Goal: Contribute content: Contribute content

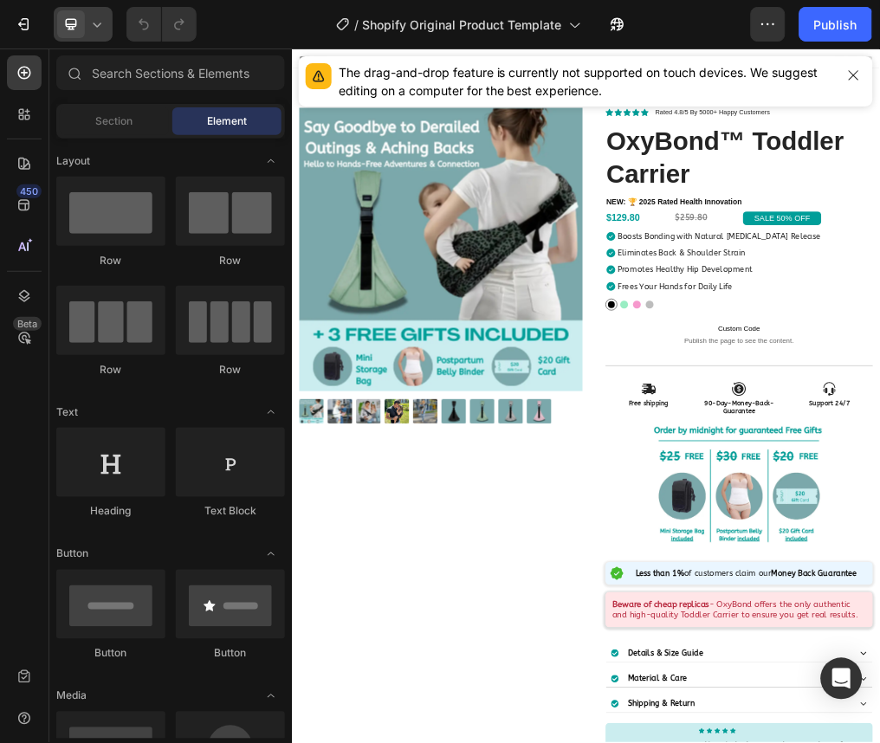
click at [91, 26] on icon at bounding box center [96, 24] width 17 height 17
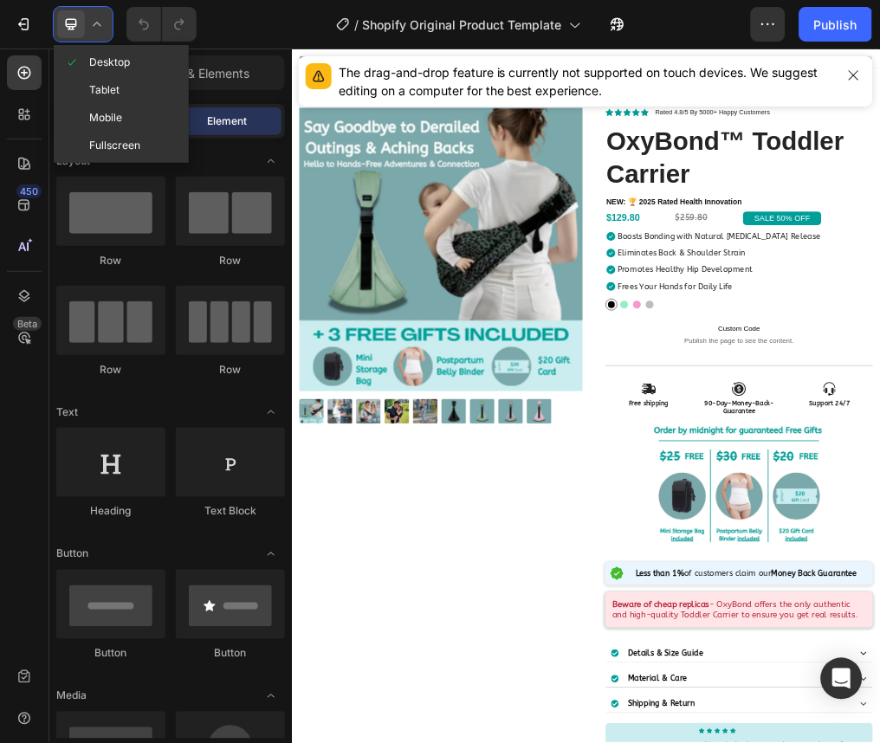
click at [91, 26] on icon at bounding box center [96, 24] width 17 height 17
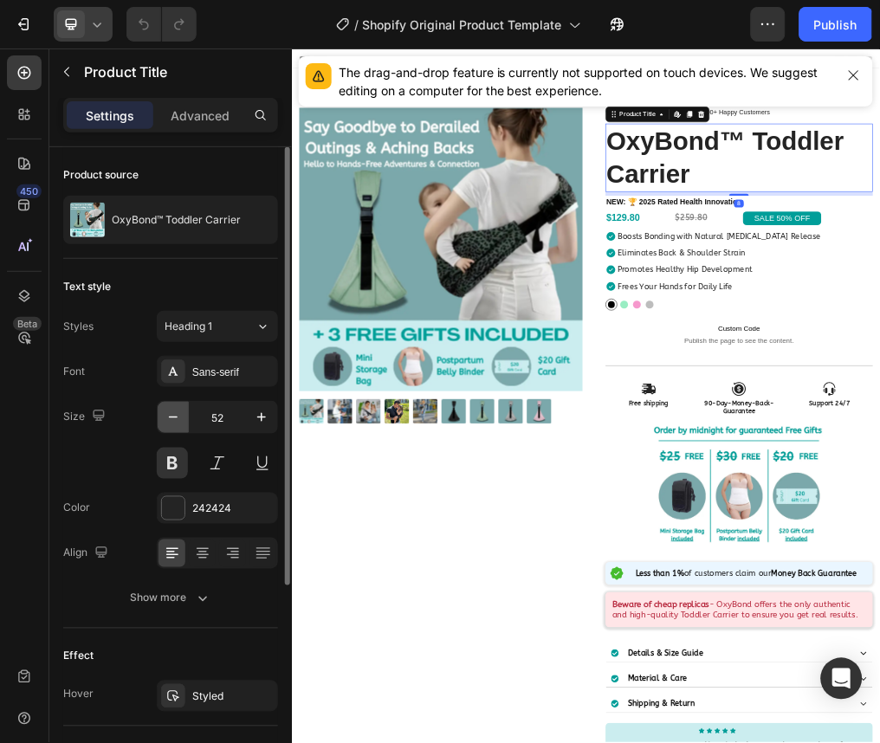
click at [177, 420] on icon "button" at bounding box center [173, 417] width 17 height 17
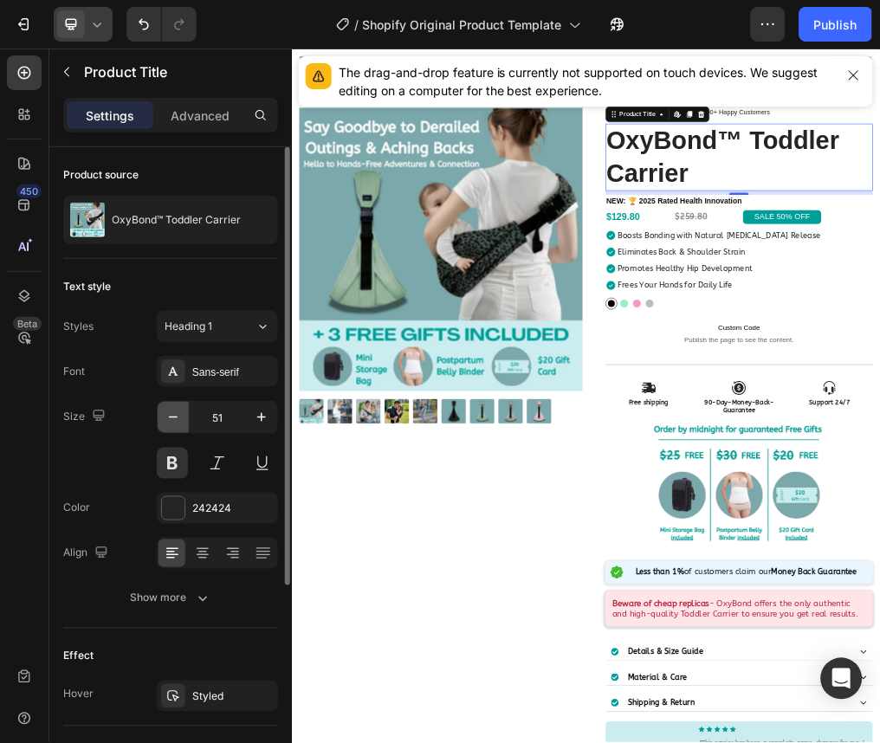
click at [177, 420] on icon "button" at bounding box center [173, 417] width 17 height 17
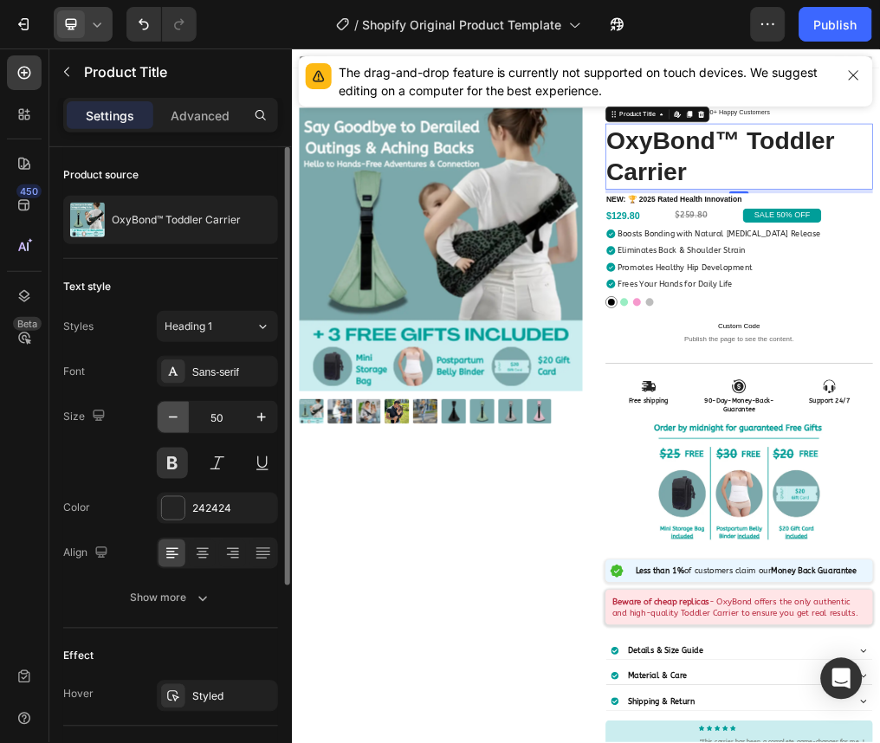
click at [177, 420] on icon "button" at bounding box center [173, 417] width 17 height 17
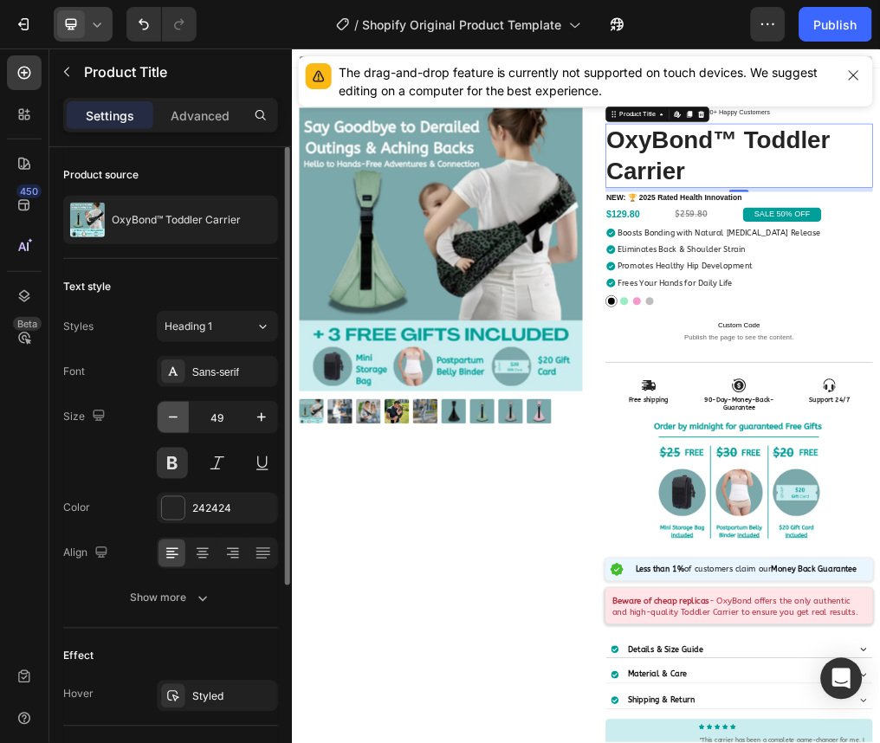
click at [177, 420] on icon "button" at bounding box center [173, 417] width 17 height 17
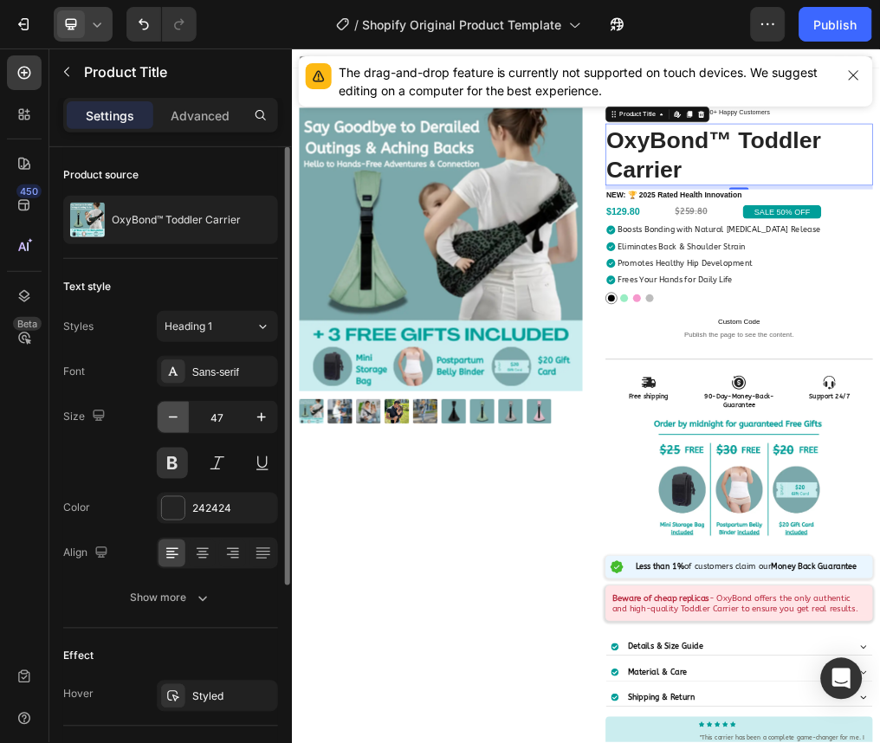
click at [177, 420] on icon "button" at bounding box center [173, 417] width 17 height 17
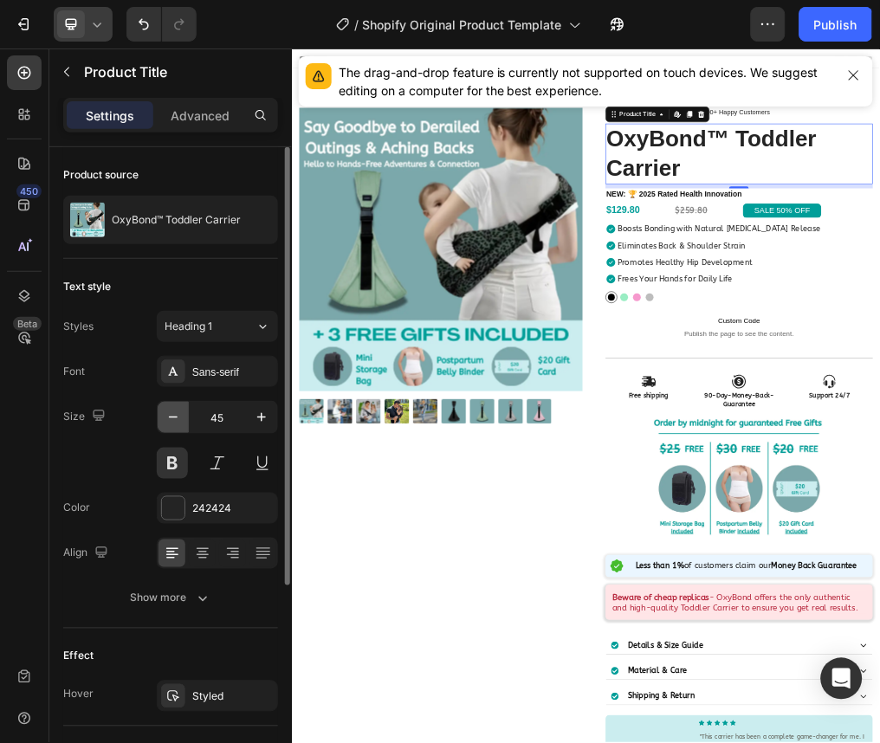
click at [177, 420] on icon "button" at bounding box center [173, 417] width 17 height 17
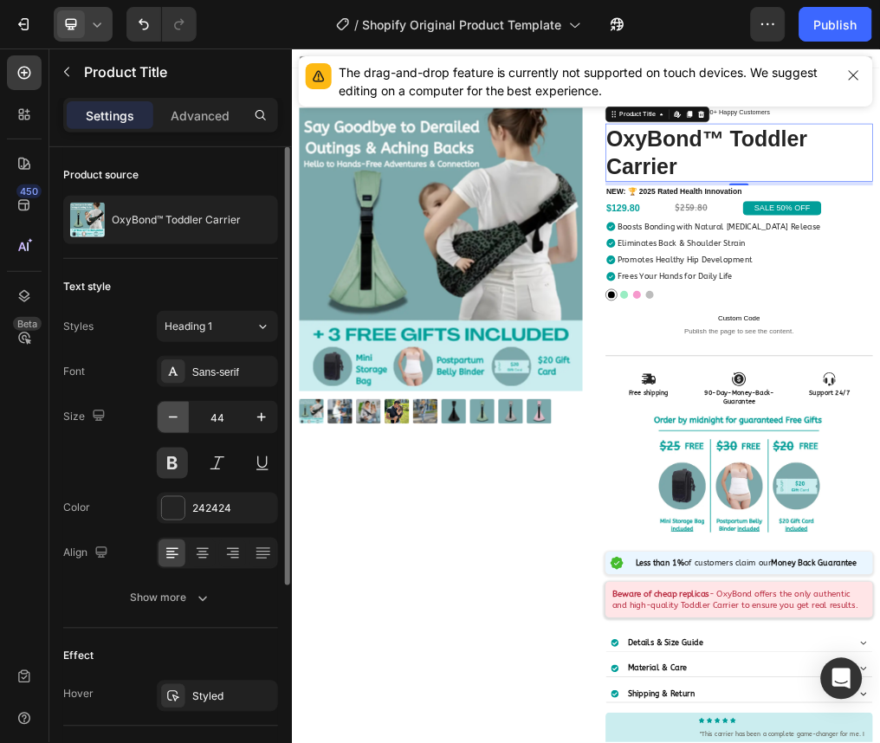
click at [177, 422] on icon "button" at bounding box center [173, 417] width 17 height 17
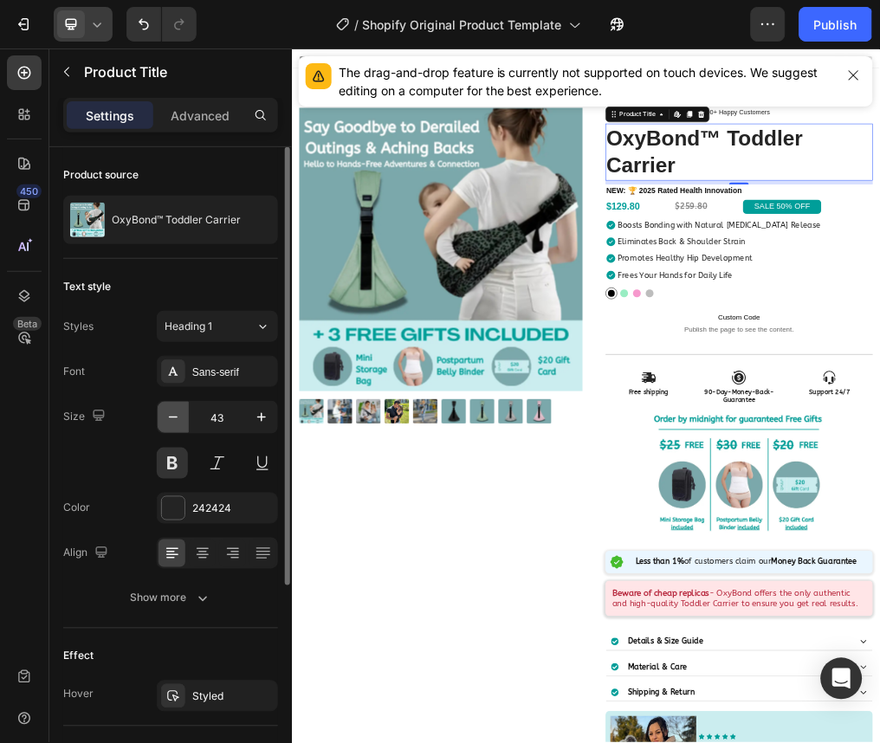
click at [177, 422] on icon "button" at bounding box center [173, 417] width 17 height 17
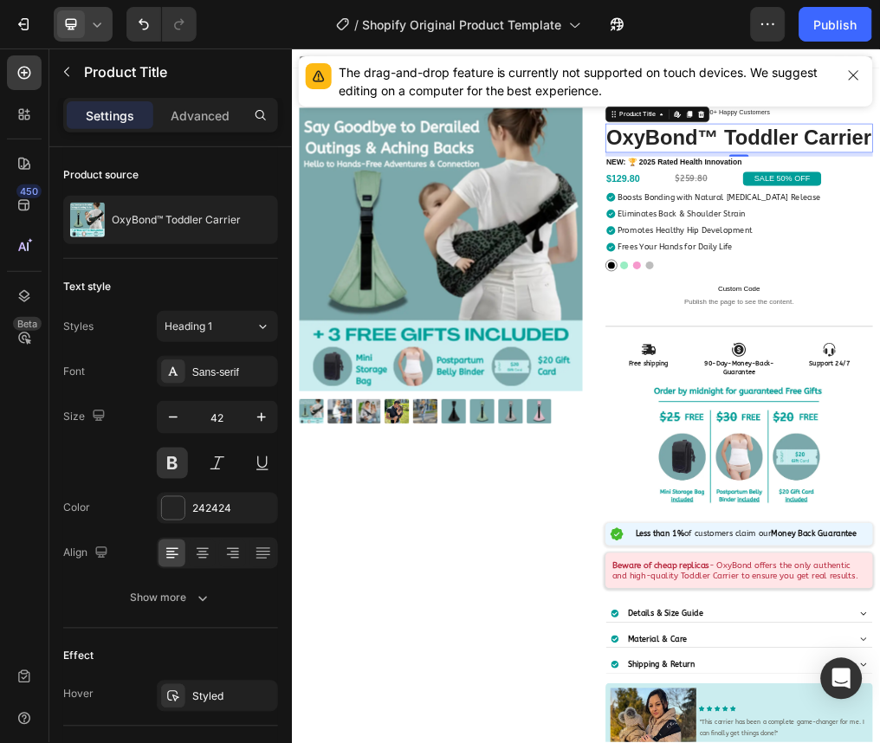
drag, startPoint x: 116, startPoint y: 34, endPoint x: 102, endPoint y: 30, distance: 14.3
click at [102, 30] on div "7" at bounding box center [105, 24] width 211 height 35
click at [102, 30] on icon at bounding box center [96, 24] width 17 height 17
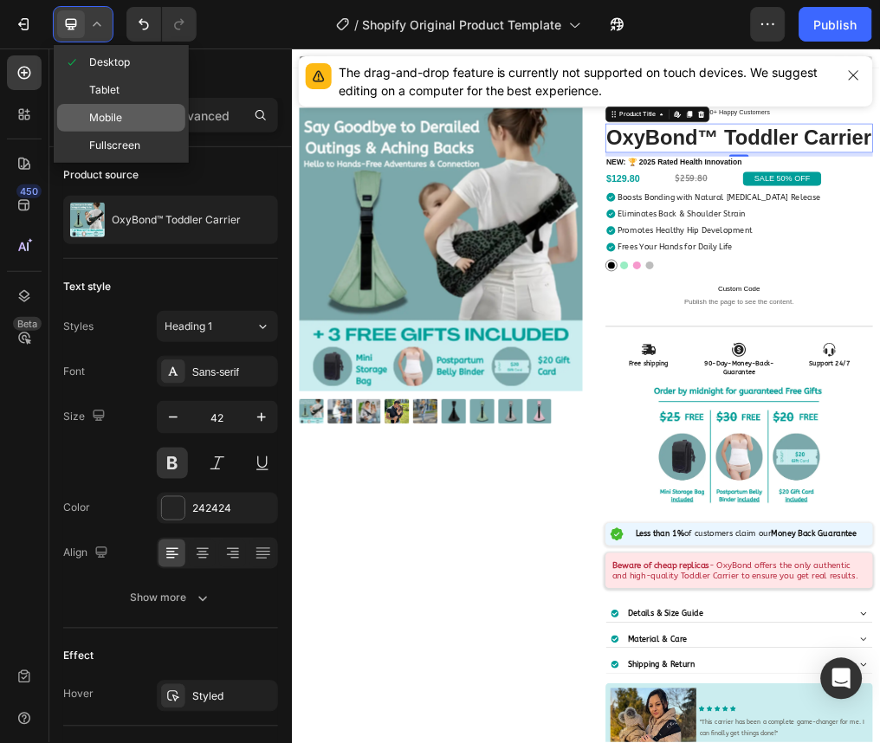
click at [125, 132] on div "Mobile" at bounding box center [121, 146] width 128 height 28
type input "28"
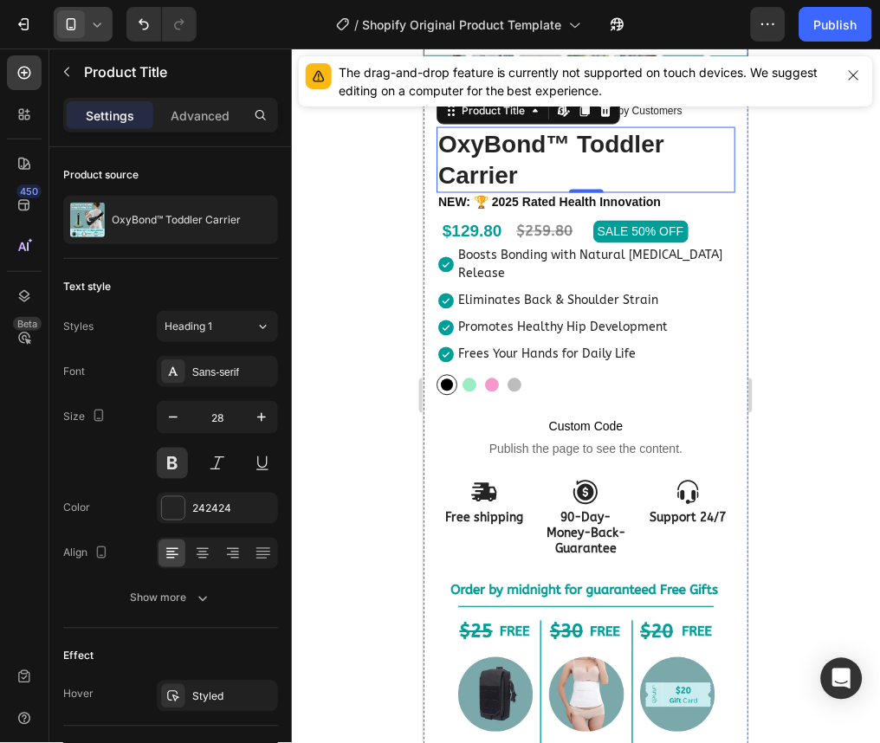
scroll to position [234, 0]
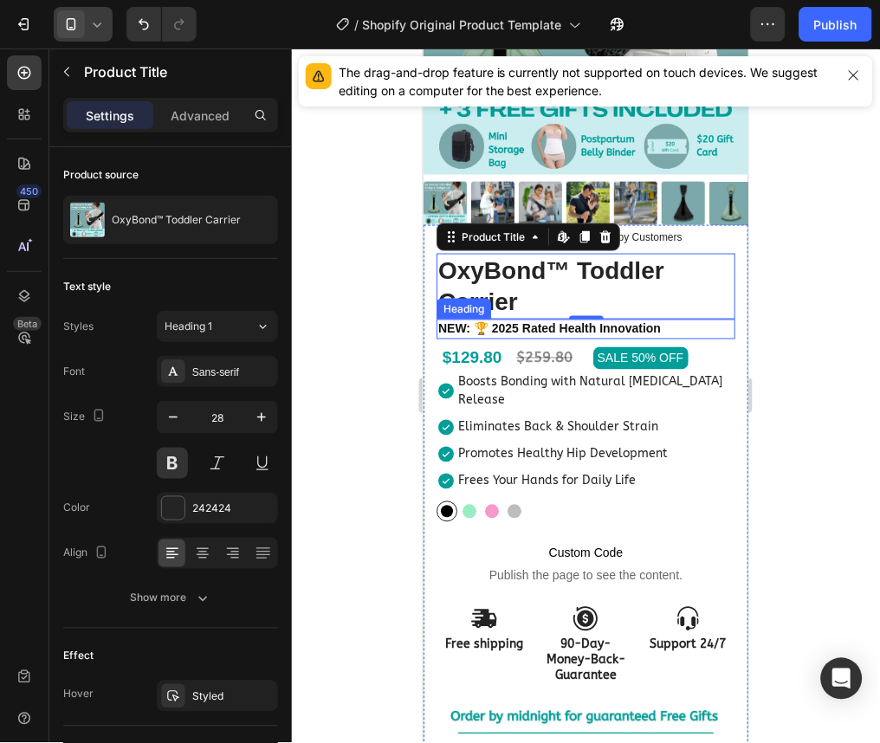
click at [535, 321] on strong "NEW: 🏆 2025 Rated Health Innovation" at bounding box center [549, 328] width 223 height 14
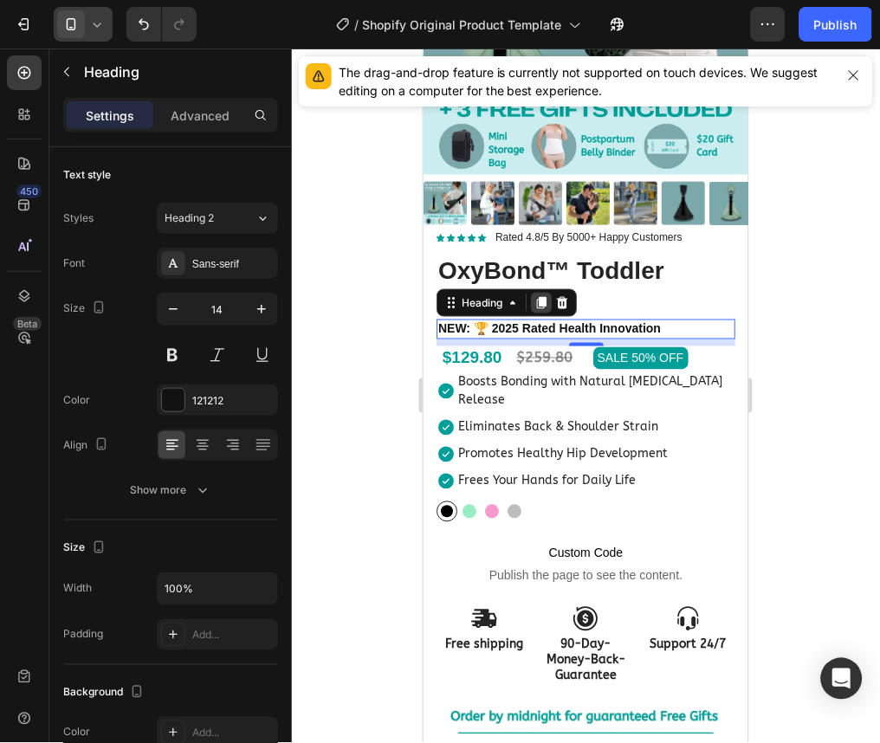
click at [536, 295] on icon at bounding box center [541, 302] width 14 height 14
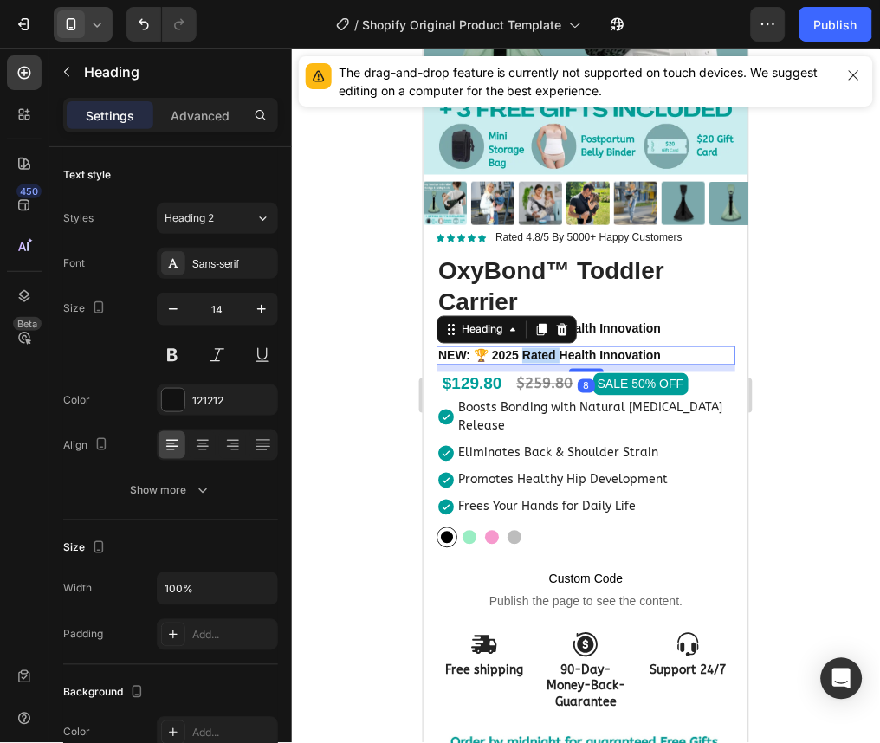
click at [545, 348] on strong "NEW: 🏆 2025 Rated Health Innovation" at bounding box center [549, 355] width 223 height 14
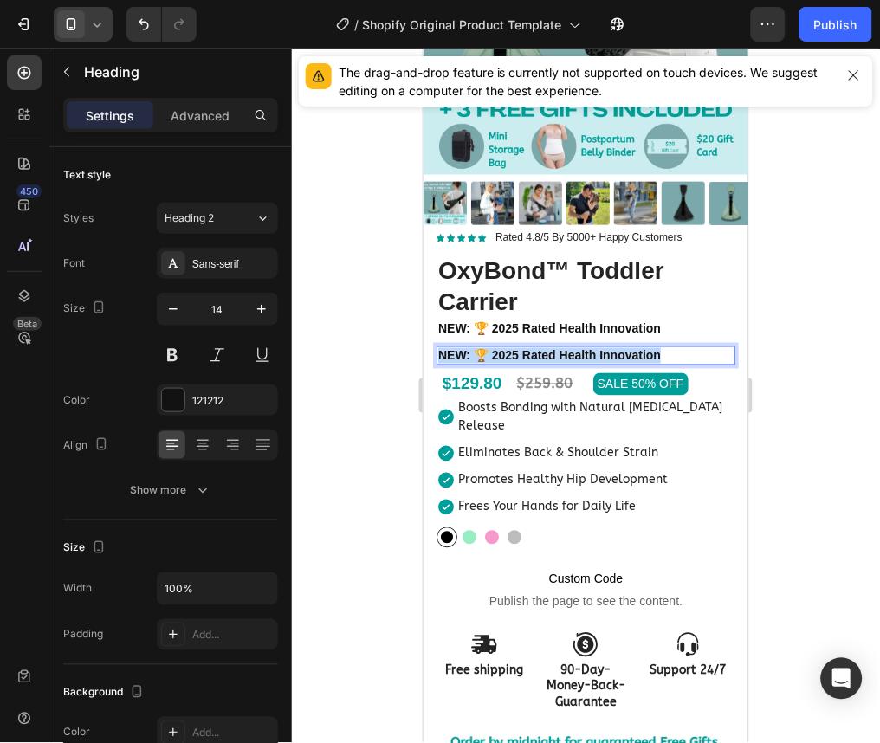
click at [545, 348] on strong "NEW: 🏆 2025 Rated Health Innovation" at bounding box center [549, 355] width 223 height 14
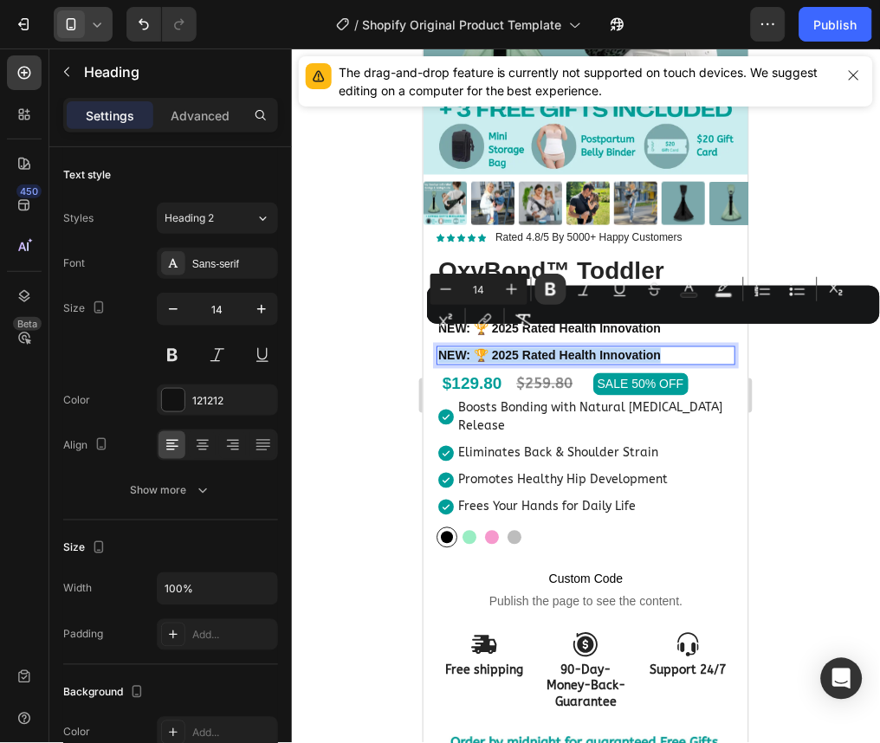
click at [545, 348] on strong "NEW: 🏆 2025 Rated Health Innovation" at bounding box center [549, 355] width 223 height 14
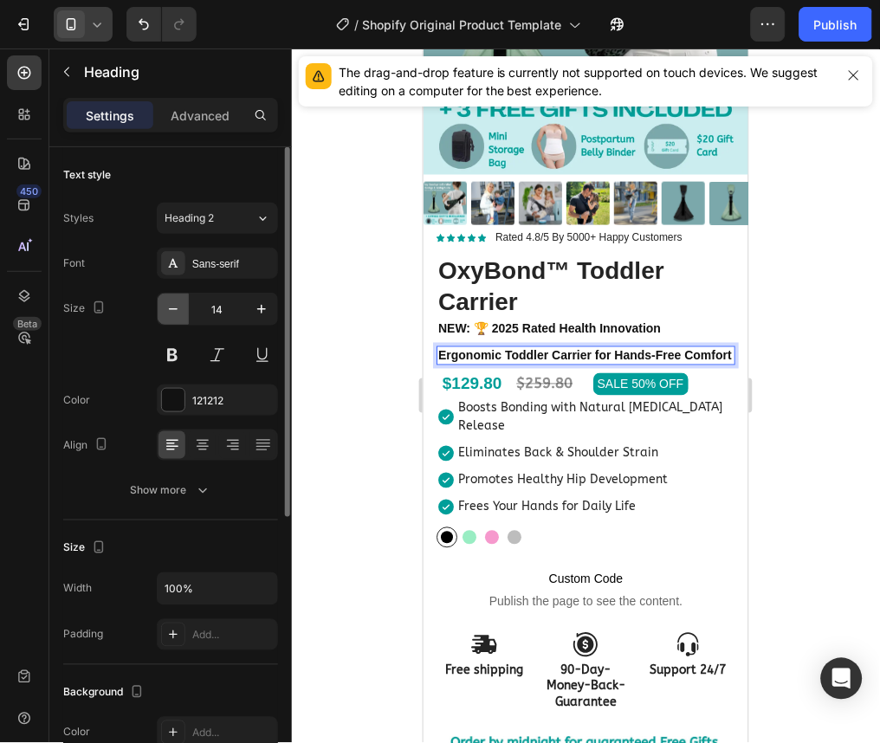
click at [172, 304] on icon "button" at bounding box center [173, 309] width 17 height 17
type input "13"
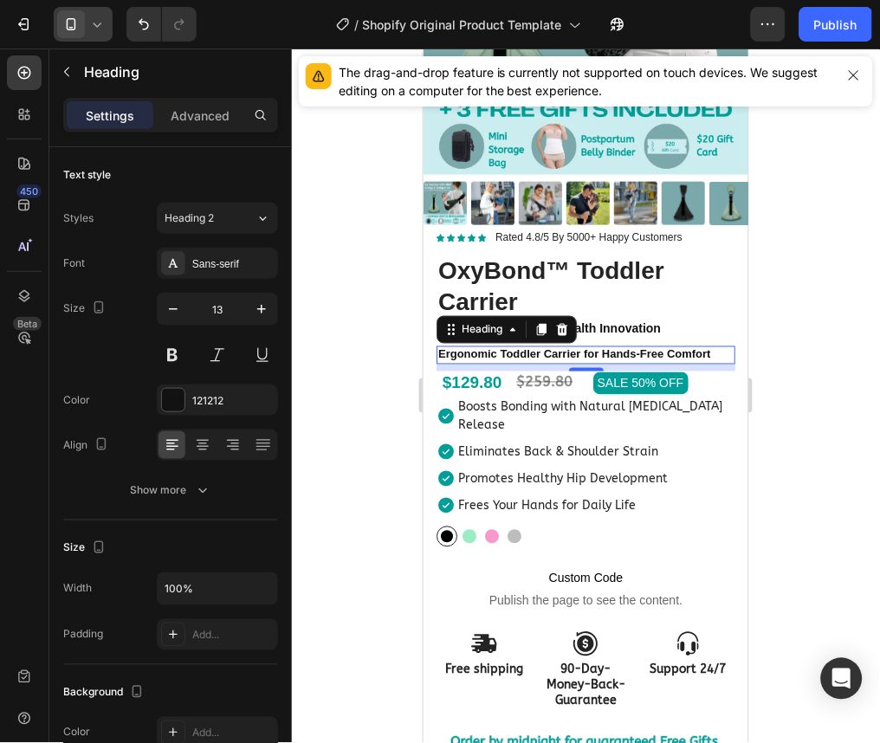
click at [782, 298] on div at bounding box center [586, 396] width 588 height 695
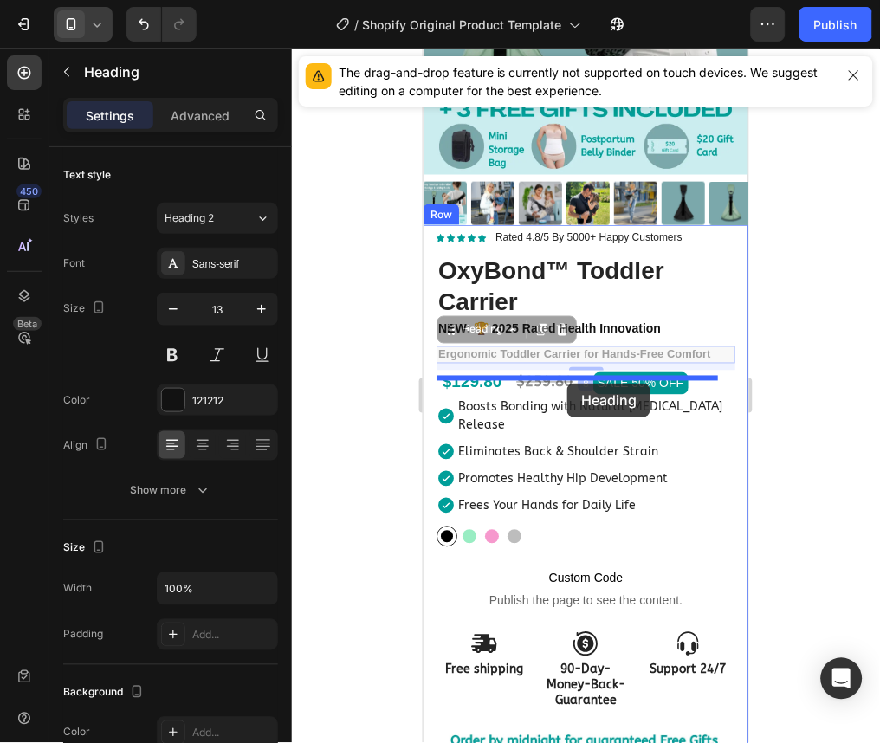
drag, startPoint x: 585, startPoint y: 328, endPoint x: 567, endPoint y: 383, distance: 57.5
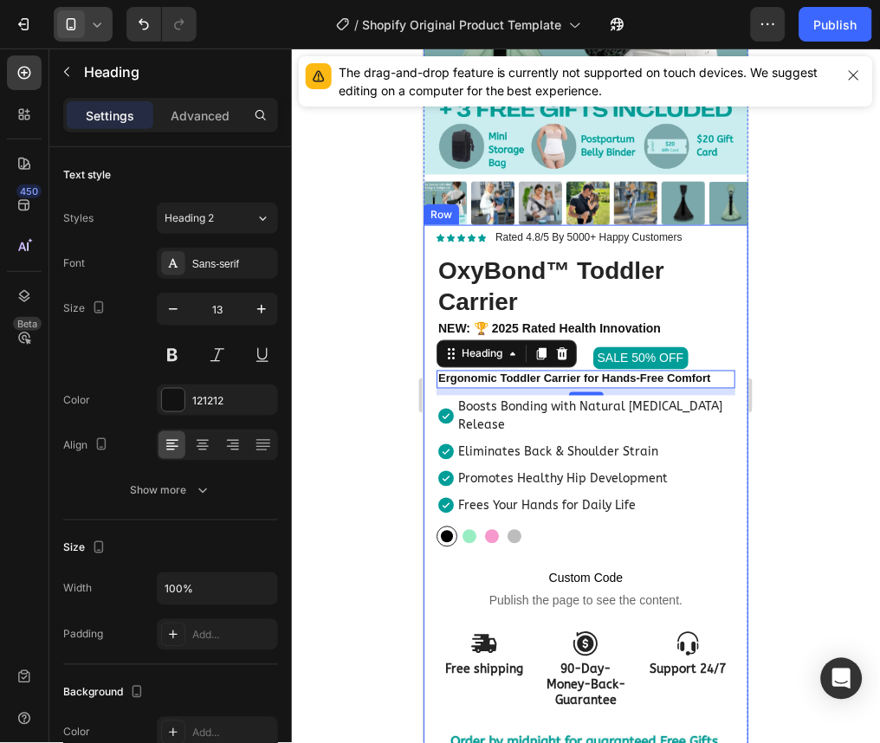
click at [809, 342] on div at bounding box center [586, 396] width 588 height 695
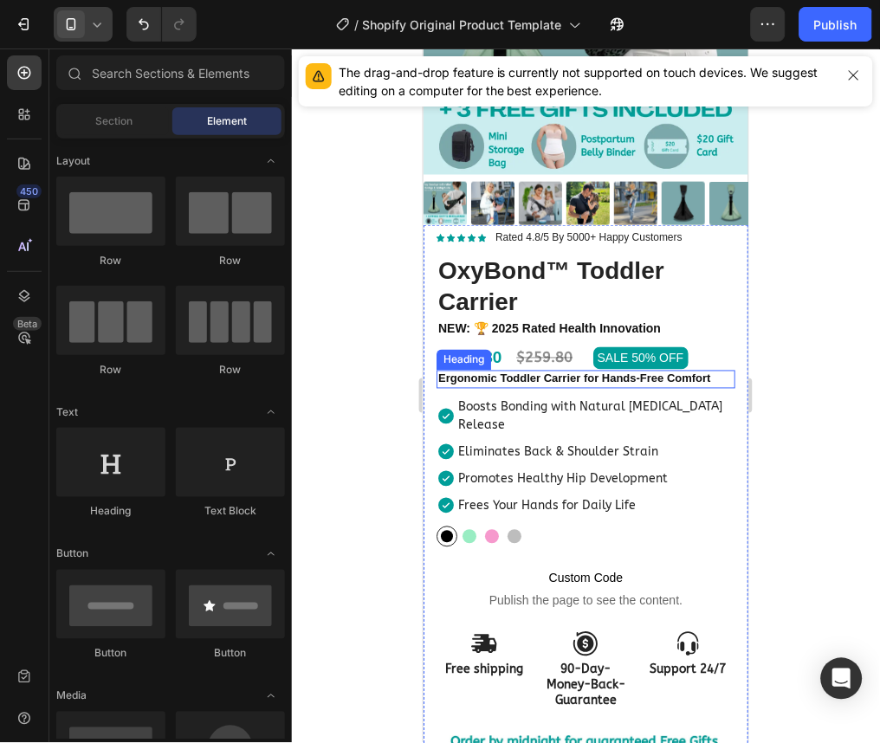
click at [670, 372] on strong "Ergonomic Toddler Carrier for Hands-Free Comfort" at bounding box center [574, 378] width 273 height 13
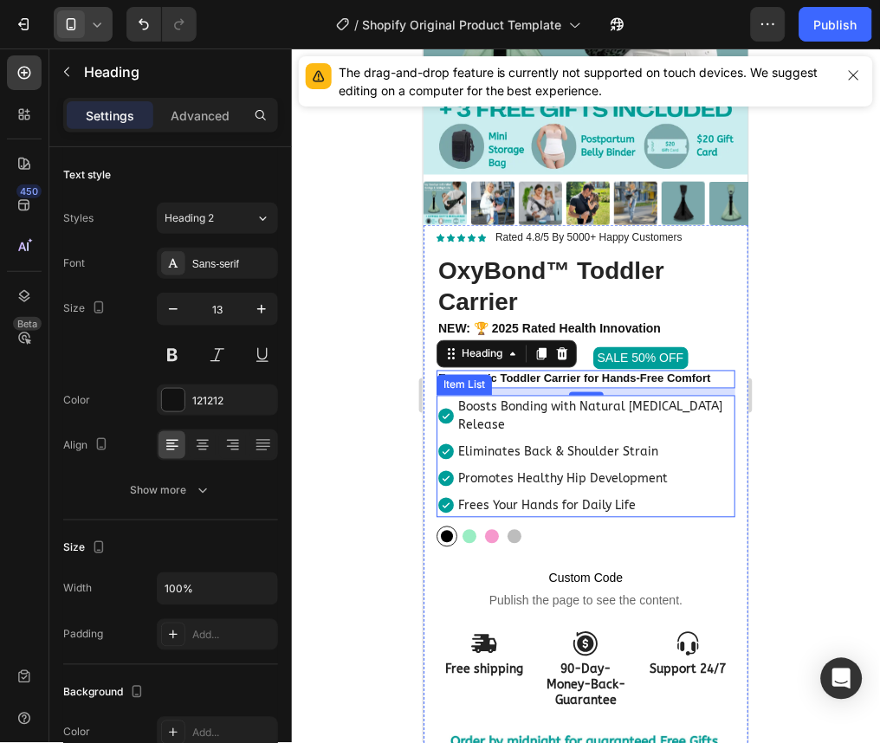
click at [517, 398] on p "Boosts Bonding with Natural [MEDICAL_DATA] Release" at bounding box center [594, 416] width 275 height 36
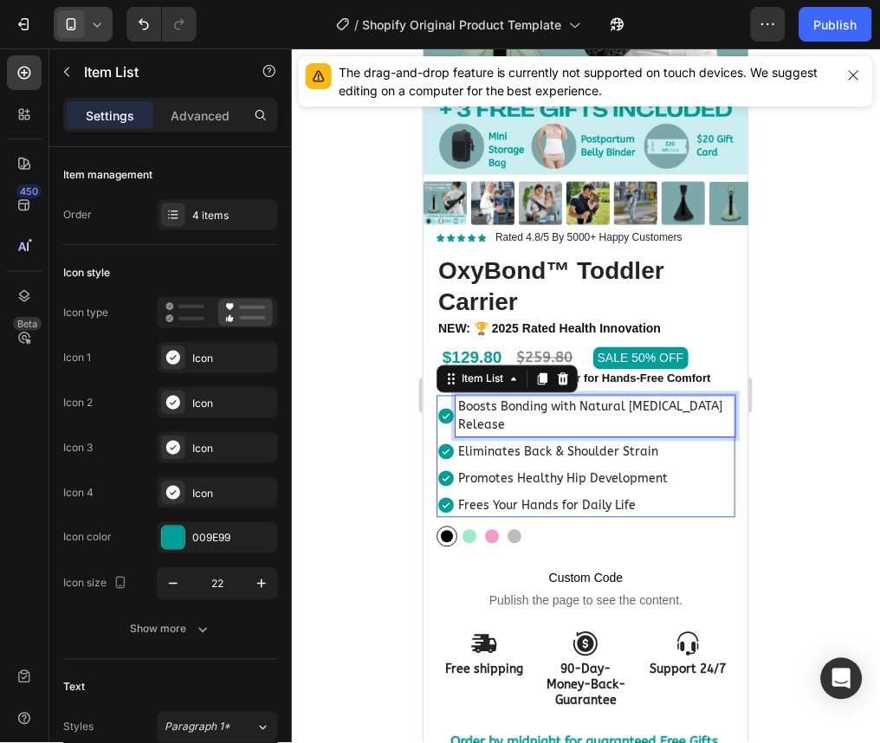
click at [517, 398] on p "Boosts Bonding with Natural [MEDICAL_DATA] Release" at bounding box center [594, 416] width 275 height 36
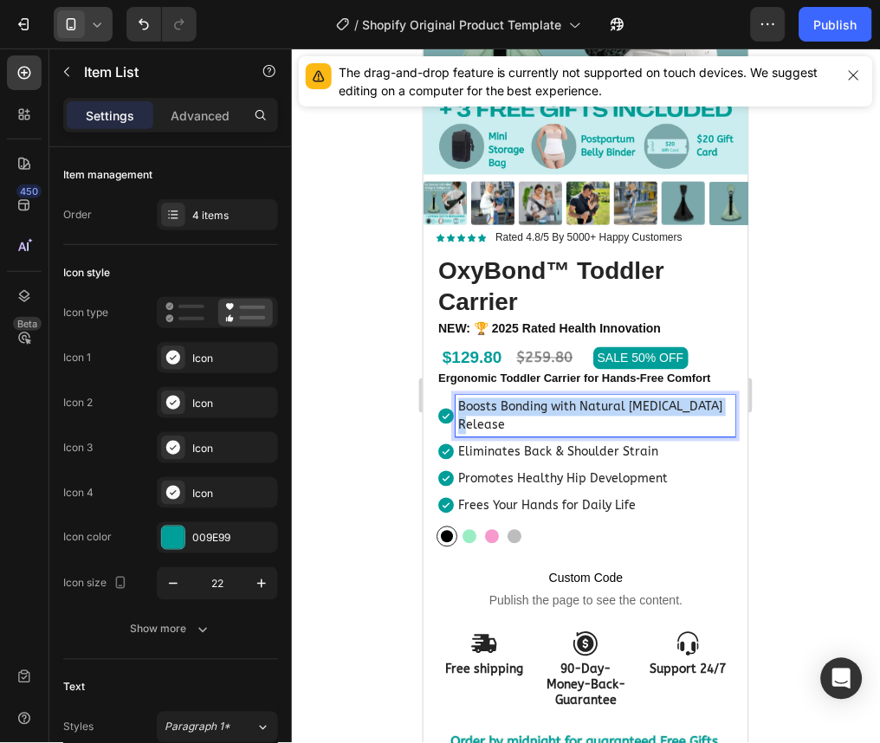
click at [517, 398] on p "Boosts Bonding with Natural [MEDICAL_DATA] Release" at bounding box center [594, 416] width 275 height 36
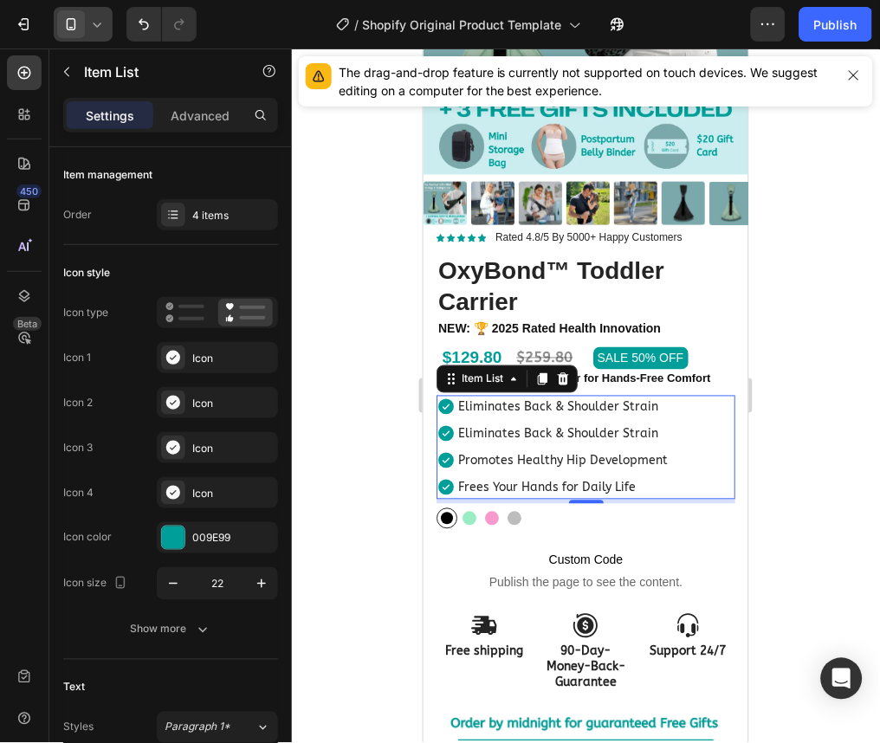
click at [592, 425] on p "Eliminates Back & Shoulder Strain" at bounding box center [562, 434] width 210 height 18
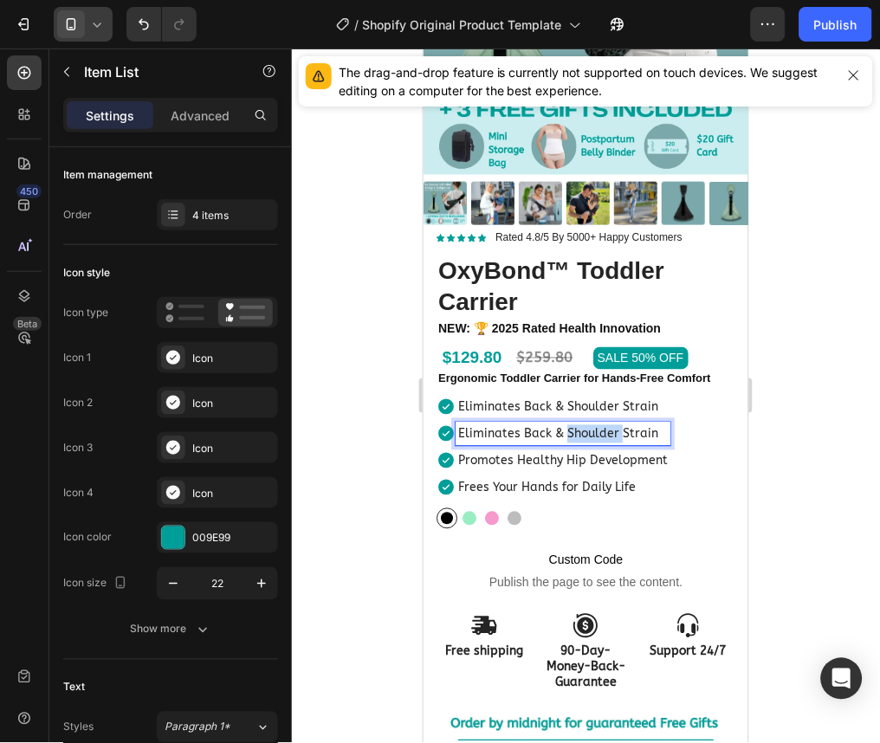
click at [592, 425] on p "Eliminates Back & Shoulder Strain" at bounding box center [562, 434] width 210 height 18
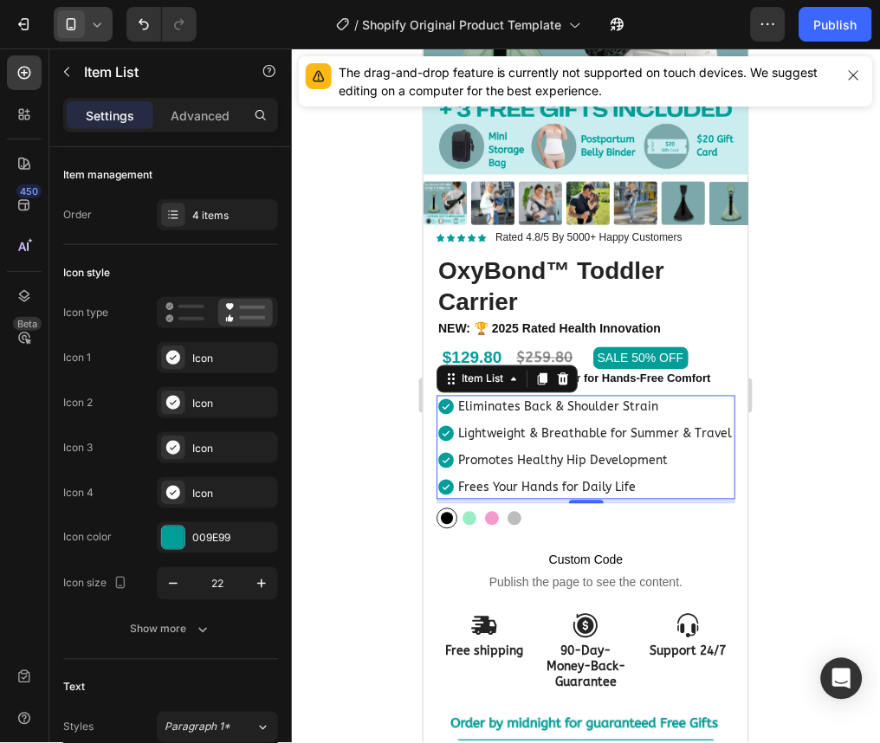
click at [503, 469] on p "Promotes Healthy Hip Development" at bounding box center [594, 460] width 274 height 18
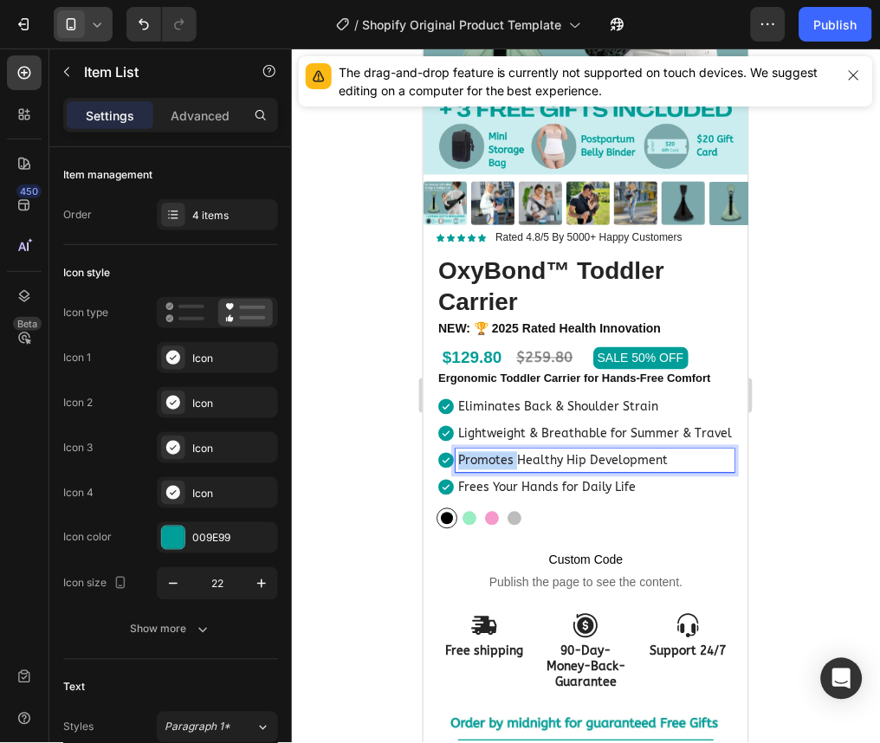
click at [503, 469] on p "Promotes Healthy Hip Development" at bounding box center [594, 460] width 274 height 18
click at [517, 431] on p "Lightweight & Breathable for Summer & Travel" at bounding box center [594, 434] width 274 height 18
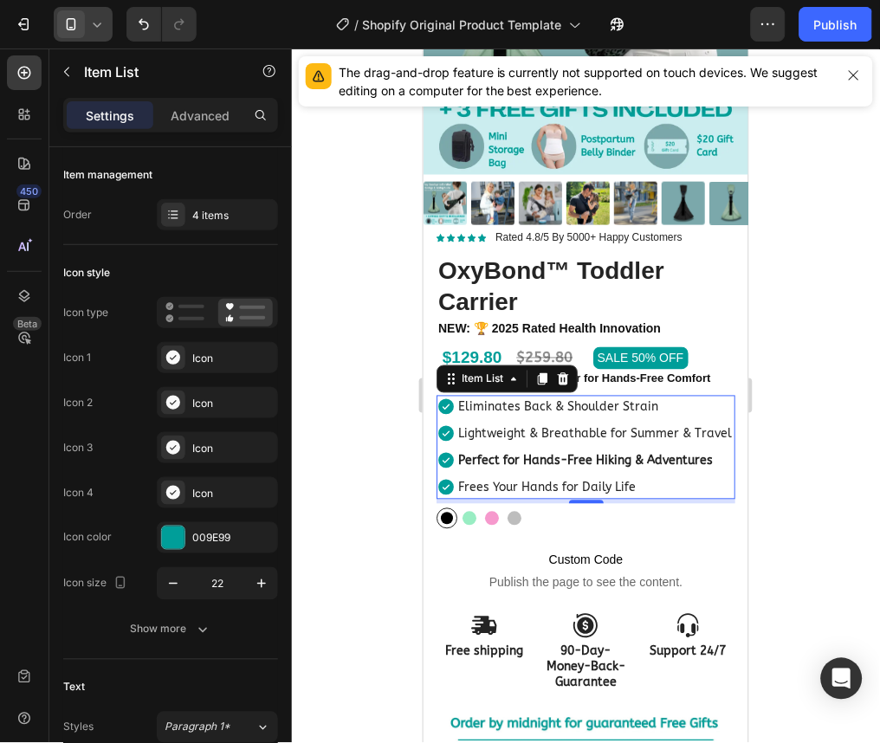
click at [558, 496] on p "Frees Your Hands for Daily Life" at bounding box center [594, 487] width 274 height 18
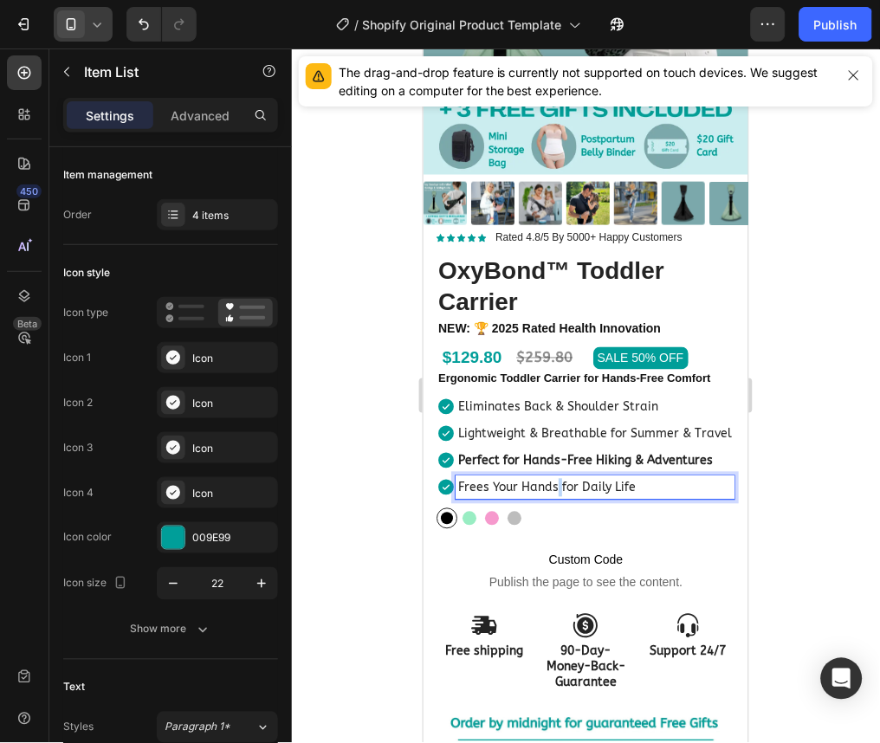
click at [558, 496] on p "Frees Your Hands for Daily Life" at bounding box center [594, 487] width 274 height 18
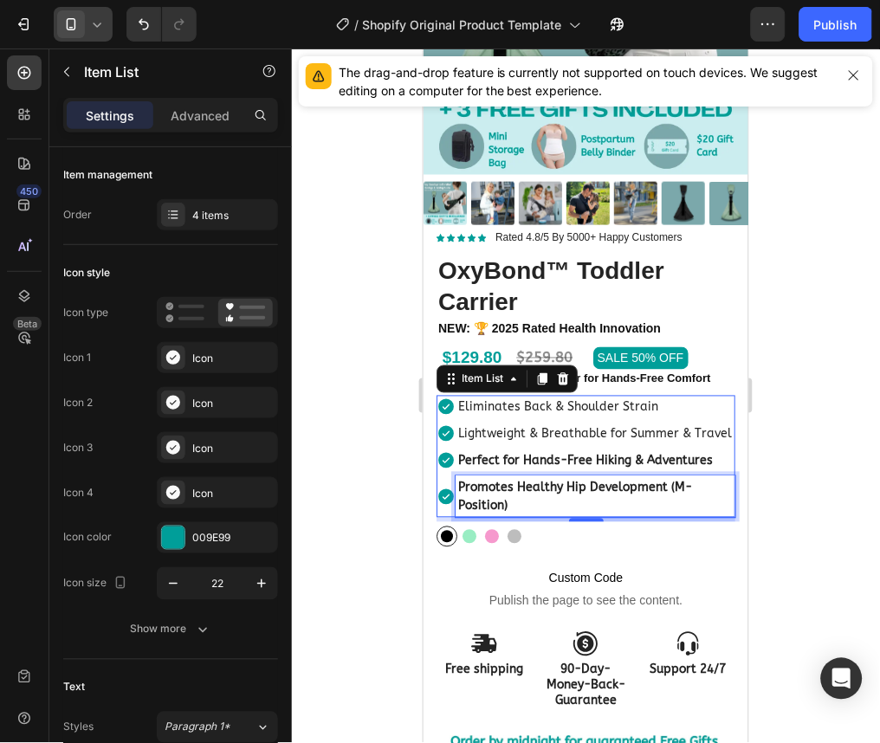
click at [522, 488] on strong "Promotes Healthy Hip Development (M-Position)" at bounding box center [574, 496] width 234 height 33
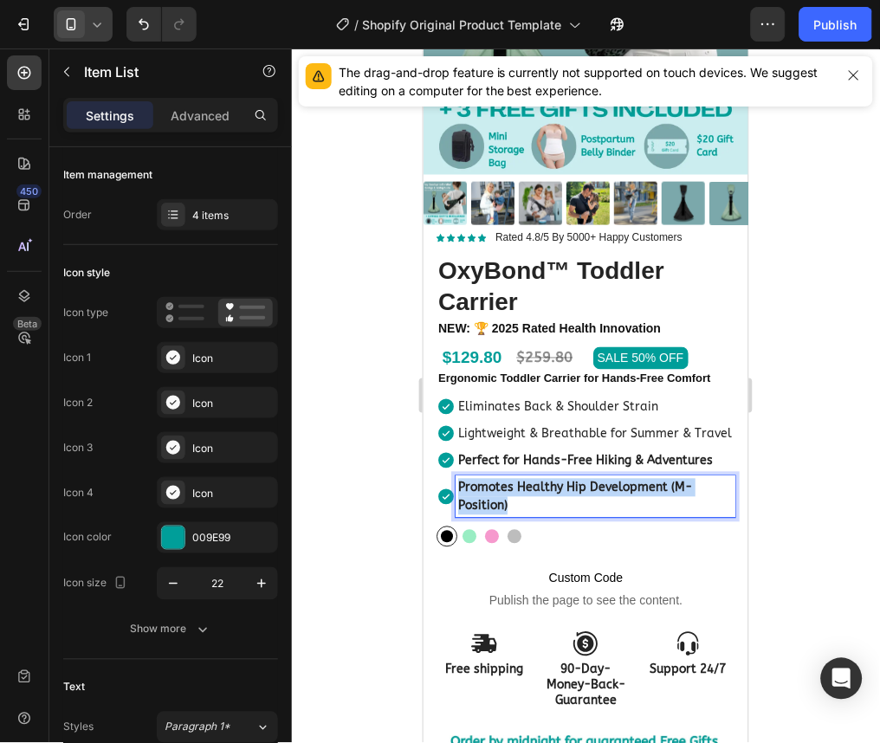
click at [522, 488] on strong "Promotes Healthy Hip Development (M-Position)" at bounding box center [574, 496] width 234 height 33
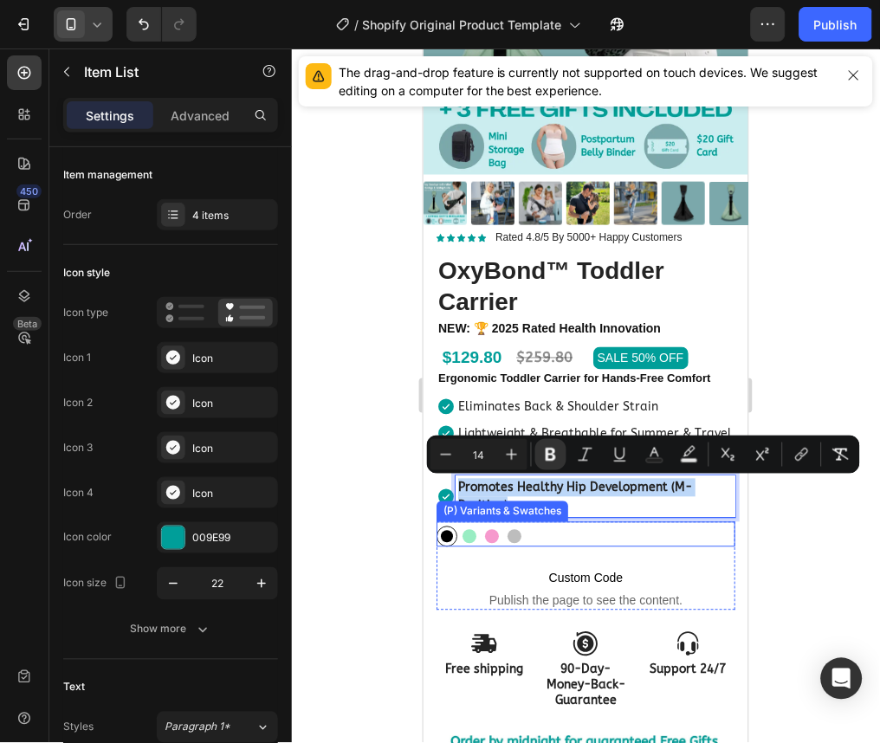
click at [582, 533] on div "Black Black Mint Mint Pink Pink Grey Grey" at bounding box center [585, 536] width 299 height 21
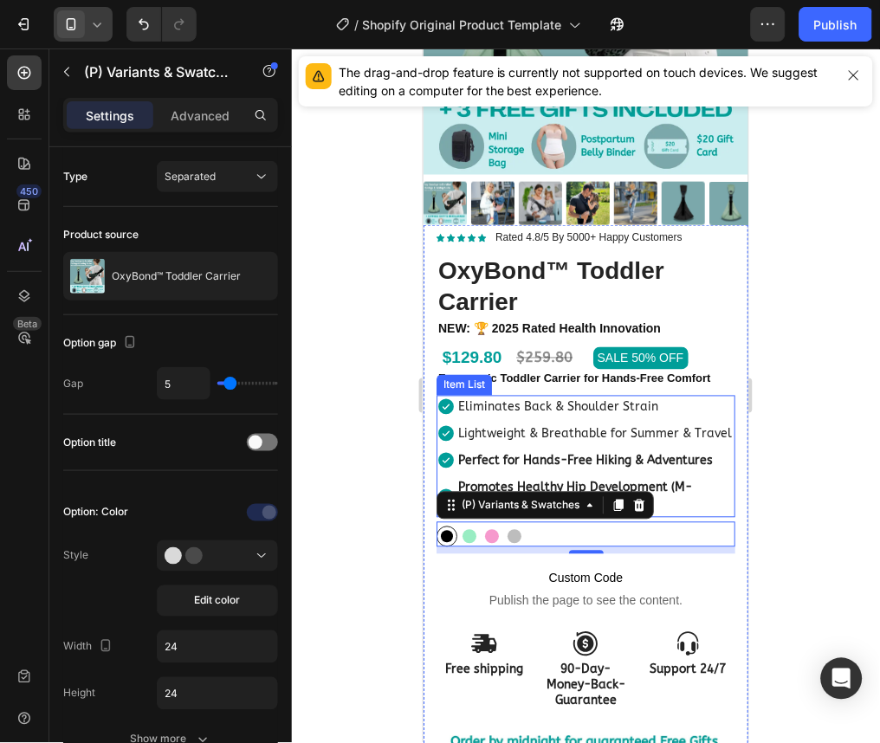
click at [656, 496] on p "Promotes Healthy Hip Development (M-Position)" at bounding box center [594, 496] width 275 height 36
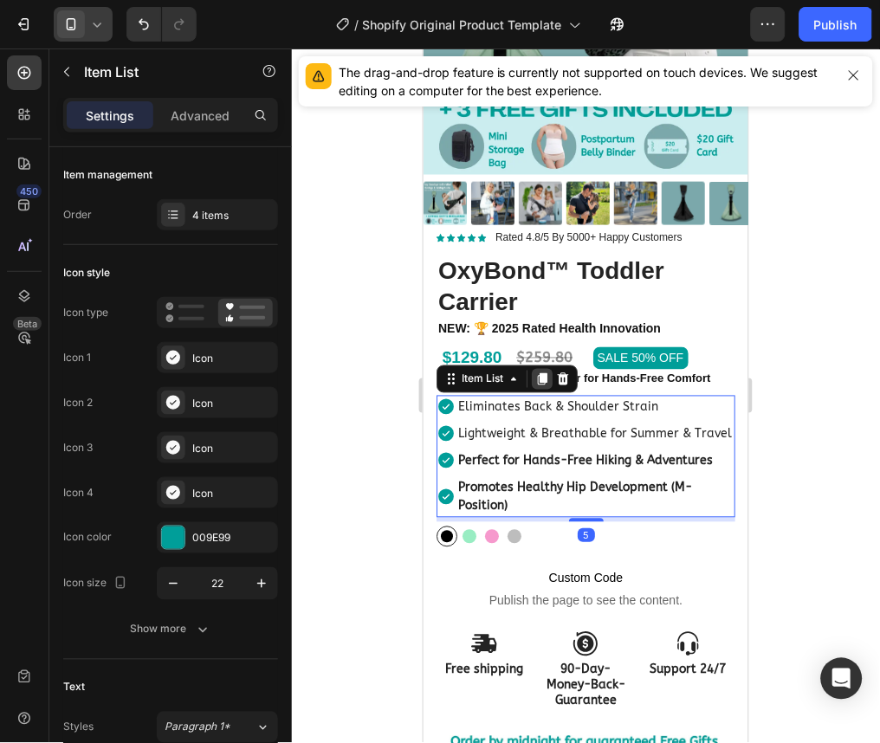
click at [543, 373] on icon at bounding box center [542, 379] width 10 height 12
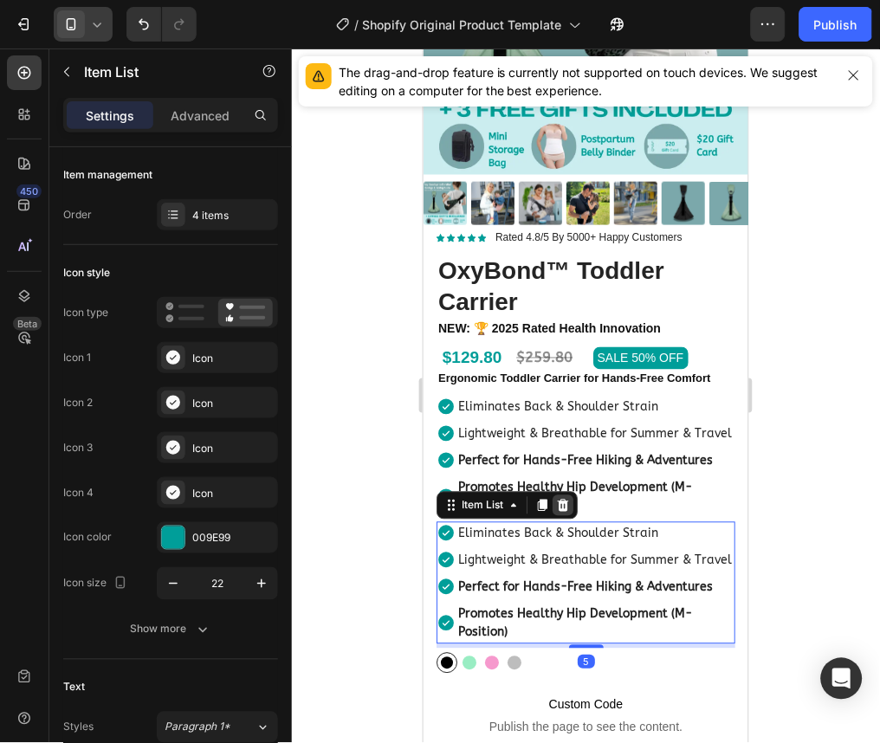
click at [568, 511] on icon at bounding box center [562, 505] width 14 height 14
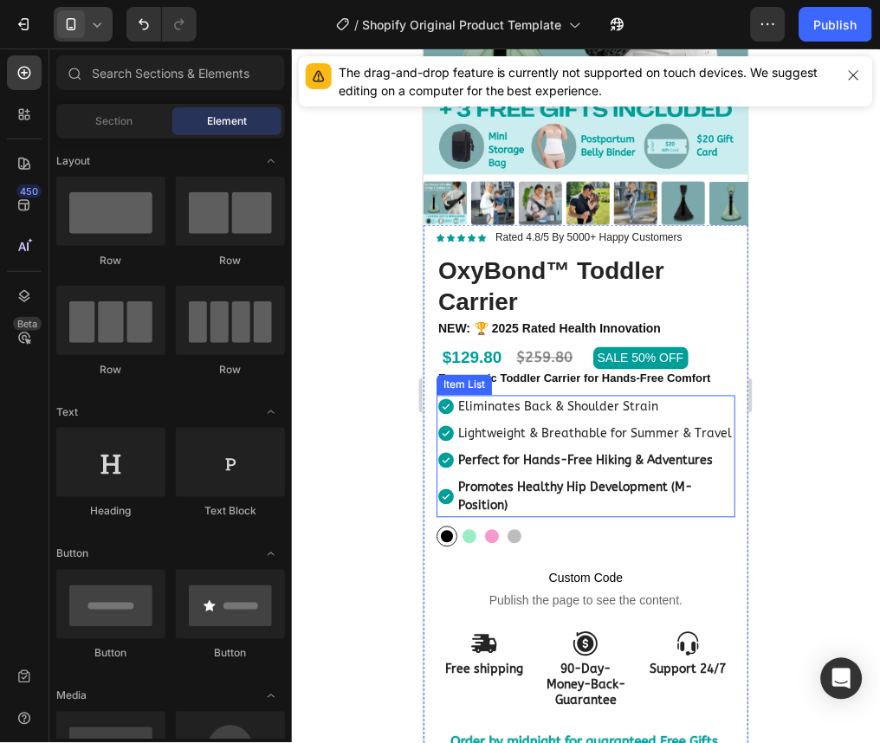
click at [505, 490] on strong "Promotes Healthy Hip Development (M-Position)" at bounding box center [574, 496] width 234 height 33
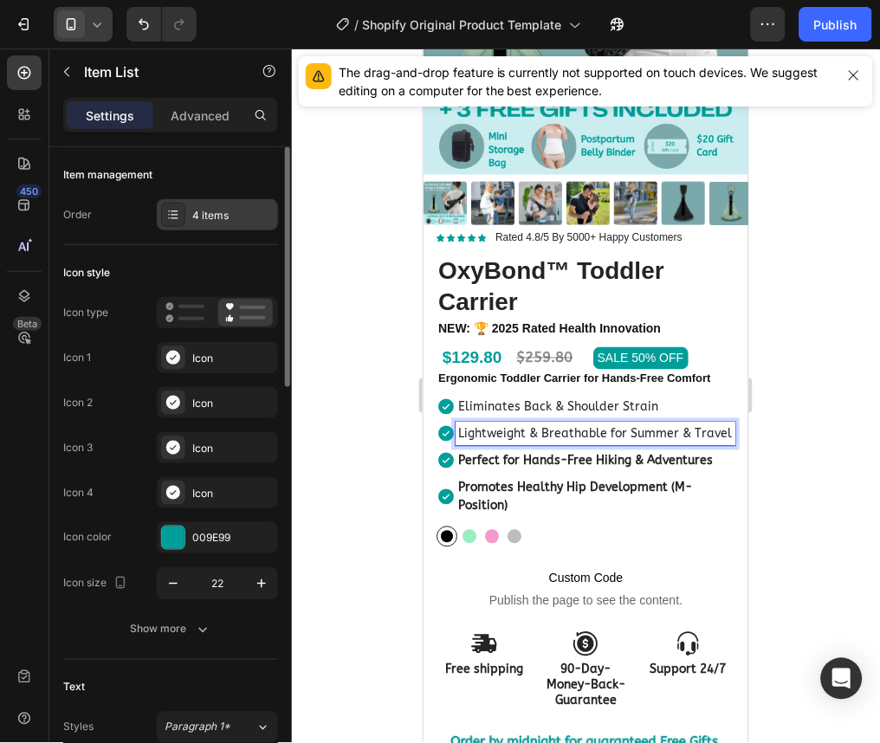
click at [204, 220] on div "4 items" at bounding box center [232, 216] width 81 height 16
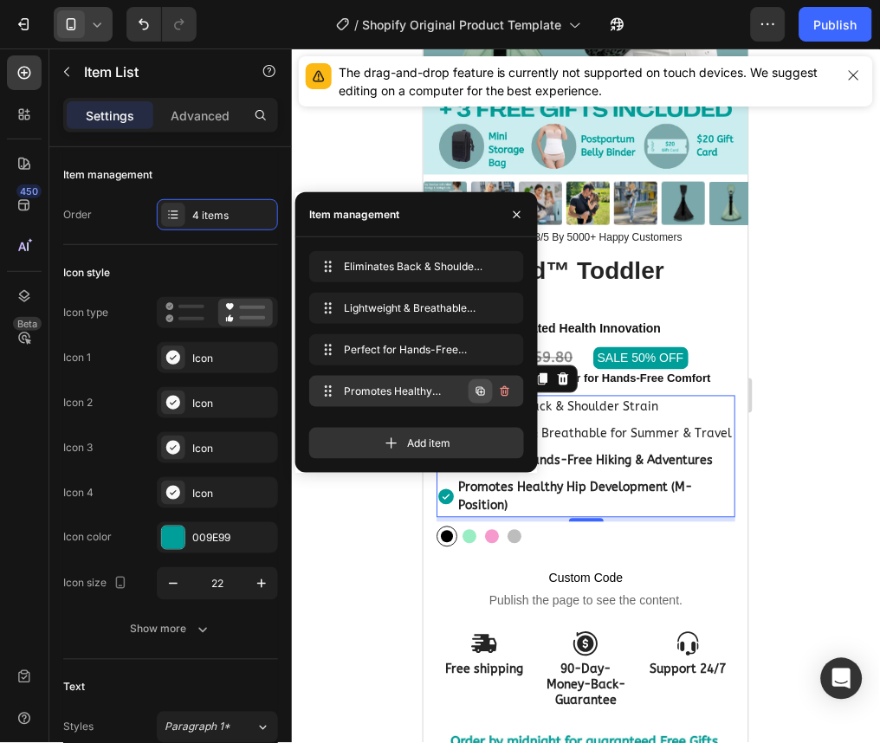
click at [483, 393] on icon "button" at bounding box center [481, 392] width 14 height 14
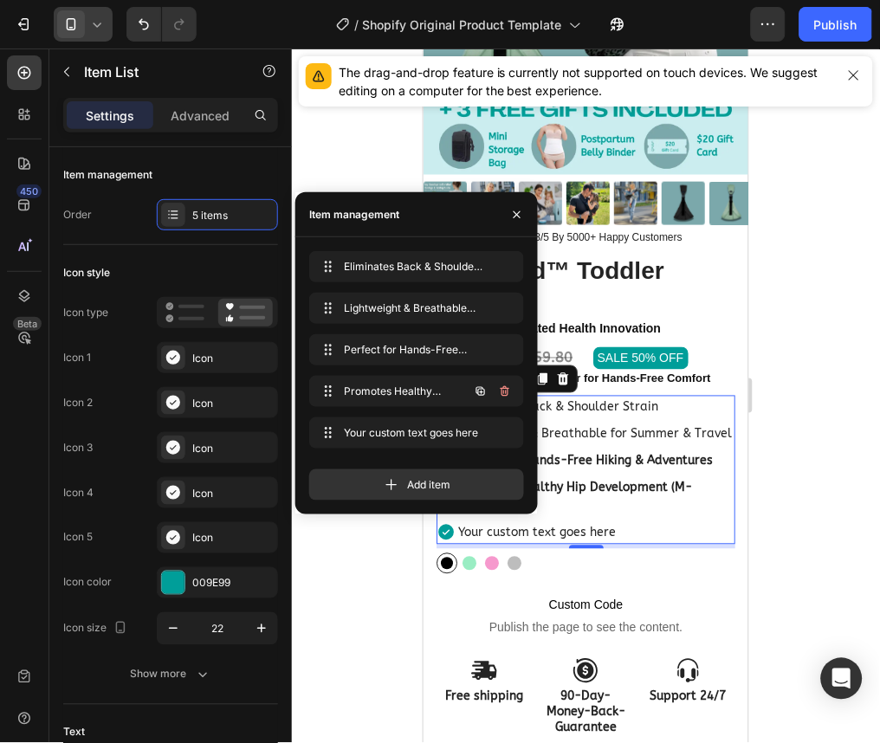
click at [483, 393] on icon "button" at bounding box center [481, 392] width 14 height 14
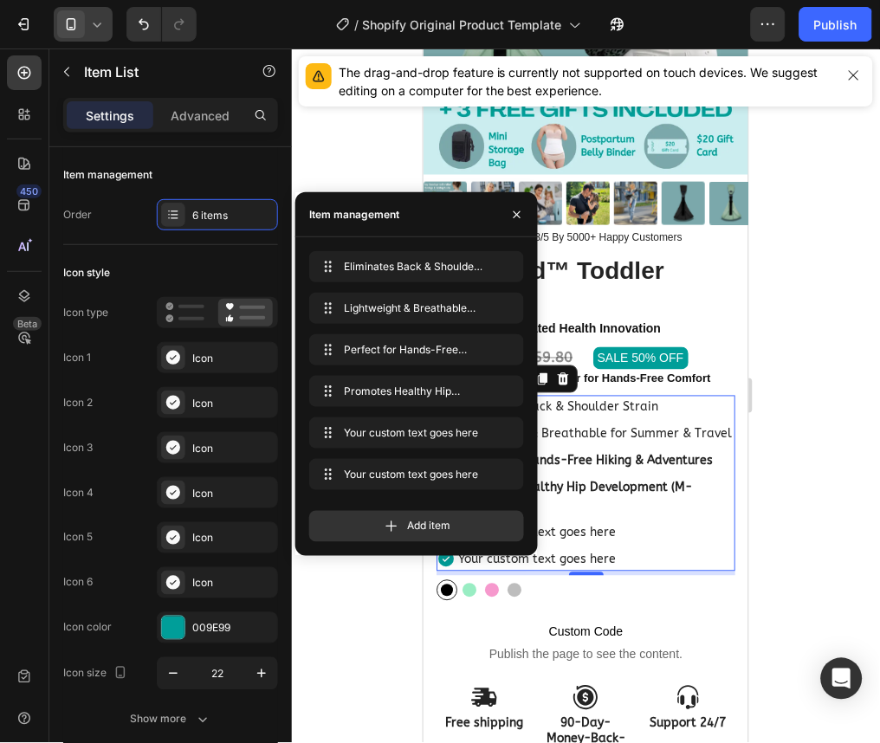
click at [639, 535] on div "Your custom text goes here" at bounding box center [595, 532] width 280 height 23
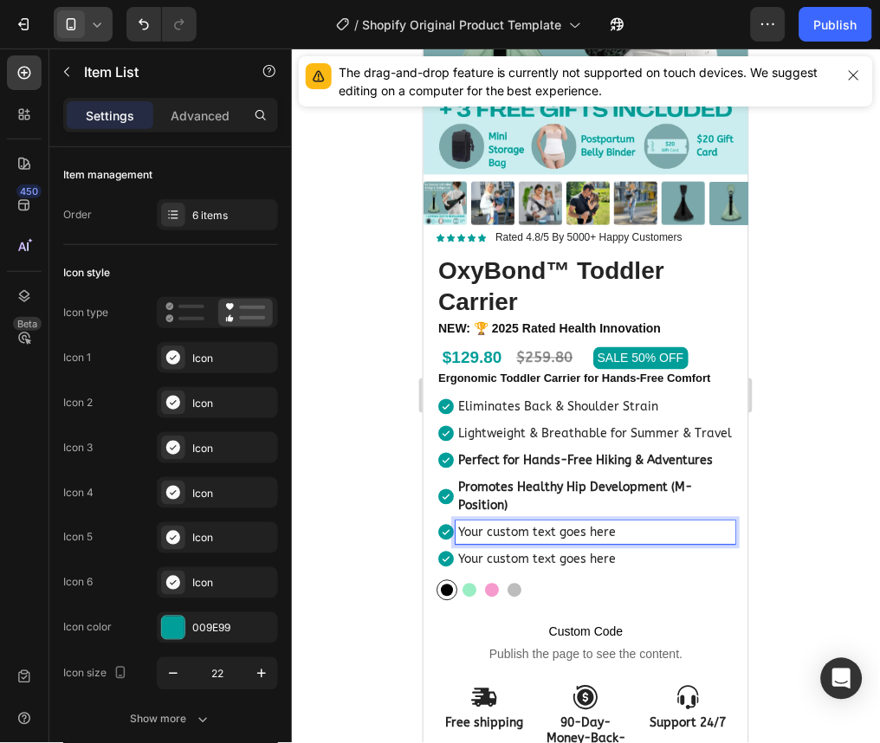
click at [588, 534] on p "Your custom text goes here" at bounding box center [594, 532] width 275 height 18
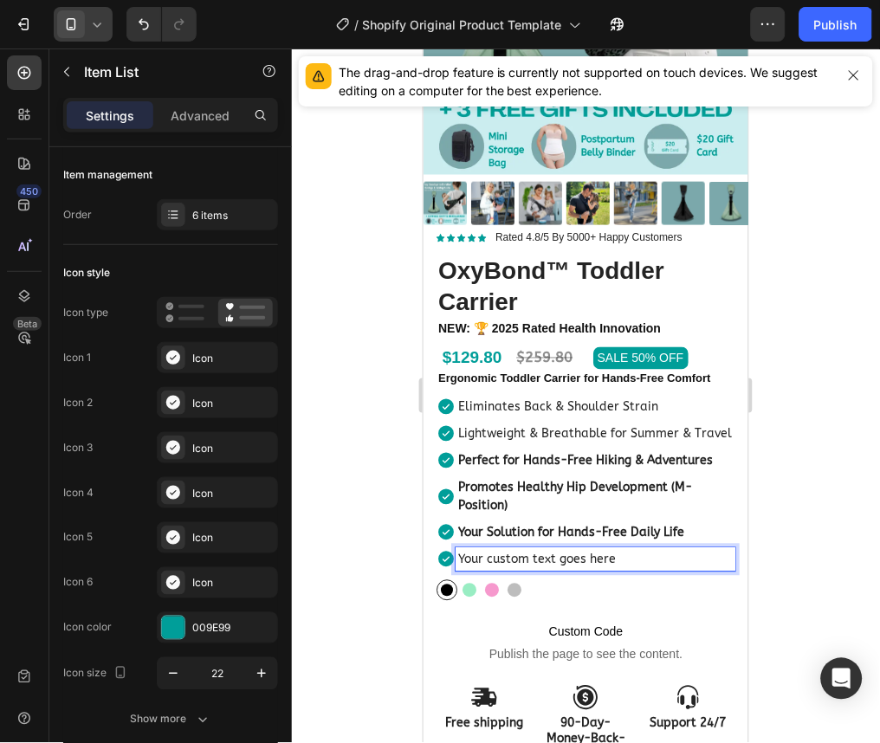
click at [565, 562] on p "Your custom text goes here" at bounding box center [594, 559] width 275 height 18
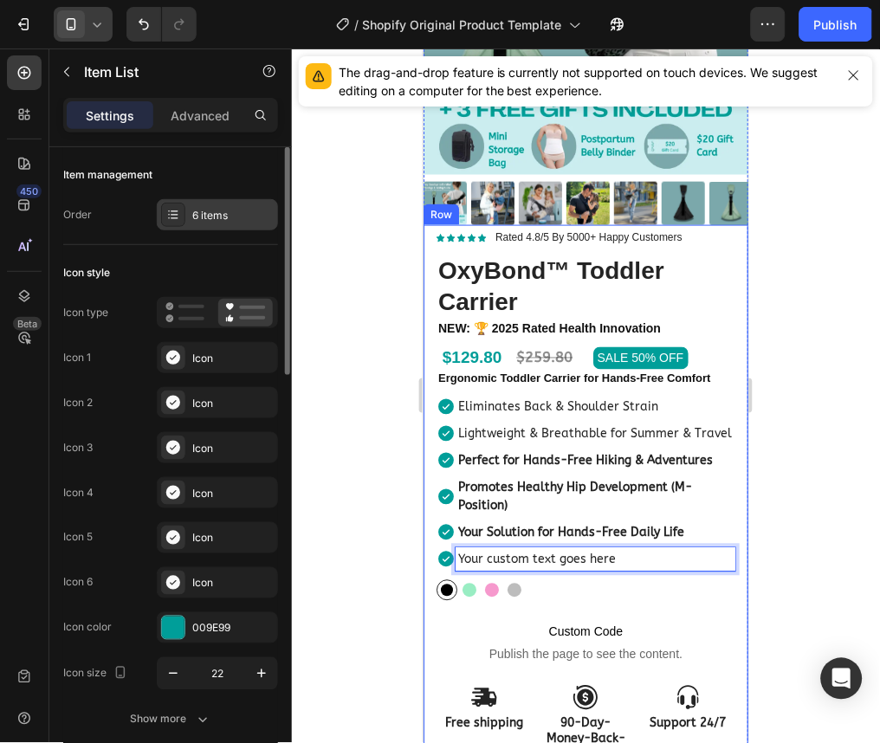
click at [198, 210] on div "6 items" at bounding box center [232, 216] width 81 height 16
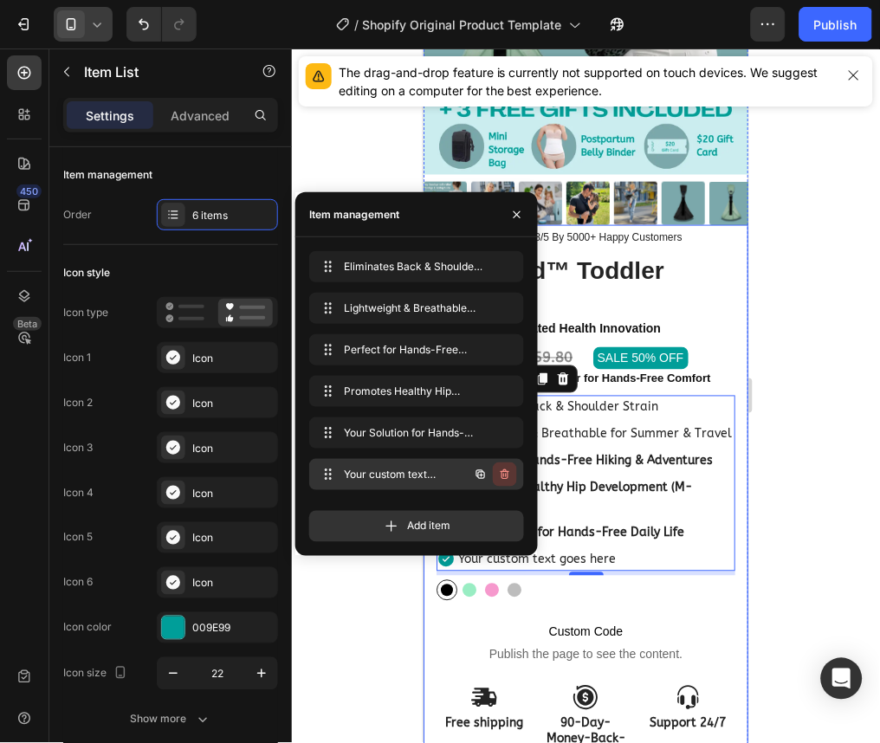
click at [498, 483] on button "button" at bounding box center [505, 475] width 24 height 24
click at [503, 465] on button "Delete" at bounding box center [494, 475] width 48 height 24
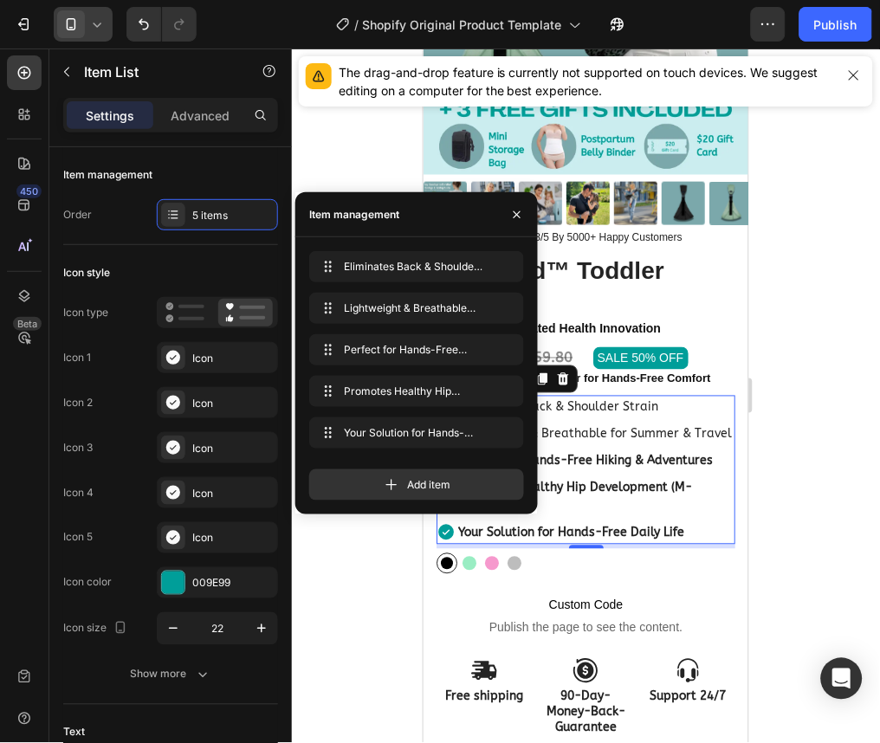
click at [819, 496] on div at bounding box center [586, 396] width 588 height 695
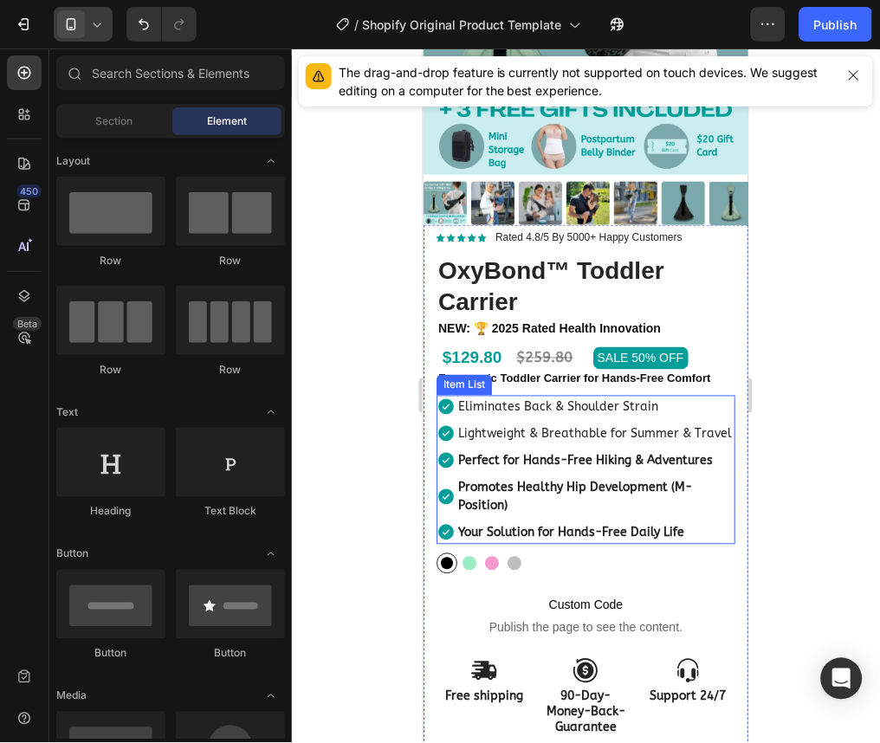
click at [615, 477] on div "Promotes Healthy Hip Development (M-Position)" at bounding box center [595, 497] width 280 height 42
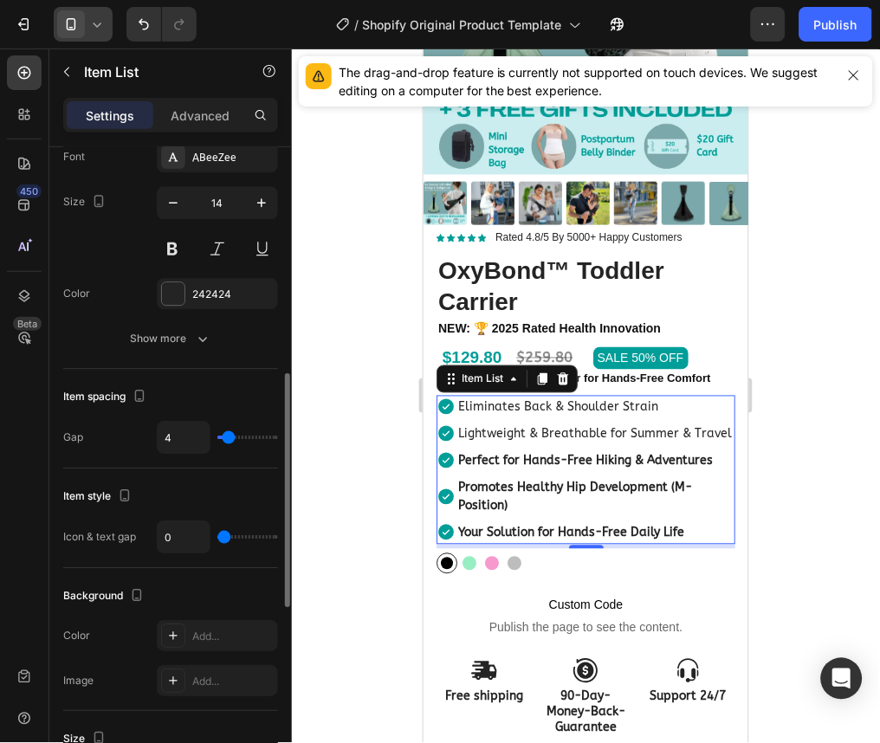
scroll to position [601, 0]
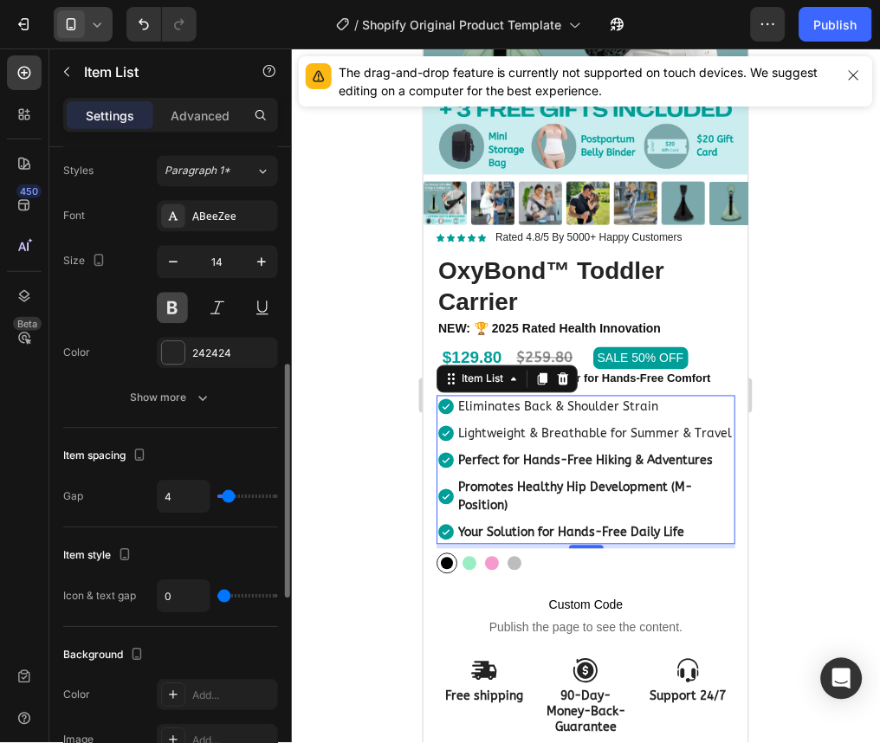
click at [176, 319] on button at bounding box center [172, 308] width 31 height 31
click at [178, 323] on button at bounding box center [172, 308] width 31 height 31
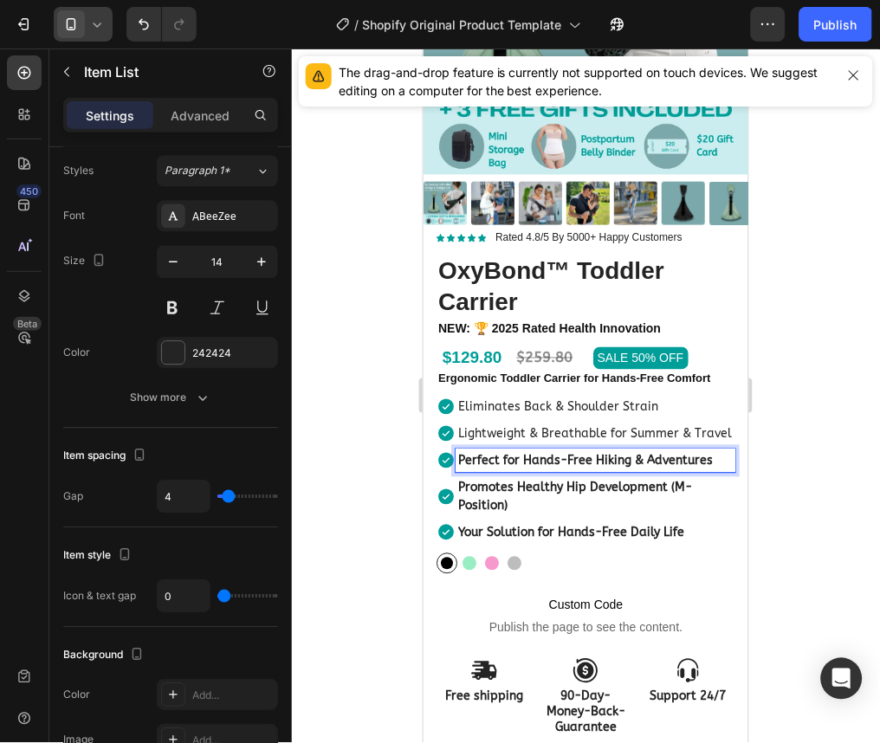
click at [496, 461] on strong "Perfect for Hands-Free Hiking & Adventures" at bounding box center [584, 460] width 255 height 15
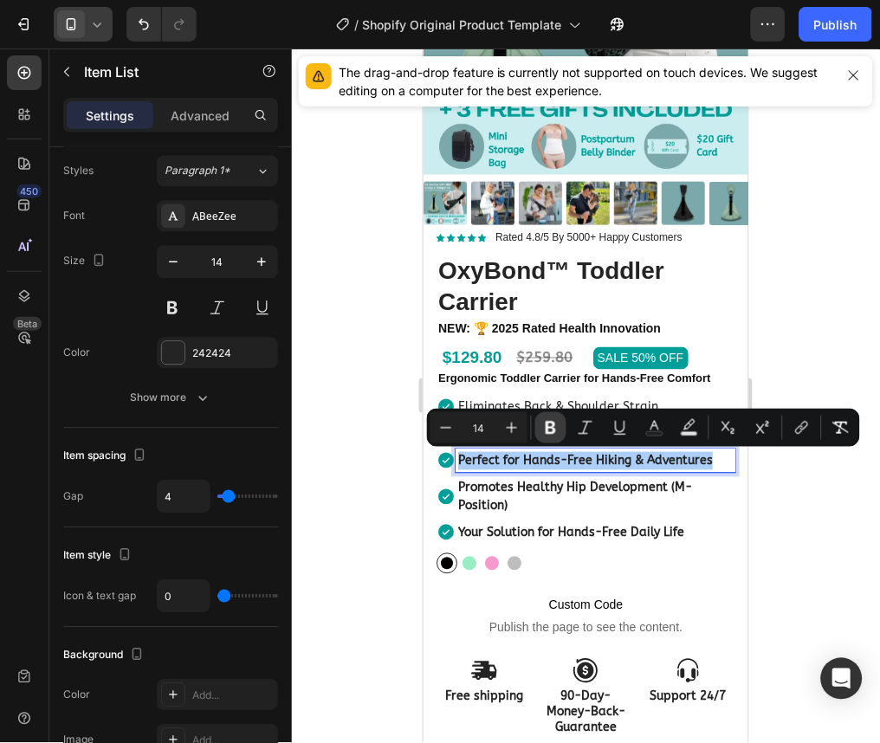
click at [547, 440] on button "Bold" at bounding box center [550, 427] width 31 height 31
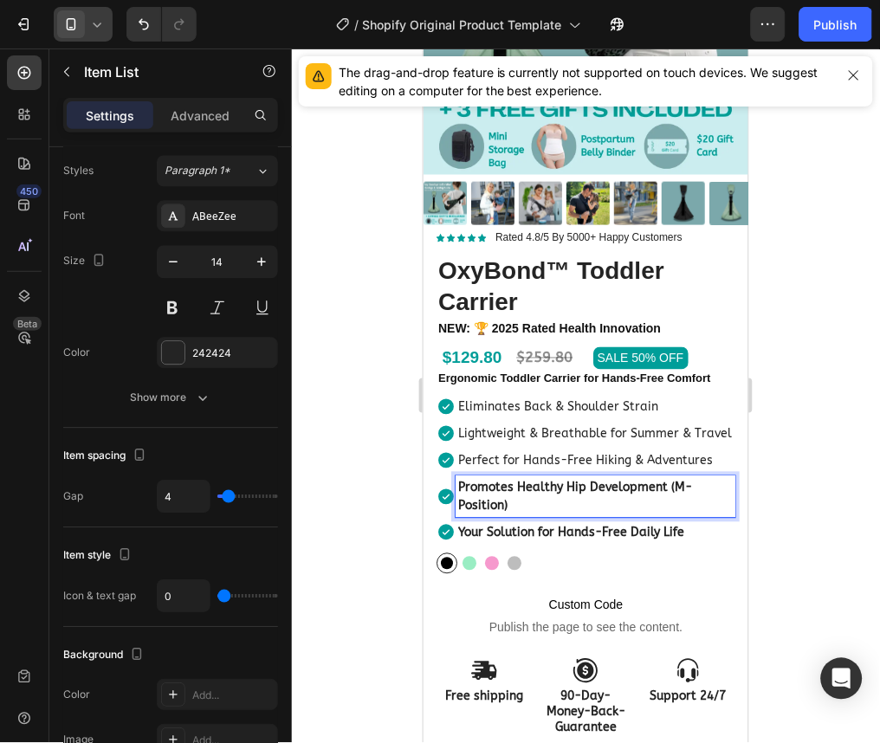
click at [529, 486] on strong "Promotes Healthy Hip Development (M-Position)" at bounding box center [574, 496] width 234 height 33
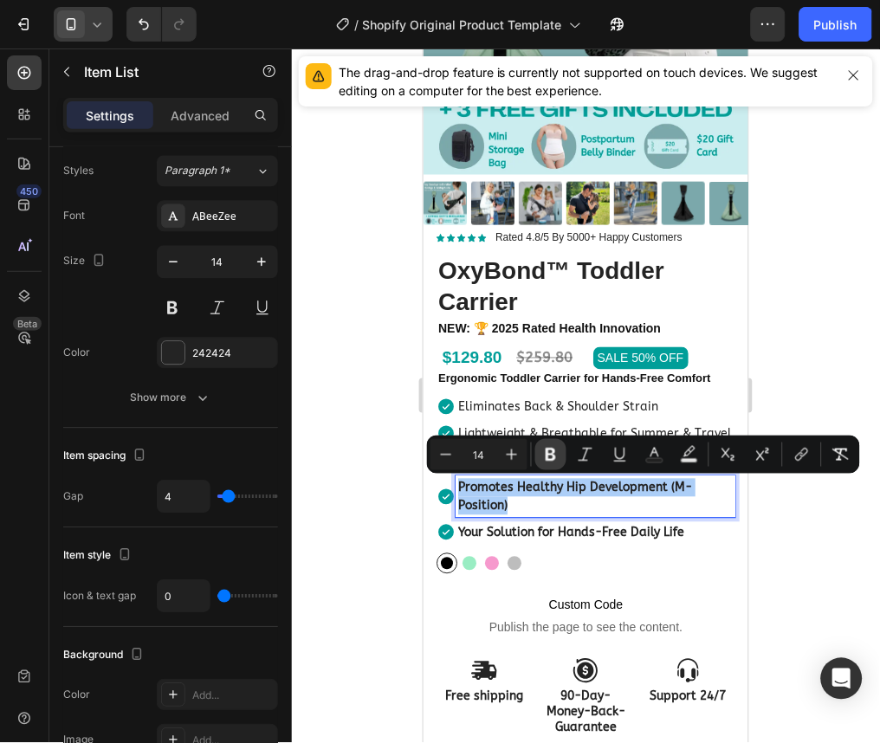
click at [549, 451] on icon "Editor contextual toolbar" at bounding box center [550, 454] width 17 height 17
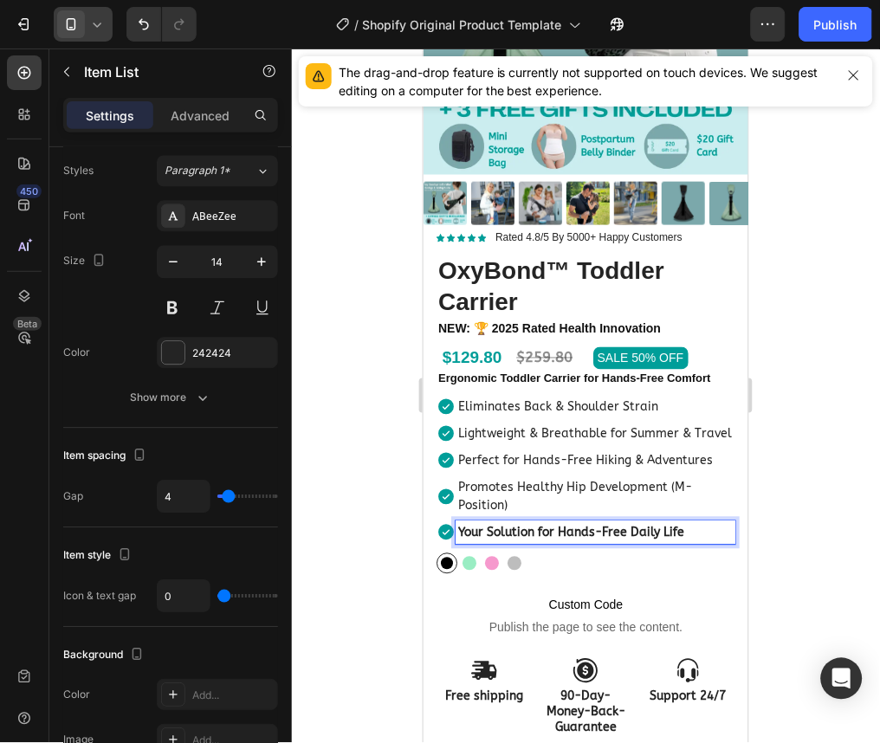
click at [534, 521] on div "Your Solution for Hands-Free Daily Life" at bounding box center [595, 532] width 280 height 23
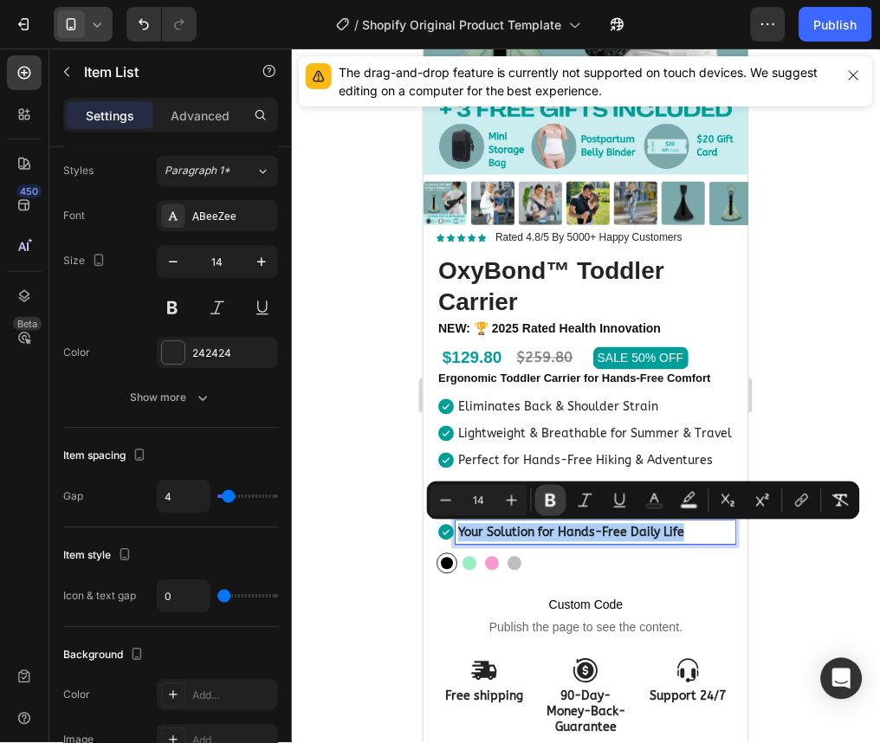
click at [561, 498] on button "Bold" at bounding box center [550, 500] width 31 height 31
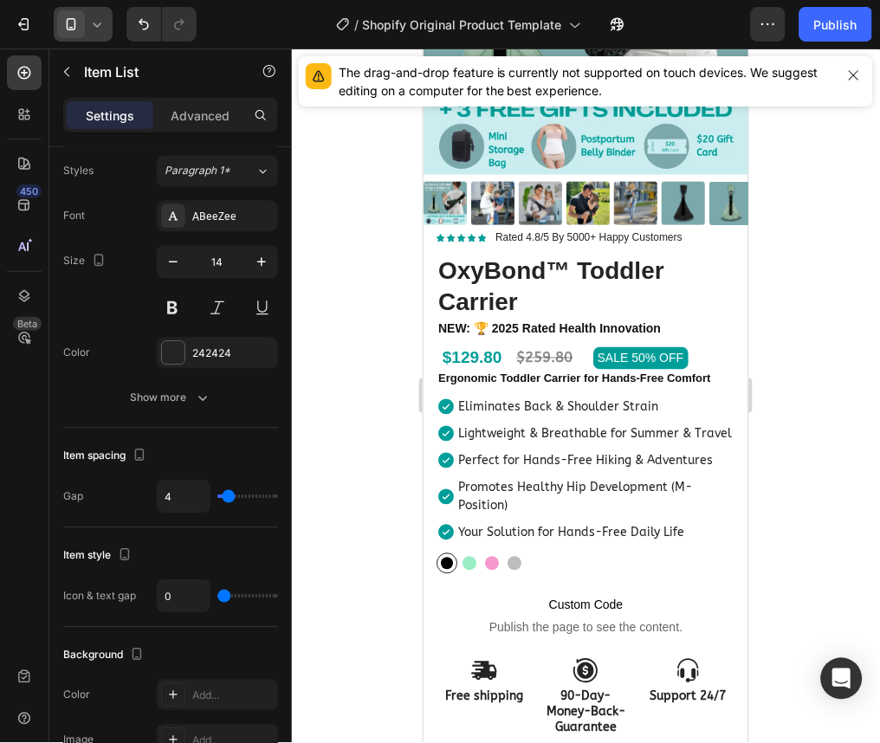
click at [798, 391] on div at bounding box center [586, 396] width 588 height 695
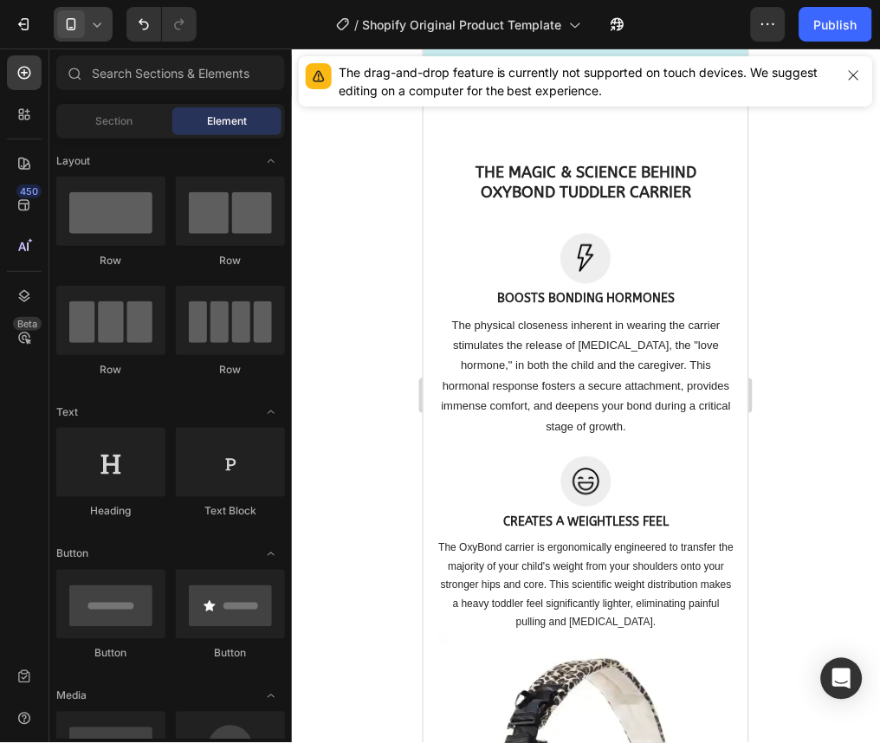
scroll to position [4285, 0]
click at [107, 31] on div at bounding box center [83, 24] width 59 height 35
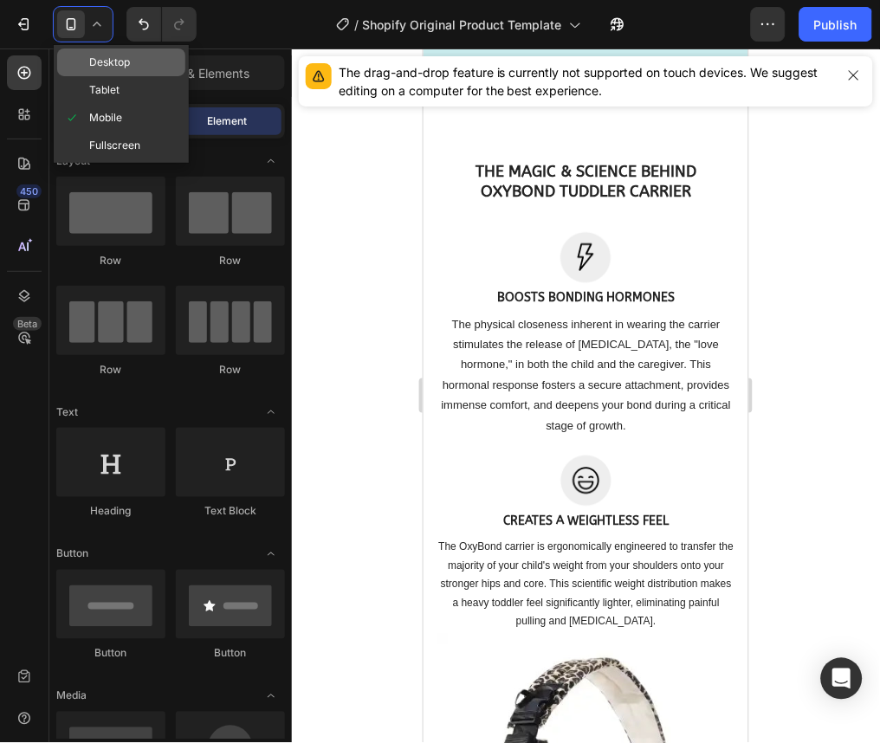
click at [118, 61] on span "Desktop" at bounding box center [109, 62] width 41 height 17
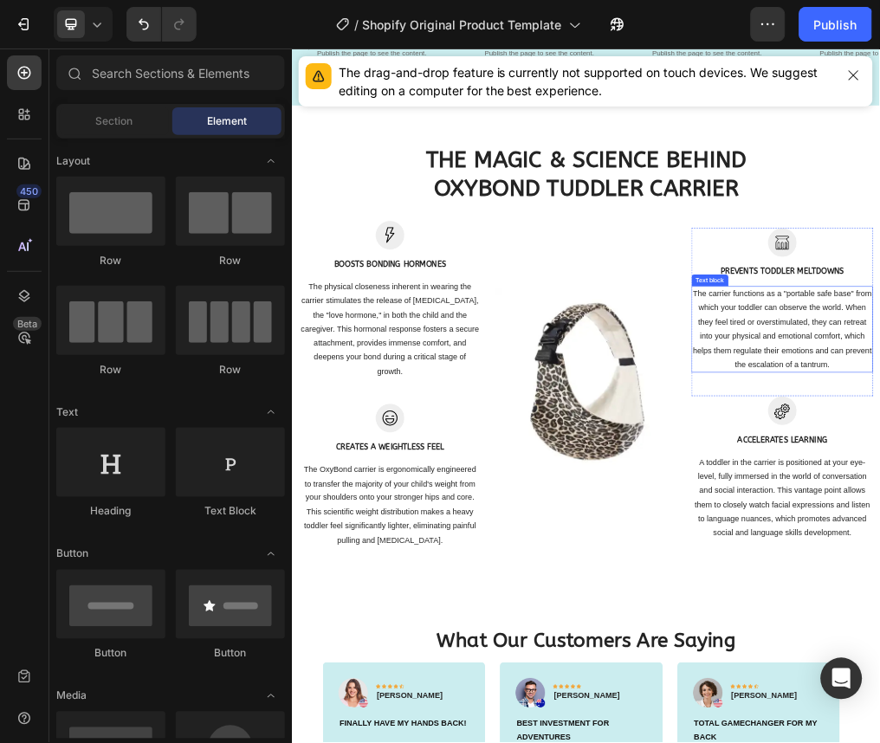
scroll to position [4334, 0]
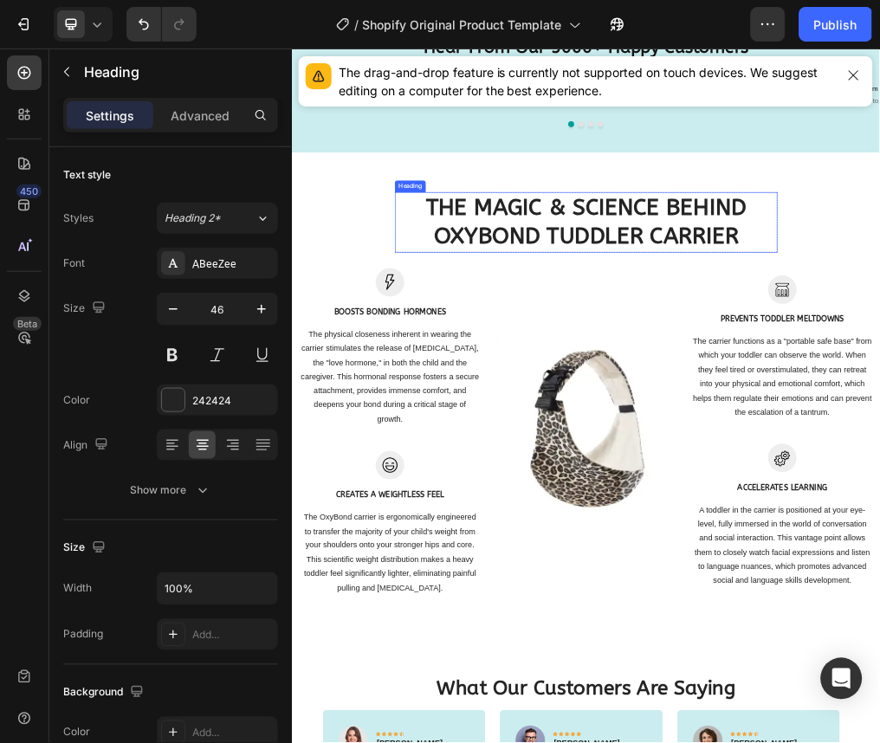
click at [786, 328] on strong "THE MAGIC & SCIENCE BEHIND OXYBOND TUDDLER CARRIER" at bounding box center [811, 354] width 567 height 99
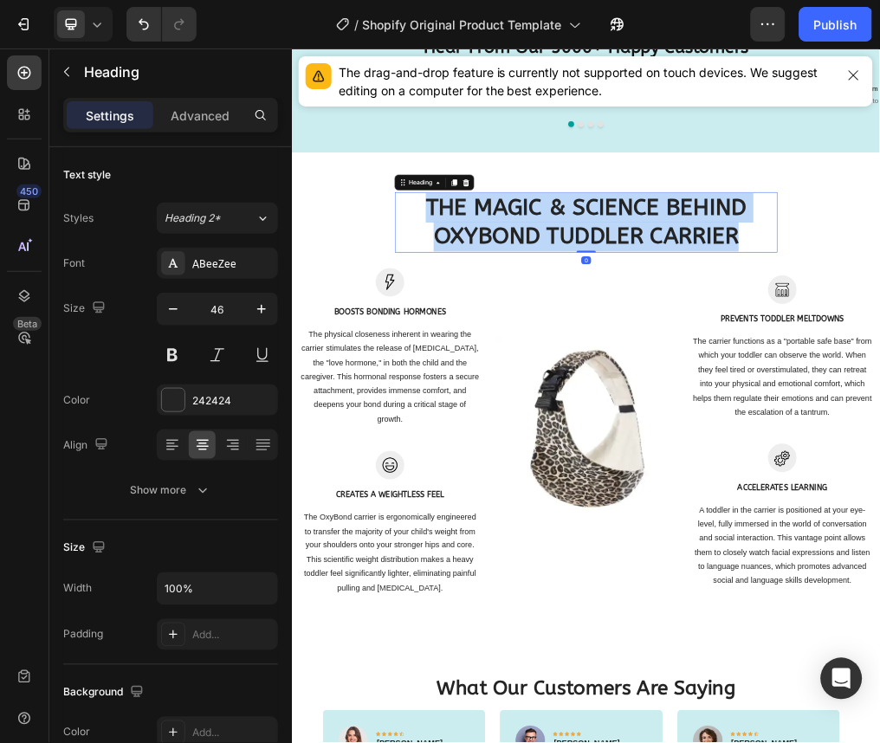
click at [786, 328] on strong "THE MAGIC & SCIENCE BEHIND OXYBOND TUDDLER CARRIER" at bounding box center [811, 354] width 567 height 99
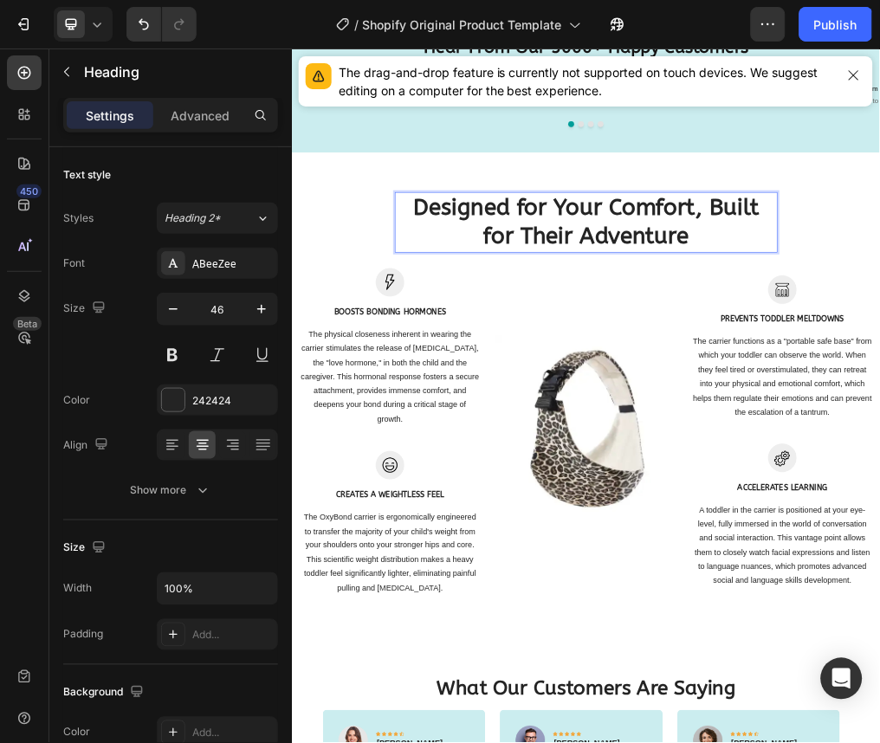
click at [879, 325] on strong "Designed for Your Comfort, Built for Their Adventure" at bounding box center [811, 354] width 611 height 99
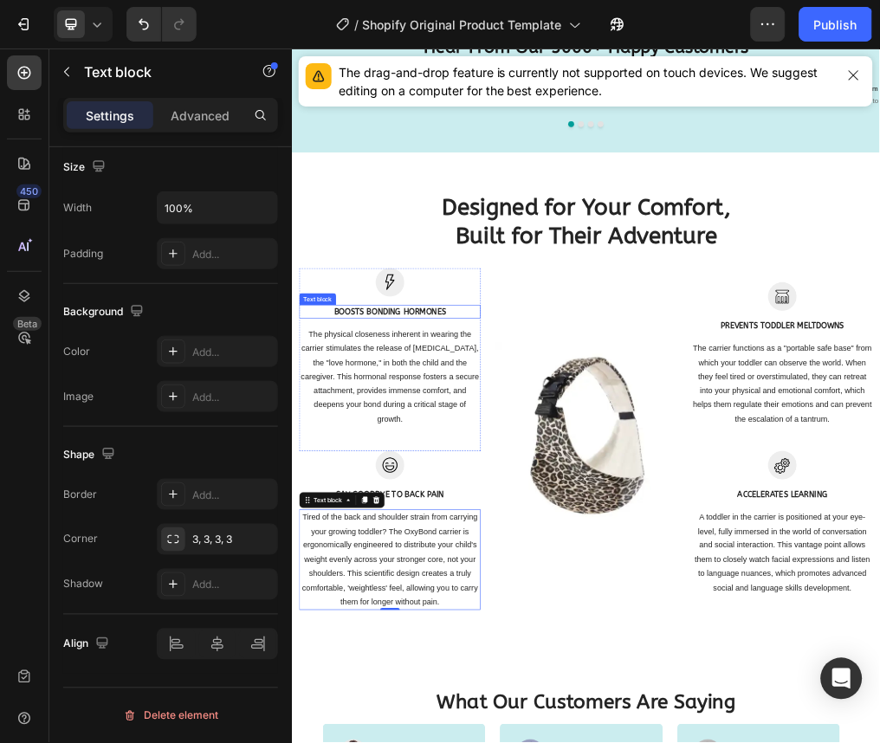
click at [485, 508] on strong "BOOSTS BONDING HORMONES" at bounding box center [465, 512] width 198 height 16
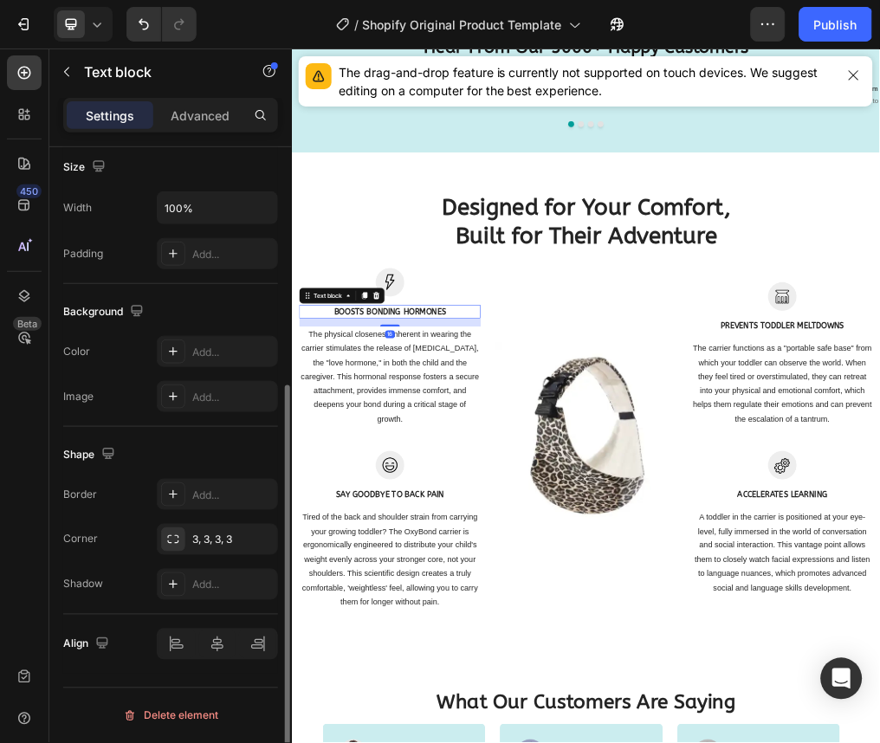
scroll to position [380, 0]
click at [485, 508] on strong "BOOSTS BONDING HORMONES" at bounding box center [465, 512] width 198 height 16
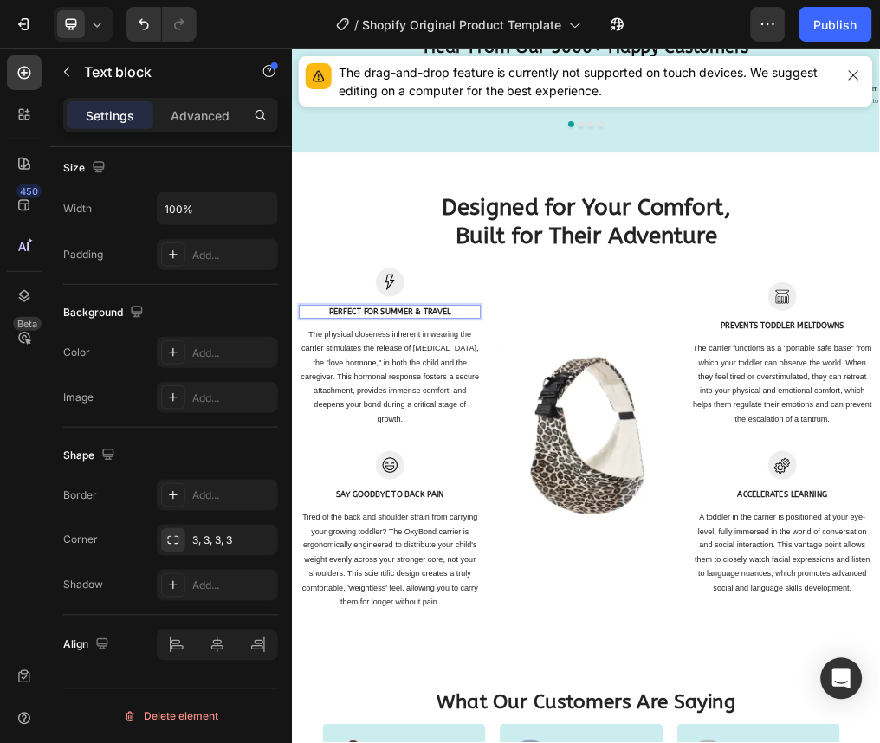
click at [485, 508] on strong "PERFECT FOR SUMMER & TRAVEL" at bounding box center [464, 512] width 215 height 16
click at [529, 581] on p "The physical closeness inherent in wearing the carrier stimulates the release o…" at bounding box center [464, 628] width 317 height 175
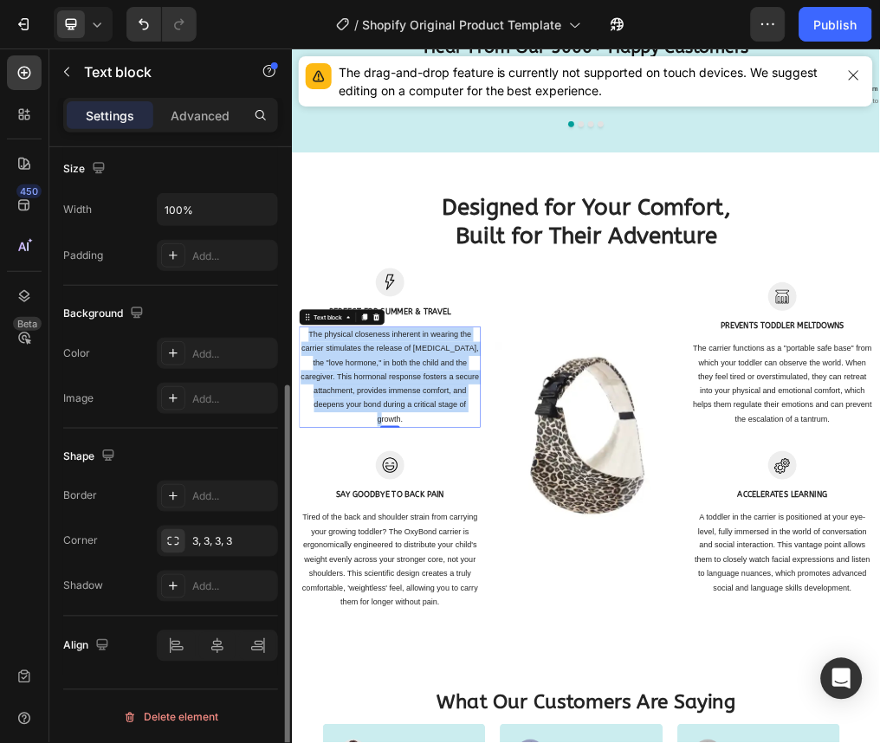
click at [529, 581] on p "The physical closeness inherent in wearing the carrier stimulates the release o…" at bounding box center [464, 628] width 317 height 175
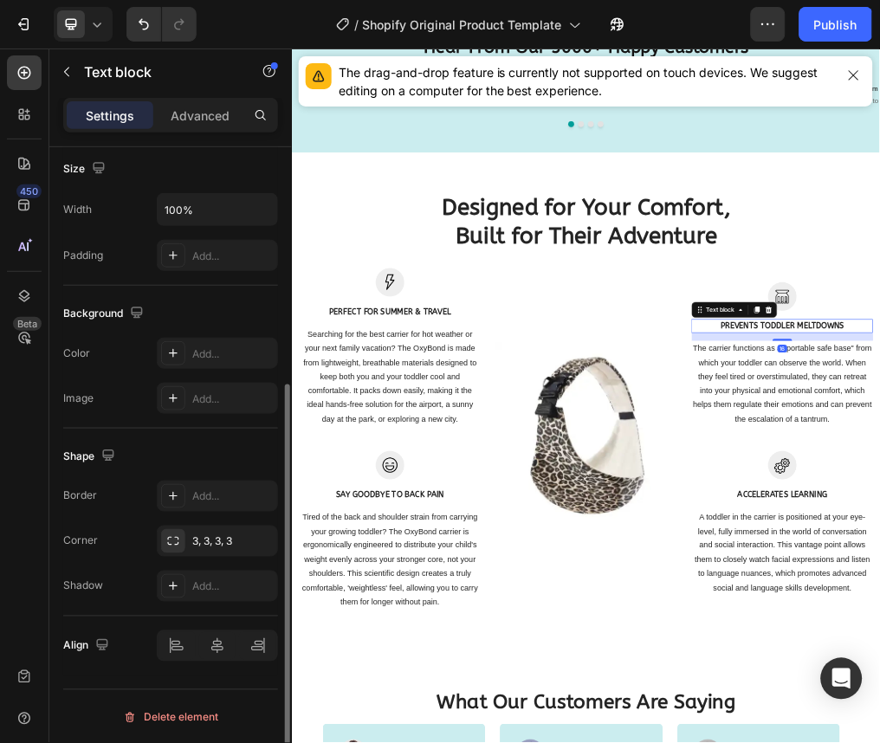
scroll to position [379, 0]
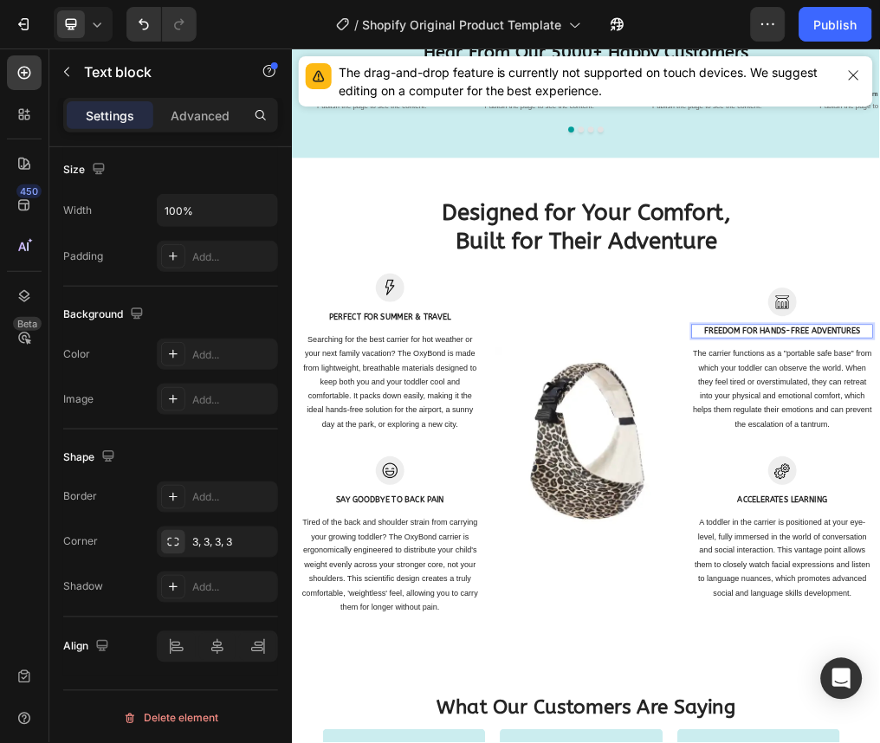
scroll to position [4334, 0]
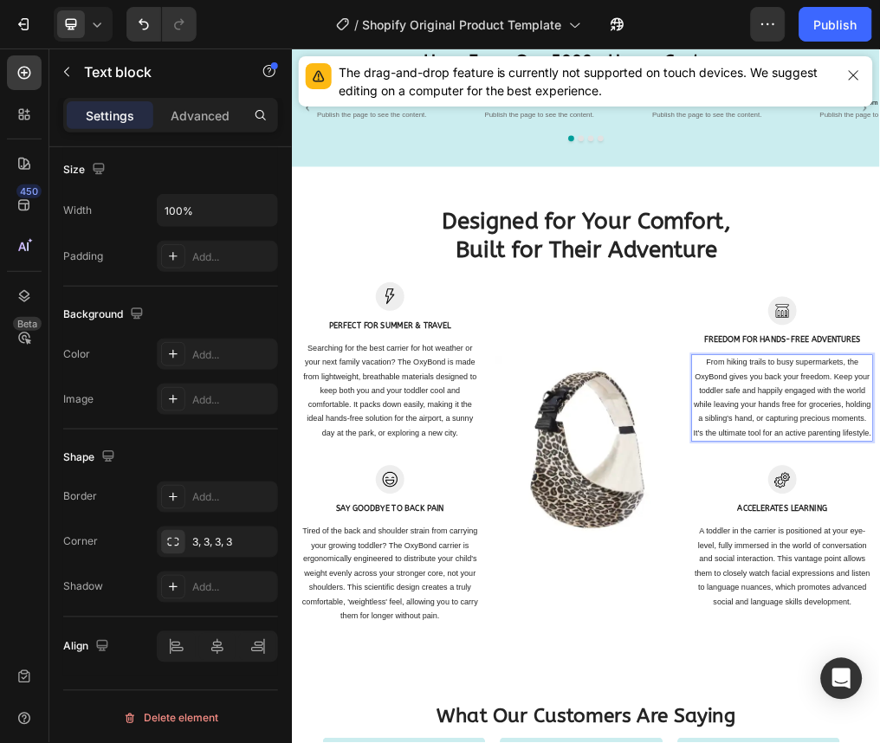
scroll to position [4322, 0]
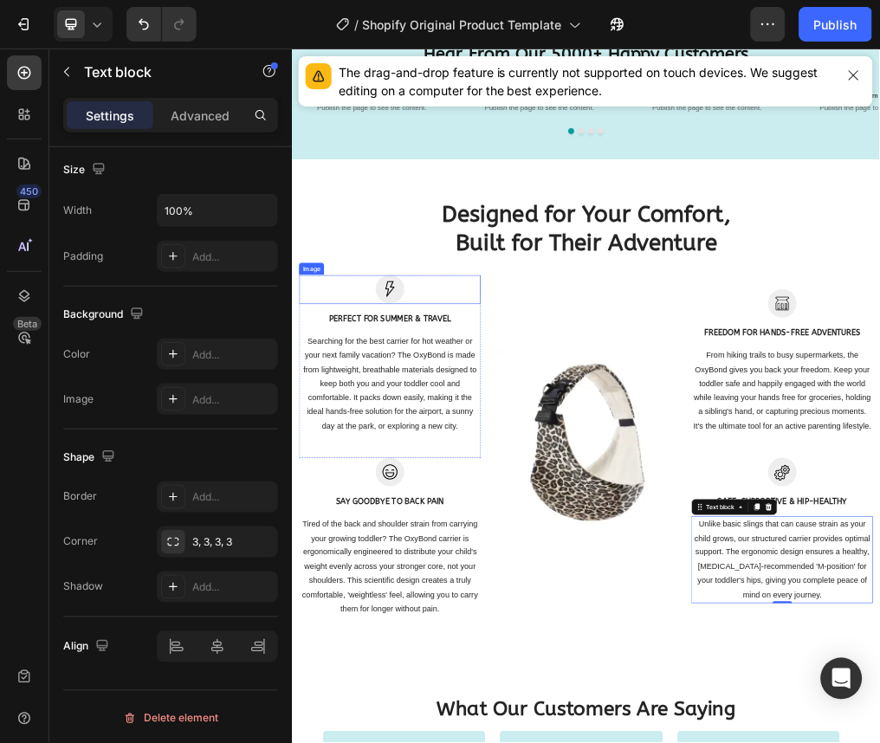
click at [462, 485] on img at bounding box center [464, 473] width 51 height 51
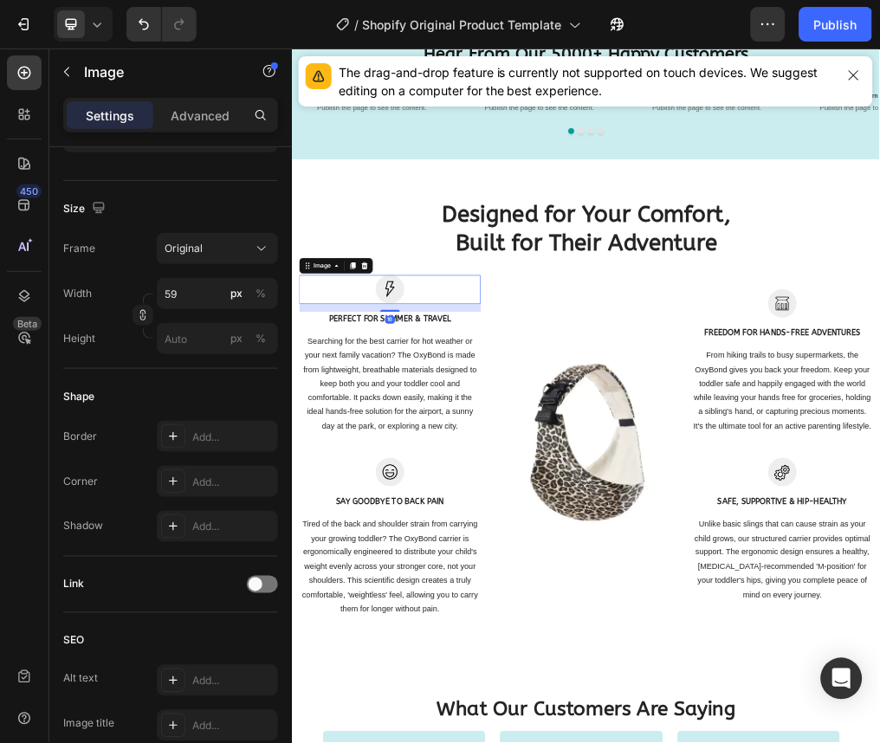
scroll to position [0, 0]
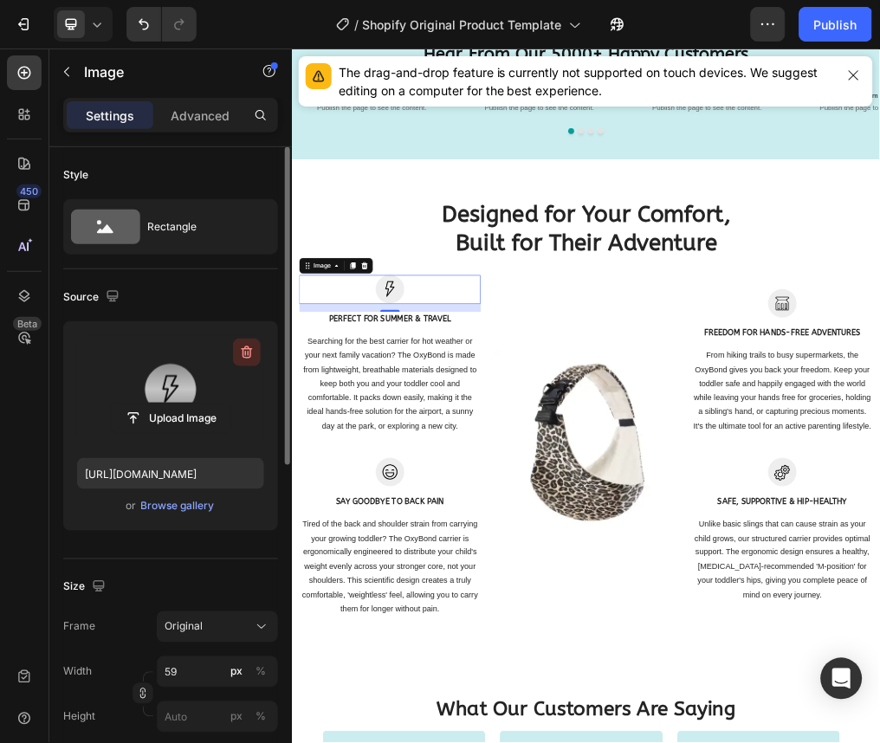
click at [241, 359] on icon "button" at bounding box center [246, 352] width 17 height 17
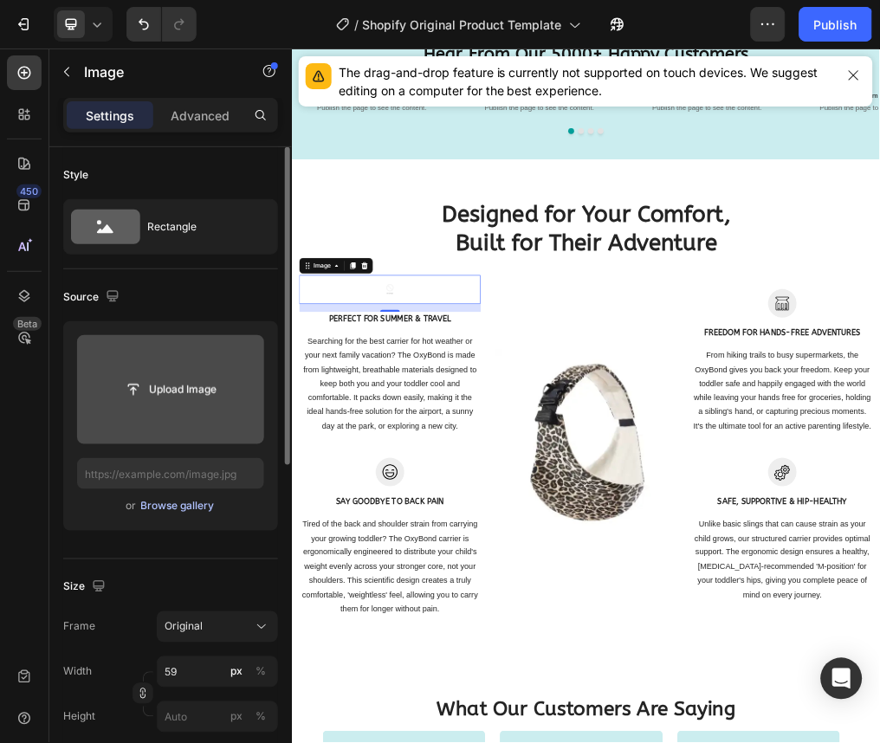
click at [157, 500] on div "Browse gallery" at bounding box center [178, 507] width 74 height 16
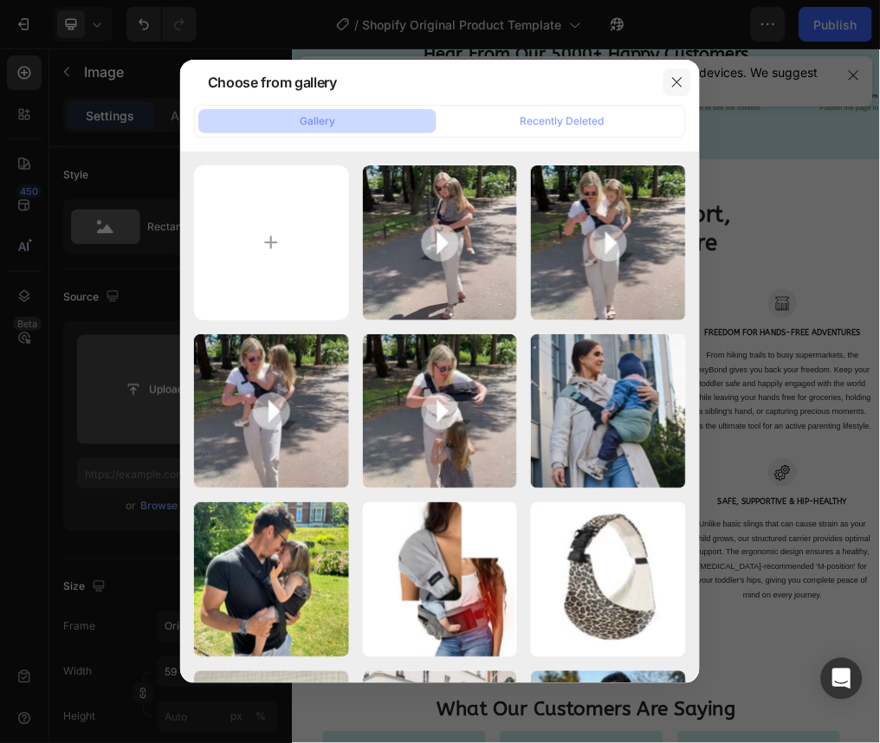
click at [679, 88] on icon "button" at bounding box center [678, 82] width 14 height 14
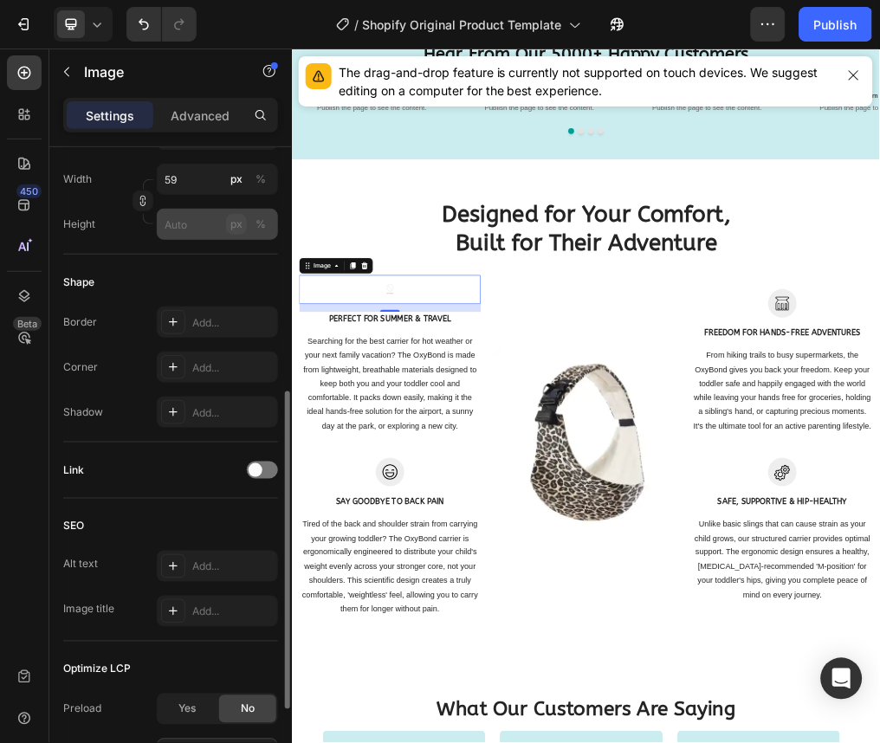
scroll to position [494, 0]
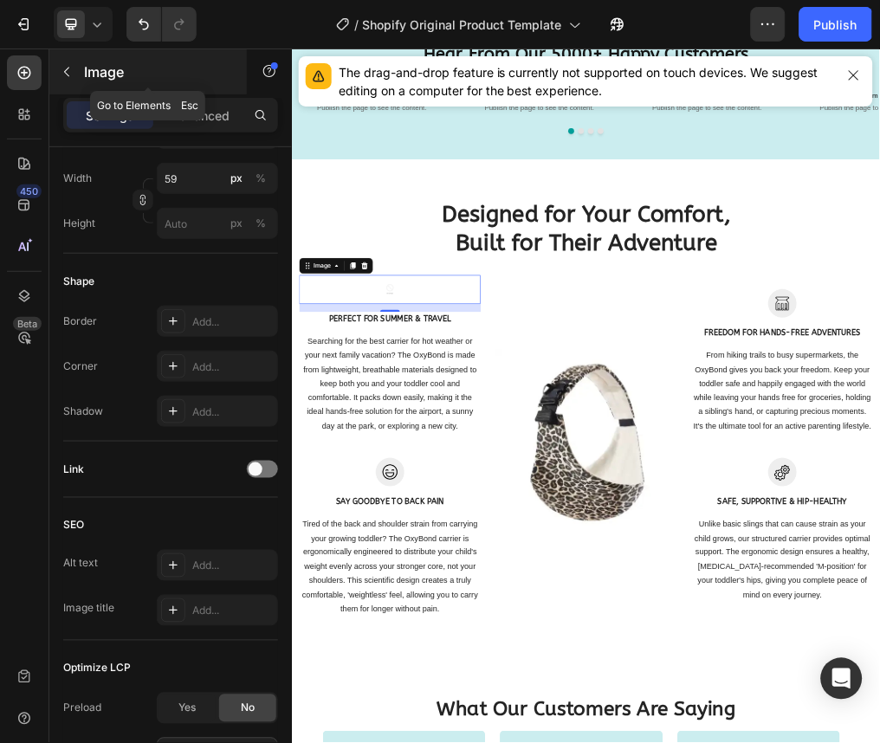
click at [71, 79] on button "button" at bounding box center [67, 72] width 28 height 28
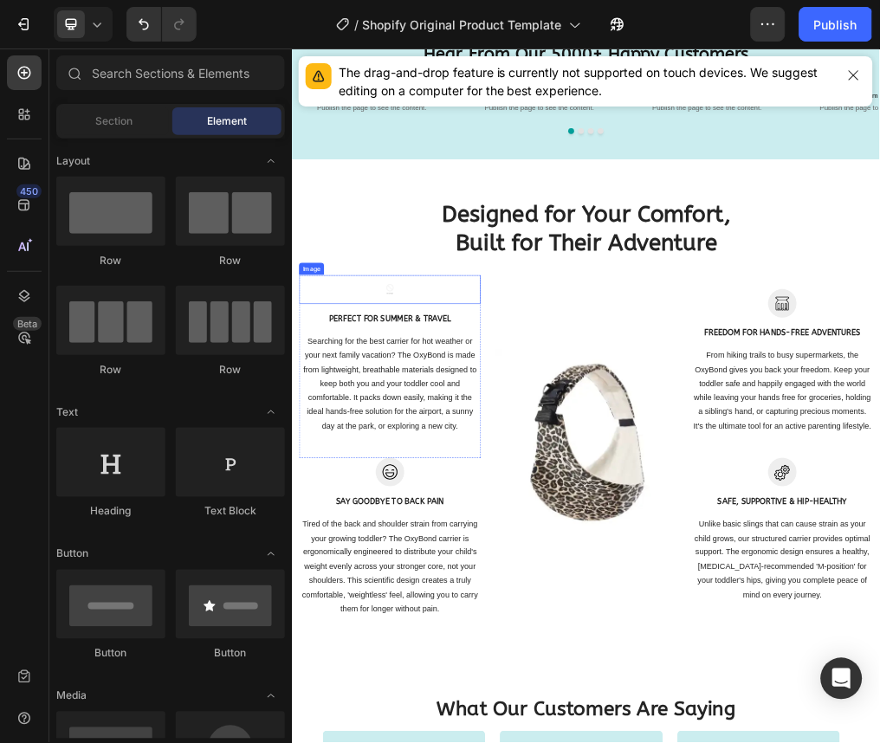
click at [462, 478] on img at bounding box center [464, 473] width 51 height 51
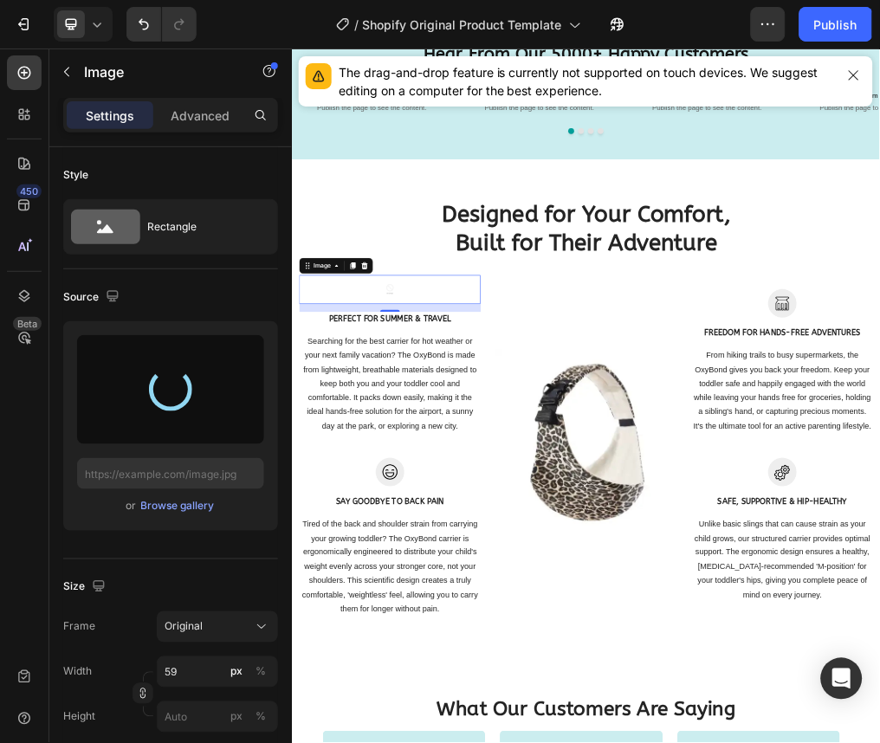
type input "[URL][DOMAIN_NAME]"
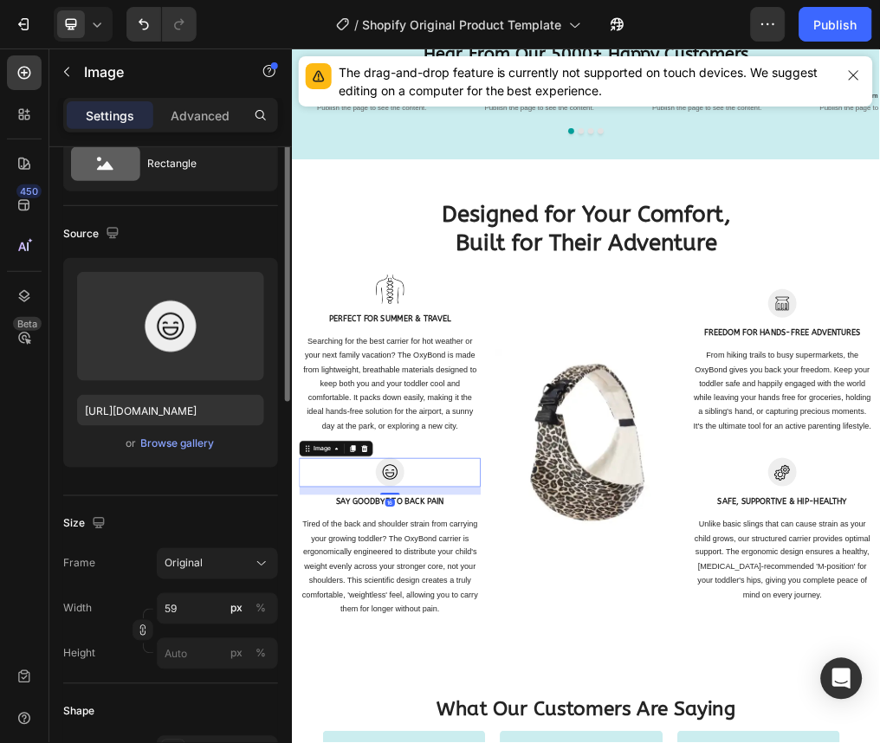
scroll to position [0, 0]
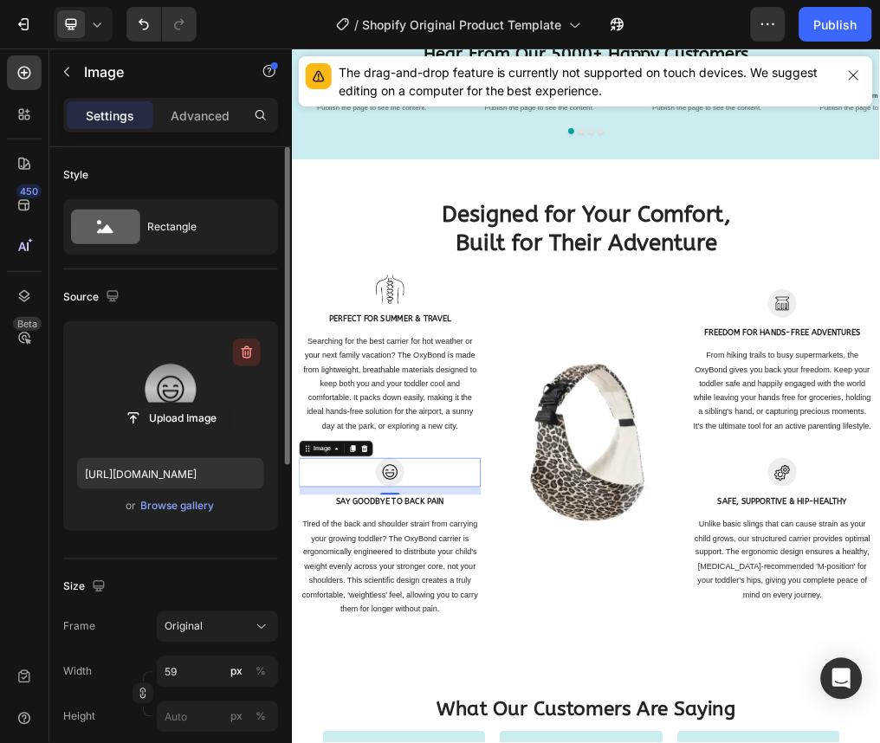
click at [252, 350] on icon "button" at bounding box center [246, 352] width 17 height 17
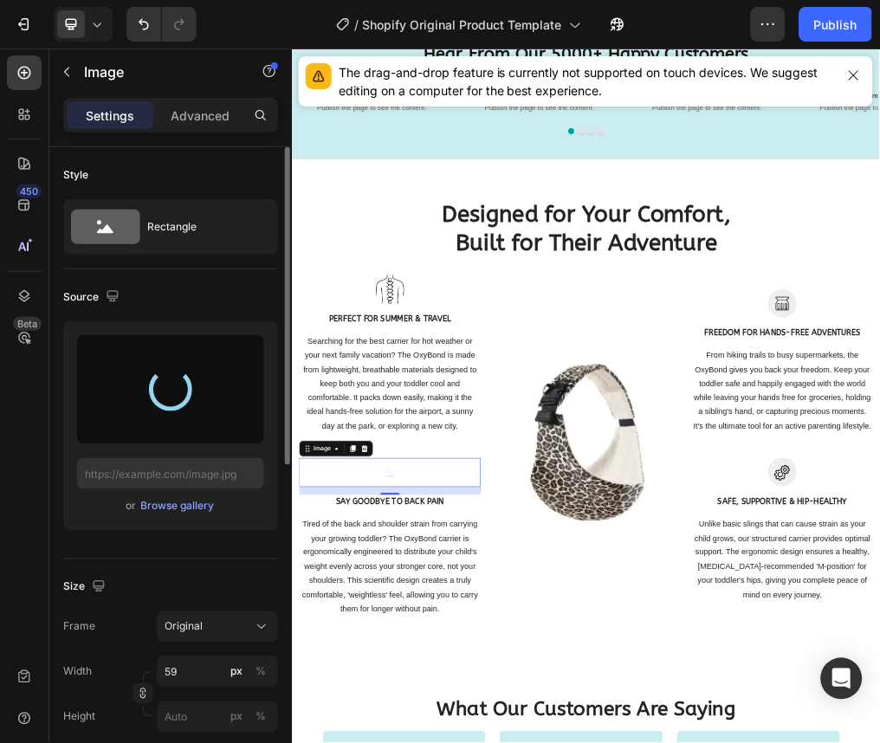
type input "[URL][DOMAIN_NAME]"
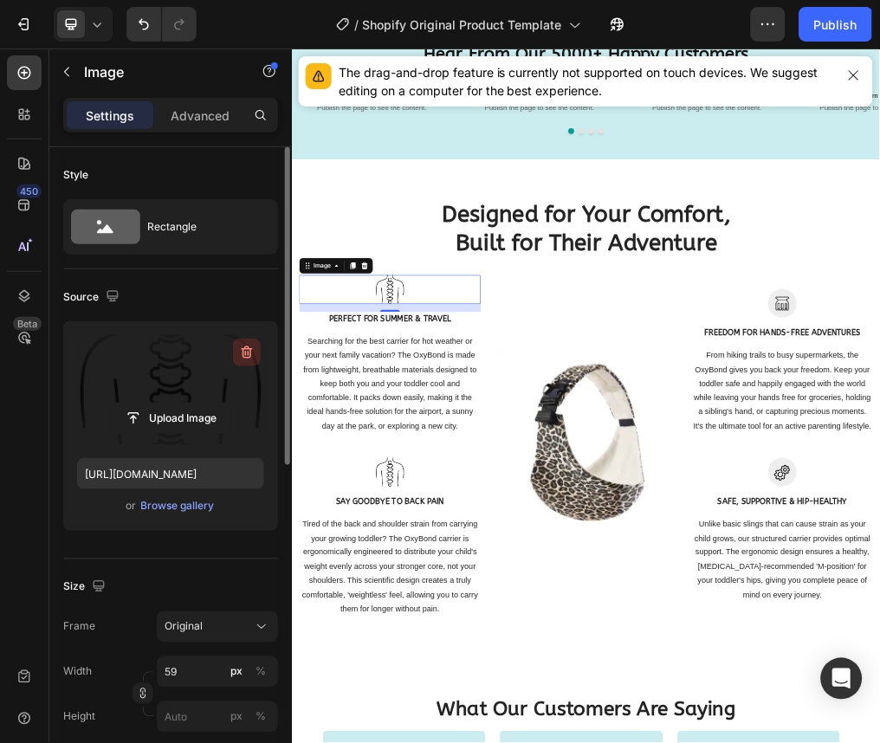
click at [243, 345] on icon "button" at bounding box center [246, 352] width 17 height 17
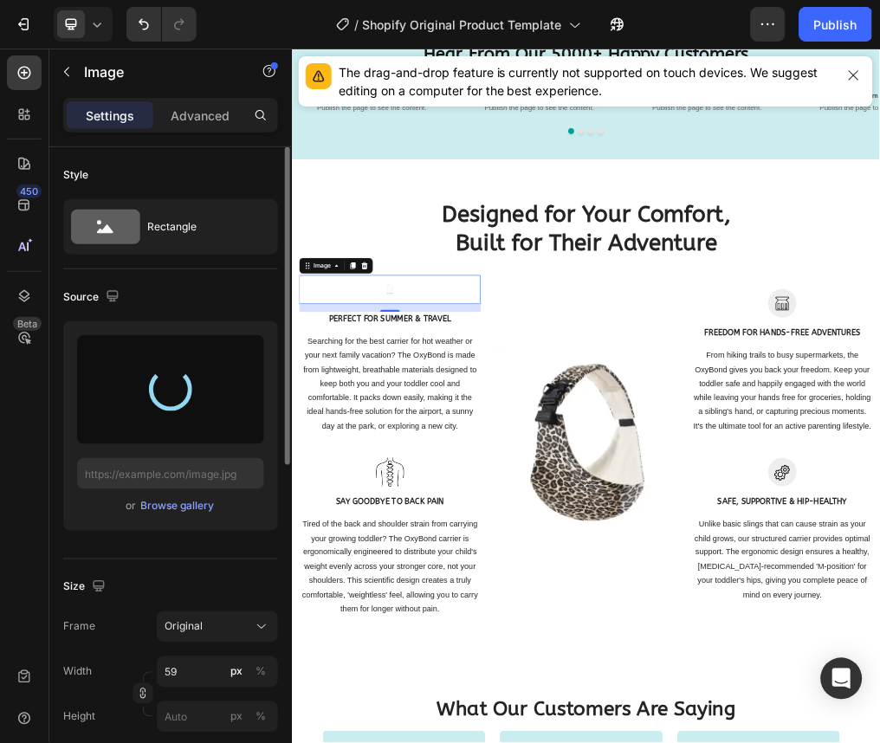
type input "[URL][DOMAIN_NAME]"
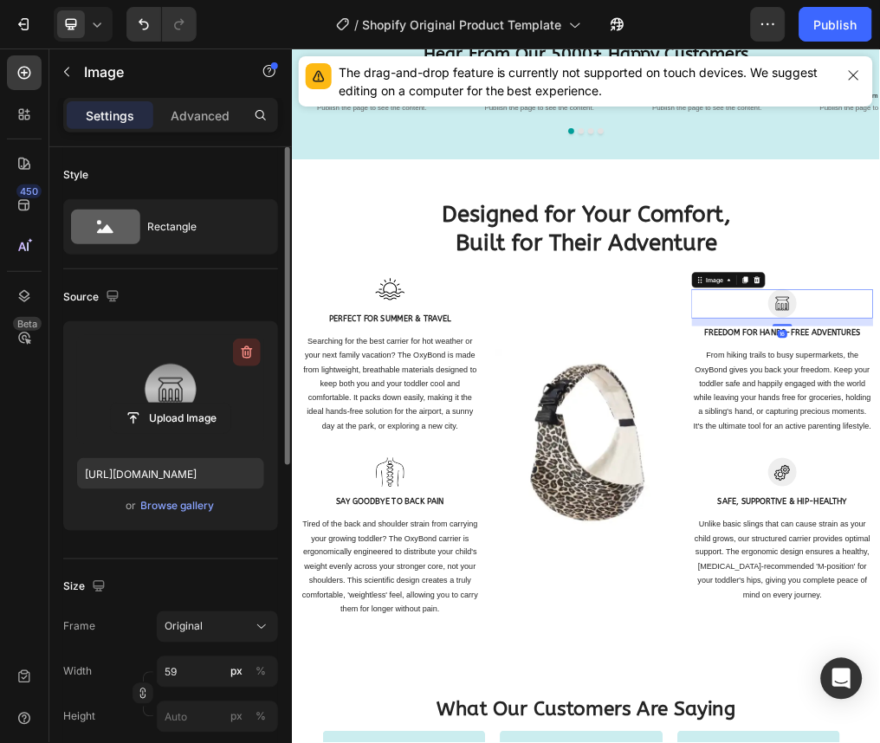
click at [247, 347] on icon "button" at bounding box center [247, 353] width 11 height 13
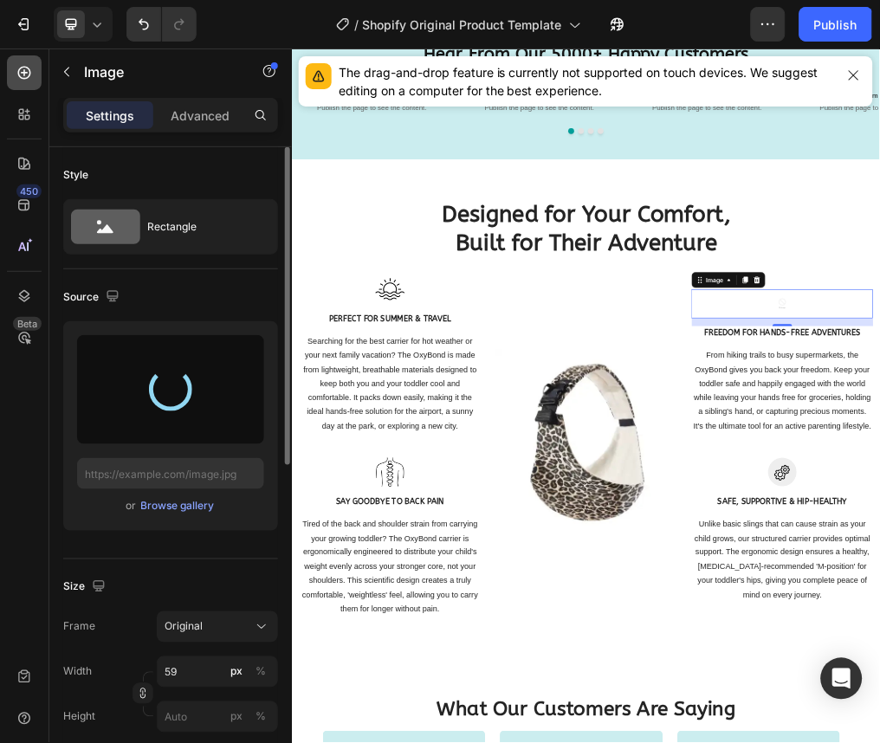
type input "[URL][DOMAIN_NAME]"
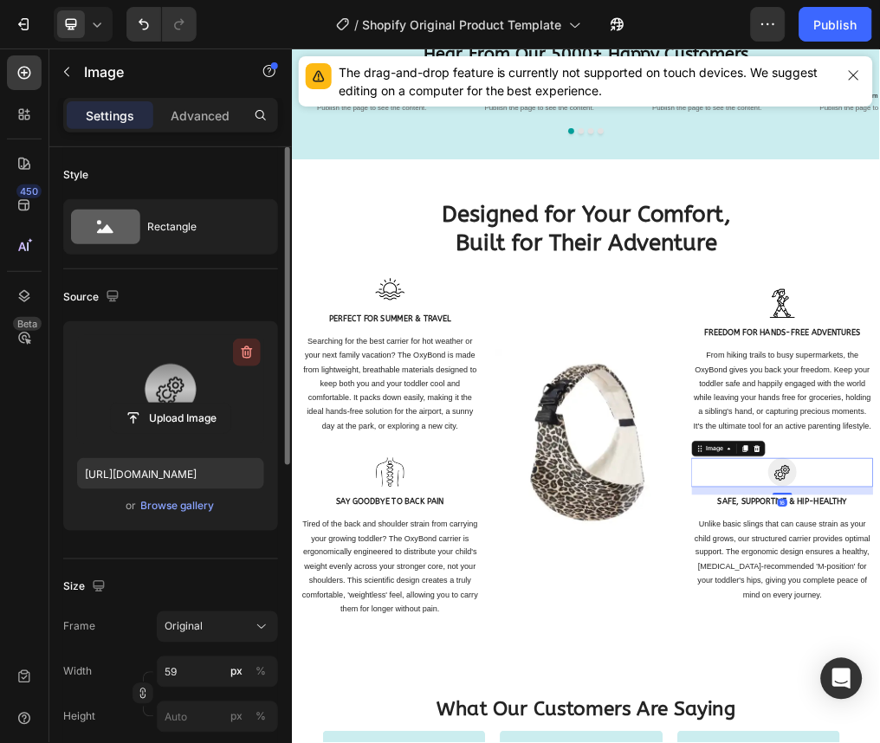
click at [250, 342] on button "button" at bounding box center [247, 353] width 28 height 28
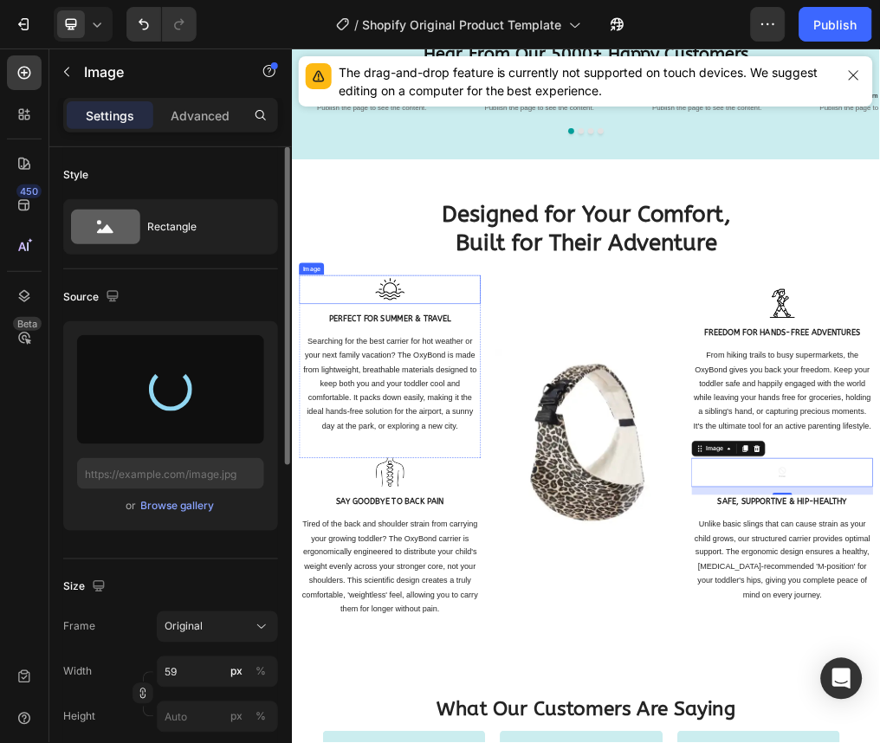
type input "[URL][DOMAIN_NAME]"
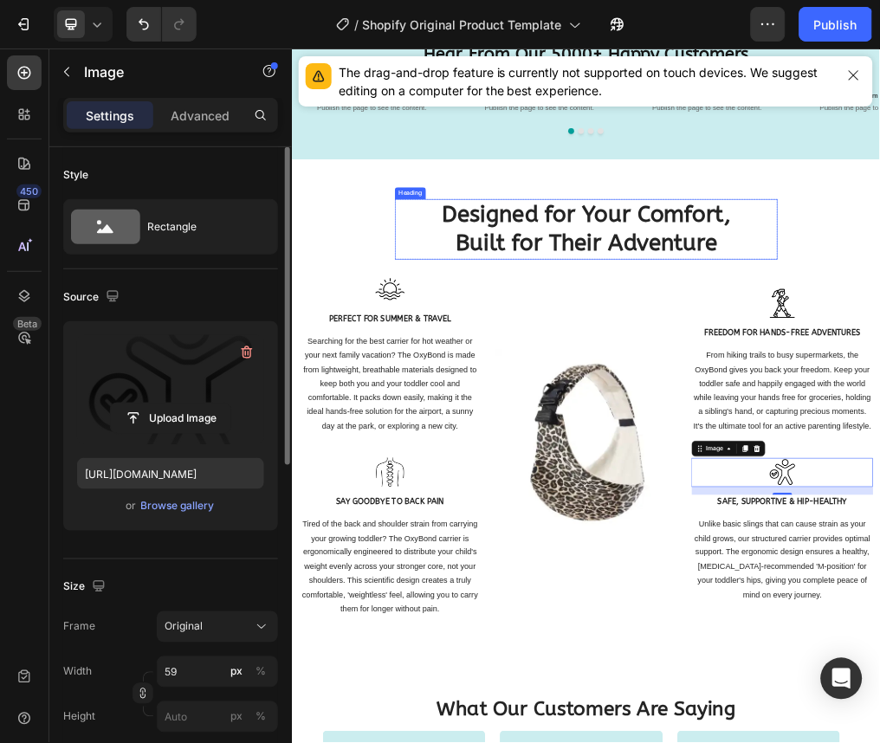
click at [707, 370] on strong "Built for Their Adventure" at bounding box center [811, 391] width 463 height 47
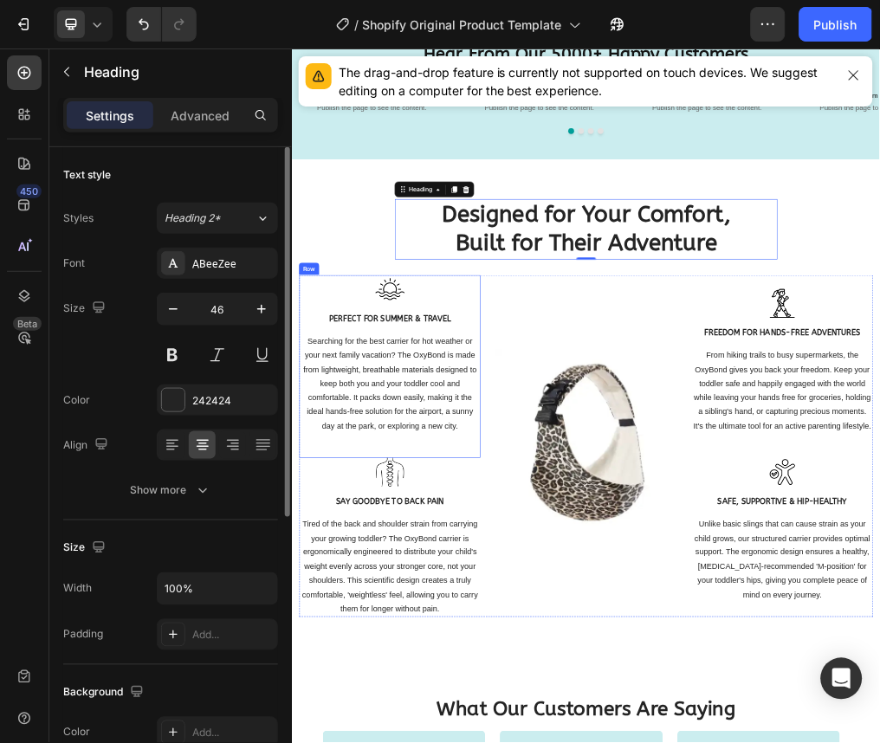
click at [517, 511] on div "Image PERFECT FOR SUMMER & TRAVEL Text block Searching for the best carrier for…" at bounding box center [464, 589] width 321 height 282
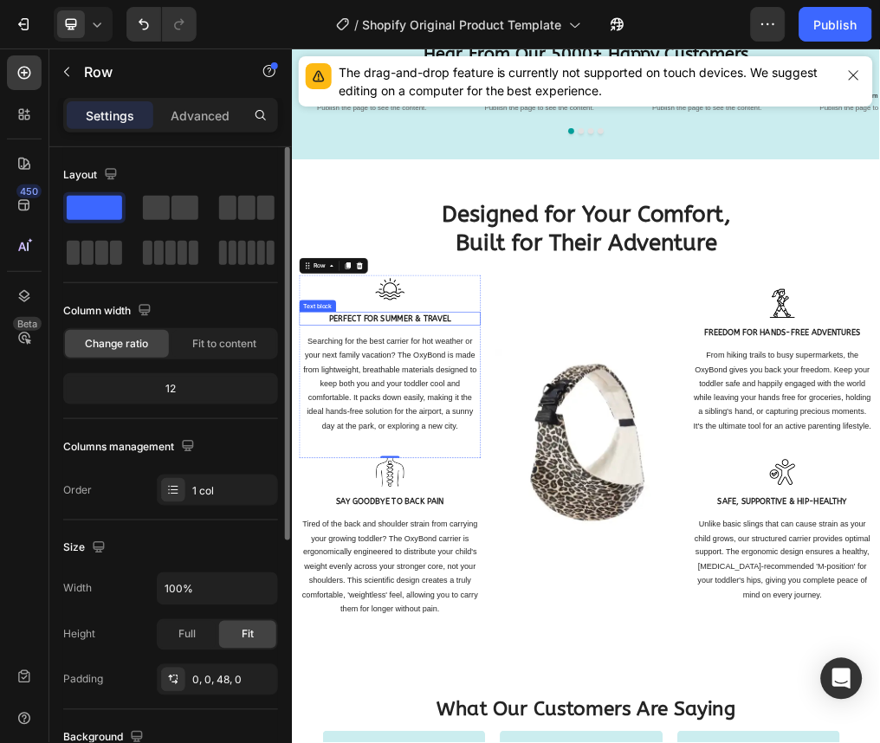
click at [459, 516] on strong "PERFECT FOR SUMMER & TRAVEL" at bounding box center [464, 524] width 215 height 16
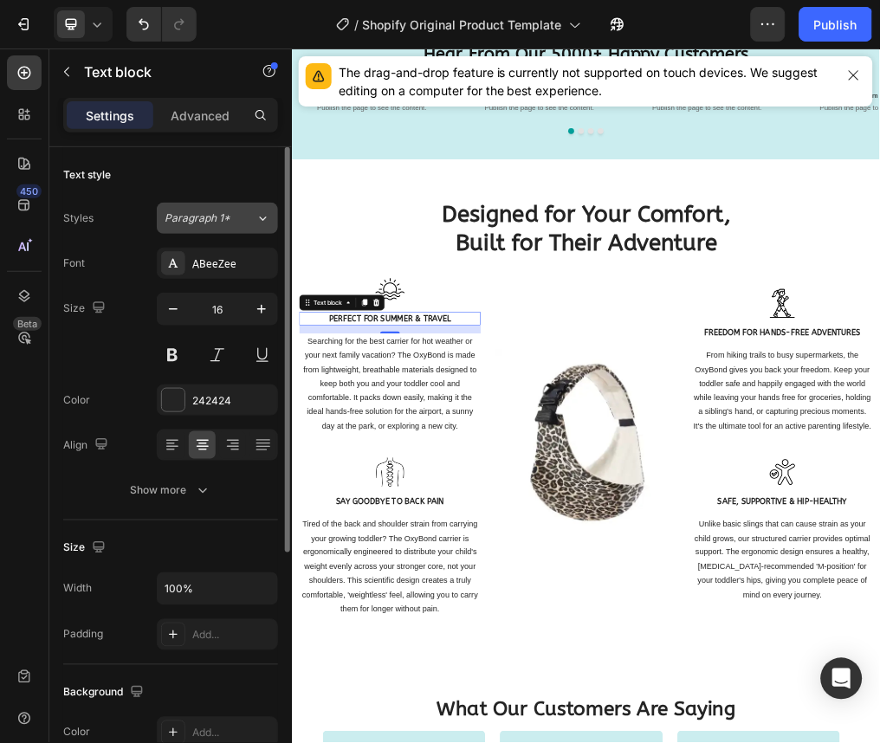
click at [255, 227] on button "Paragraph 1*" at bounding box center [217, 218] width 121 height 31
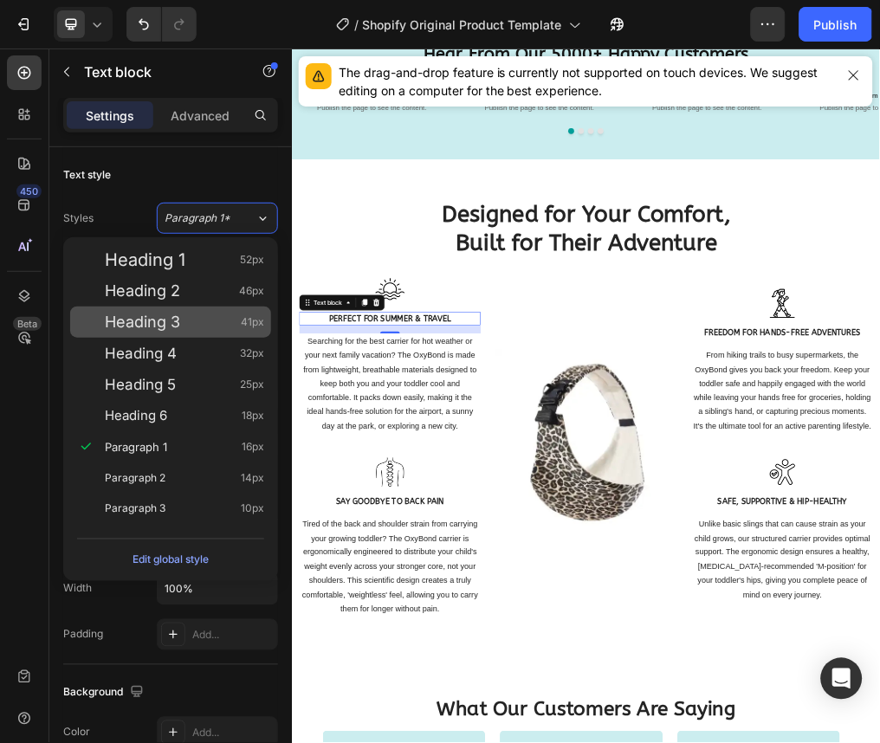
click at [200, 328] on div "Heading 3 41px" at bounding box center [184, 322] width 159 height 17
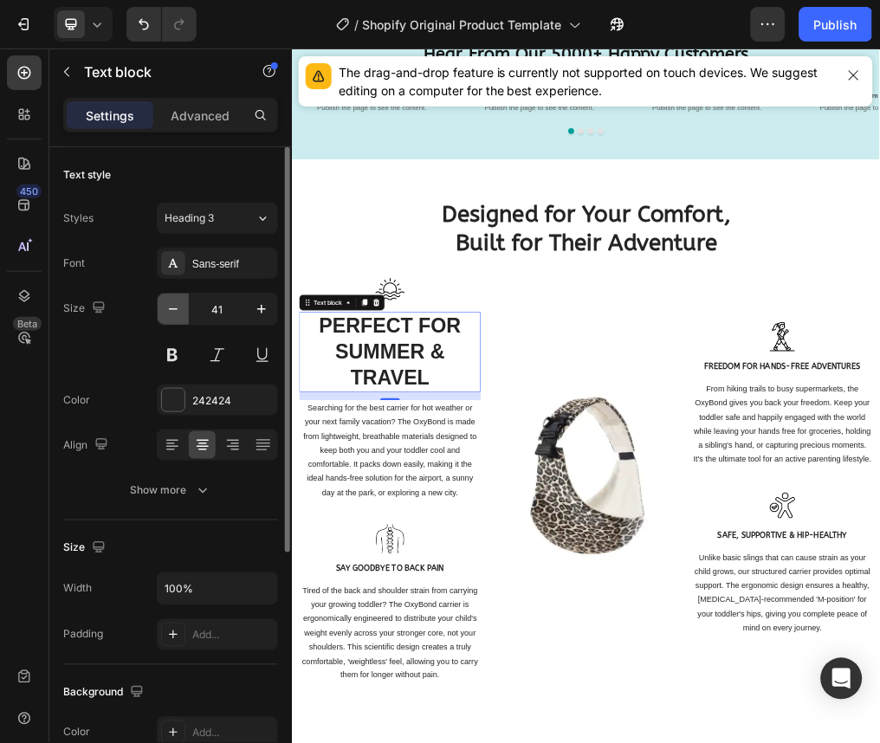
click at [159, 309] on button "button" at bounding box center [173, 309] width 31 height 31
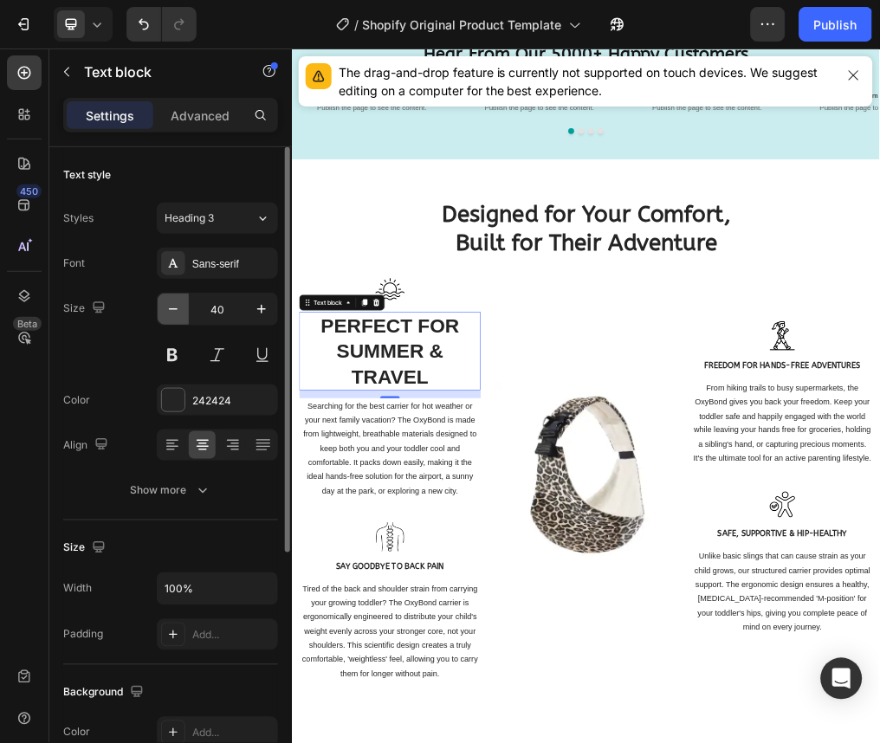
click at [159, 309] on button "button" at bounding box center [173, 309] width 31 height 31
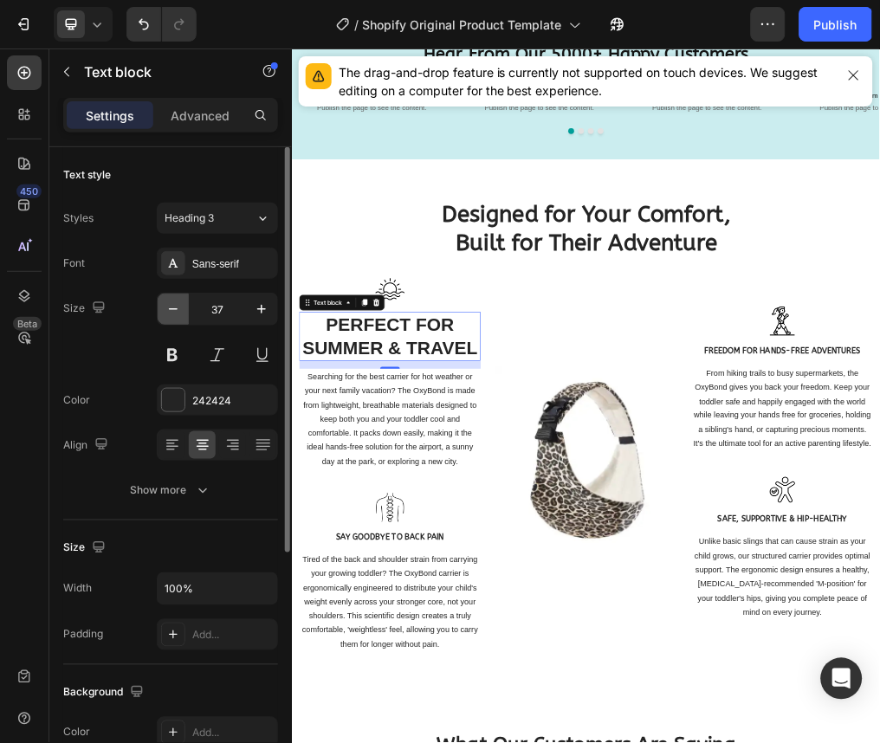
click at [159, 309] on button "button" at bounding box center [173, 309] width 31 height 31
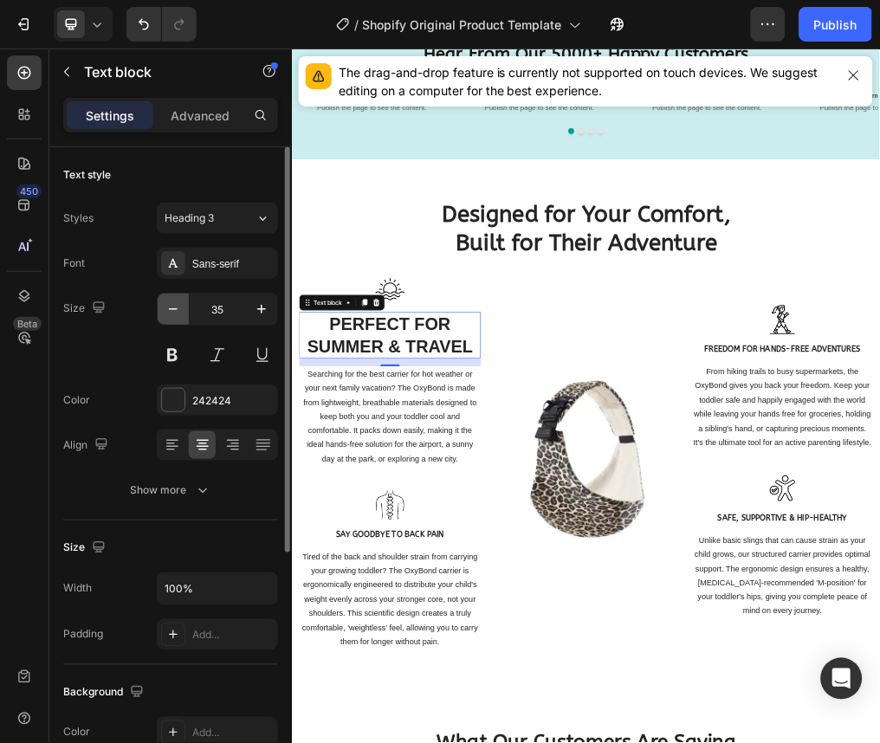
click at [159, 309] on button "button" at bounding box center [173, 309] width 31 height 31
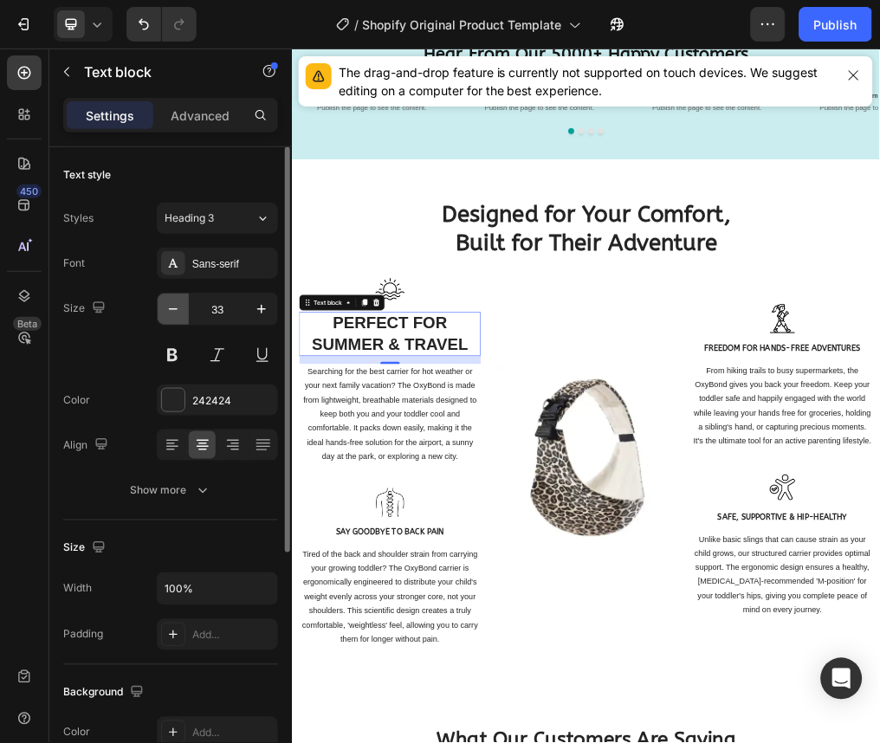
click at [159, 309] on button "button" at bounding box center [173, 309] width 31 height 31
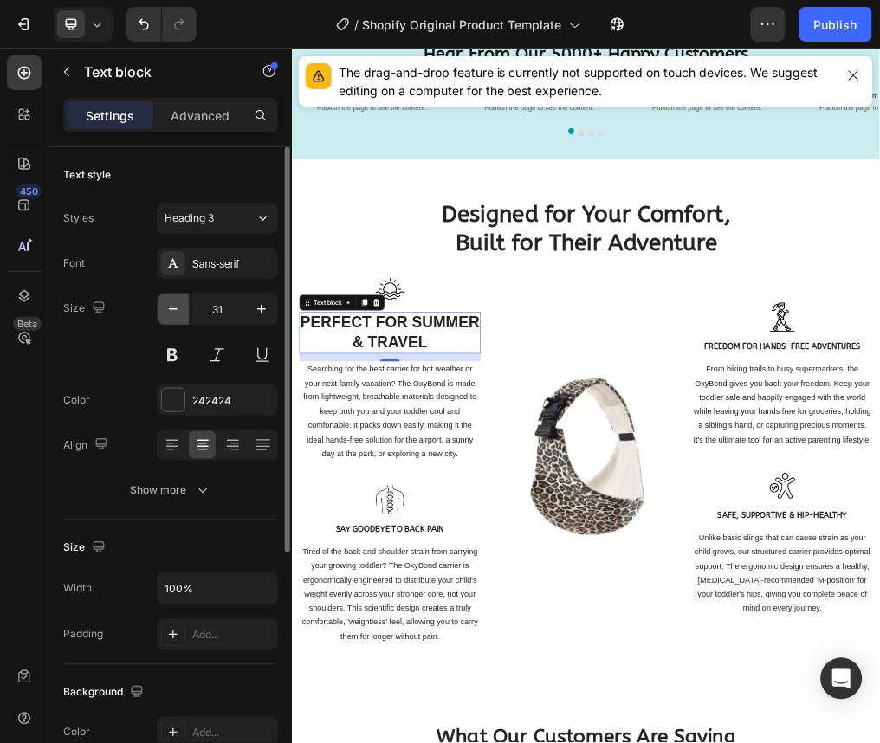
click at [159, 309] on button "button" at bounding box center [173, 309] width 31 height 31
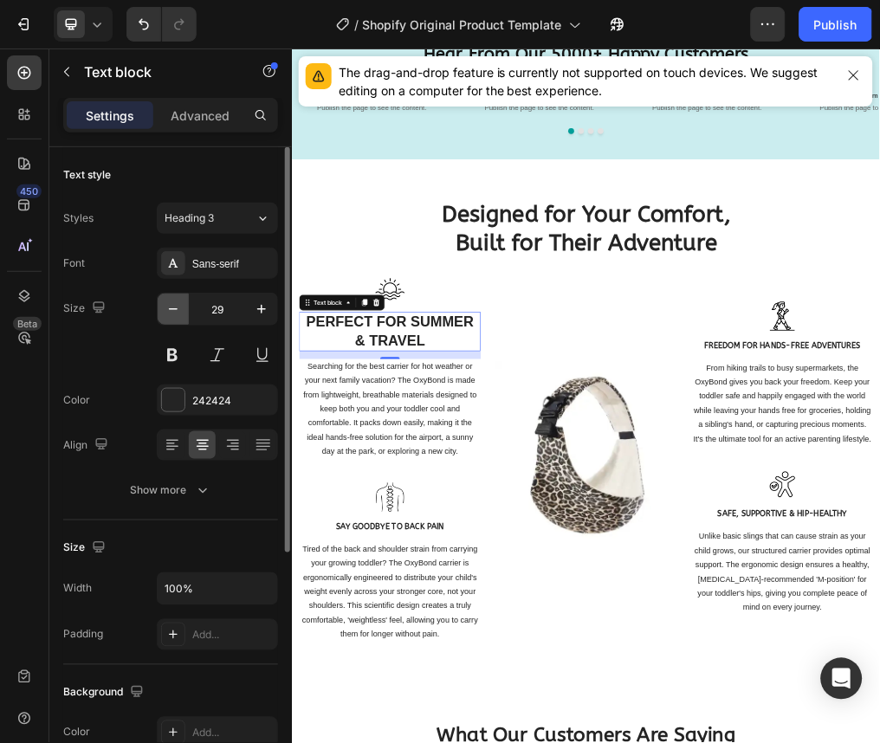
click at [159, 309] on button "button" at bounding box center [173, 309] width 31 height 31
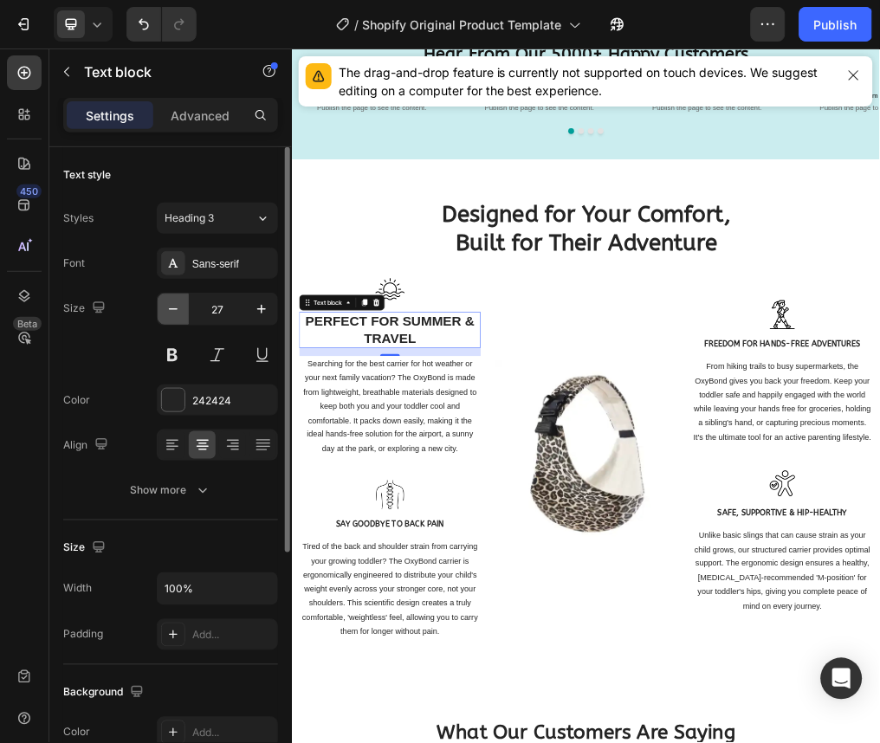
click at [159, 309] on button "button" at bounding box center [173, 309] width 31 height 31
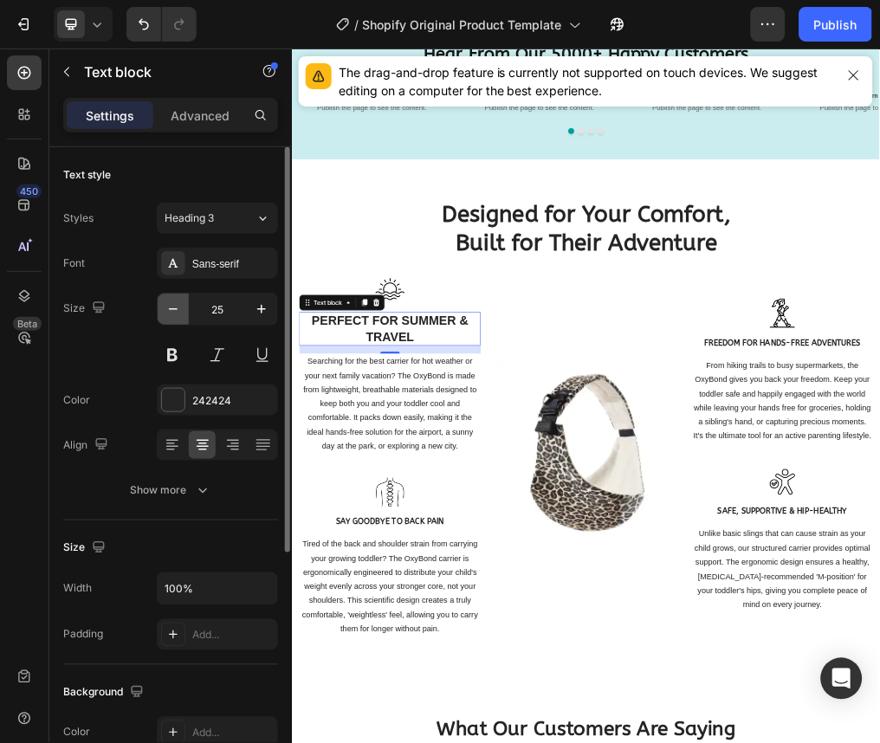
click at [159, 309] on button "button" at bounding box center [173, 309] width 31 height 31
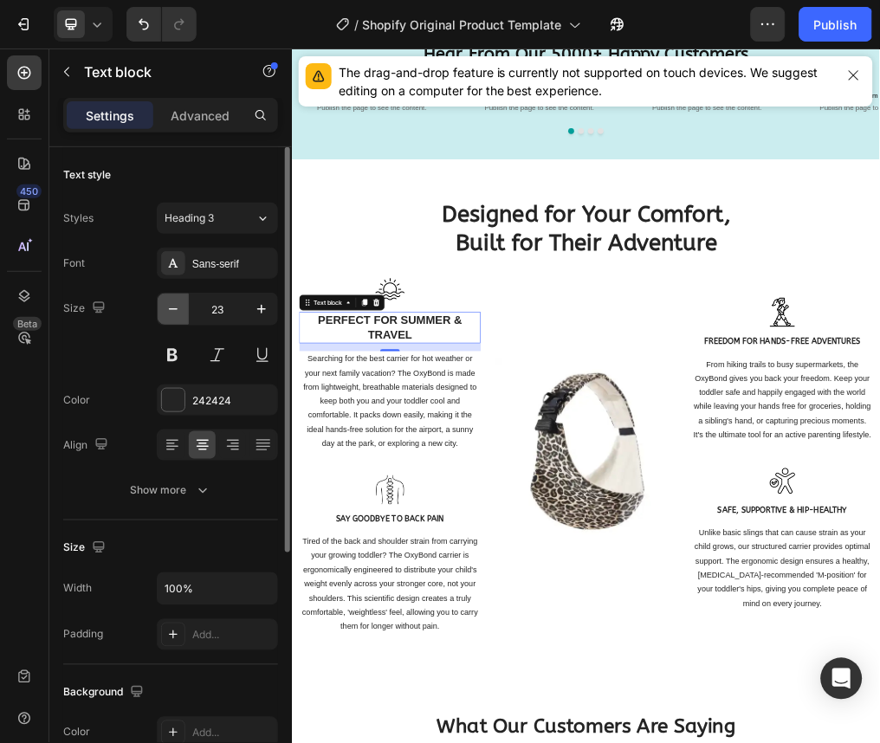
click at [159, 309] on button "button" at bounding box center [173, 309] width 31 height 31
click at [172, 308] on icon "button" at bounding box center [173, 309] width 17 height 17
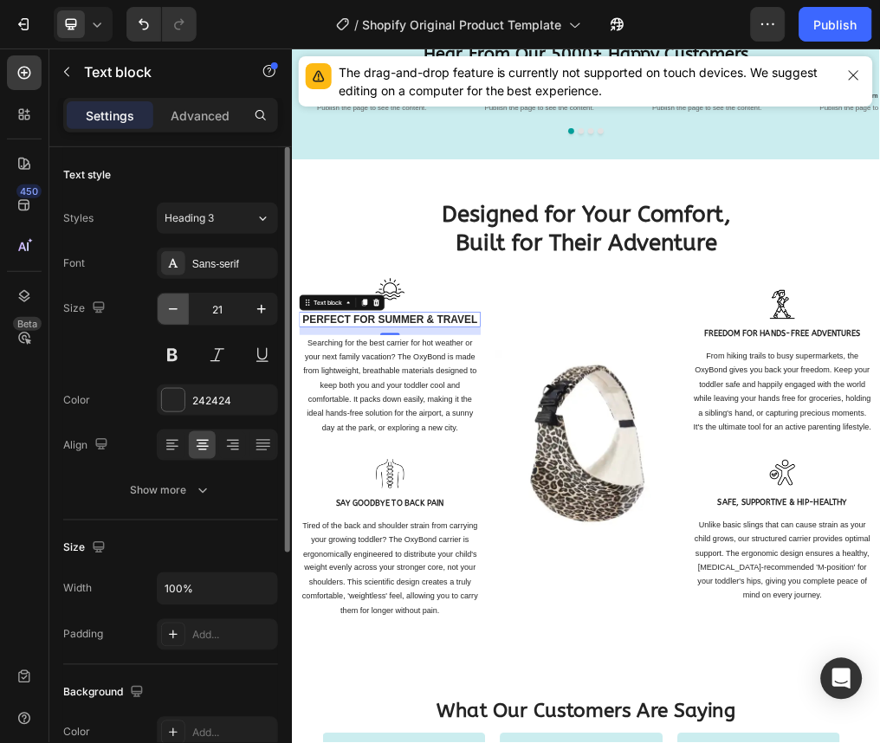
click at [172, 308] on icon "button" at bounding box center [173, 309] width 17 height 17
type input "20"
click at [243, 263] on div "Sans-serif" at bounding box center [232, 264] width 81 height 16
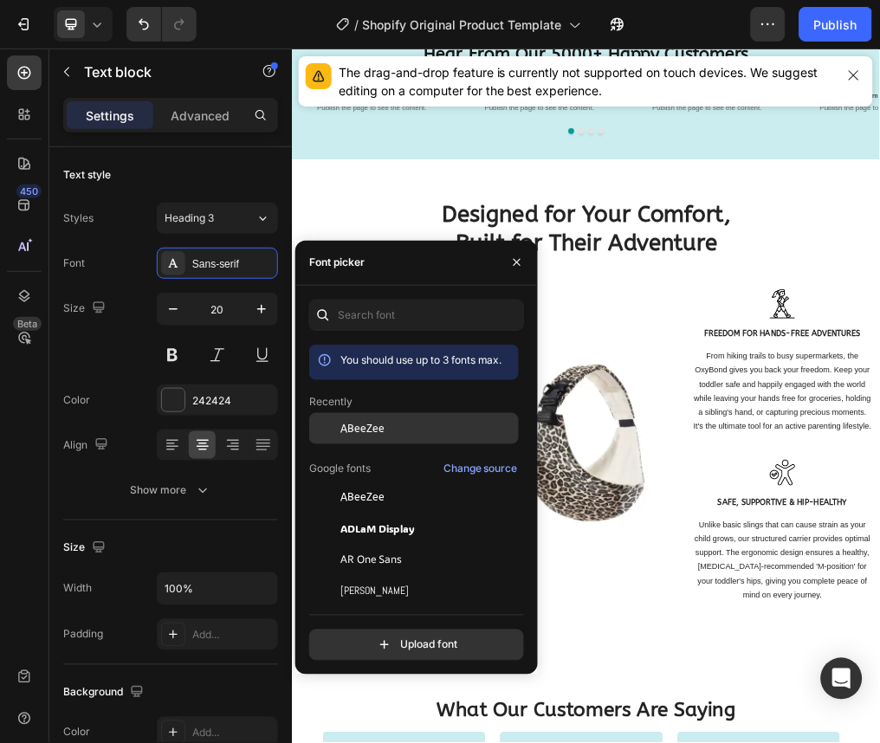
click at [382, 431] on div "ABeeZee" at bounding box center [428, 429] width 175 height 16
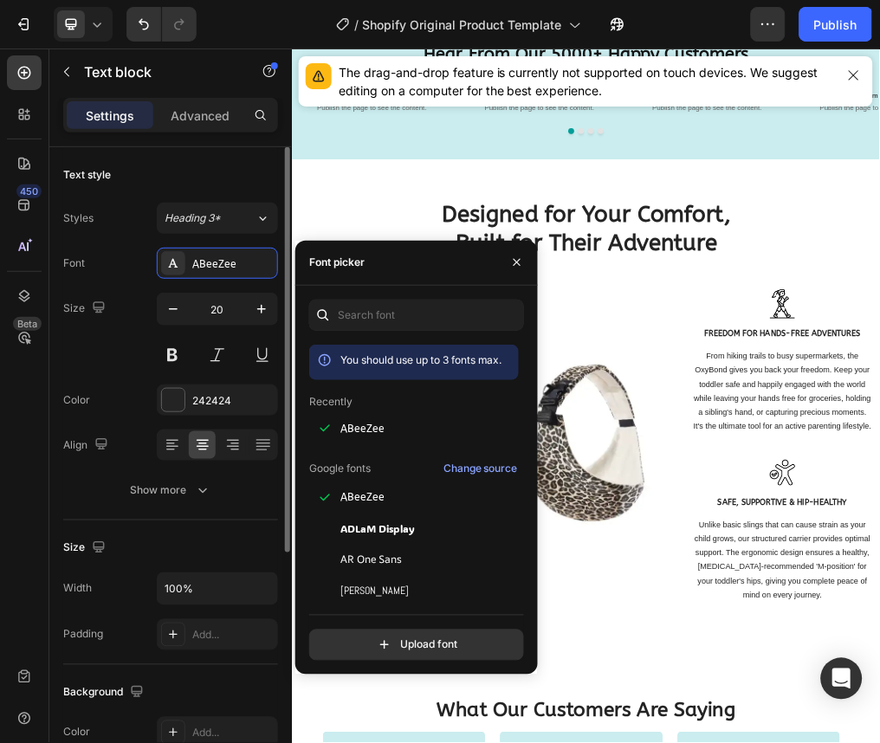
click at [100, 249] on div "Font ABeeZee" at bounding box center [170, 263] width 215 height 31
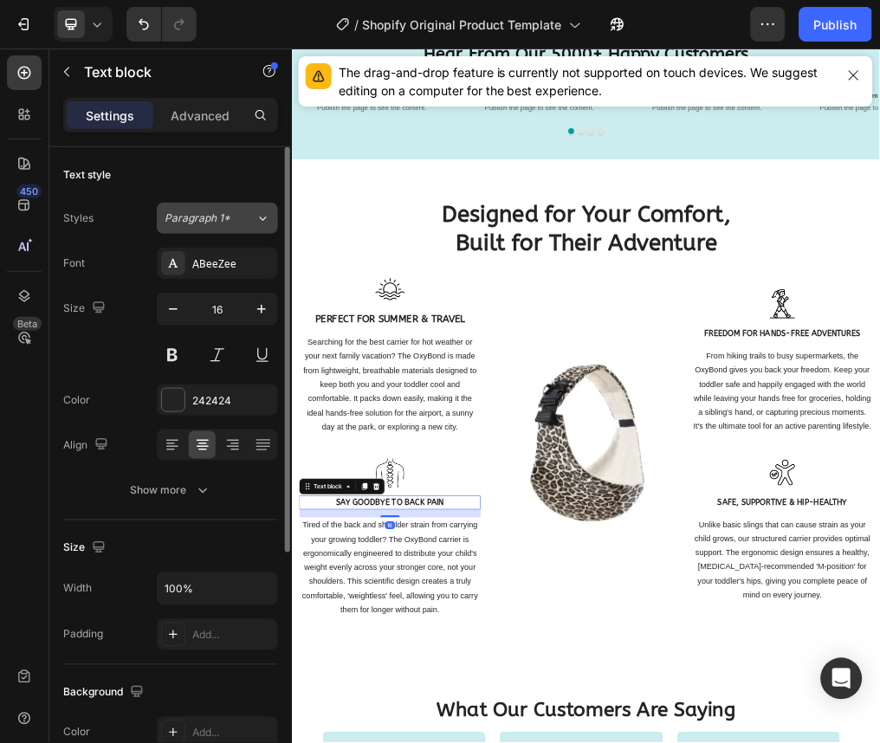
click at [252, 222] on div "Paragraph 1*" at bounding box center [210, 219] width 91 height 16
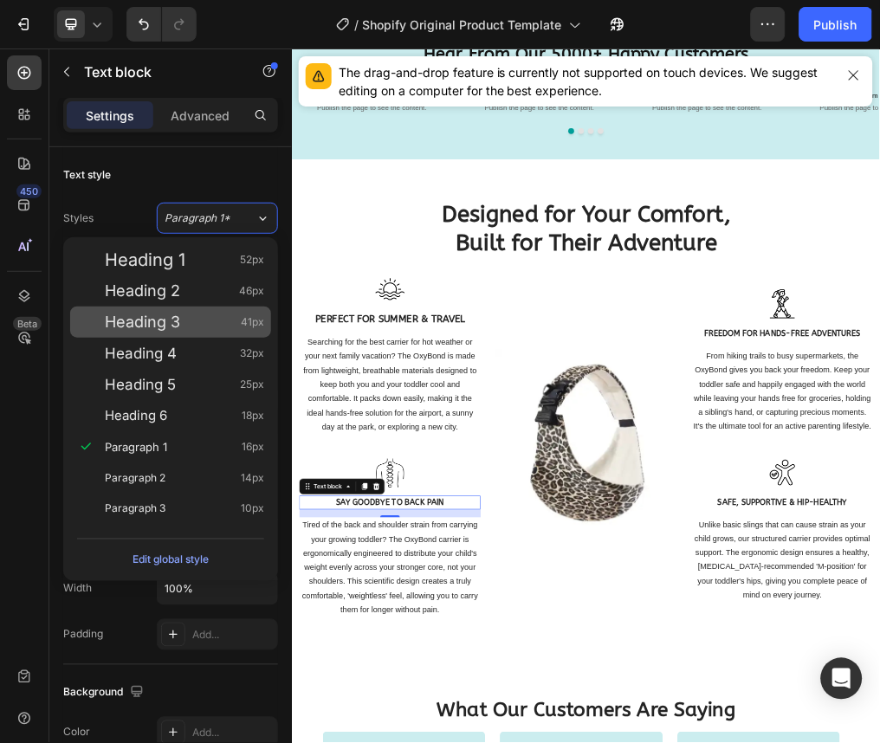
click at [213, 314] on div "Heading 3 41px" at bounding box center [184, 322] width 159 height 17
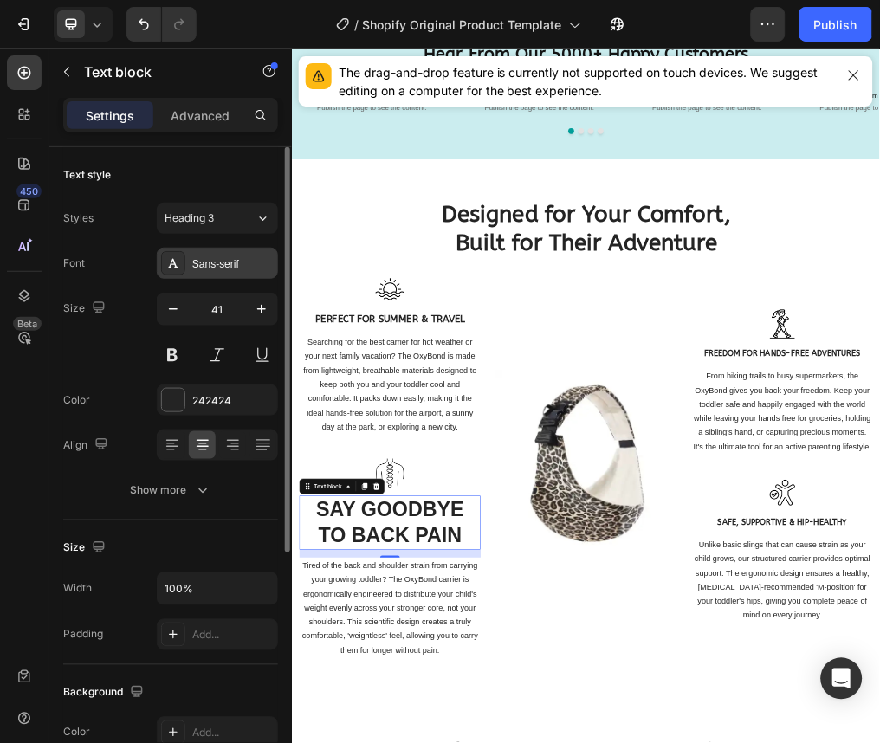
click at [217, 256] on div "Sans-serif" at bounding box center [232, 264] width 81 height 16
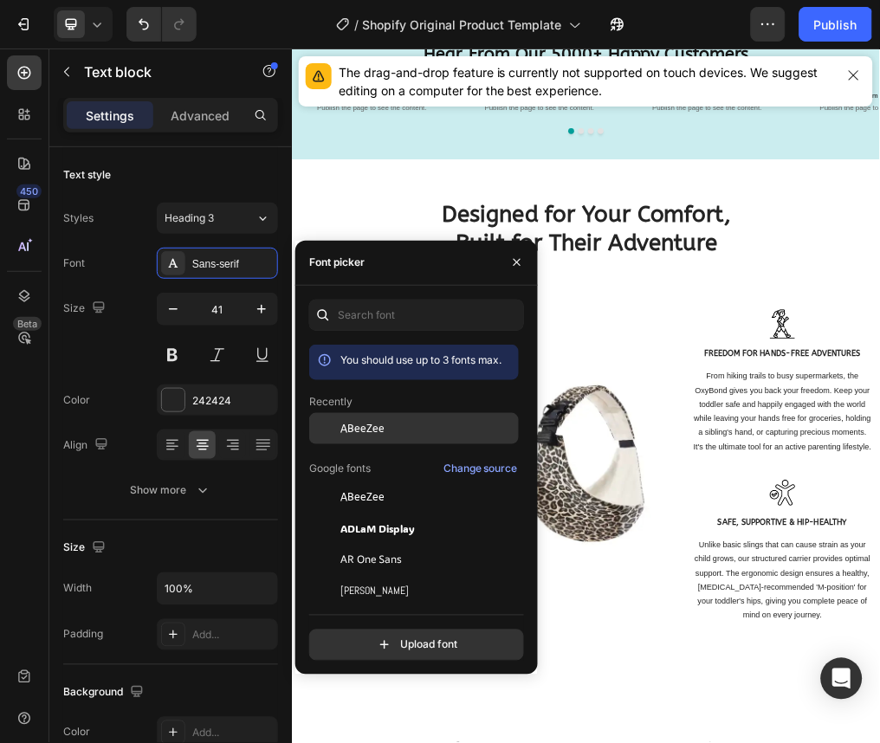
click at [334, 422] on div at bounding box center [324, 428] width 31 height 31
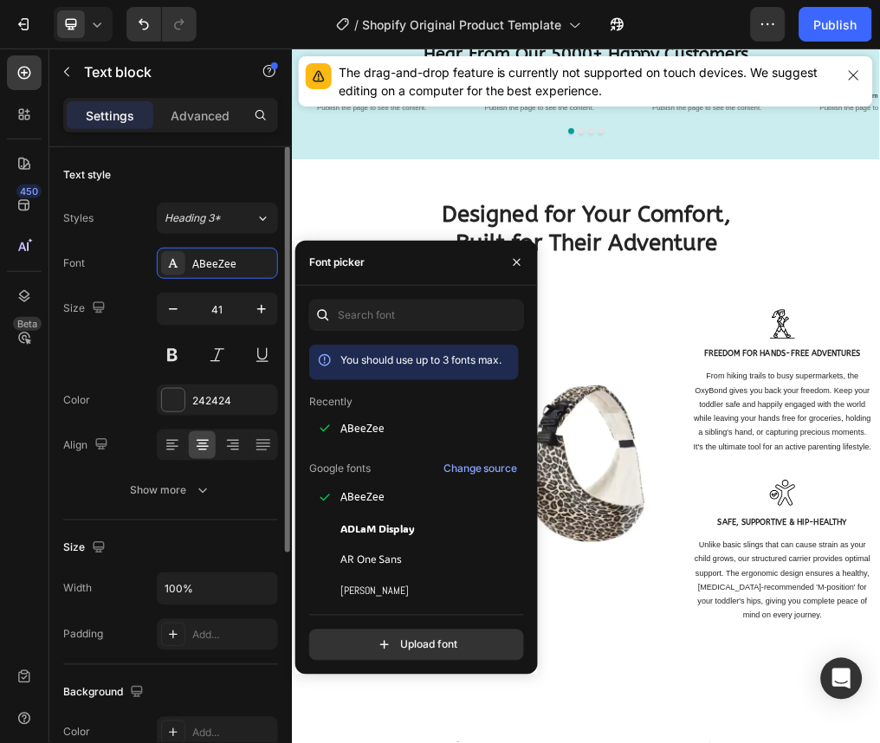
click at [88, 295] on div "Size" at bounding box center [86, 309] width 46 height 28
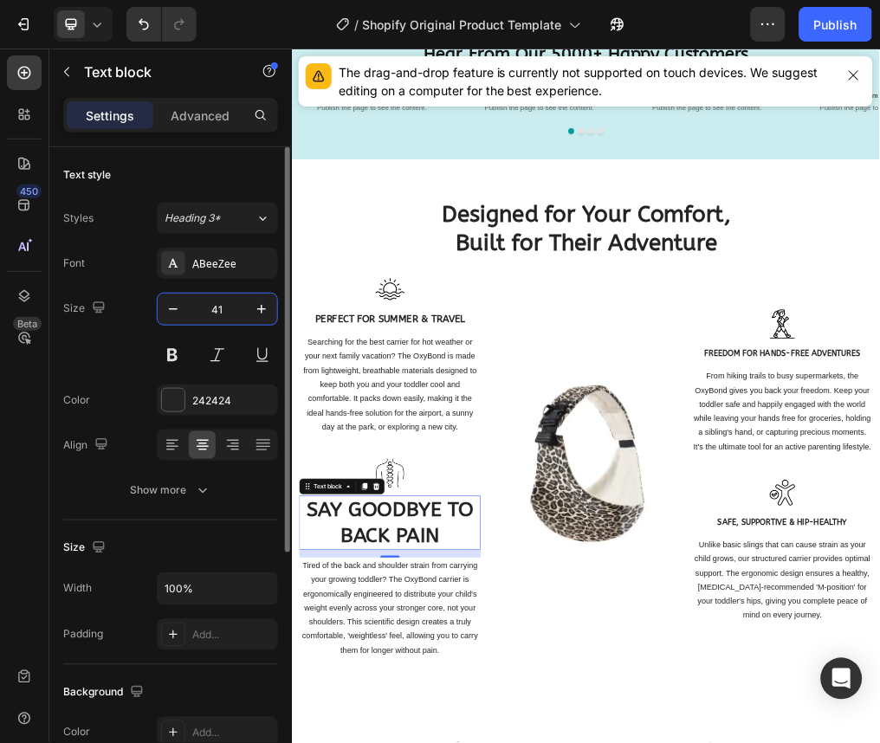
click at [233, 299] on input "41" at bounding box center [217, 309] width 57 height 31
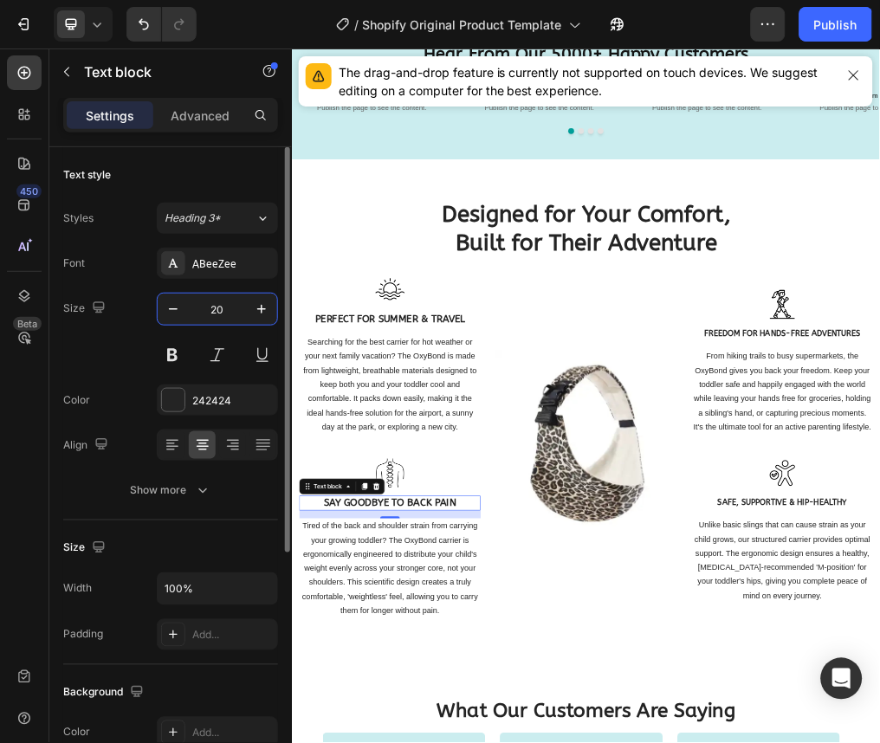
type input "20"
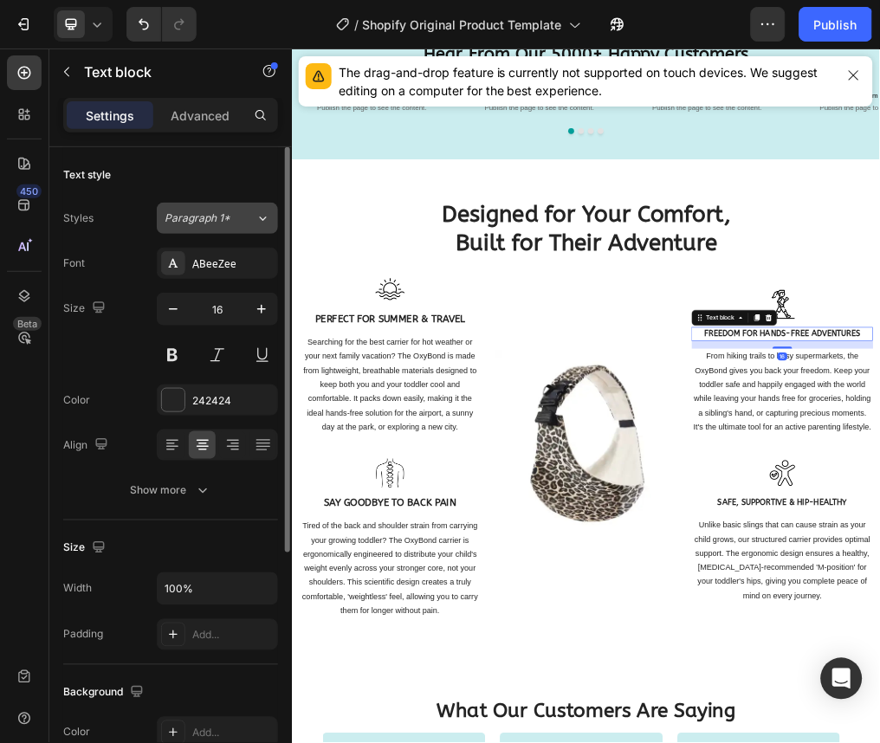
click at [227, 223] on span "Paragraph 1*" at bounding box center [198, 219] width 66 height 16
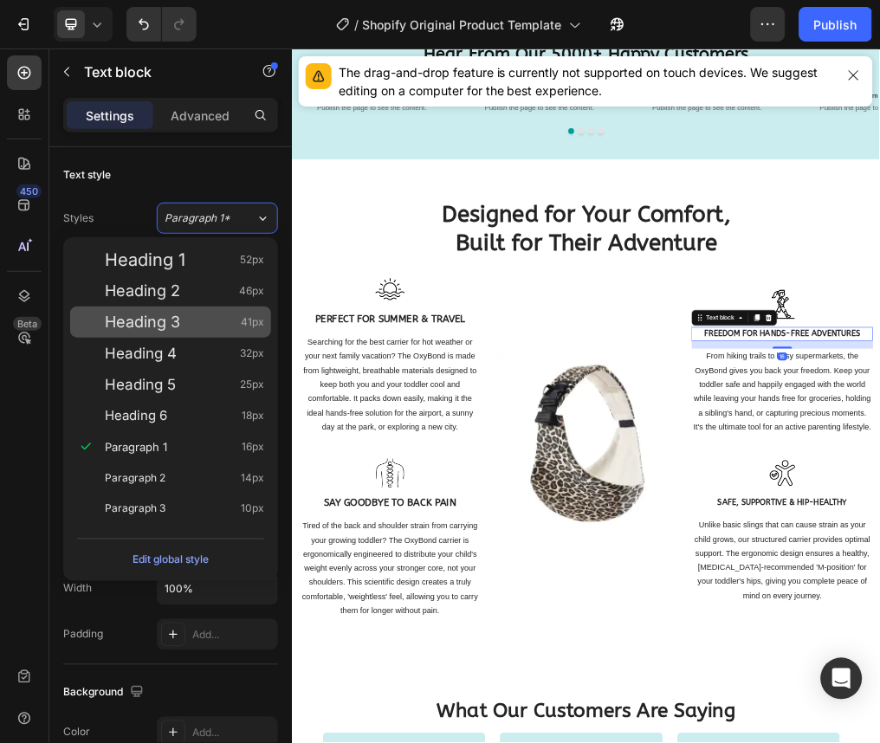
click at [197, 308] on div "Heading 3 41px" at bounding box center [170, 322] width 201 height 31
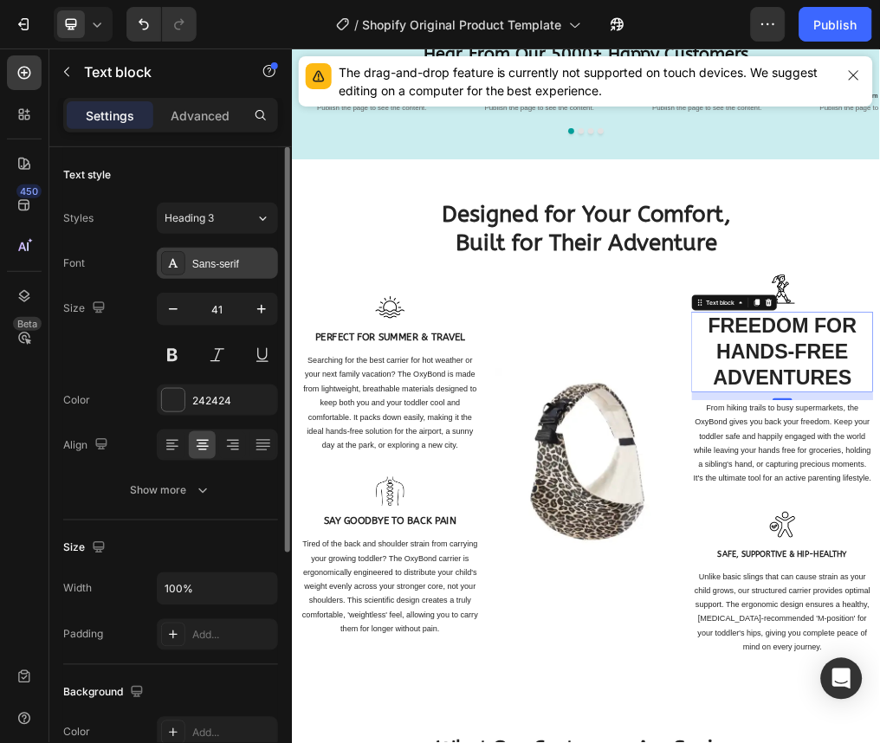
click at [224, 273] on div "Sans-serif" at bounding box center [217, 263] width 121 height 31
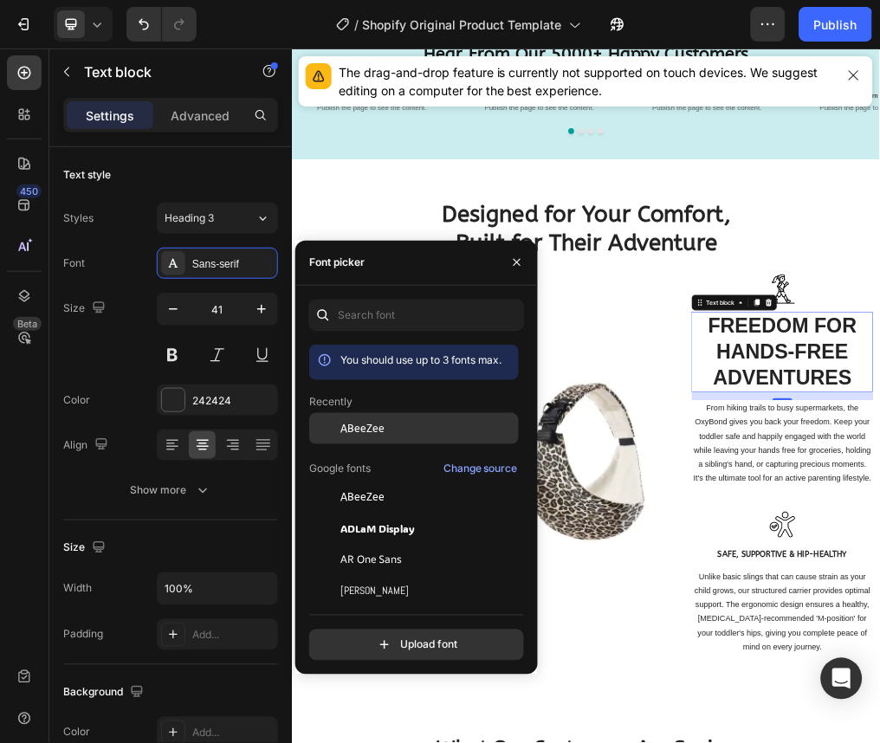
click at [373, 431] on span "ABeeZee" at bounding box center [363, 429] width 44 height 16
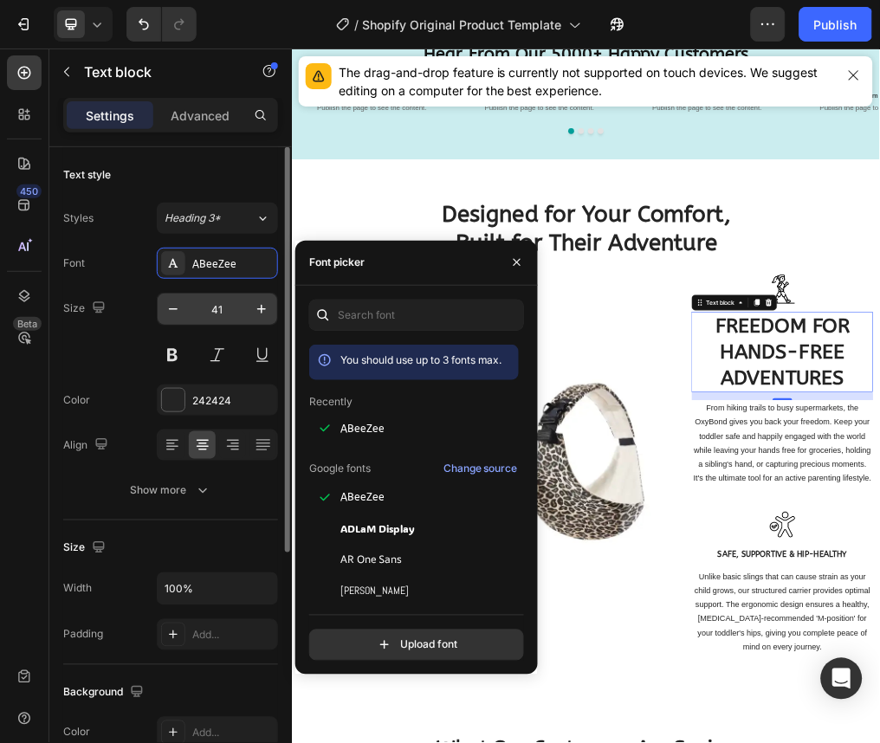
click at [225, 305] on input "41" at bounding box center [217, 309] width 57 height 31
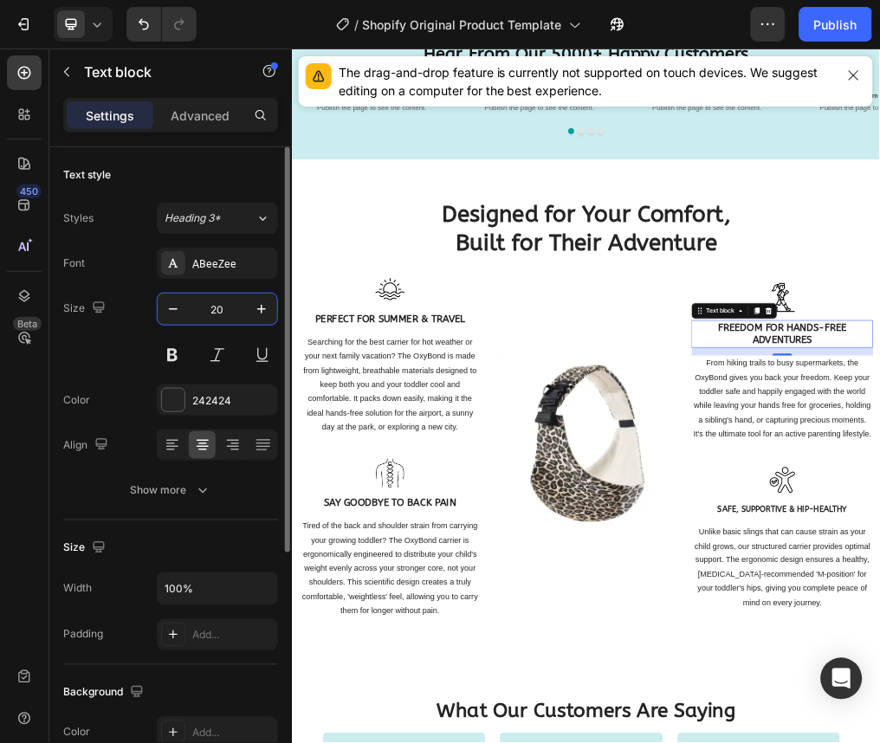
type input "20"
click at [120, 335] on div "Size 20" at bounding box center [170, 332] width 215 height 78
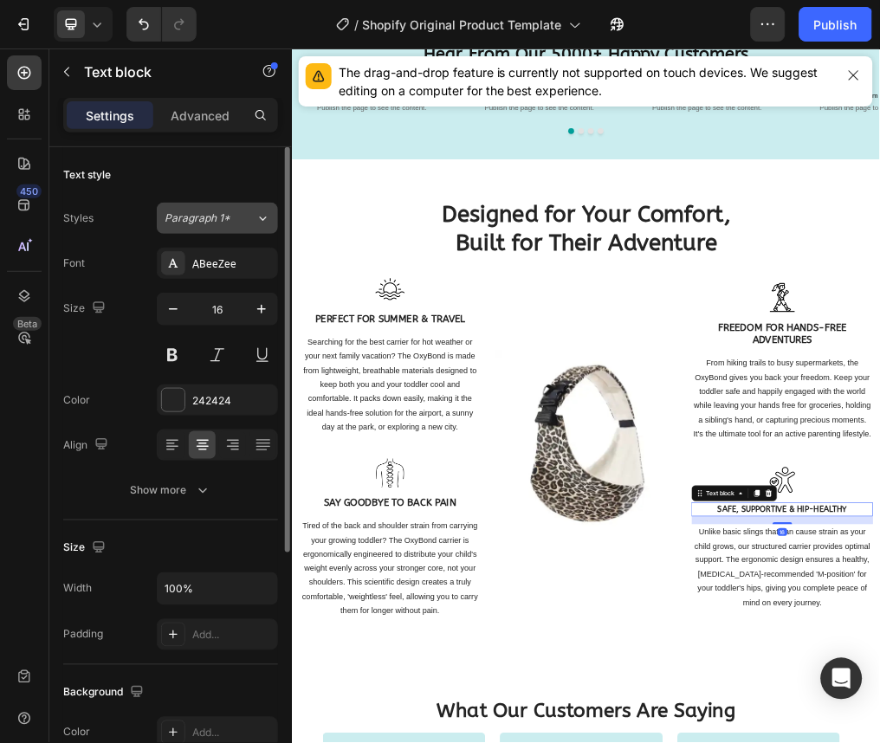
click at [224, 221] on span "Paragraph 1*" at bounding box center [198, 219] width 66 height 16
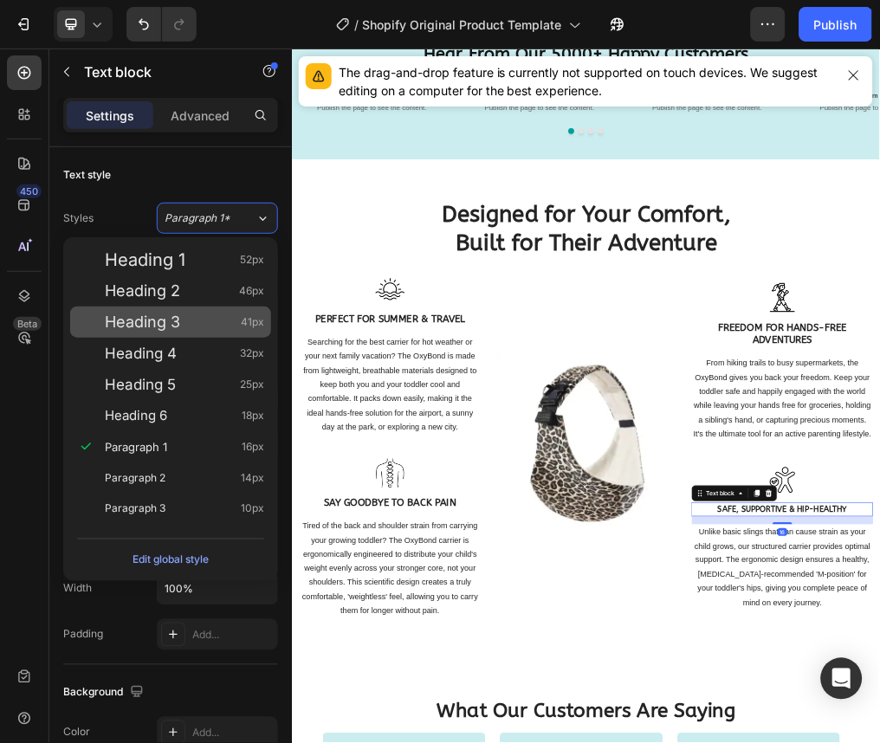
click at [221, 309] on div "Heading 3 41px" at bounding box center [170, 322] width 201 height 31
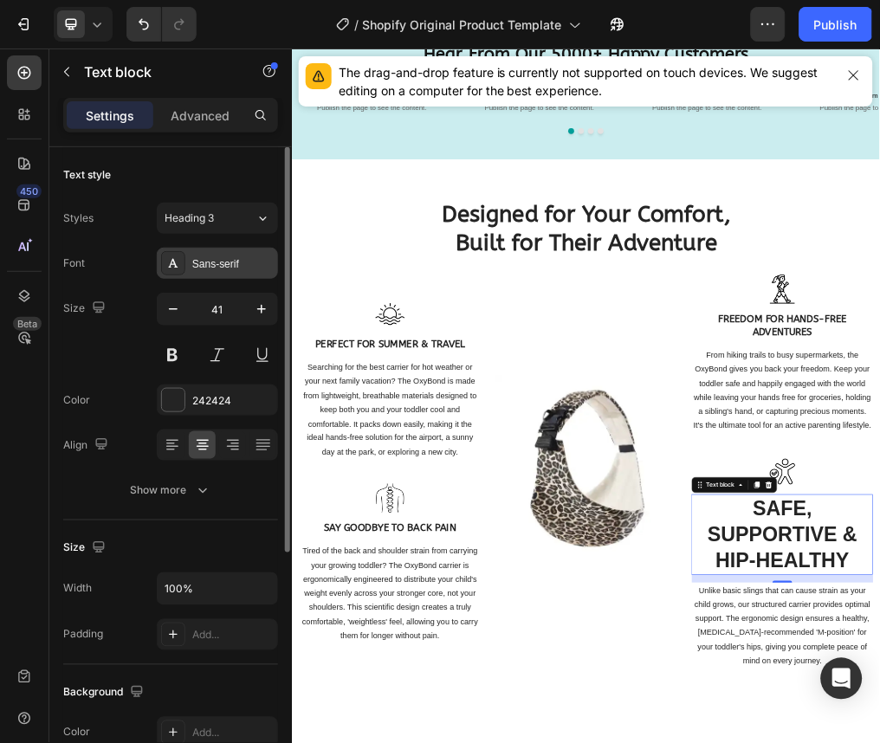
click at [220, 260] on div "Sans-serif" at bounding box center [232, 264] width 81 height 16
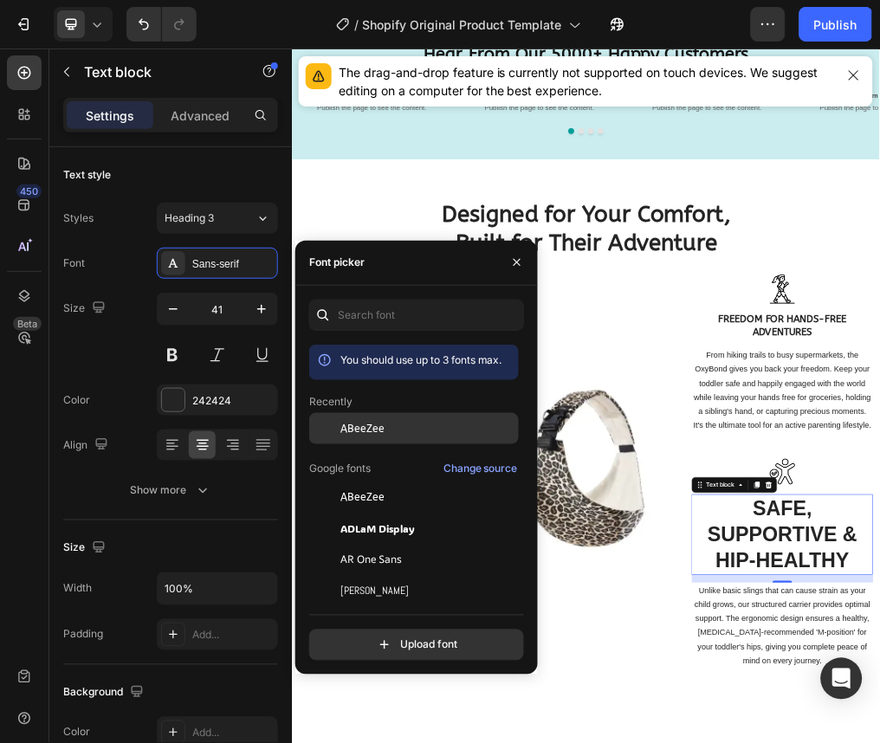
click at [358, 423] on span "ABeeZee" at bounding box center [363, 429] width 44 height 16
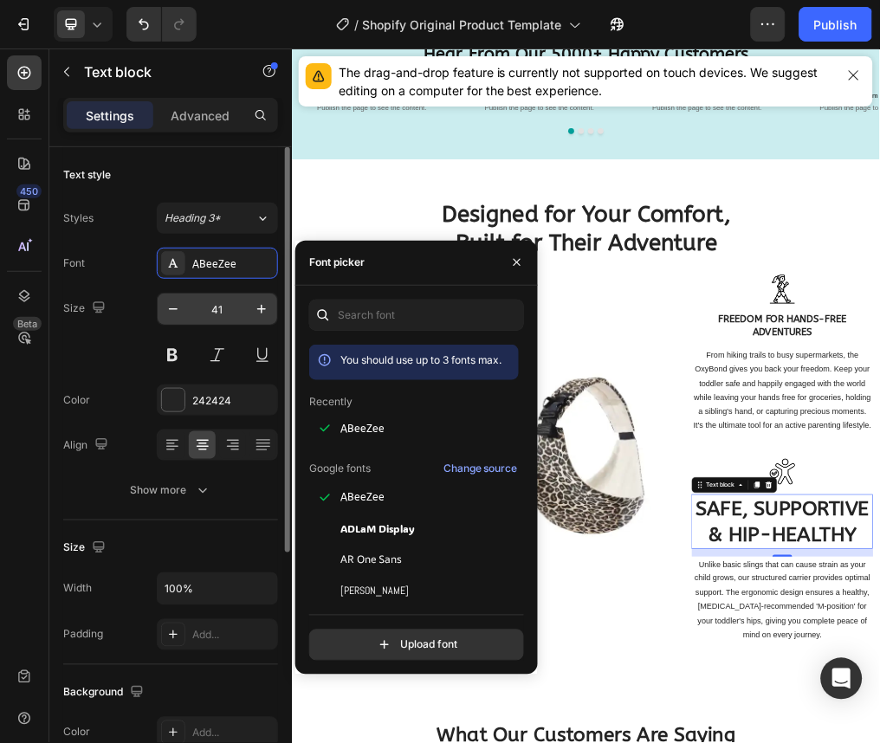
click at [230, 315] on input "41" at bounding box center [217, 309] width 57 height 31
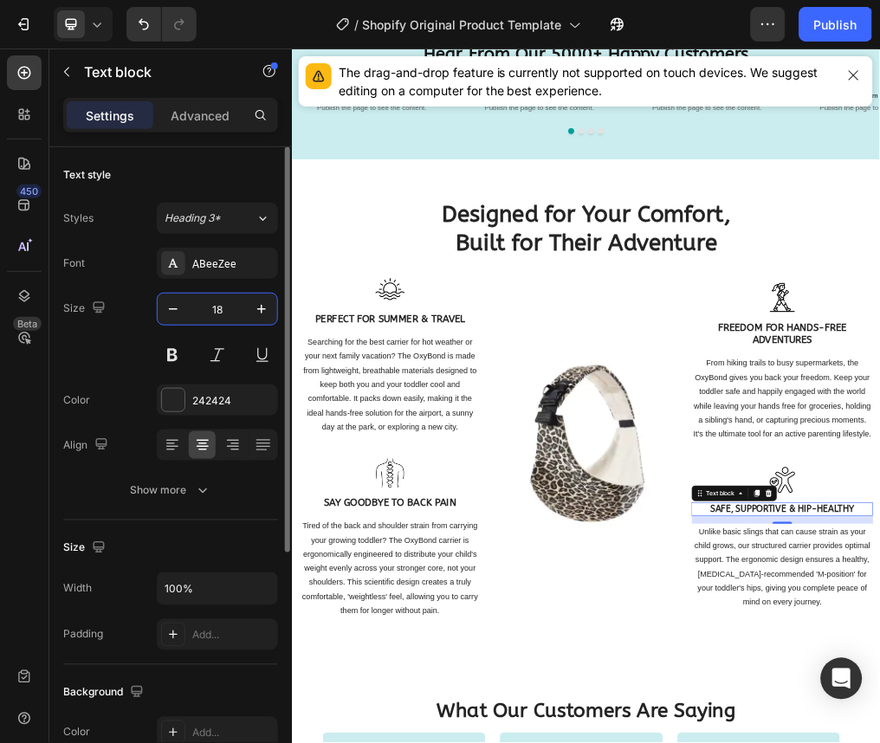
type input "18"
click at [85, 325] on div "Size 18" at bounding box center [170, 332] width 215 height 78
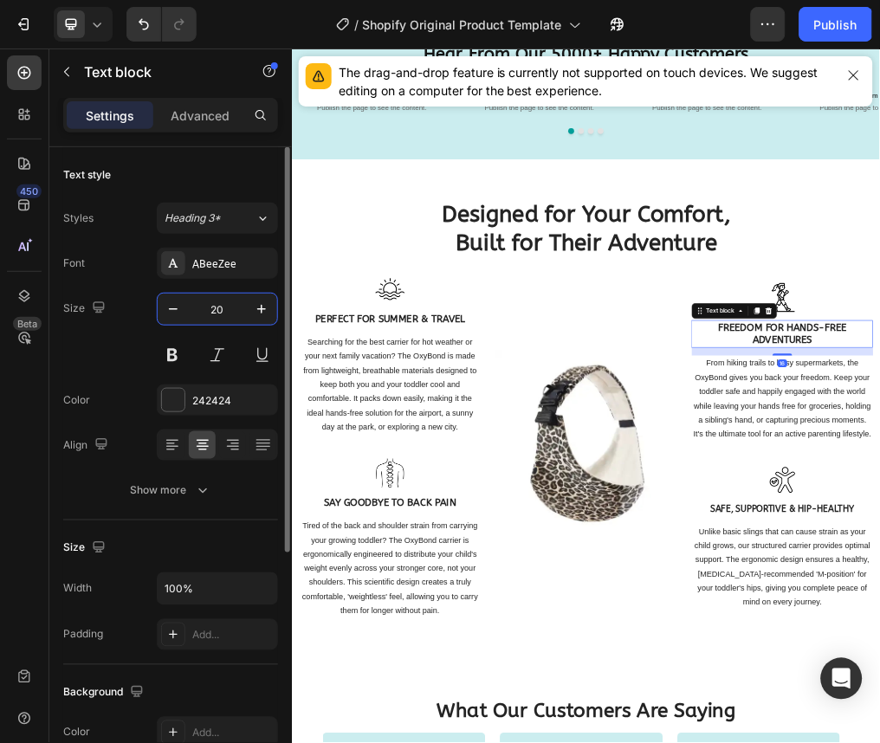
click at [230, 319] on input "20" at bounding box center [217, 309] width 57 height 31
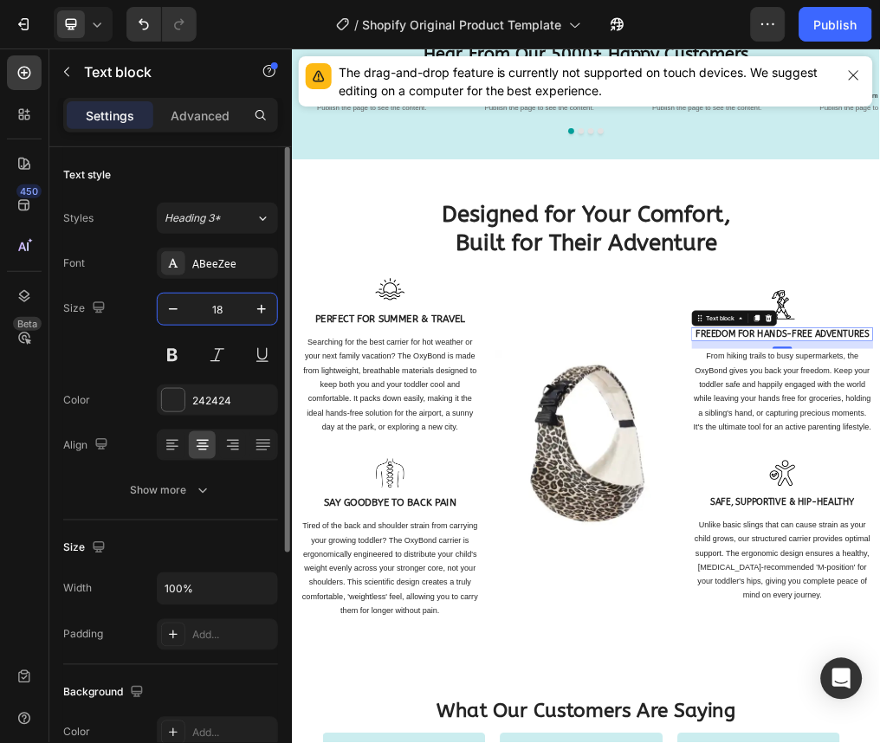
type input "18"
click at [107, 315] on button "button" at bounding box center [98, 307] width 21 height 21
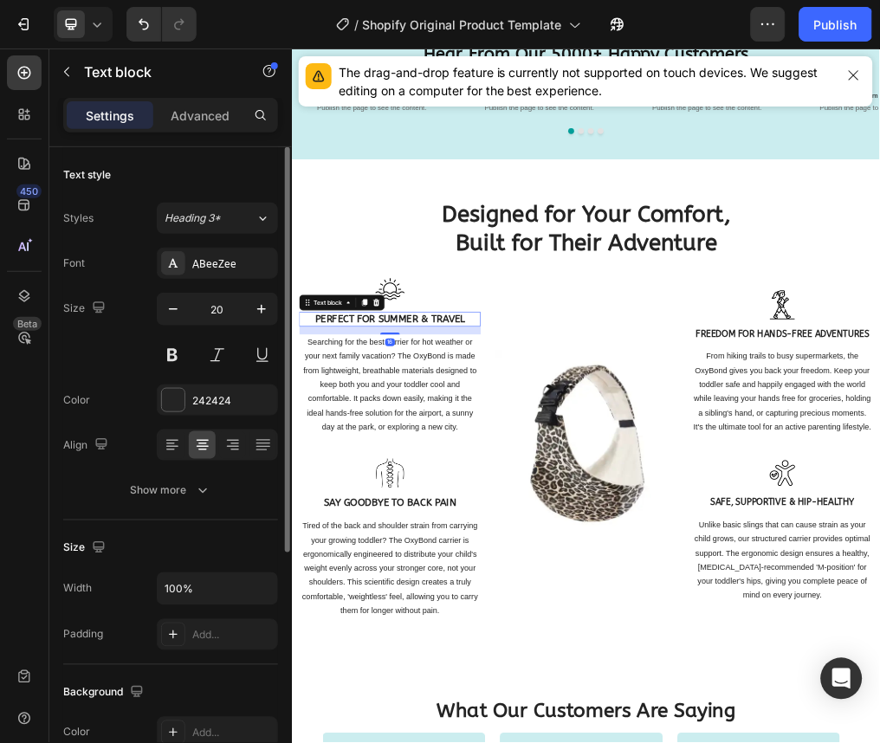
click at [478, 522] on strong "PERFECT FOR SUMMER & TRAVEL" at bounding box center [464, 526] width 265 height 20
click at [231, 309] on input "20" at bounding box center [217, 309] width 57 height 31
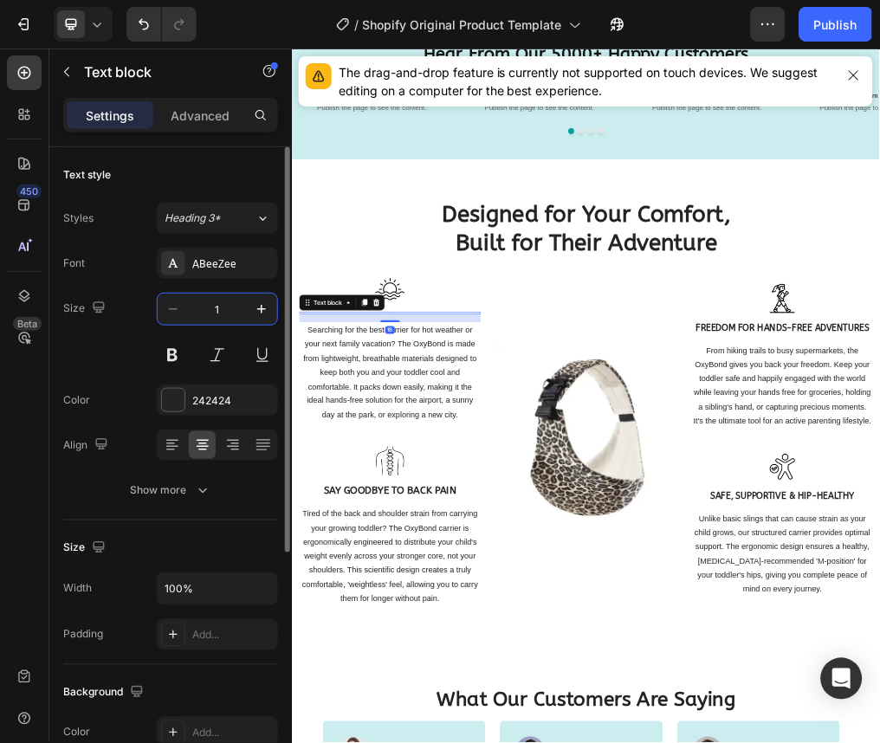
type input "18"
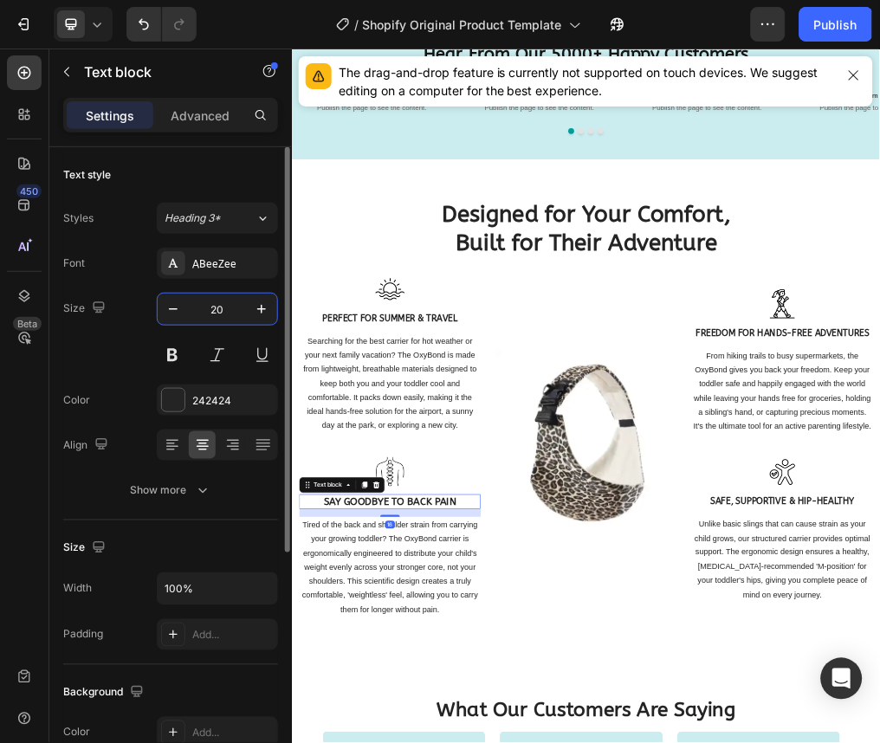
click at [233, 323] on input "20" at bounding box center [217, 309] width 57 height 31
click at [94, 355] on div "Size 18" at bounding box center [170, 332] width 215 height 78
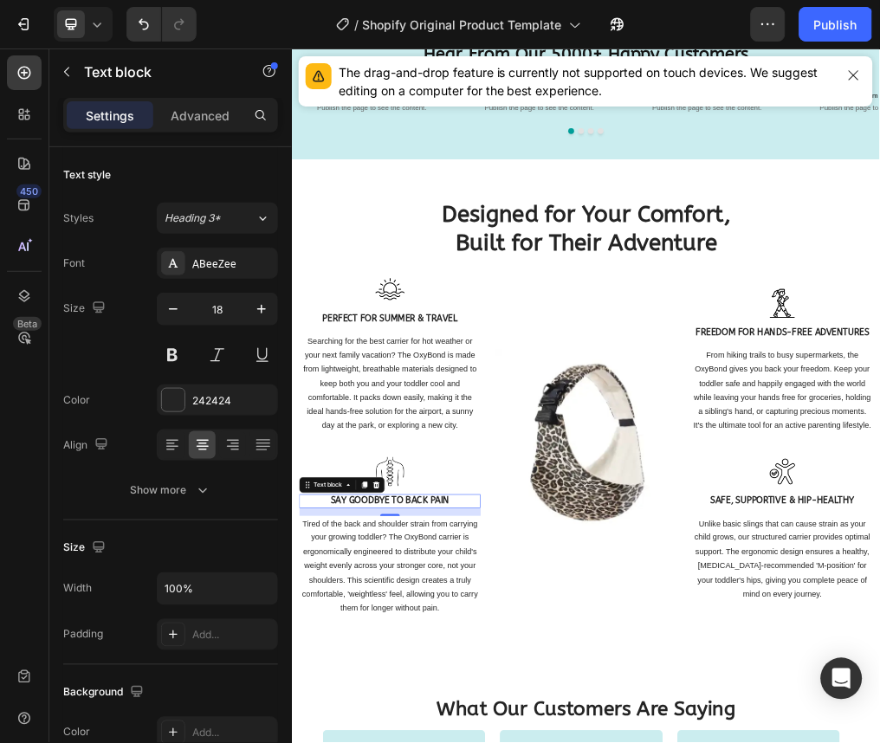
click at [101, 26] on icon at bounding box center [96, 24] width 17 height 17
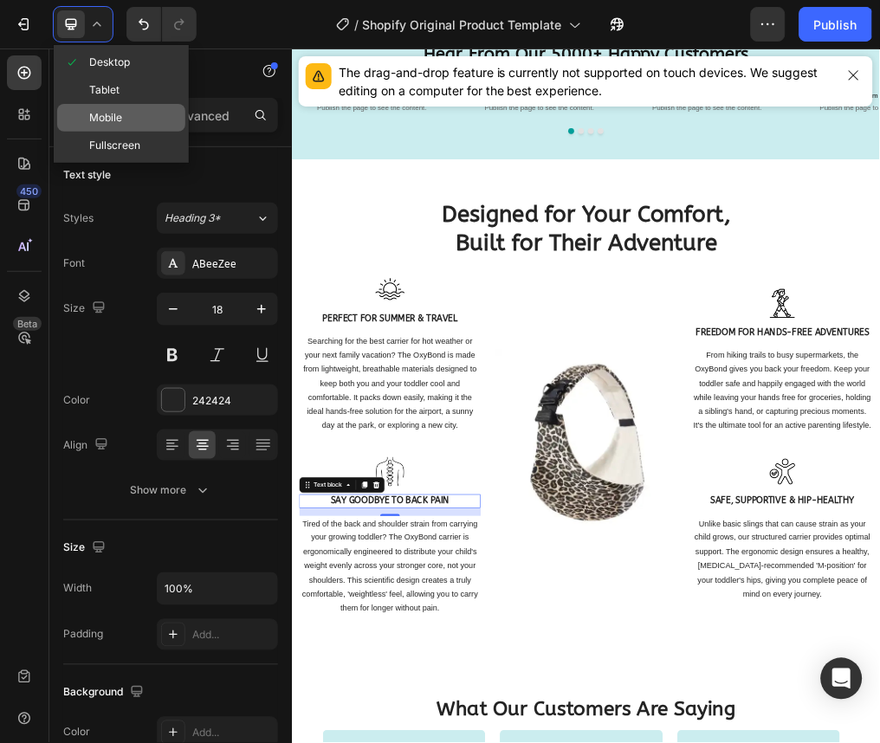
click at [100, 125] on span "Mobile" at bounding box center [105, 117] width 33 height 17
type input "36"
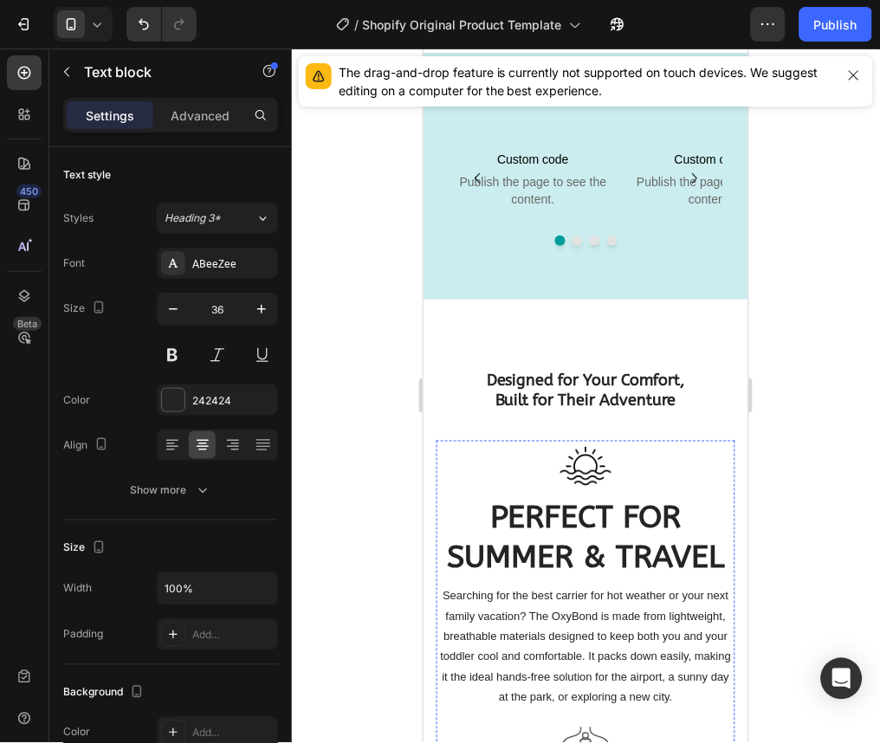
scroll to position [4206, 0]
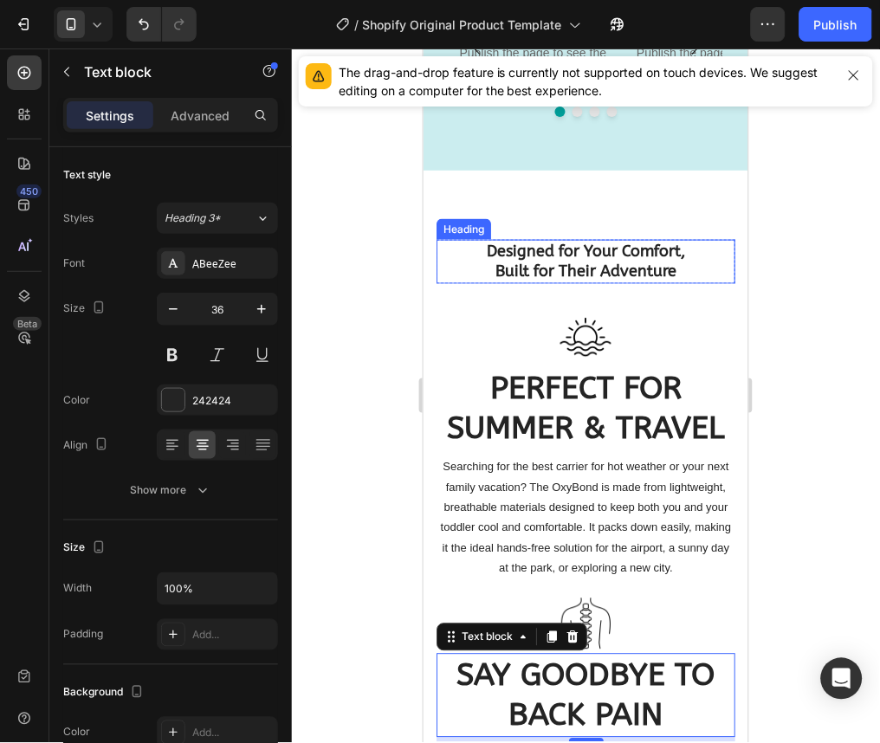
click at [615, 266] on strong "Built for Their Adventure" at bounding box center [585, 270] width 181 height 19
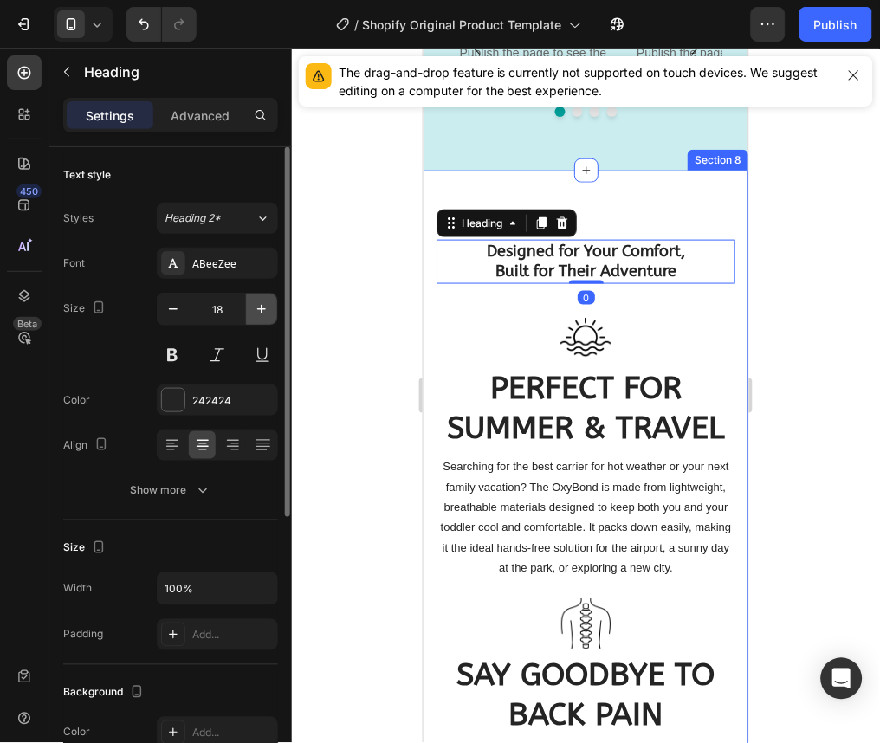
click at [254, 317] on icon "button" at bounding box center [261, 309] width 17 height 17
type input "19"
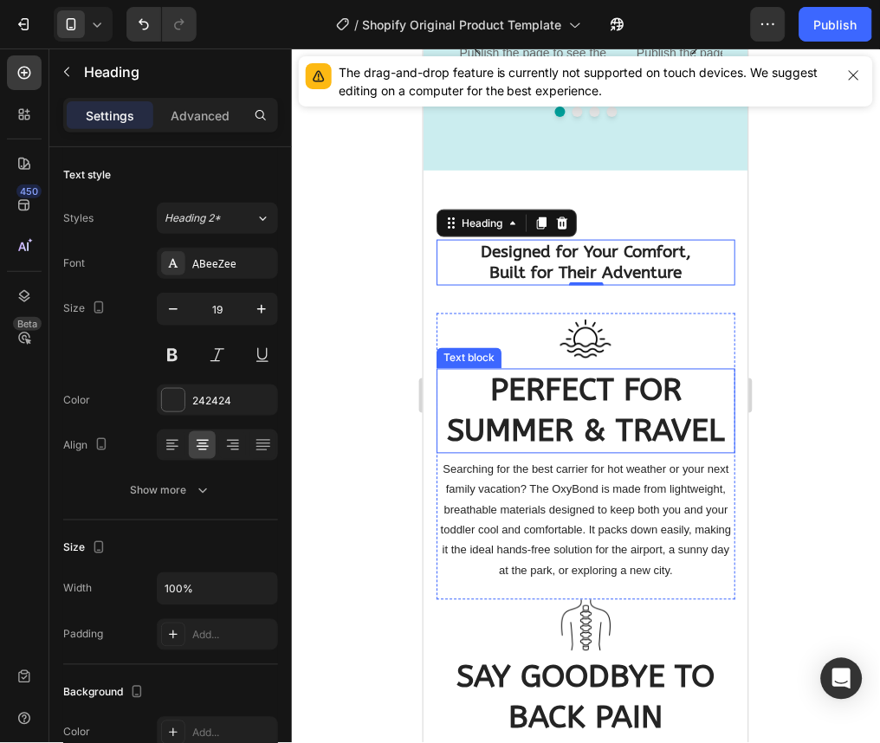
click at [569, 386] on strong "PERFECT FOR SUMMER & TRAVEL" at bounding box center [585, 410] width 277 height 77
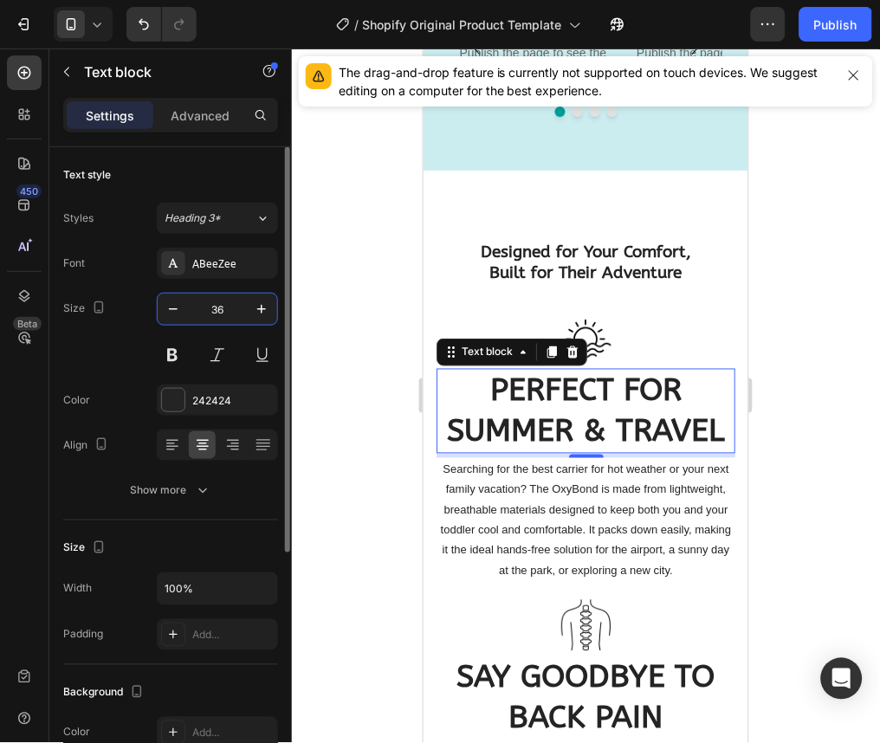
click at [225, 302] on input "36" at bounding box center [217, 309] width 57 height 31
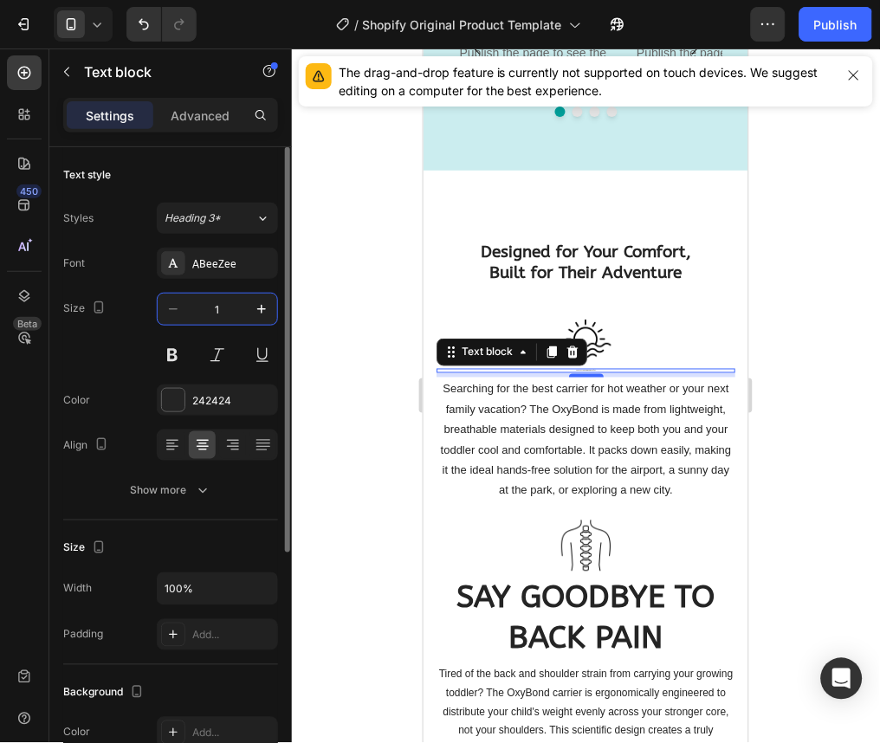
type input "17"
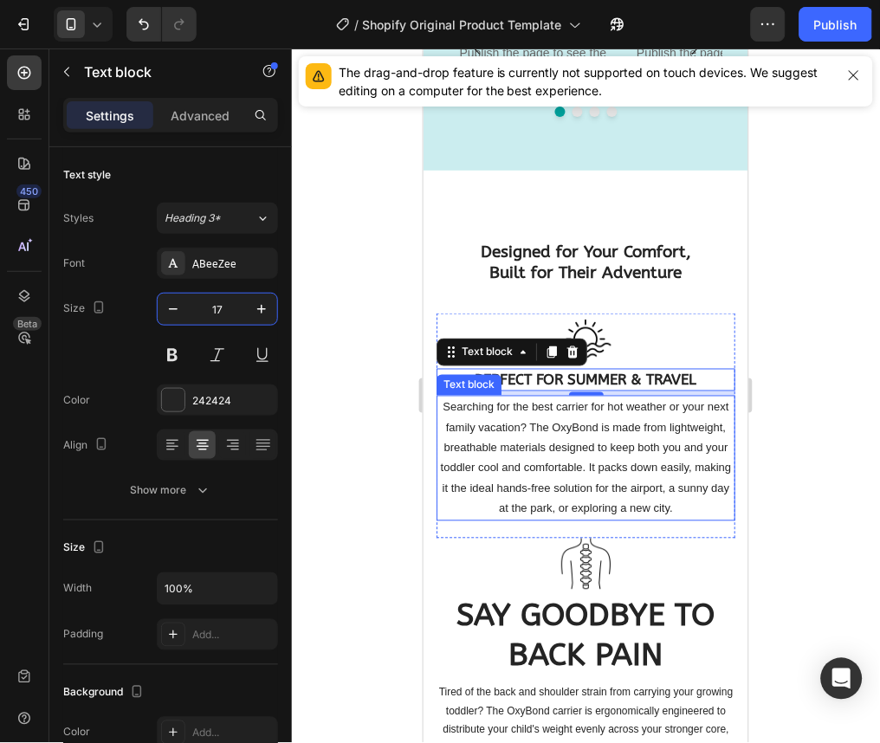
scroll to position [4320, 0]
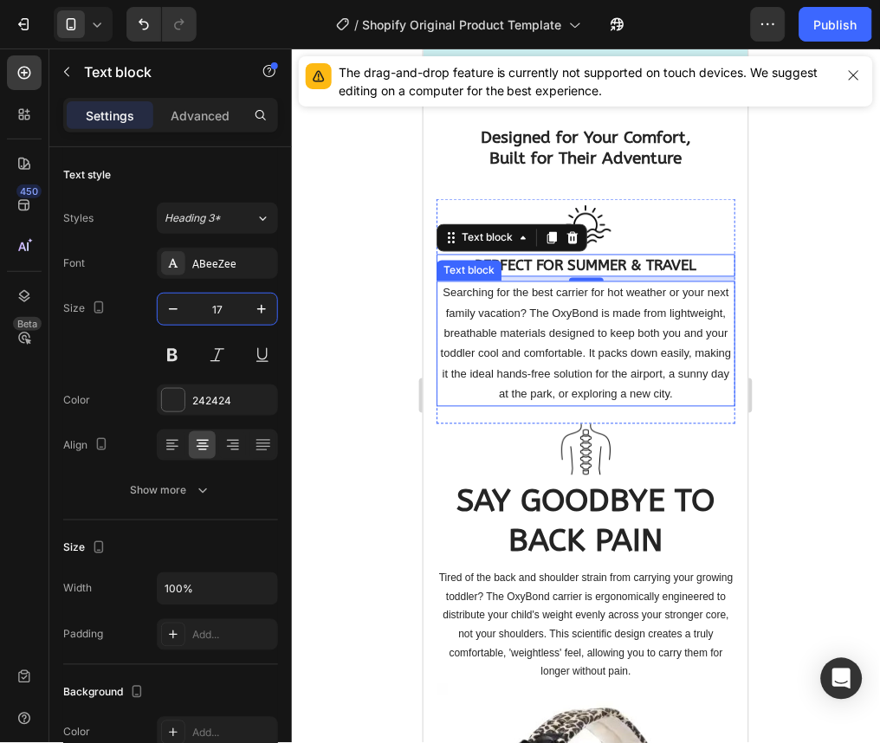
click at [593, 344] on p "Searching for the best carrier for hot weather or your next family vacation? Th…" at bounding box center [585, 342] width 295 height 121
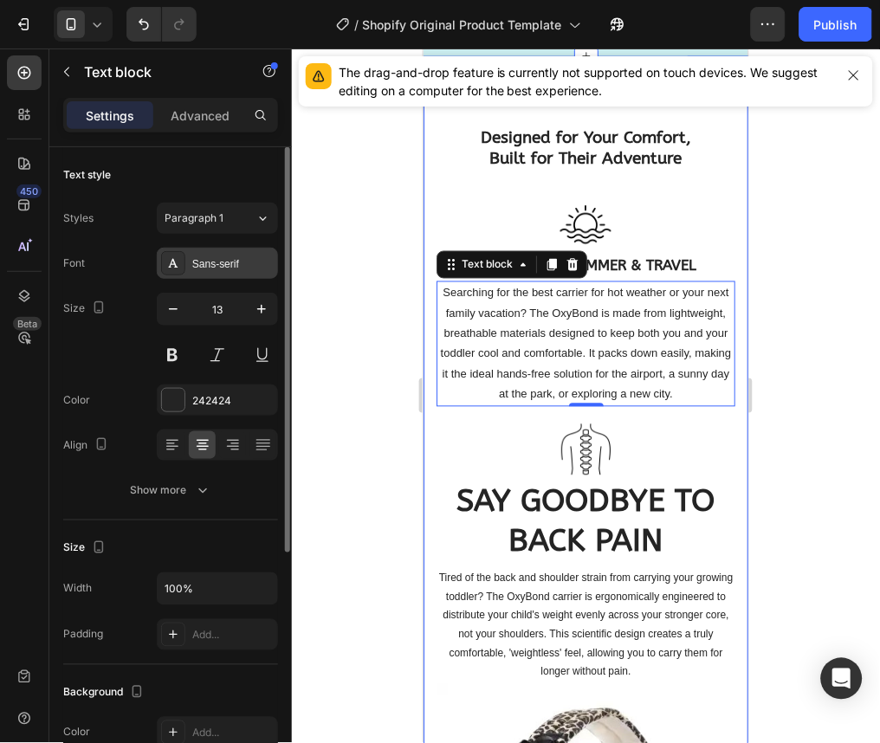
click at [230, 263] on div "Sans-serif" at bounding box center [232, 264] width 81 height 16
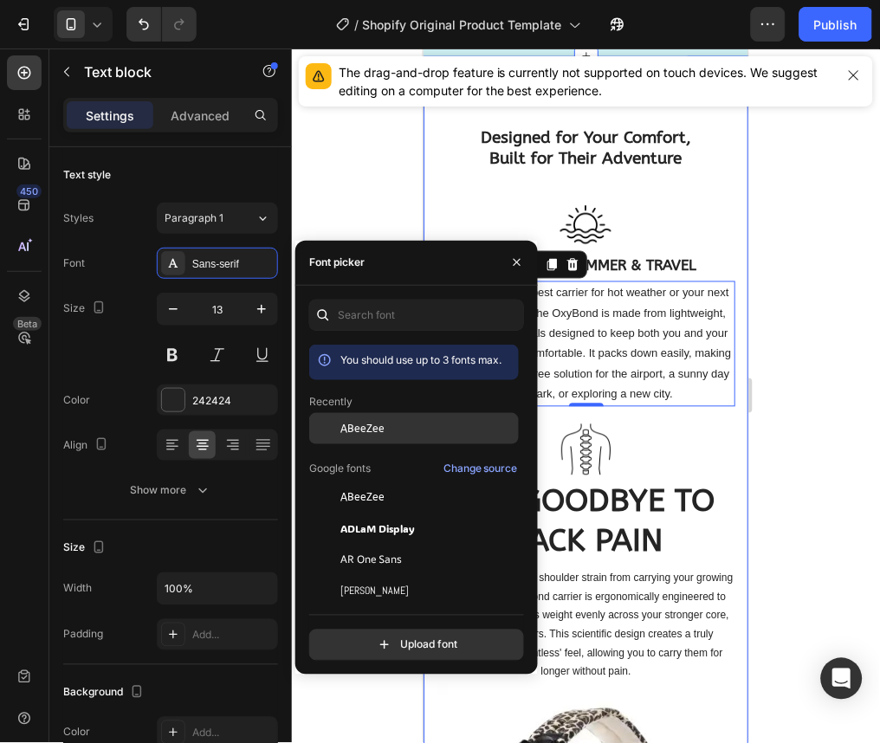
click at [368, 427] on span "ABeeZee" at bounding box center [363, 429] width 44 height 16
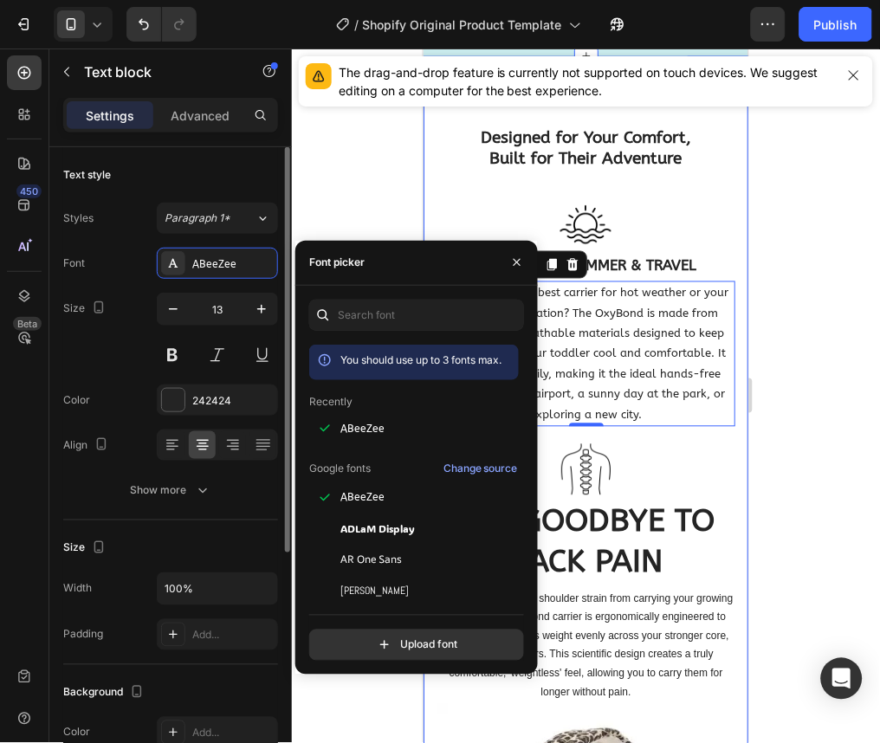
click at [88, 251] on div "Font ABeeZee" at bounding box center [170, 263] width 215 height 31
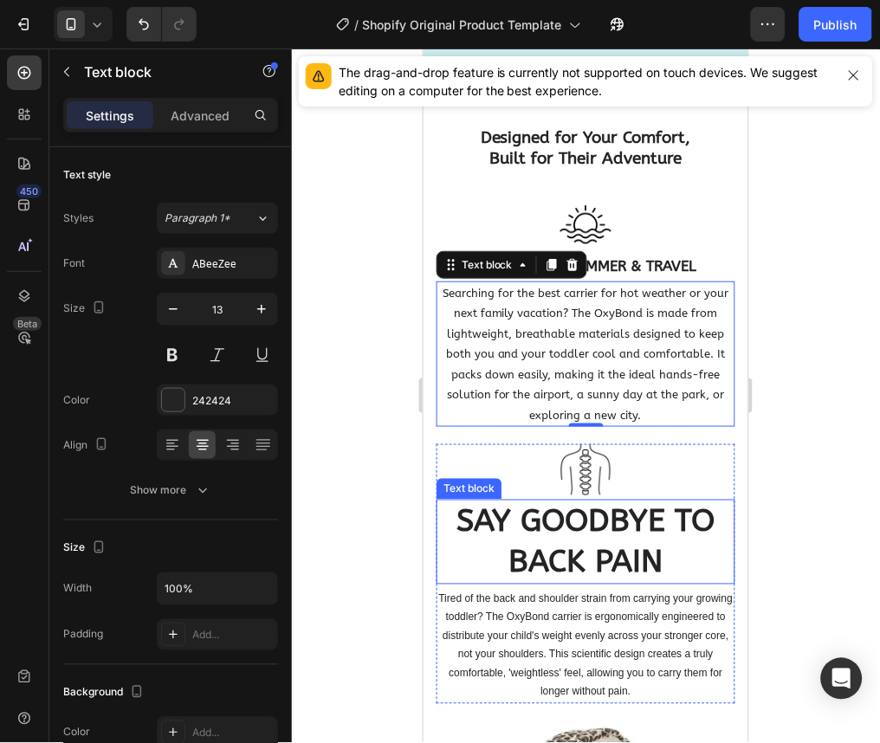
scroll to position [4440, 0]
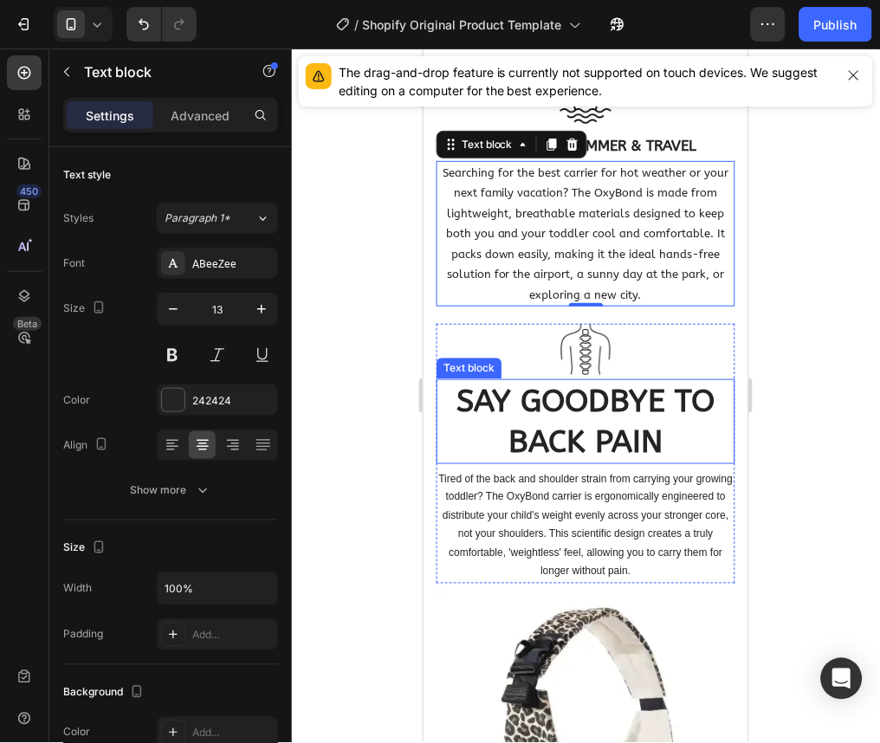
click at [591, 410] on strong "SAY GOODBYE TO BACK PAIN" at bounding box center [586, 420] width 258 height 77
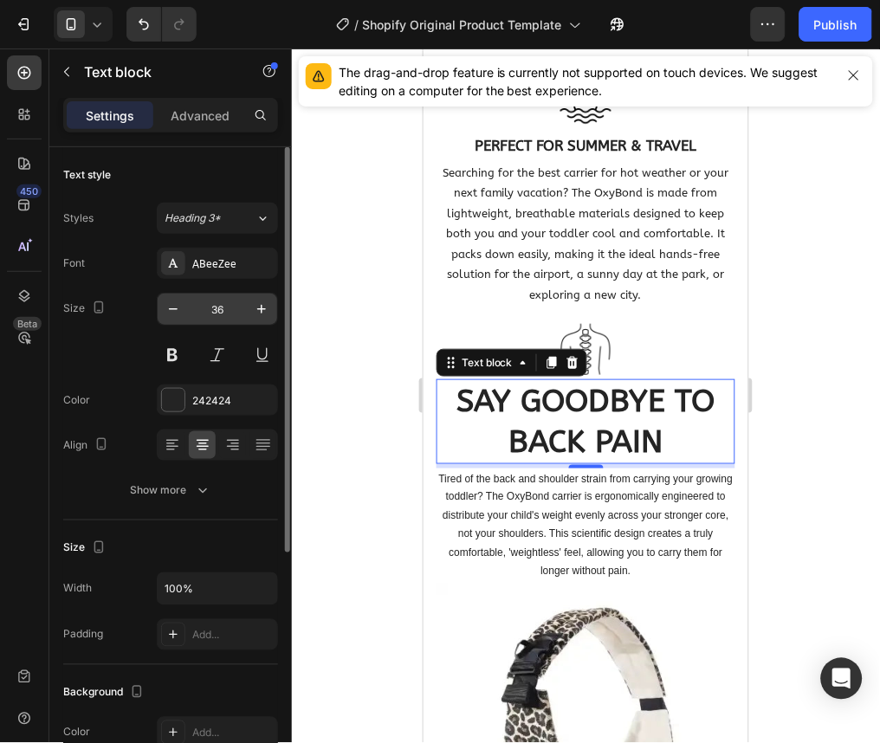
click at [228, 302] on input "36" at bounding box center [217, 309] width 57 height 31
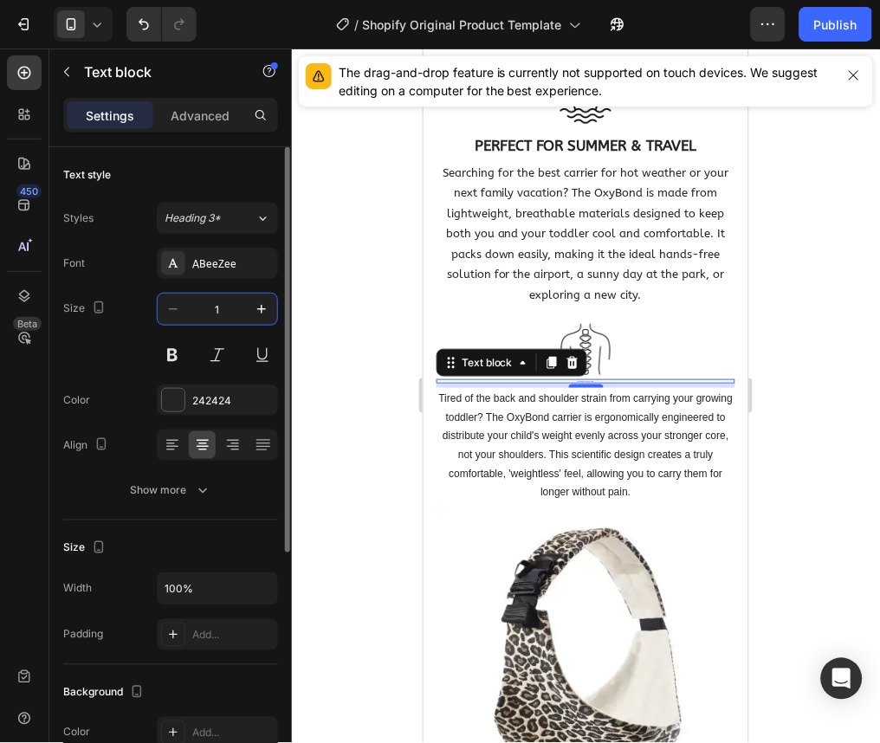
type input "16"
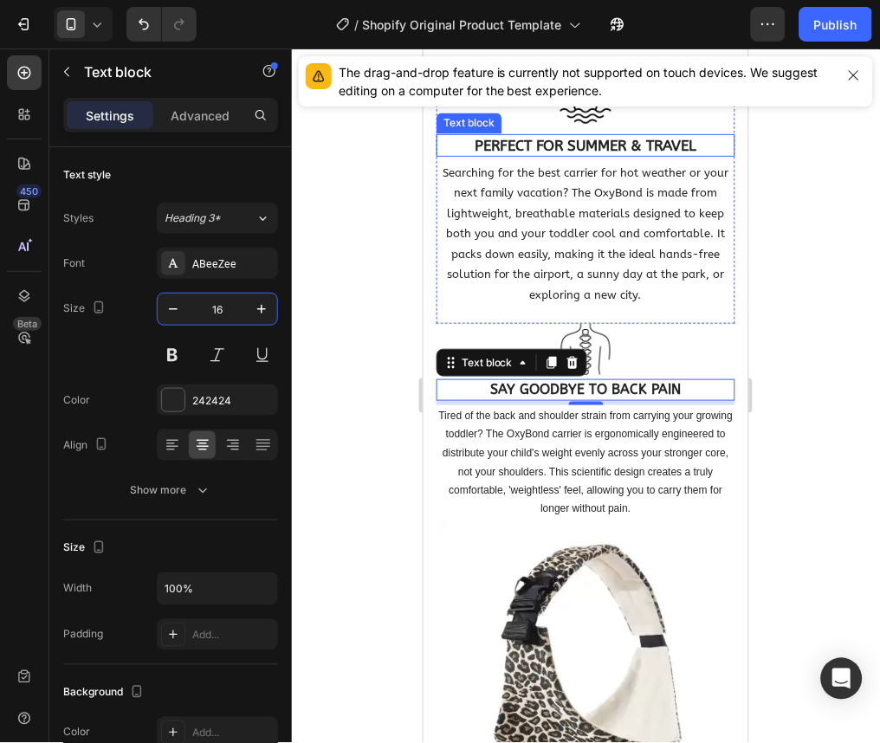
click at [568, 139] on strong "PERFECT FOR SUMMER & TRAVEL" at bounding box center [586, 144] width 222 height 17
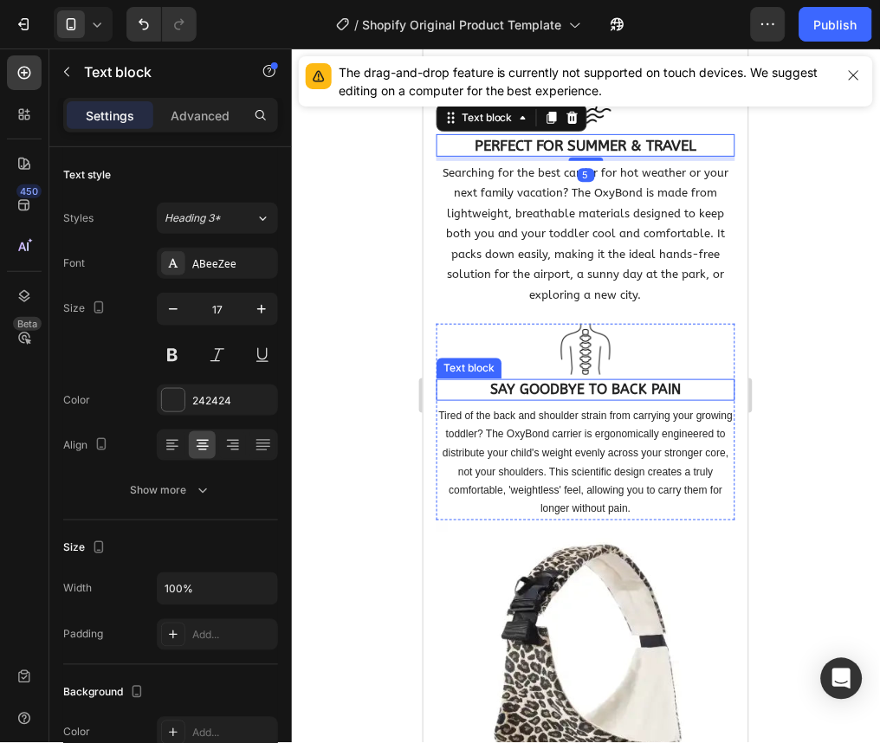
click at [607, 386] on strong "SAY GOODBYE TO BACK PAIN" at bounding box center [585, 388] width 191 height 16
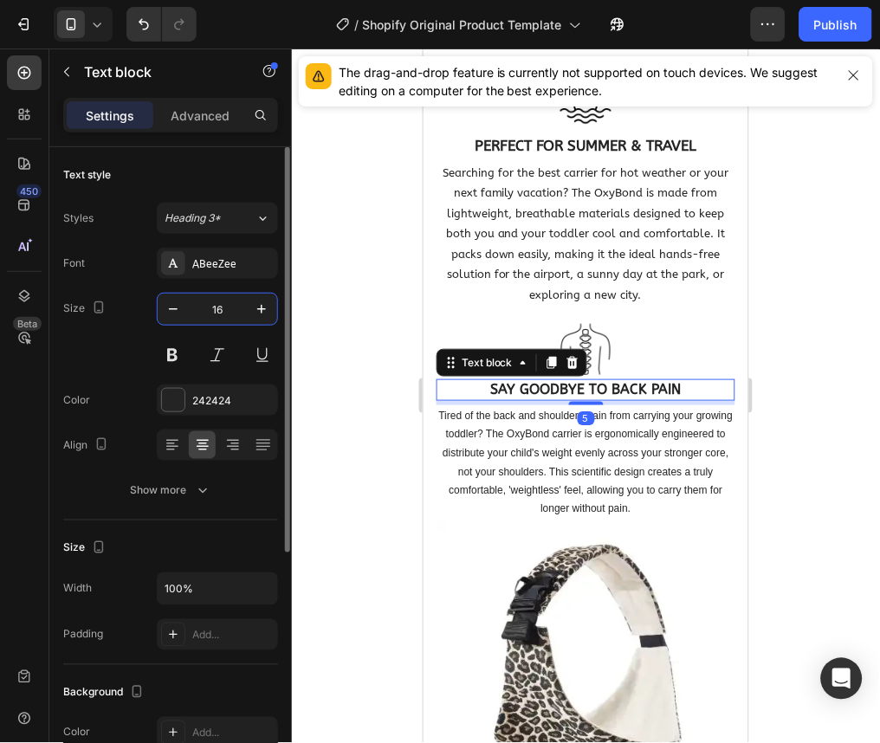
click at [230, 305] on input "16" at bounding box center [217, 309] width 57 height 31
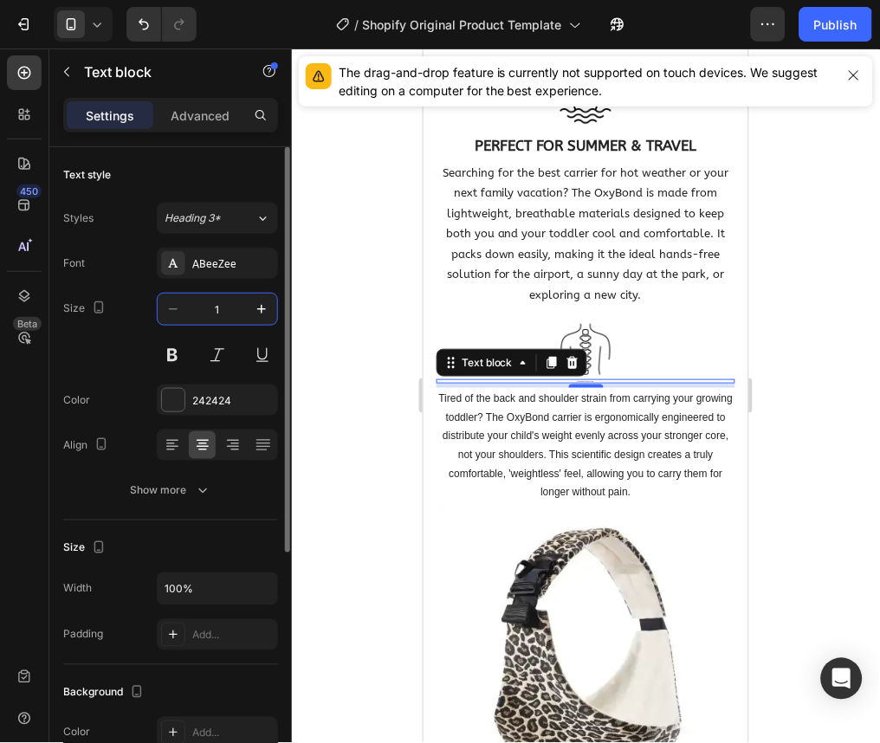
type input "17"
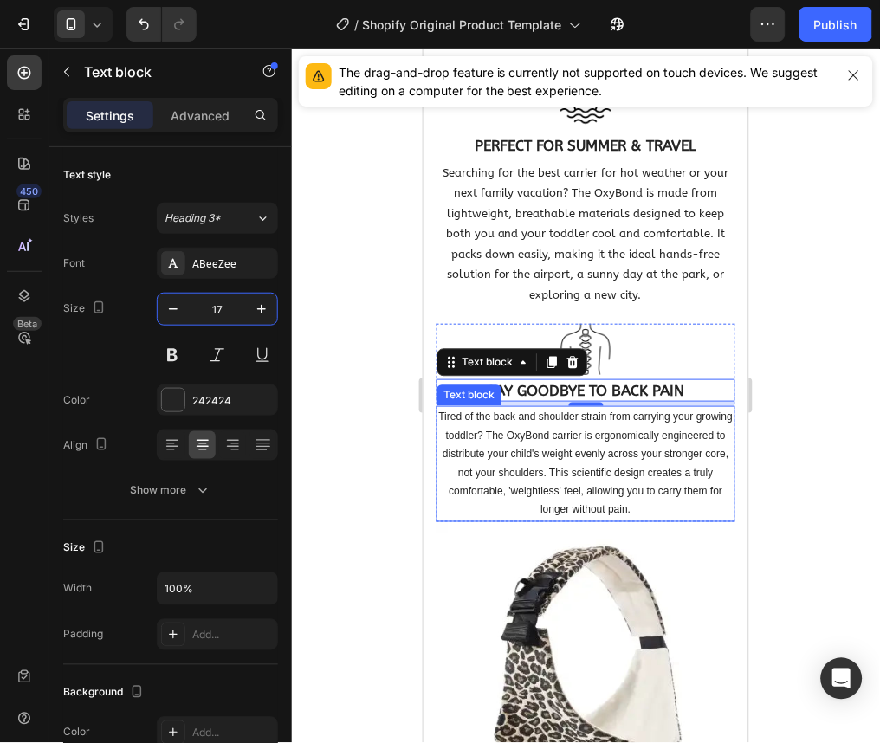
click at [540, 449] on p "Tired of the back and shoulder strain from carrying your growing toddler? The O…" at bounding box center [585, 463] width 295 height 113
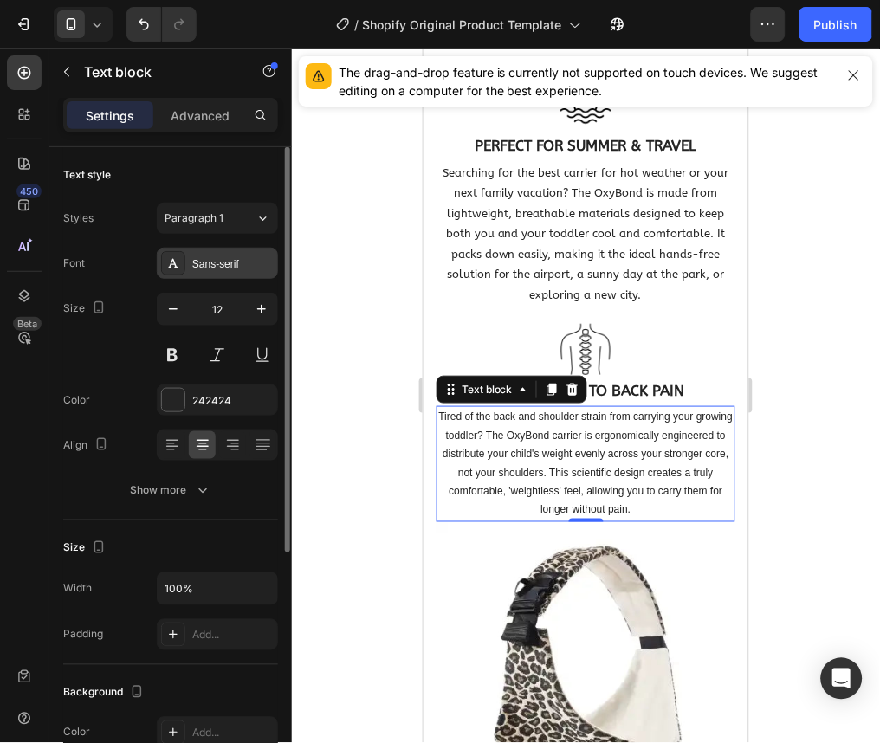
click at [222, 253] on div "Sans-serif" at bounding box center [217, 263] width 121 height 31
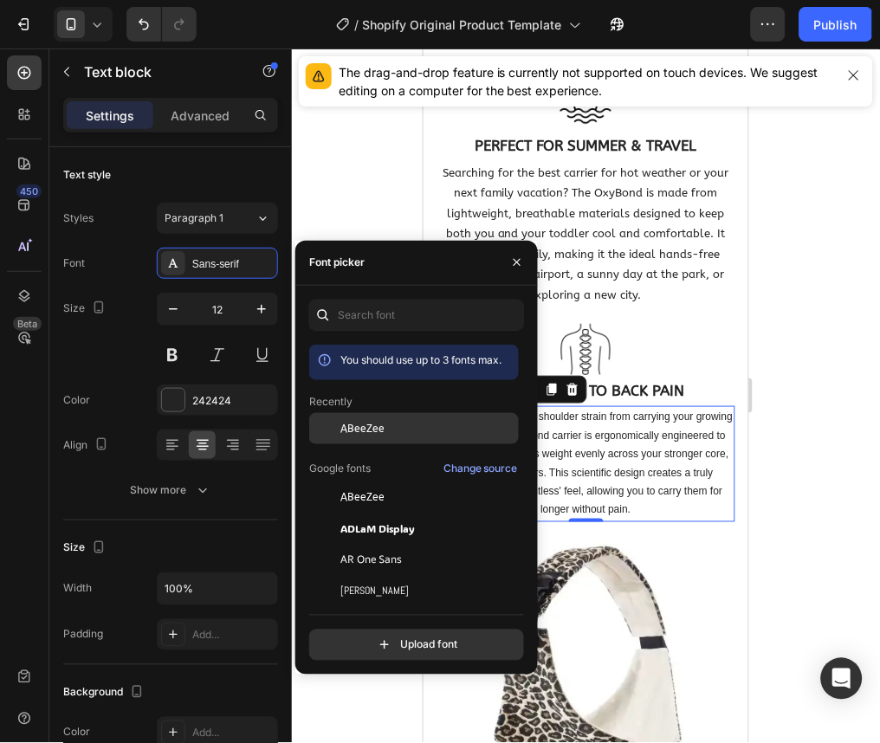
click at [398, 428] on div "ABeeZee" at bounding box center [428, 429] width 175 height 16
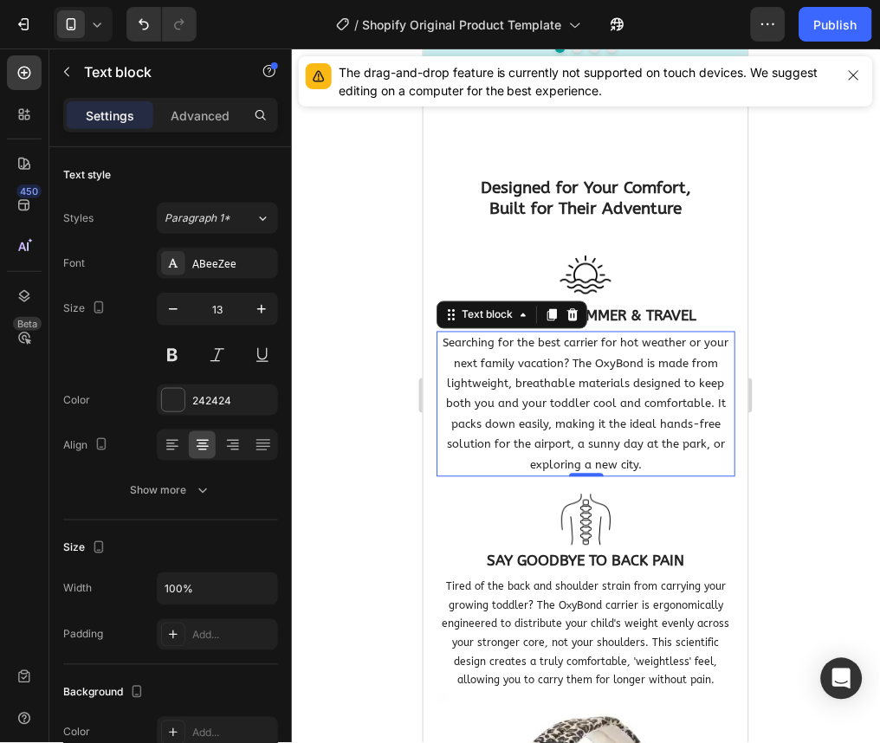
scroll to position [4268, 0]
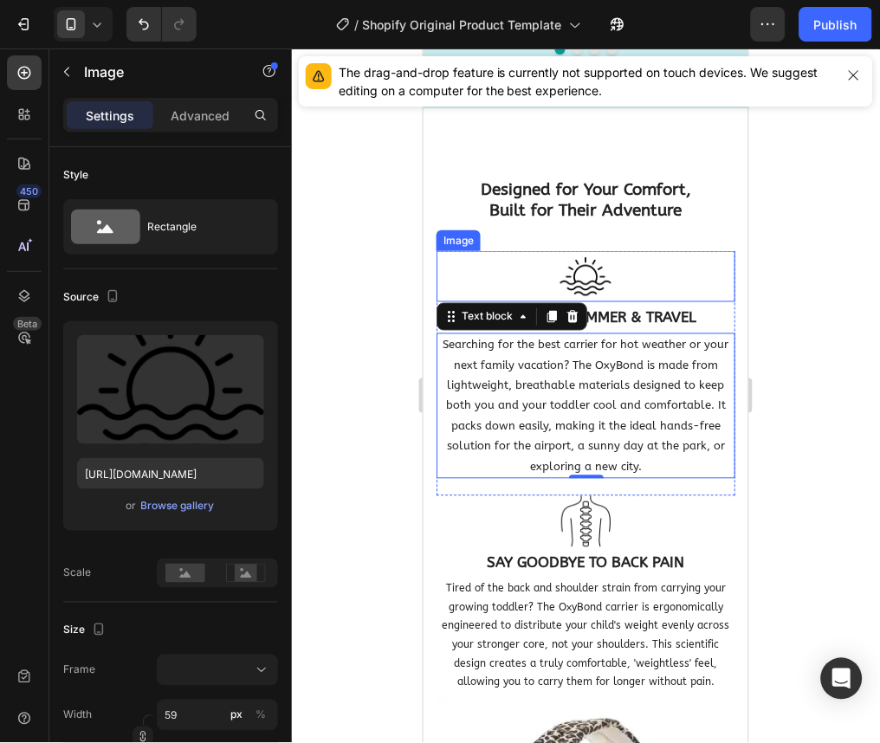
click at [598, 276] on img at bounding box center [585, 275] width 51 height 51
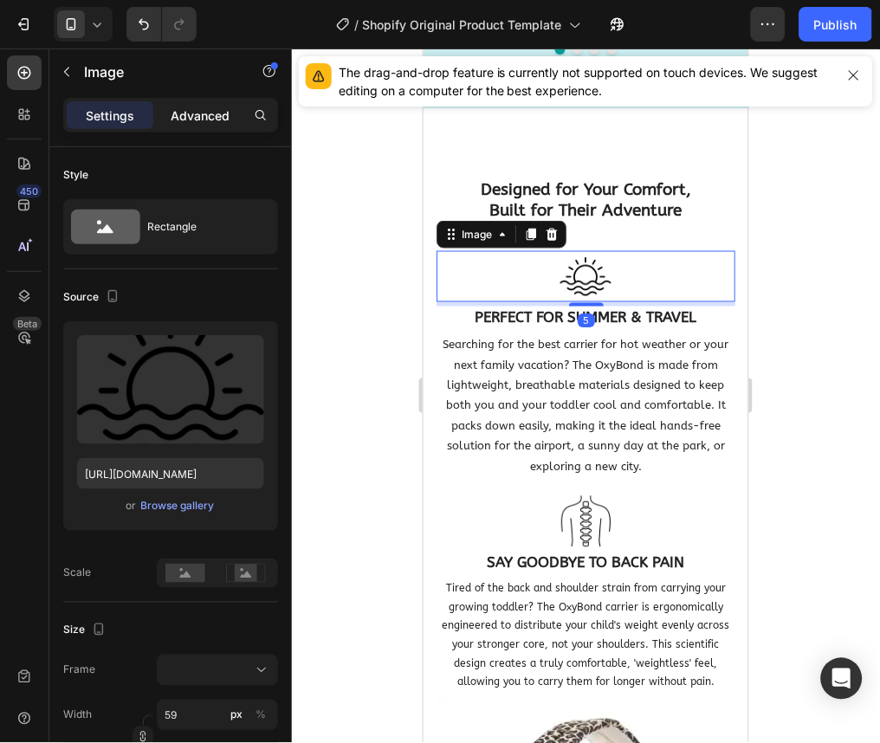
click at [202, 111] on p "Advanced" at bounding box center [200, 116] width 59 height 18
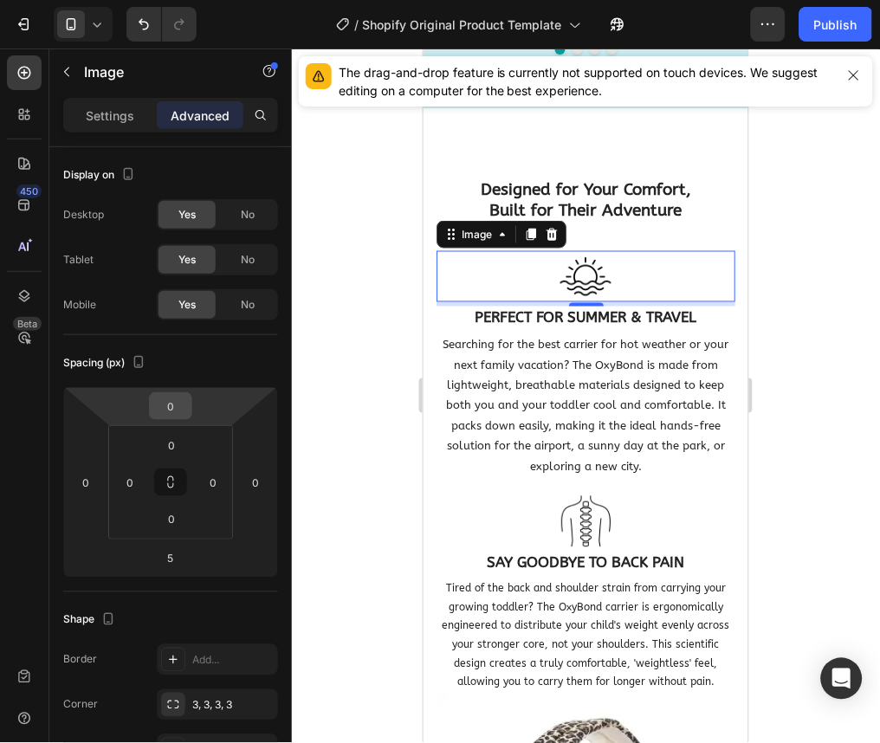
click at [177, 405] on input "0" at bounding box center [170, 406] width 35 height 26
type input "10"
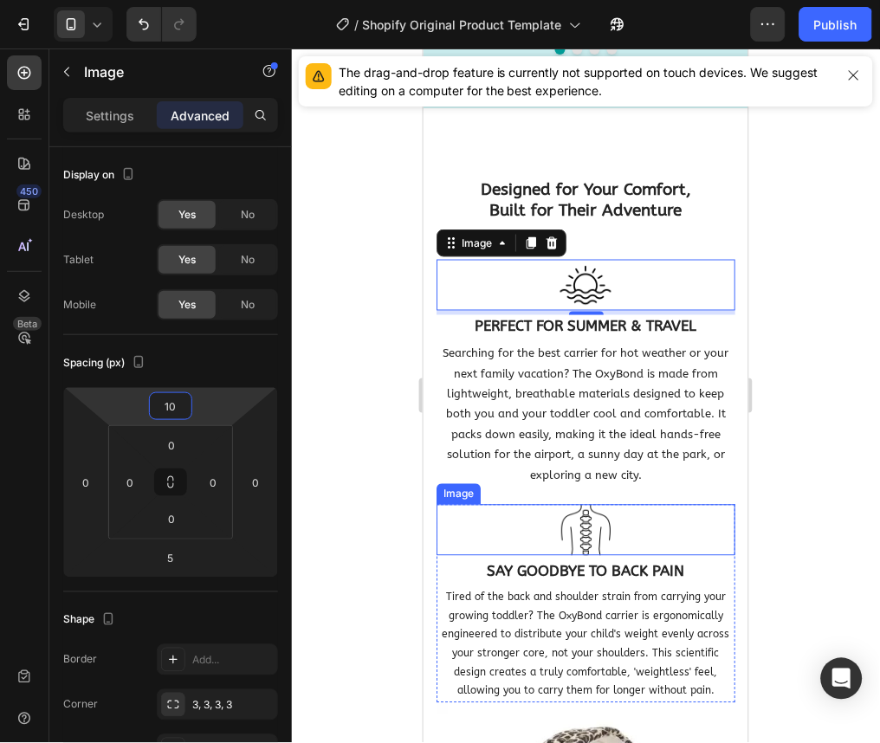
click at [617, 519] on div at bounding box center [585, 529] width 299 height 51
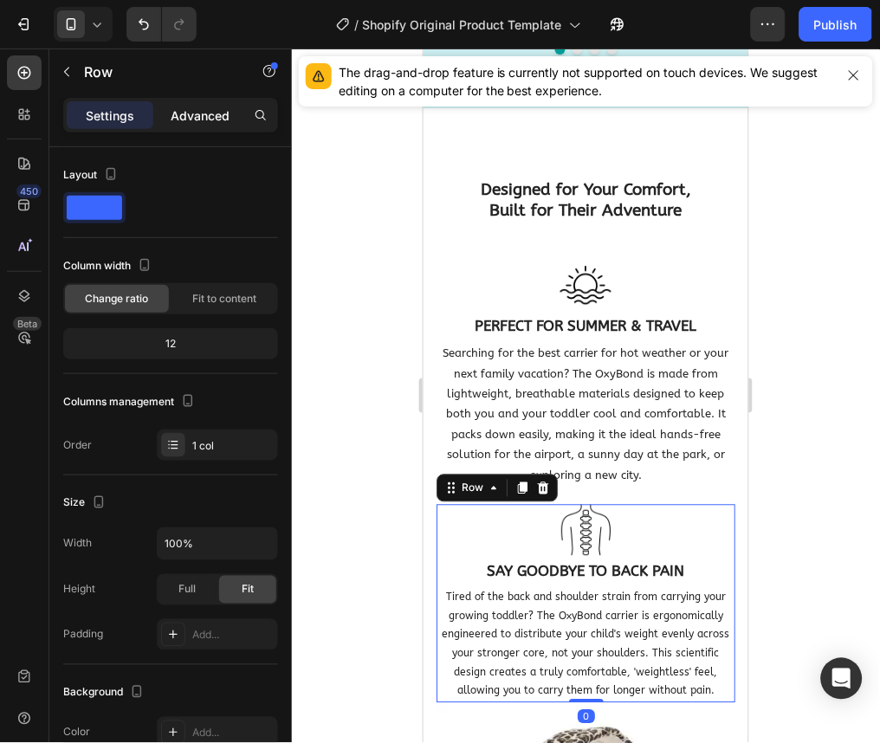
click at [191, 122] on p "Advanced" at bounding box center [200, 116] width 59 height 18
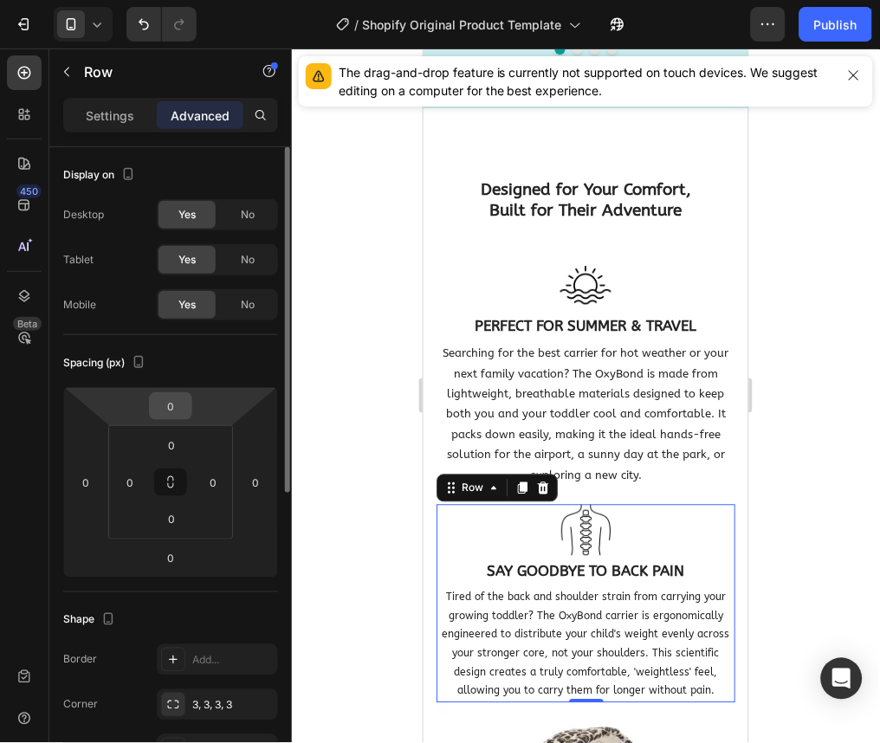
click at [184, 405] on input "0" at bounding box center [170, 406] width 35 height 26
type input "15"
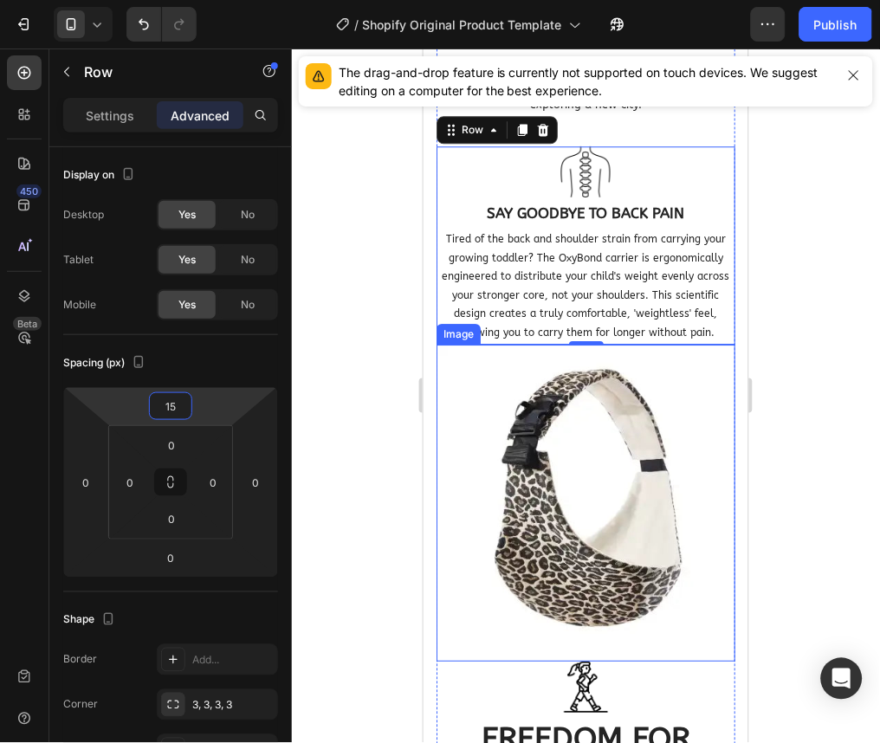
scroll to position [4908, 0]
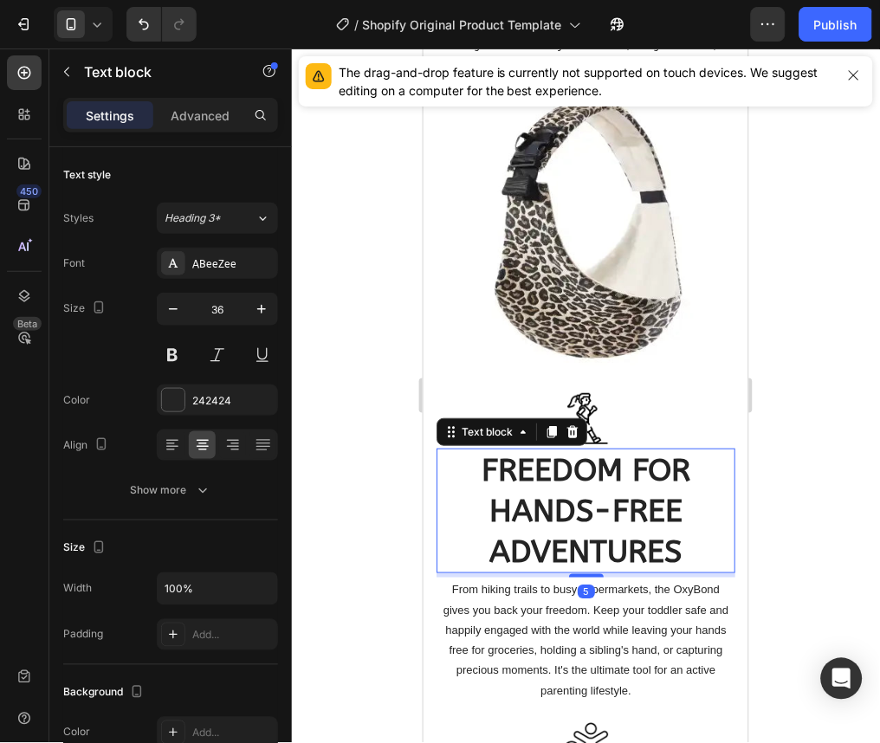
click at [716, 450] on div "FREEDOM FOR HANDS-FREE ADVENTURES" at bounding box center [585, 510] width 299 height 125
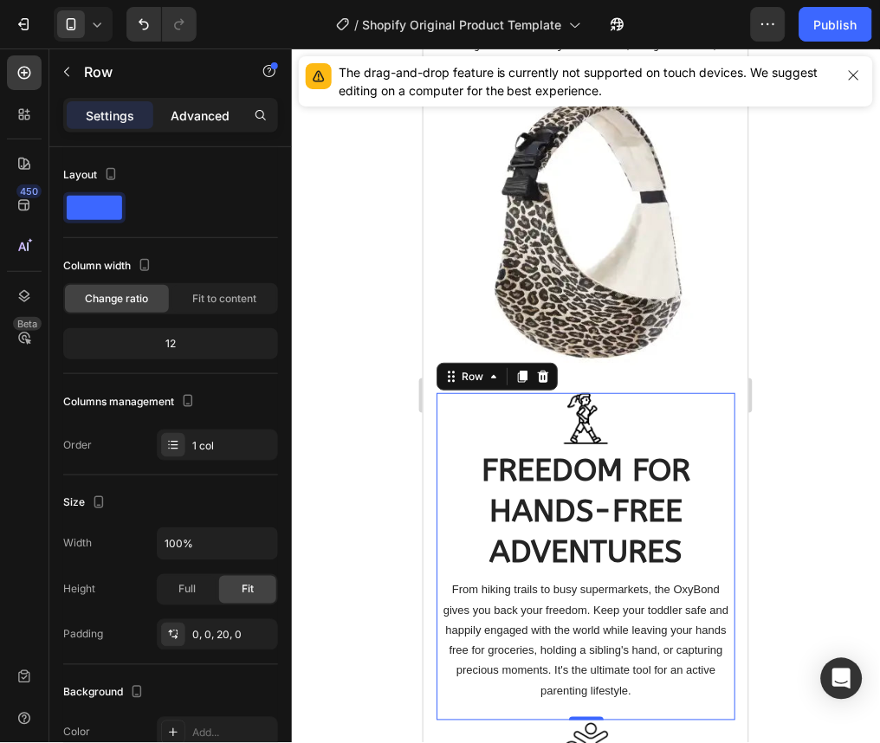
click at [206, 107] on p "Advanced" at bounding box center [200, 116] width 59 height 18
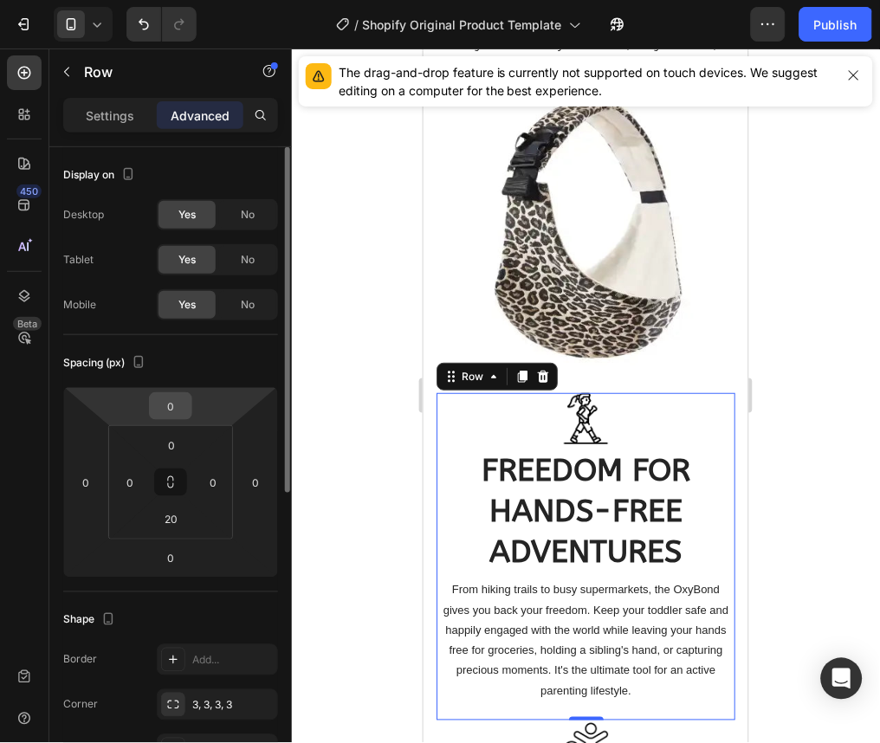
click at [184, 398] on input "0" at bounding box center [170, 406] width 35 height 26
type input "15"
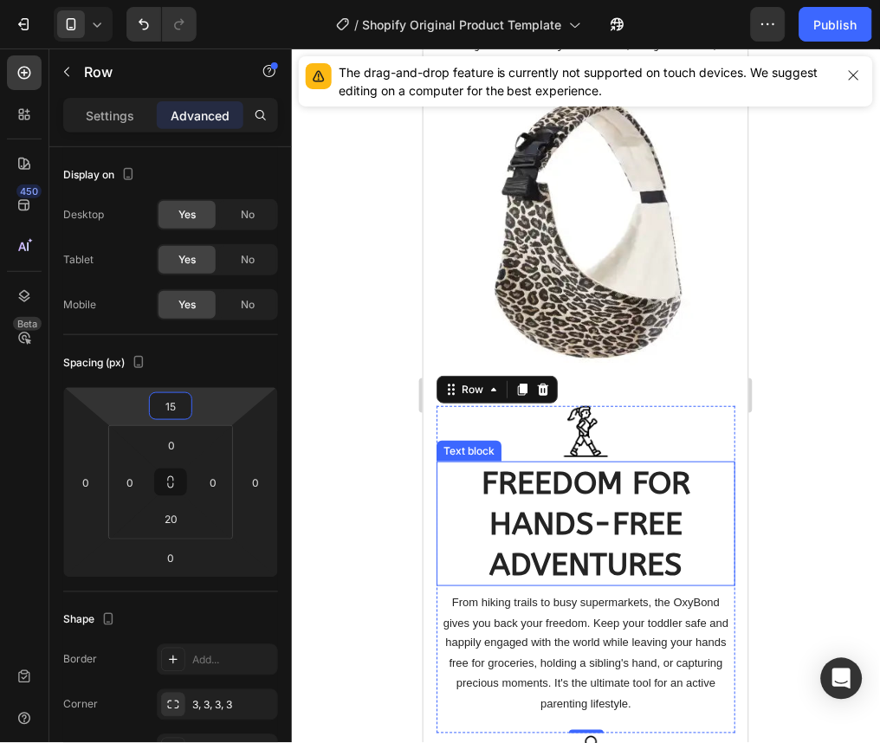
click at [575, 487] on strong "FREEDOM FOR HANDS-FREE ADVENTURES" at bounding box center [585, 523] width 209 height 118
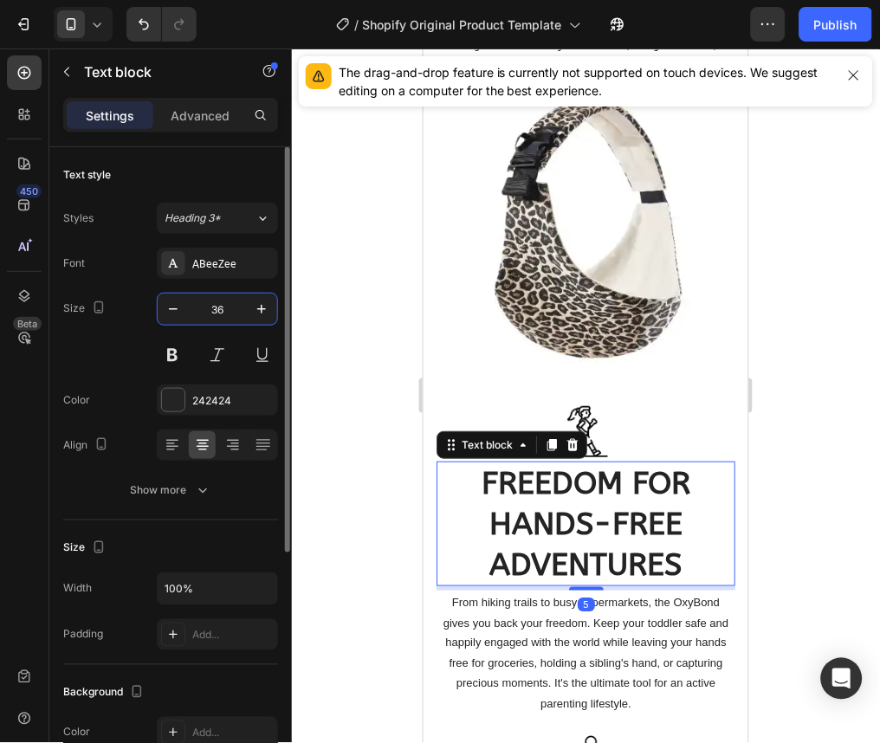
click at [222, 302] on input "36" at bounding box center [217, 309] width 57 height 31
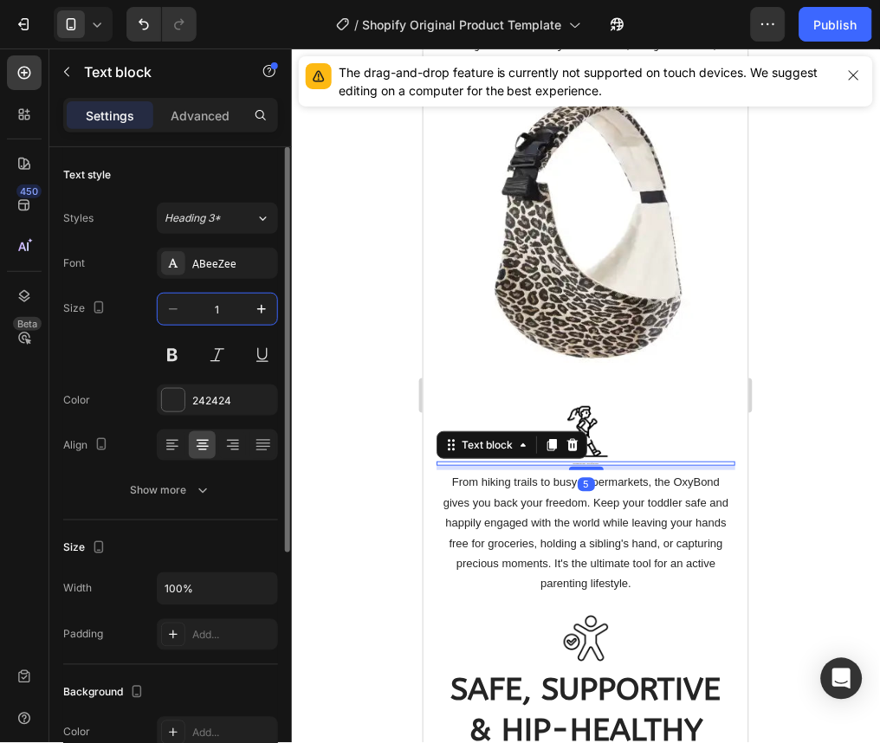
type input "17"
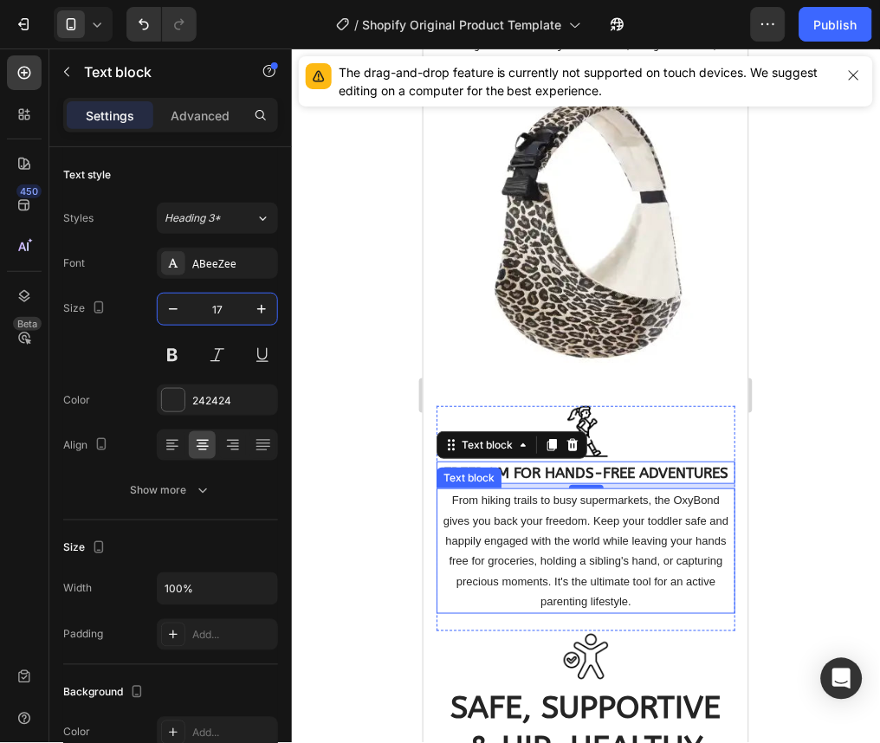
click at [642, 542] on p "From hiking trails to busy supermarkets, the OxyBond gives you back your freedo…" at bounding box center [585, 550] width 295 height 121
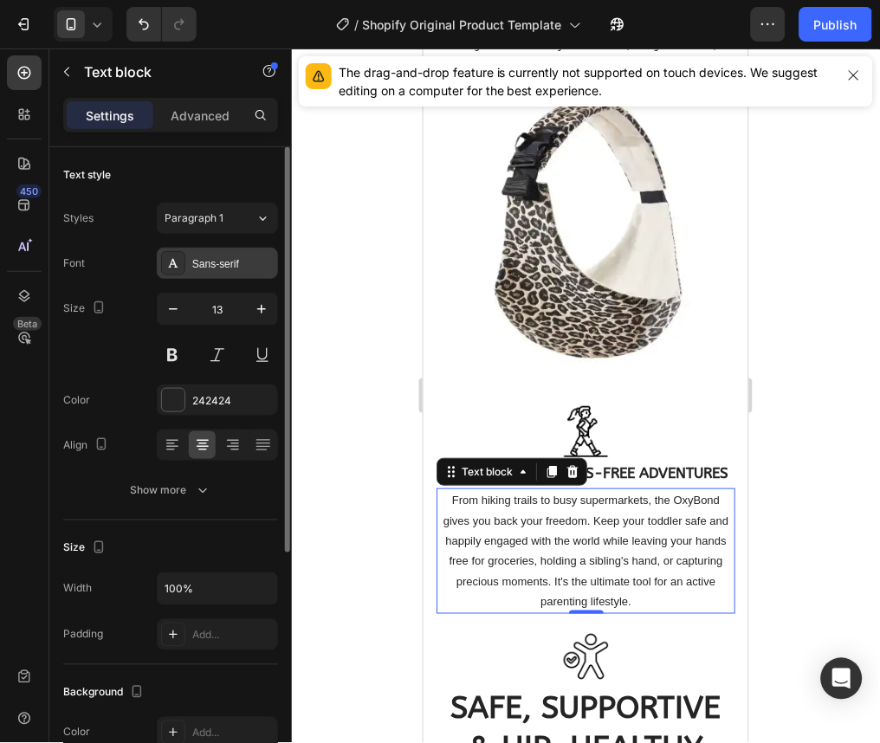
click at [228, 260] on div "Sans-serif" at bounding box center [232, 264] width 81 height 16
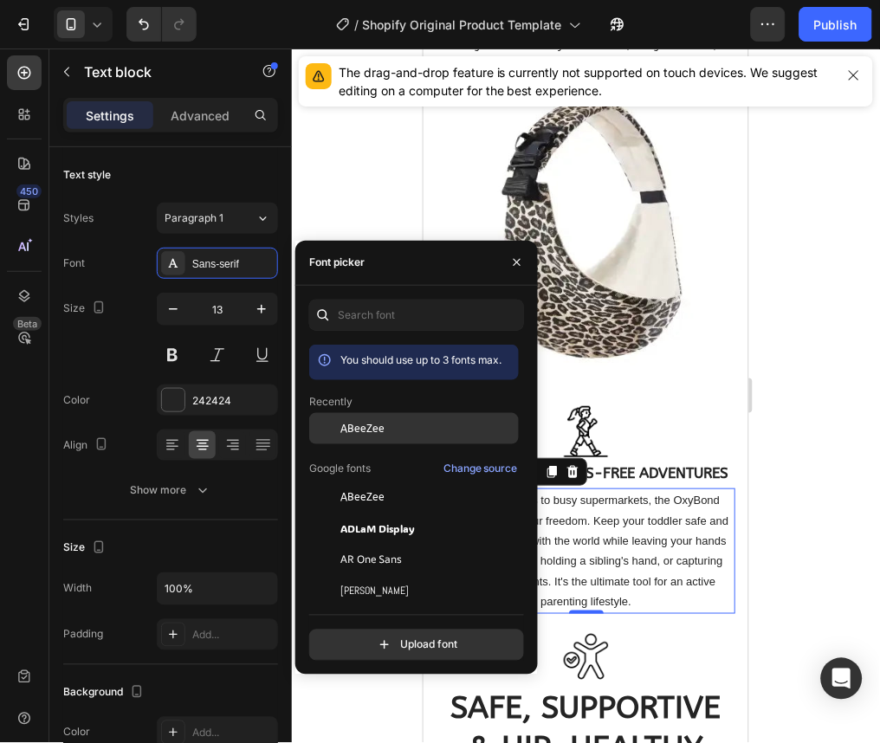
click at [366, 435] on span "ABeeZee" at bounding box center [363, 429] width 44 height 16
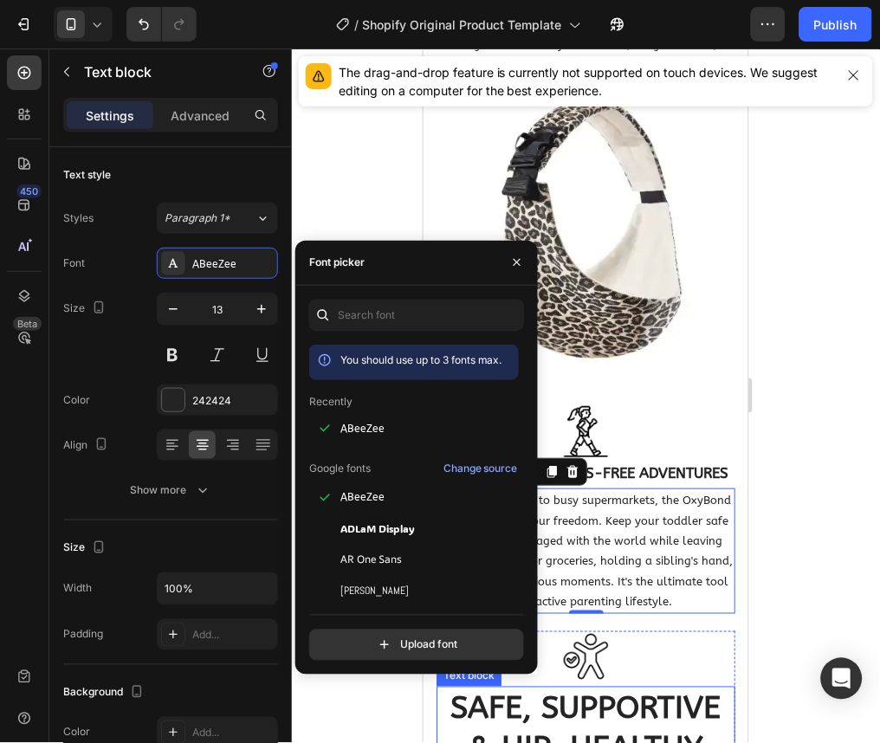
scroll to position [5108, 0]
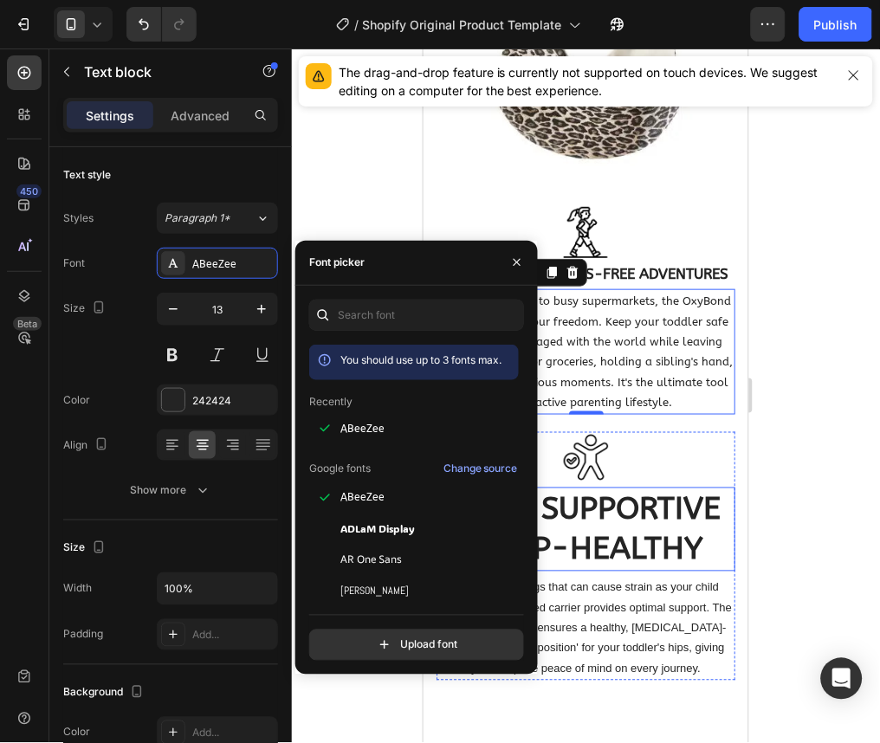
click at [649, 549] on strong "SAFE, SUPPORTIVE & HIP-HEALTHY" at bounding box center [586, 528] width 270 height 77
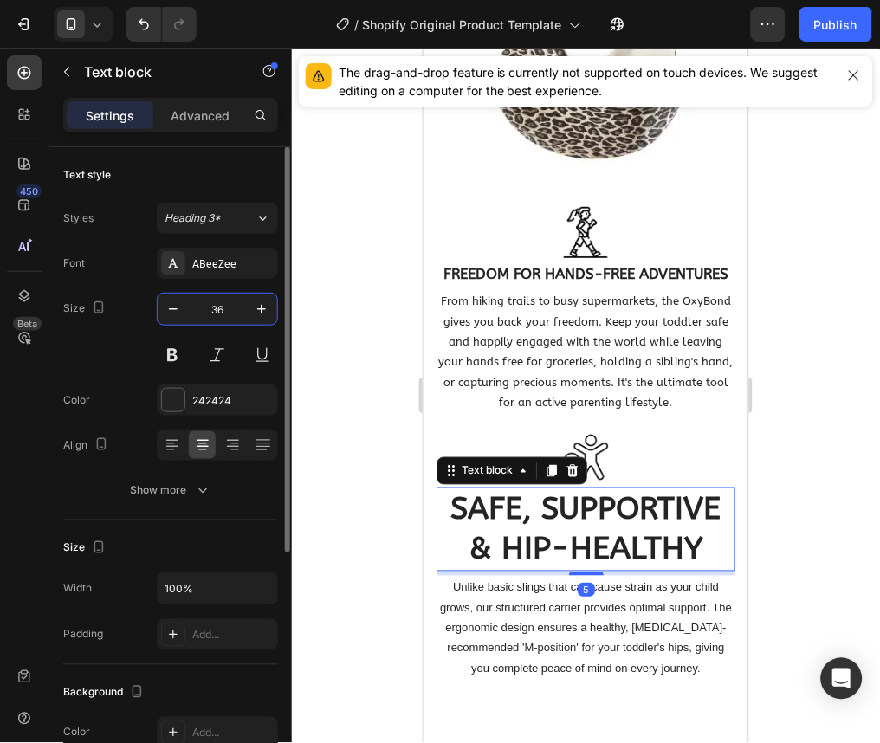
click at [233, 302] on input "36" at bounding box center [217, 309] width 57 height 31
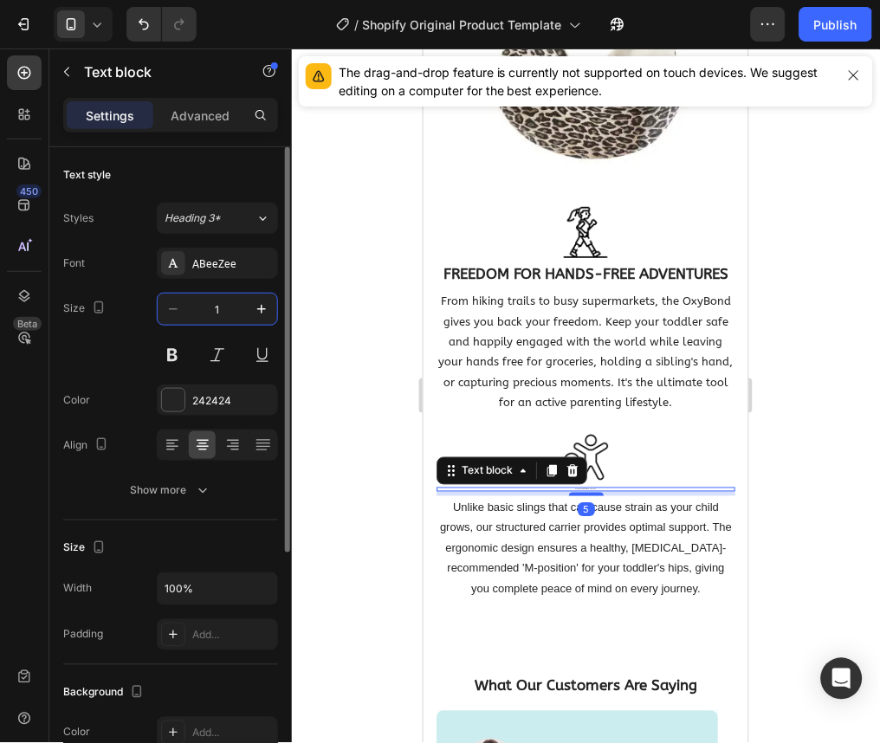
type input "17"
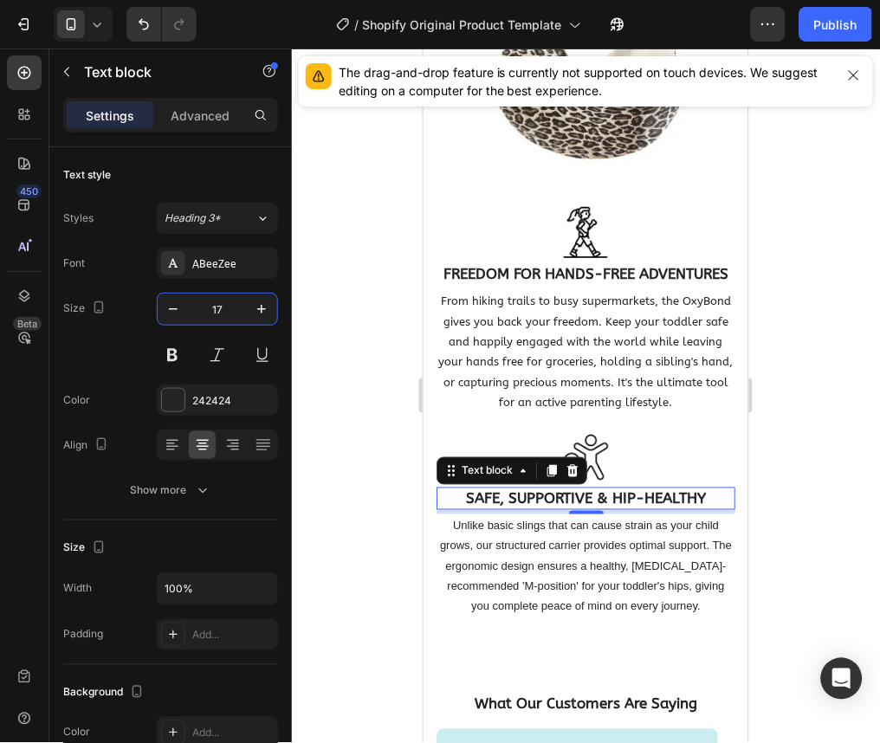
click at [542, 574] on p "Unlike basic slings that can cause strain as your child grows, our structured c…" at bounding box center [585, 566] width 295 height 101
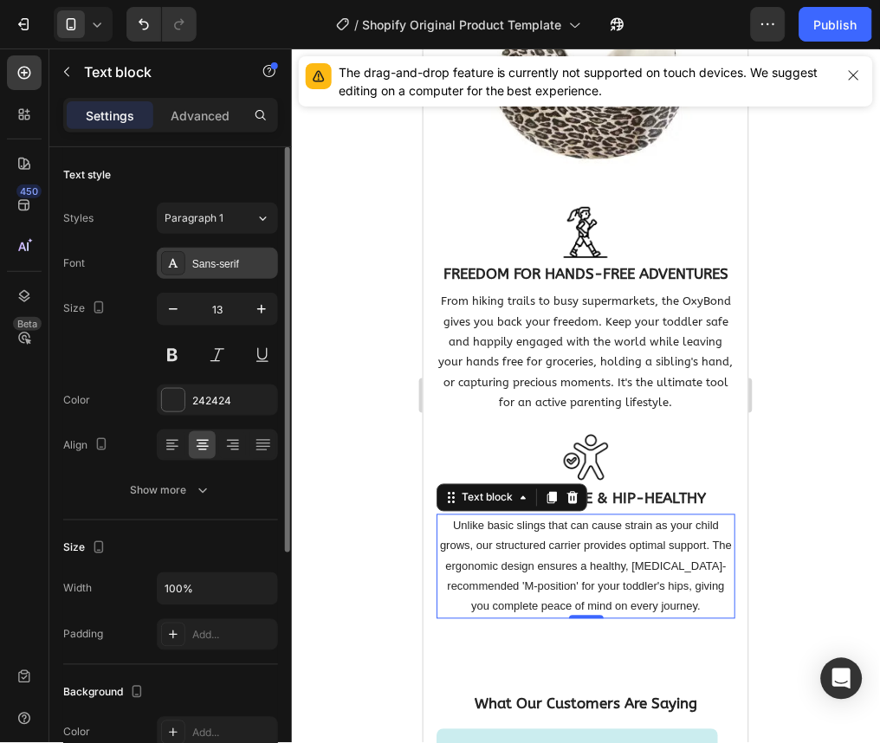
click at [212, 274] on div "Sans-serif" at bounding box center [217, 263] width 121 height 31
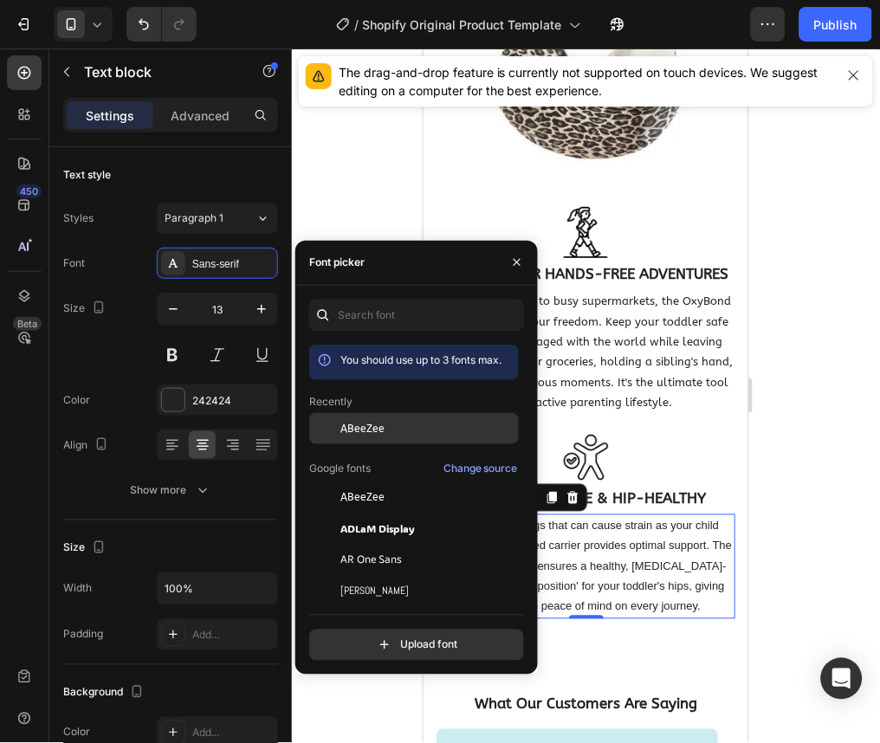
click at [387, 421] on div "ABeeZee" at bounding box center [428, 429] width 175 height 16
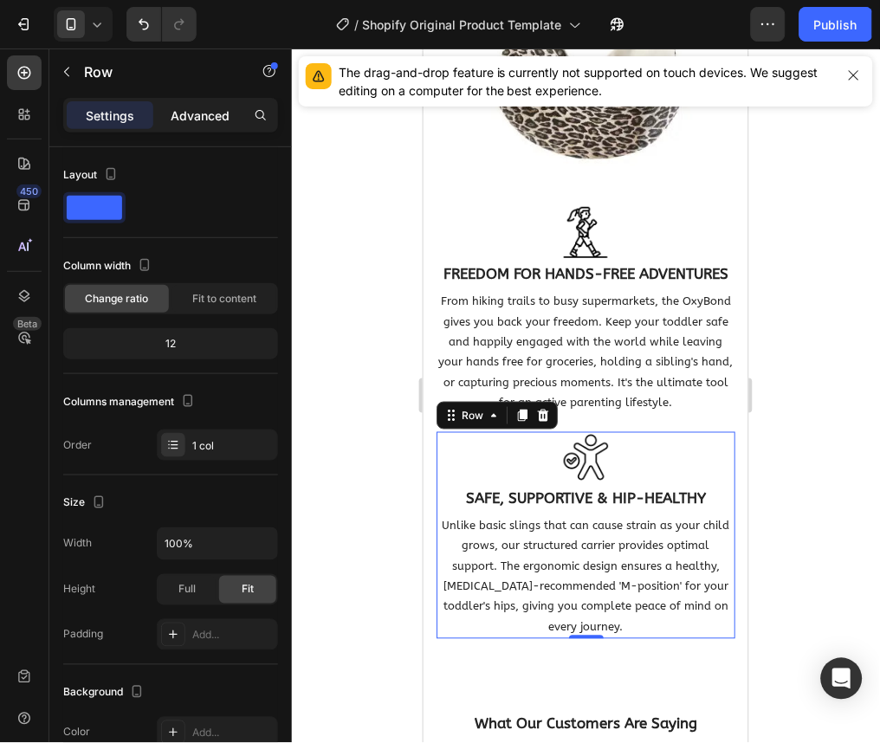
click at [208, 111] on p "Advanced" at bounding box center [200, 116] width 59 height 18
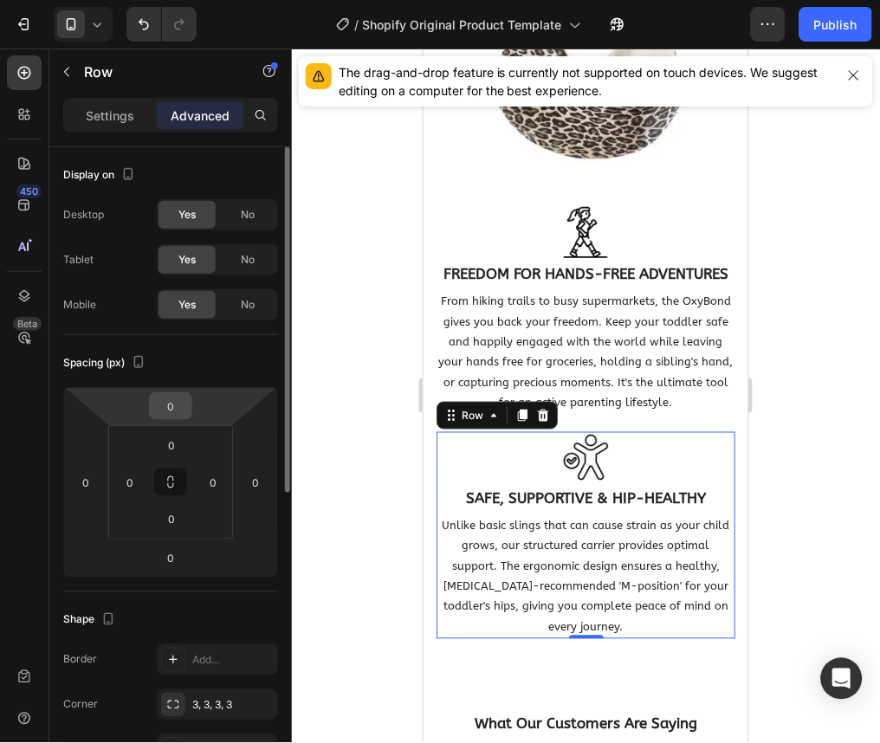
click at [177, 397] on input "0" at bounding box center [170, 406] width 35 height 26
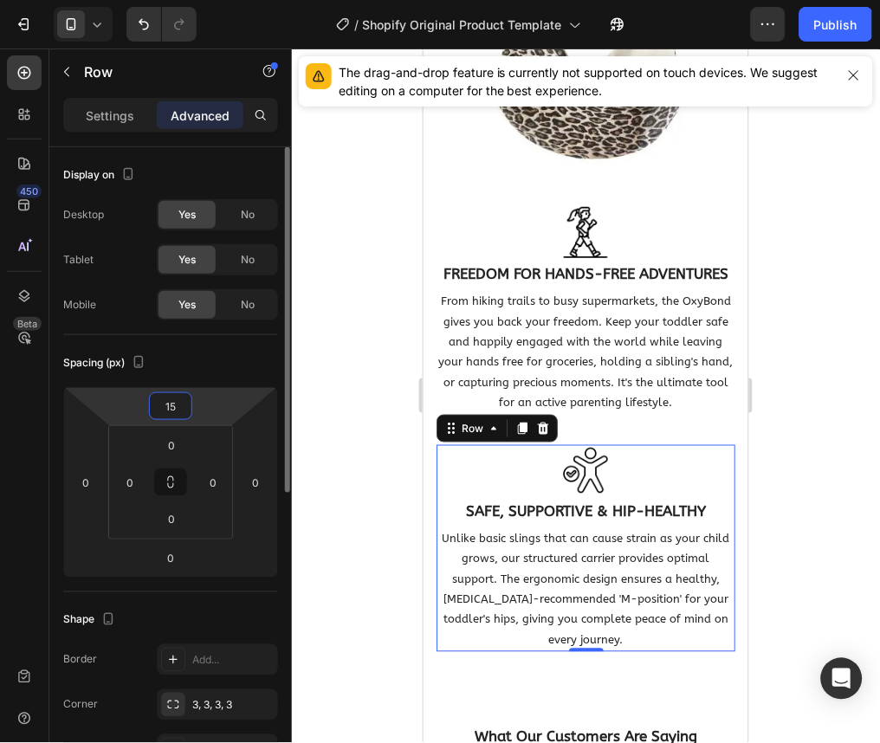
type input "15"
click at [0, 0] on div "Spacing (px) 15 0 0 0 0 0 0 0" at bounding box center [0, 0] width 0 height 0
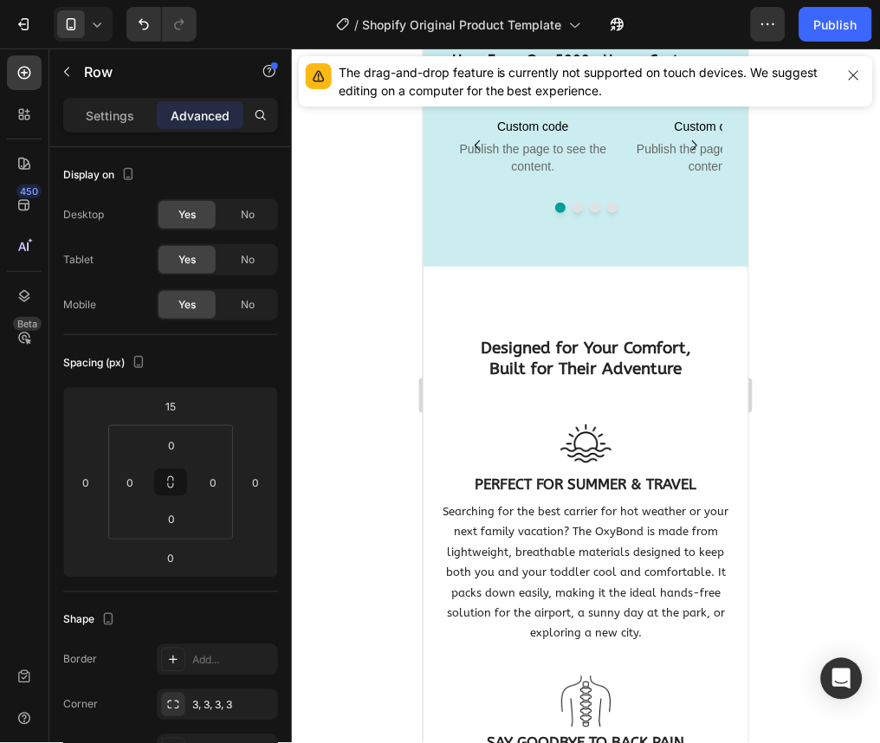
scroll to position [4043, 0]
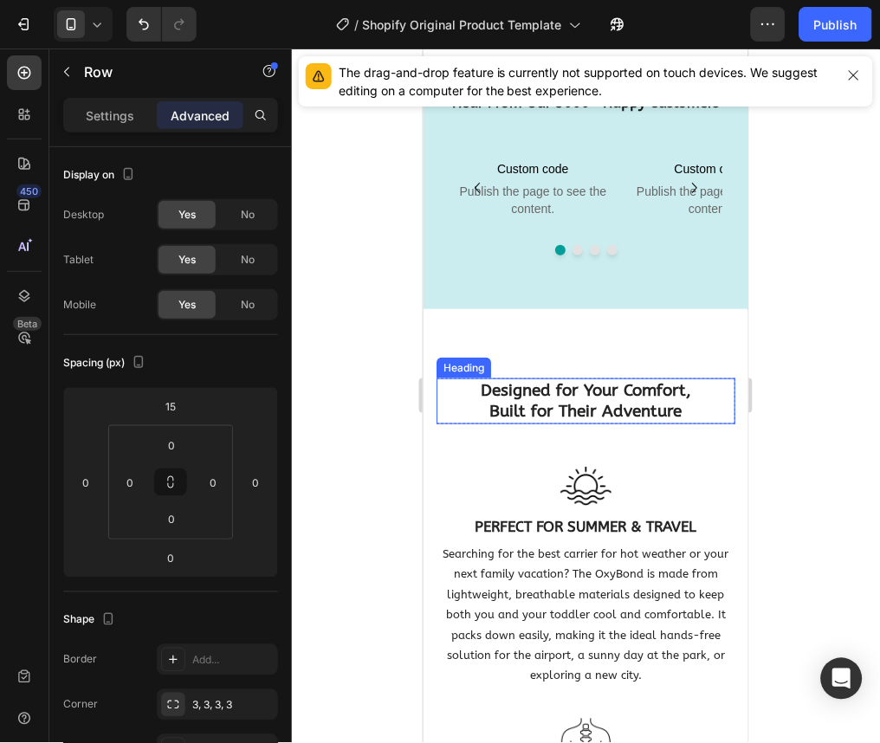
click at [619, 420] on strong "Built for Their Adventure" at bounding box center [586, 410] width 192 height 19
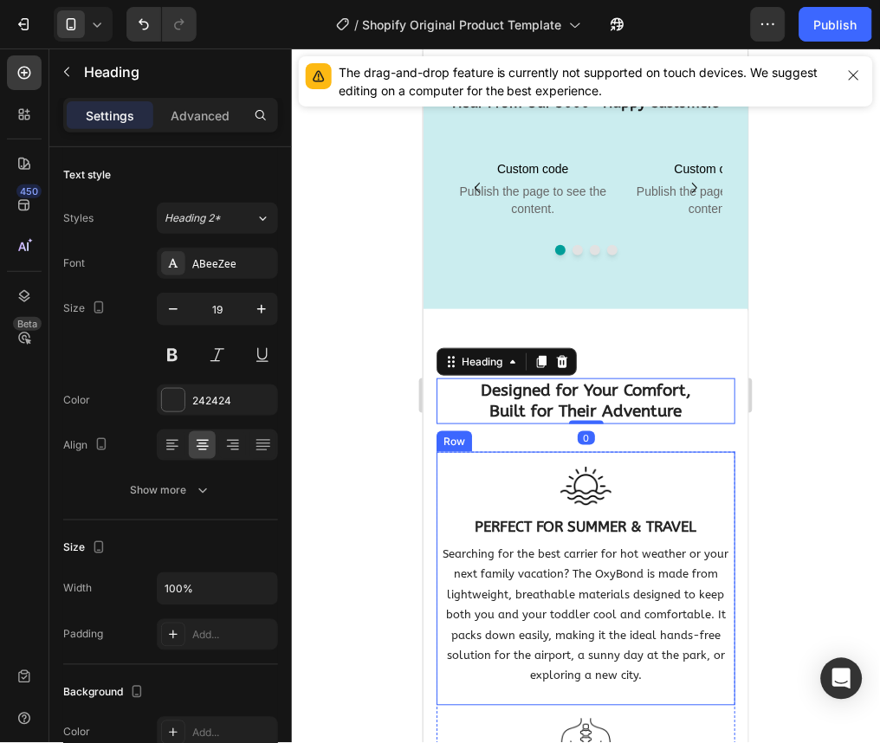
click at [576, 538] on div "Image PERFECT FOR SUMMER & TRAVEL Text block Searching for the best carrier for…" at bounding box center [585, 569] width 299 height 237
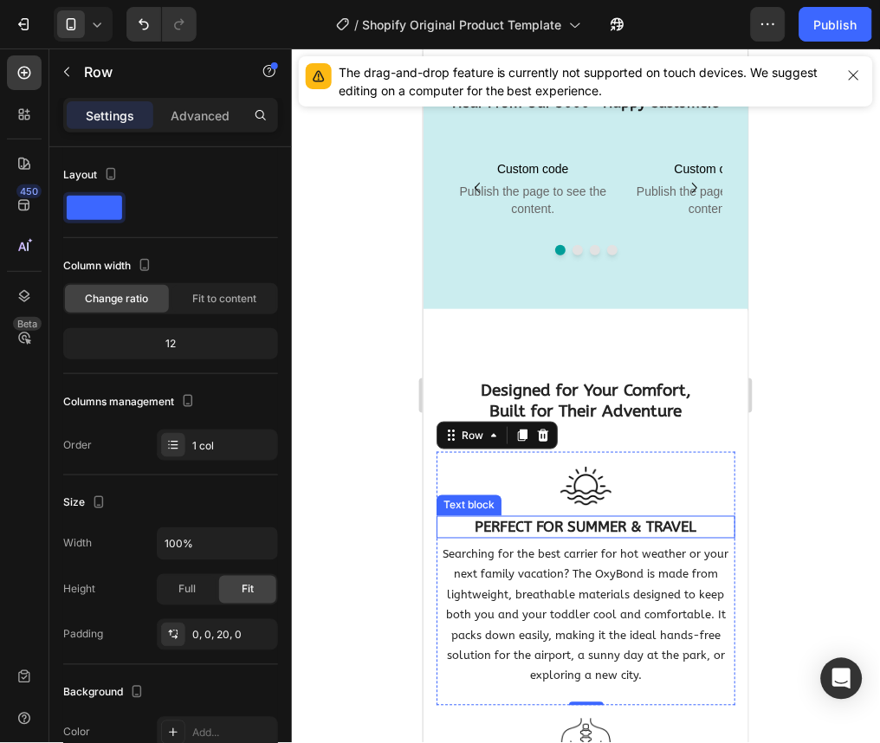
click at [577, 535] on strong "PERFECT FOR SUMMER & TRAVEL" at bounding box center [586, 526] width 222 height 17
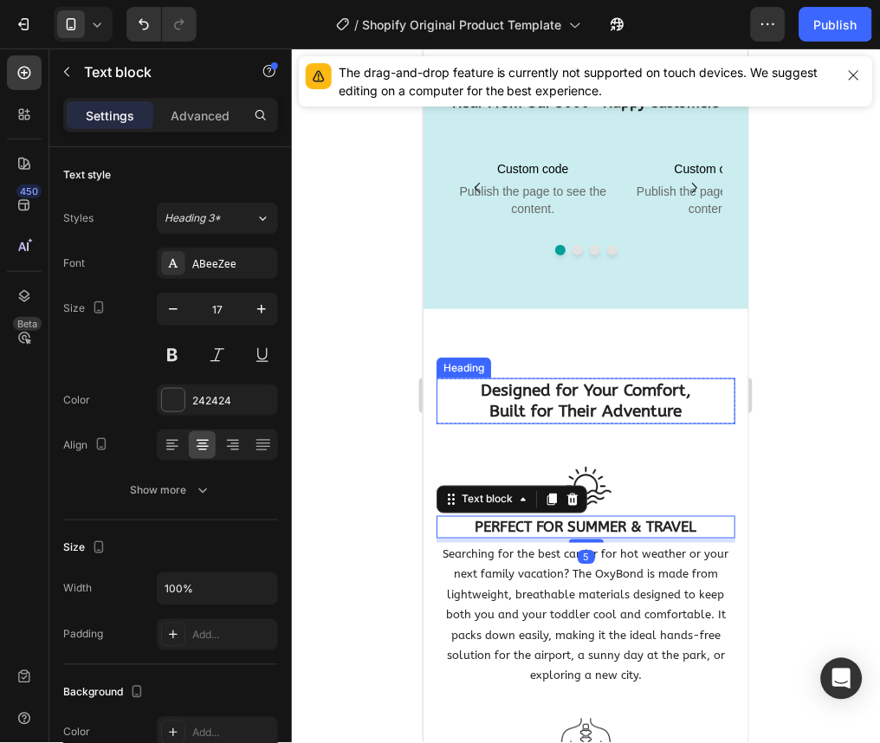
click at [577, 420] on strong "Built for Their Adventure" at bounding box center [586, 410] width 192 height 19
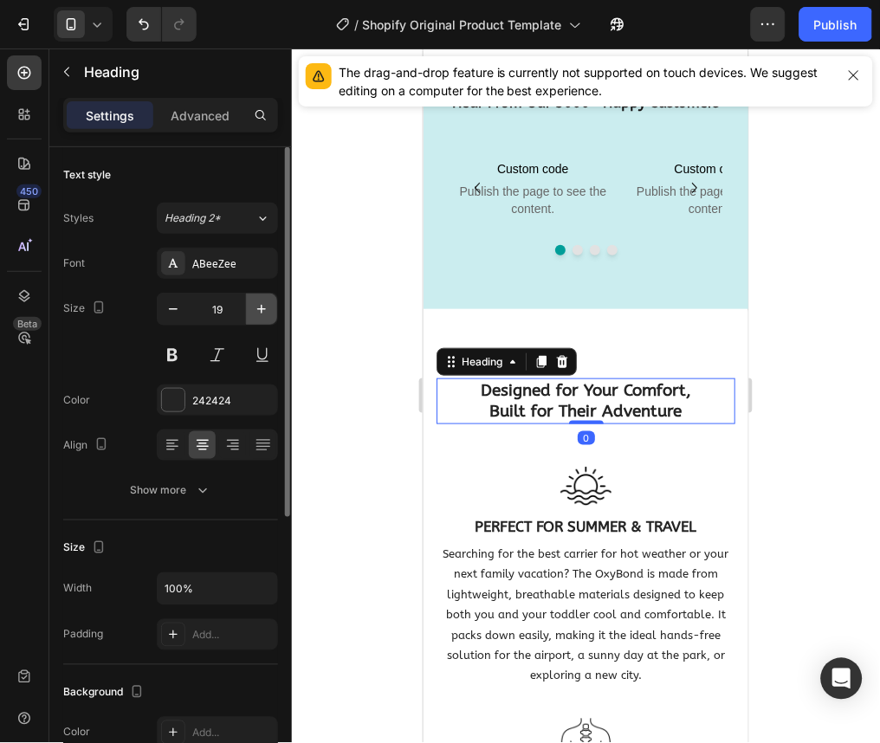
click at [261, 298] on button "button" at bounding box center [261, 309] width 31 height 31
type input "20"
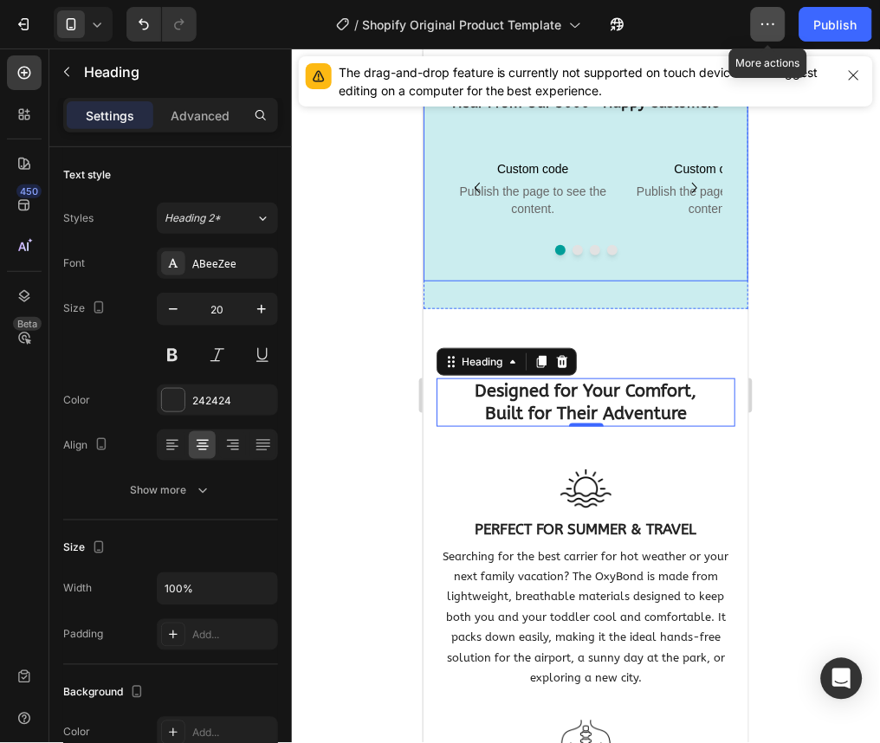
click at [773, 29] on icon "button" at bounding box center [768, 24] width 17 height 17
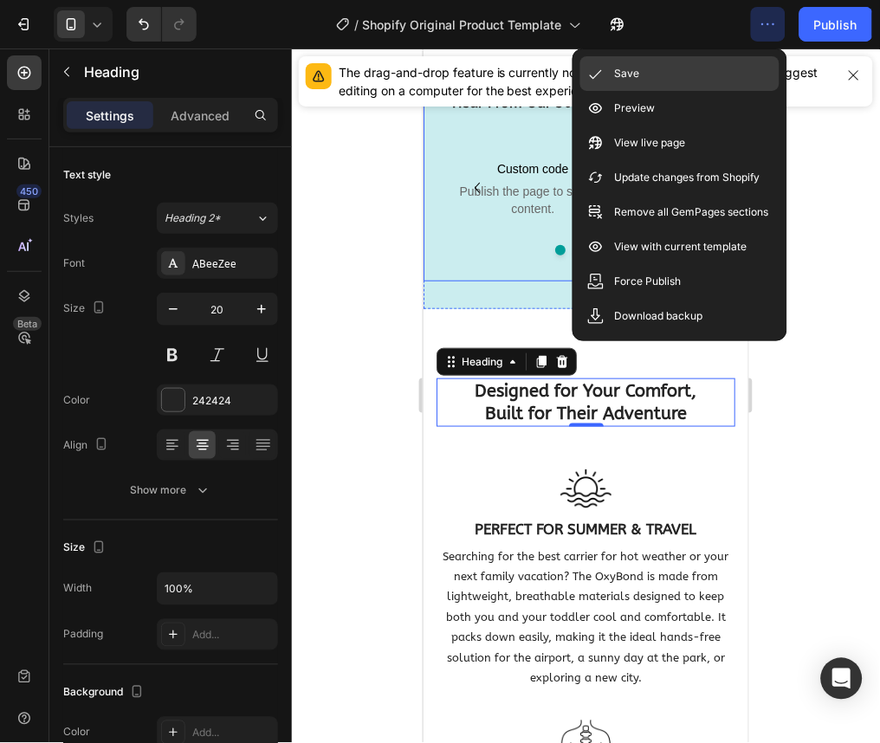
click at [731, 91] on div "Save" at bounding box center [680, 108] width 199 height 35
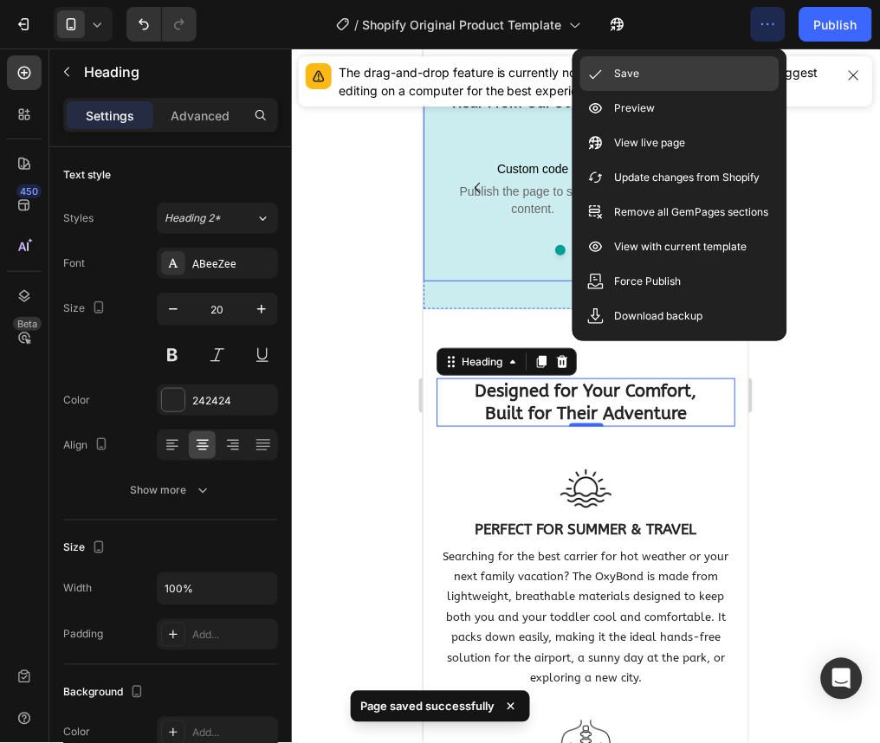
click at [713, 91] on div "Save" at bounding box center [680, 108] width 199 height 35
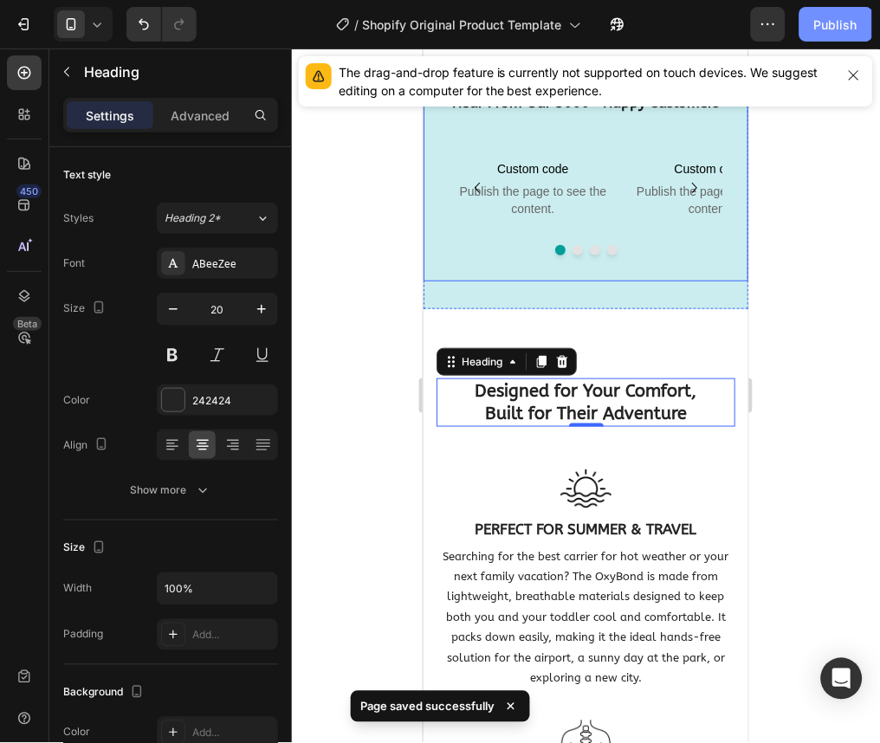
click at [817, 19] on div "Publish" at bounding box center [835, 25] width 43 height 18
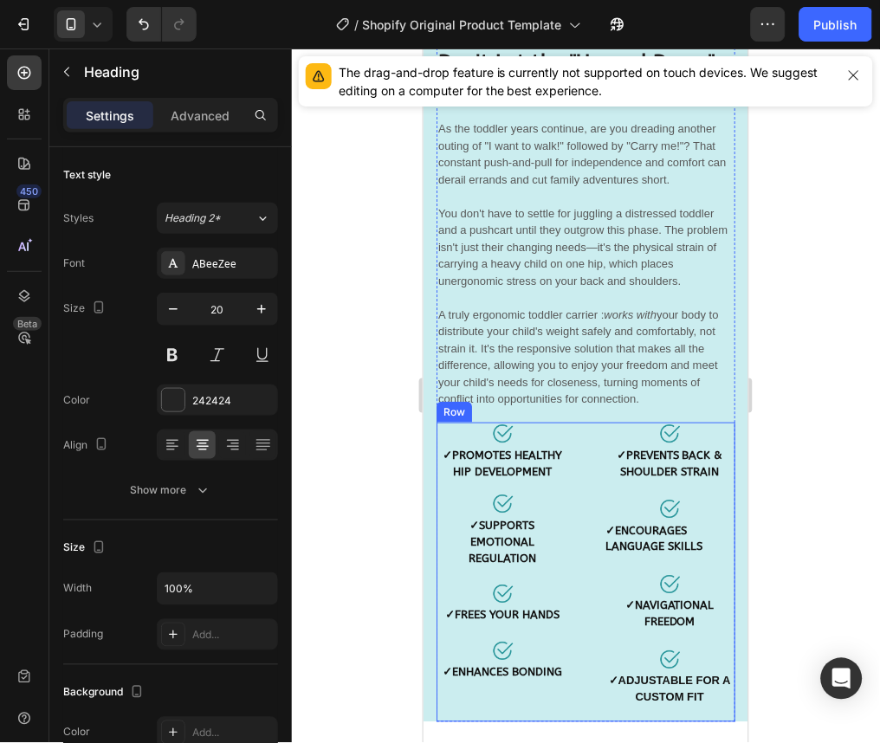
scroll to position [5997, 0]
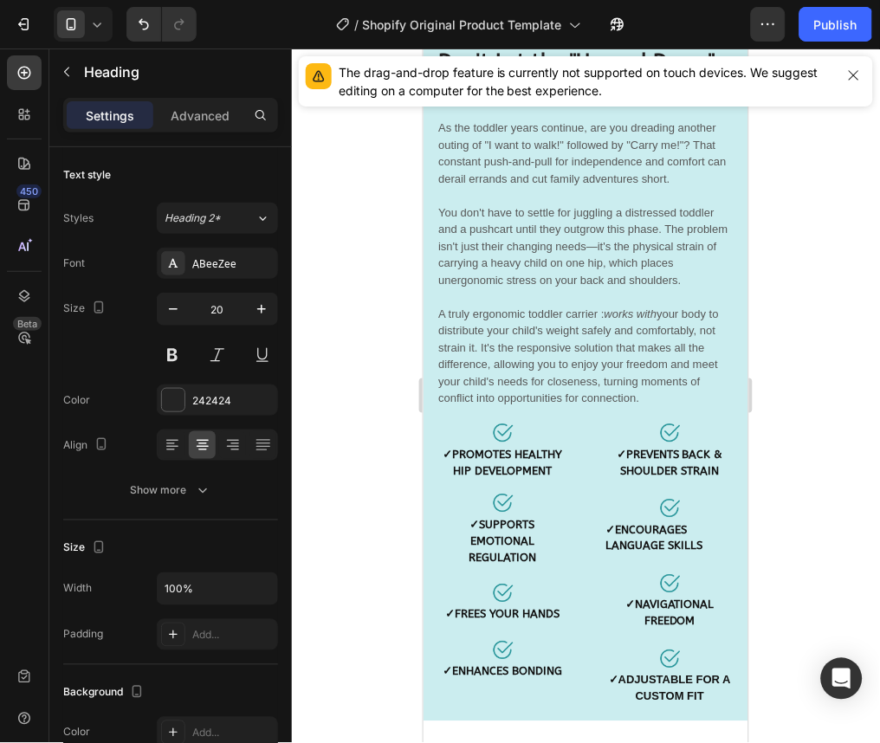
click at [94, 28] on icon at bounding box center [96, 24] width 17 height 17
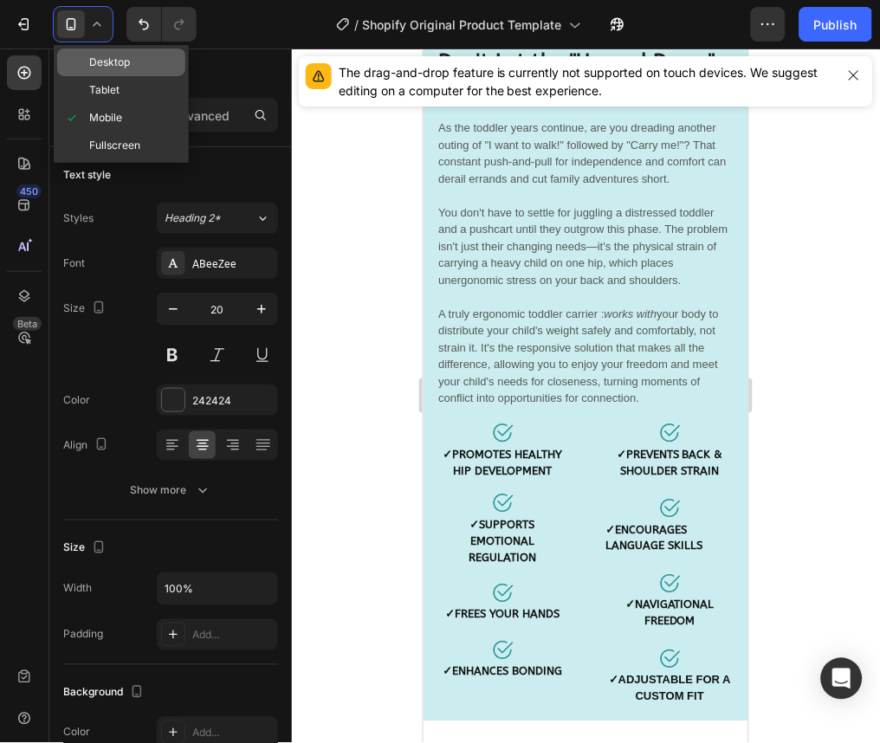
click at [130, 76] on div "Desktop" at bounding box center [121, 90] width 128 height 28
type input "46"
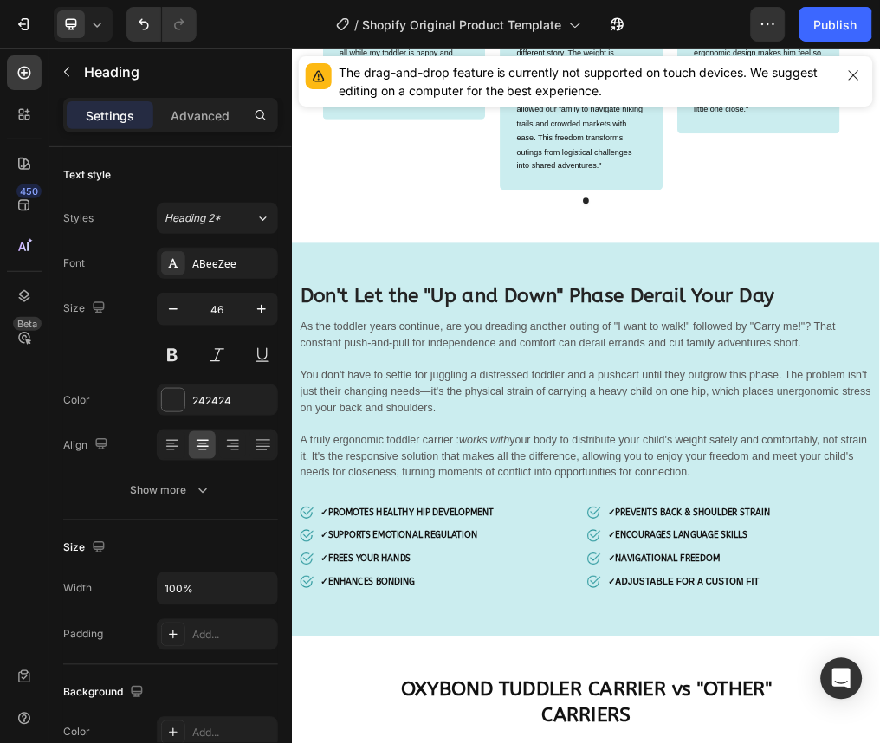
scroll to position [6430, 0]
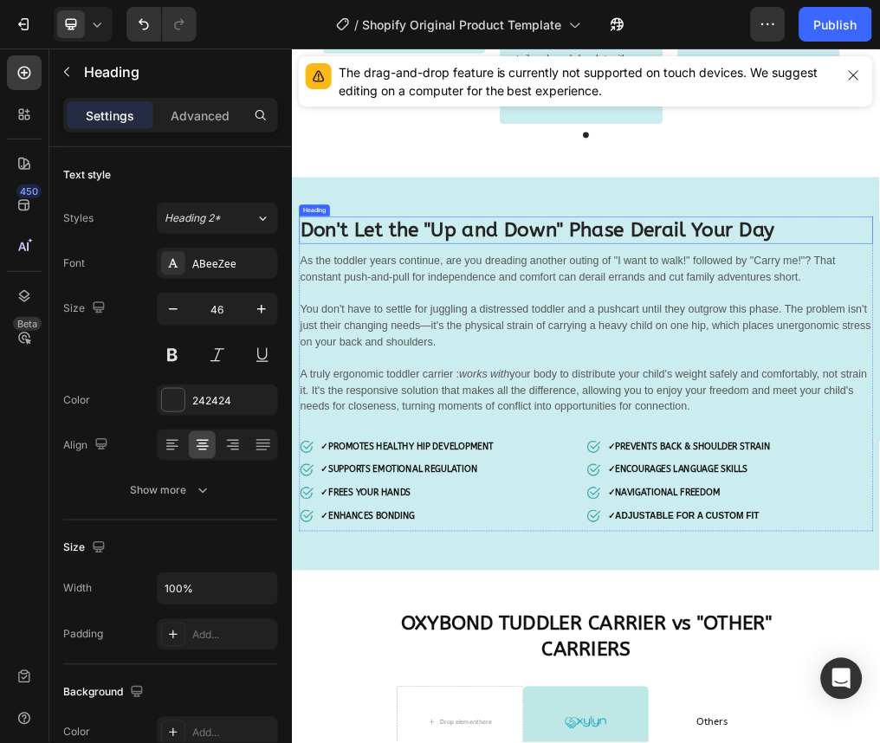
click at [702, 348] on strong "Don't Let the "Up and Down" Phase Derail Your Day" at bounding box center [725, 368] width 838 height 41
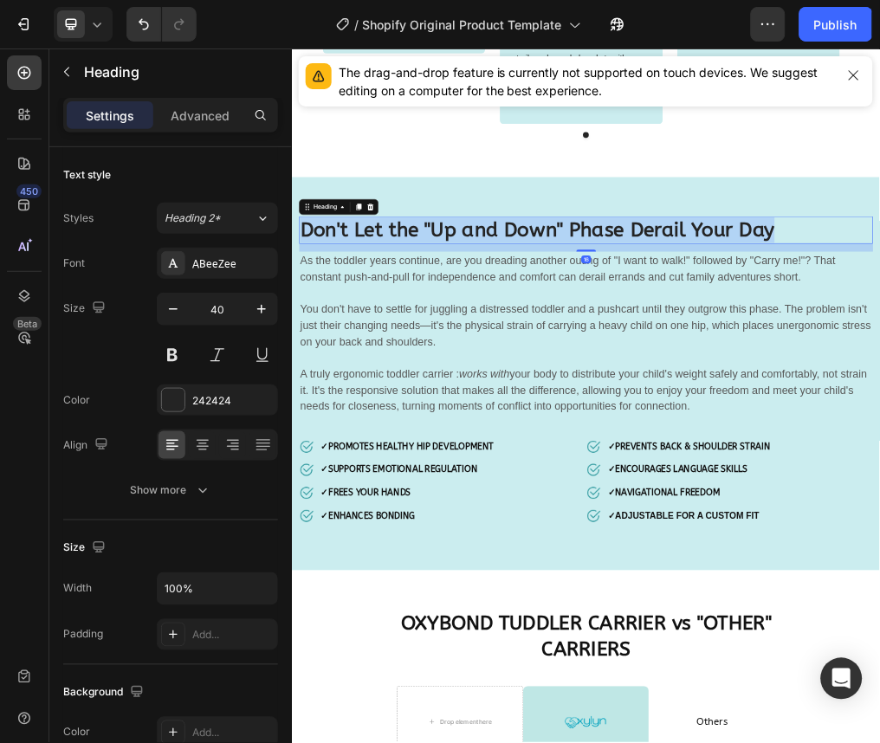
click at [702, 348] on strong "Don't Let the "Up and Down" Phase Derail Your Day" at bounding box center [725, 368] width 838 height 41
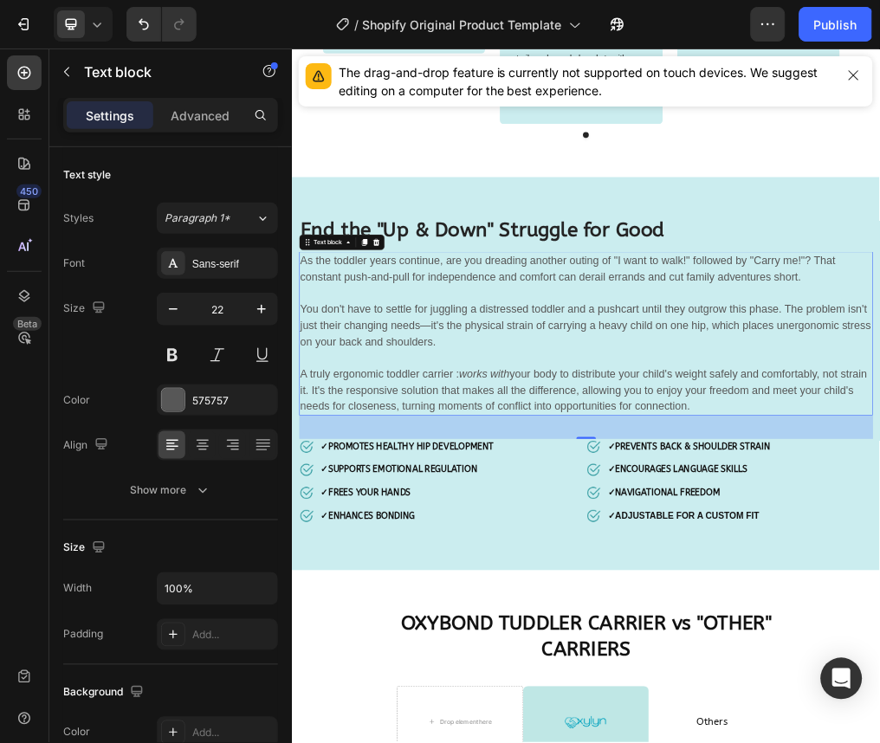
click at [879, 453] on p "As the toddler years continue, are you dreading another outing of "I want to wa…" at bounding box center [811, 452] width 1010 height 86
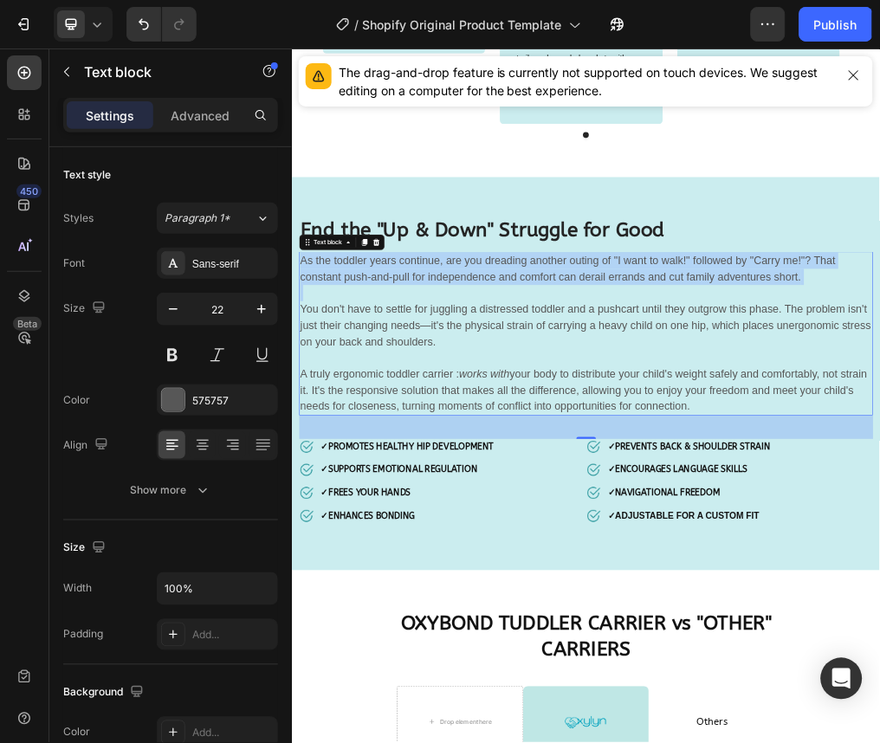
click at [879, 453] on p "As the toddler years continue, are you dreading another outing of "I want to wa…" at bounding box center [811, 452] width 1010 height 86
drag, startPoint x: 1214, startPoint y: 453, endPoint x: 294, endPoint y: 424, distance: 920.6
click at [294, 424] on div "⁠⁠⁠⁠⁠⁠⁠ End the "Up & Down" Struggle for Good Heading As the toddler years cont…" at bounding box center [811, 623] width 1040 height 695
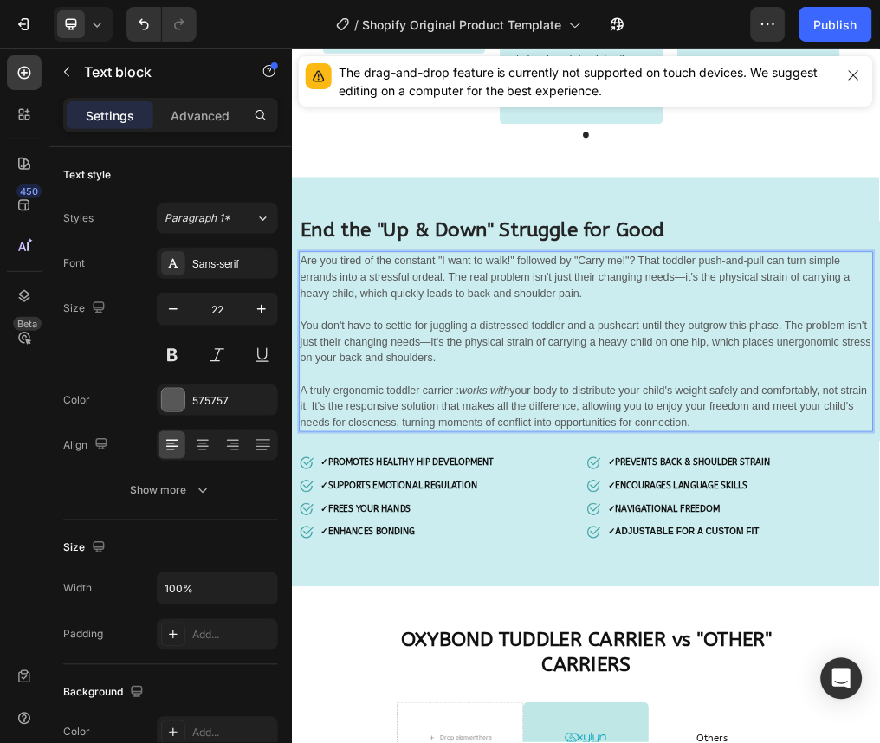
click at [452, 571] on p "You don't have to settle for juggling a distressed toddler and a pushcart until…" at bounding box center [811, 623] width 1010 height 200
click at [642, 579] on p "You don't have to settle for juggling a distressed toddler and a pushcart until…" at bounding box center [811, 623] width 1010 height 200
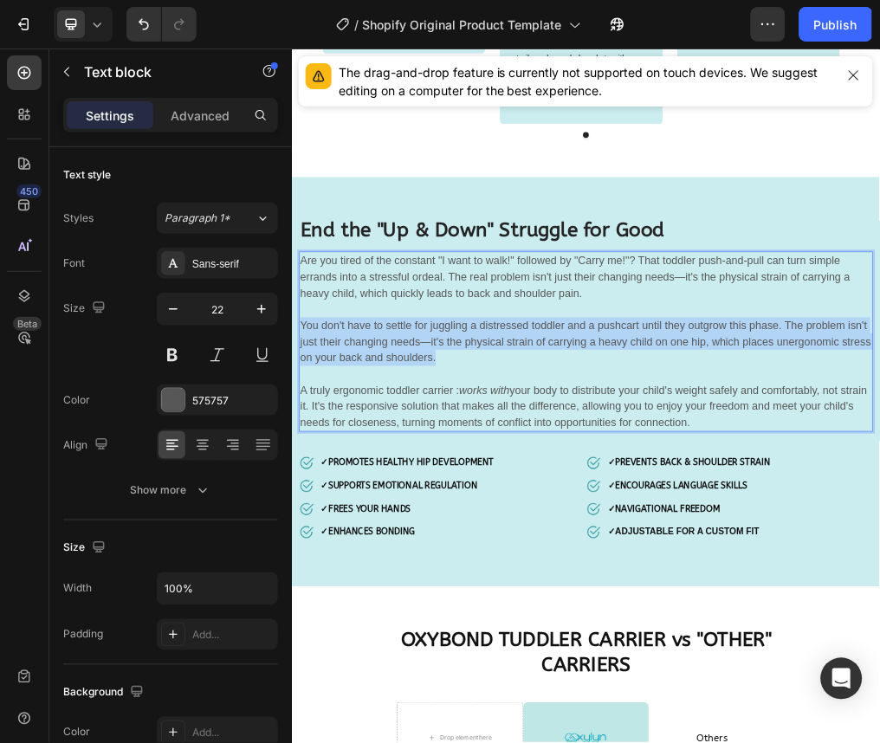
drag, startPoint x: 608, startPoint y: 603, endPoint x: 305, endPoint y: 537, distance: 310.3
click at [306, 537] on p "You don't have to settle for juggling a distressed toddler and a pushcart until…" at bounding box center [811, 623] width 1010 height 200
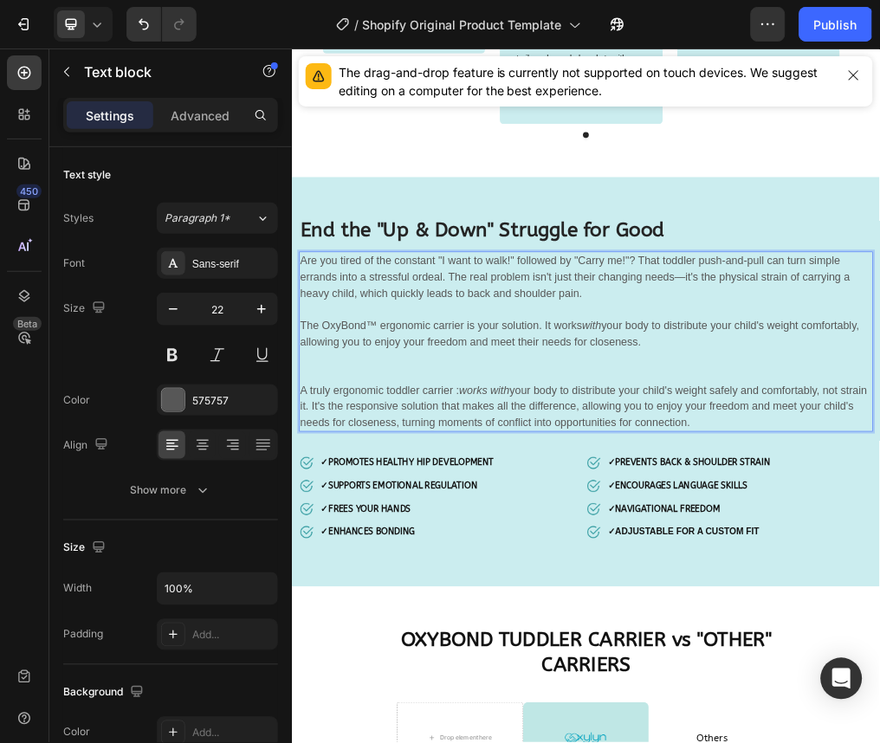
drag, startPoint x: 1123, startPoint y: 699, endPoint x: 580, endPoint y: 441, distance: 601.5
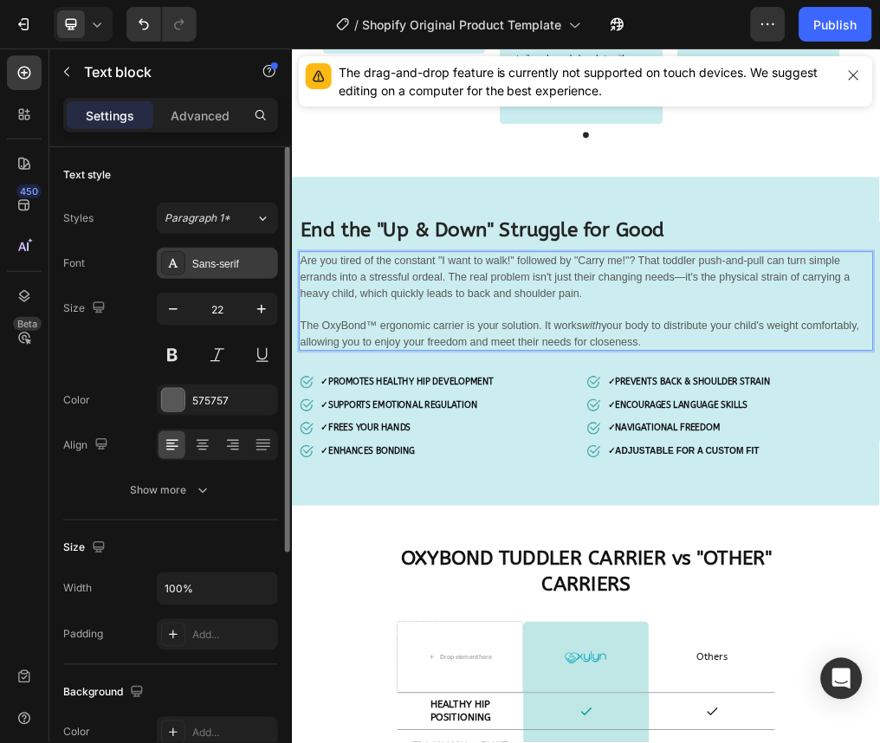
click at [228, 271] on div "Sans-serif" at bounding box center [217, 263] width 121 height 31
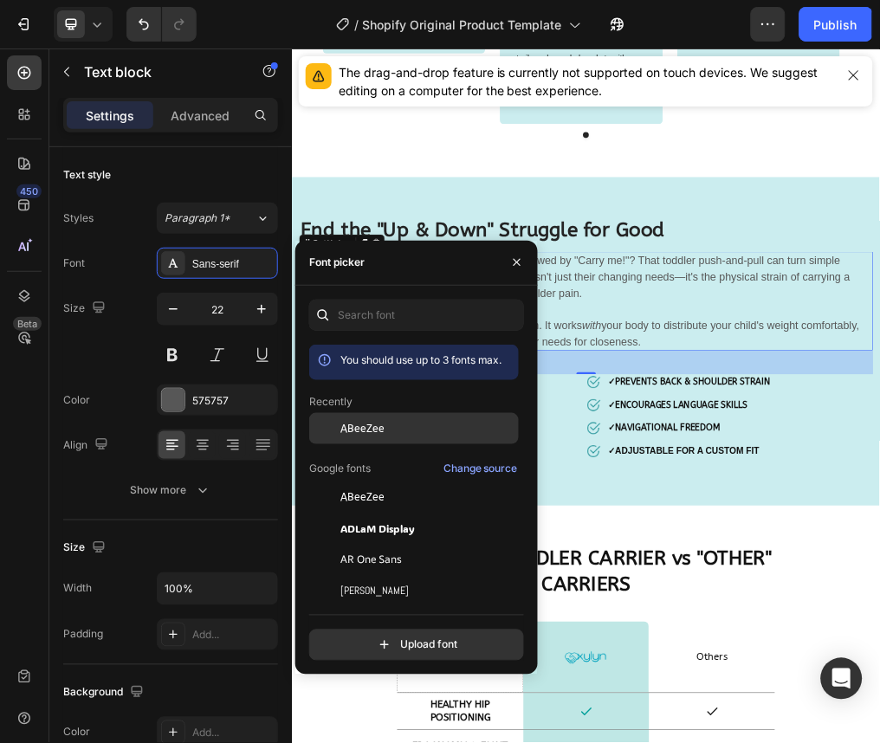
click at [349, 429] on span "ABeeZee" at bounding box center [363, 429] width 44 height 16
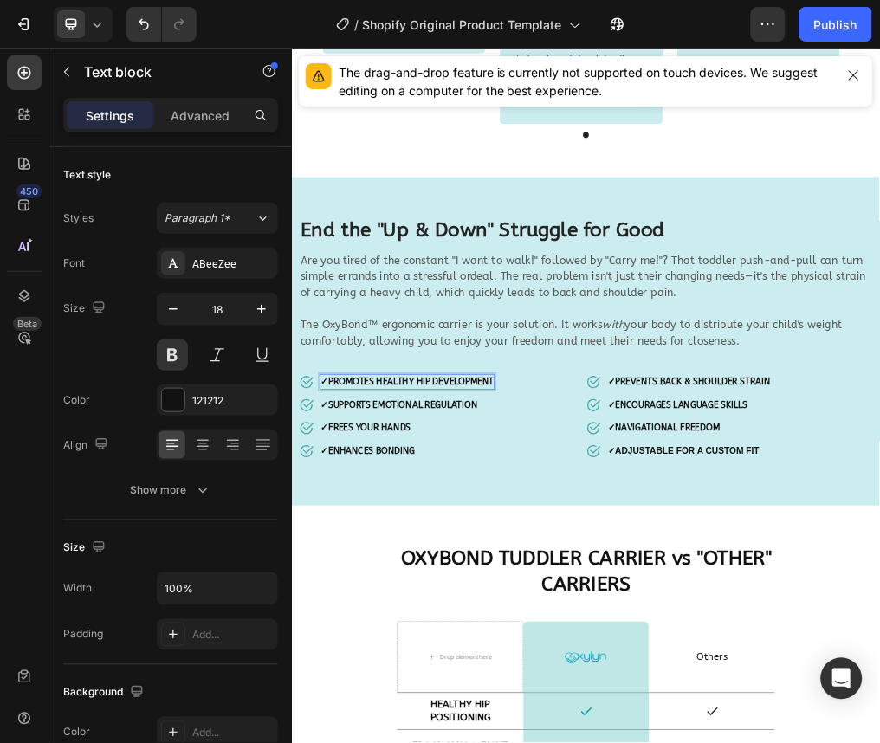
click at [529, 636] on strong "PROMOTES HEALTHY HIP DEVELOPMENT" at bounding box center [501, 636] width 292 height 19
click at [435, 666] on p "✓ SUPPORTS EMOTIONAL REGULATION" at bounding box center [480, 677] width 276 height 23
click at [383, 673] on strong "SUPPORTS EMOTIONAL REGULATION" at bounding box center [486, 677] width 263 height 19
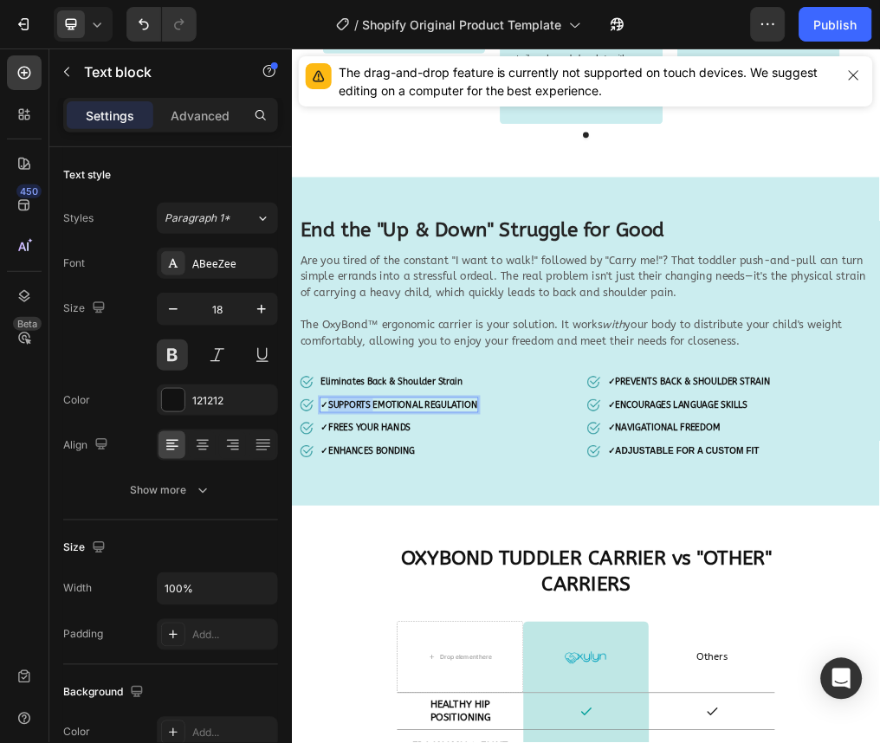
click at [383, 673] on strong "SUPPORTS EMOTIONAL REGULATION" at bounding box center [486, 677] width 263 height 19
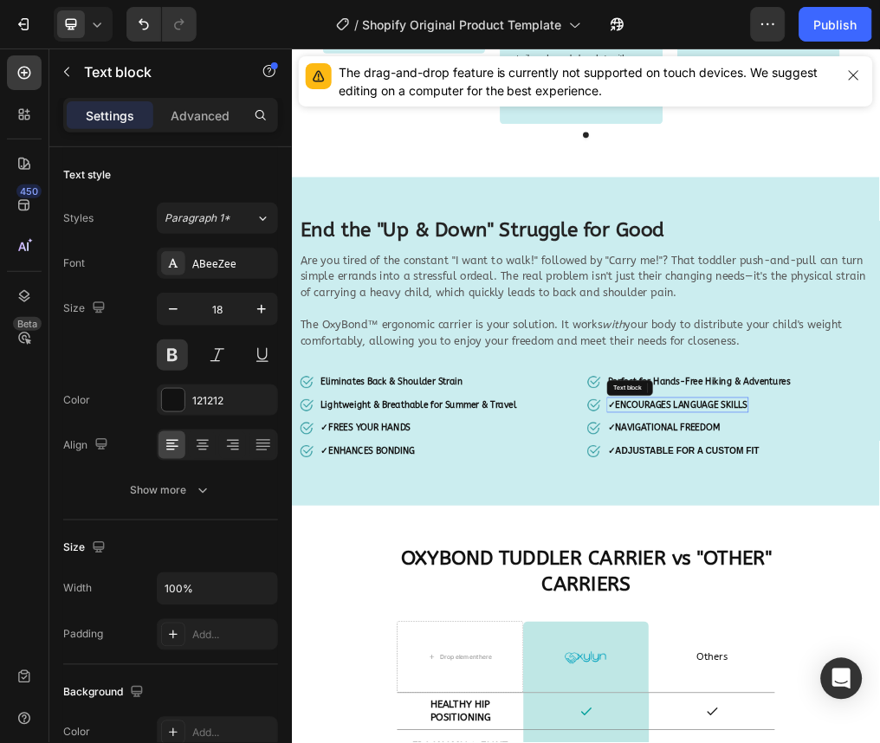
click at [415, 710] on strong "FREES YOUR HANDS" at bounding box center [428, 718] width 146 height 19
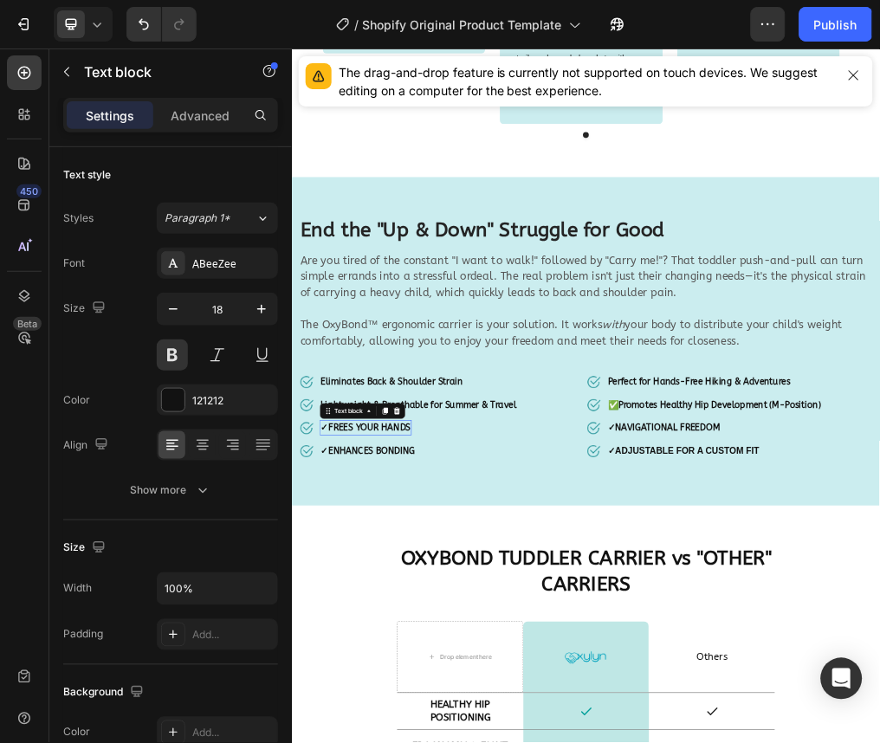
click at [415, 710] on strong "FREES YOUR HANDS" at bounding box center [428, 718] width 146 height 19
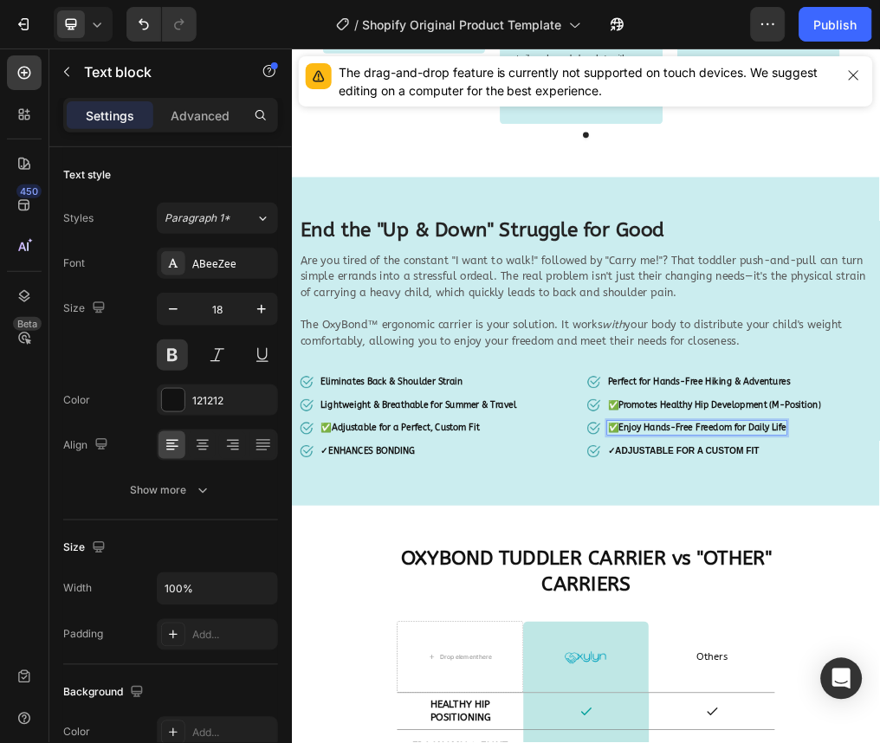
click at [344, 718] on p "✅ Adjustable for a Perfect, Custom Fit" at bounding box center [482, 718] width 281 height 23
click at [370, 717] on strong "Adjustable for a Perfect, Custom Fit" at bounding box center [492, 718] width 262 height 19
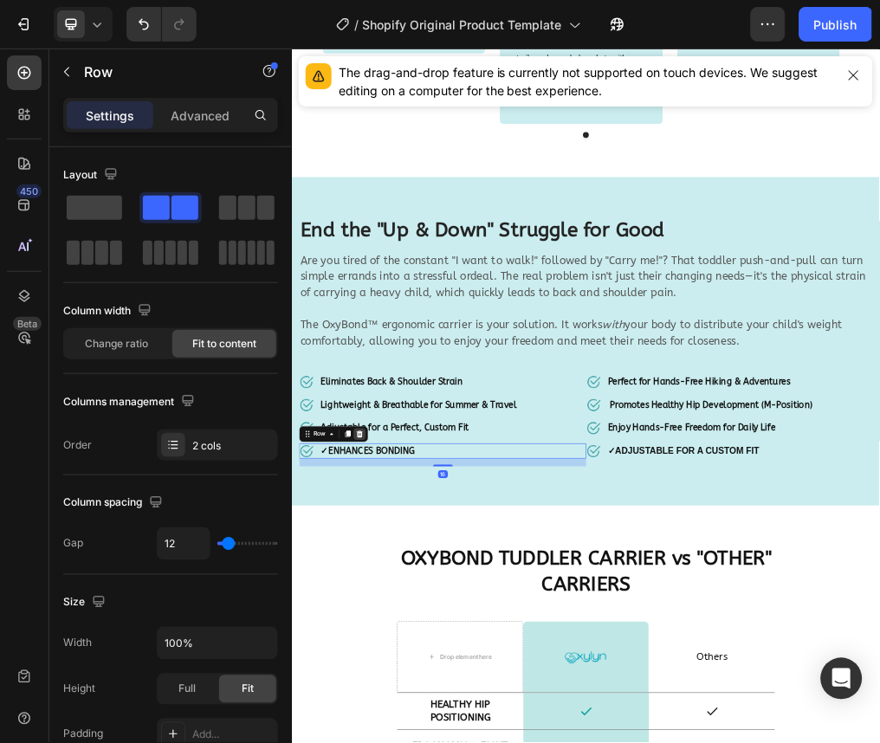
click at [415, 725] on icon at bounding box center [410, 729] width 11 height 12
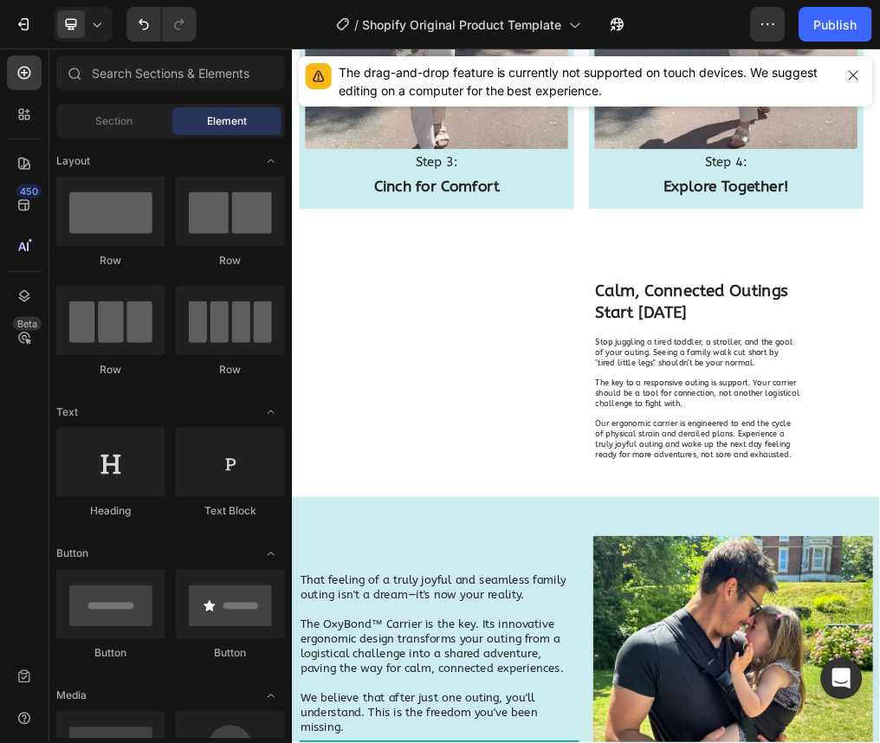
scroll to position [2631, 0]
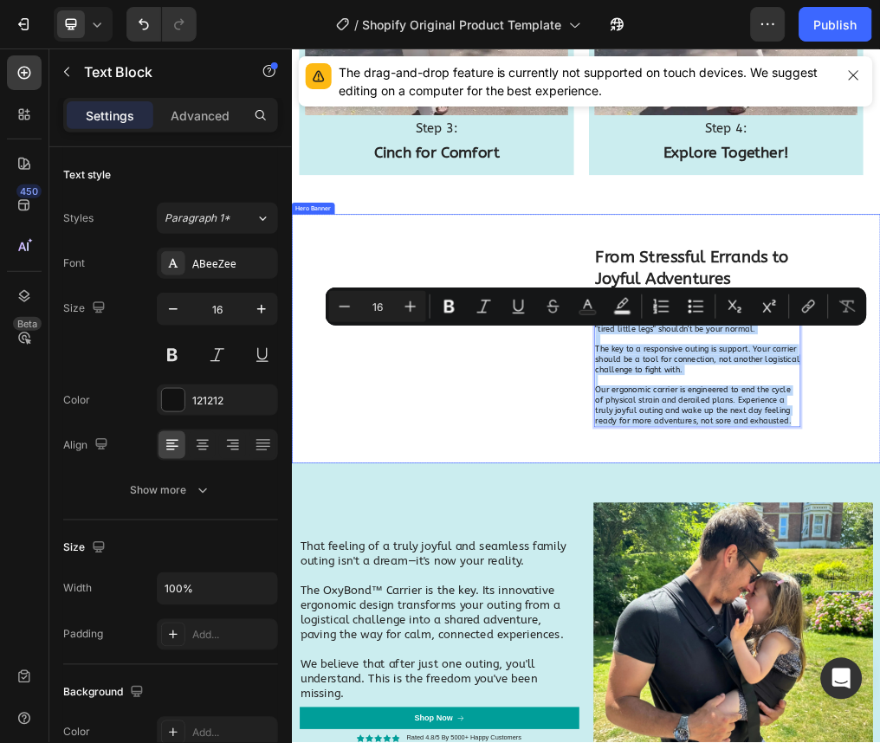
drag, startPoint x: 1130, startPoint y: 743, endPoint x: 812, endPoint y: 555, distance: 369.4
click at [812, 555] on div "Image Carousel ⁠⁠⁠⁠⁠⁠⁠ From Stressful Errands to Joyful Adventures Heading Stop…" at bounding box center [810, 561] width 953 height 353
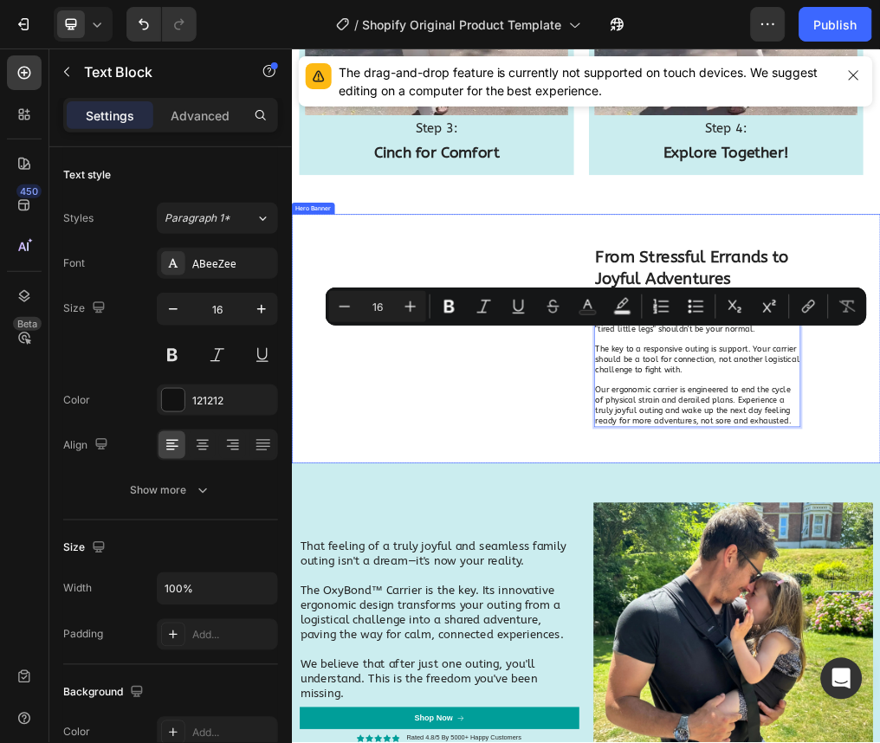
scroll to position [2668, 0]
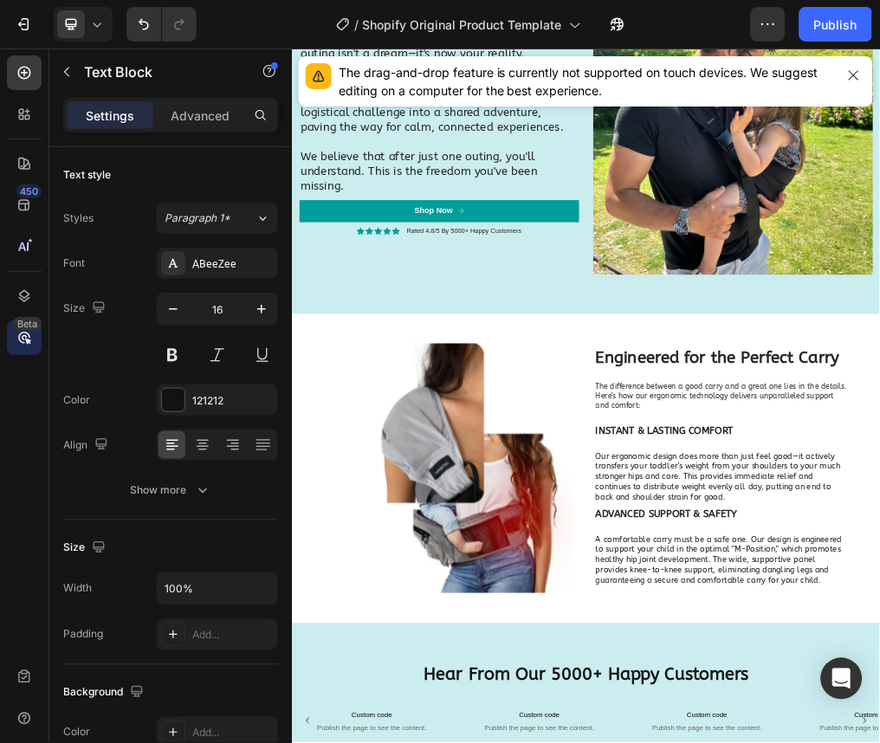
scroll to position [3689, 0]
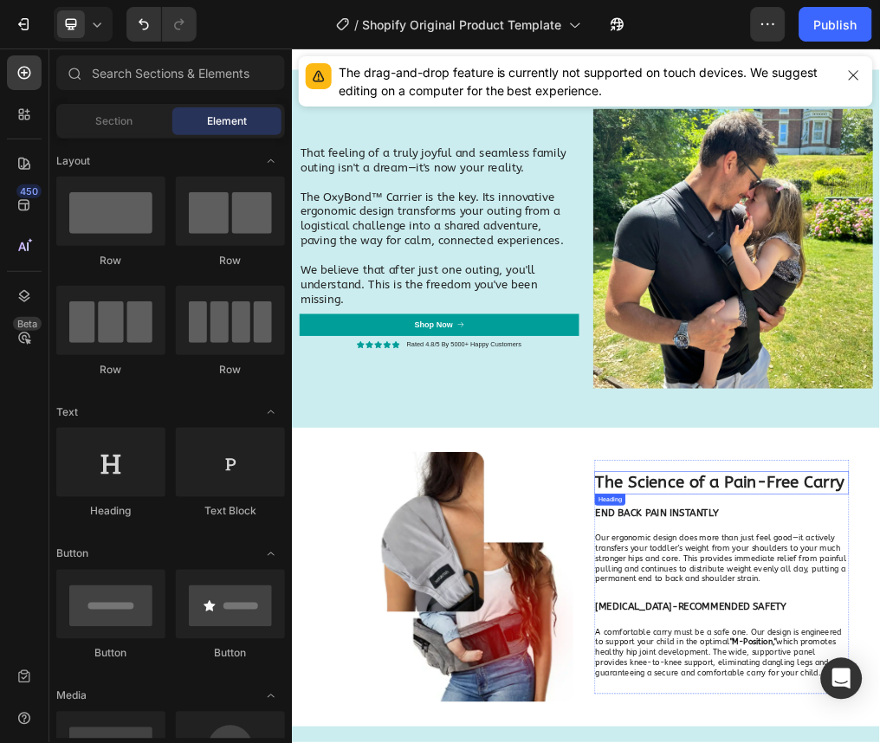
scroll to position [3273, 0]
click at [441, 385] on h2 "That feeling of a truly joyful and seamless family outing isn't a dream—it's no…" at bounding box center [551, 361] width 494 height 289
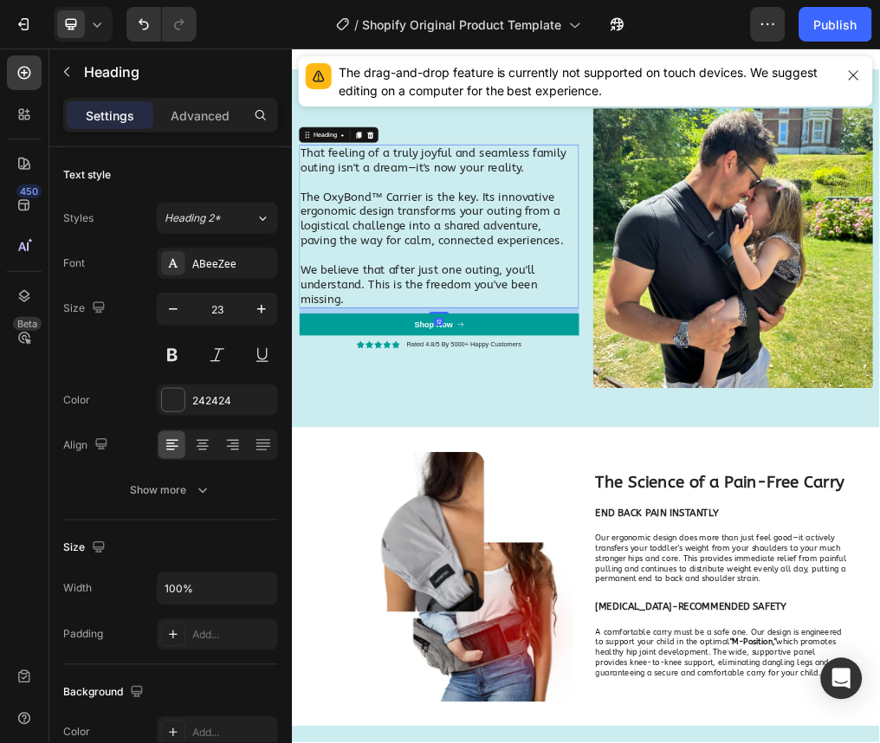
click at [441, 385] on h2 "That feeling of a truly joyful and seamless family outing isn't a dream—it's no…" at bounding box center [551, 361] width 494 height 289
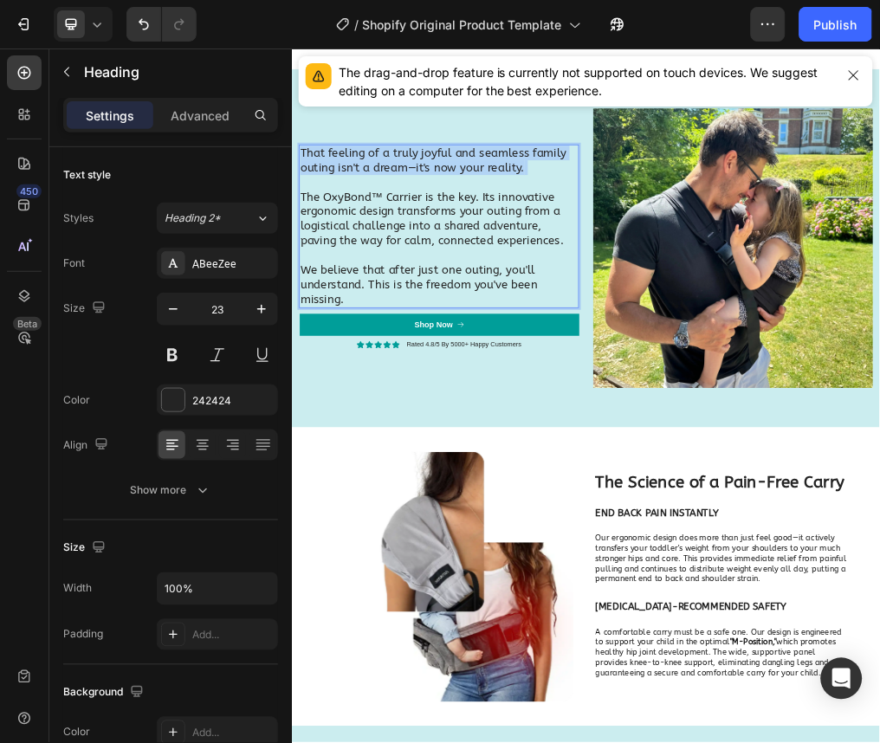
click at [441, 385] on p "That feeling of a truly joyful and seamless family outing isn't a dream—it's no…" at bounding box center [551, 361] width 490 height 285
click at [538, 504] on p "The OxyBond™ Carrier is the key. Its innovative ergonomic design transforms you…" at bounding box center [551, 387] width 490 height 233
click at [443, 504] on p "The OxyBond™ Carrier is the key. Its innovative ergonomic design transforms you…" at bounding box center [551, 387] width 490 height 233
click at [420, 504] on p "The OxyBond™ Carrier is the key. Its innovative ergonomic design transforms you…" at bounding box center [551, 387] width 490 height 233
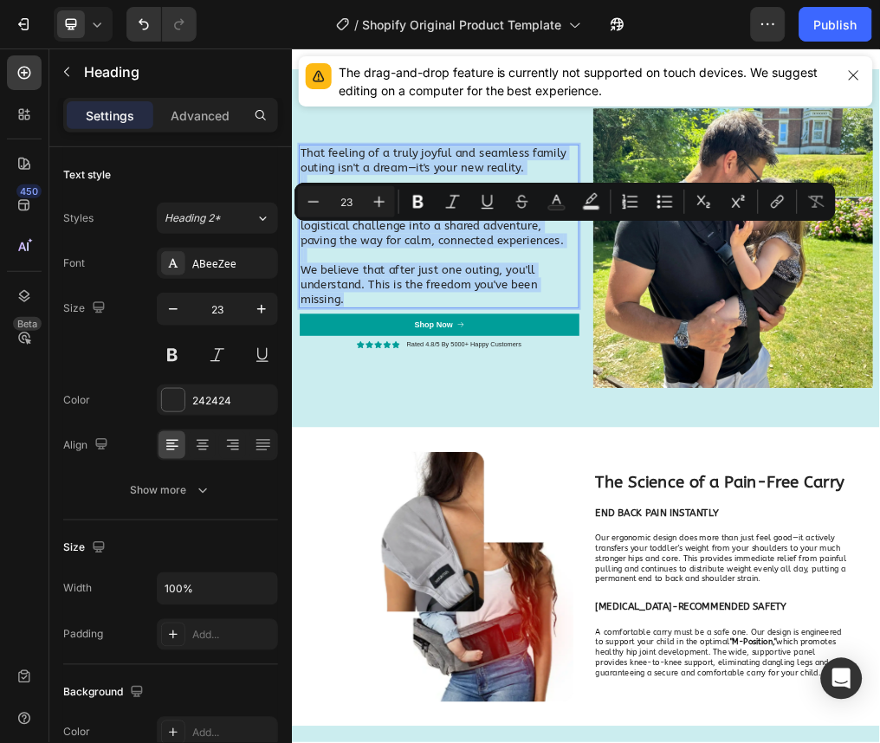
drag, startPoint x: 399, startPoint y: 626, endPoint x: 305, endPoint y: 366, distance: 276.6
click at [305, 366] on h2 "That feeling of a truly joyful and seamless family outing isn't a dream—it's yo…" at bounding box center [551, 361] width 494 height 289
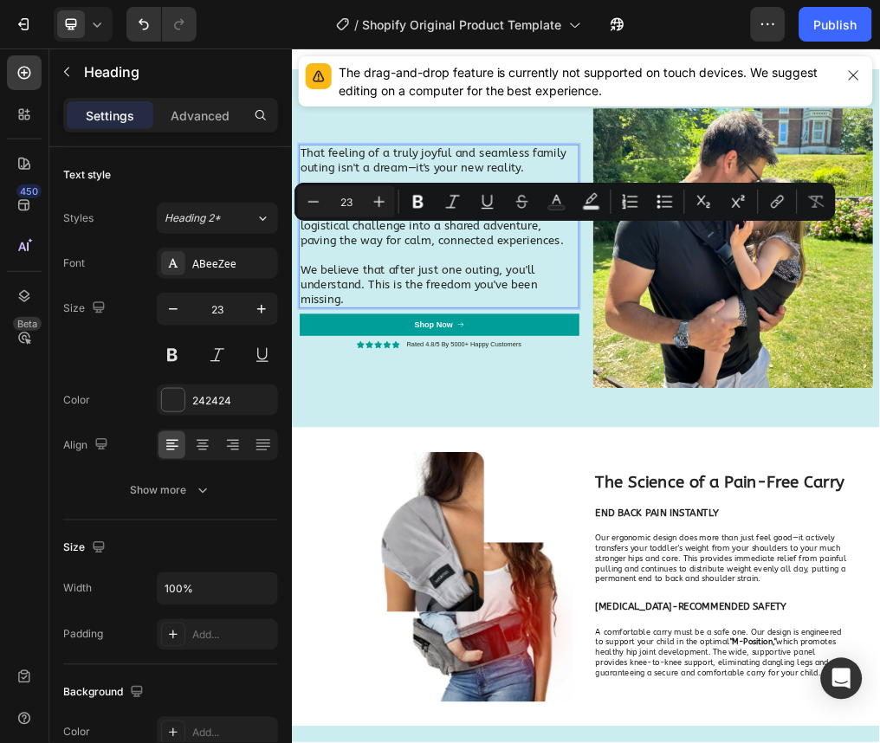
scroll to position [3311, 0]
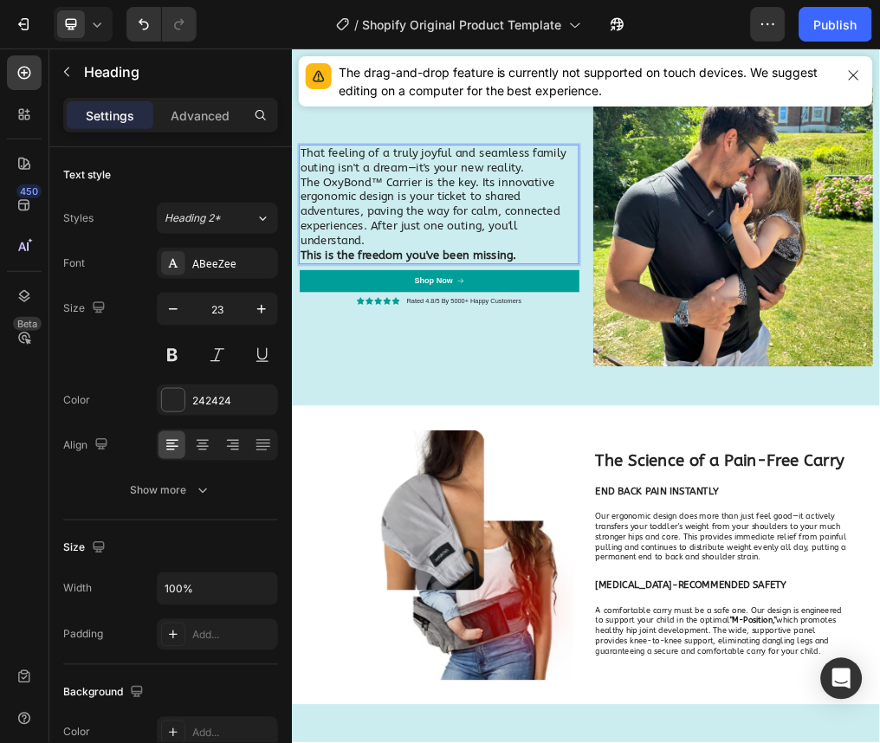
click at [704, 272] on p "That feeling of a truly joyful and seamless family outing isn't a dream—it's yo…" at bounding box center [551, 246] width 490 height 52
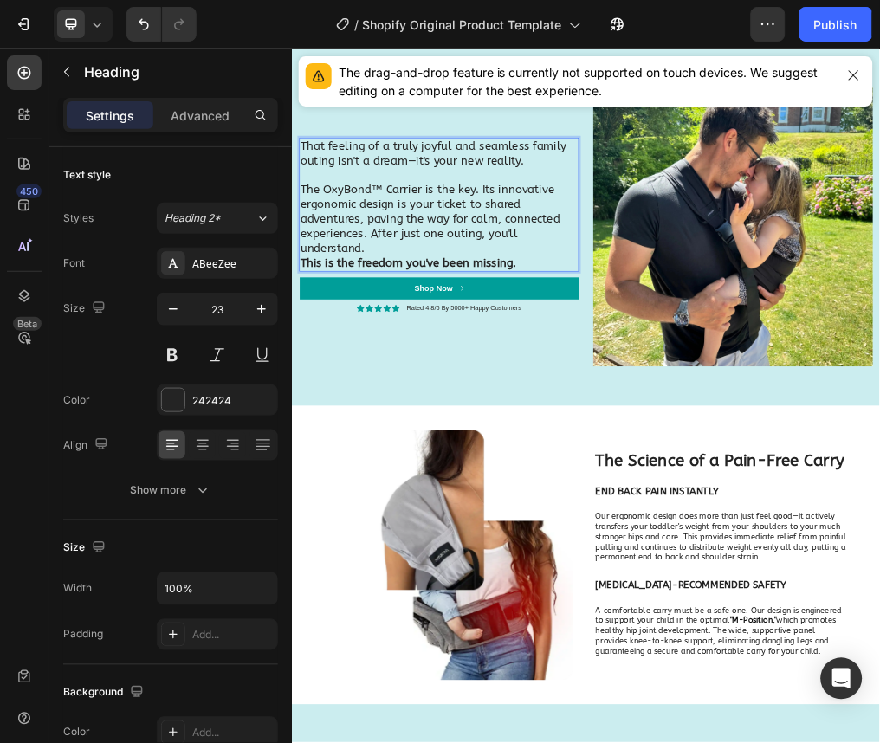
scroll to position [3299, 0]
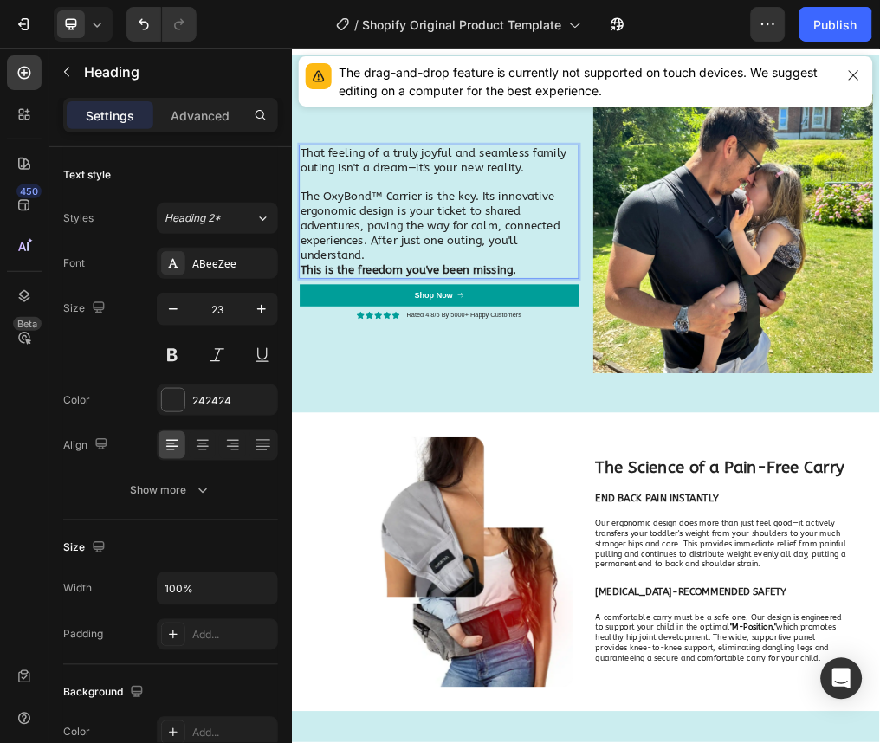
click at [605, 426] on p "The OxyBond™ Carrier is the key. Its innovative ergonomic design is your ticket…" at bounding box center [551, 361] width 490 height 130
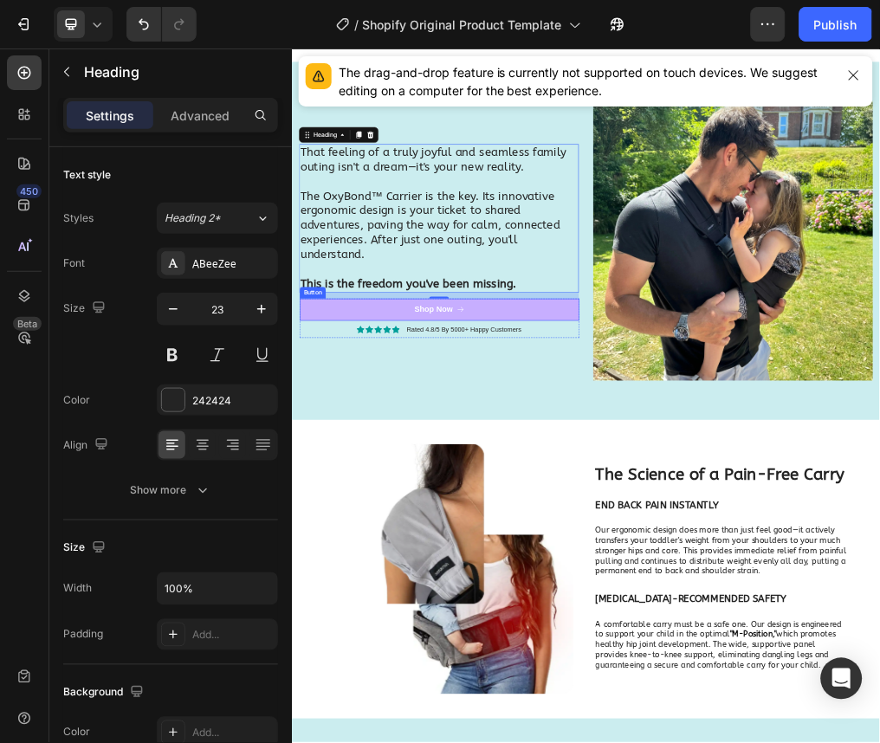
click at [535, 529] on link "Shop Now" at bounding box center [552, 509] width 494 height 39
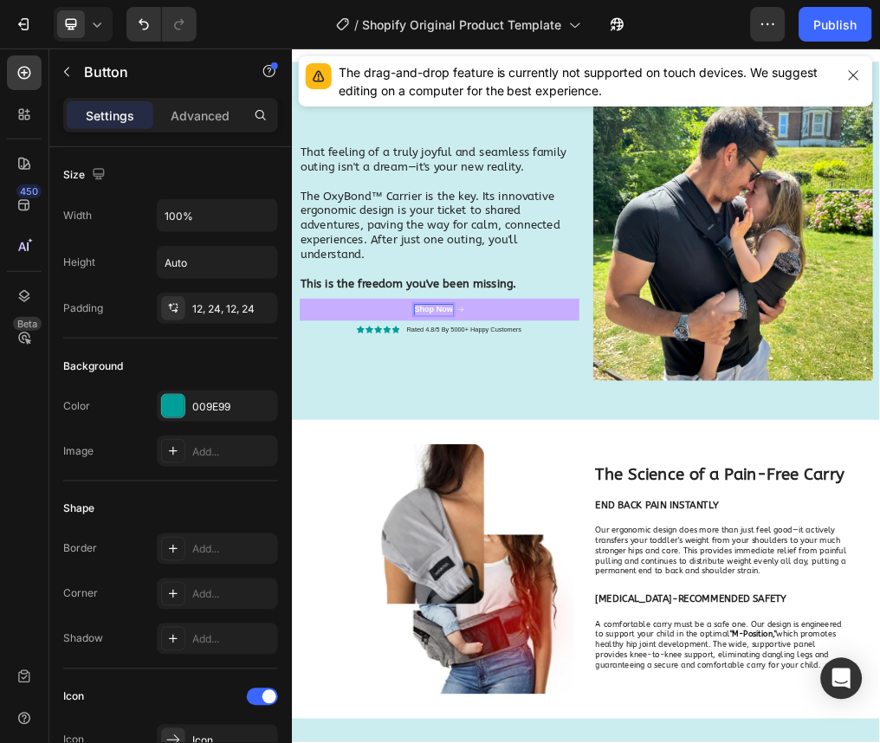
click at [538, 519] on p "Shop Now" at bounding box center [542, 510] width 68 height 18
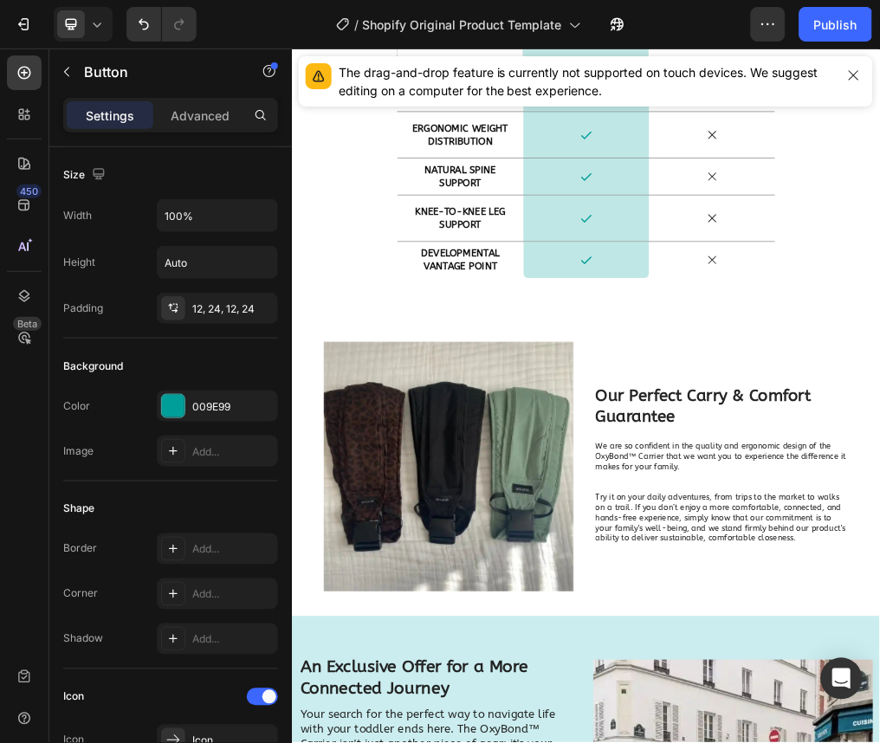
scroll to position [7333, 0]
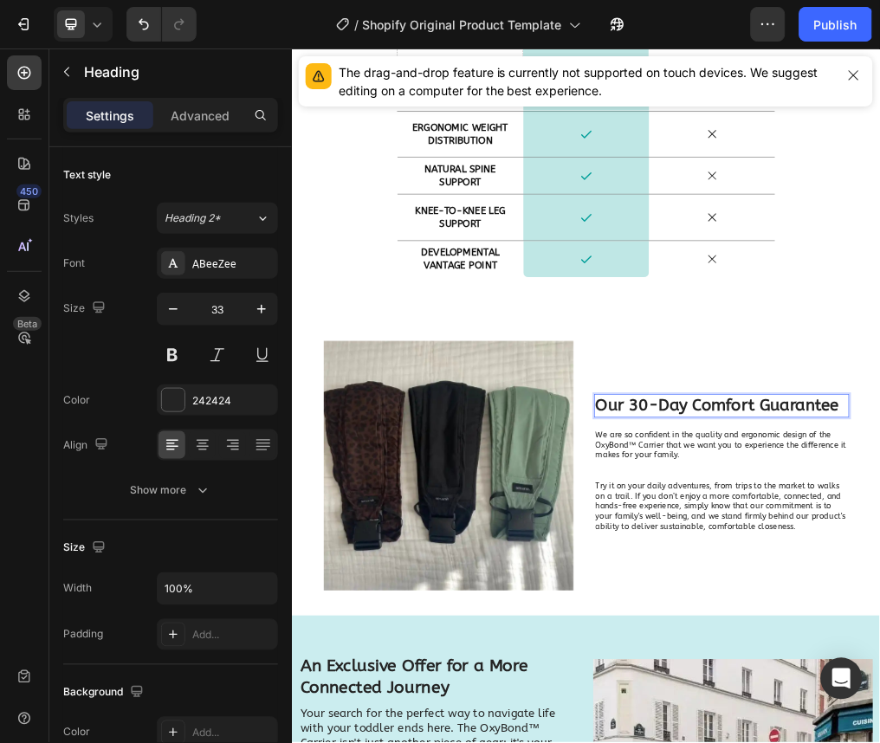
scroll to position [7352, 0]
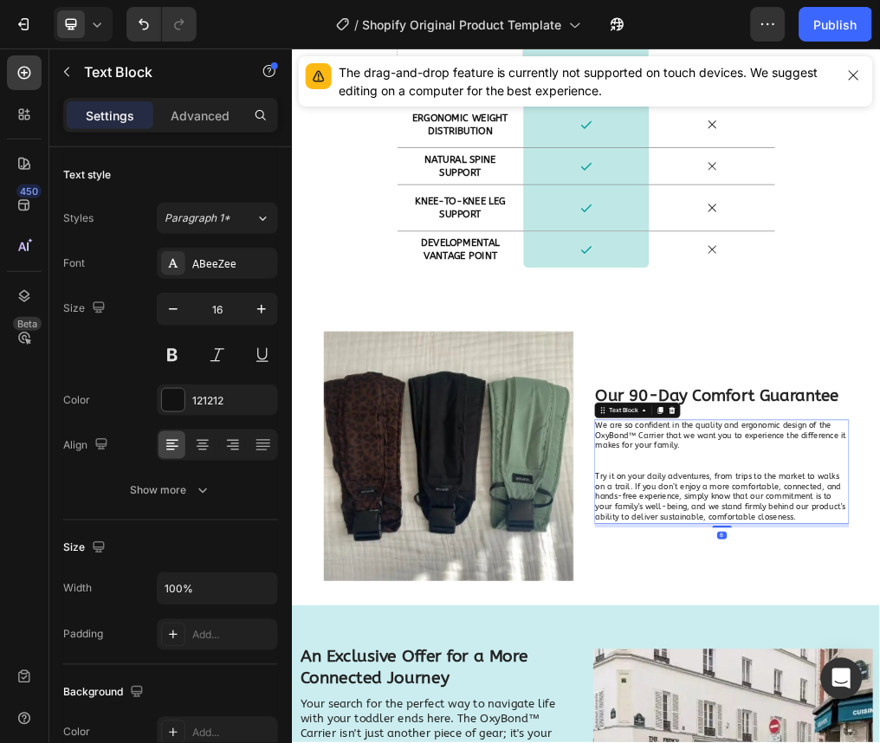
scroll to position [7271, 0]
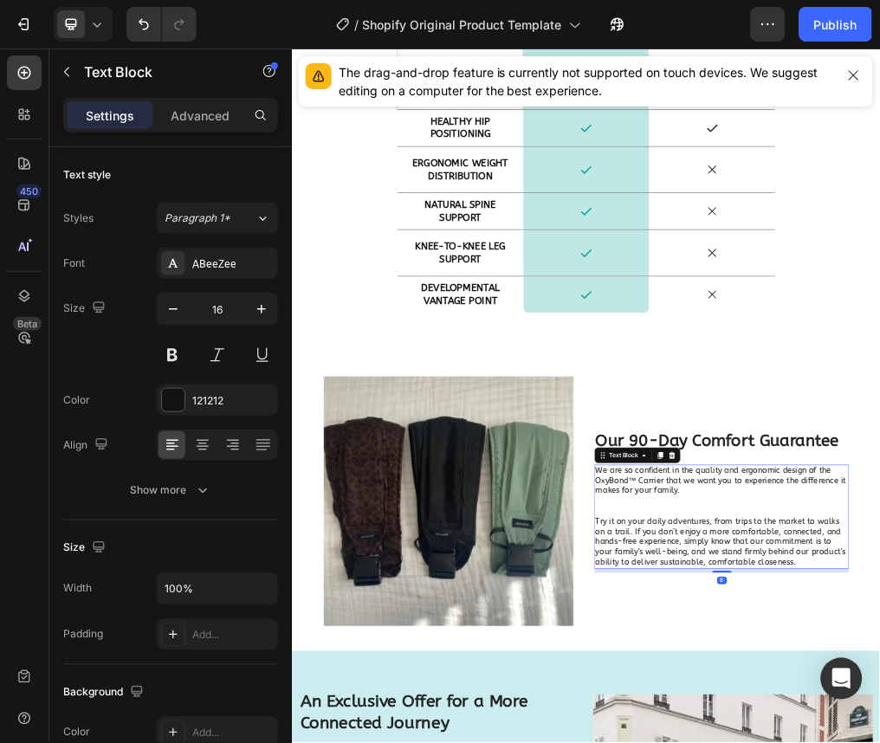
drag, startPoint x: 1180, startPoint y: 872, endPoint x: 1119, endPoint y: 871, distance: 61.5
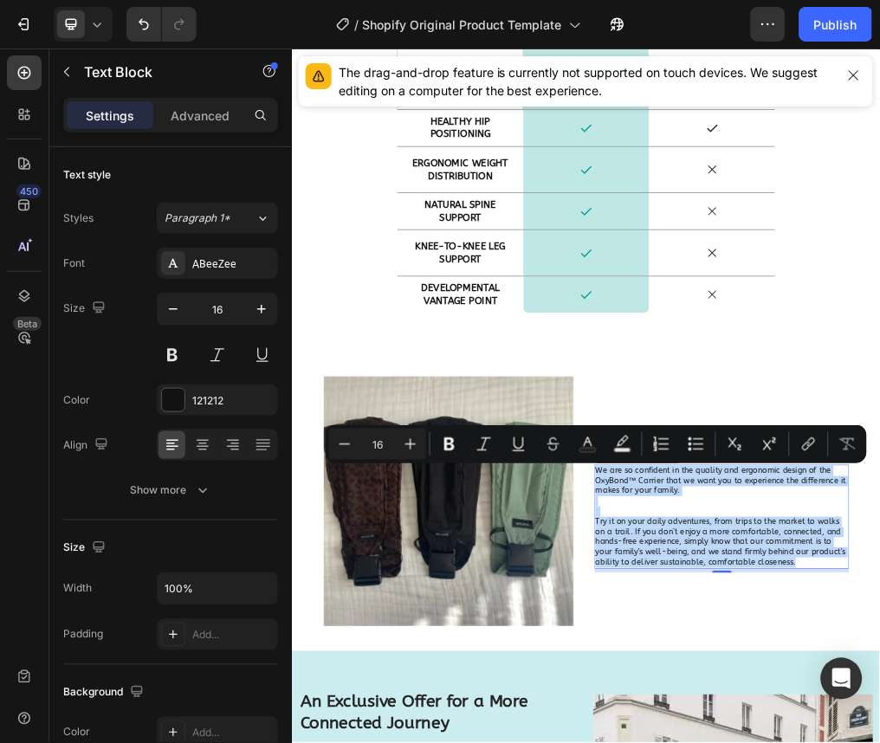
drag, startPoint x: 1167, startPoint y: 949, endPoint x: 819, endPoint y: 789, distance: 383.1
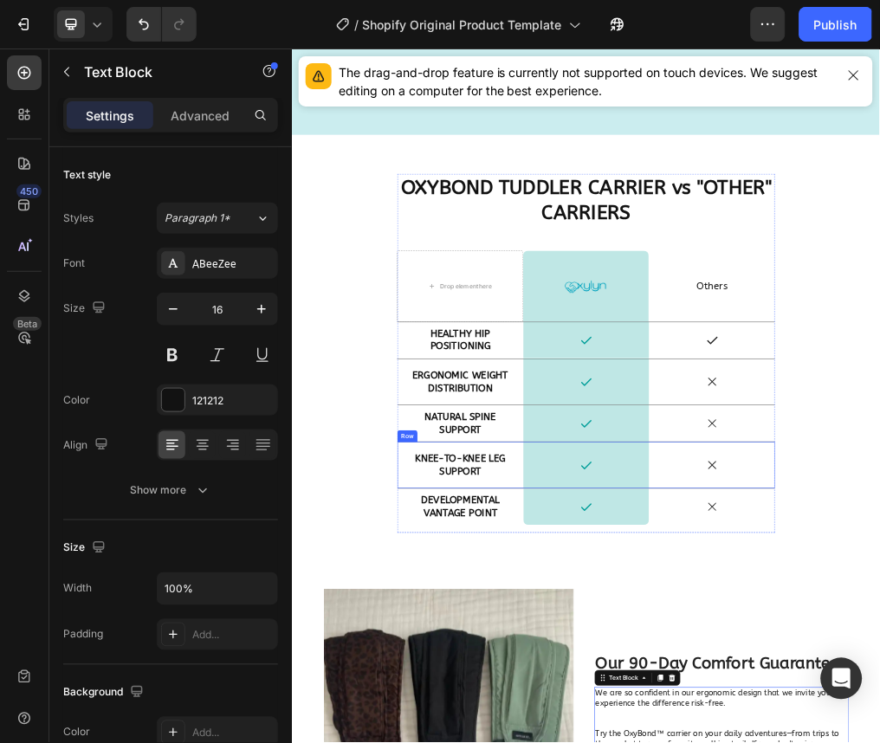
scroll to position [6891, 0]
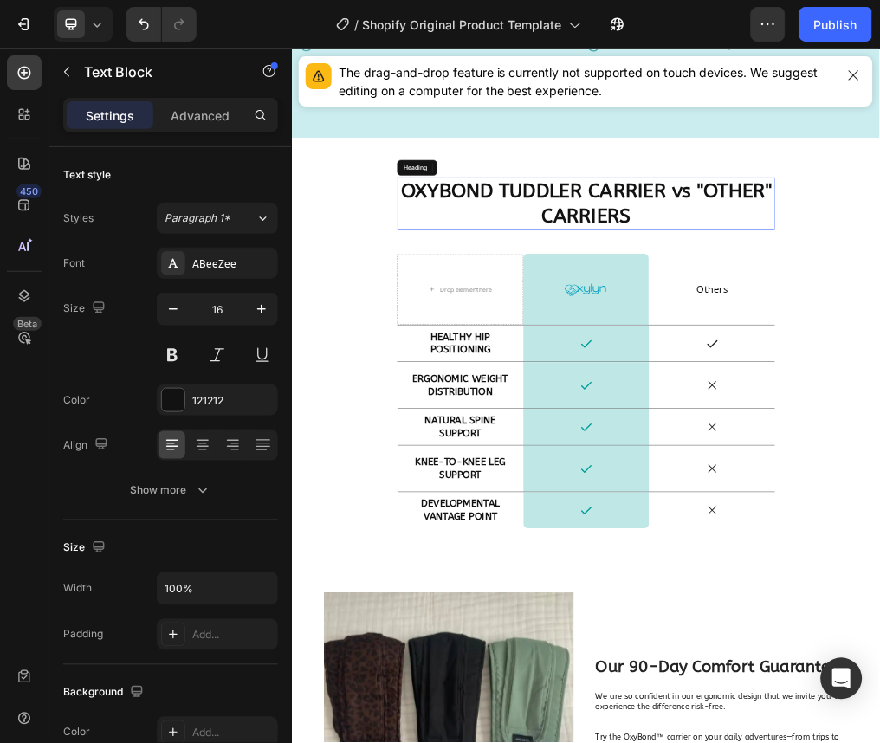
click at [739, 323] on strong "OXYBOND TUDDLER CARRIER vs "OTHER" CARRIERS" at bounding box center [811, 322] width 654 height 86
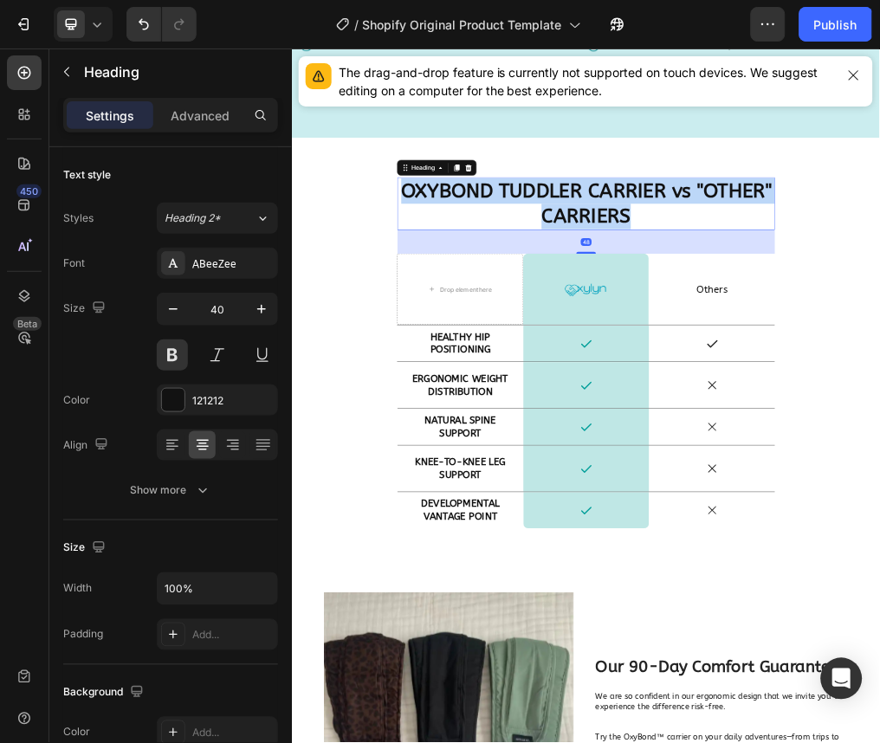
click at [739, 323] on strong "OXYBOND TUDDLER CARRIER vs "OTHER" CARRIERS" at bounding box center [811, 322] width 654 height 86
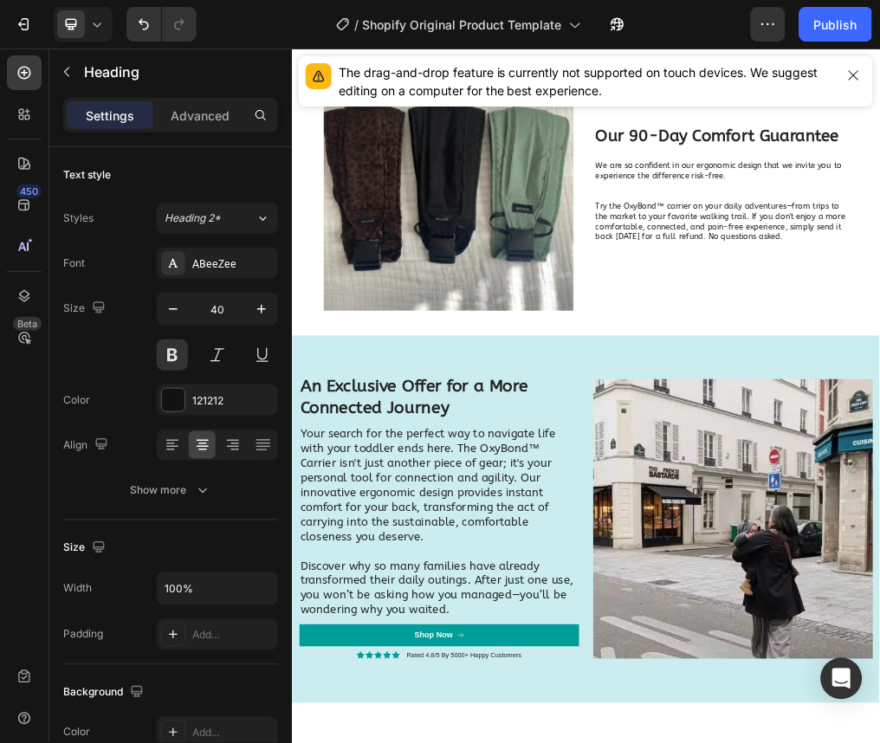
scroll to position [7997, 0]
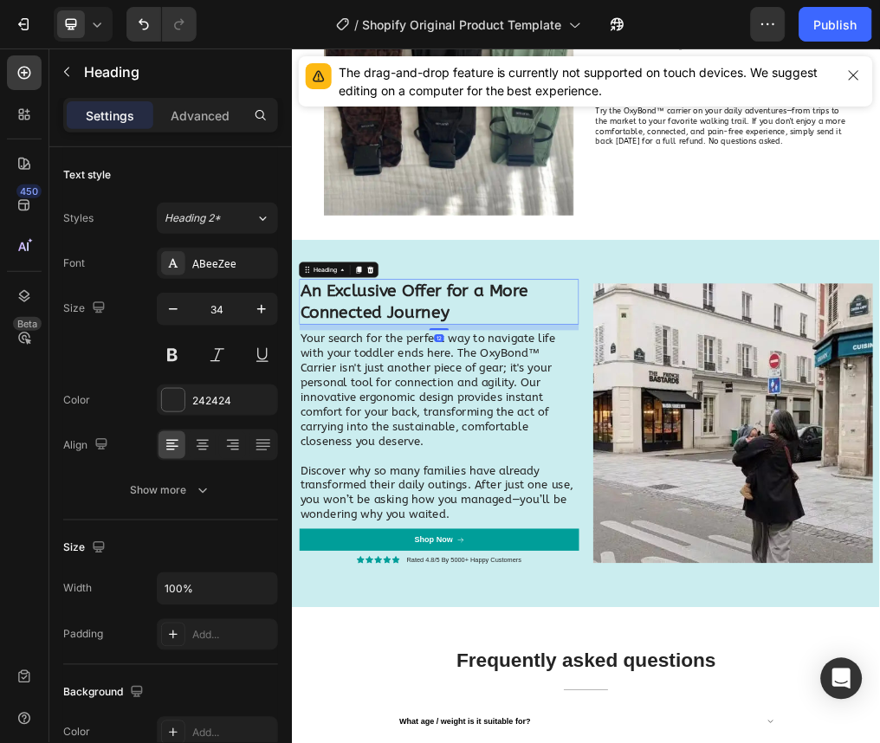
click at [521, 500] on strong "An Exclusive Offer for a More Connected Journey" at bounding box center [507, 495] width 403 height 73
click at [446, 704] on h2 "Your search for the perfect way to navigate life with your toddler ends here. T…" at bounding box center [551, 716] width 494 height 341
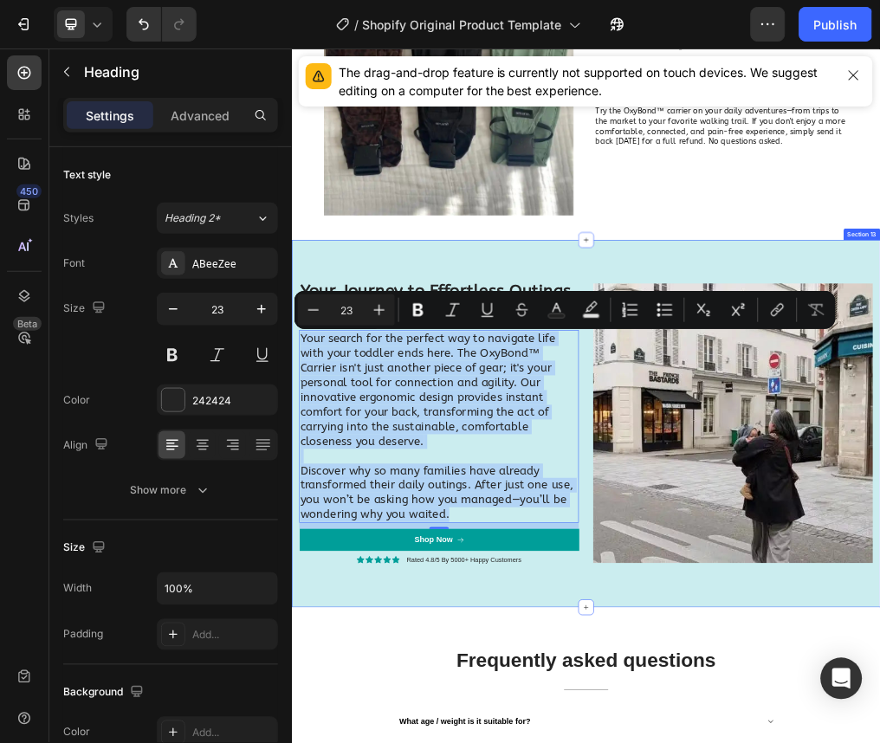
drag, startPoint x: 587, startPoint y: 866, endPoint x: 301, endPoint y: 560, distance: 418.7
click at [301, 560] on div "⁠⁠⁠⁠⁠⁠⁠ Your Journey to Effortless Outings Starts Here Heading Your search for …" at bounding box center [811, 710] width 1040 height 649
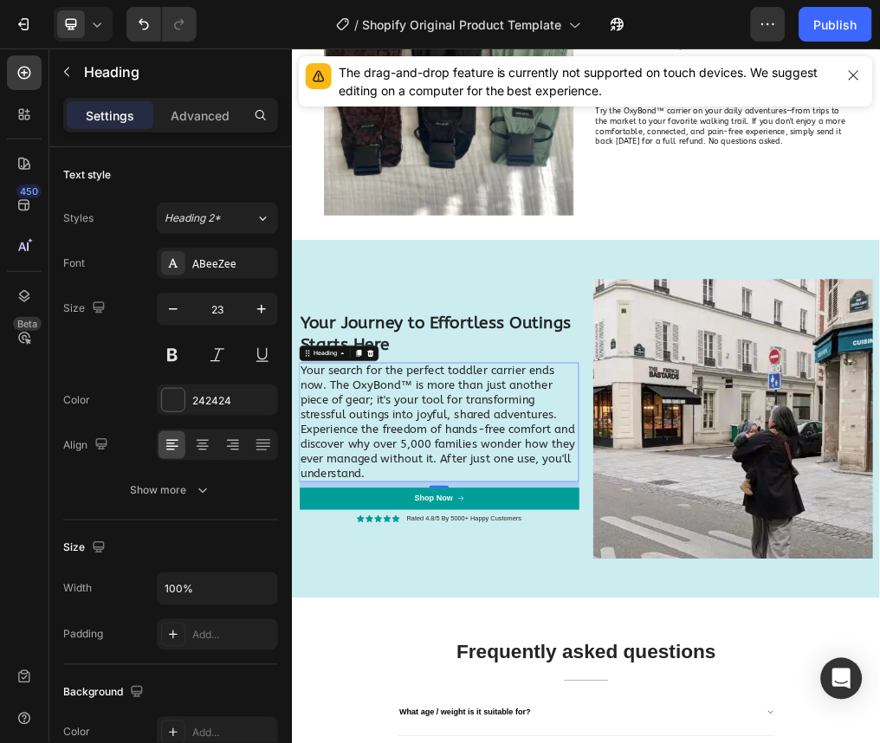
click at [767, 683] on p "Your search for the perfect toddler carrier ends now. The OxyBond™ is more than…" at bounding box center [551, 657] width 490 height 104
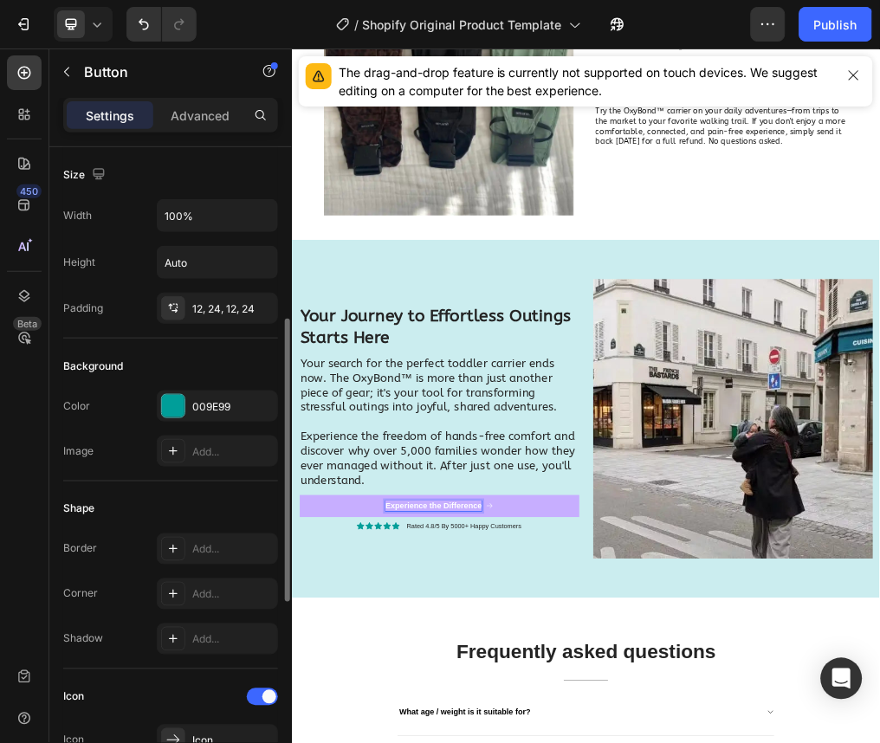
scroll to position [136, 0]
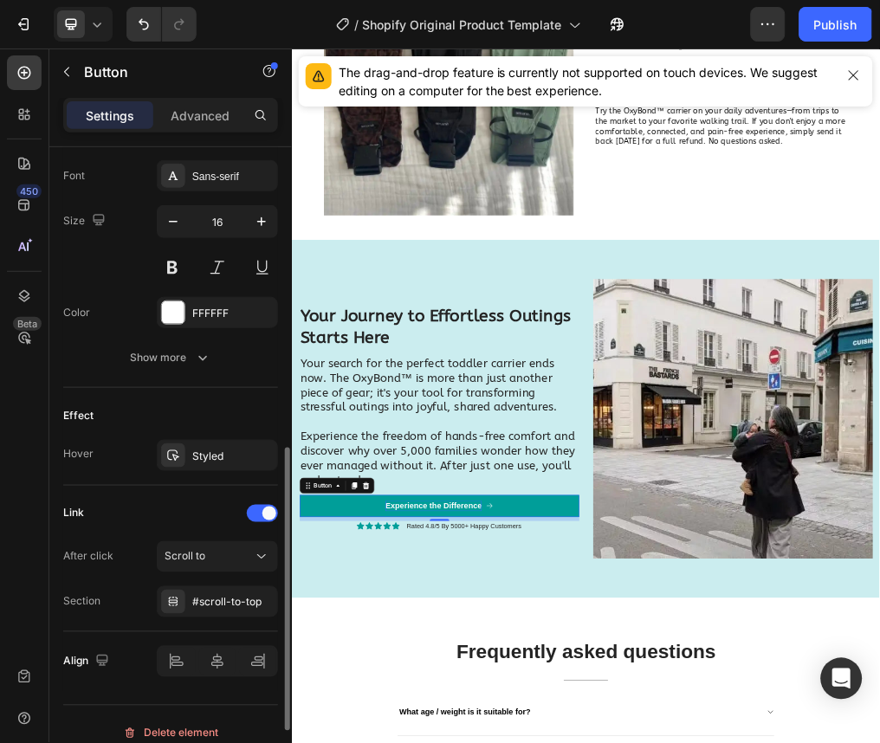
scroll to position [704, 0]
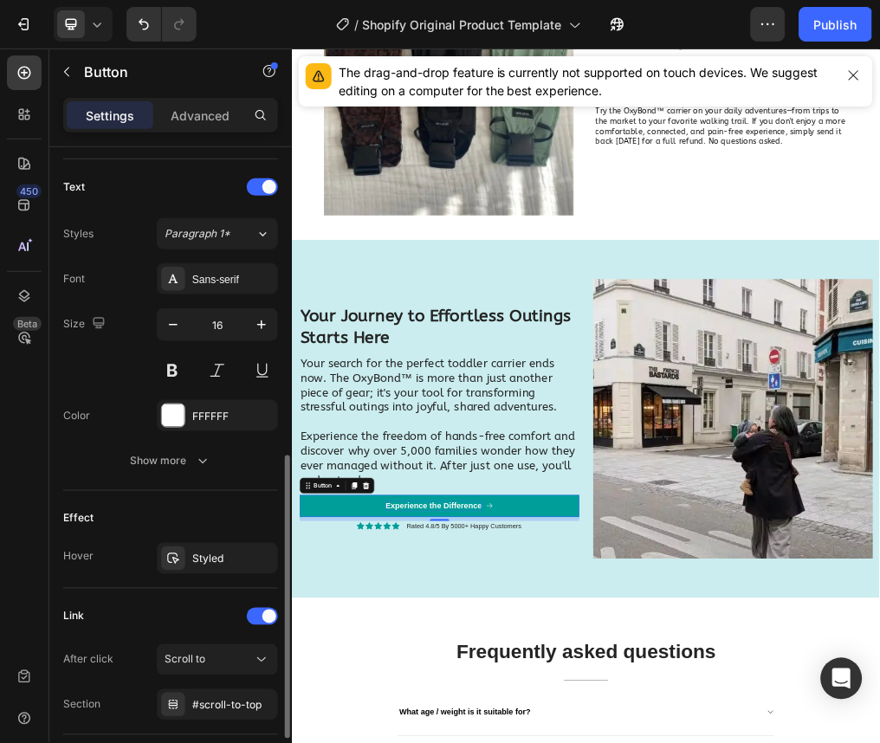
click at [163, 440] on div "Font Sans-serif Size 16 Color FFFFFF Show more" at bounding box center [170, 369] width 215 height 213
click at [164, 452] on div "Show more" at bounding box center [171, 460] width 81 height 17
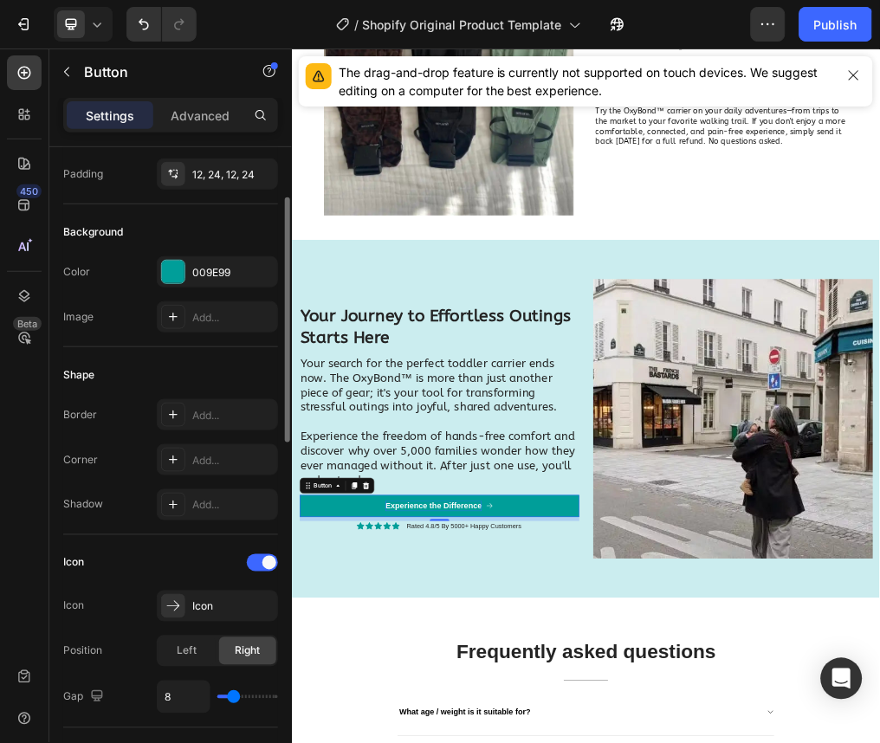
scroll to position [0, 0]
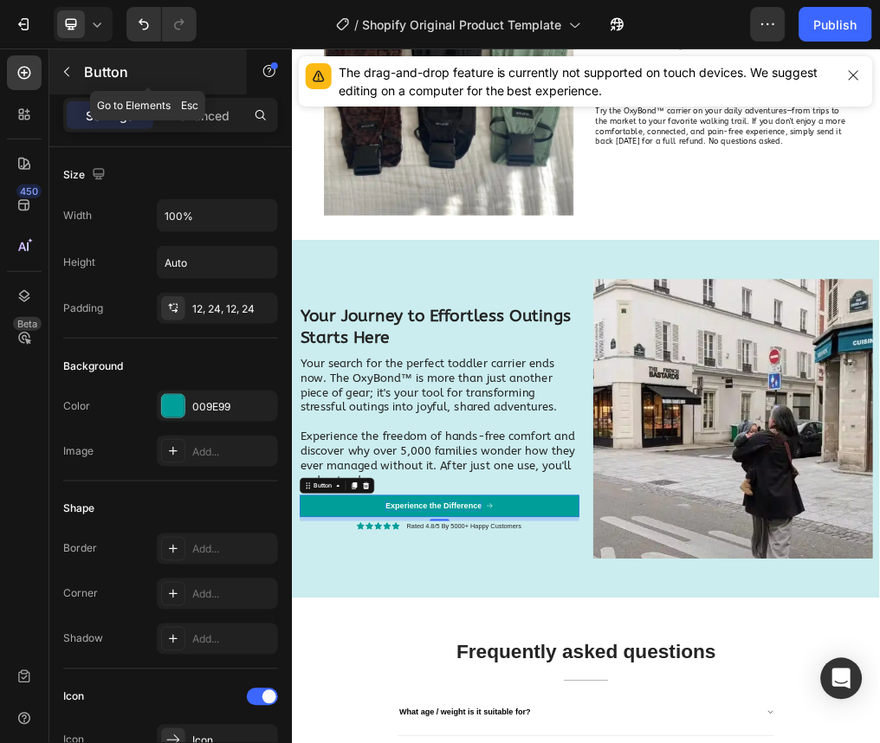
click at [188, 83] on div "Button" at bounding box center [148, 71] width 198 height 45
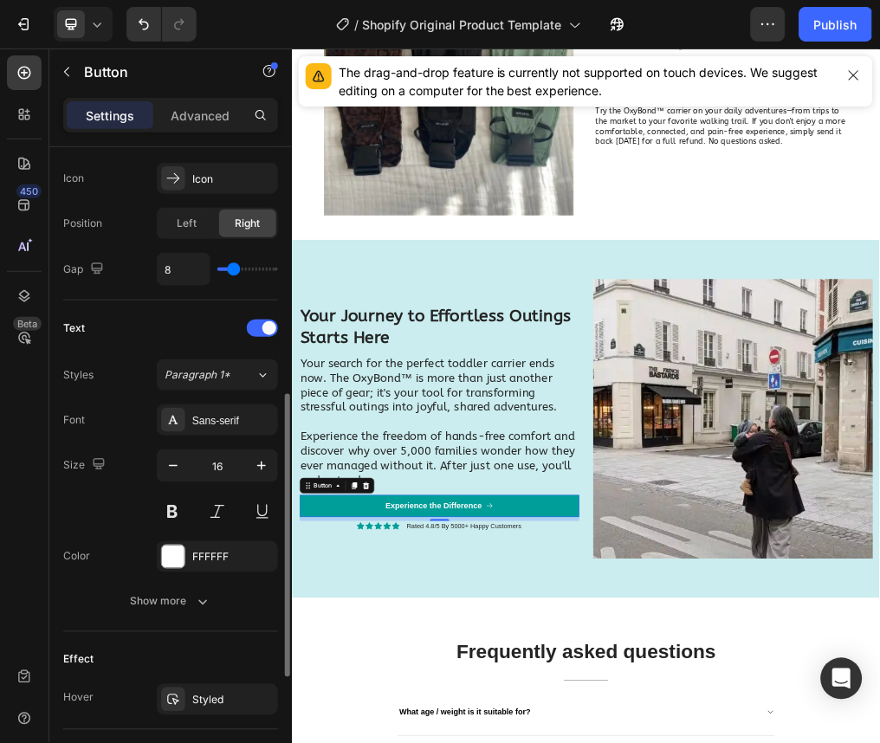
scroll to position [561, 0]
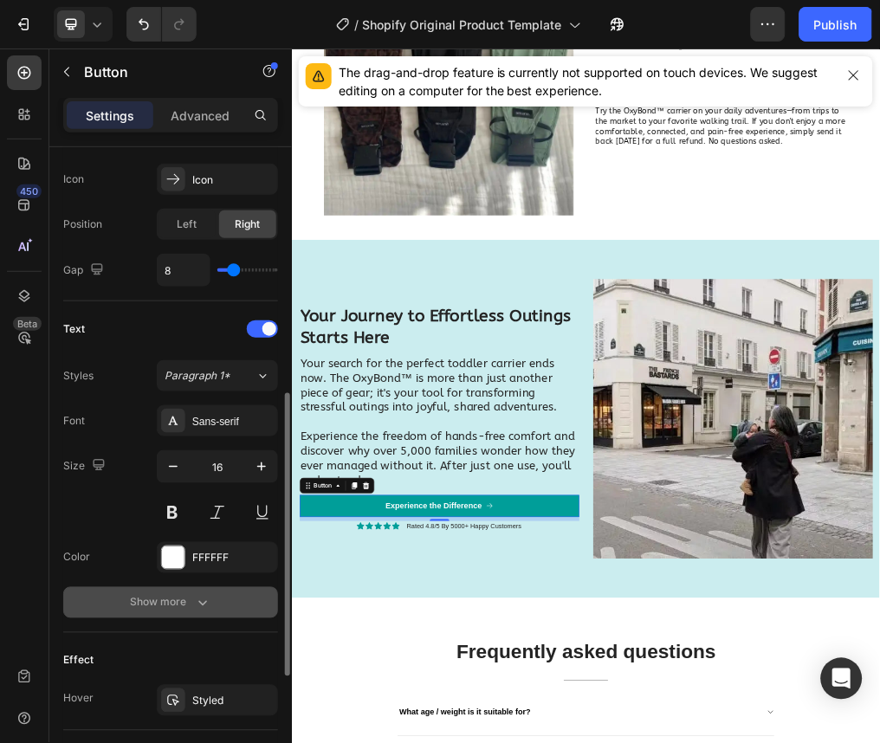
click at [167, 612] on button "Show more" at bounding box center [170, 602] width 215 height 31
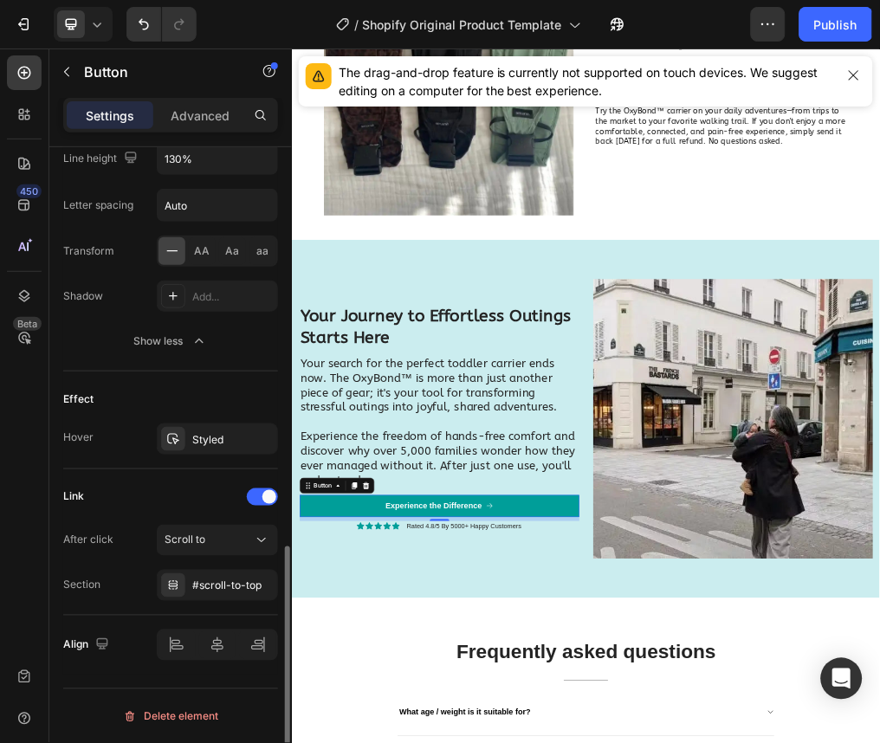
scroll to position [1054, 0]
click at [172, 446] on div at bounding box center [173, 437] width 24 height 24
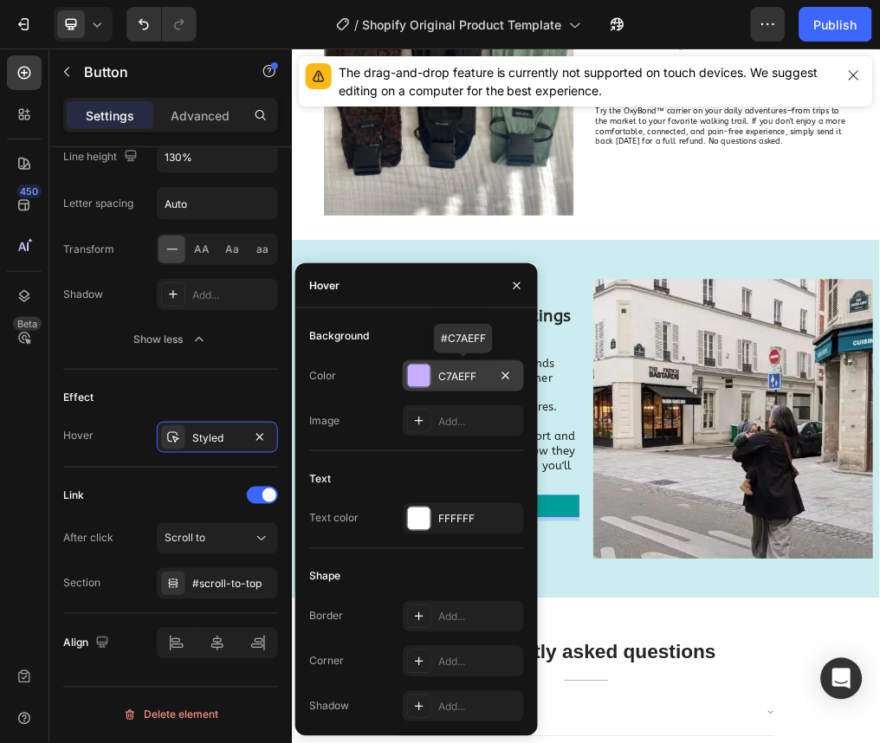
click at [424, 379] on div at bounding box center [419, 376] width 23 height 23
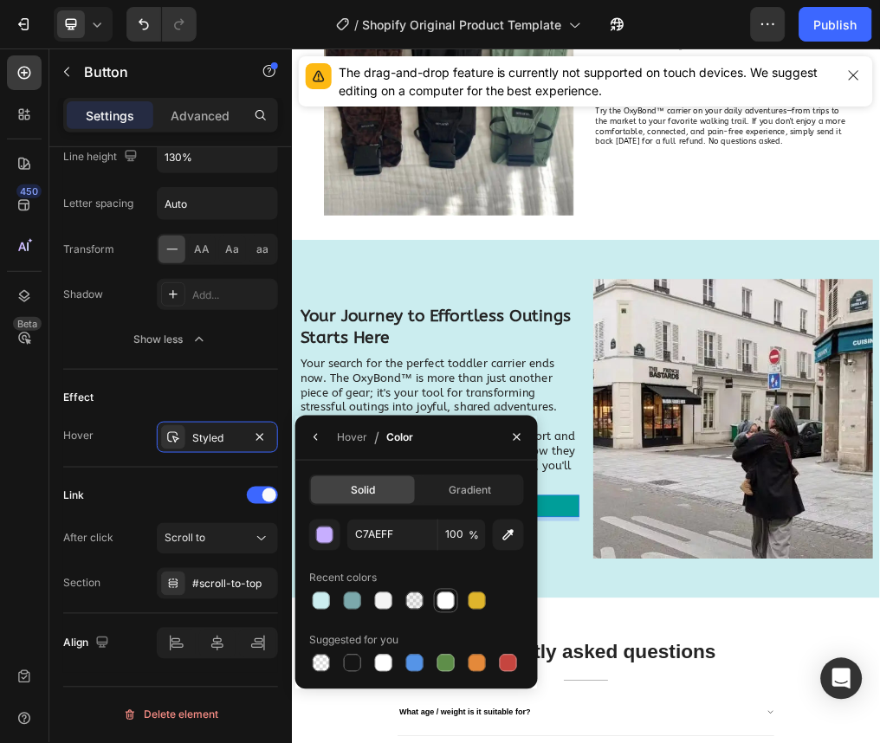
click at [439, 598] on div at bounding box center [446, 601] width 17 height 17
type input "FFFFFF"
click at [315, 448] on button "button" at bounding box center [316, 438] width 28 height 28
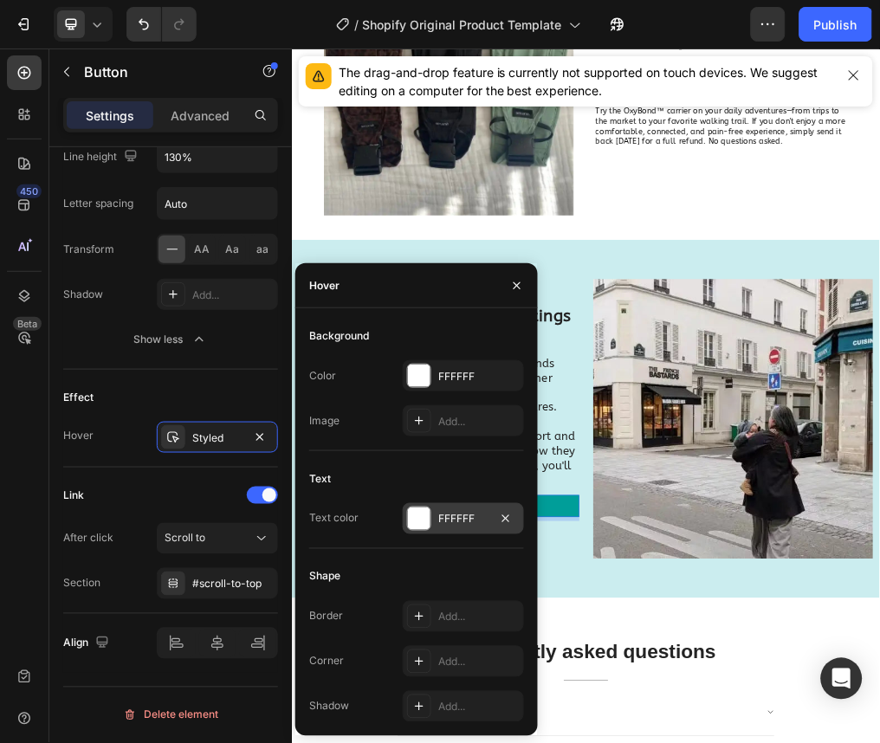
click at [452, 520] on div "FFFFFF" at bounding box center [463, 520] width 50 height 16
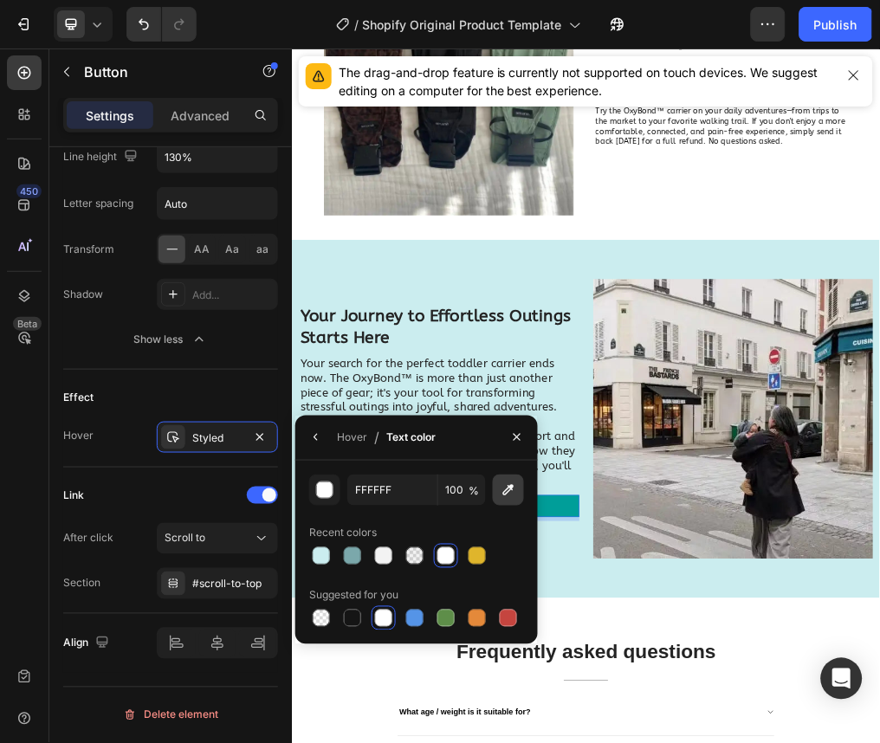
click at [522, 482] on button "button" at bounding box center [508, 490] width 31 height 31
type input "009E99"
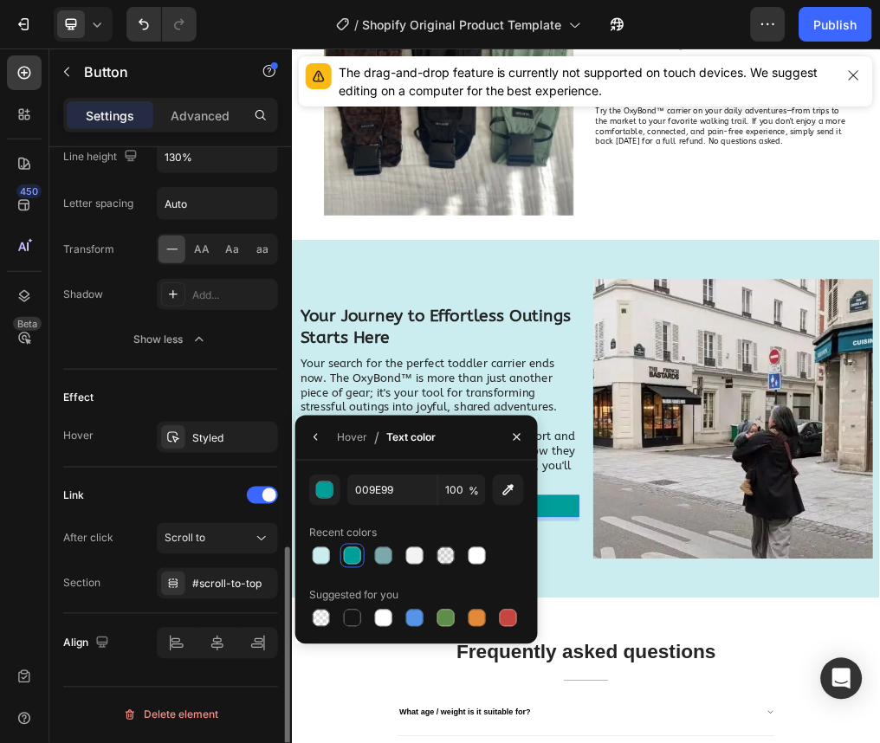
click at [134, 446] on div "Hover Styled" at bounding box center [170, 437] width 215 height 31
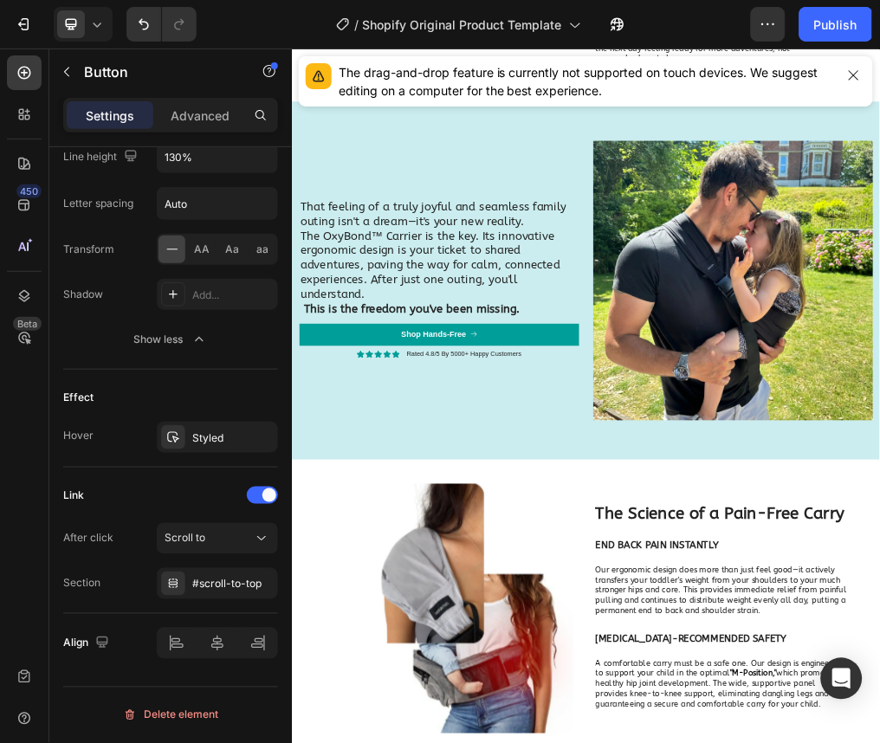
scroll to position [3463, 0]
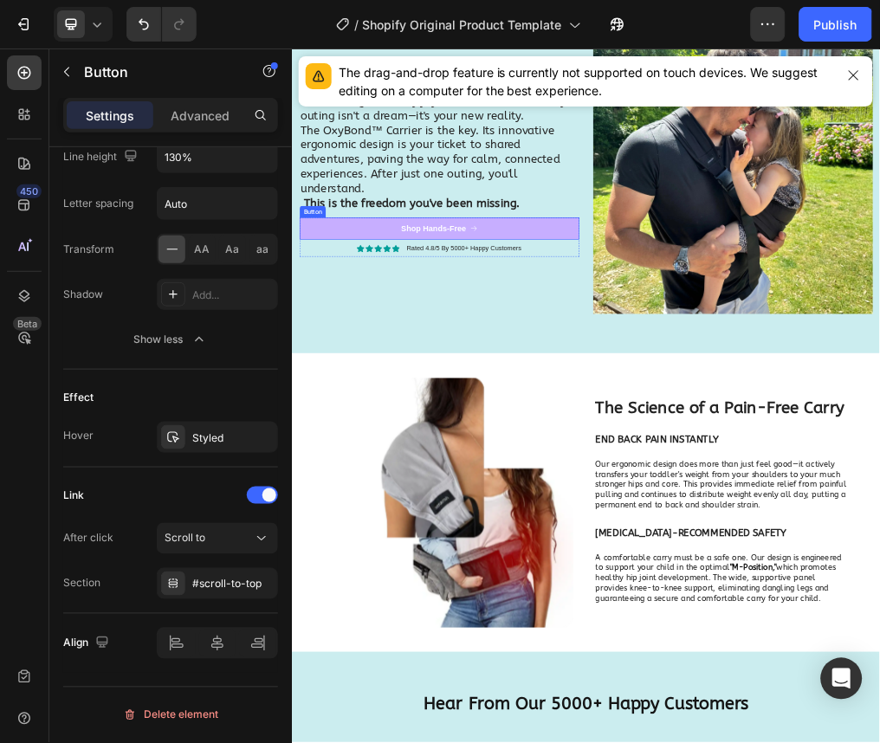
click at [650, 386] on link "Shop Hands-Free" at bounding box center [552, 366] width 494 height 39
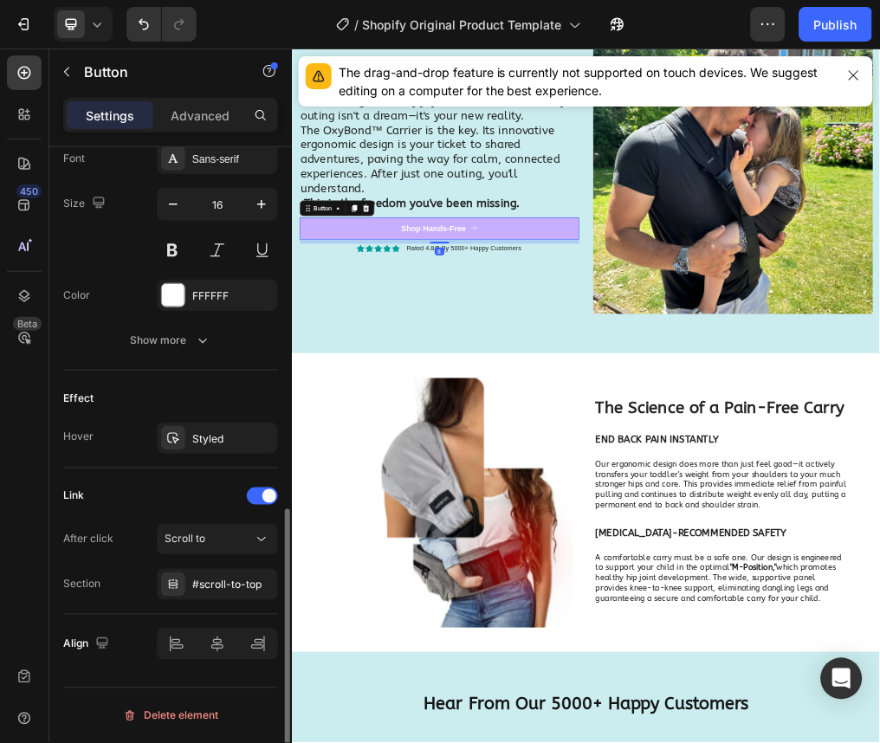
scroll to position [824, 0]
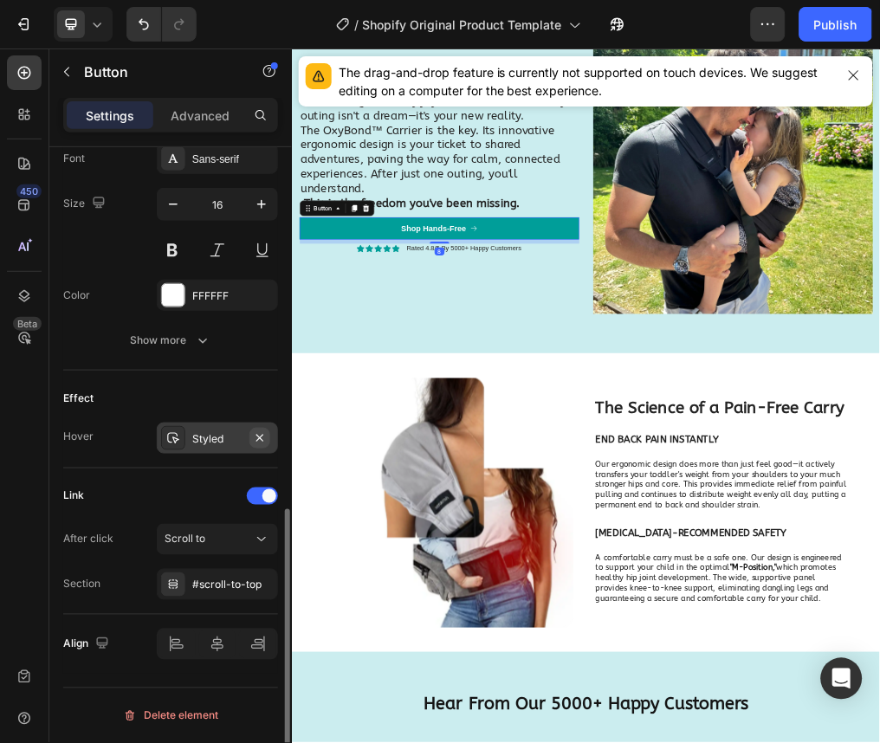
click at [254, 438] on icon "button" at bounding box center [260, 438] width 14 height 14
click at [224, 440] on div "Add..." at bounding box center [232, 439] width 81 height 16
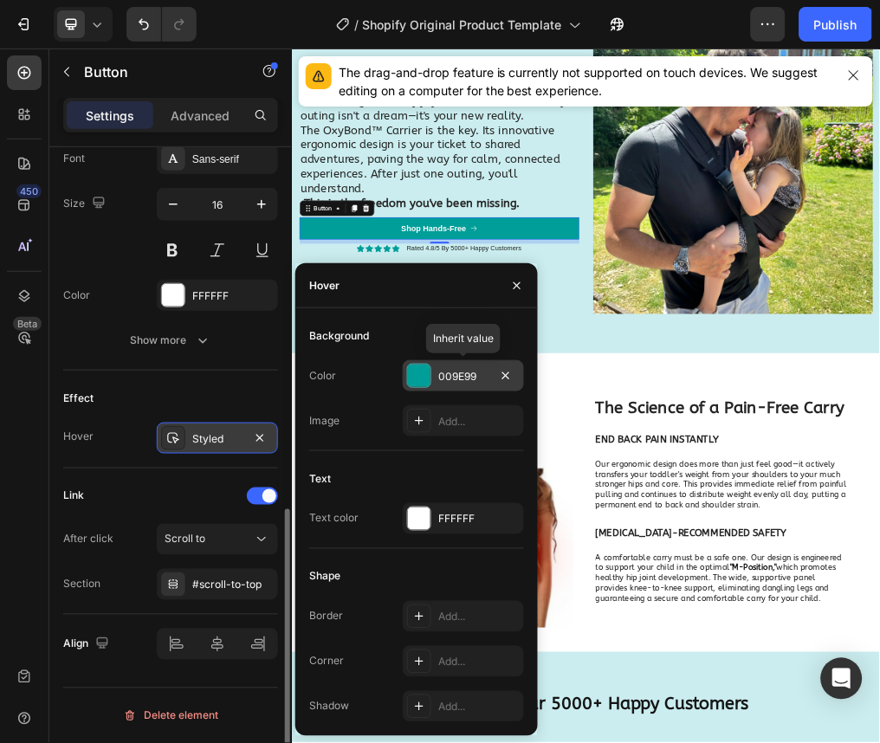
click at [457, 380] on div "009E99" at bounding box center [463, 377] width 50 height 16
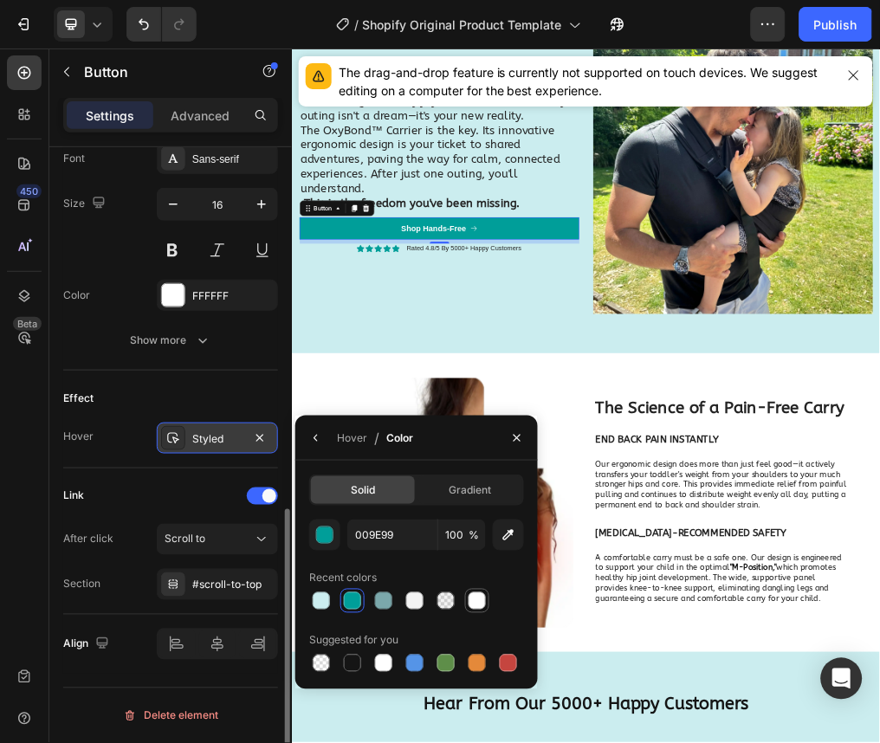
click at [470, 596] on div at bounding box center [477, 601] width 17 height 17
type input "FFFFFF"
click at [311, 448] on button "button" at bounding box center [316, 439] width 28 height 28
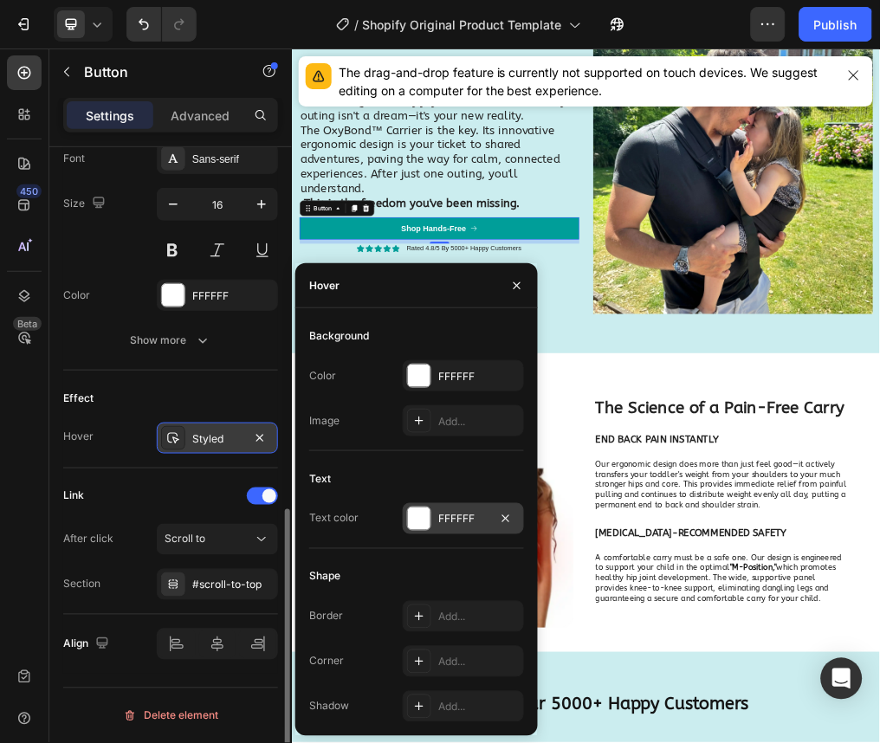
click at [412, 516] on div at bounding box center [419, 519] width 23 height 23
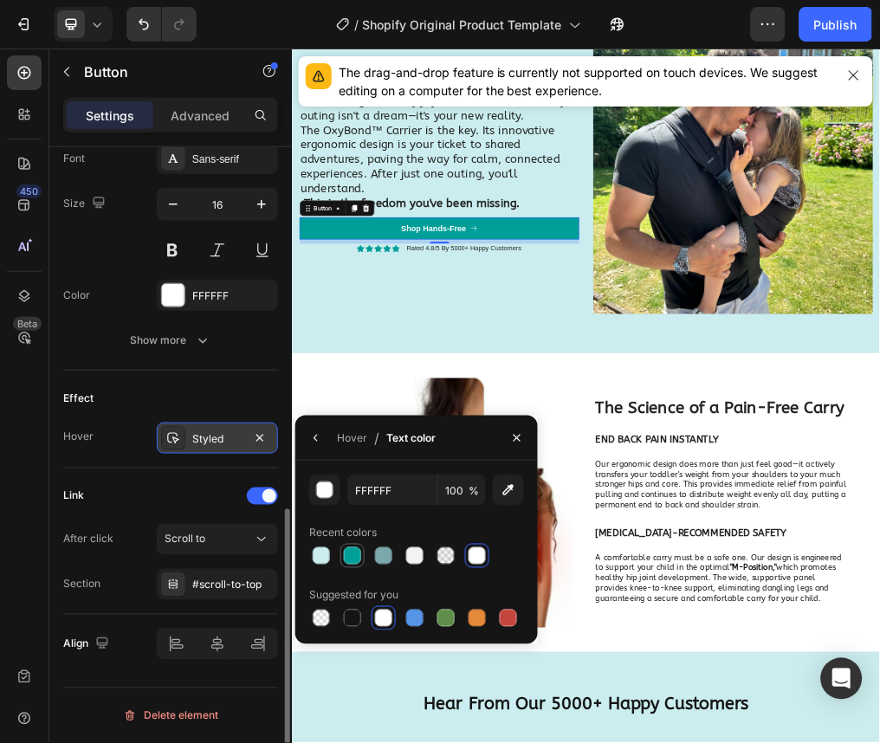
click at [354, 562] on div at bounding box center [352, 556] width 17 height 17
type input "009E99"
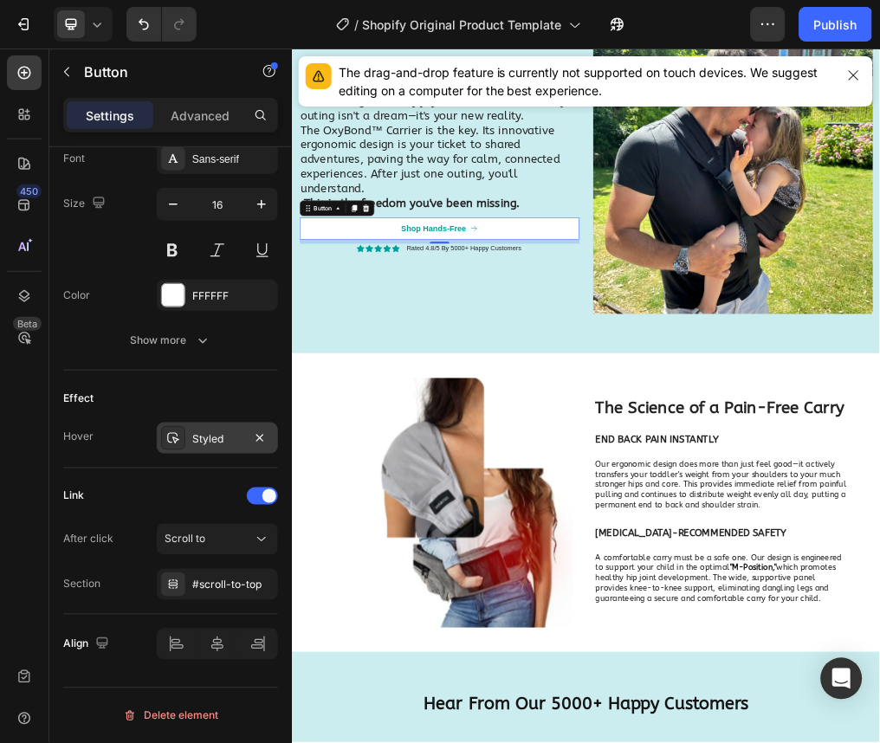
drag, startPoint x: 402, startPoint y: 511, endPoint x: 710, endPoint y: 502, distance: 307.7
click at [710, 386] on link "Shop Hands-Free" at bounding box center [552, 366] width 494 height 39
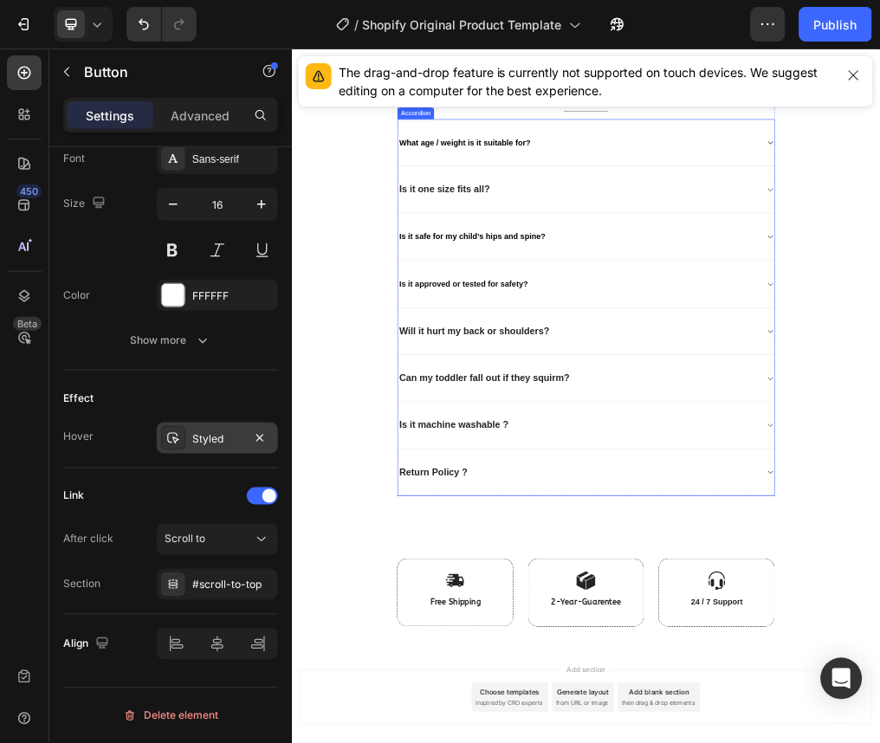
scroll to position [8974, 0]
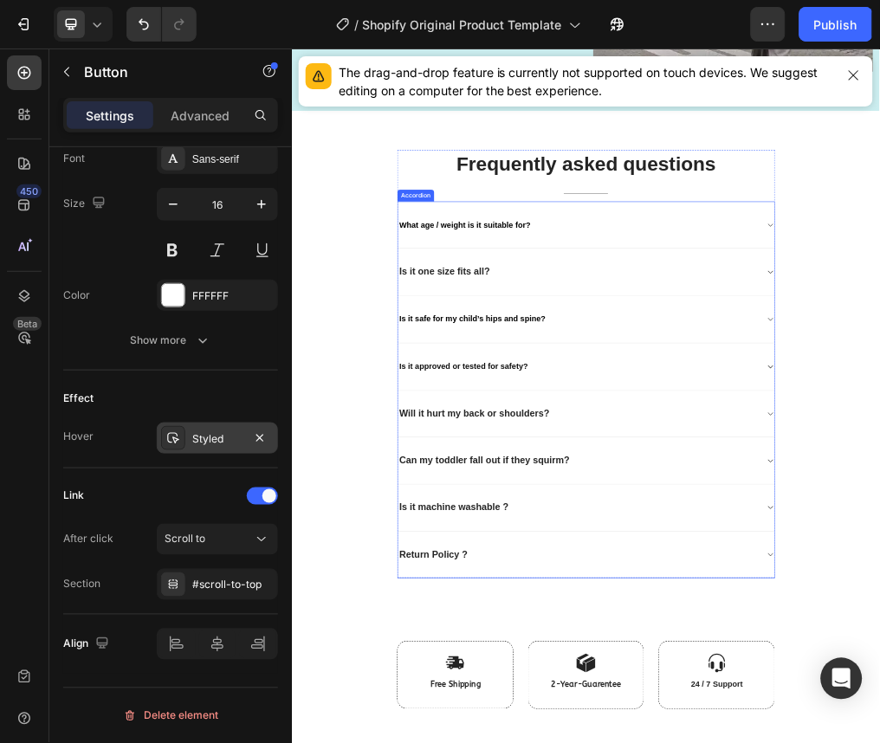
click at [639, 353] on span "What age / weight is it suitable for?" at bounding box center [597, 360] width 232 height 15
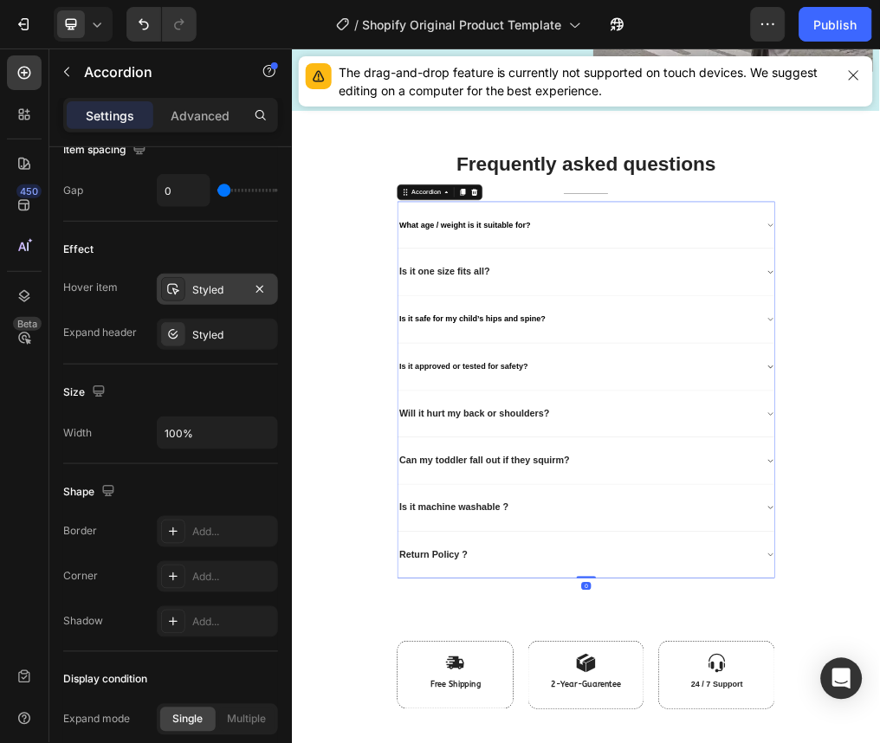
scroll to position [0, 0]
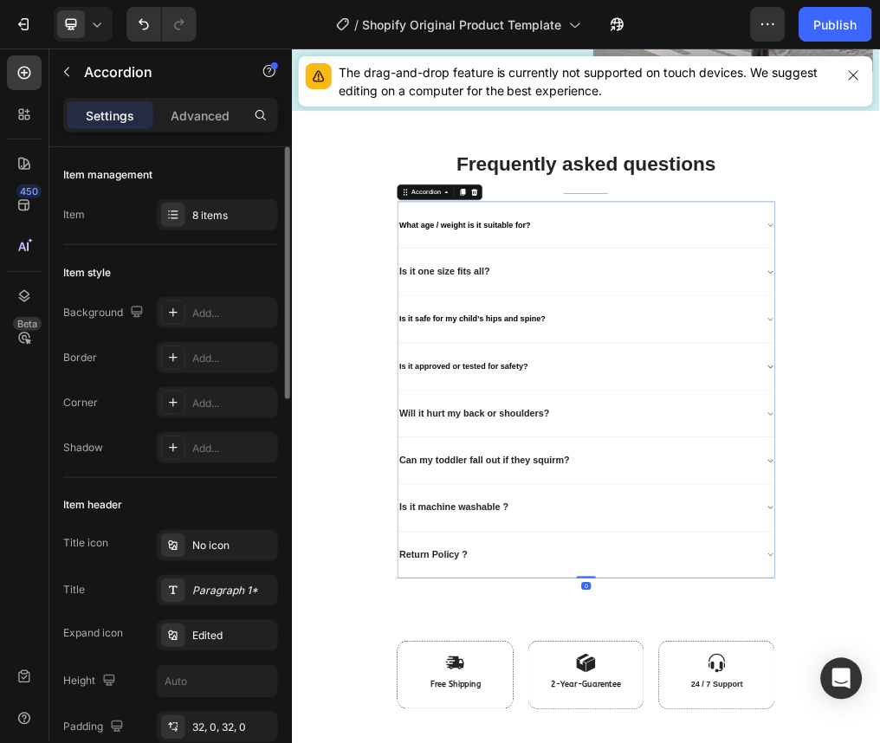
click at [639, 353] on span "What age / weight is it suitable for?" at bounding box center [597, 360] width 232 height 15
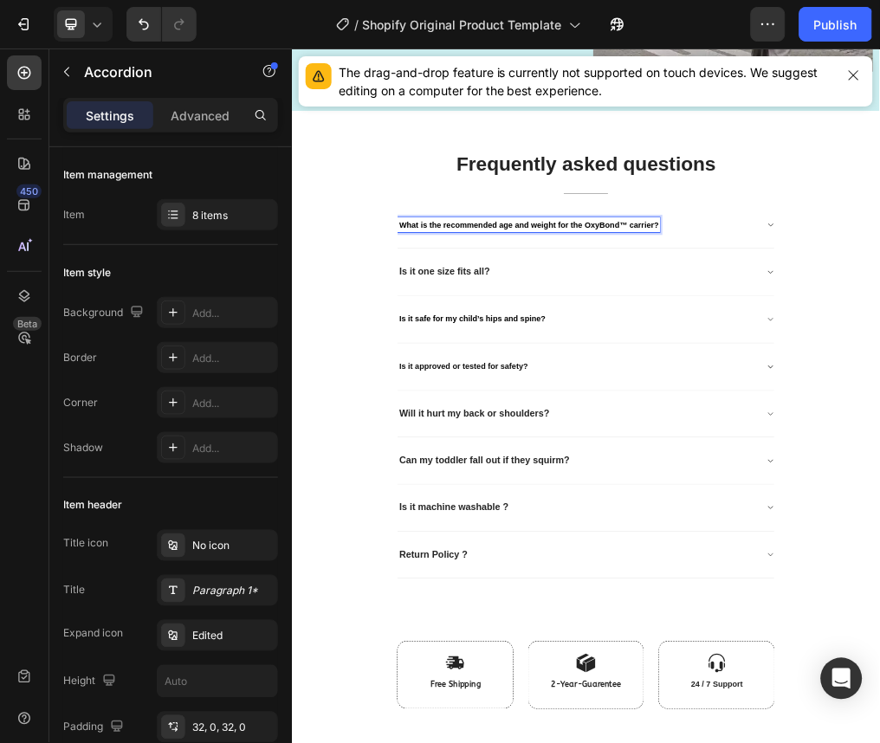
click at [586, 437] on p "Is it one size fits all?" at bounding box center [561, 443] width 160 height 22
click at [634, 353] on span "What is the recommended age and weight for the OxyBond™ carrier?" at bounding box center [710, 360] width 458 height 15
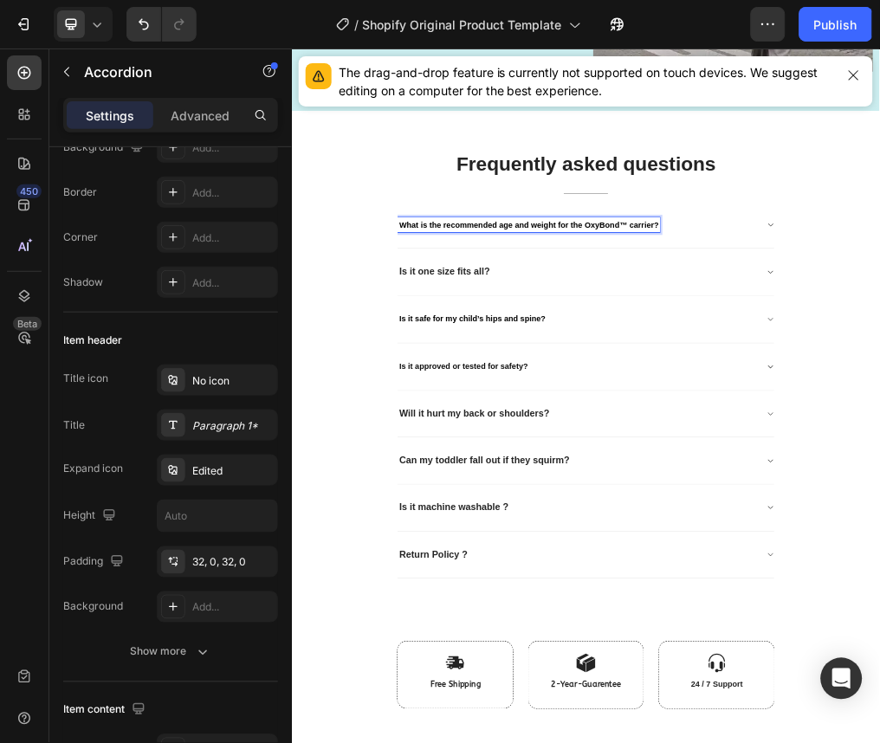
click at [879, 353] on span "What is the recommended age and weight for the OxyBond™ carrier?" at bounding box center [710, 360] width 458 height 15
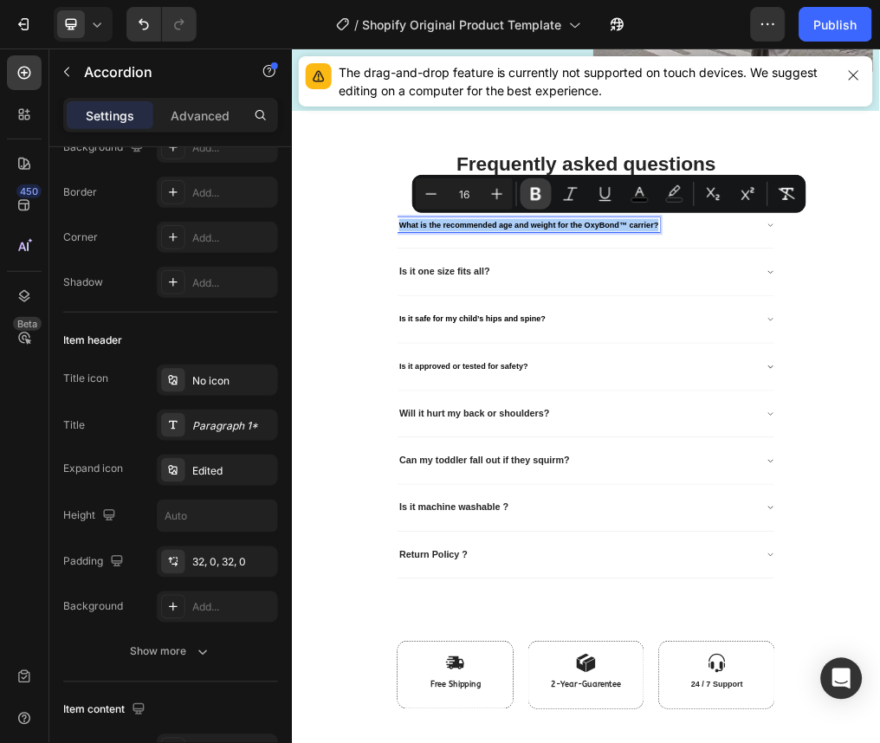
click at [537, 196] on icon "Editor contextual toolbar" at bounding box center [536, 193] width 17 height 17
click at [539, 197] on icon "Editor contextual toolbar" at bounding box center [536, 194] width 10 height 13
click at [679, 430] on div "Is it one size fits all?" at bounding box center [797, 443] width 638 height 27
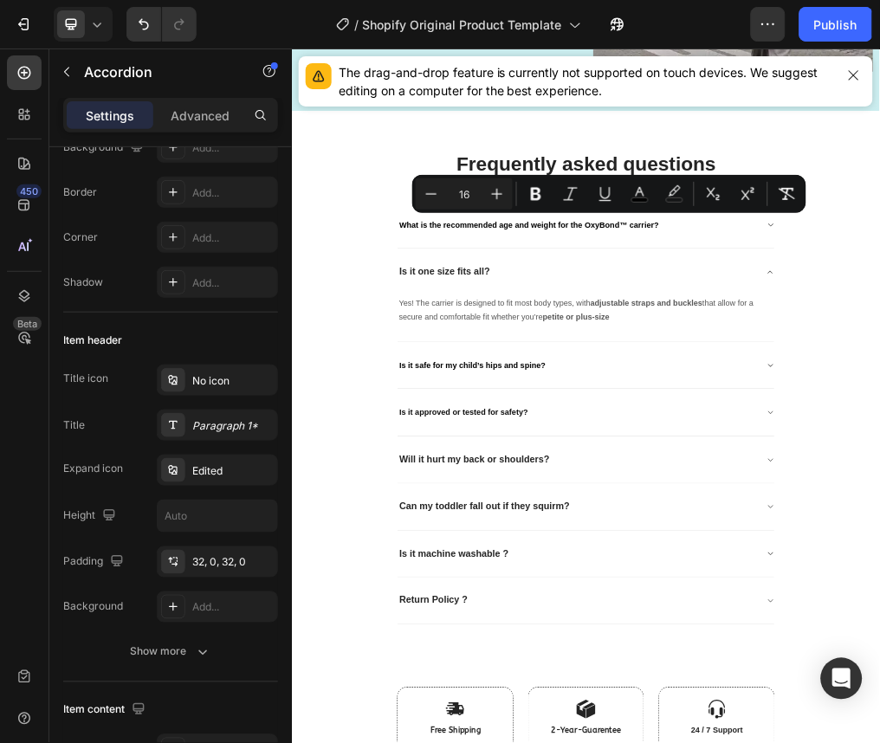
click at [424, 599] on div "Frequently asked questions Heading Title Line What is the recommended age and w…" at bounding box center [811, 647] width 1014 height 838
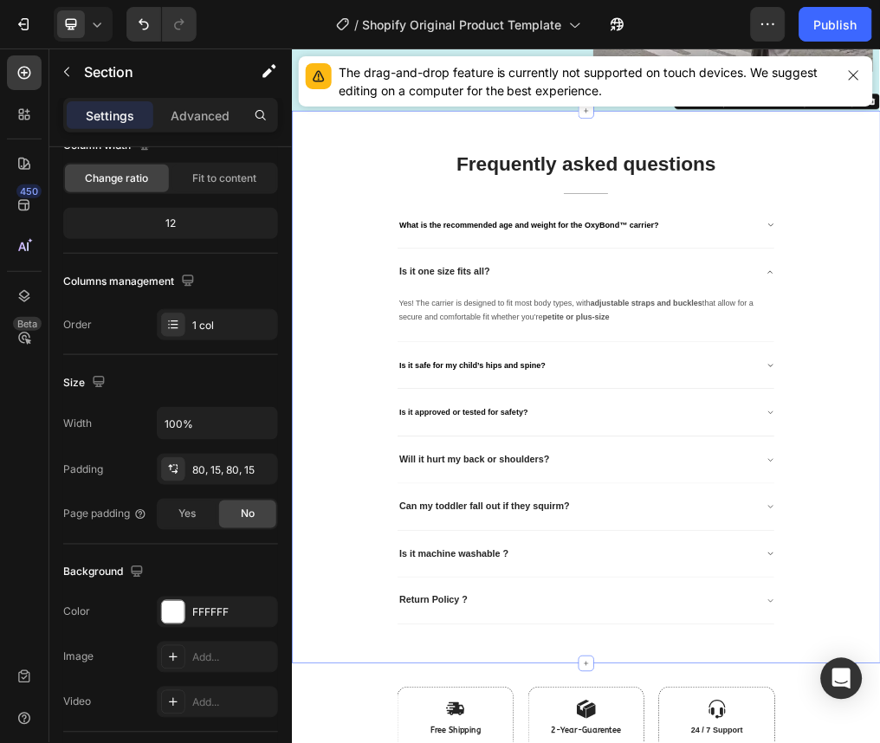
scroll to position [0, 0]
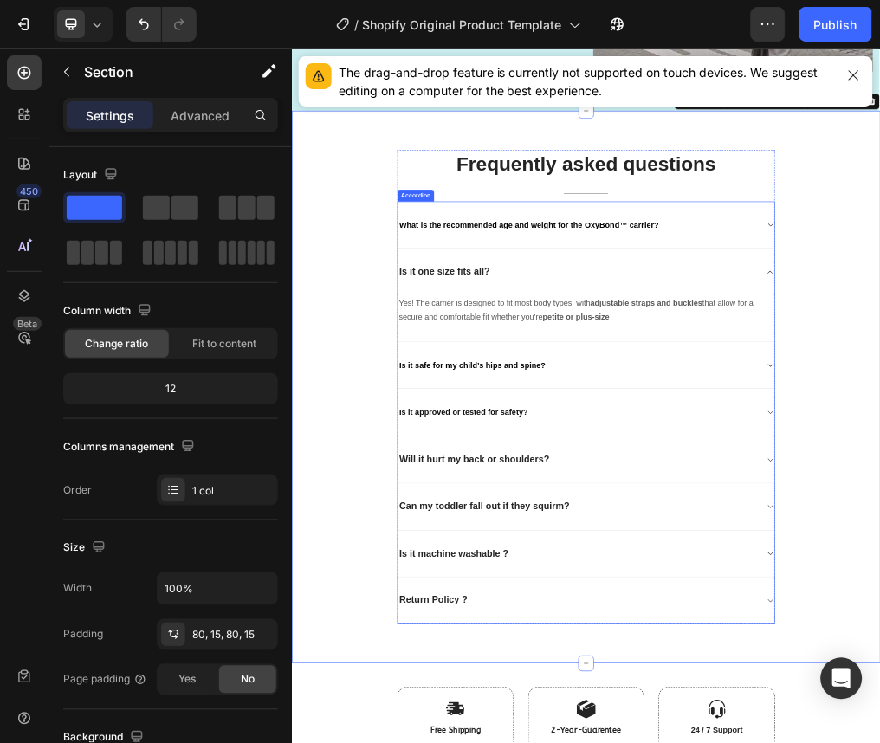
click at [772, 353] on span "What is the recommended age and weight for the OxyBond™ carrier?" at bounding box center [710, 360] width 458 height 15
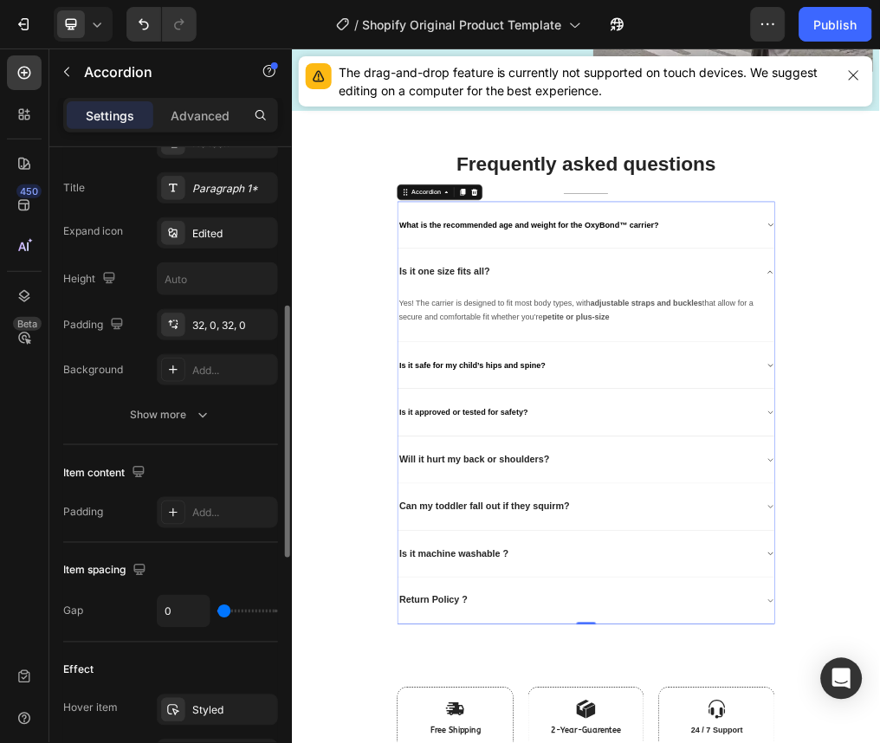
scroll to position [404, 0]
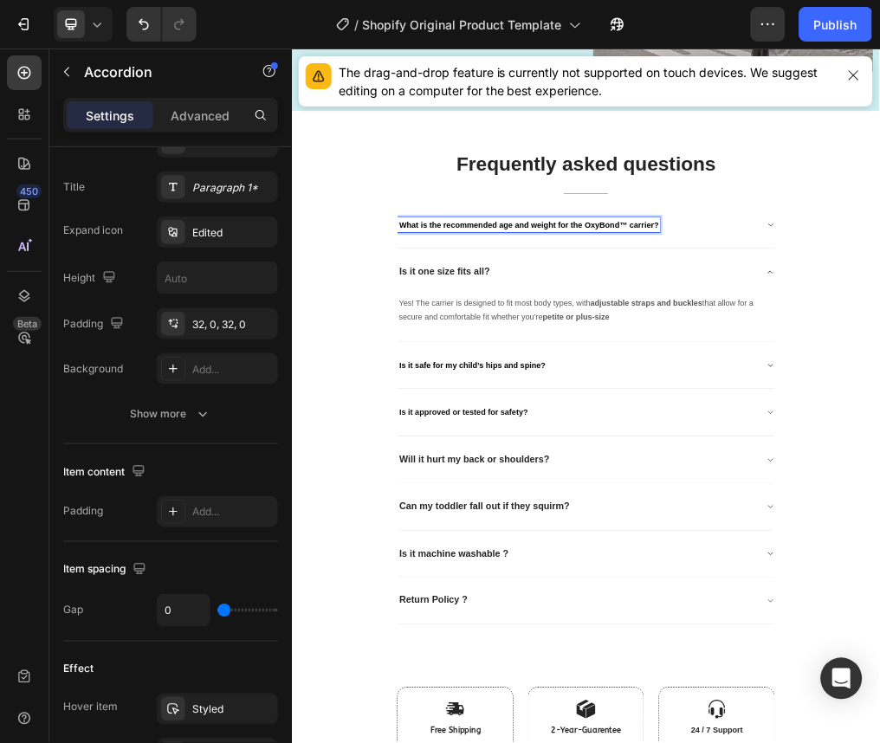
click at [733, 353] on span "What is the recommended age and weight for the OxyBond™ carrier?" at bounding box center [710, 360] width 458 height 15
click at [879, 347] on div "What is the recommended age and weight for the OxyBond™ carrier?" at bounding box center [797, 361] width 638 height 28
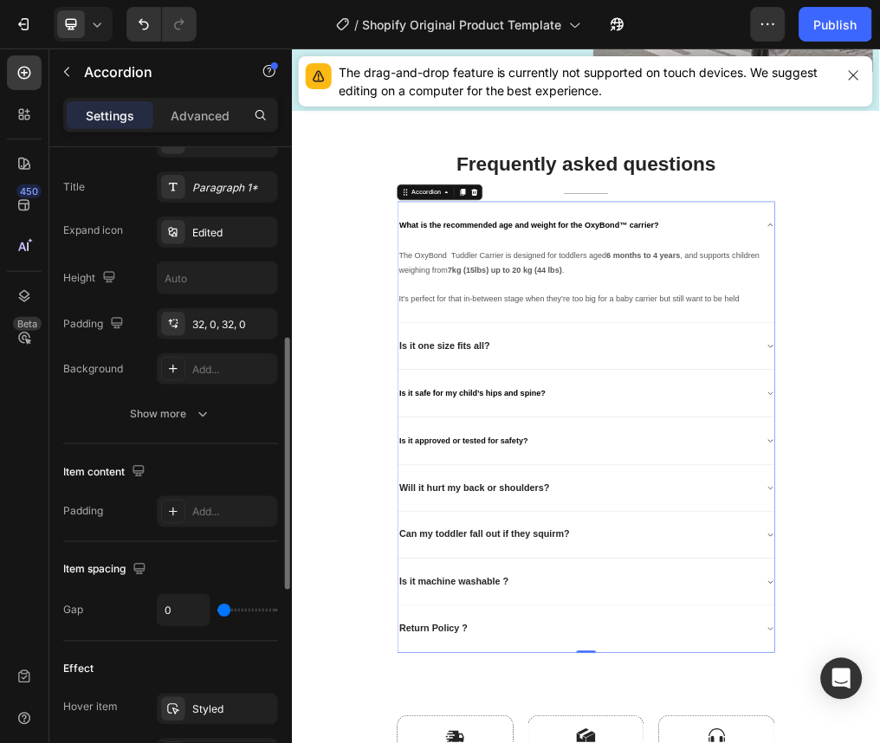
scroll to position [516, 0]
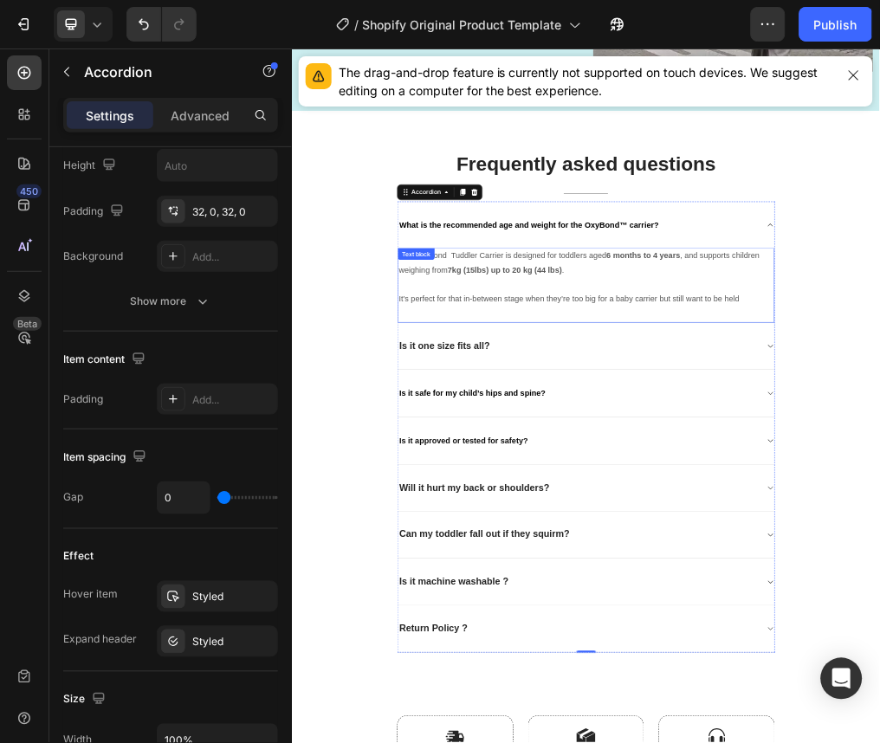
click at [584, 440] on p "The OxyBond Tuddler Carrier is designed for toddlers aged [DEMOGRAPHIC_DATA] mo…" at bounding box center [811, 428] width 662 height 50
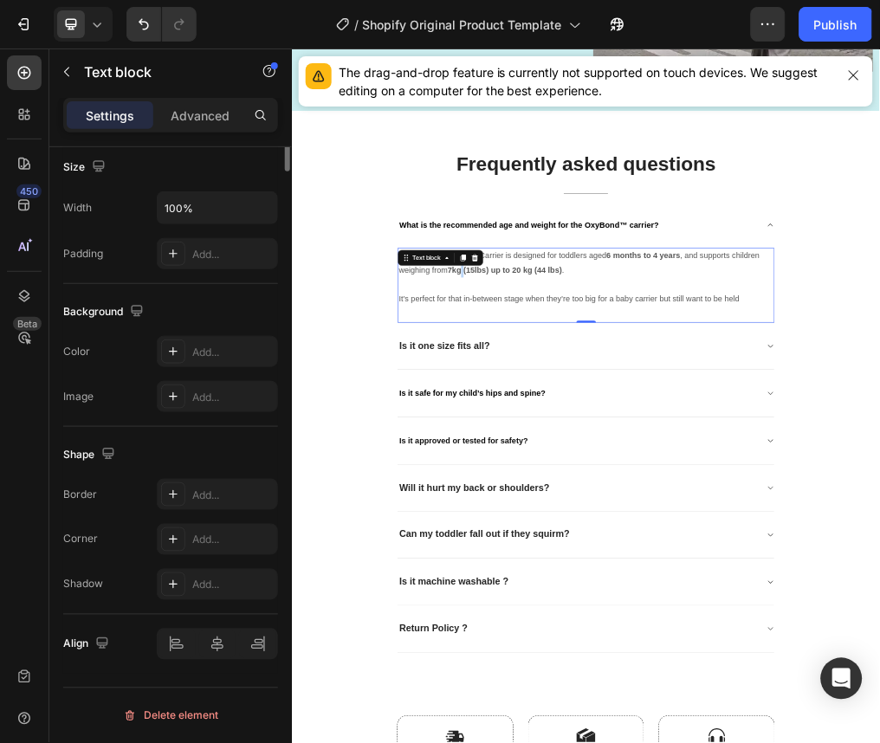
scroll to position [0, 0]
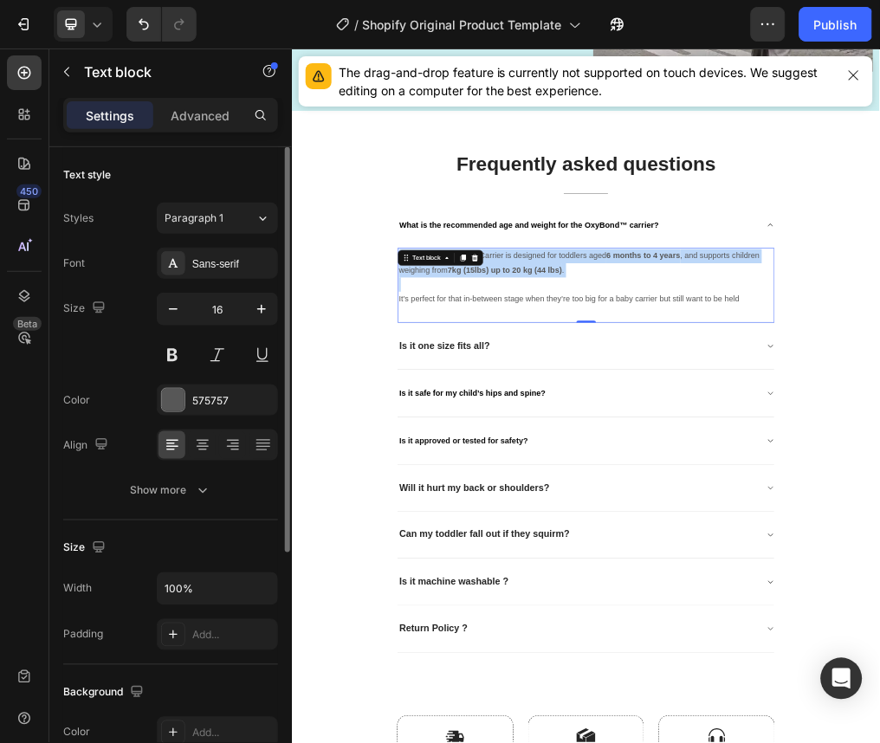
click at [584, 440] on p "The OxyBond Tuddler Carrier is designed for toddlers aged [DEMOGRAPHIC_DATA] mo…" at bounding box center [811, 428] width 662 height 50
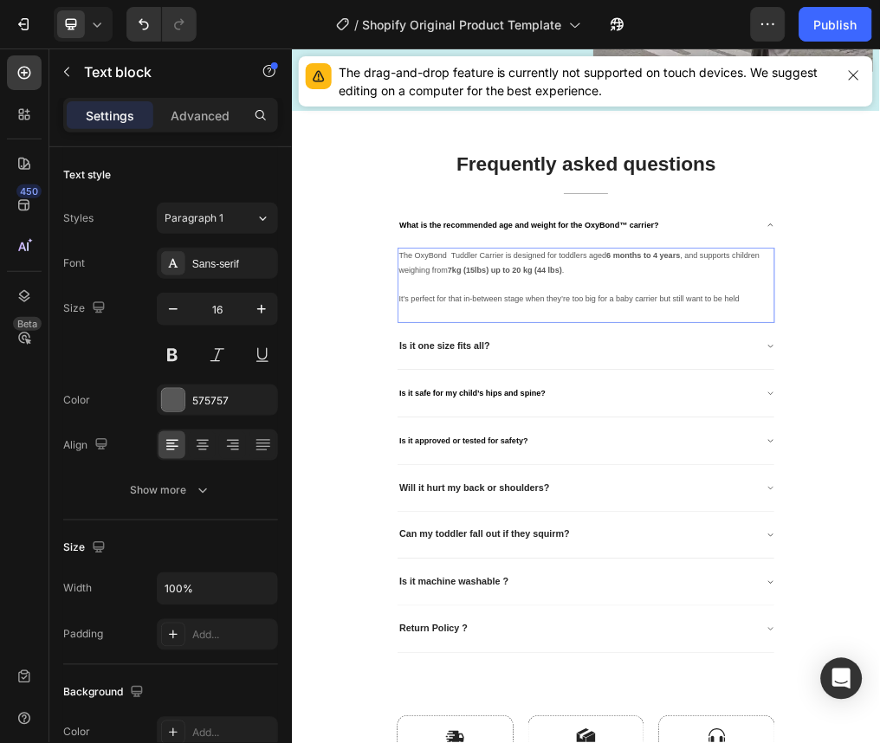
click at [879, 478] on p "It’s perfect for that in-between stage when they’re too big for a baby carrier …" at bounding box center [811, 490] width 662 height 25
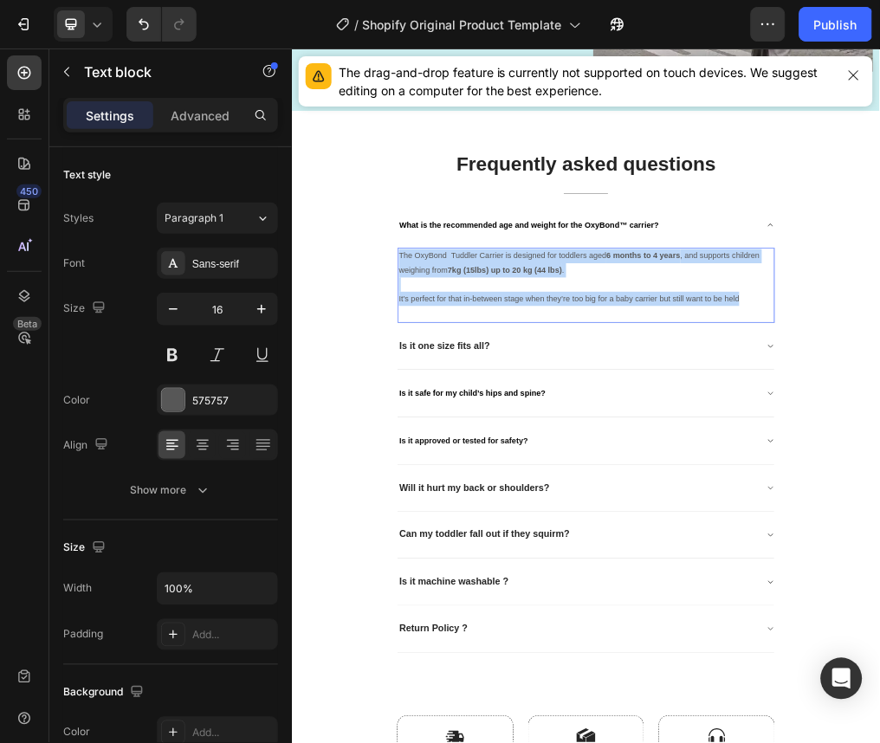
drag, startPoint x: 1082, startPoint y: 478, endPoint x: 470, endPoint y: 407, distance: 615.8
click at [478, 407] on div "The OxyBond Tuddler Carrier is designed for toddlers aged [DEMOGRAPHIC_DATA] mo…" at bounding box center [810, 452] width 665 height 103
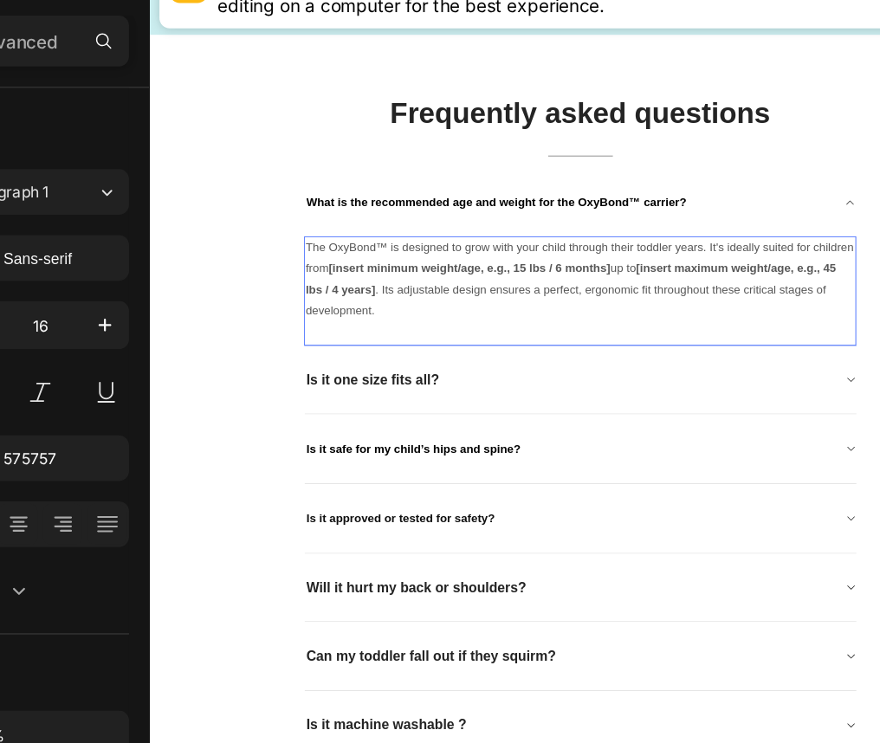
click at [879, 330] on strong "[insert maximum weight/age, e.g., 45 lbs / 4 years]" at bounding box center [656, 348] width 639 height 40
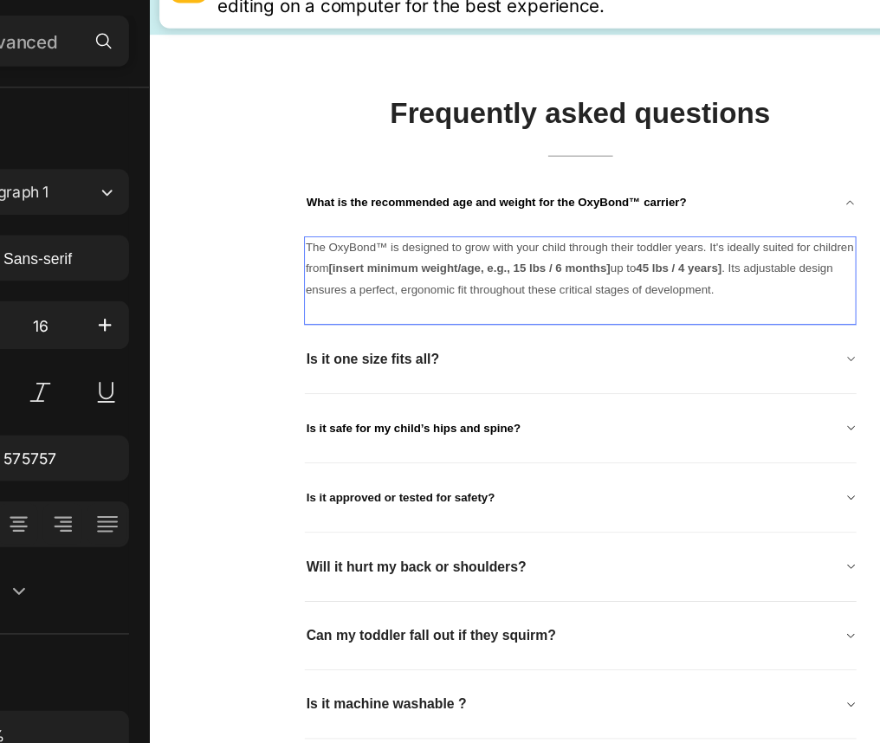
click at [840, 326] on p "The OxyBond™ is designed to grow with your child through their toddler years. I…" at bounding box center [668, 336] width 662 height 75
click at [585, 334] on strong "[insert minimum weight/age, e.g., 15 lbs / 6 months]" at bounding box center [535, 335] width 340 height 15
click at [621, 329] on p "The OxyBond™ is designed to grow with your child through their toddler years. I…" at bounding box center [668, 336] width 662 height 75
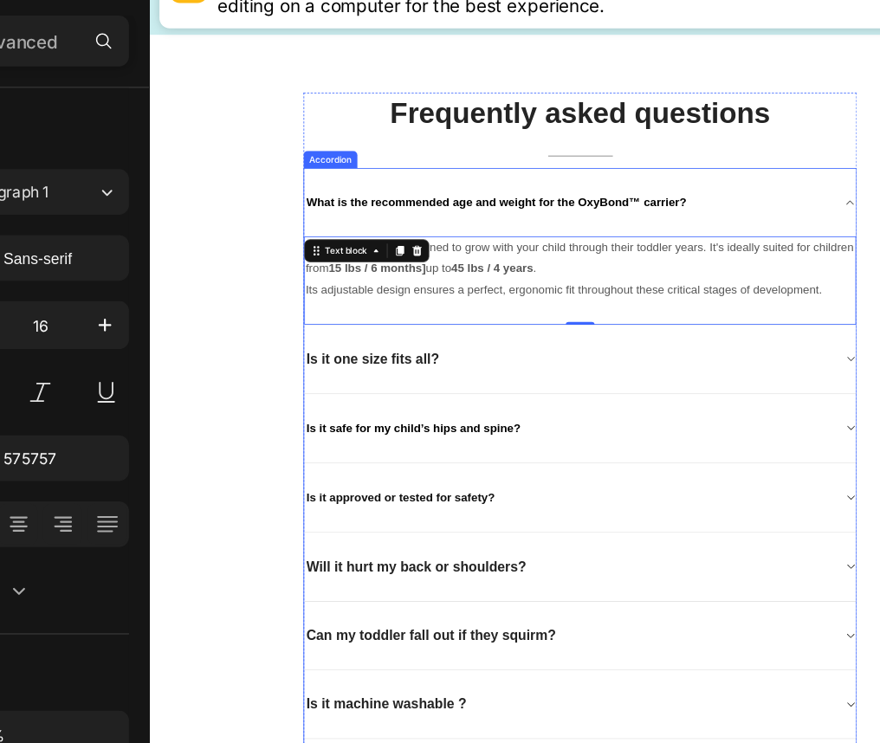
click at [408, 435] on p "Is it one size fits all?" at bounding box center [418, 446] width 160 height 22
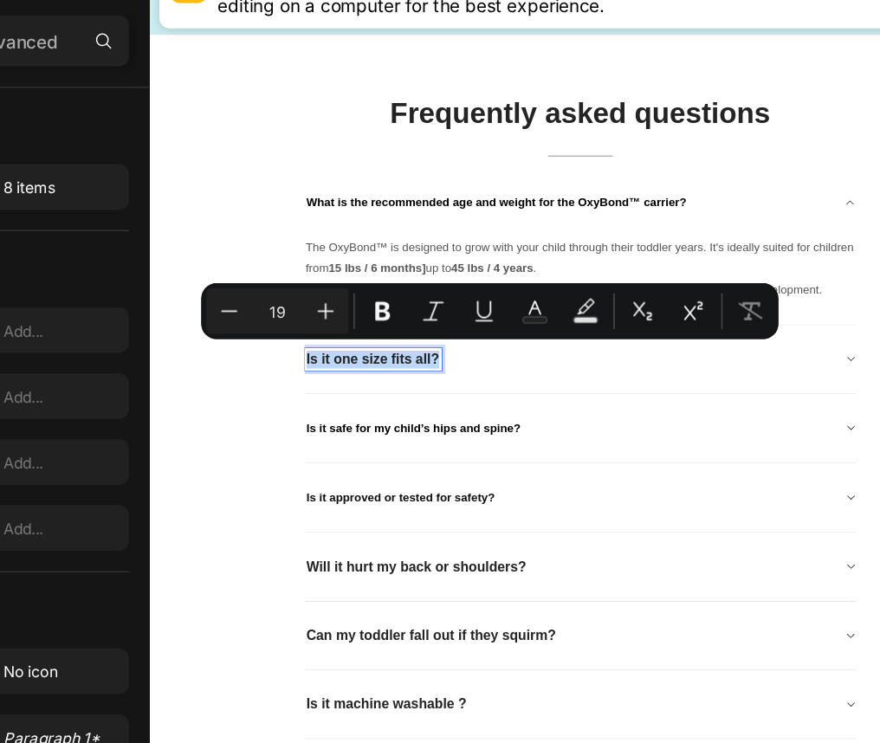
click at [408, 435] on p "Is it one size fits all?" at bounding box center [418, 446] width 160 height 22
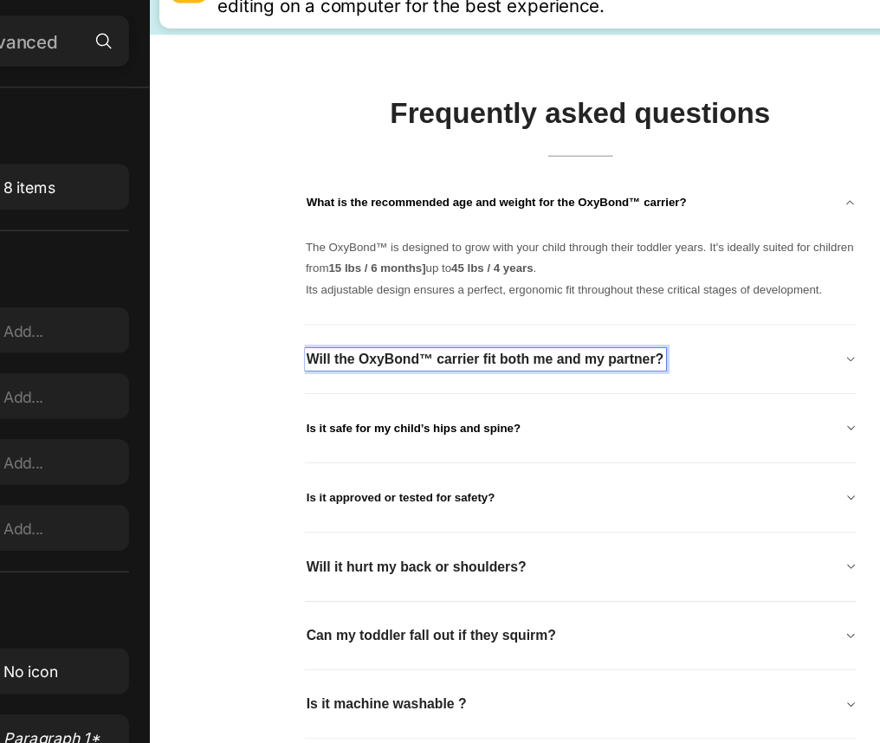
click at [843, 443] on div "Will the OxyBond™ carrier fit both me and my partner?" at bounding box center [654, 445] width 638 height 27
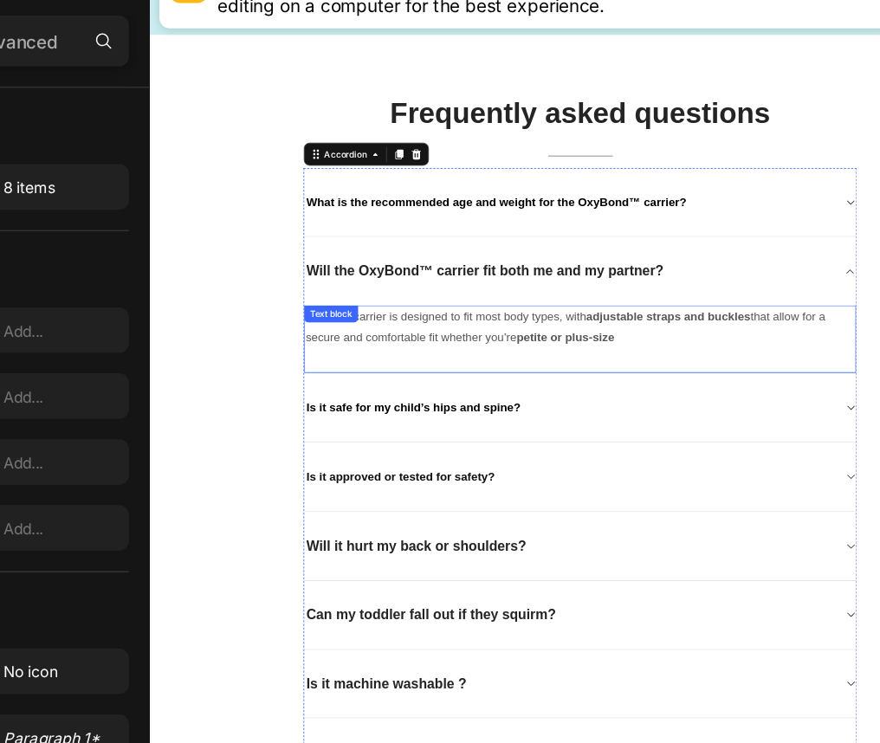
click at [491, 402] on p "Yes! The carrier is designed to fit most body types, with adjustable straps and…" at bounding box center [668, 407] width 662 height 50
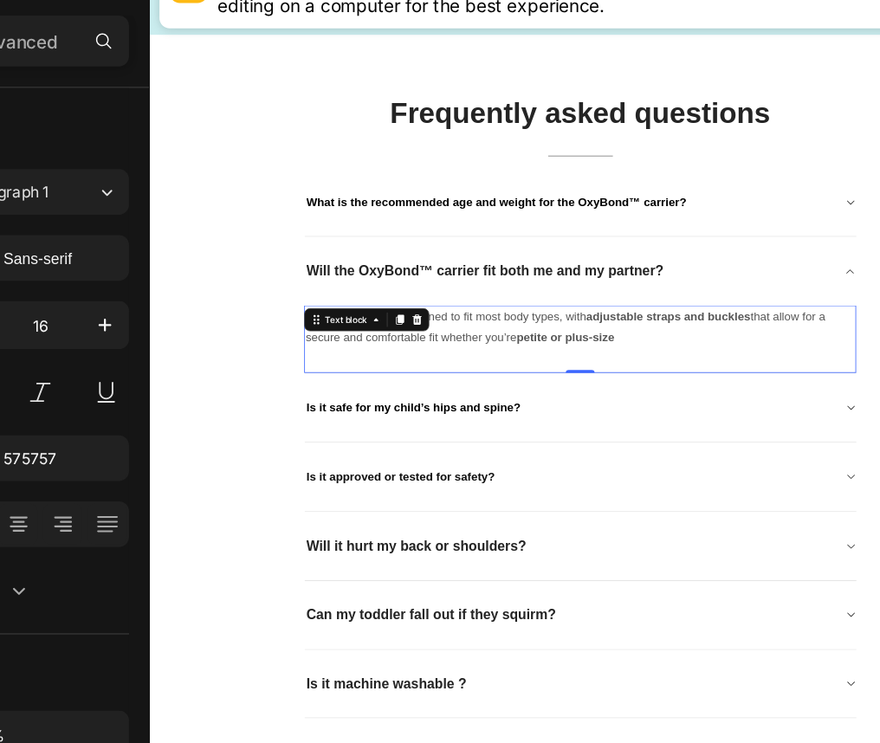
click at [491, 402] on p "Yes! The carrier is designed to fit most body types, with adjustable straps and…" at bounding box center [668, 407] width 662 height 50
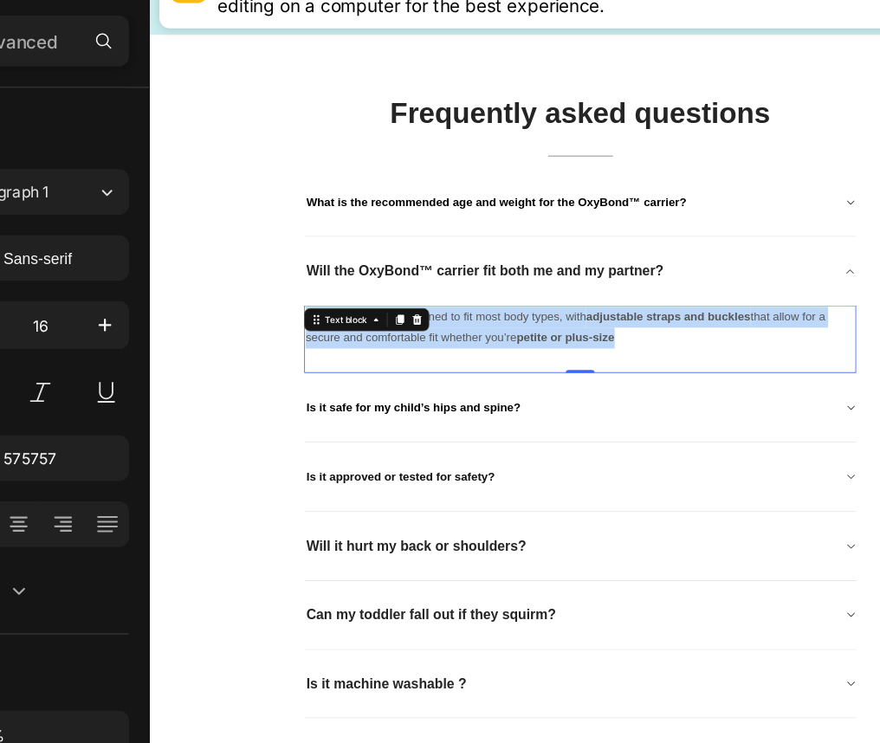
click at [491, 402] on p "Yes! The carrier is designed to fit most body types, with adjustable straps and…" at bounding box center [668, 407] width 662 height 50
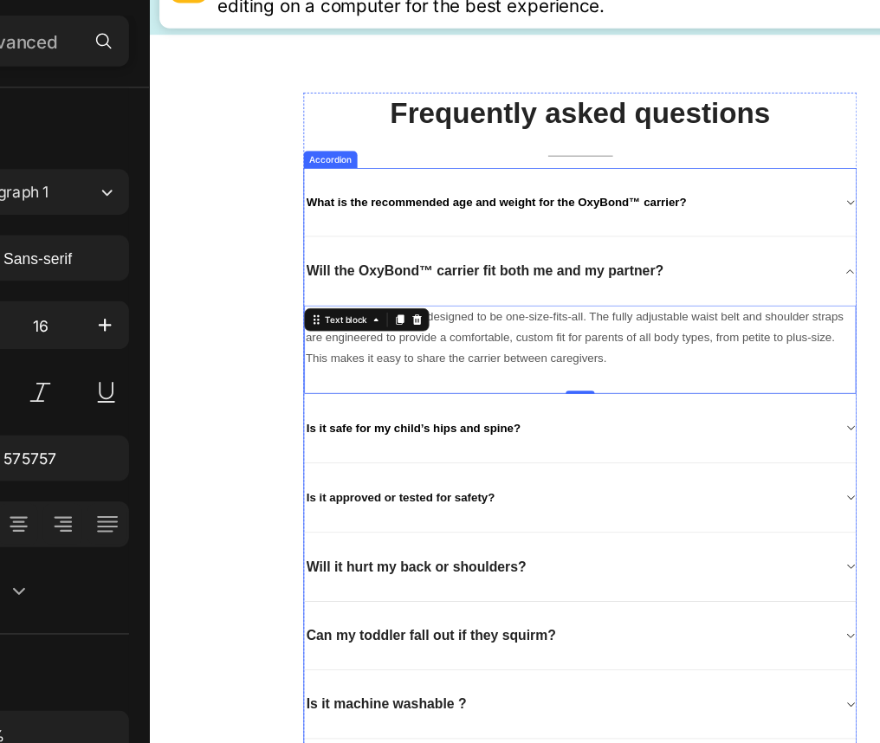
click at [406, 518] on p "Is it safe for my child’s hips and spine?" at bounding box center [467, 529] width 258 height 23
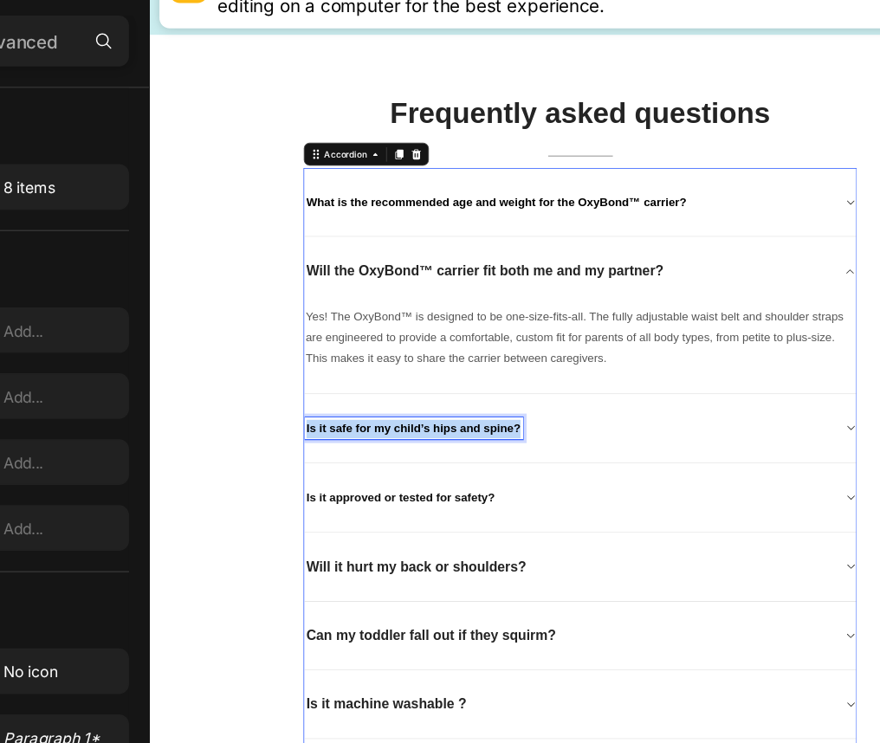
click at [406, 518] on p "Is it safe for my child’s hips and spine?" at bounding box center [467, 529] width 258 height 23
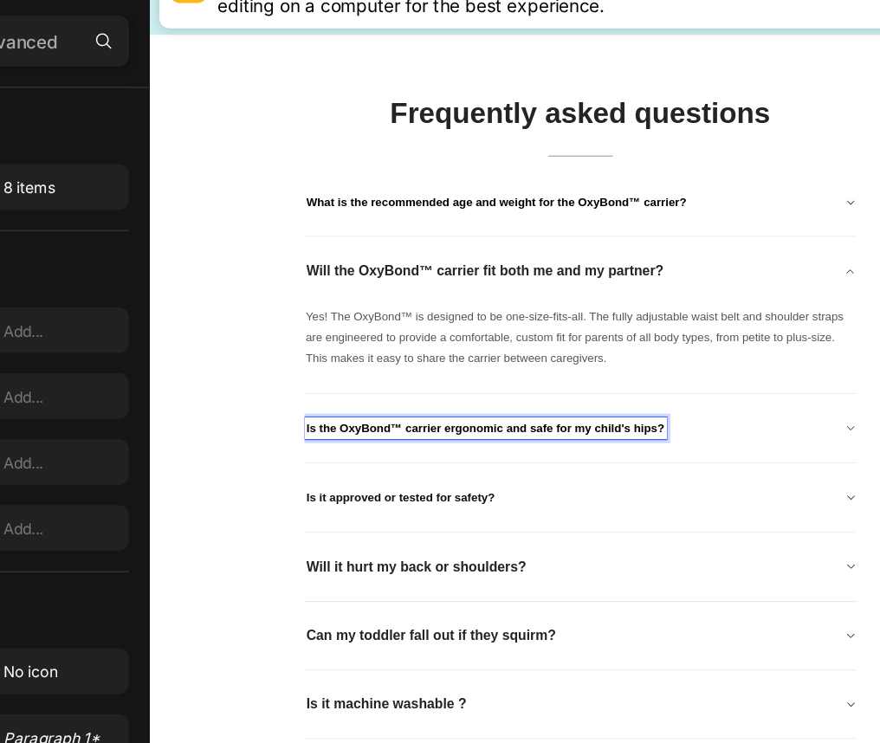
click at [879, 520] on div "Is the OxyBond™ carrier ergonomic and safe for my child's hips?" at bounding box center [654, 530] width 638 height 28
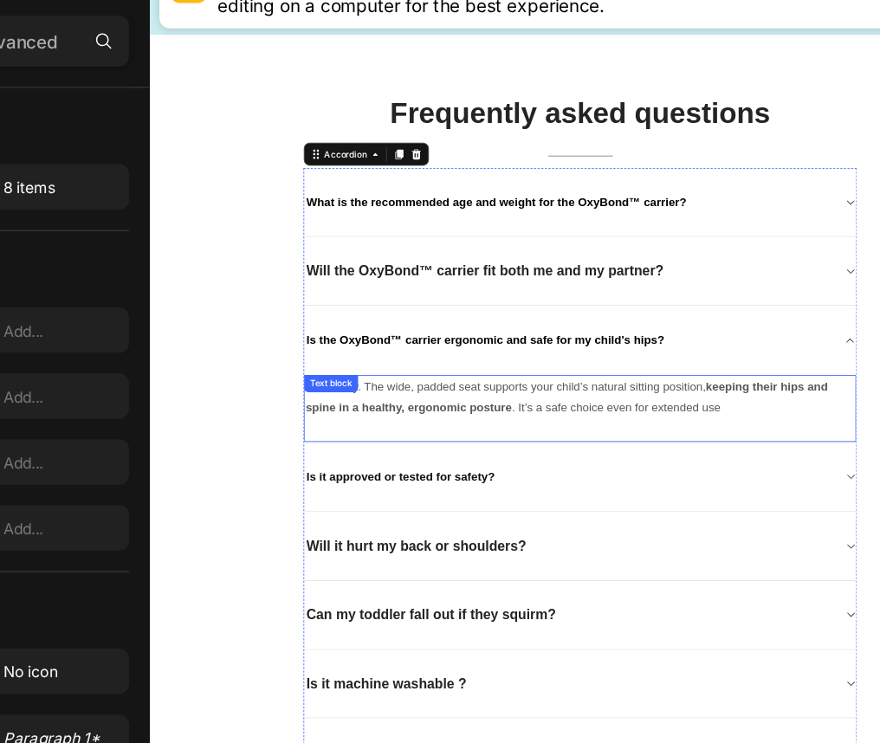
click at [397, 471] on div "Absolutely. The wide, padded seat supports your child’s natural sitting positio…" at bounding box center [667, 505] width 665 height 82
click at [397, 471] on div "Text block" at bounding box center [367, 474] width 65 height 21
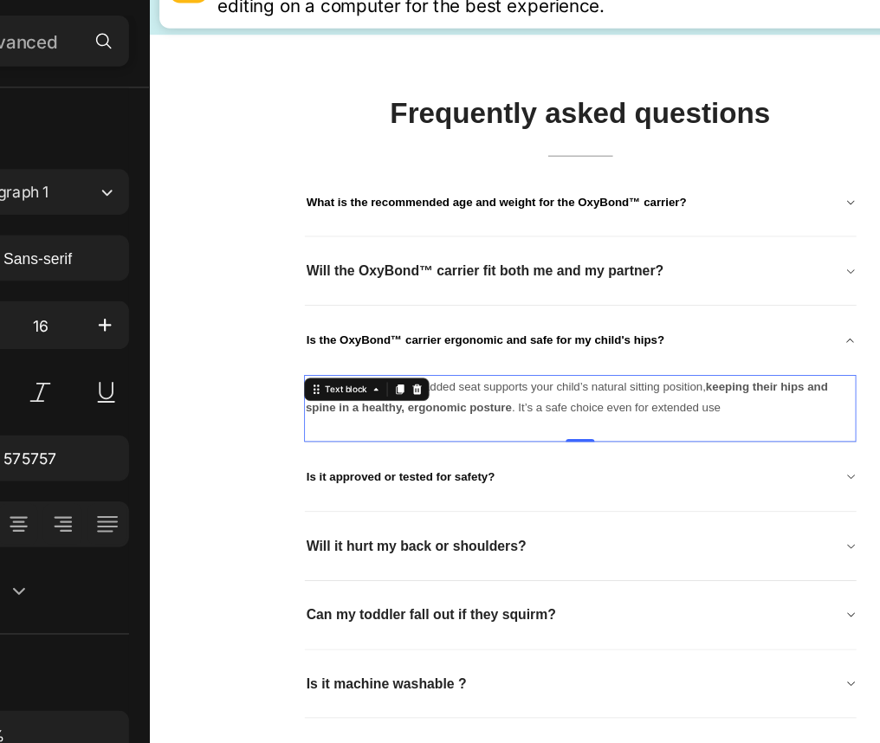
click at [397, 474] on div "Text block" at bounding box center [386, 482] width 58 height 16
click at [867, 490] on p "Absolutely. The wide, padded seat supports your child’s natural sitting positio…" at bounding box center [668, 491] width 662 height 50
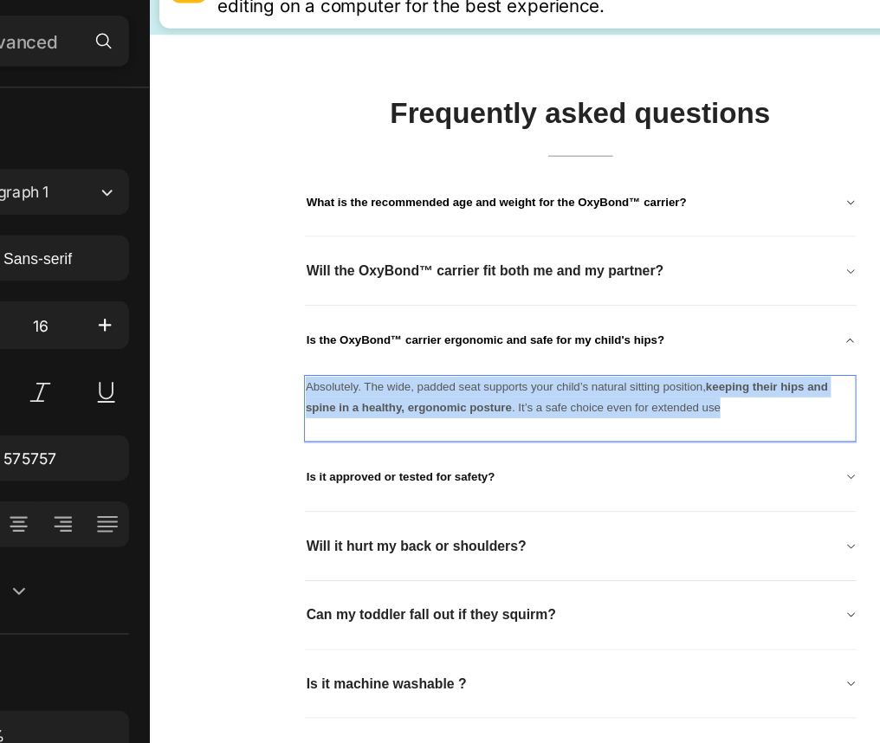
click at [867, 490] on p "Absolutely. The wide, padded seat supports your child’s natural sitting positio…" at bounding box center [668, 491] width 662 height 50
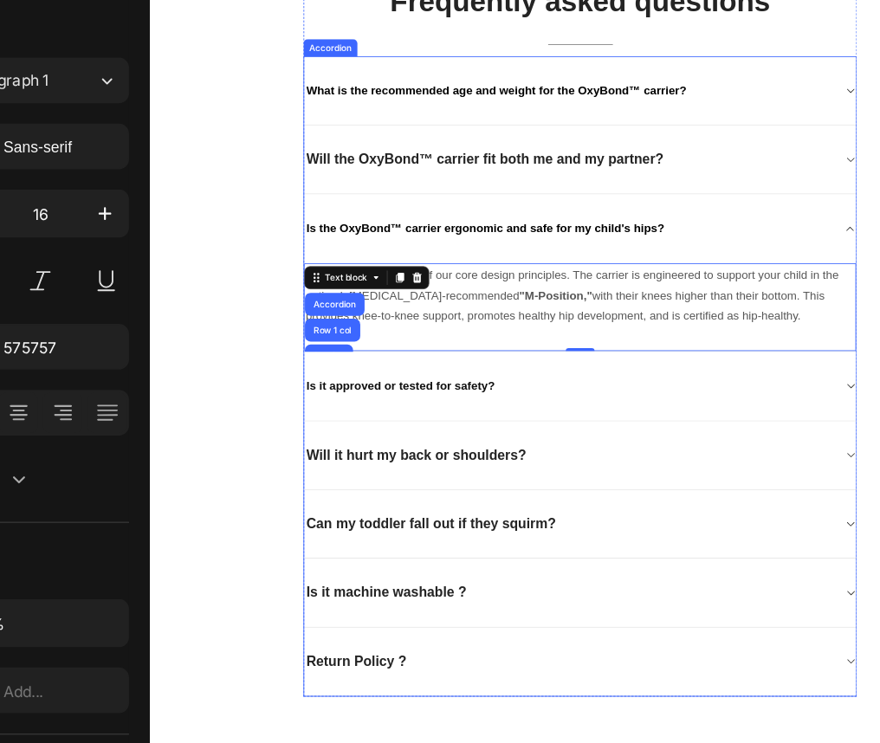
click at [412, 493] on span "Is it approved or tested for safety?" at bounding box center [451, 500] width 227 height 15
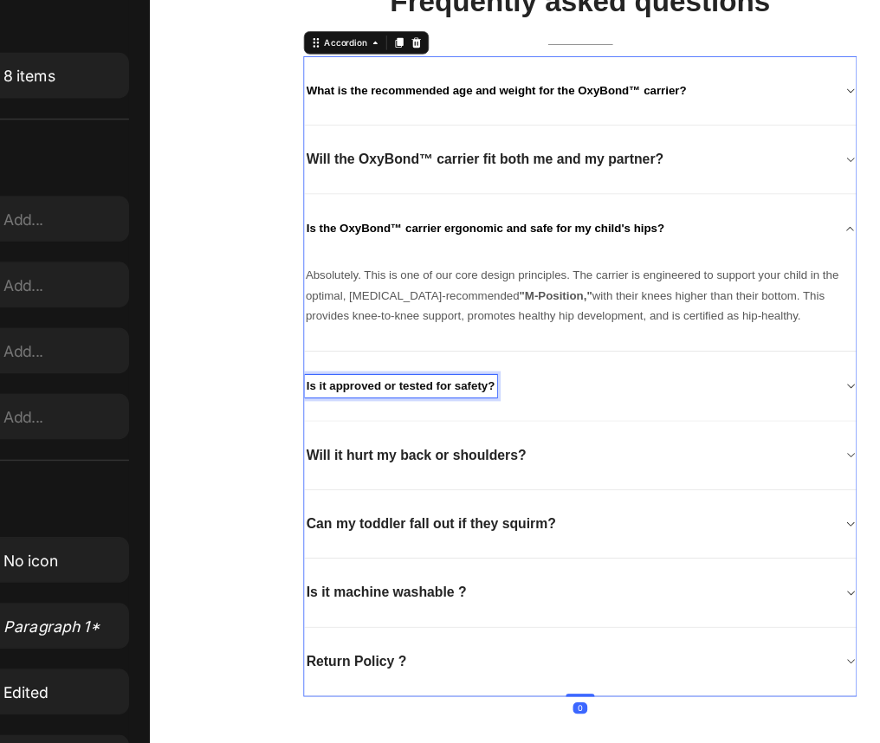
click at [412, 493] on span "Is it approved or tested for safety?" at bounding box center [451, 500] width 227 height 15
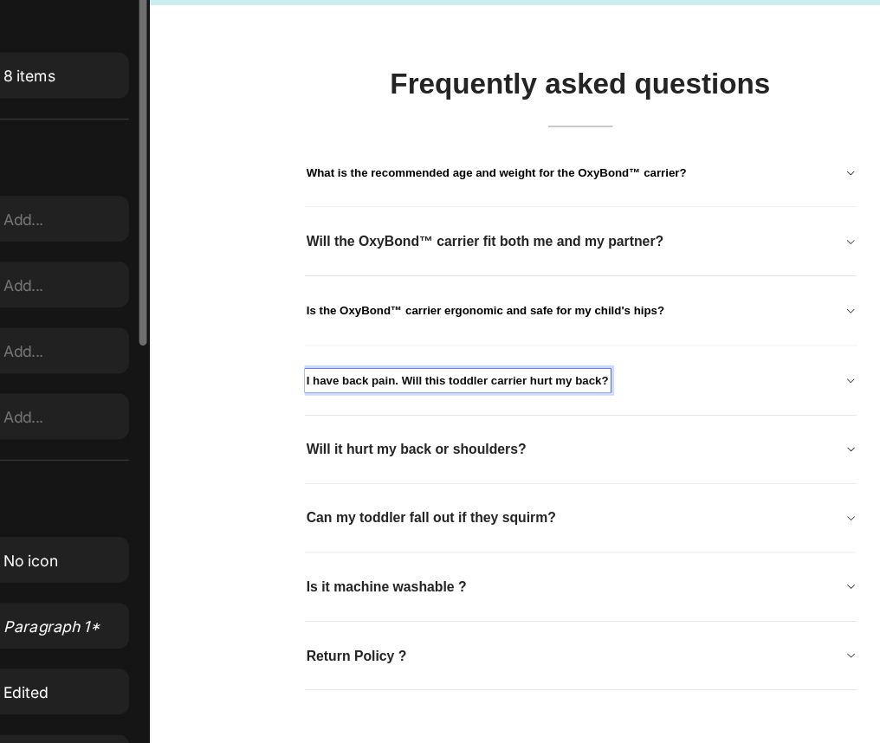
scroll to position [8869, 0]
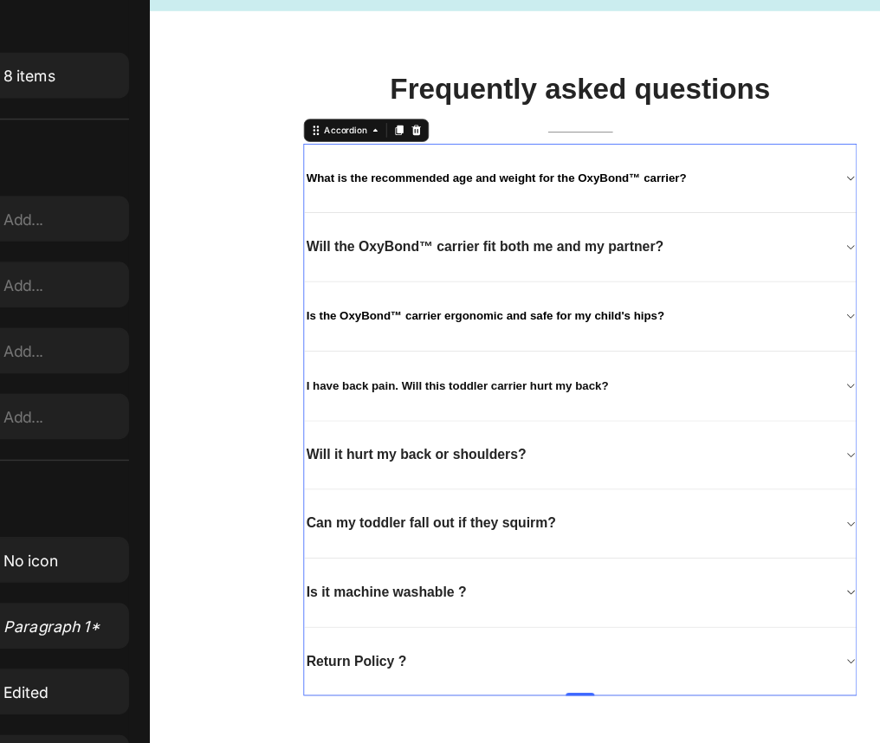
click at [814, 464] on div "I have back pain. Will this toddler carrier hurt my back?" at bounding box center [667, 501] width 665 height 84
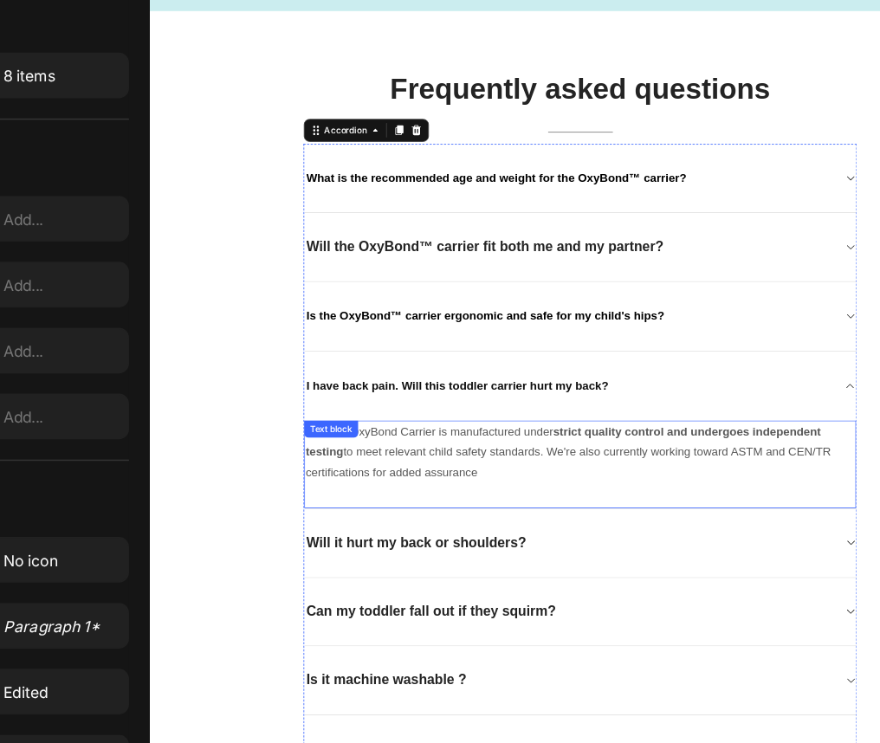
click at [430, 545] on p "Yes, the OxyBond Carrier is manufactured under strict quality control and under…" at bounding box center [668, 581] width 662 height 75
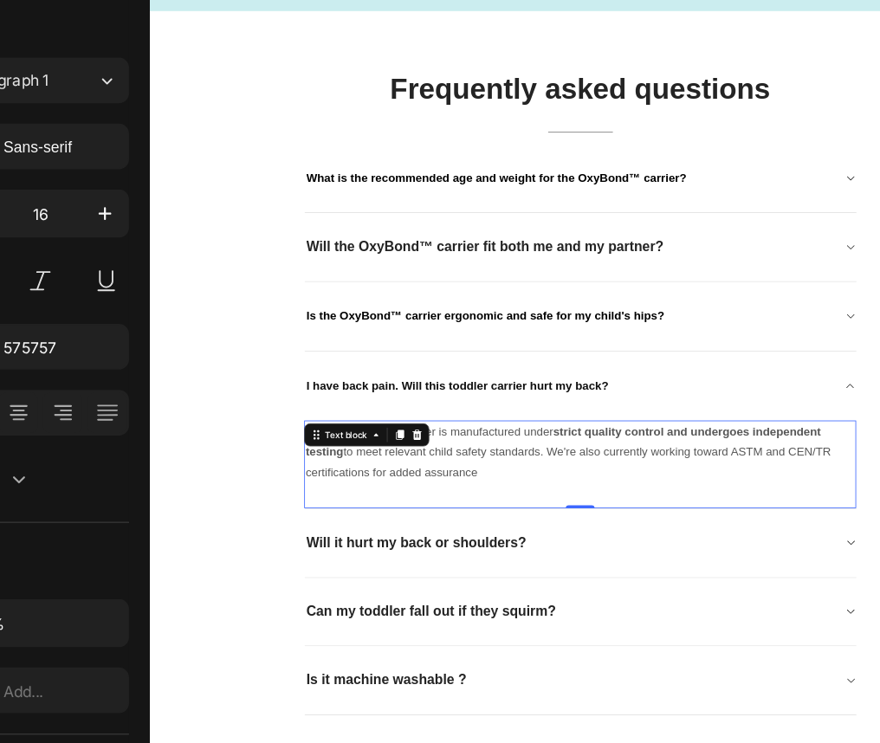
click at [430, 546] on div "Text block" at bounding box center [410, 560] width 151 height 28
click at [538, 587] on p "Yes, the OxyBond Carrier is manufactured under strict quality control and under…" at bounding box center [668, 581] width 662 height 75
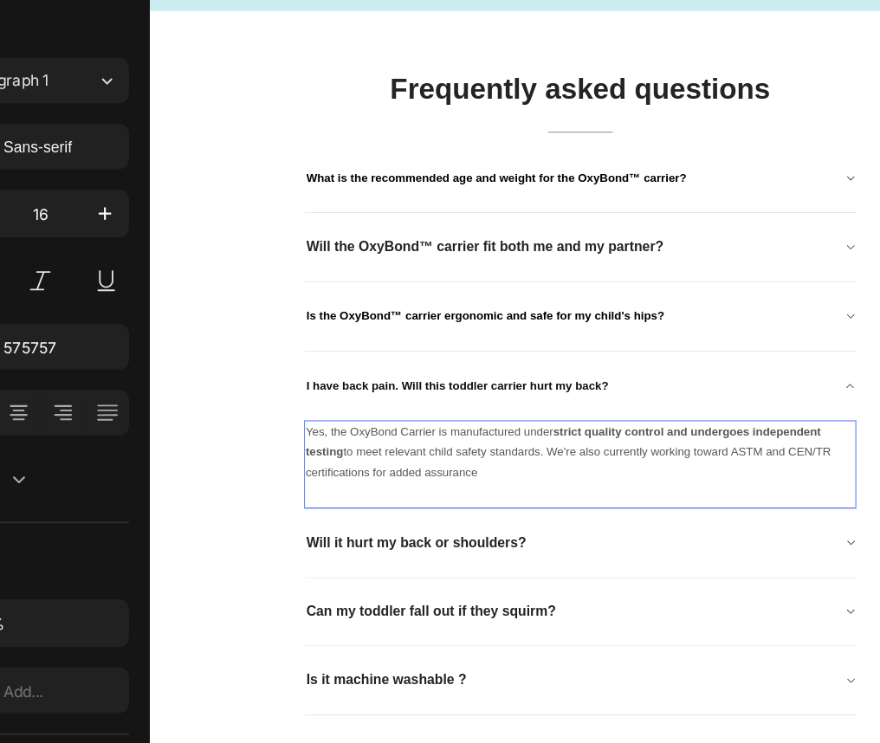
click at [538, 587] on p "Yes, the OxyBond Carrier is manufactured under strict quality control and under…" at bounding box center [668, 581] width 662 height 75
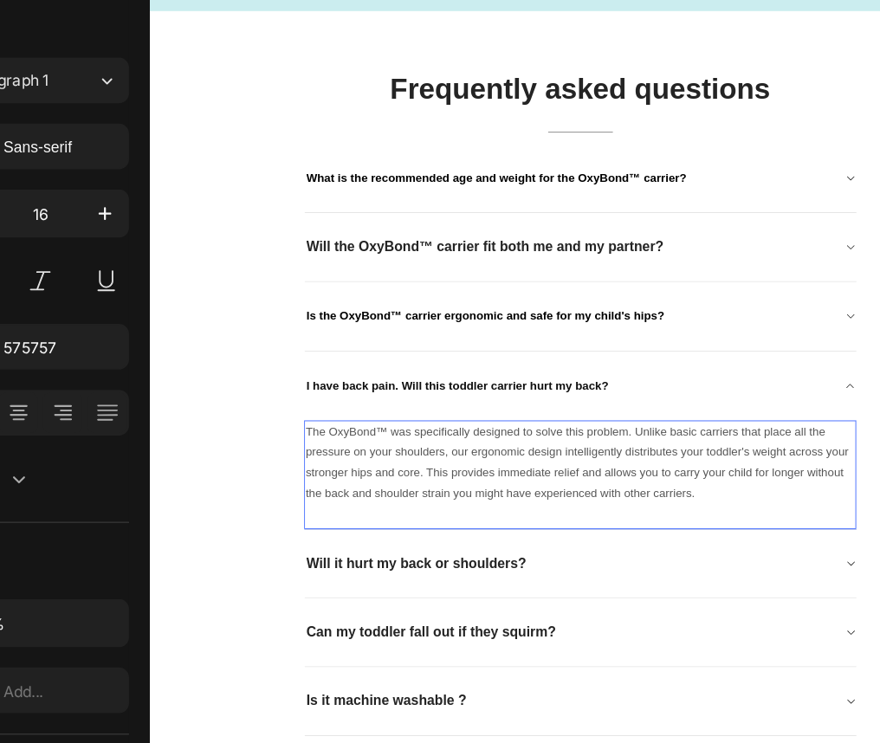
scroll to position [8974, 0]
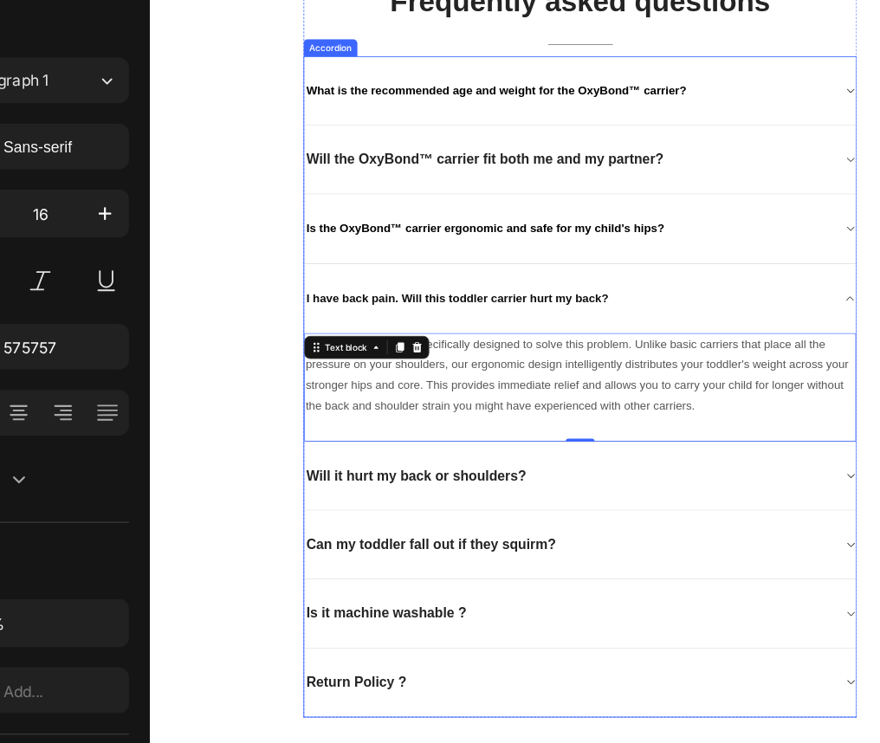
click at [408, 599] on p "Will it hurt my back or shoulders?" at bounding box center [470, 610] width 265 height 22
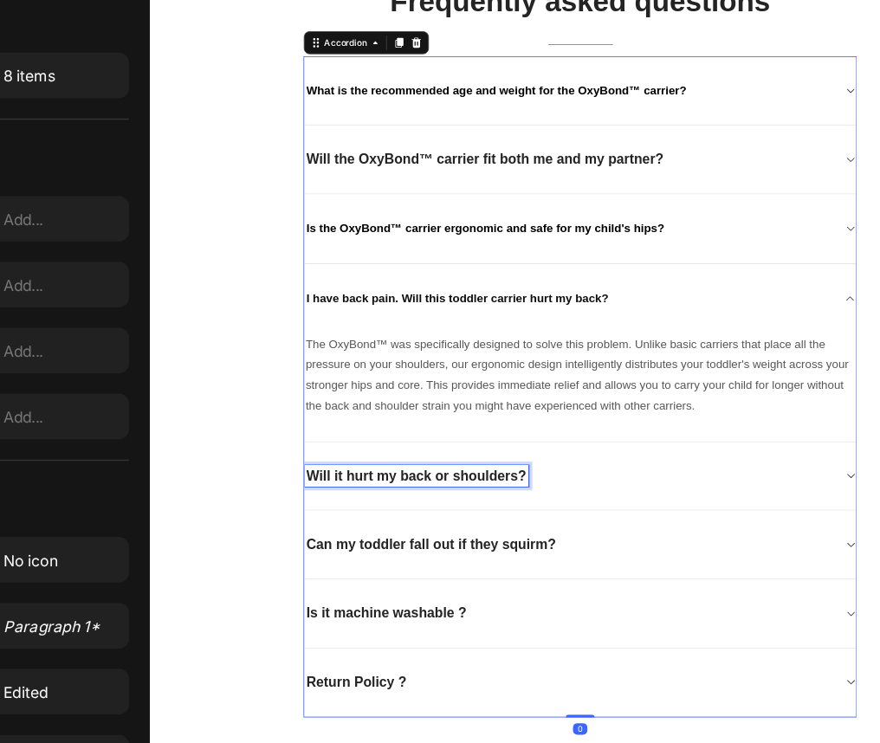
click at [408, 599] on p "Will it hurt my back or shoulders?" at bounding box center [470, 610] width 265 height 22
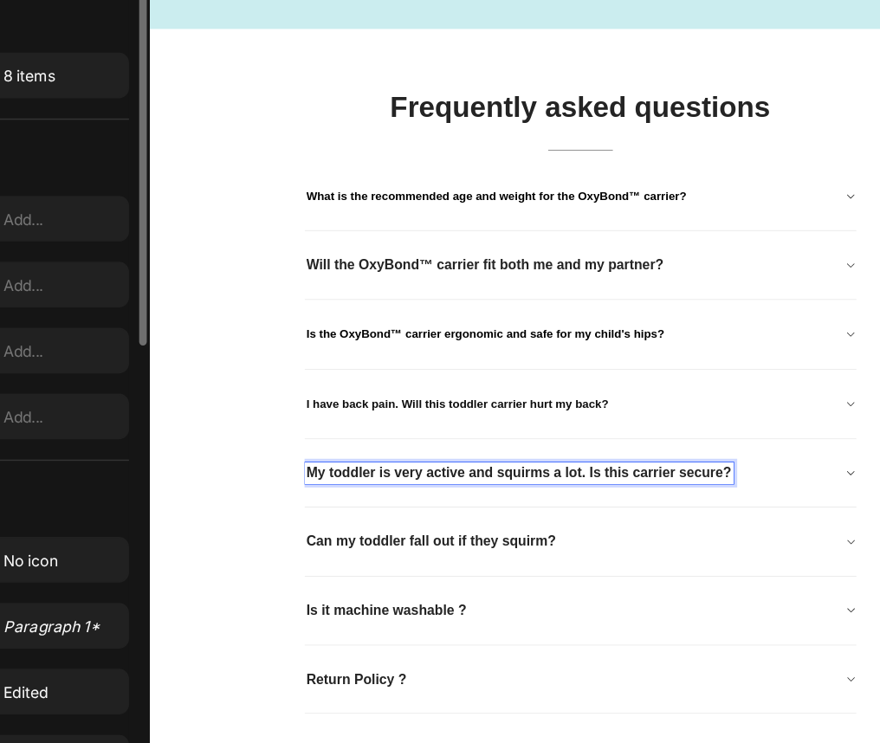
scroll to position [8843, 0]
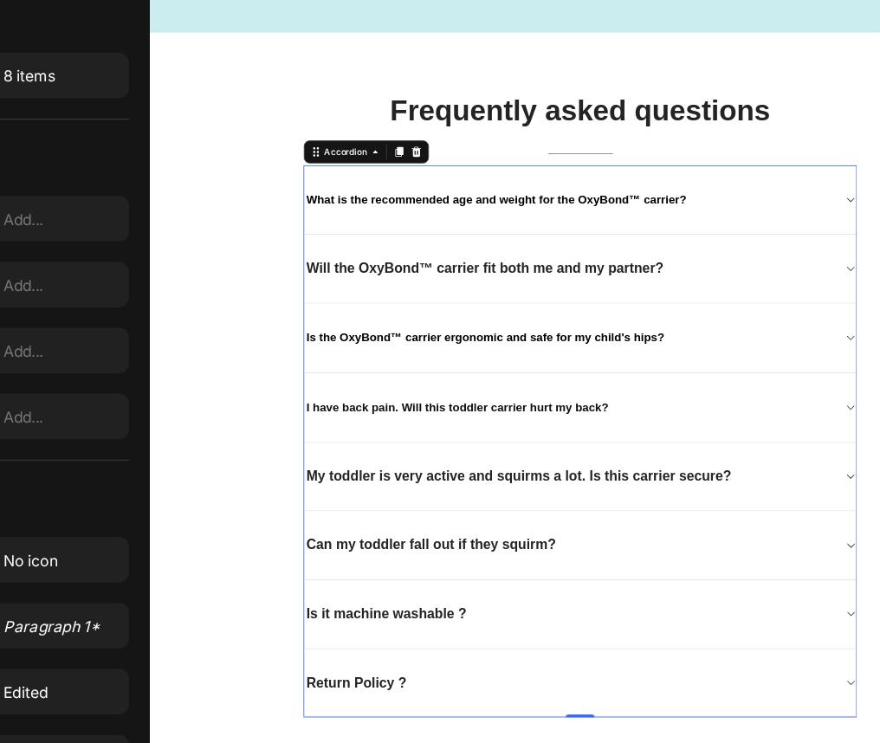
click at [522, 581] on div "My toddler is very active and squirms a lot. Is this carrier secure?" at bounding box center [667, 610] width 665 height 83
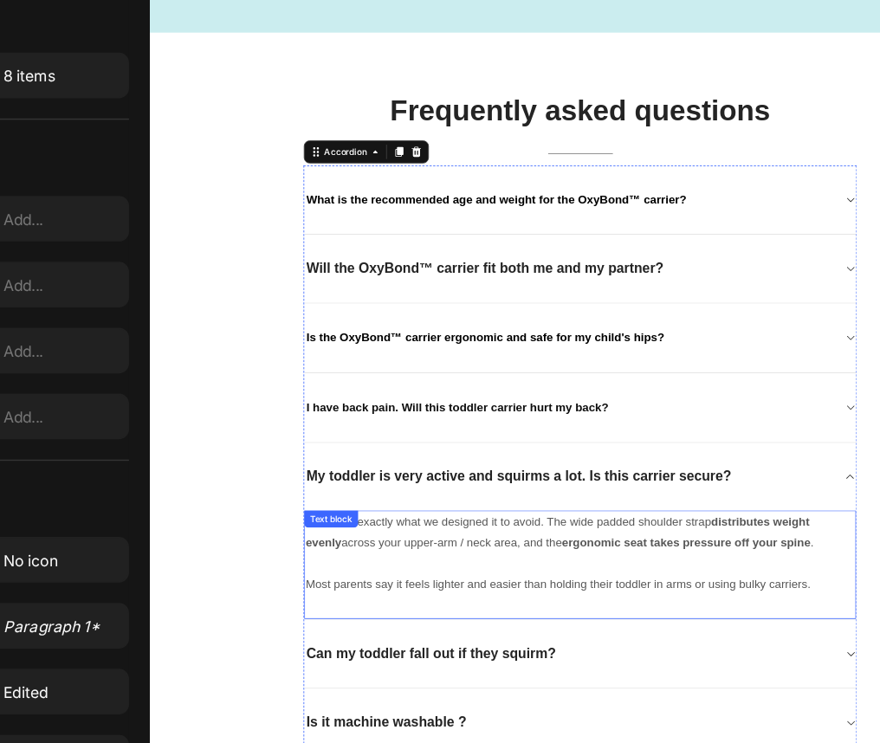
click at [751, 743] on div "No, that’s exactly what we designed it to avoid. The wide padded shoulder strap…" at bounding box center [667, 717] width 665 height 132
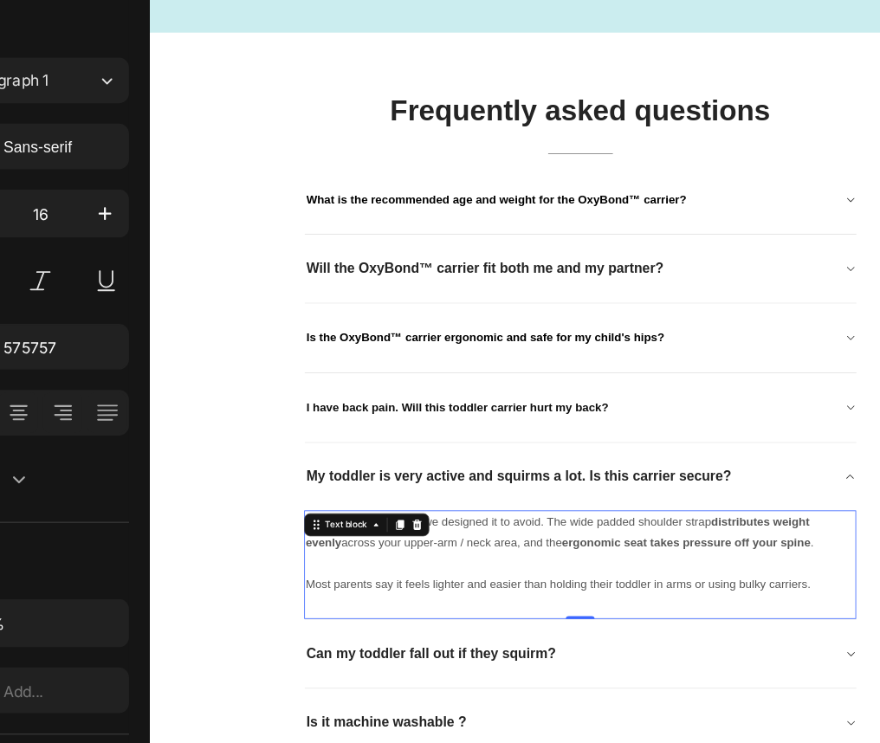
click at [751, 743] on div "No, that’s exactly what we designed it to avoid. The wide padded shoulder strap…" at bounding box center [667, 717] width 665 height 132
click at [806, 729] on p "Most parents say it feels lighter and easier than holding their toddler in arms…" at bounding box center [668, 740] width 662 height 25
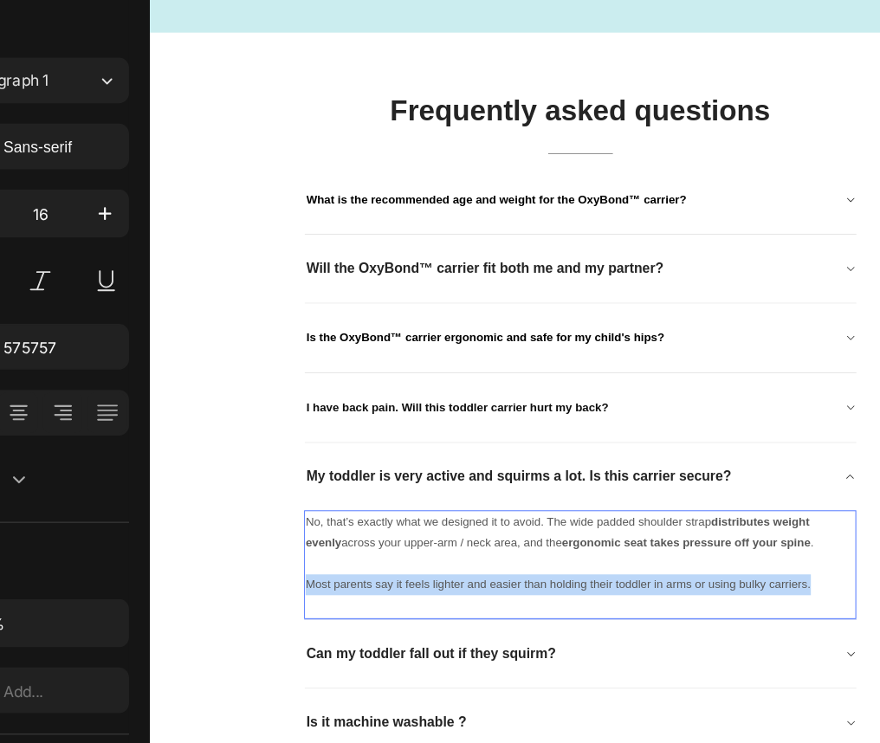
click at [806, 729] on p "Most parents say it feels lighter and easier than holding their toddler in arms…" at bounding box center [668, 740] width 662 height 25
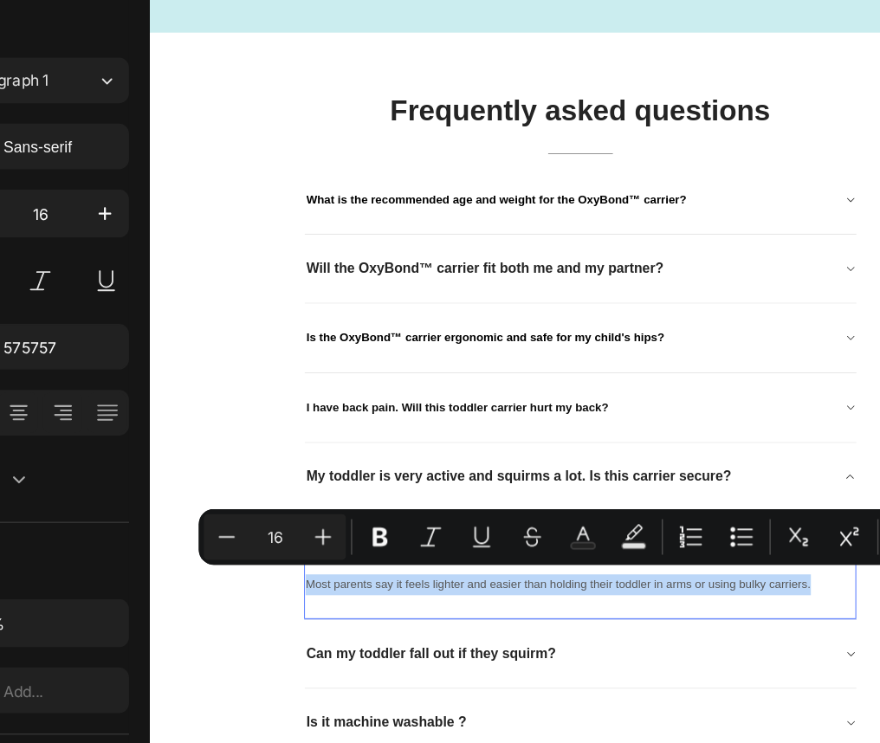
click at [879, 736] on p "Most parents say it feels lighter and easier than holding their toddler in arms…" at bounding box center [668, 740] width 662 height 25
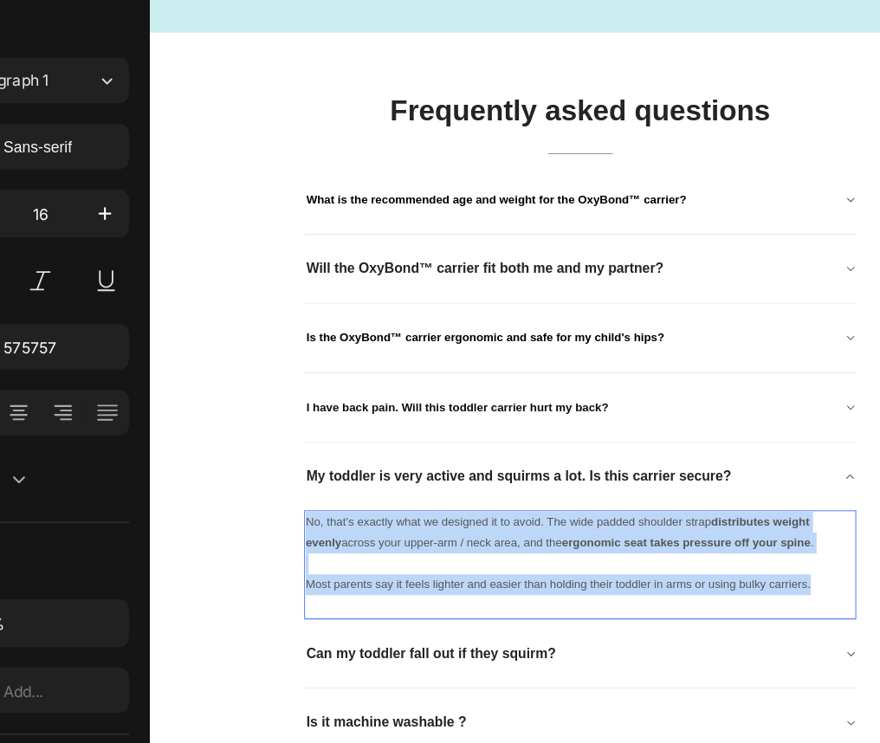
drag, startPoint x: 962, startPoint y: 736, endPoint x: 333, endPoint y: 652, distance: 634.6
click at [335, 652] on div "No, that’s exactly what we designed it to avoid. The wide padded shoulder strap…" at bounding box center [667, 702] width 665 height 103
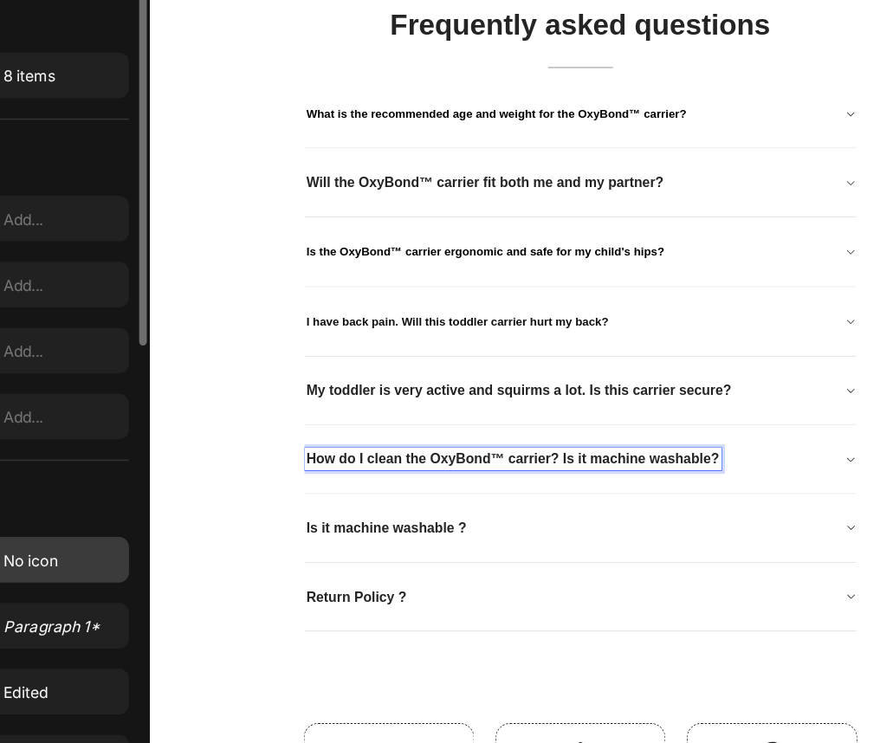
scroll to position [8945, 0]
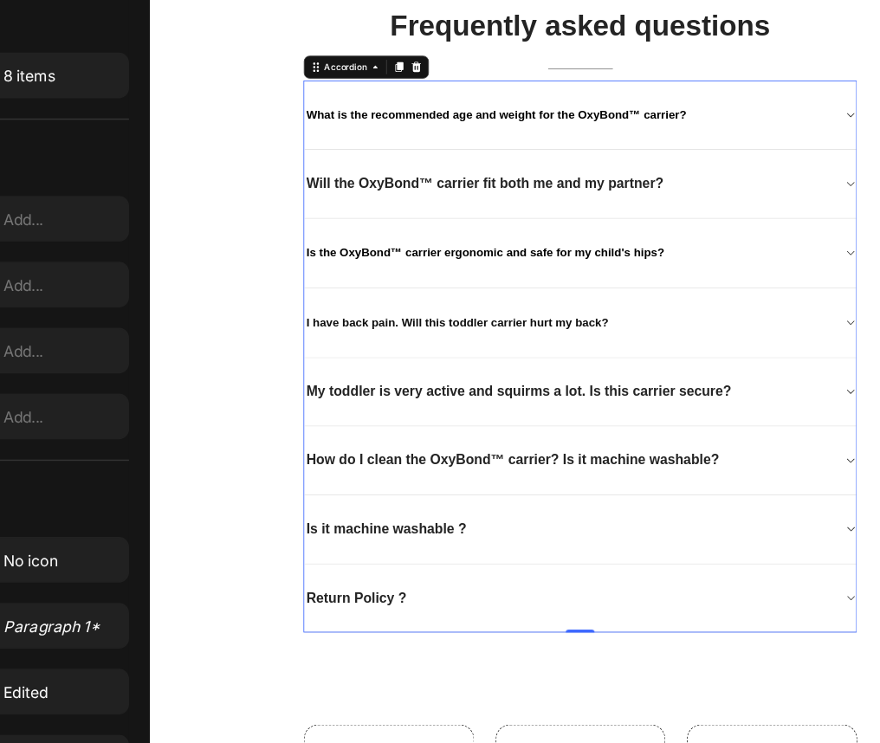
click at [859, 577] on div "How do I clean the OxyBond™ carrier? Is it machine washable?" at bounding box center [654, 590] width 638 height 27
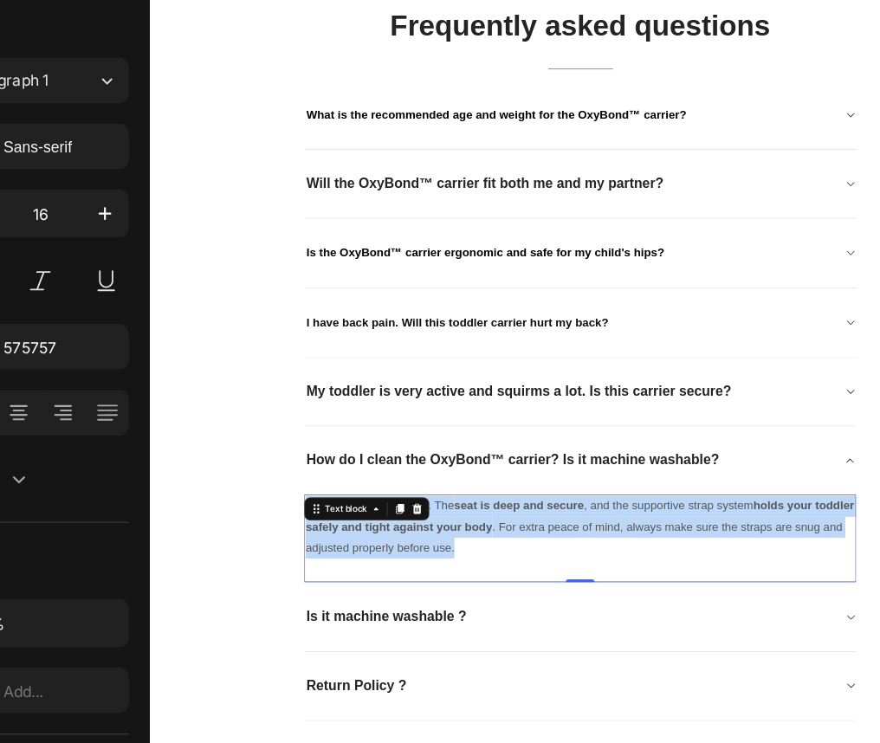
drag, startPoint x: 618, startPoint y: 695, endPoint x: 322, endPoint y: 639, distance: 300.8
click at [322, 639] on div "Frequently asked questions Heading Title Line What is the recommended age and w…" at bounding box center [668, 473] width 1014 height 863
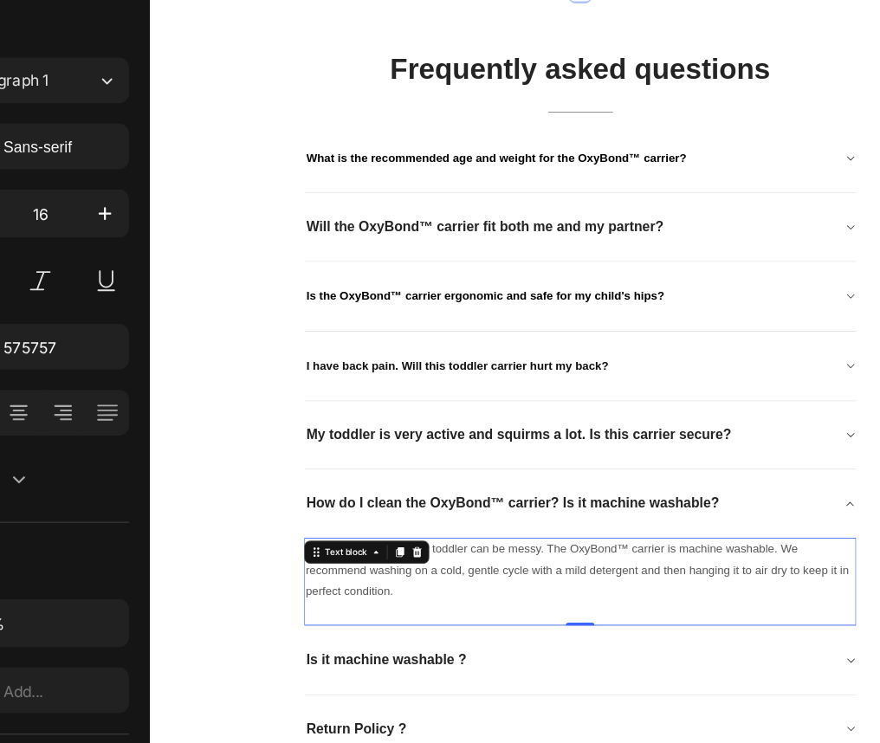
scroll to position [9022, 0]
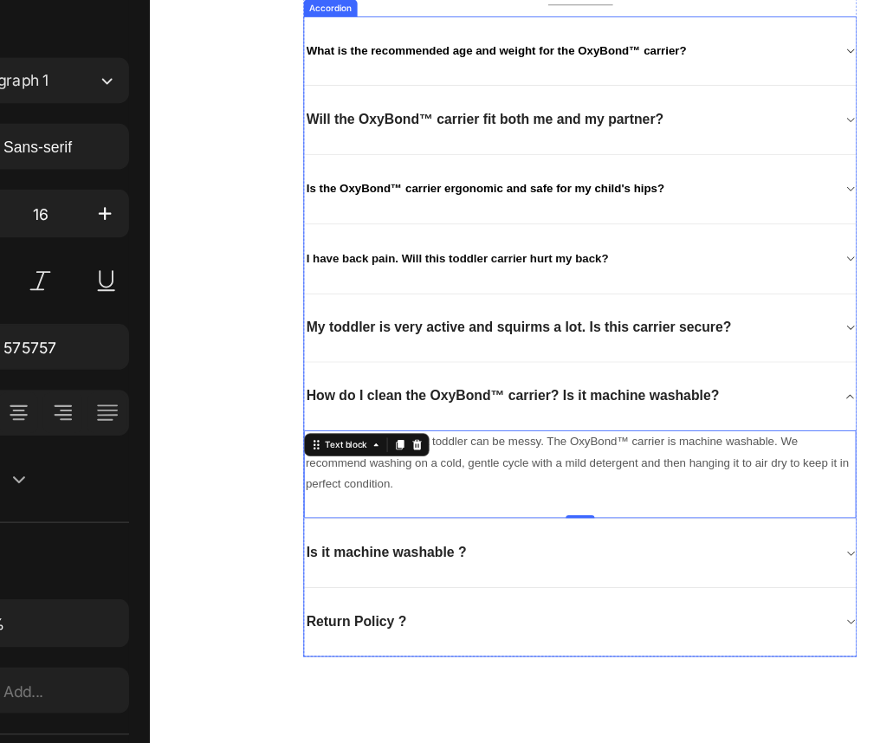
click at [569, 693] on div "Is it machine washable ?" at bounding box center [654, 702] width 638 height 27
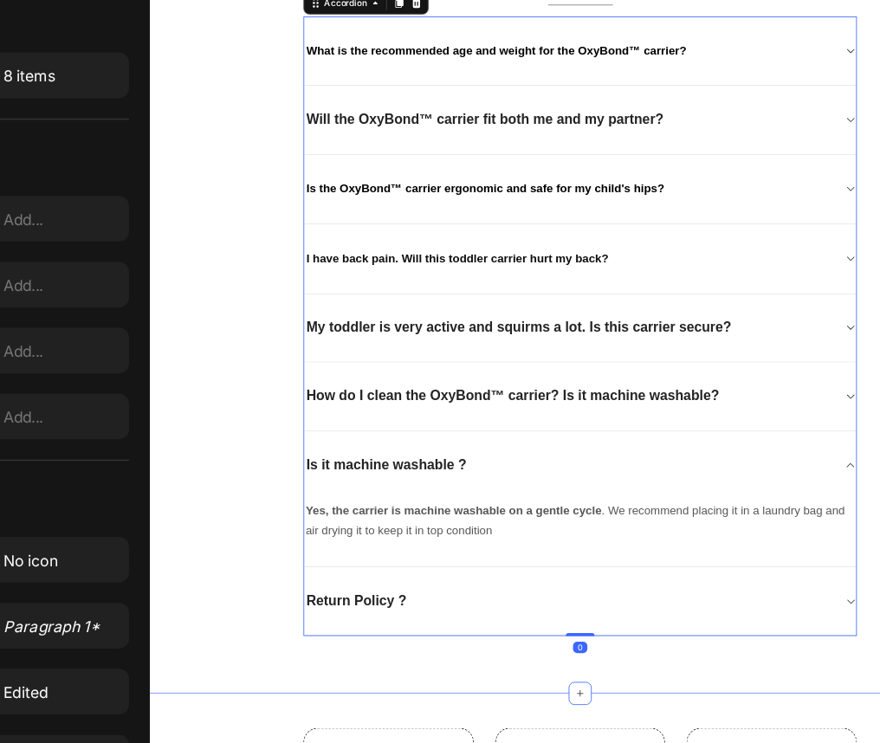
click at [217, 114] on div "Frequently asked questions Heading Title Line What is the recommended age and w…" at bounding box center [668, 383] width 1014 height 838
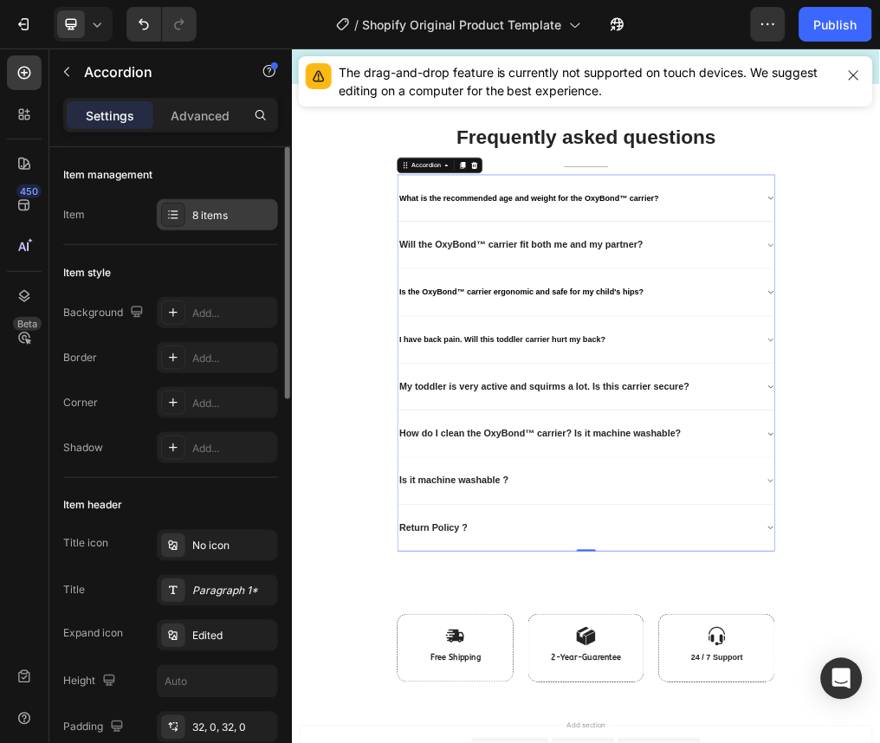
click at [237, 220] on div "8 items" at bounding box center [232, 216] width 81 height 16
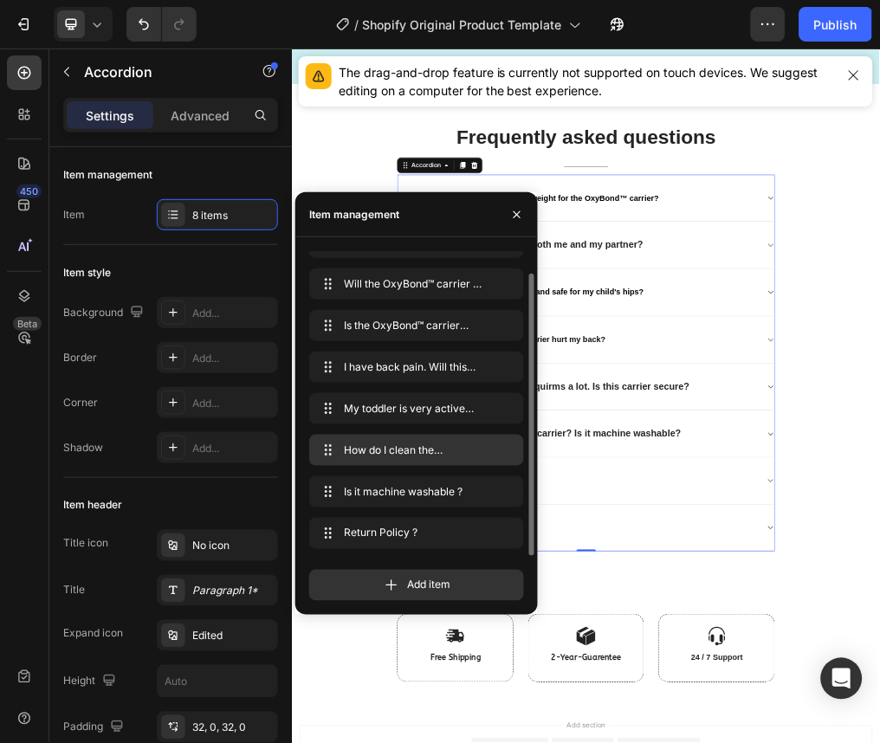
scroll to position [9156, 0]
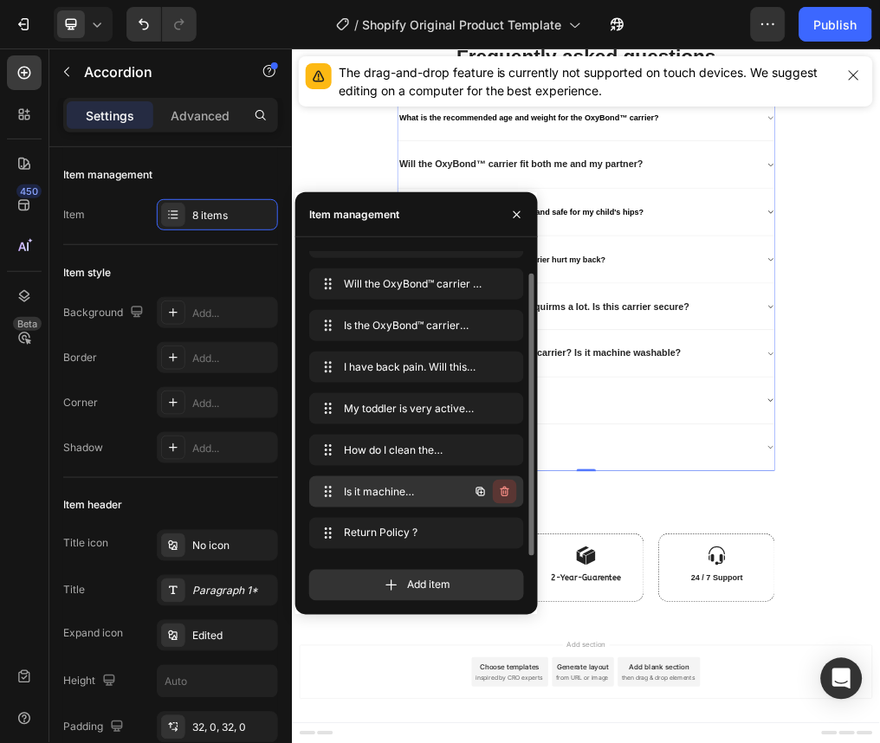
click at [509, 490] on icon "button" at bounding box center [505, 492] width 14 height 14
click at [510, 218] on icon "button" at bounding box center [517, 215] width 14 height 14
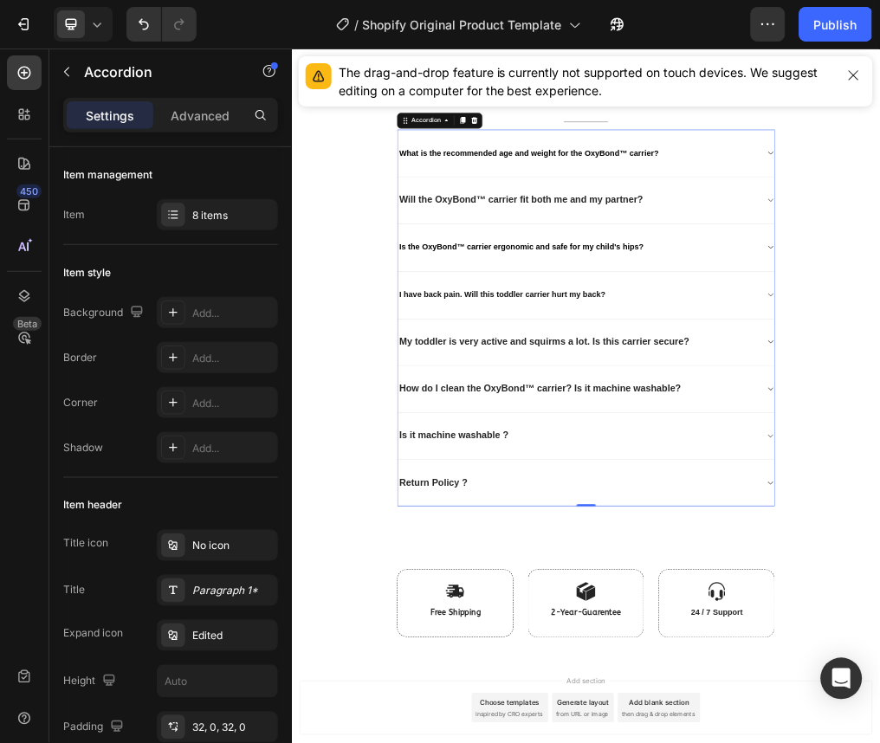
scroll to position [9065, 0]
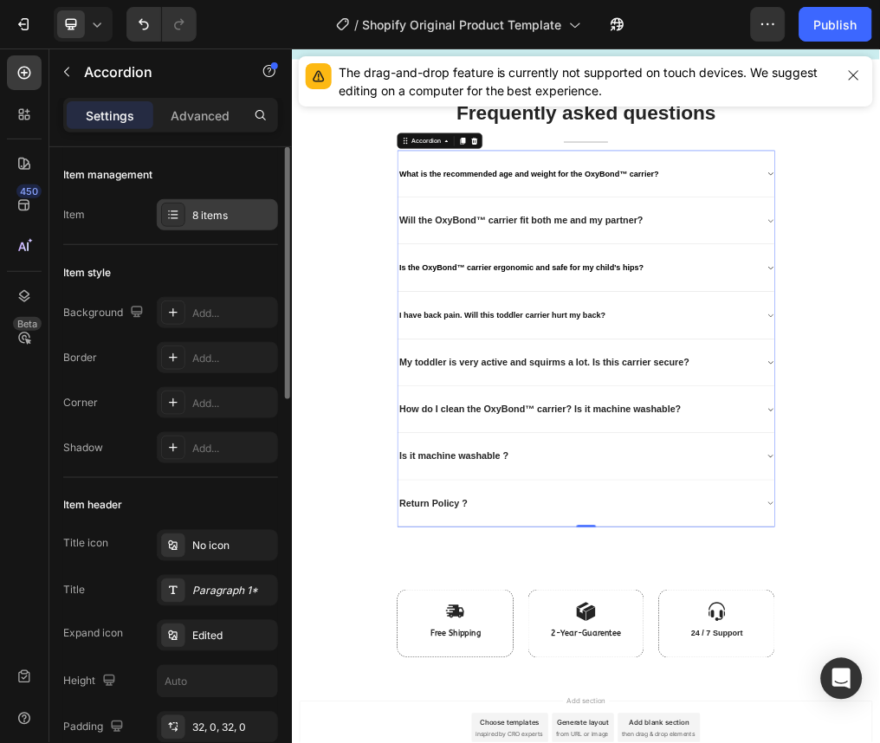
click at [237, 199] on div "8 items" at bounding box center [217, 214] width 121 height 31
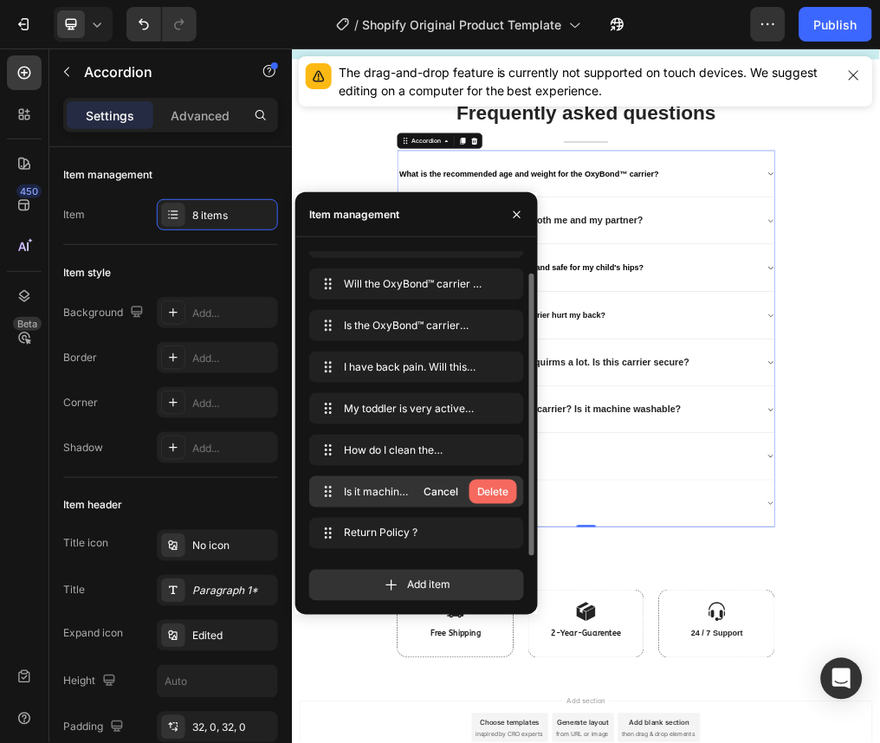
click at [500, 495] on div "Delete" at bounding box center [493, 492] width 32 height 16
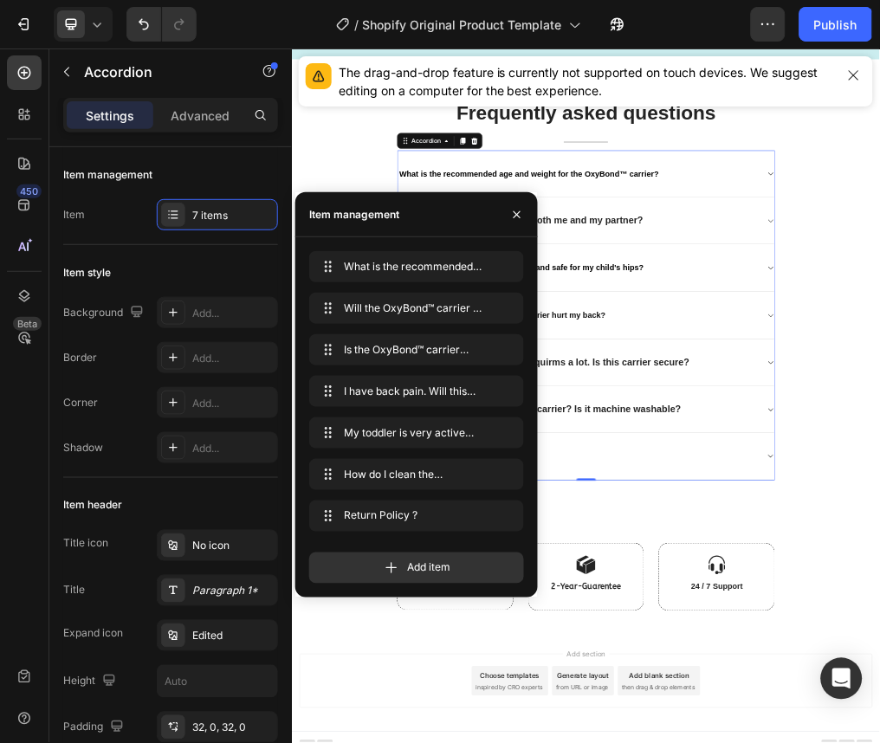
scroll to position [0, 0]
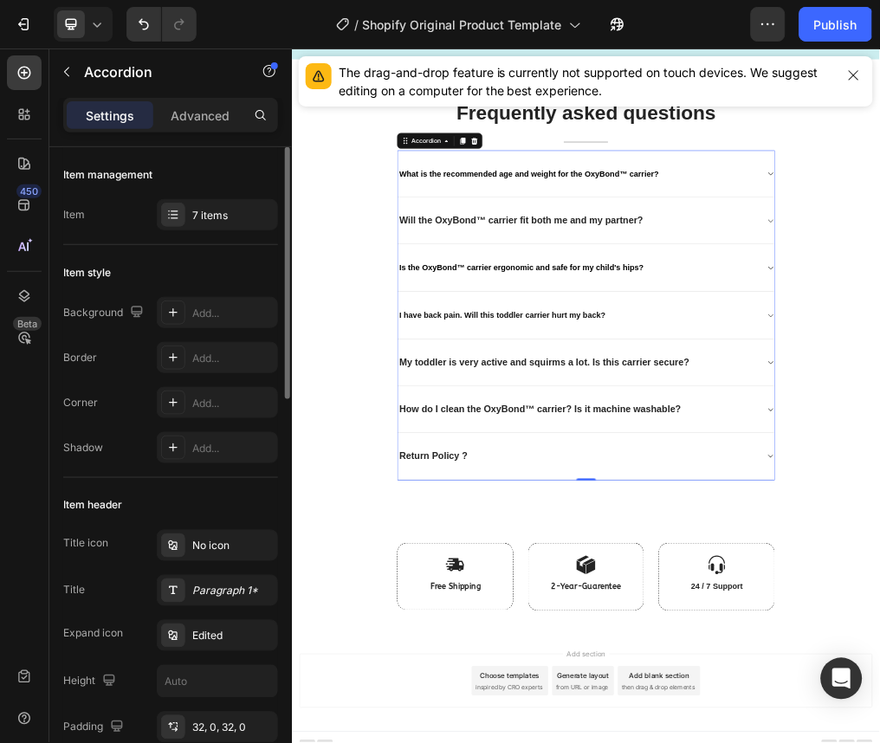
drag, startPoint x: 500, startPoint y: 495, endPoint x: 237, endPoint y: 482, distance: 262.8
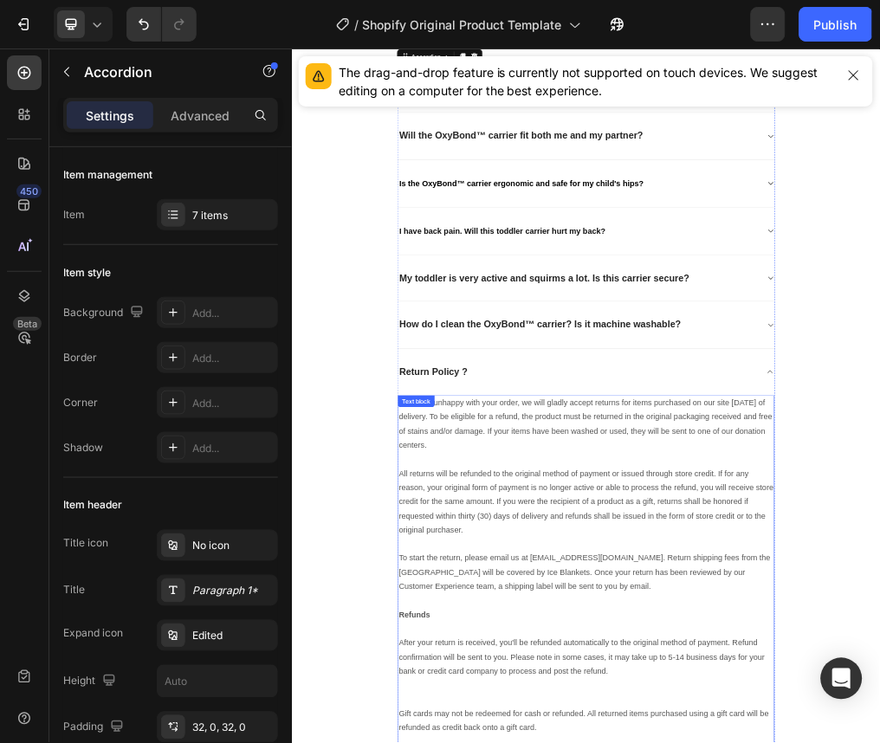
scroll to position [9351, 0]
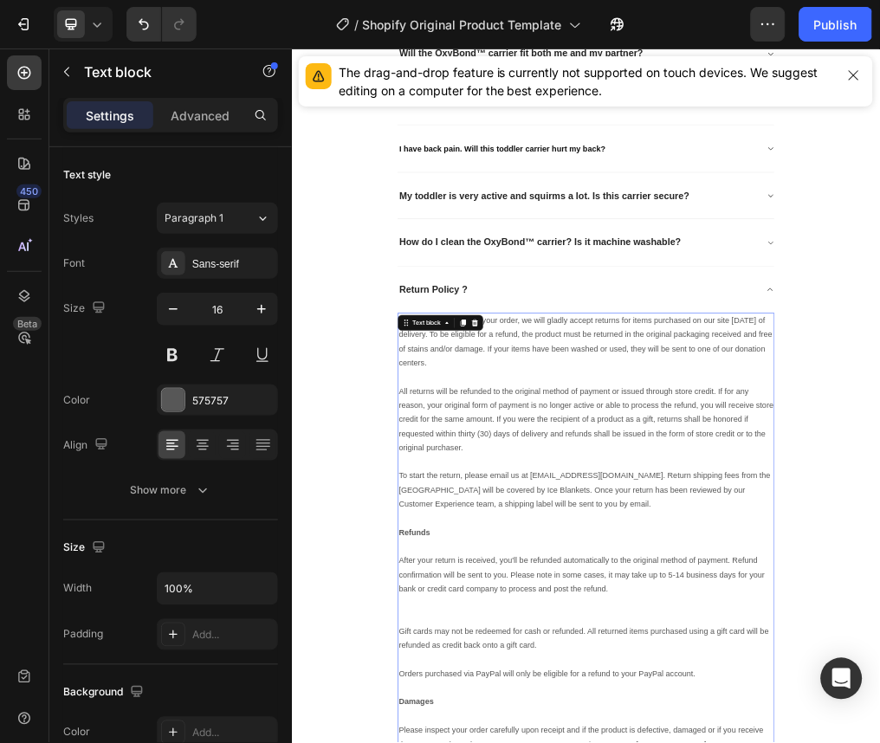
click at [624, 725] on p "All returns will be refunded to the original method of payment or issued throug…" at bounding box center [811, 717] width 662 height 150
click at [879, 524] on p "If you are unhappy with your order, we will gladly accept returns for items pur…" at bounding box center [811, 579] width 662 height 125
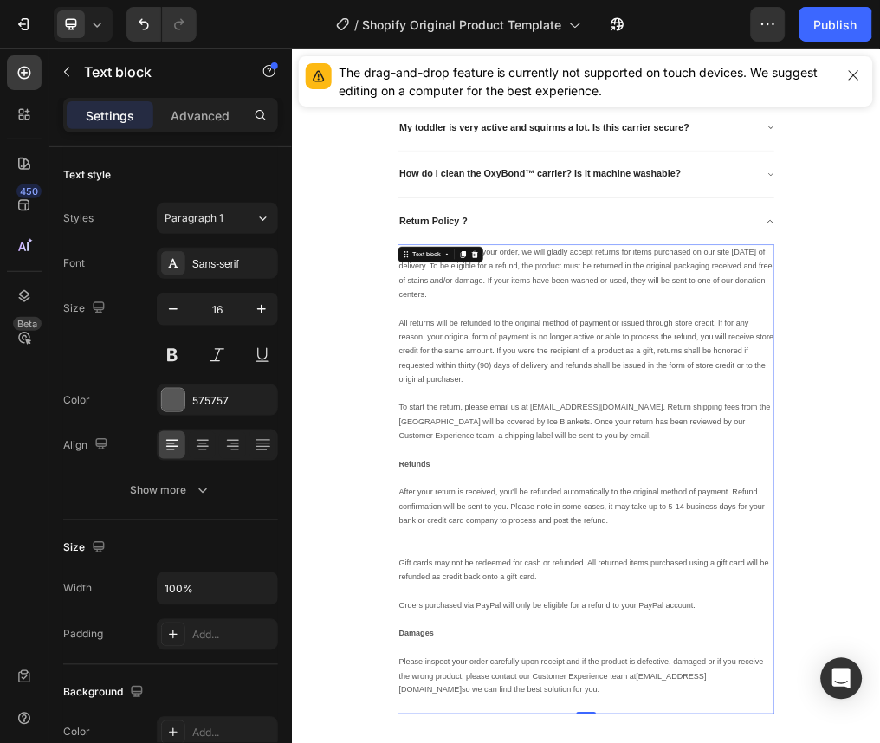
scroll to position [9589, 0]
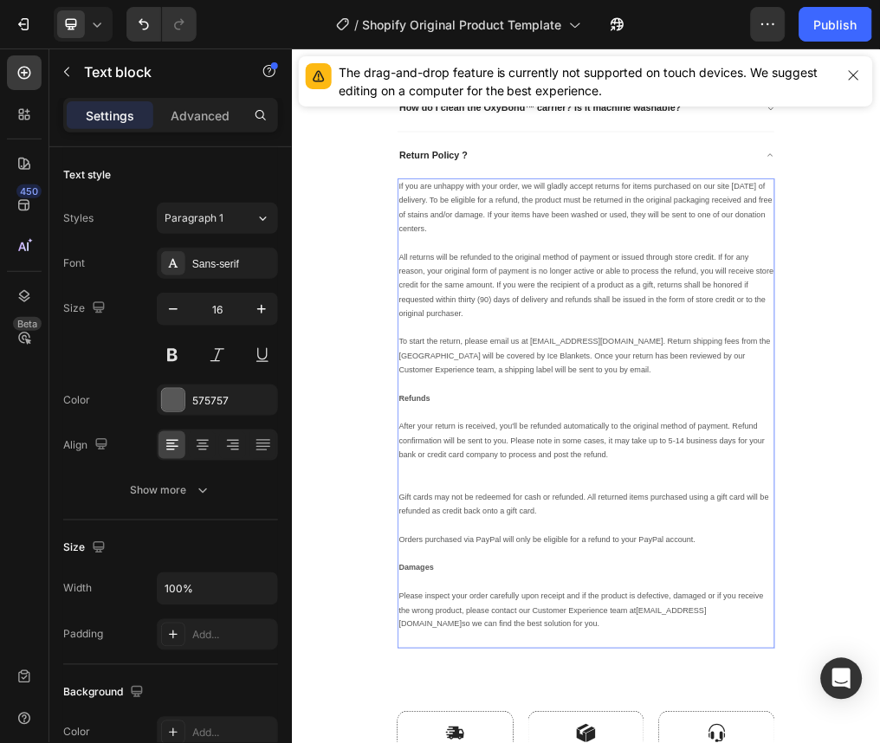
drag, startPoint x: 627, startPoint y: 1072, endPoint x: 469, endPoint y: 255, distance: 832.3
click at [478, 255] on div "Return Policy ? If you are unhappy with your order, we will gladly accept retur…" at bounding box center [810, 652] width 665 height 912
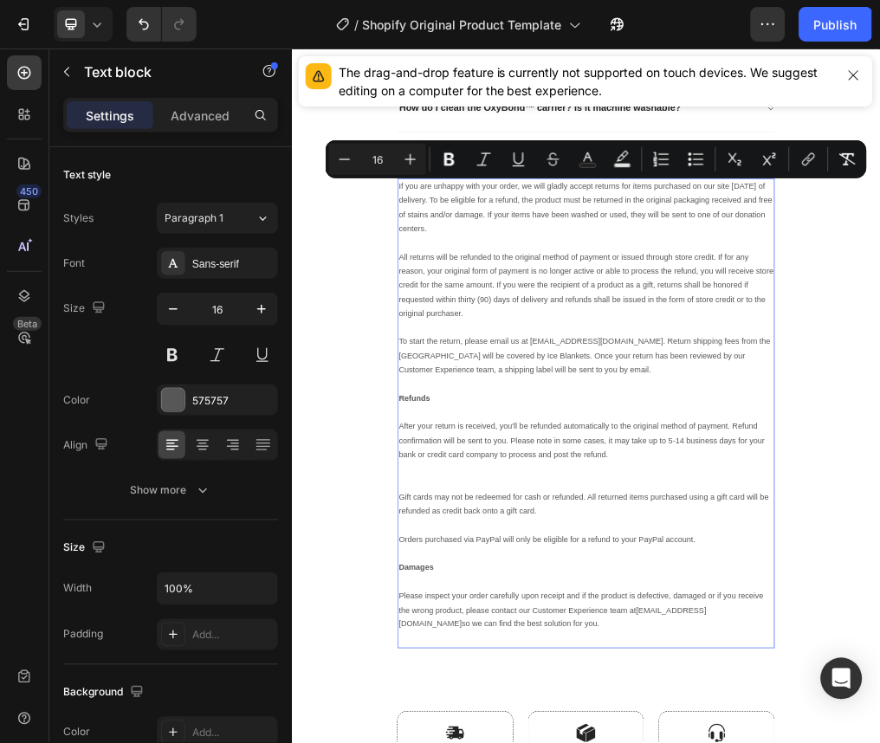
scroll to position [9129, 0]
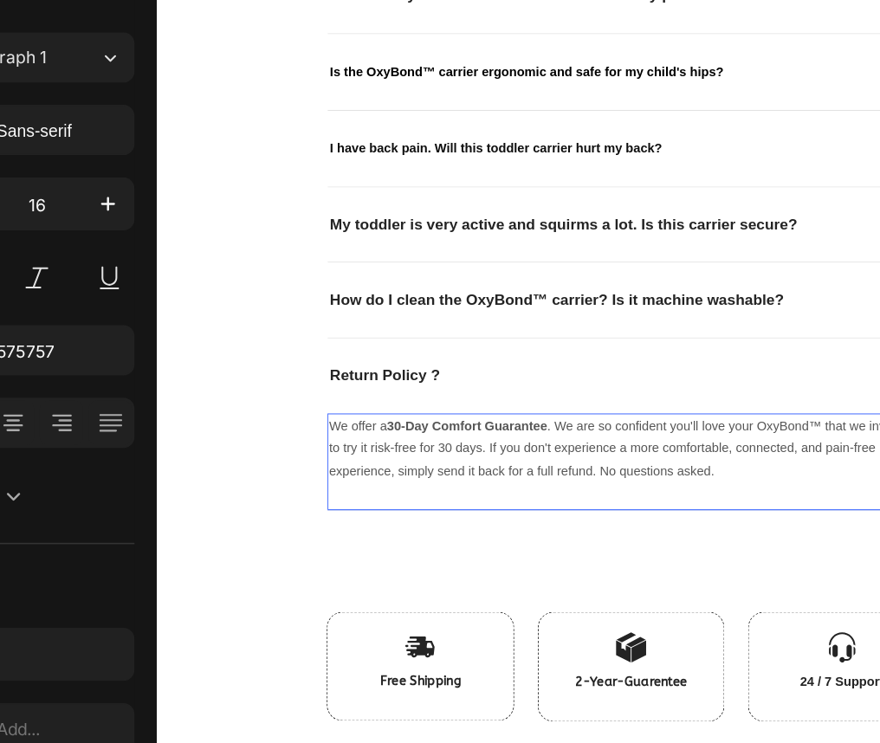
click at [418, 481] on strong "30-Day Comfort Guarantee" at bounding box center [496, 488] width 176 height 15
click at [412, 483] on strong "30-Day Comfort Guarantee" at bounding box center [496, 488] width 176 height 15
click at [465, 507] on p "We offer a 9 0-Day Comfort Guarantee . We are so confident you'll love your Oxy…" at bounding box center [676, 514] width 662 height 75
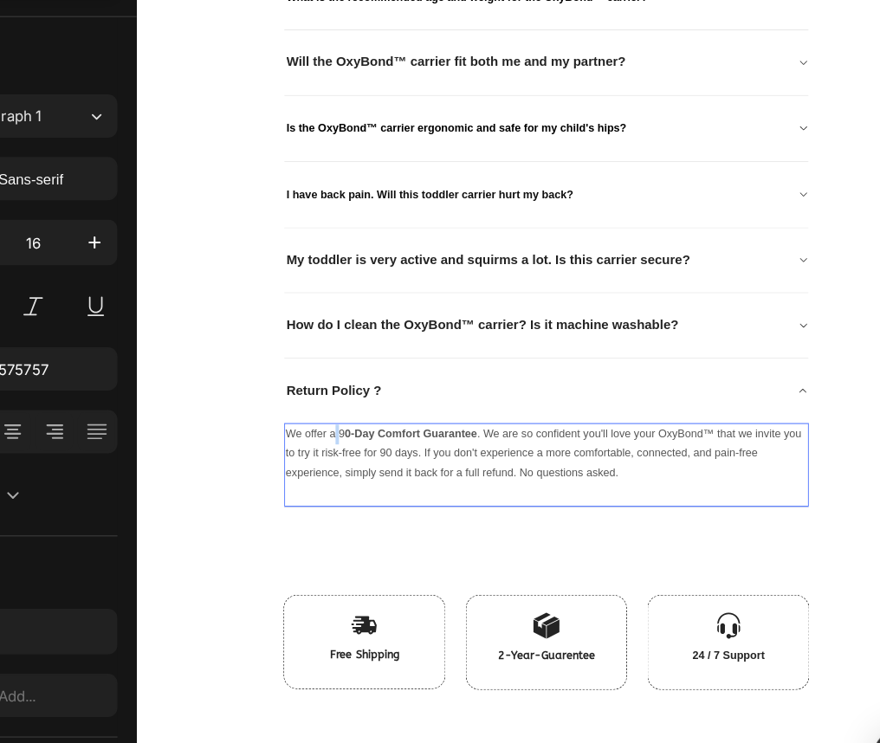
drag, startPoint x: 399, startPoint y: 589, endPoint x: 382, endPoint y: 581, distance: 18.6
click at [382, 581] on p "We offer a 9 0-Day Comfort Guarantee . We are so confident you'll love your Oxy…" at bounding box center [656, 610] width 662 height 75
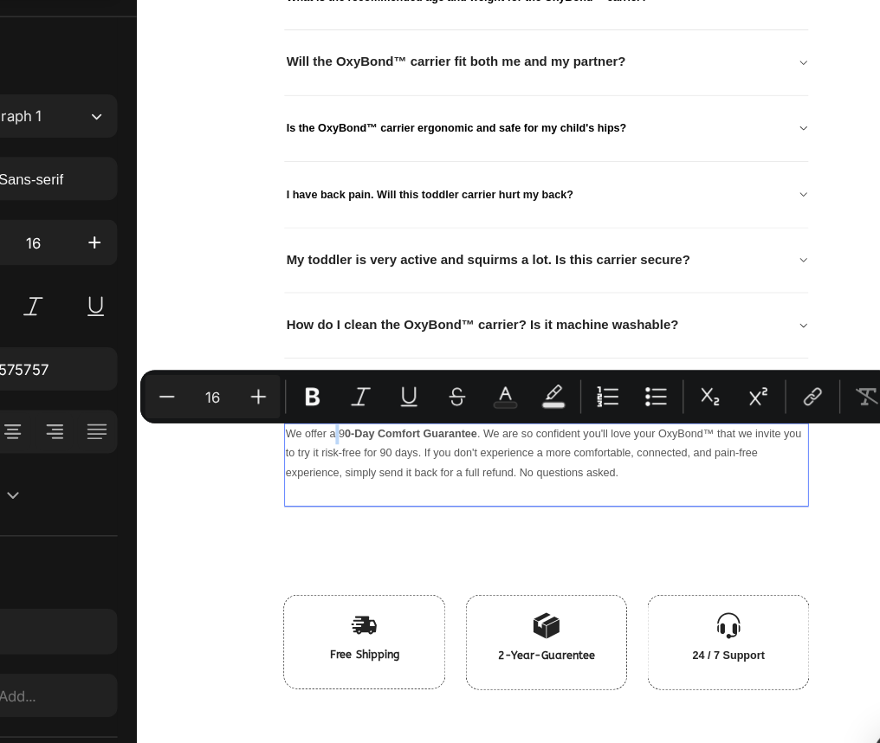
click at [386, 580] on p "We offer a 9 0-Day Comfort Guarantee . We are so confident you'll love your Oxy…" at bounding box center [656, 610] width 662 height 75
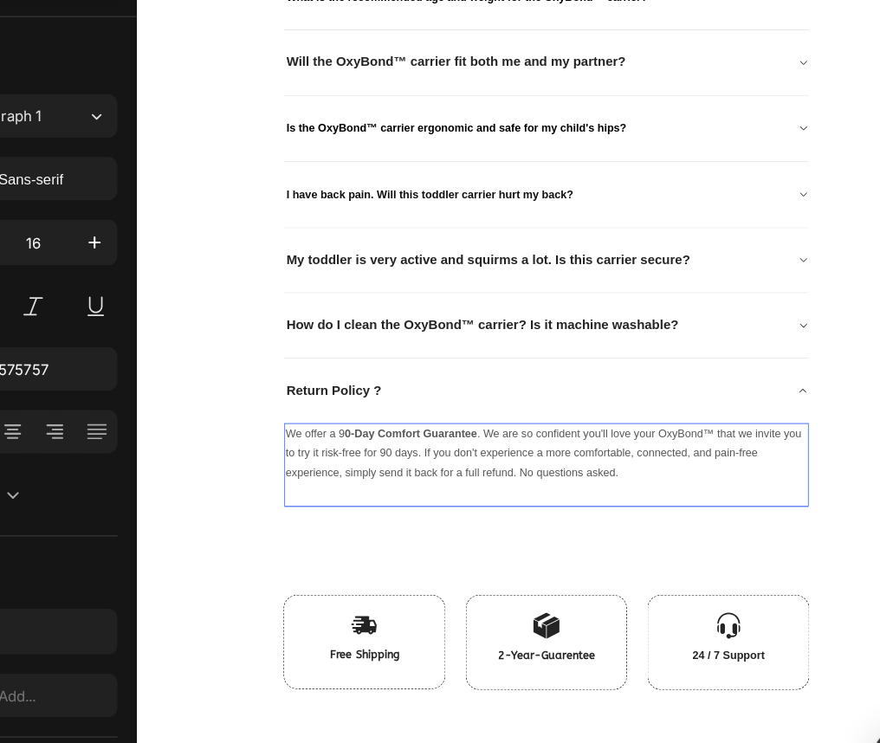
click at [386, 580] on p "We offer a 9 0-Day Comfort Guarantee . We are so confident you'll love your Oxy…" at bounding box center [656, 610] width 662 height 75
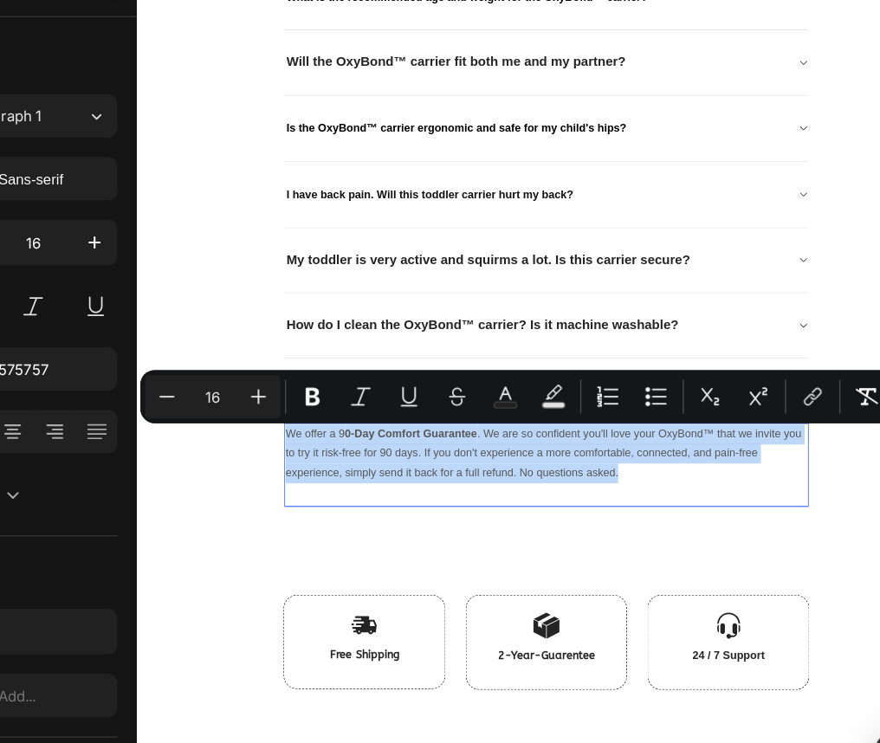
click at [386, 580] on p "We offer a 9 0-Day Comfort Guarantee . We are so confident you'll love your Oxy…" at bounding box center [656, 610] width 662 height 75
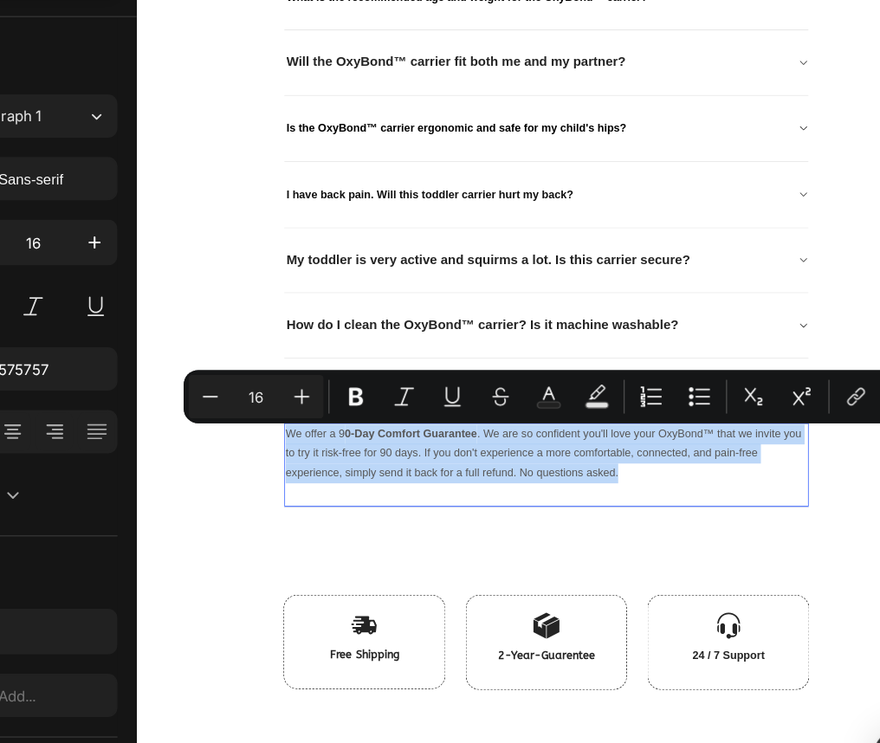
click at [386, 580] on p "We offer a 9 0-Day Comfort Guarantee . We are so confident you'll love your Oxy…" at bounding box center [656, 610] width 662 height 75
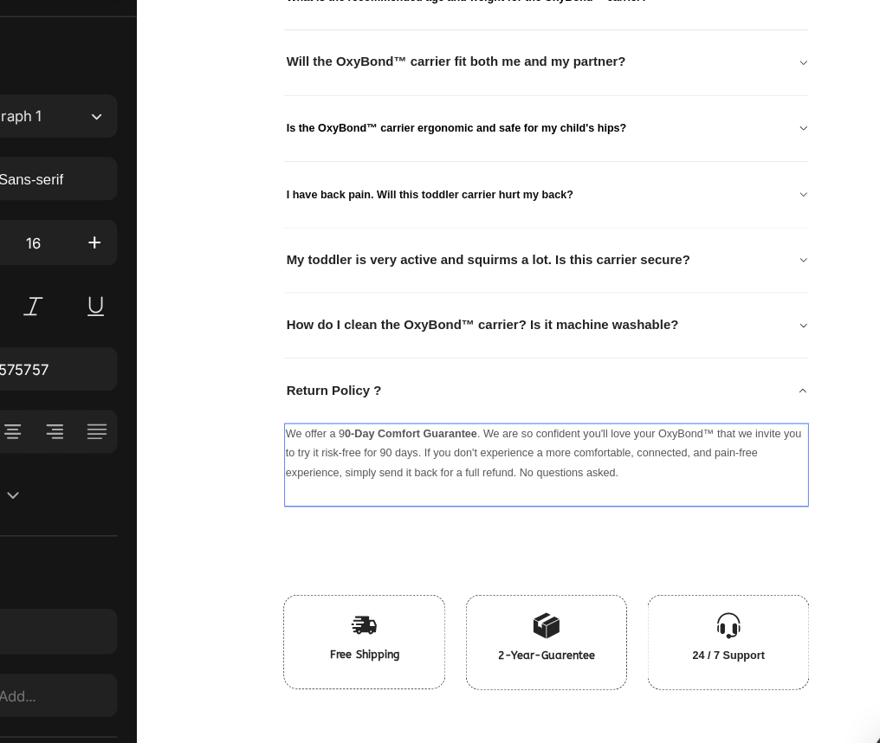
click at [386, 580] on p "We offer a 9 0-Day Comfort Guarantee . We are so confident you'll love your Oxy…" at bounding box center [656, 610] width 662 height 75
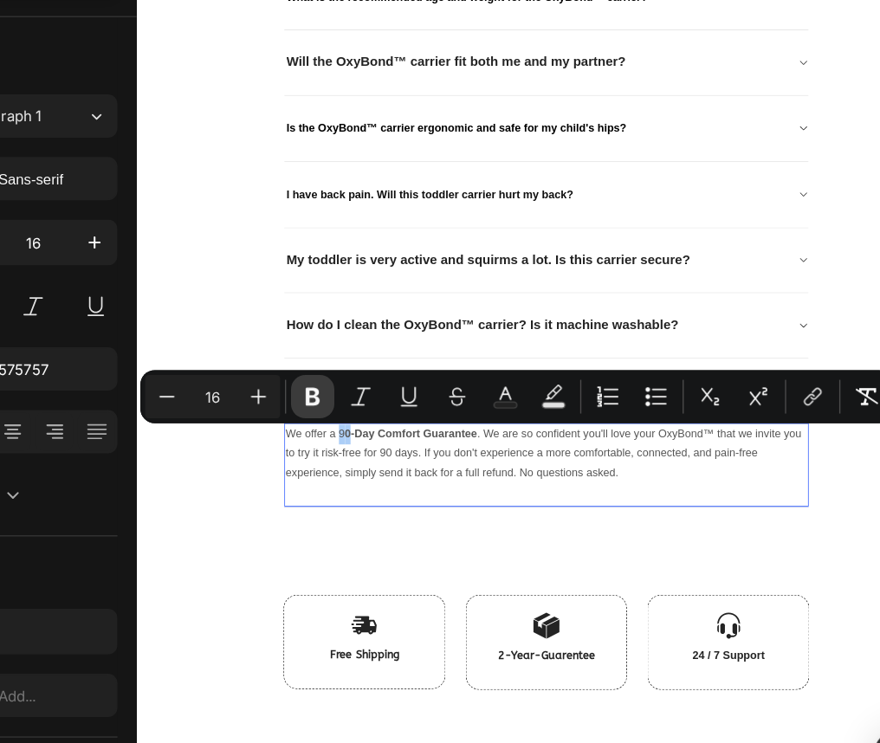
click at [421, 423] on icon "Editor contextual toolbar" at bounding box center [418, 420] width 10 height 13
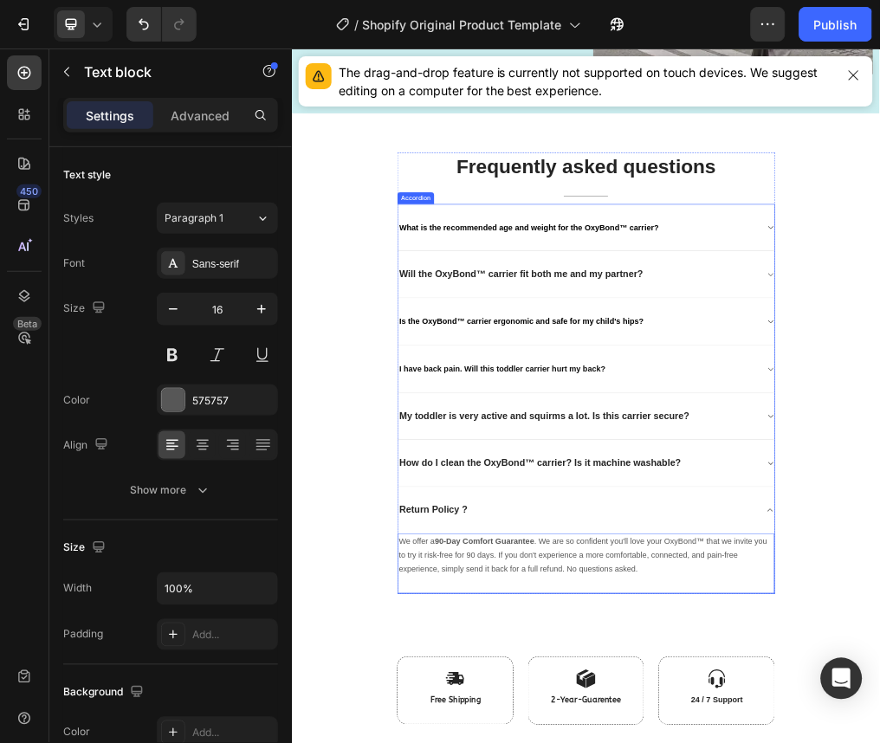
scroll to position [8969, 0]
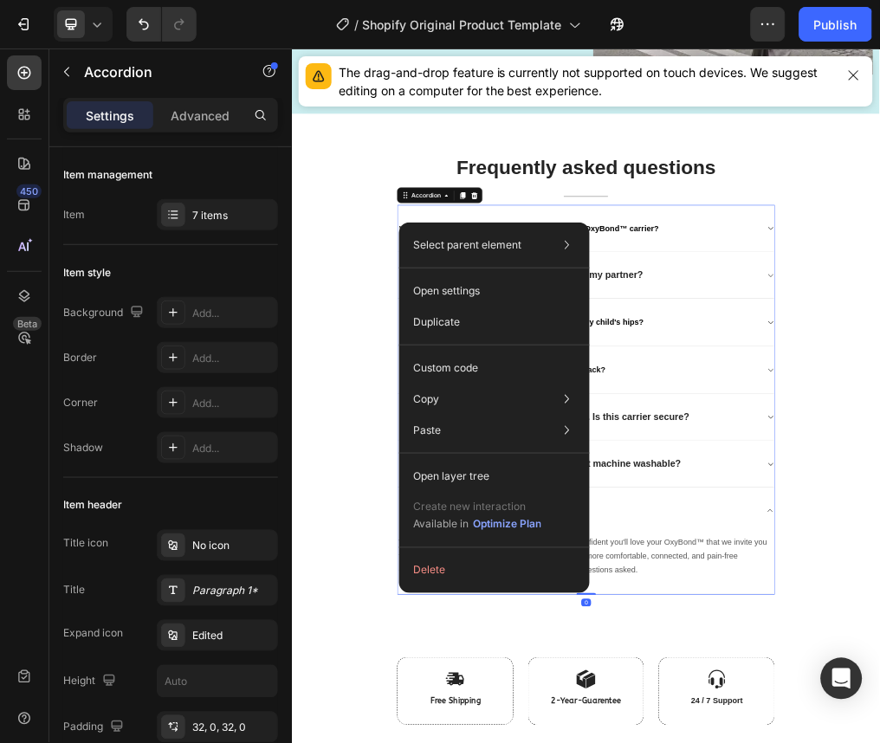
click at [879, 435] on div "Will the OxyBond™ carrier fit both me and my partner?" at bounding box center [797, 448] width 638 height 27
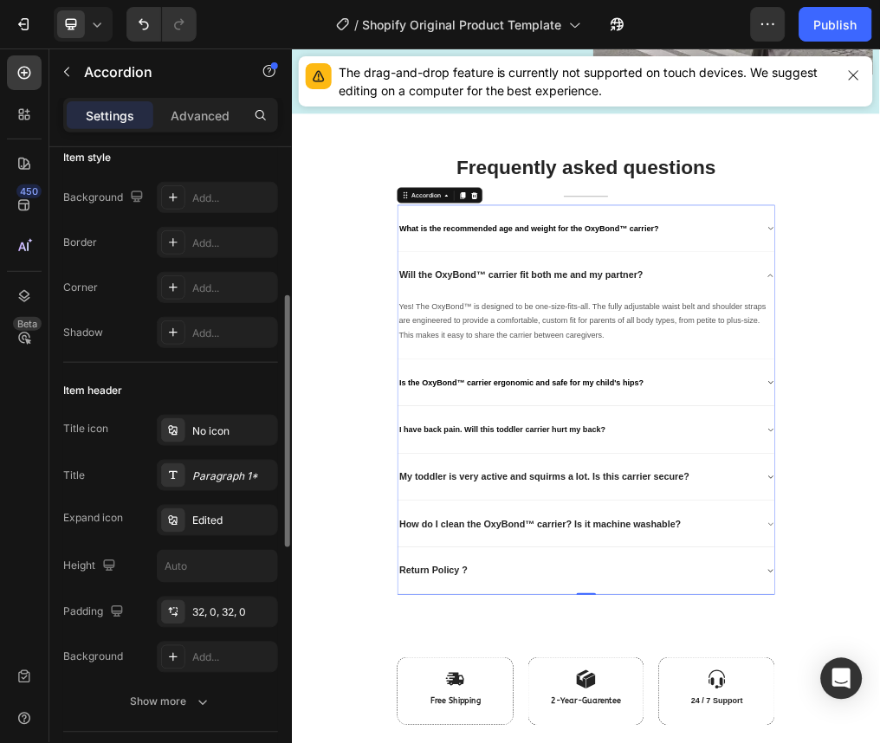
scroll to position [340, 0]
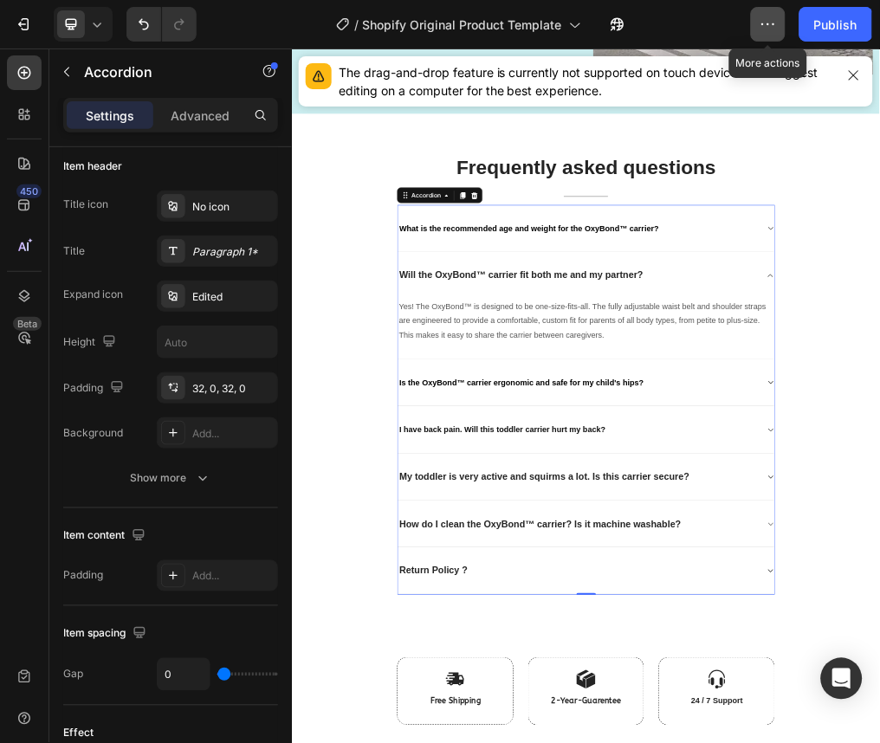
click at [756, 18] on button "button" at bounding box center [768, 24] width 35 height 35
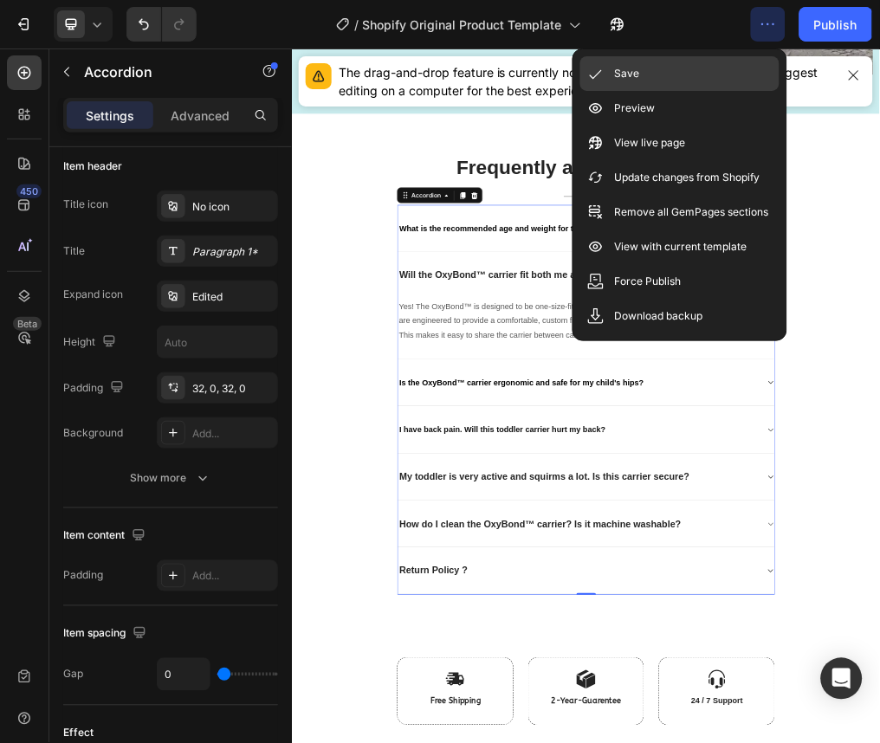
click at [699, 91] on div "Save" at bounding box center [680, 108] width 199 height 35
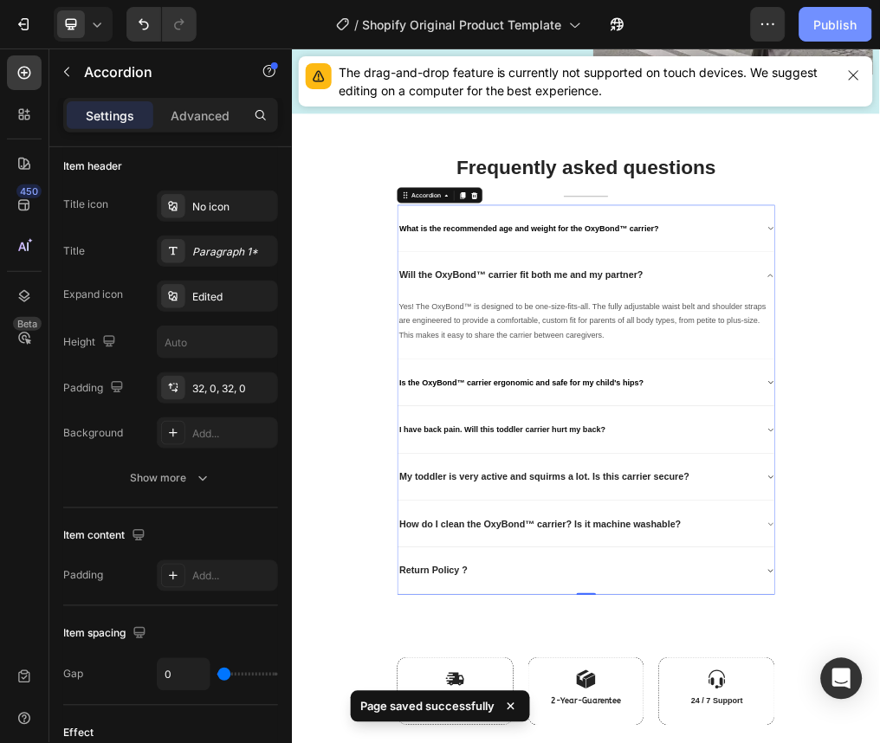
click at [835, 21] on div "Publish" at bounding box center [835, 25] width 43 height 18
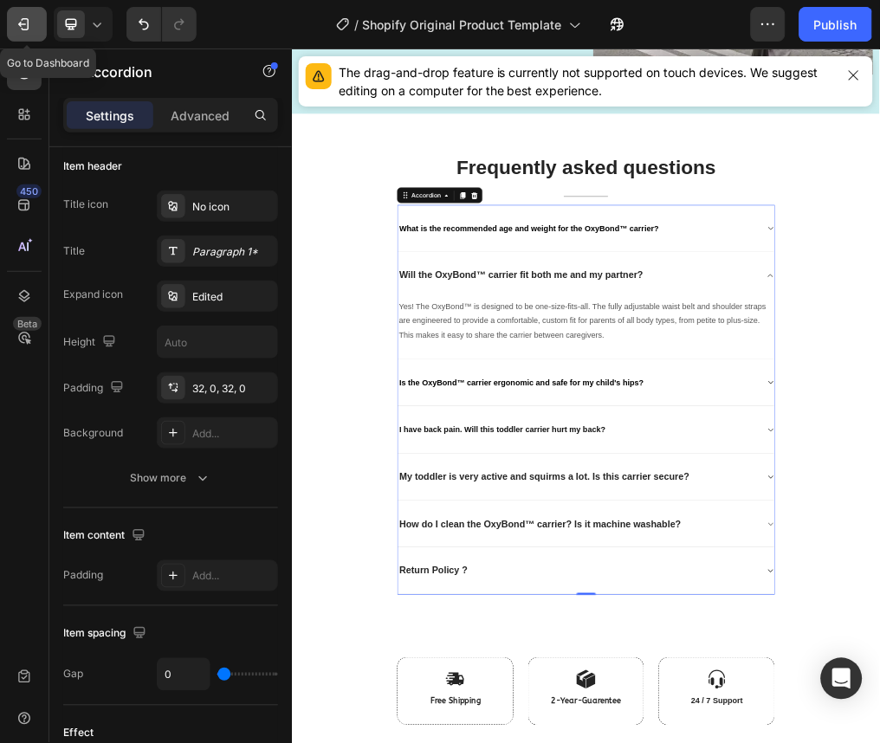
click at [24, 30] on icon "button" at bounding box center [23, 24] width 17 height 17
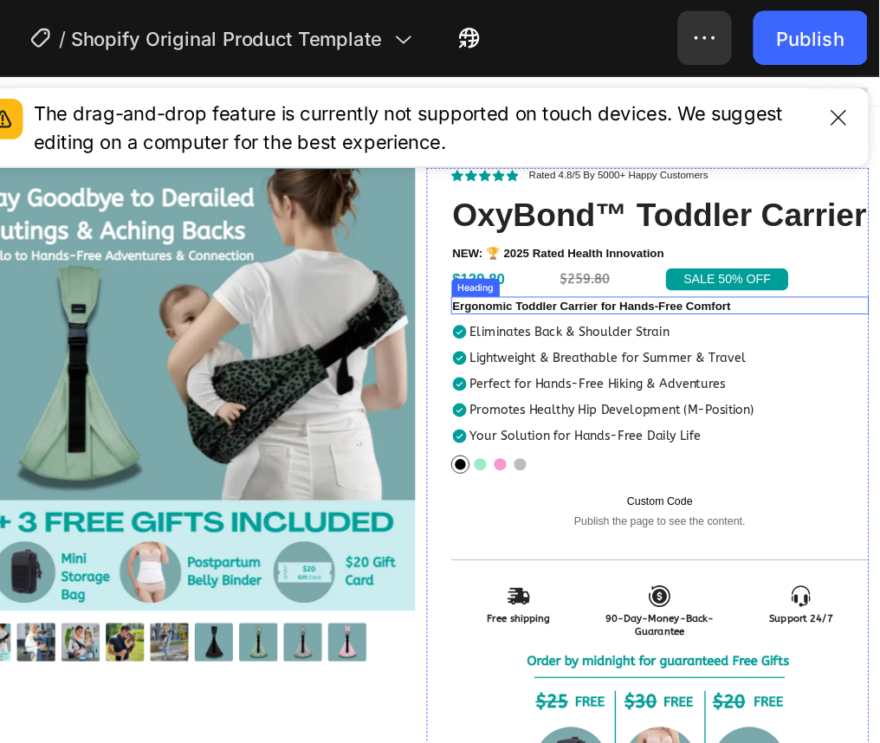
click at [639, 343] on strong "Ergonomic Toddler Carrier for Hands-Free Comfort" at bounding box center [673, 335] width 315 height 15
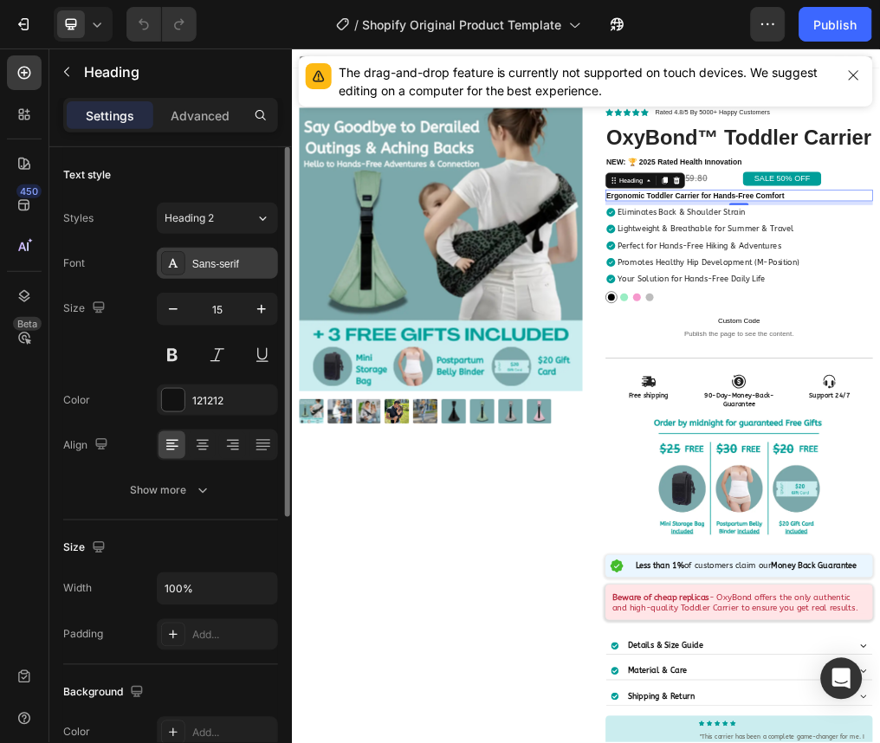
click at [191, 266] on div "Sans-serif" at bounding box center [217, 263] width 121 height 31
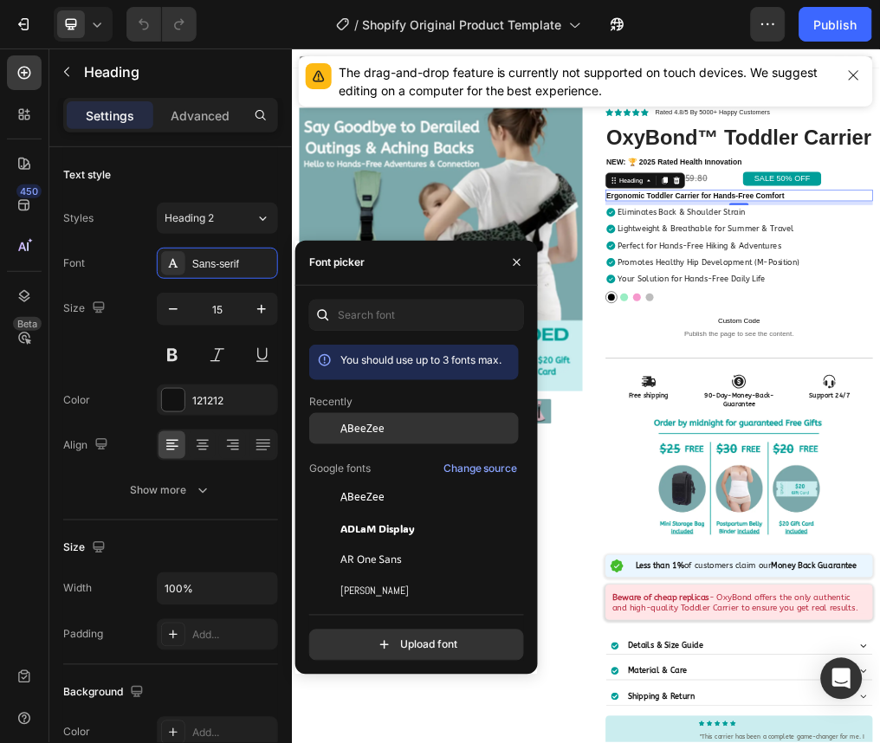
click at [334, 431] on div at bounding box center [324, 428] width 31 height 31
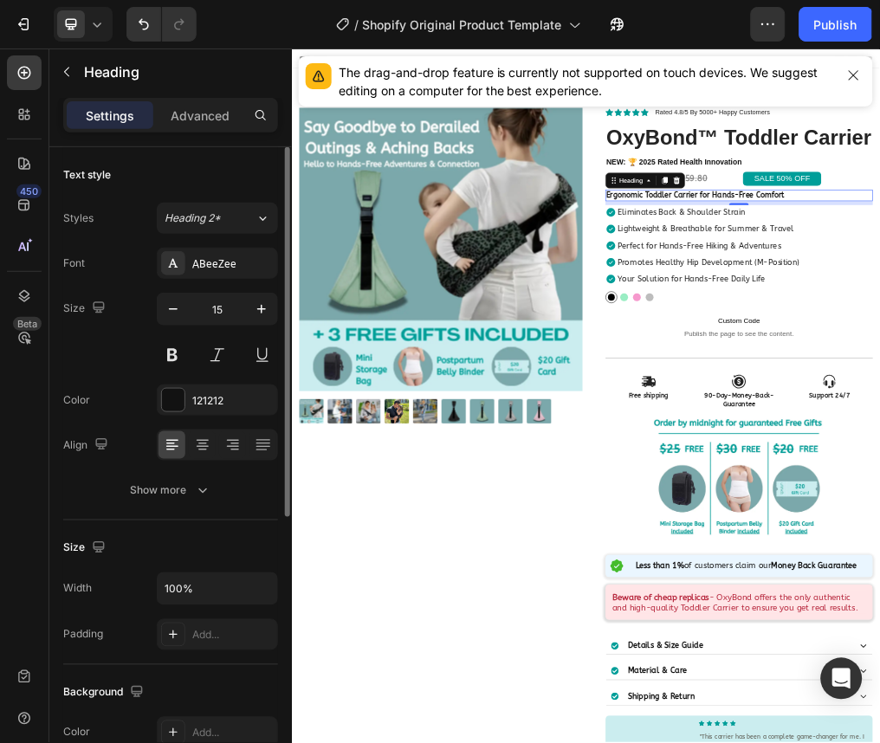
click at [92, 266] on div "Font ABeeZee" at bounding box center [170, 263] width 215 height 31
click at [187, 347] on button at bounding box center [172, 355] width 31 height 31
click at [269, 313] on icon "button" at bounding box center [261, 309] width 17 height 17
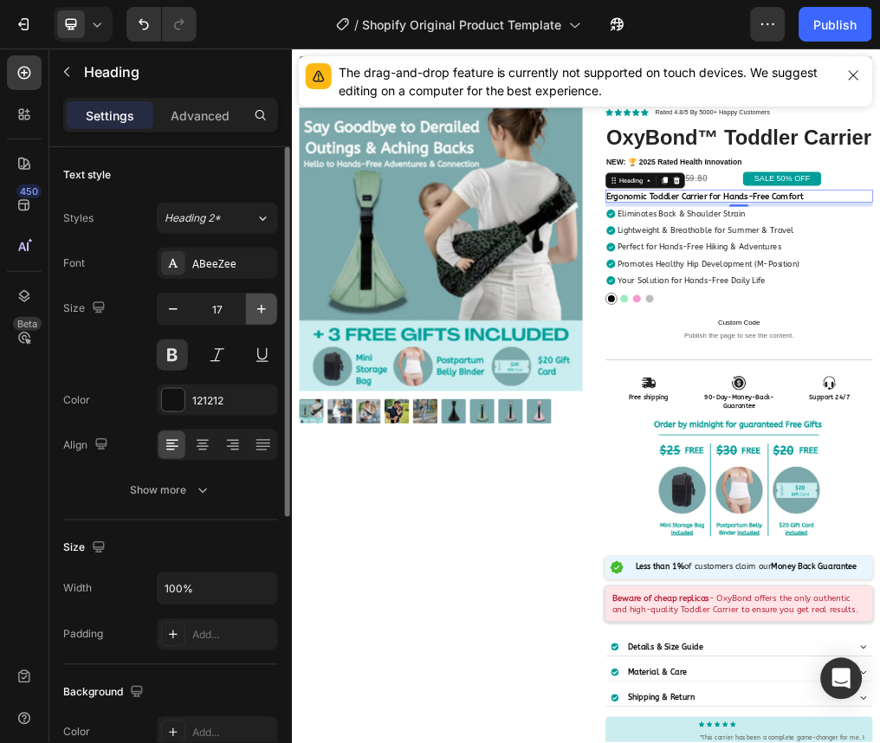
click at [269, 313] on icon "button" at bounding box center [261, 309] width 17 height 17
click at [260, 299] on button "button" at bounding box center [261, 309] width 31 height 31
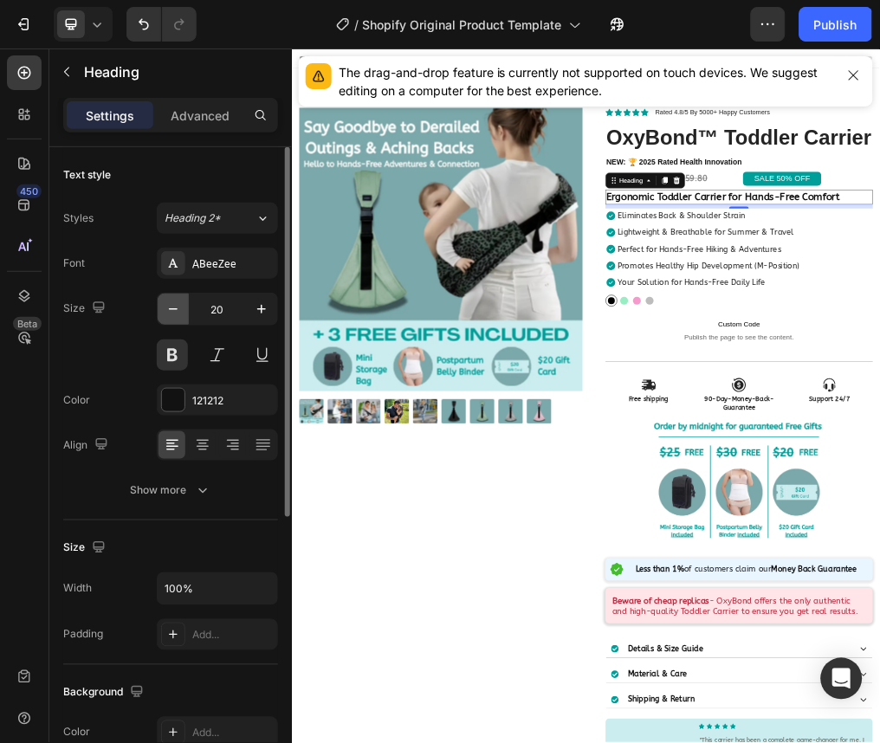
click at [165, 316] on icon "button" at bounding box center [173, 309] width 17 height 17
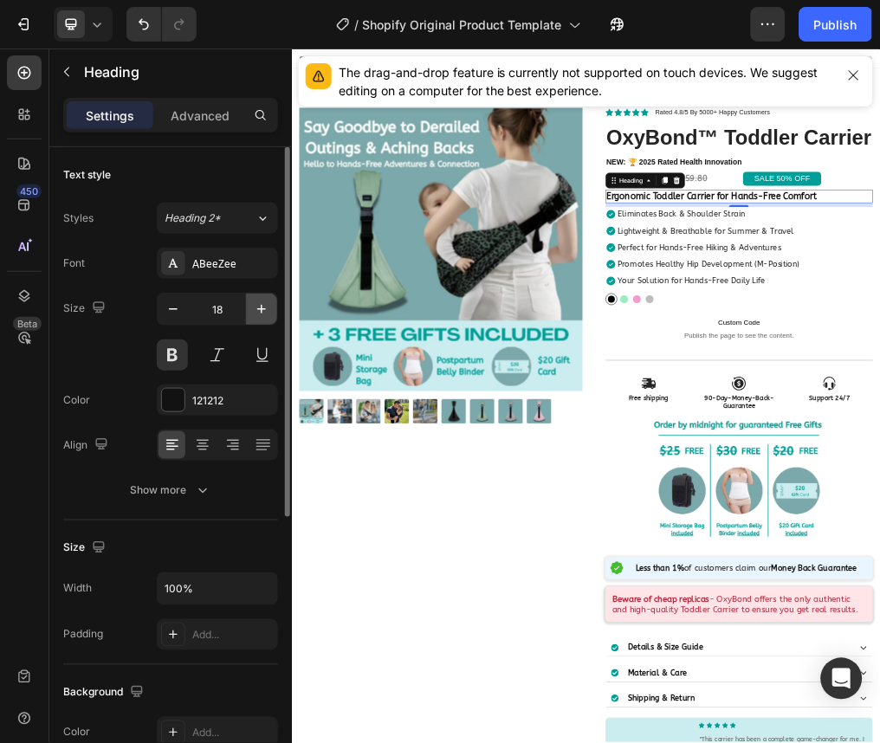
click at [264, 308] on icon "button" at bounding box center [261, 309] width 17 height 17
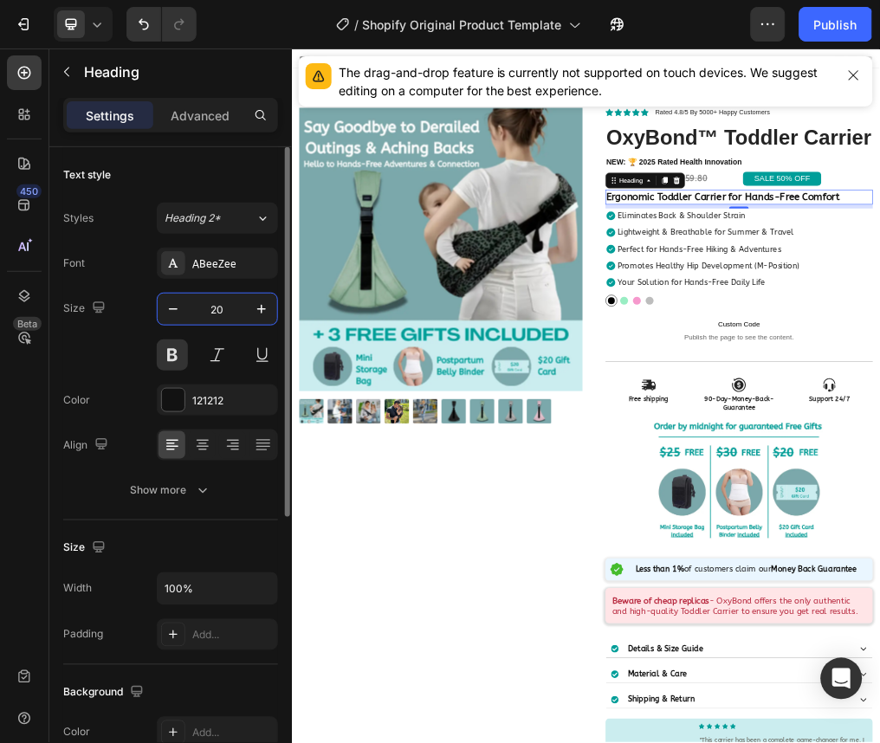
click at [195, 310] on input "20" at bounding box center [217, 309] width 57 height 31
click at [157, 311] on div "20" at bounding box center [217, 309] width 121 height 33
click at [168, 315] on icon "button" at bounding box center [173, 309] width 17 height 17
type input "19"
drag, startPoint x: 133, startPoint y: 308, endPoint x: 103, endPoint y: 293, distance: 33.7
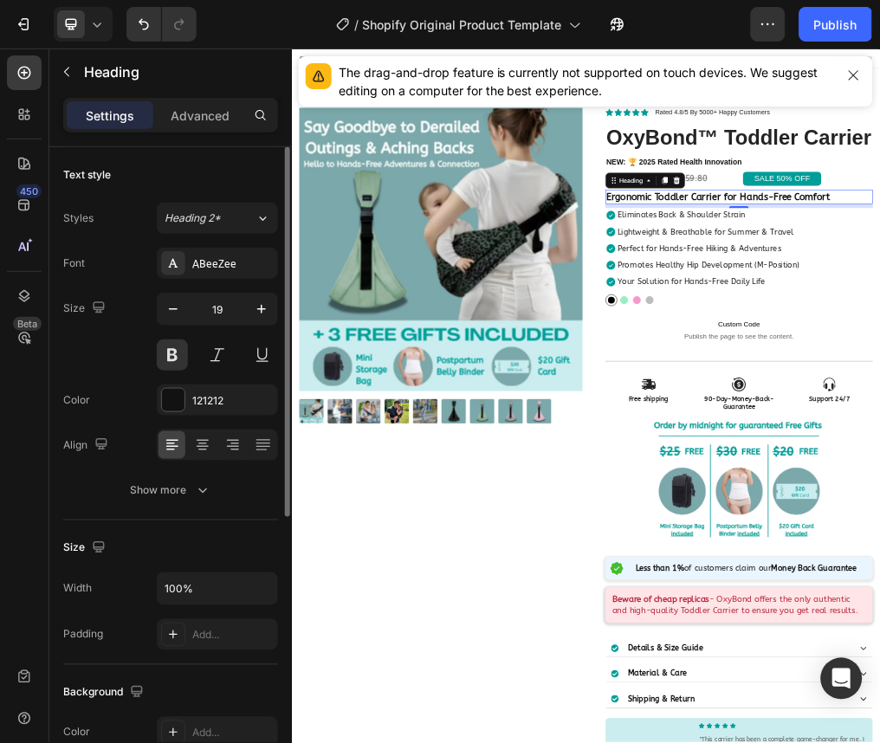
click at [103, 293] on div "Size 19" at bounding box center [170, 332] width 215 height 78
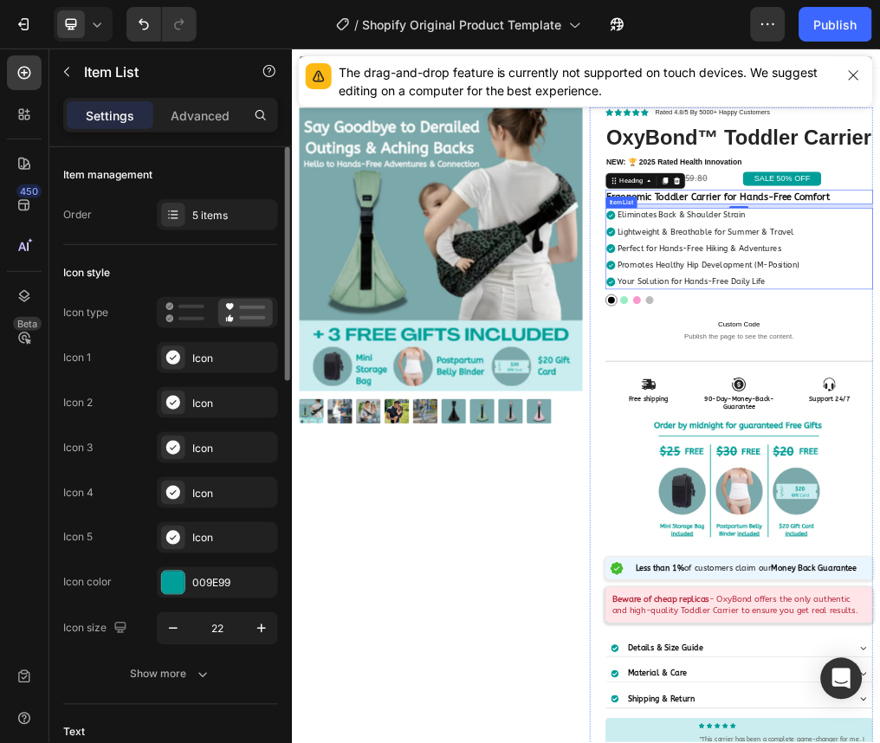
click at [224, 121] on p "Advanced" at bounding box center [200, 116] width 59 height 18
type input "100%"
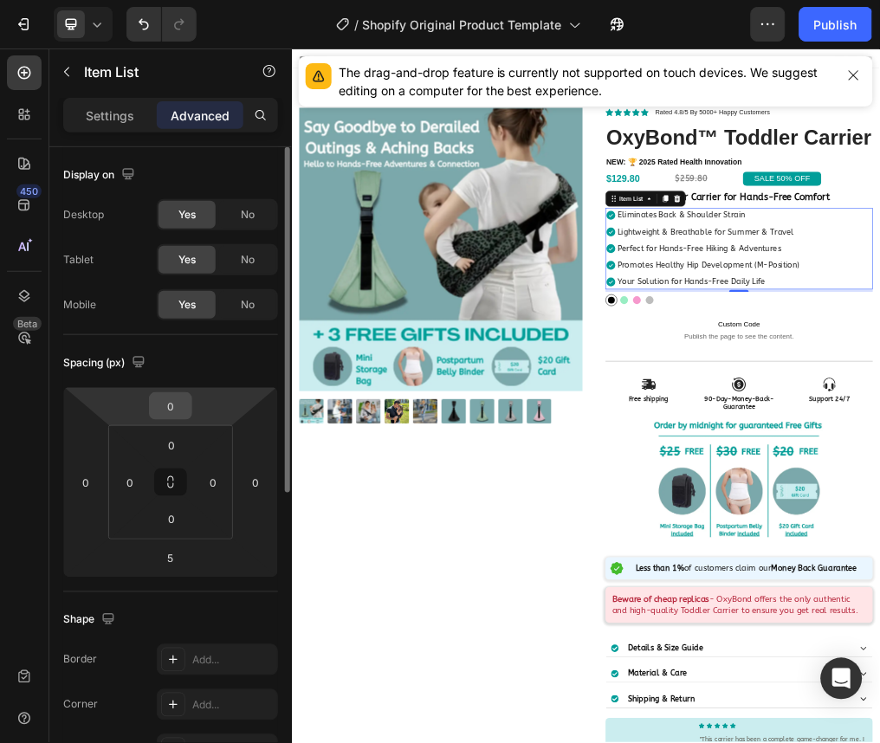
click at [183, 404] on input "0" at bounding box center [170, 406] width 35 height 26
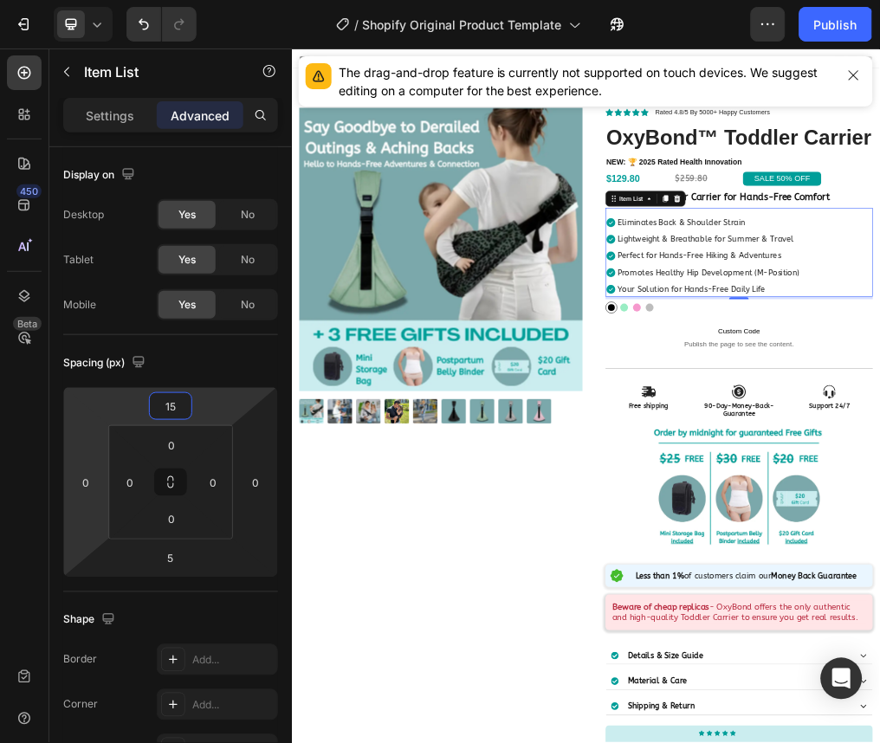
type input "15"
click at [45, 419] on div "450 Beta" at bounding box center [24, 396] width 49 height 695
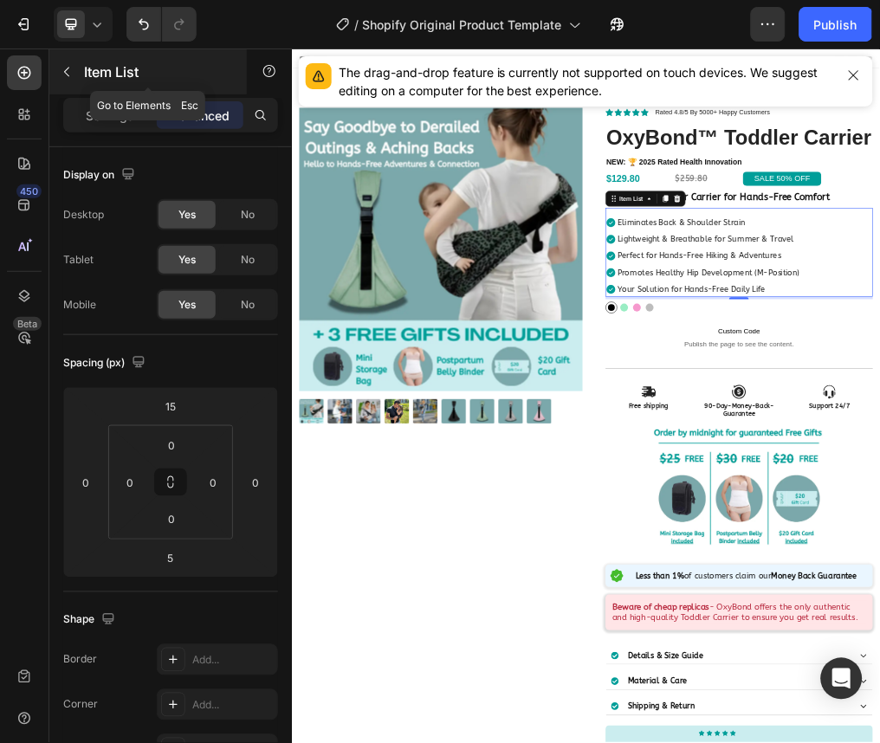
click at [81, 81] on div "Item List" at bounding box center [148, 71] width 198 height 45
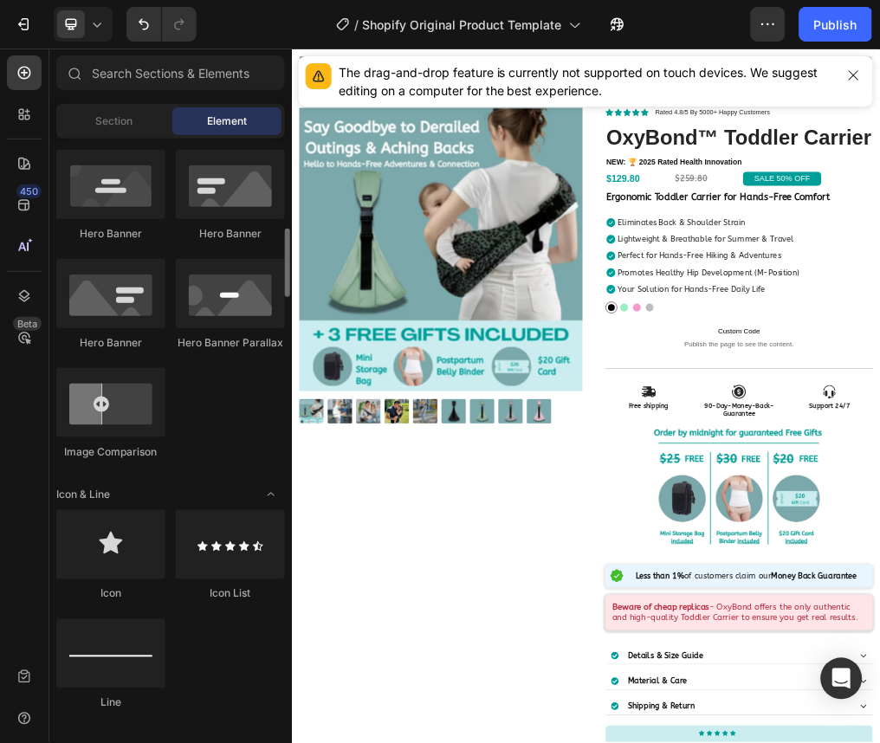
scroll to position [902, 0]
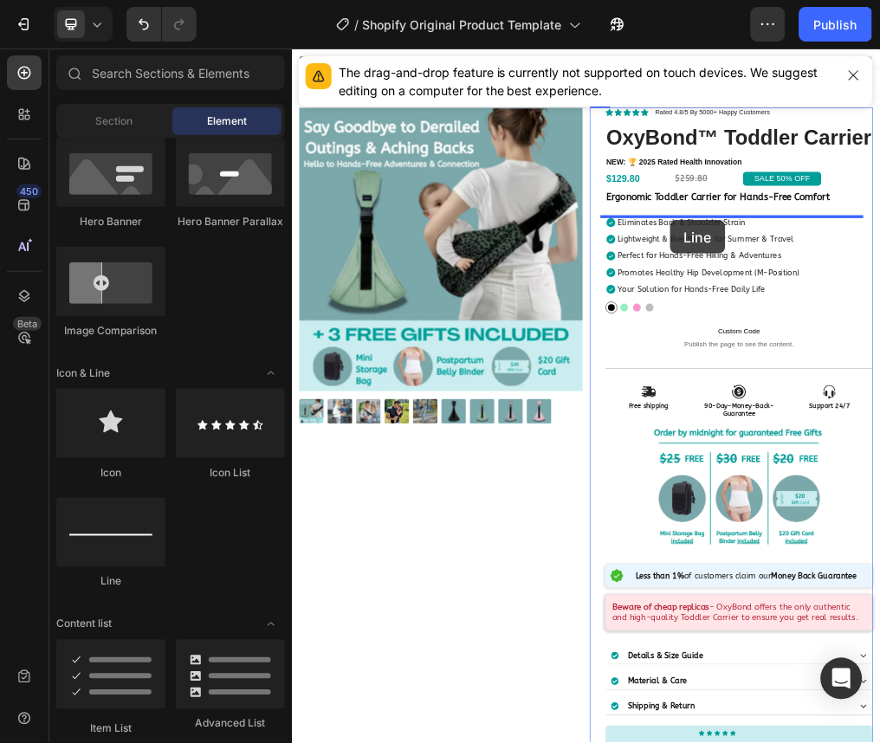
drag, startPoint x: 409, startPoint y: 588, endPoint x: 959, endPoint y: 351, distance: 599.2
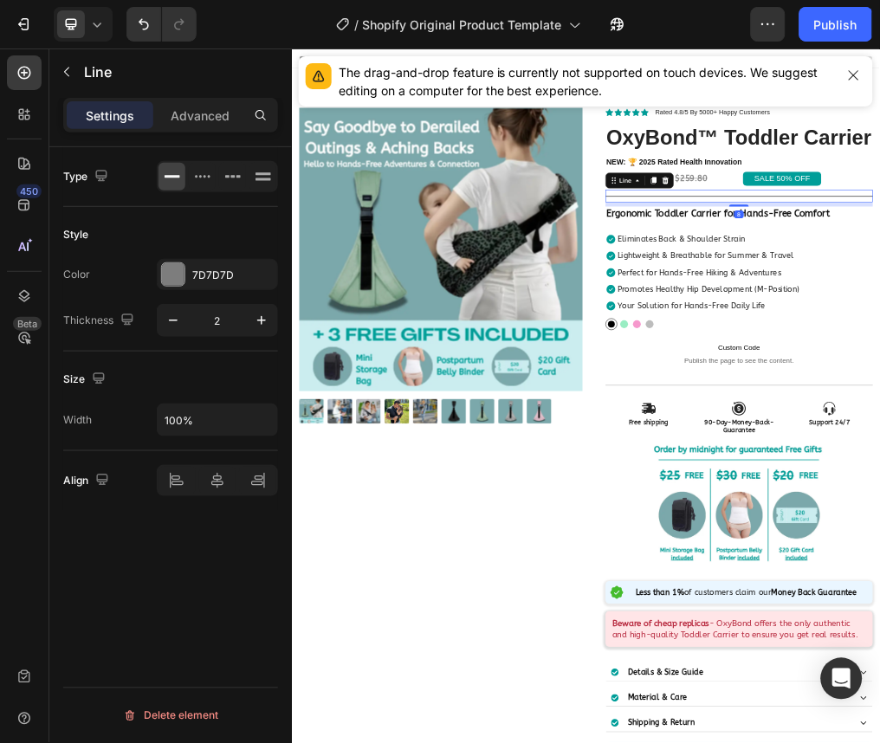
click at [119, 588] on div "Type Style Color 7D7D7D Thickness 2 Size Width 100% Align Delete element" at bounding box center [170, 469] width 243 height 645
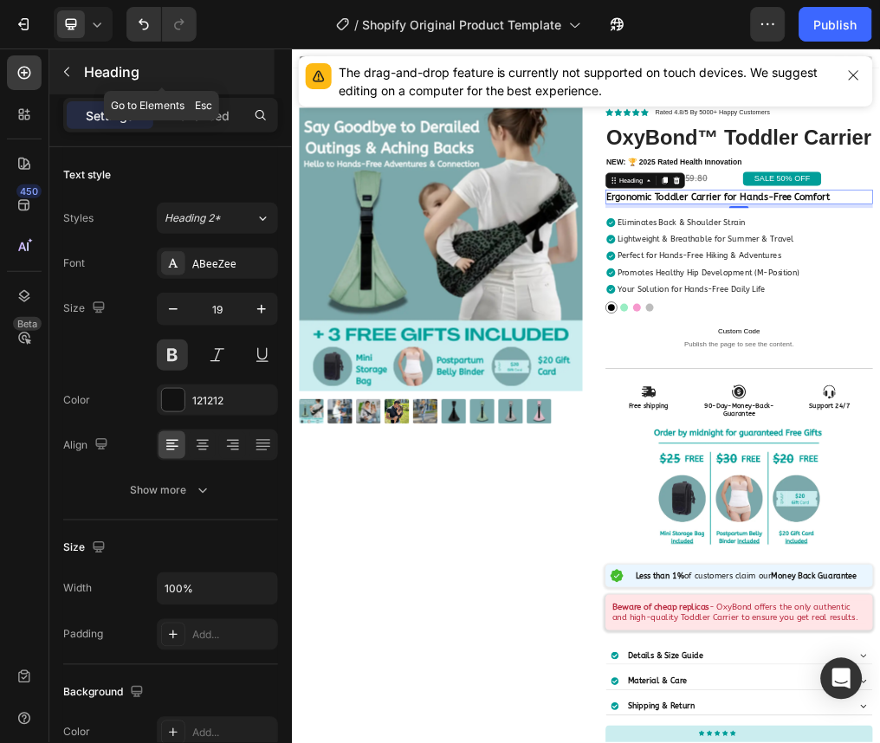
click at [66, 86] on div "Heading" at bounding box center [161, 71] width 225 height 45
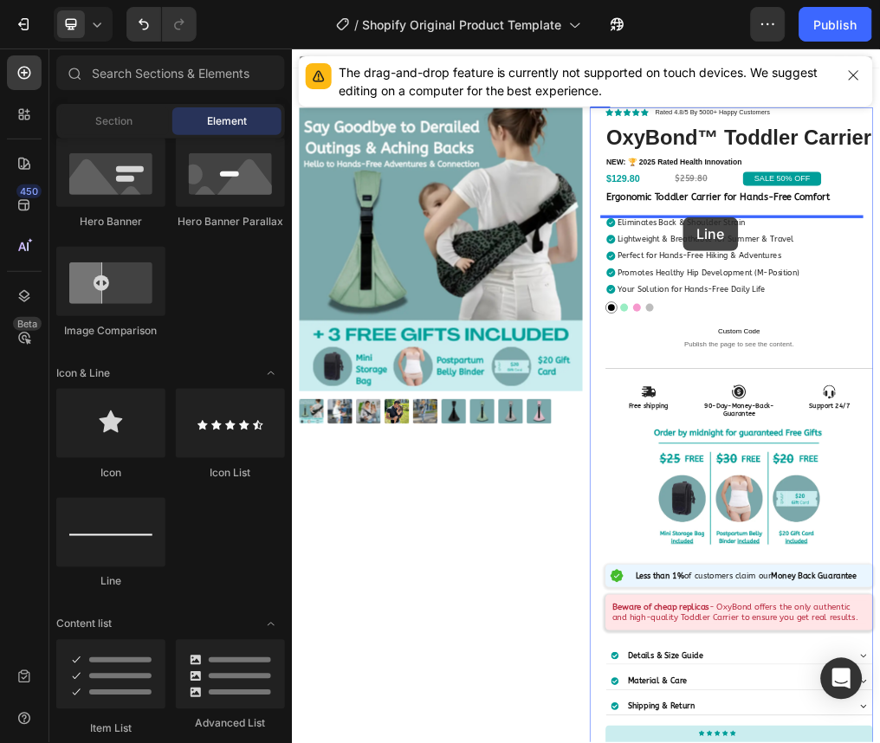
drag, startPoint x: 438, startPoint y: 597, endPoint x: 981, endPoint y: 346, distance: 597.8
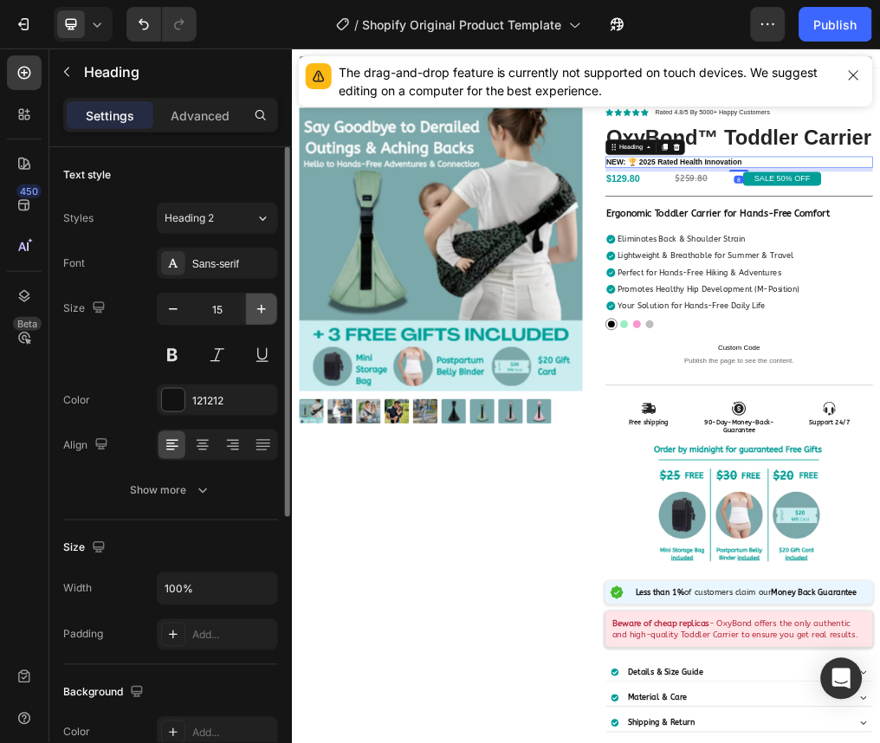
click at [257, 301] on icon "button" at bounding box center [261, 309] width 17 height 17
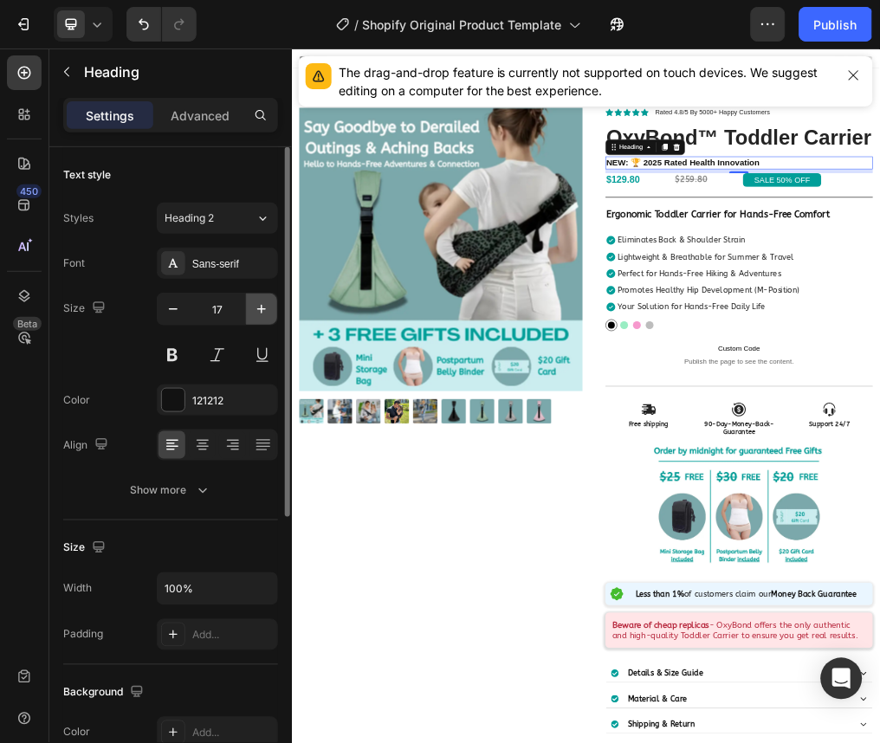
click at [257, 301] on icon "button" at bounding box center [261, 309] width 17 height 17
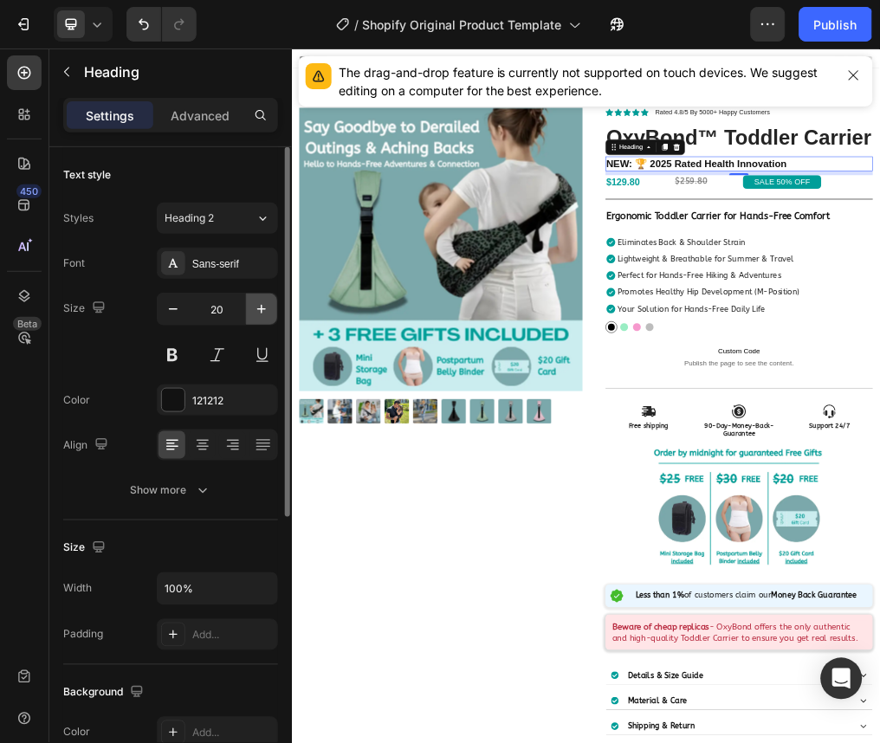
click at [257, 301] on icon "button" at bounding box center [261, 309] width 17 height 17
type input "22"
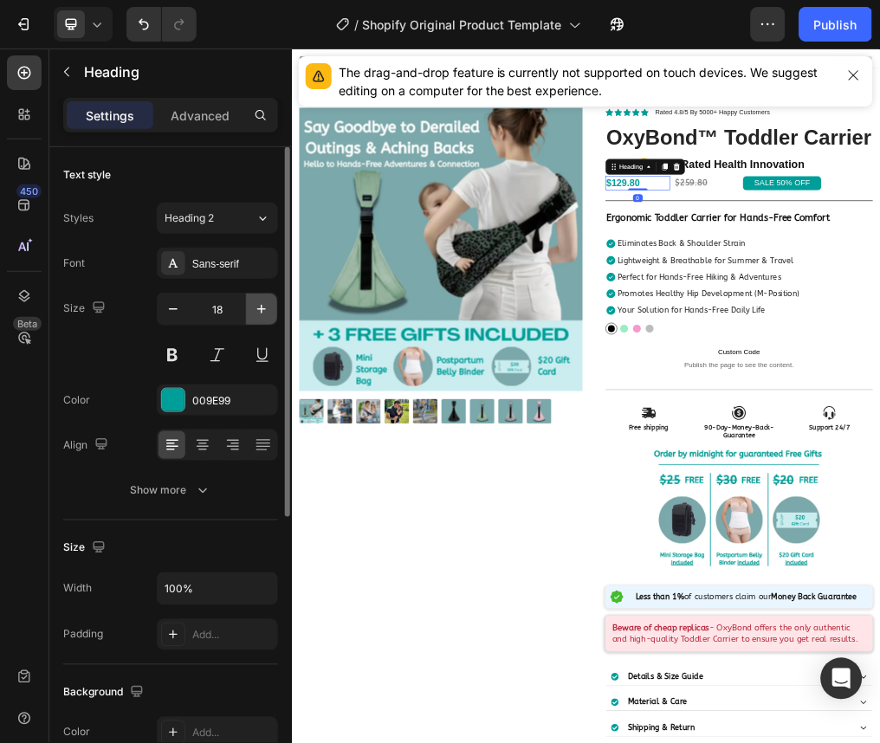
click at [246, 308] on button "button" at bounding box center [261, 309] width 31 height 31
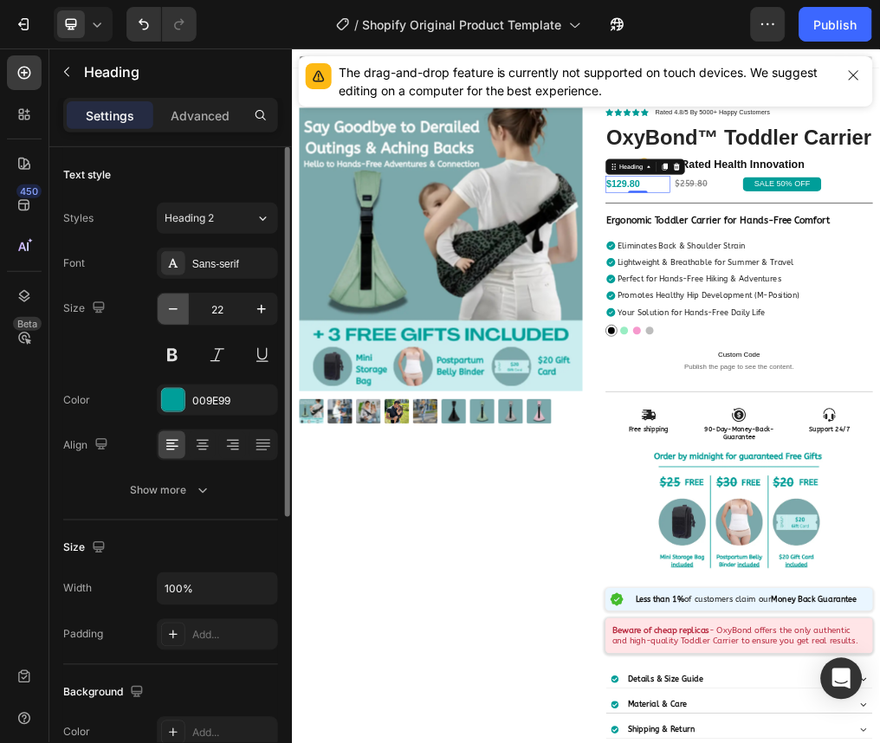
click at [173, 303] on icon "button" at bounding box center [173, 309] width 17 height 17
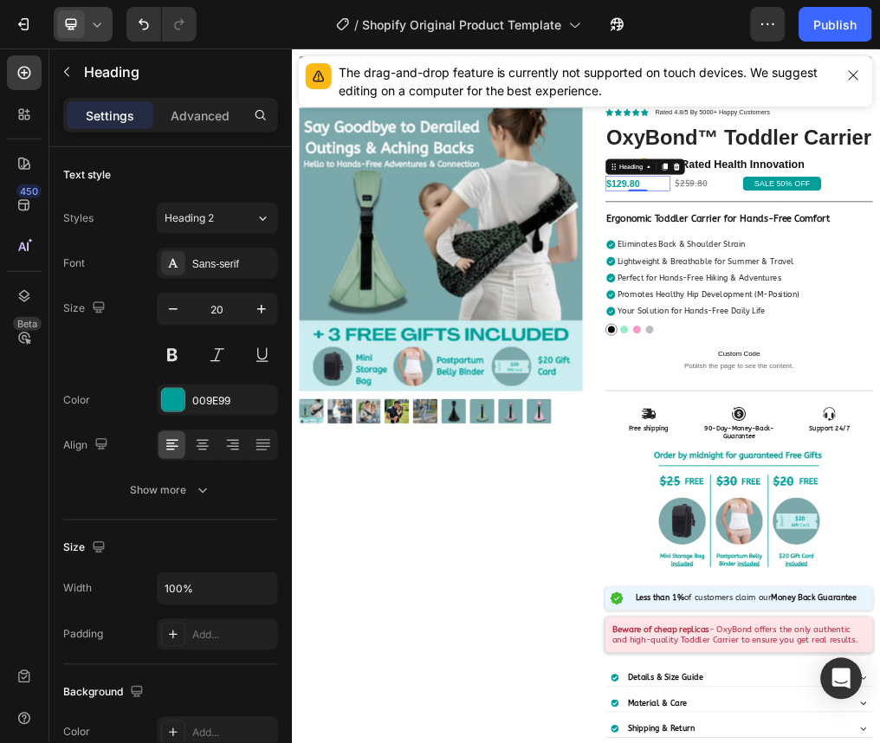
click at [94, 21] on icon at bounding box center [96, 24] width 17 height 17
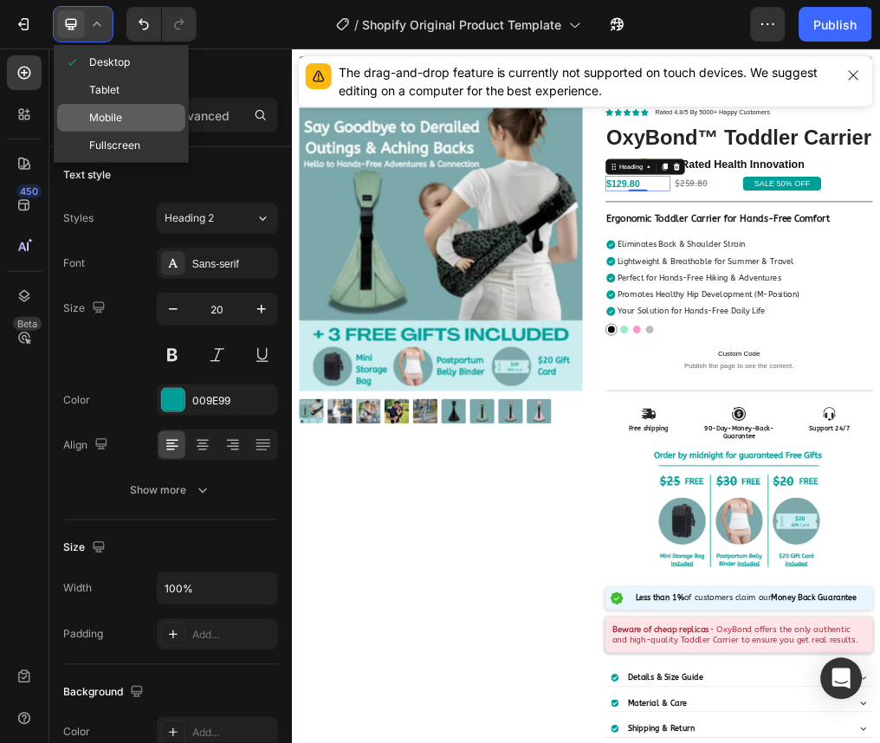
click at [118, 132] on div "Mobile" at bounding box center [121, 146] width 128 height 28
type input "18"
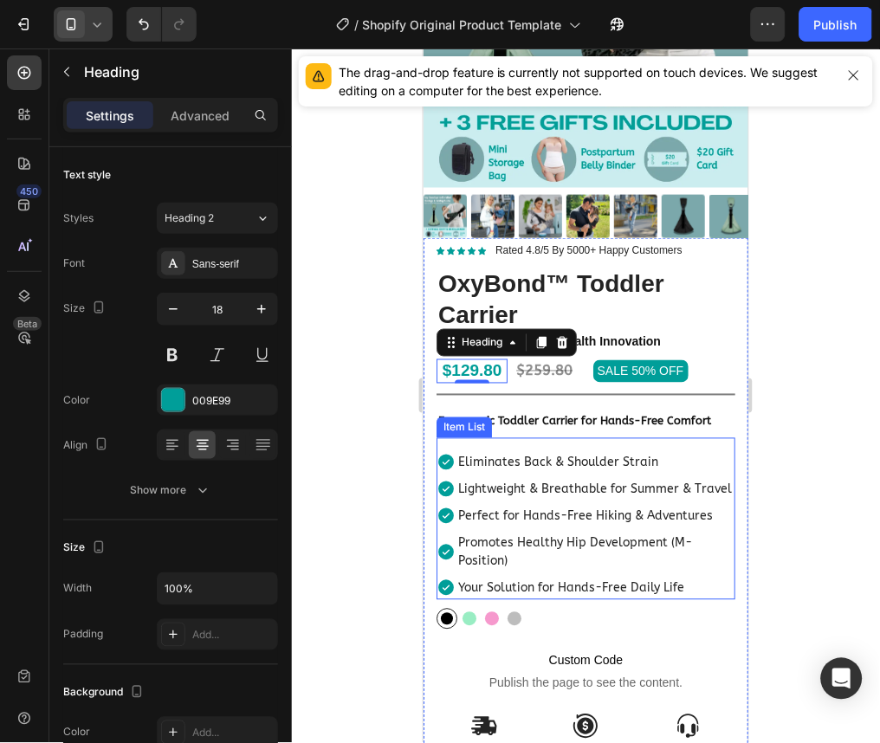
scroll to position [230, 0]
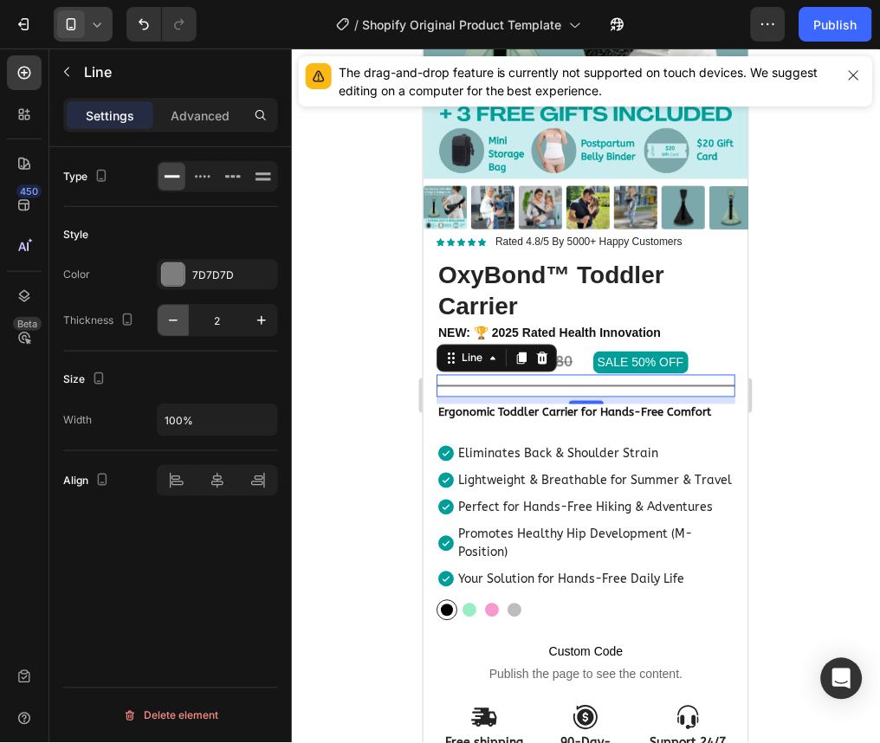
click at [168, 325] on icon "button" at bounding box center [173, 320] width 17 height 17
type input "1"
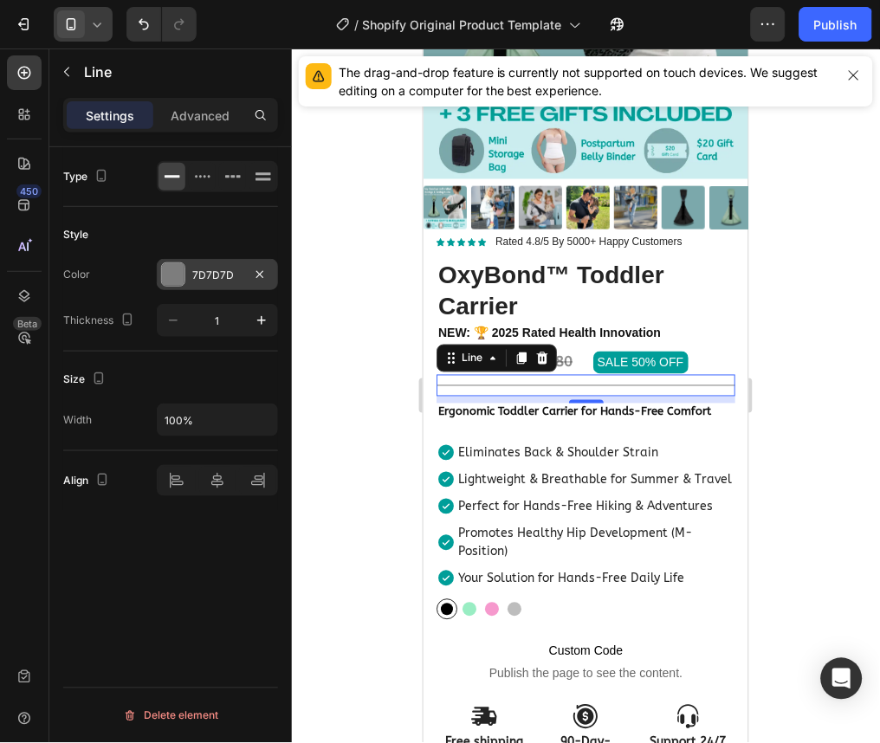
click at [168, 269] on div at bounding box center [173, 274] width 23 height 23
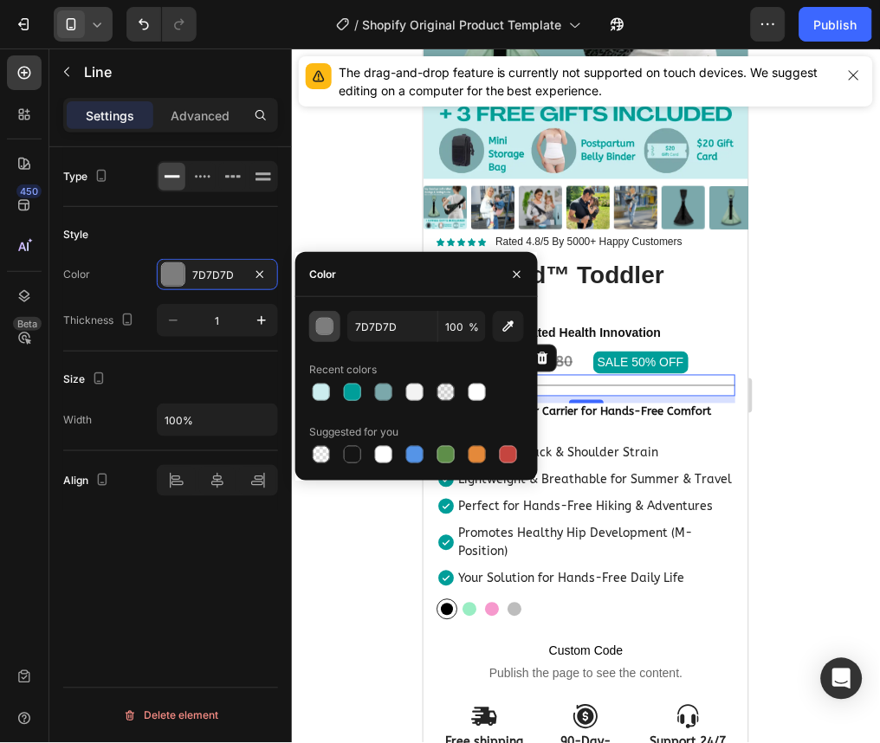
click at [320, 331] on div "button" at bounding box center [325, 327] width 17 height 17
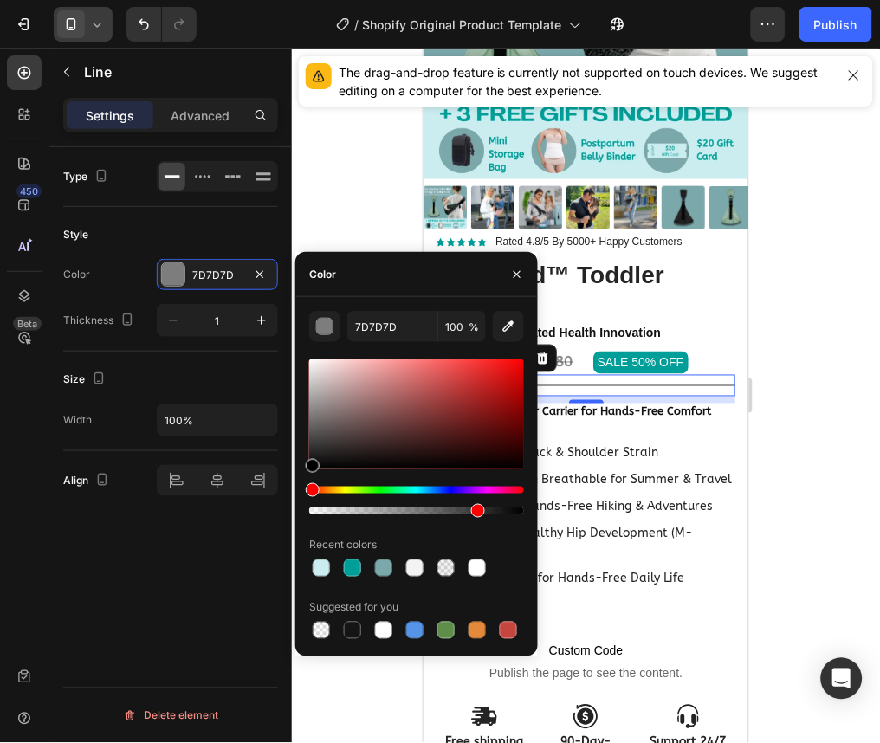
click at [474, 512] on div at bounding box center [416, 511] width 215 height 7
type input "000000"
drag, startPoint x: 442, startPoint y: 509, endPoint x: 366, endPoint y: 518, distance: 76.0
click at [366, 518] on div "000000 77 % Recent colors Suggested for you" at bounding box center [416, 477] width 215 height 332
type input "27"
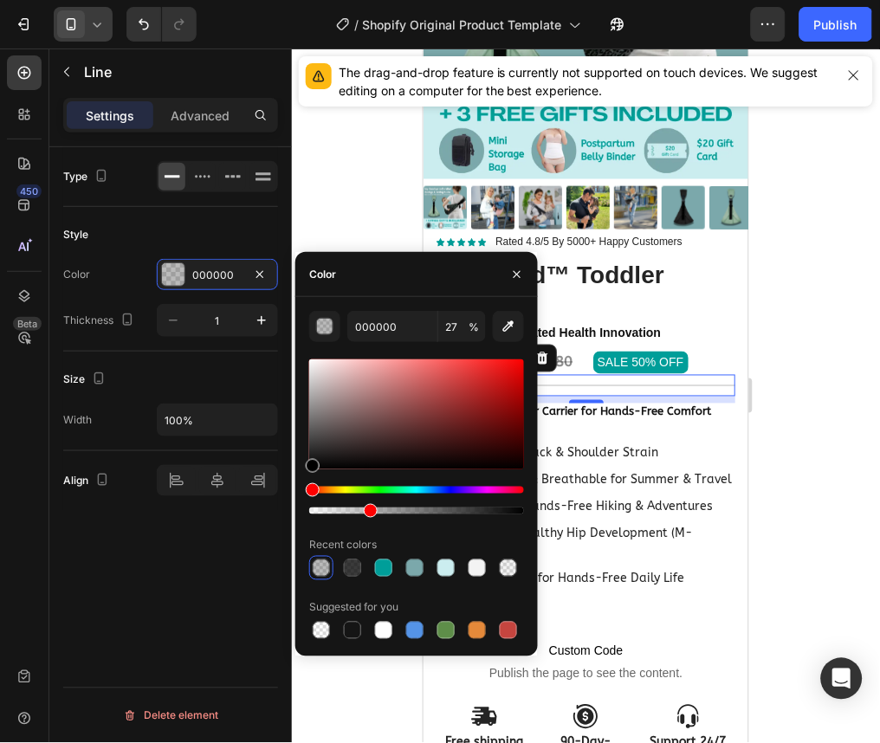
drag, startPoint x: 366, startPoint y: 518, endPoint x: 343, endPoint y: 518, distance: 23.4
click at [343, 518] on div "000000 27 % Recent colors Suggested for you" at bounding box center [416, 477] width 215 height 332
drag, startPoint x: 371, startPoint y: 512, endPoint x: 349, endPoint y: 516, distance: 22.1
click at [349, 516] on div at bounding box center [416, 437] width 215 height 162
click at [206, 544] on div "Type Style Color 000000 Thickness 1 Size Width 100% Align Delete element" at bounding box center [170, 469] width 243 height 645
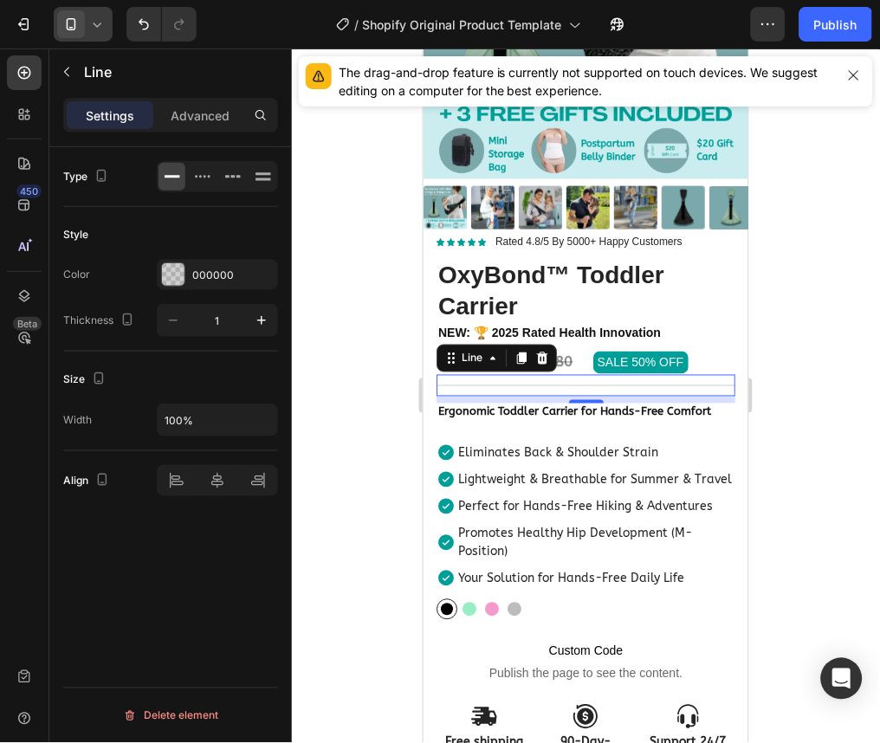
click at [208, 132] on div "Settings Advanced" at bounding box center [170, 122] width 243 height 49
click at [204, 122] on p "Advanced" at bounding box center [200, 116] width 59 height 18
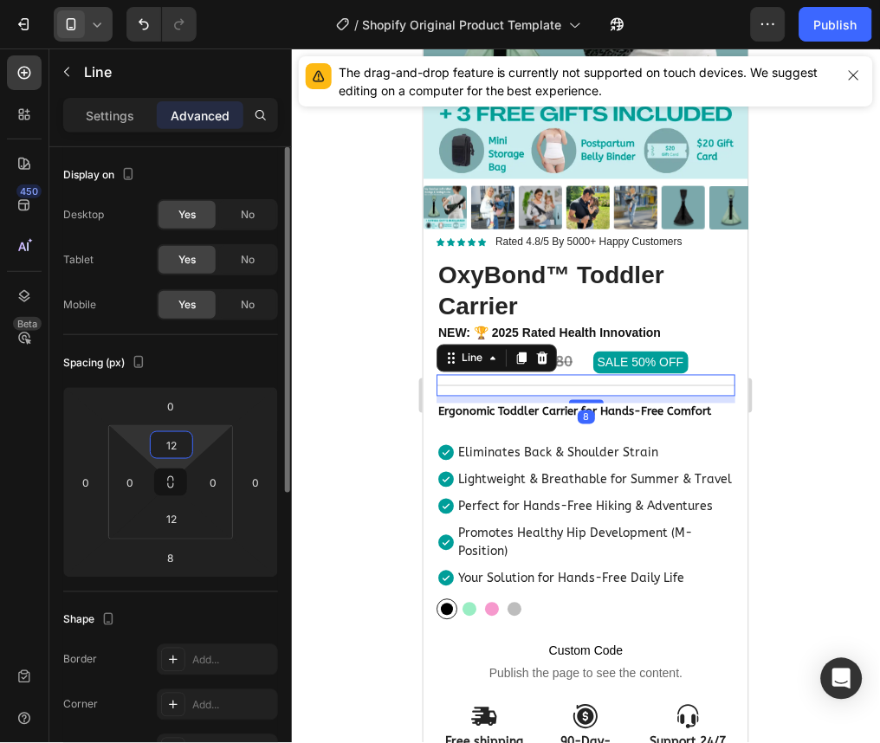
click at [180, 452] on input "12" at bounding box center [171, 445] width 35 height 26
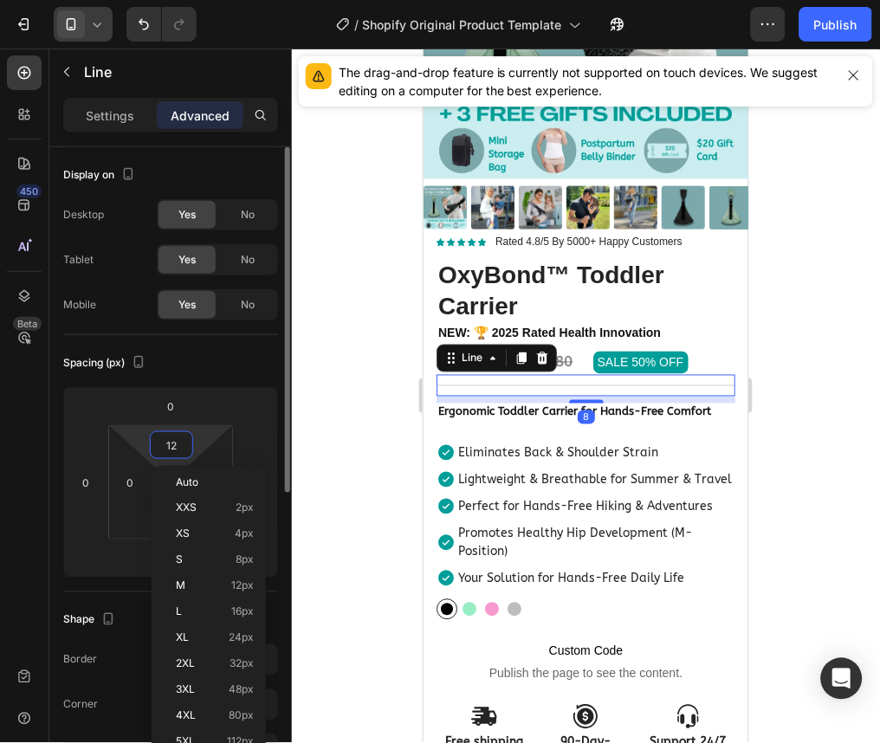
type input "2"
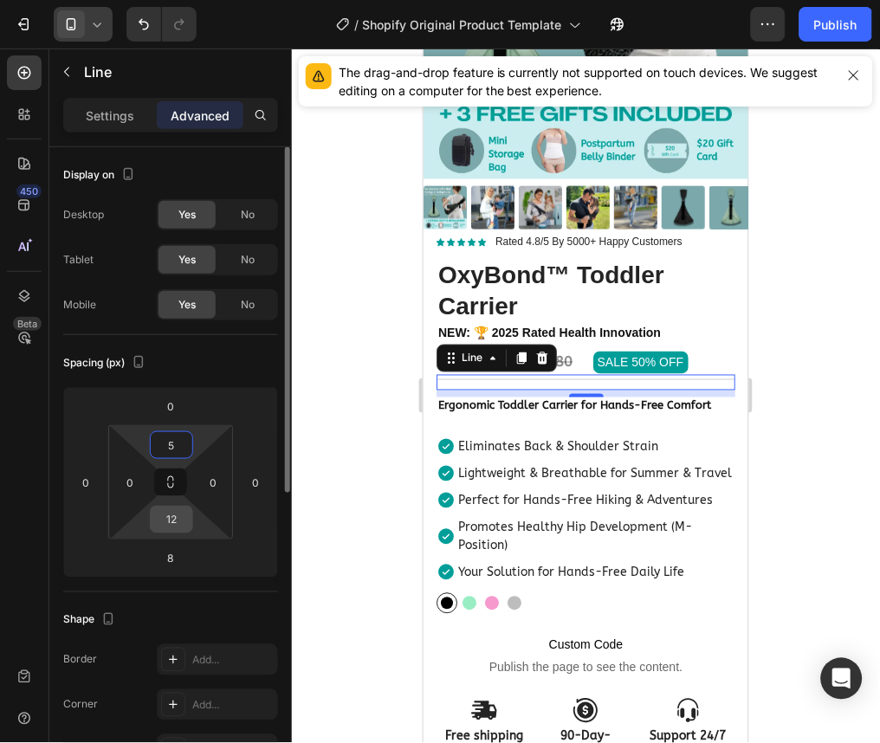
type input "5"
click at [178, 517] on input "12" at bounding box center [171, 520] width 35 height 26
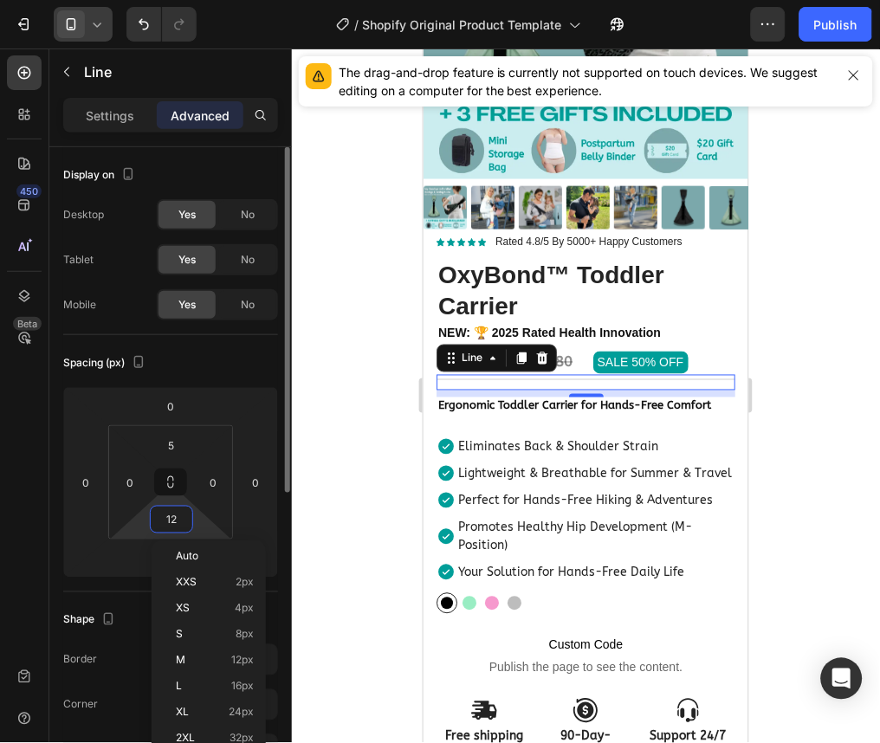
click at [185, 523] on input "12" at bounding box center [171, 520] width 35 height 26
click at [181, 525] on input "12" at bounding box center [171, 520] width 35 height 26
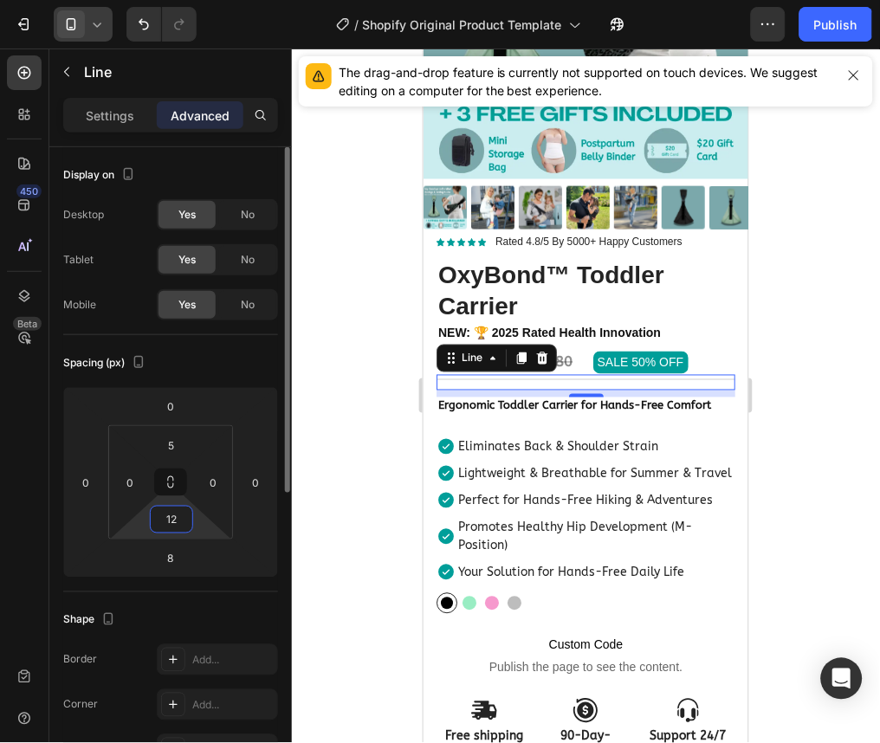
click at [181, 525] on input "12" at bounding box center [171, 520] width 35 height 26
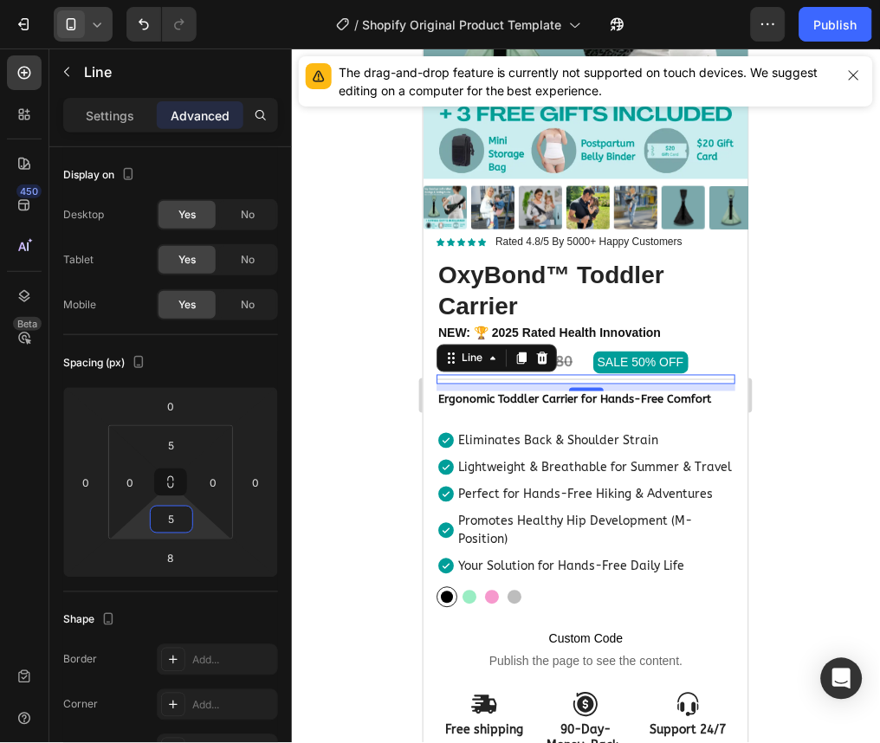
type input "5"
click at [36, 509] on div "450 Beta" at bounding box center [24, 357] width 35 height 605
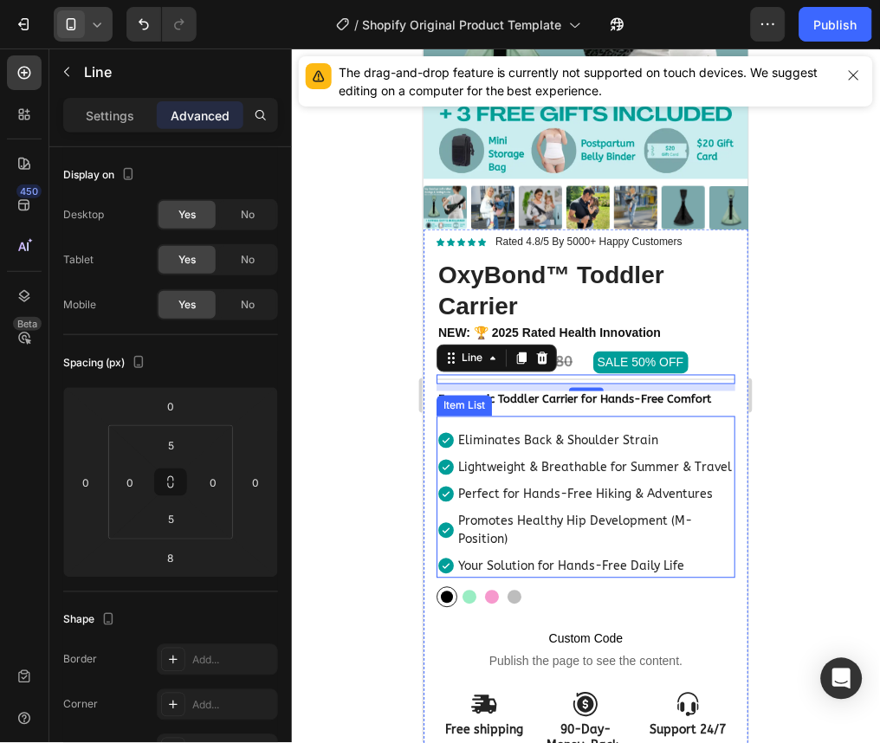
click at [688, 431] on p "Eliminates Back & Shoulder Strain" at bounding box center [594, 440] width 275 height 18
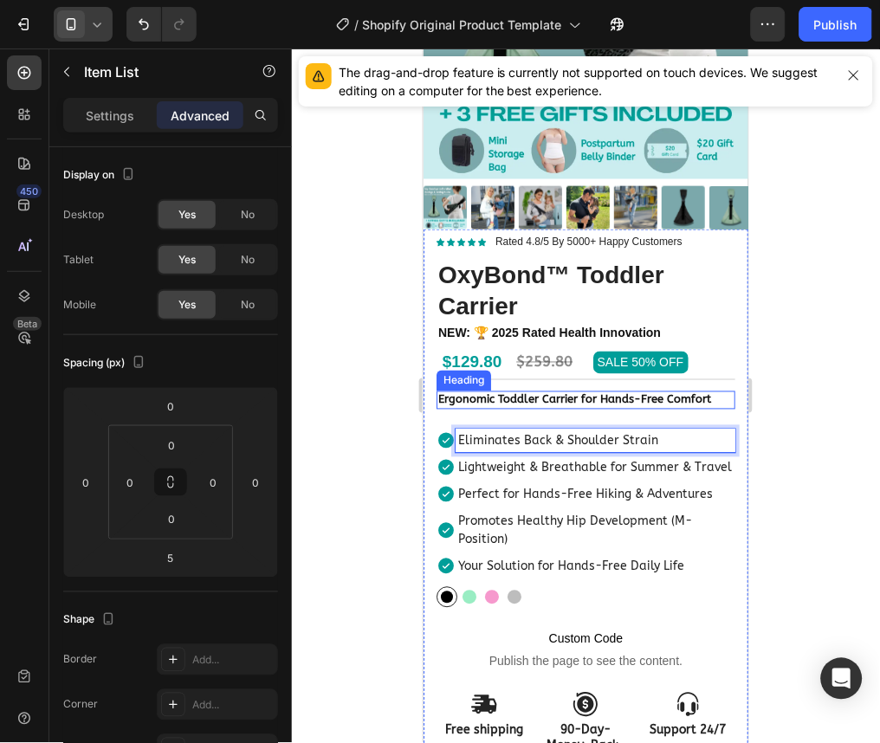
click at [639, 392] on strong "Ergonomic Toddler Carrier for Hands-Free Comfort" at bounding box center [574, 398] width 273 height 13
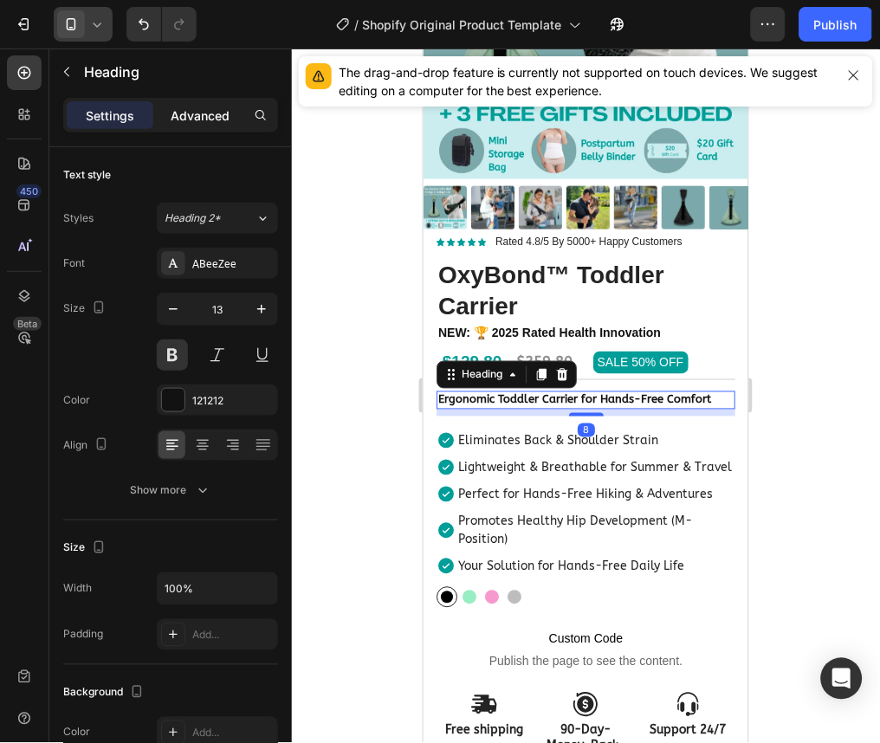
click at [183, 122] on p "Advanced" at bounding box center [200, 116] width 59 height 18
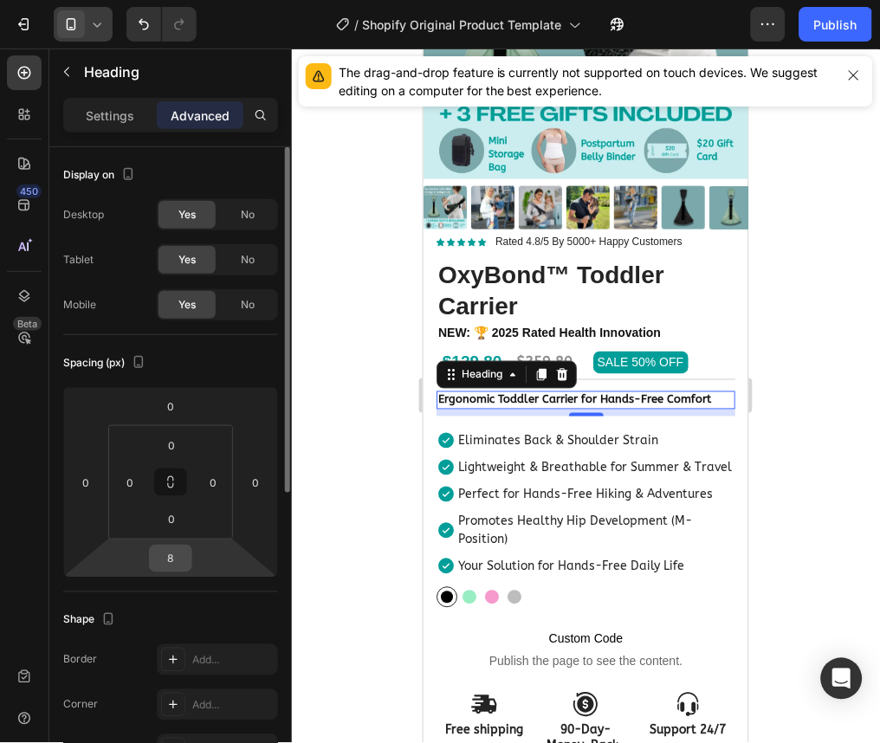
click at [181, 549] on input "8" at bounding box center [170, 559] width 35 height 26
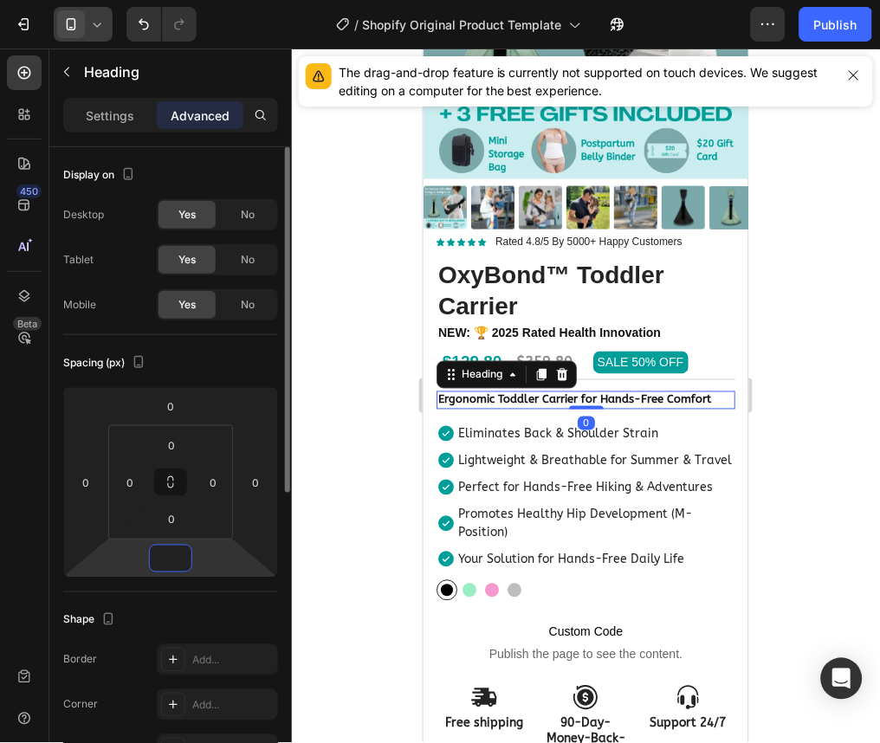
type input "0"
click at [52, 558] on div "Display on Desktop Yes No Tablet Yes No Mobile Yes No Spacing (px) 0 0 0 0 0 0 …" at bounding box center [170, 748] width 243 height 1203
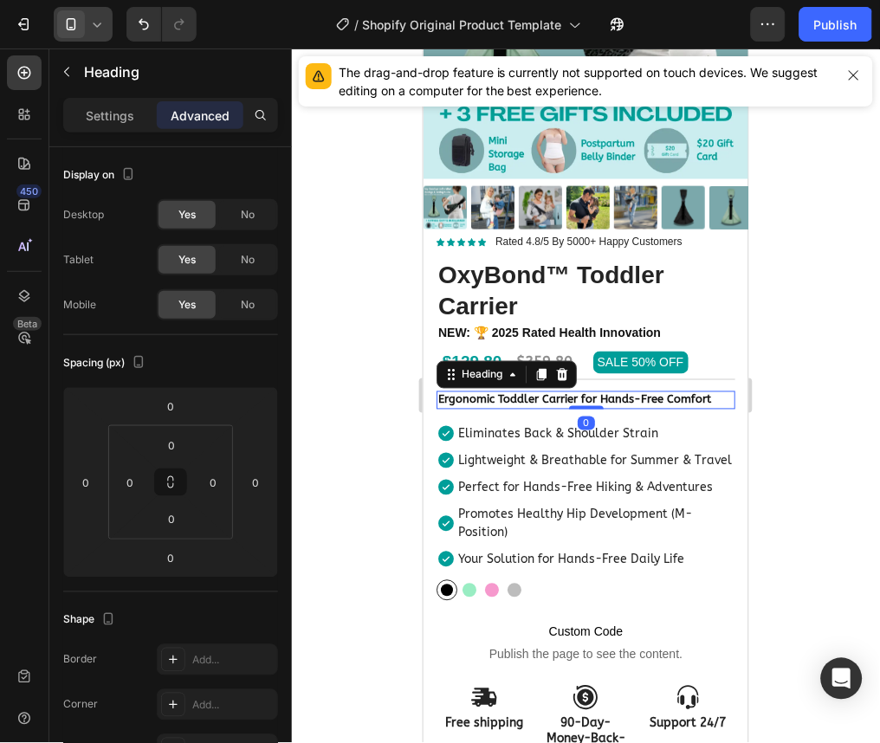
click at [790, 406] on div at bounding box center [586, 396] width 588 height 695
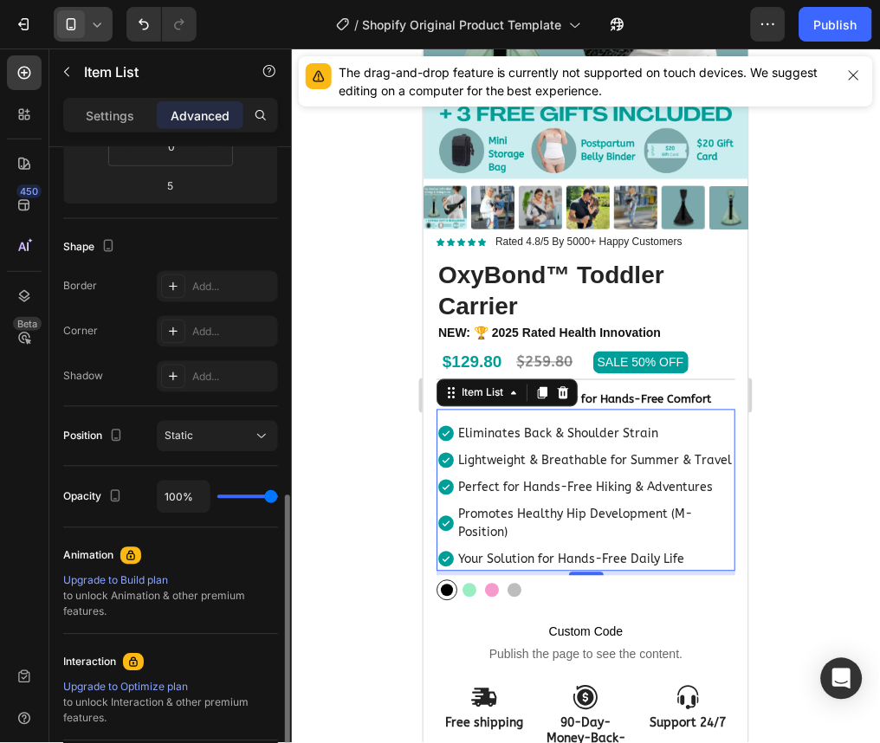
scroll to position [556, 0]
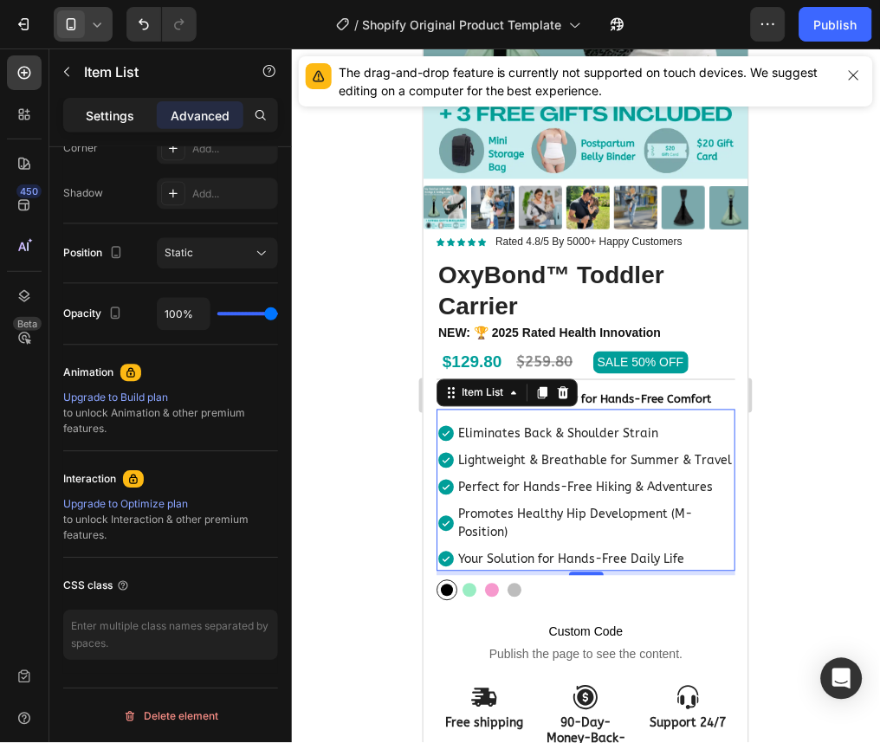
click at [116, 123] on p "Settings" at bounding box center [110, 116] width 49 height 18
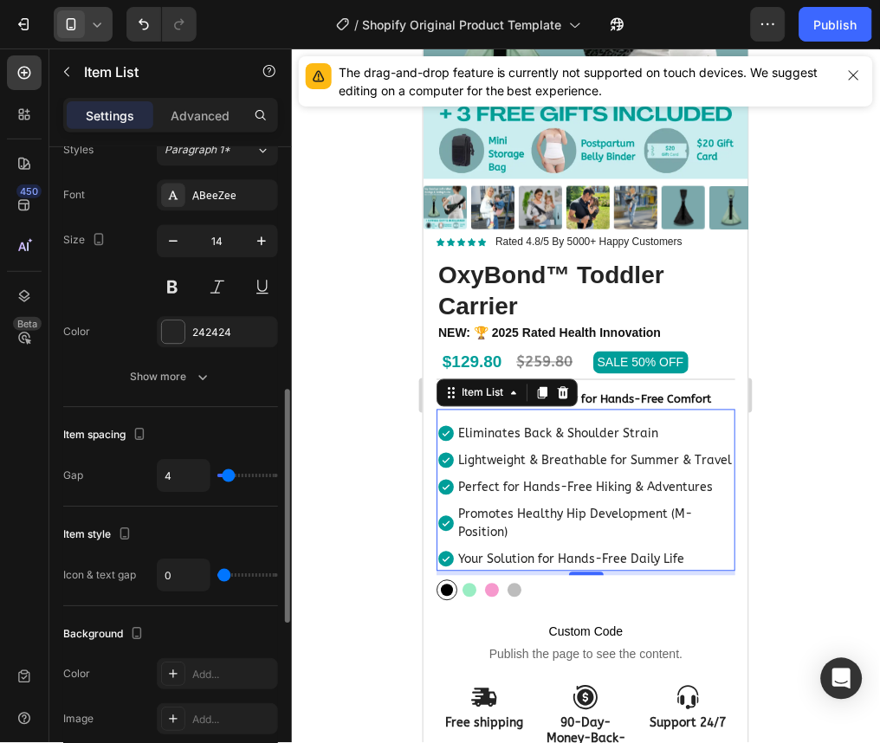
scroll to position [636, 0]
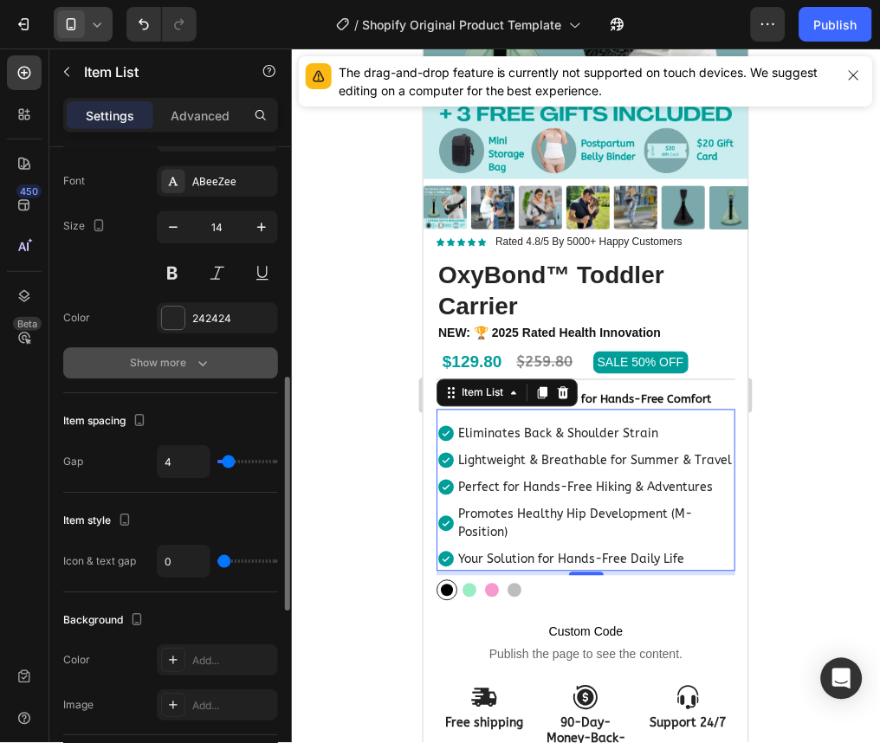
click at [202, 358] on icon "button" at bounding box center [202, 363] width 17 height 17
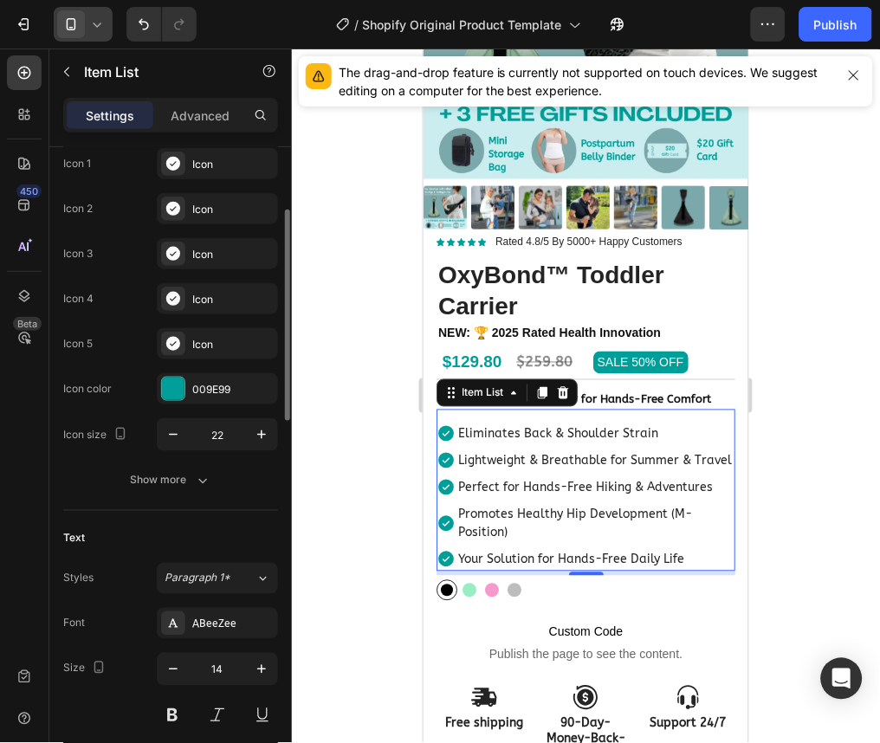
scroll to position [193, 0]
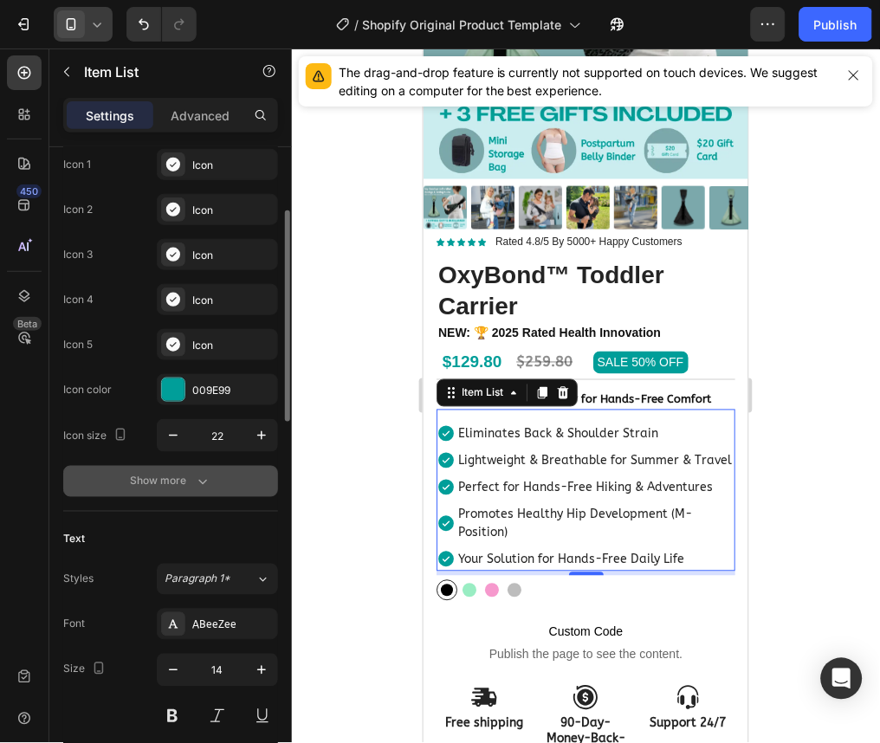
click at [149, 480] on div "Show more" at bounding box center [171, 481] width 81 height 17
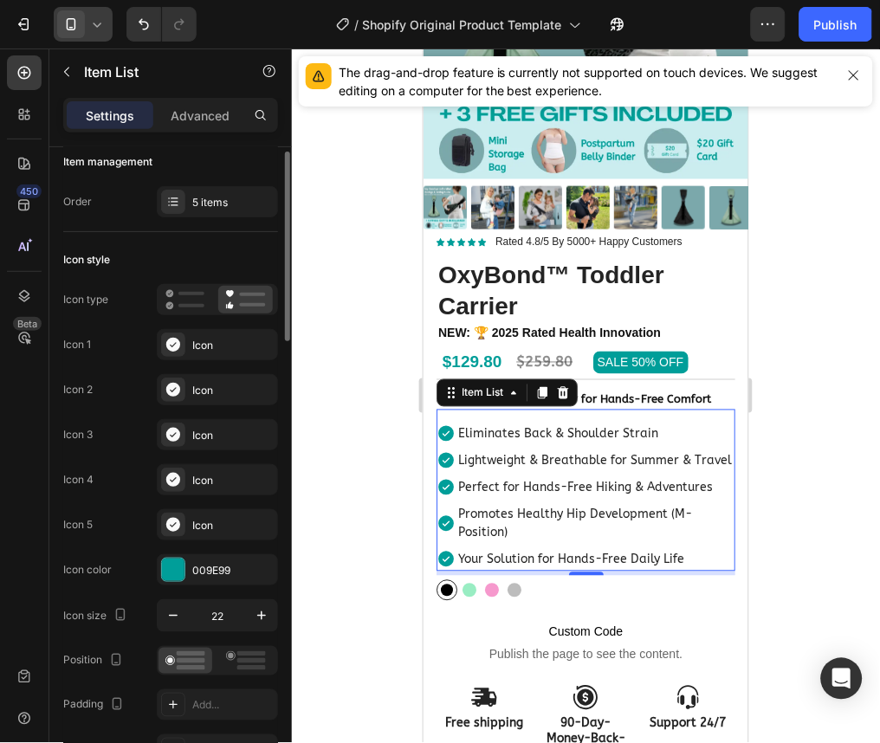
scroll to position [14, 0]
click at [159, 302] on div at bounding box center [185, 299] width 53 height 28
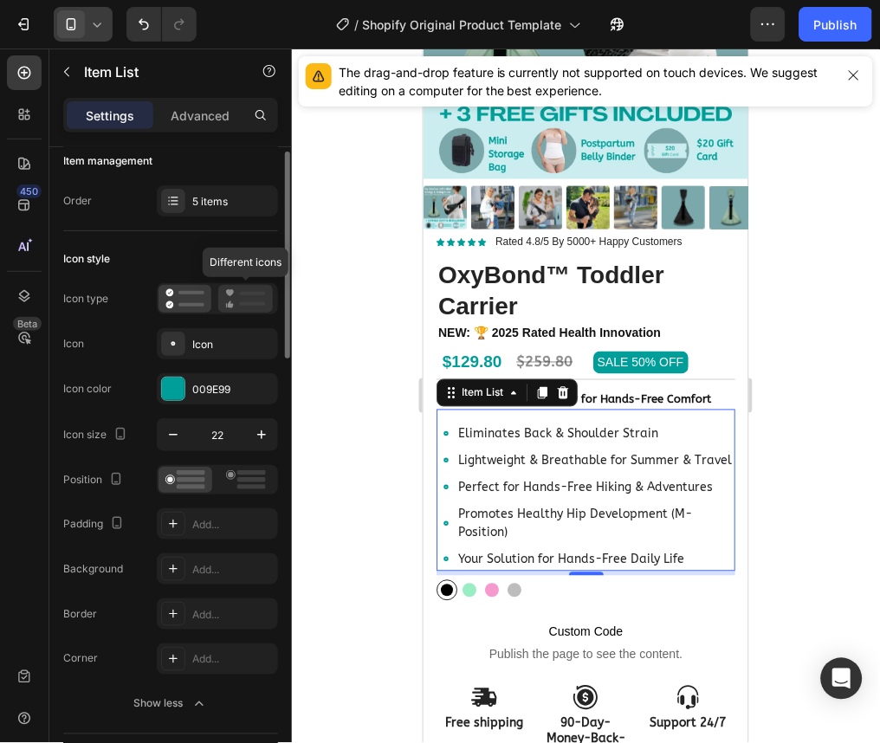
click at [235, 301] on icon at bounding box center [245, 299] width 41 height 21
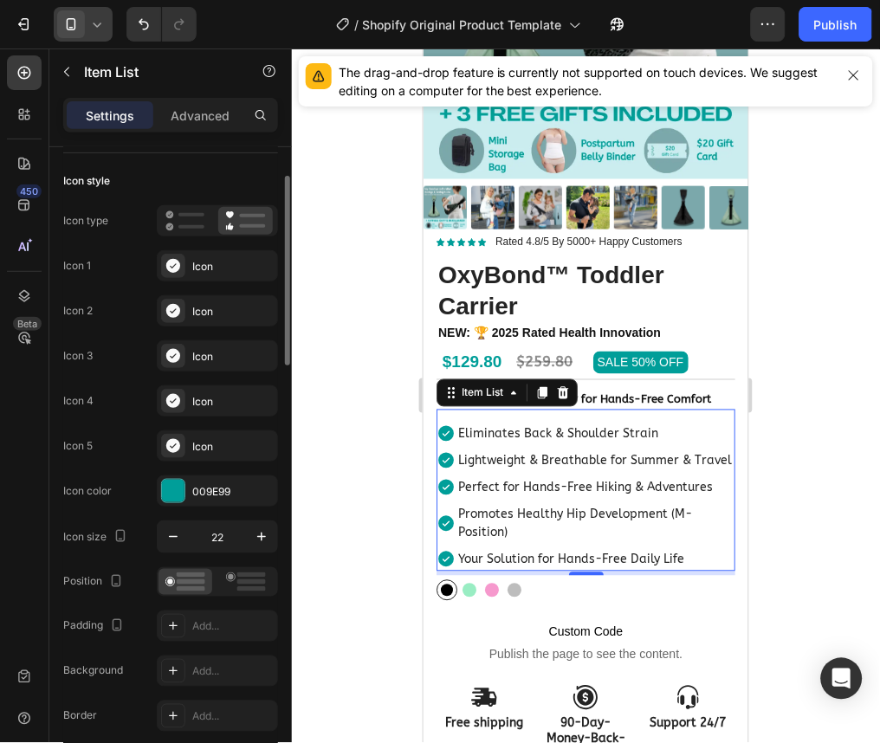
scroll to position [94, 0]
click at [178, 212] on rect at bounding box center [191, 212] width 26 height 3
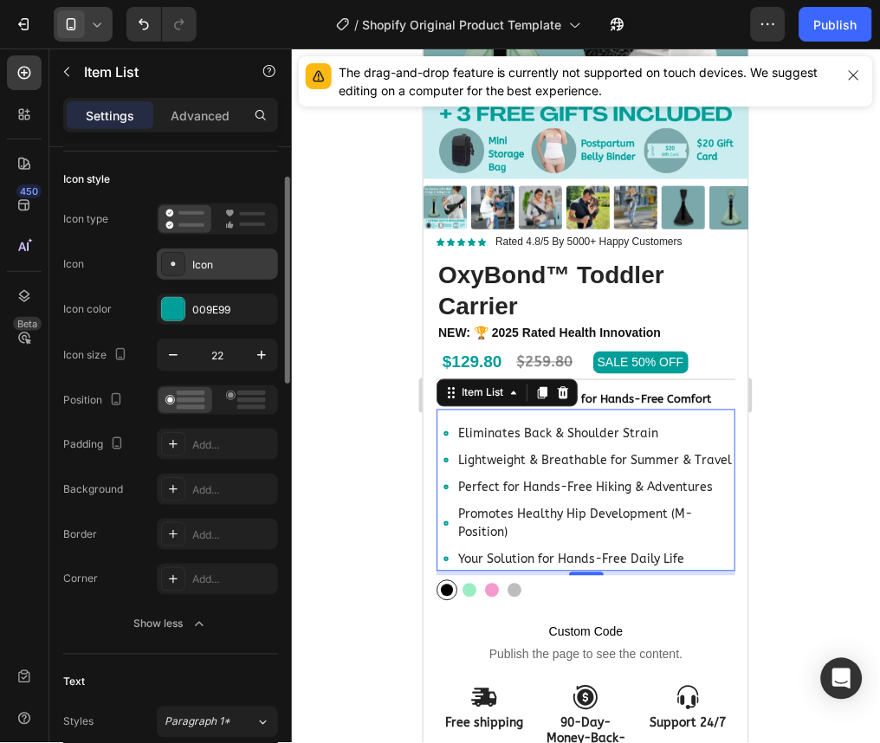
click at [182, 265] on div at bounding box center [173, 264] width 24 height 24
click at [237, 215] on icon at bounding box center [245, 219] width 41 height 21
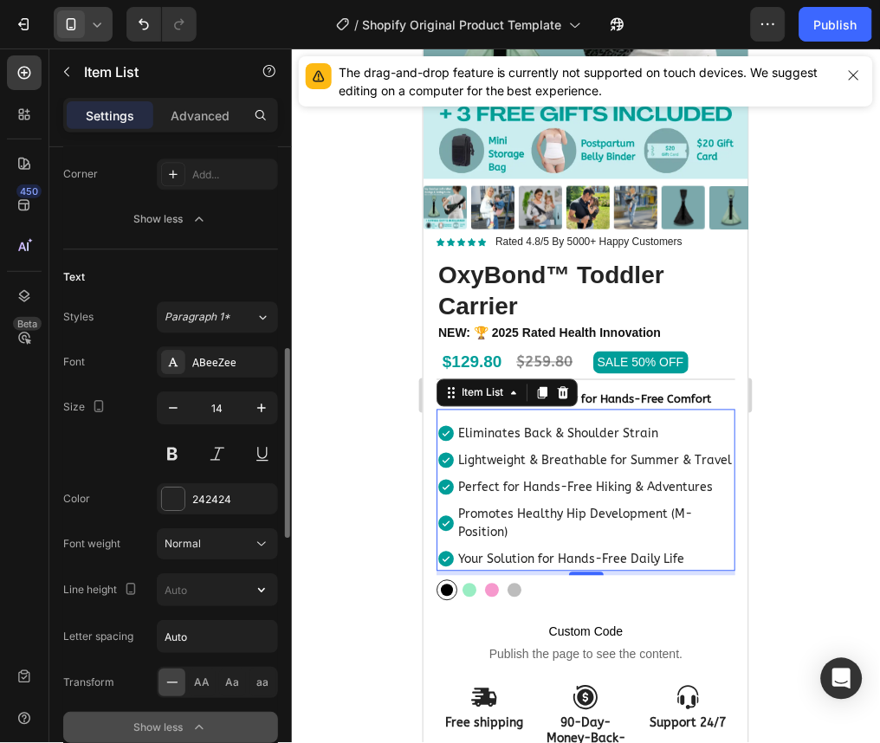
scroll to position [676, 0]
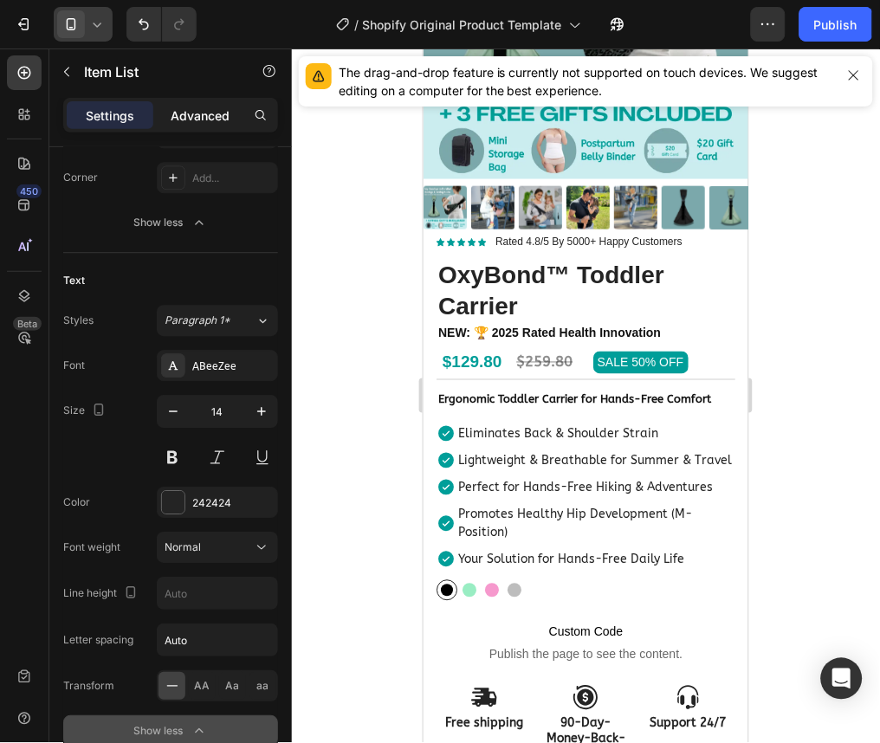
click at [198, 126] on div "Advanced" at bounding box center [200, 115] width 87 height 28
type input "100%"
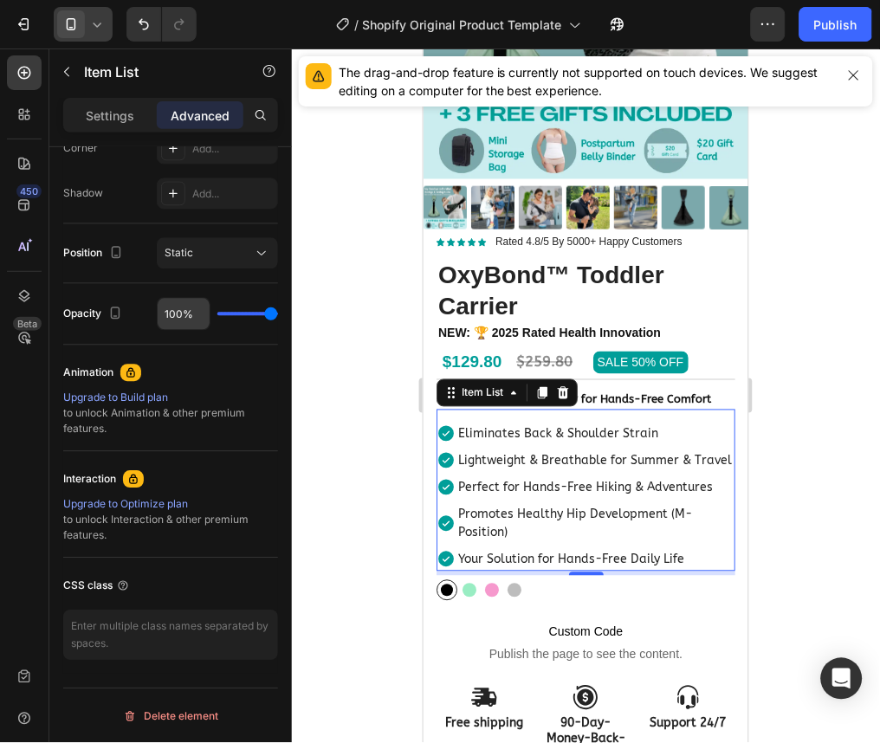
scroll to position [0, 0]
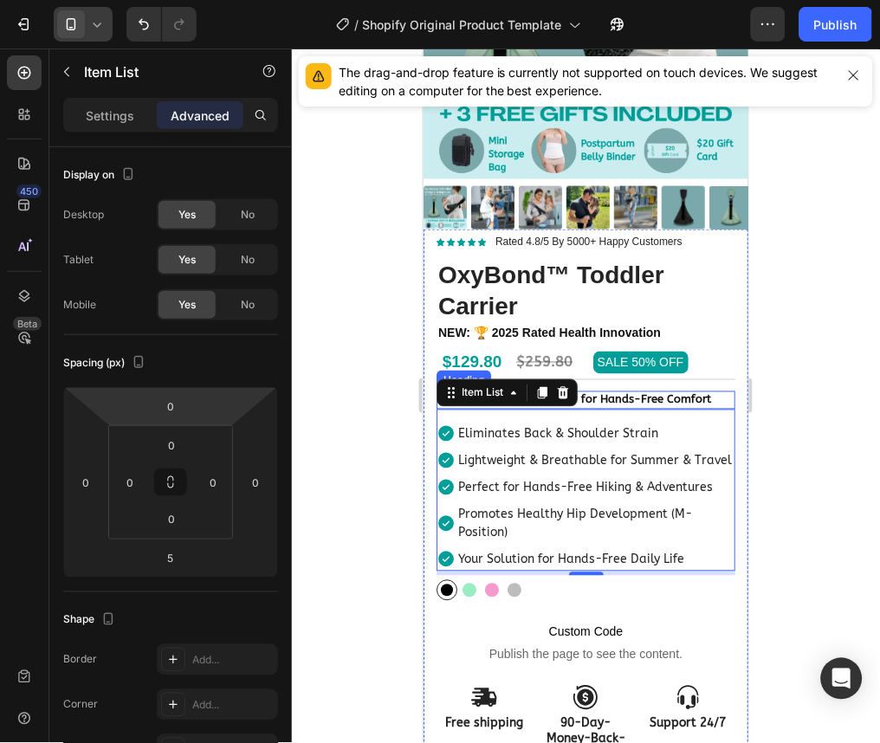
click at [613, 392] on strong "Ergonomic Toddler Carrier for Hands-Free Comfort" at bounding box center [574, 398] width 273 height 13
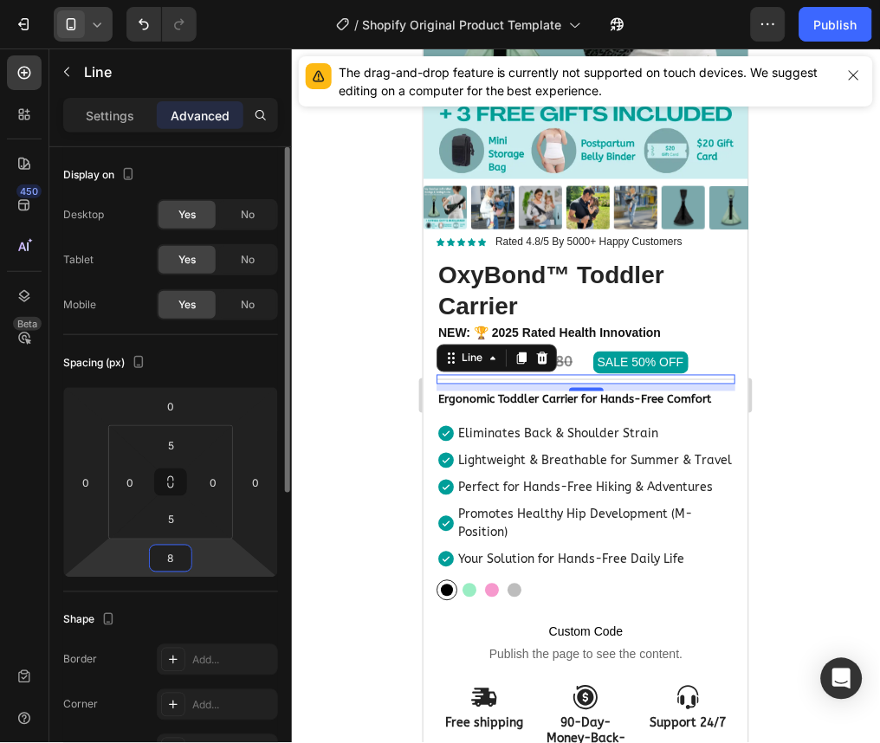
click at [186, 557] on input "8" at bounding box center [170, 559] width 35 height 26
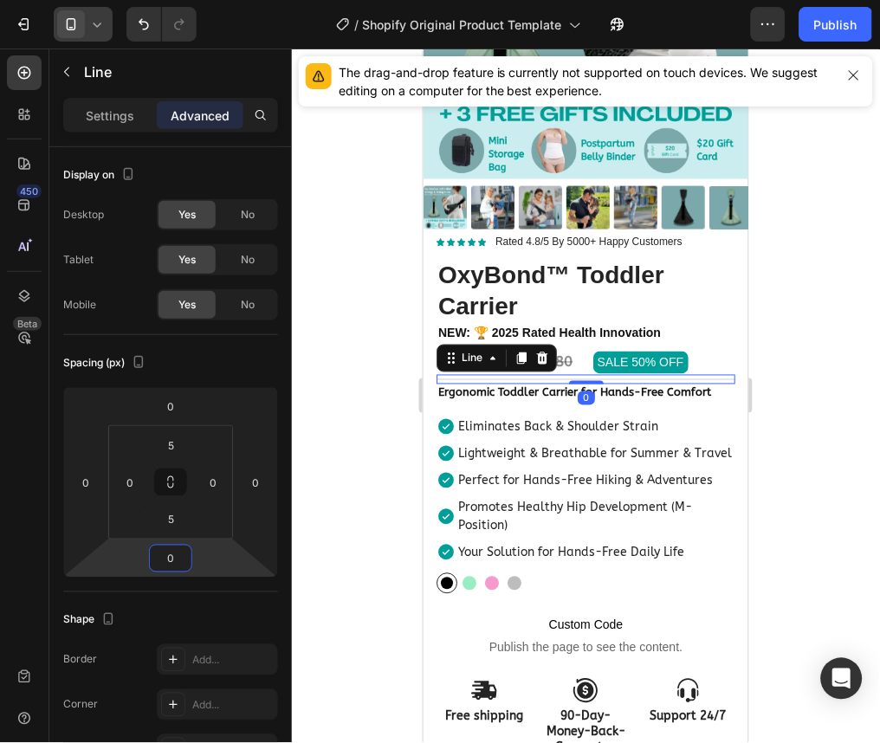
type input "0"
click at [44, 513] on div "450 Beta" at bounding box center [24, 396] width 49 height 695
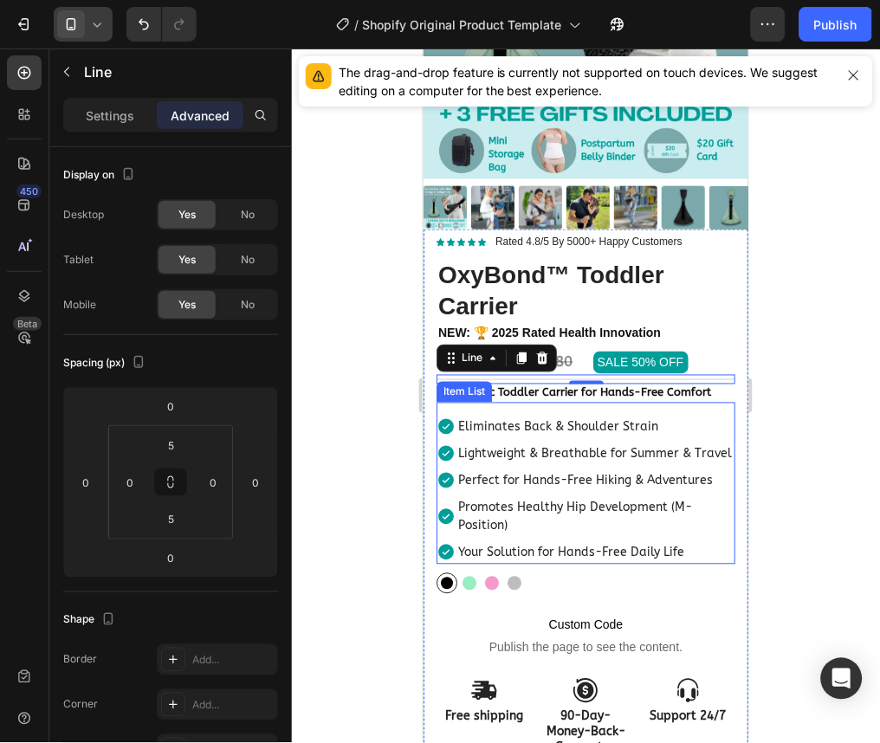
click at [549, 418] on p "Eliminates Back & Shoulder Strain" at bounding box center [594, 427] width 275 height 18
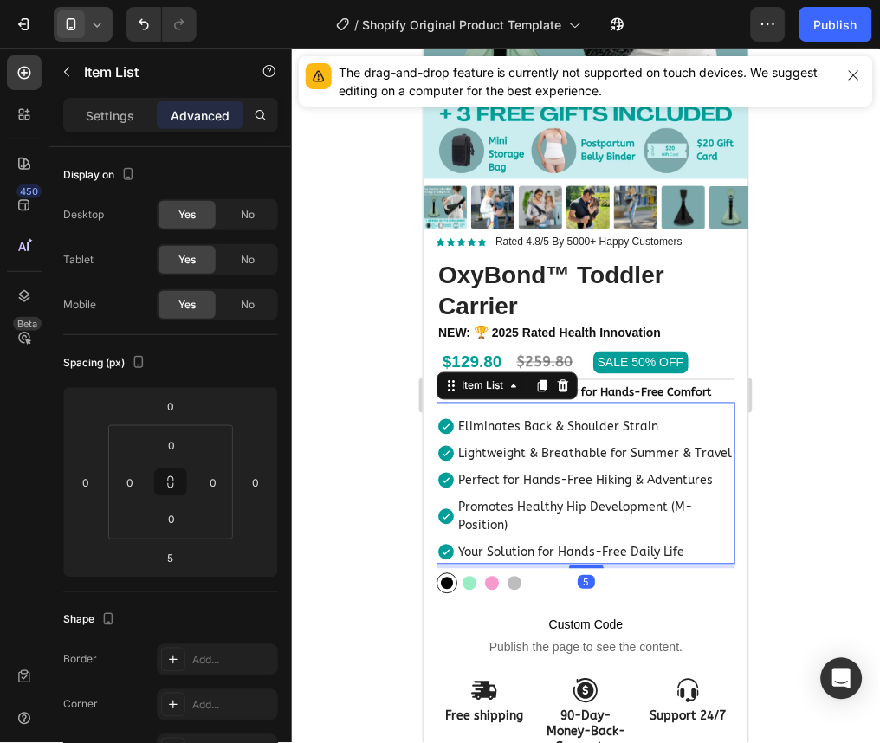
click at [792, 419] on div at bounding box center [586, 396] width 588 height 695
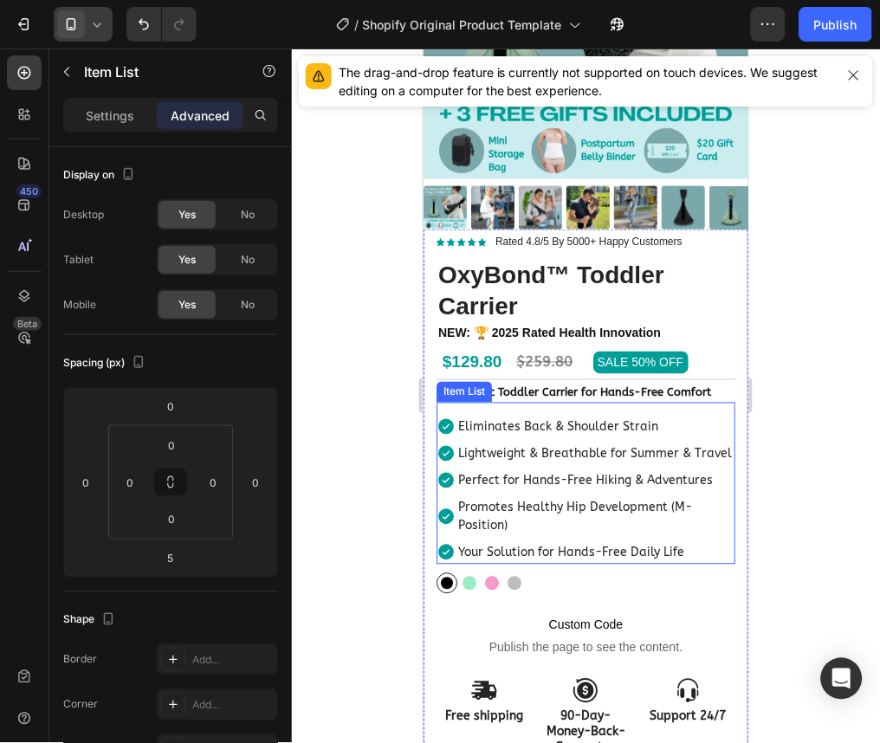
click at [543, 402] on div "Eliminates Back & Shoulder Strain Lightweight & Breathable for Summer & Travel …" at bounding box center [585, 483] width 299 height 162
click at [516, 418] on p "Eliminates Back & Shoulder Strain" at bounding box center [594, 427] width 275 height 18
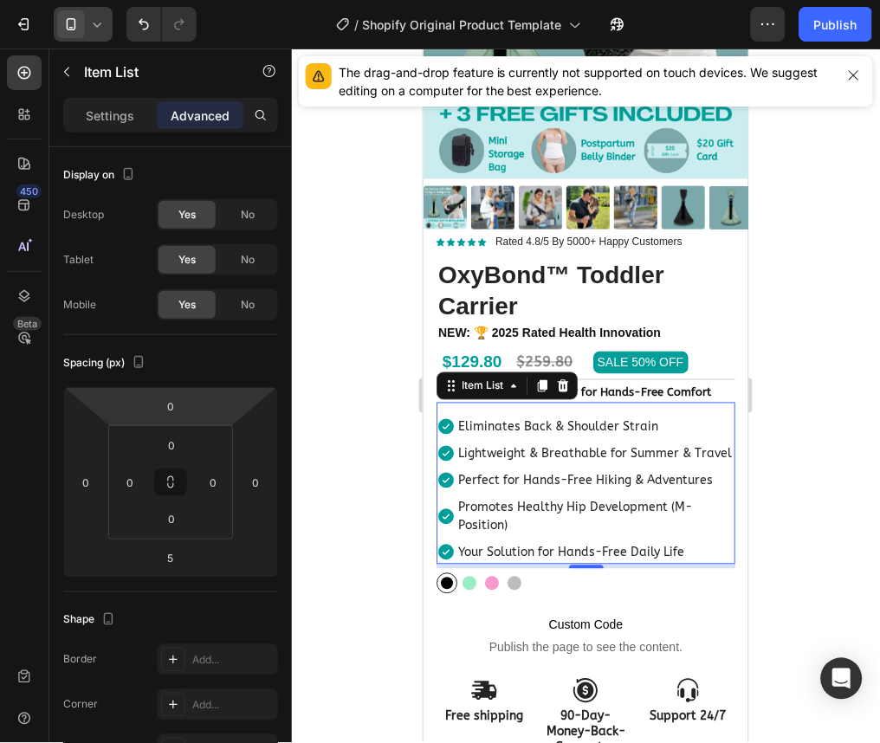
click at [103, 18] on icon at bounding box center [96, 24] width 17 height 17
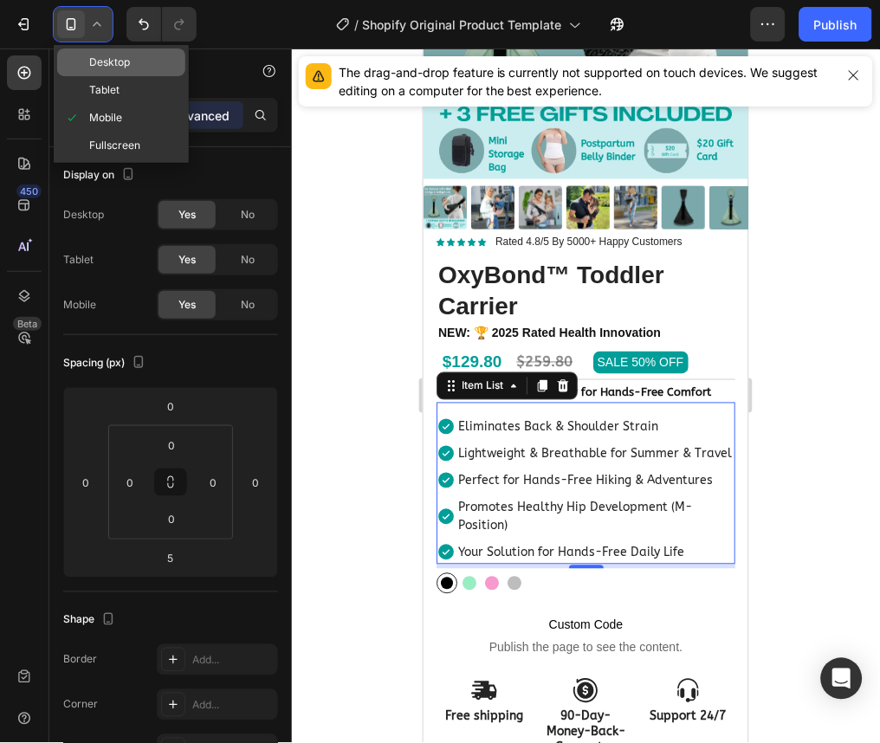
click at [132, 76] on div "Desktop" at bounding box center [121, 90] width 128 height 28
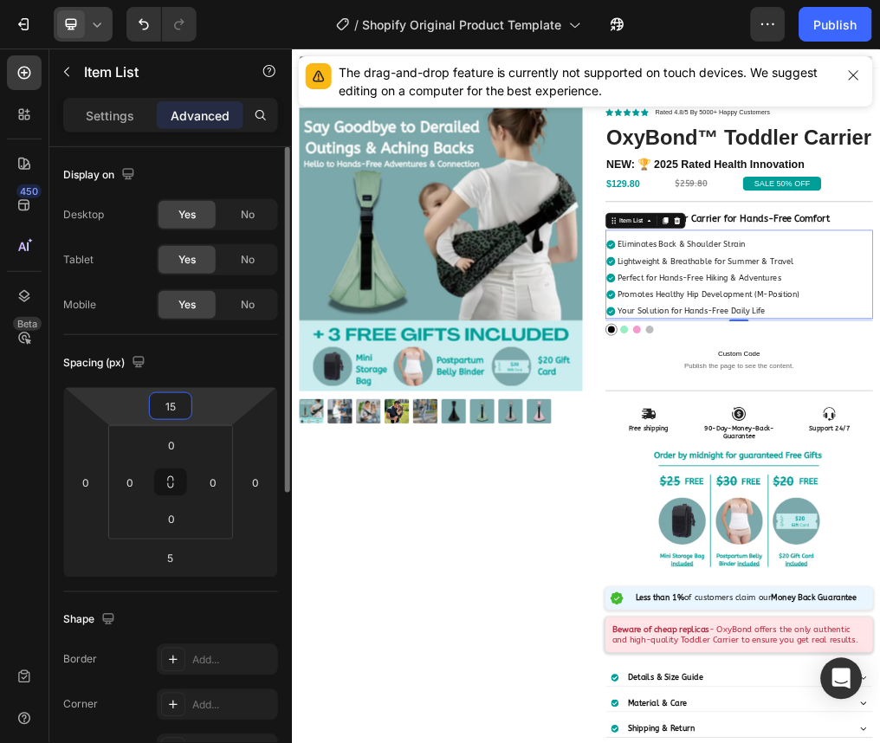
click at [184, 408] on input "15" at bounding box center [170, 406] width 35 height 26
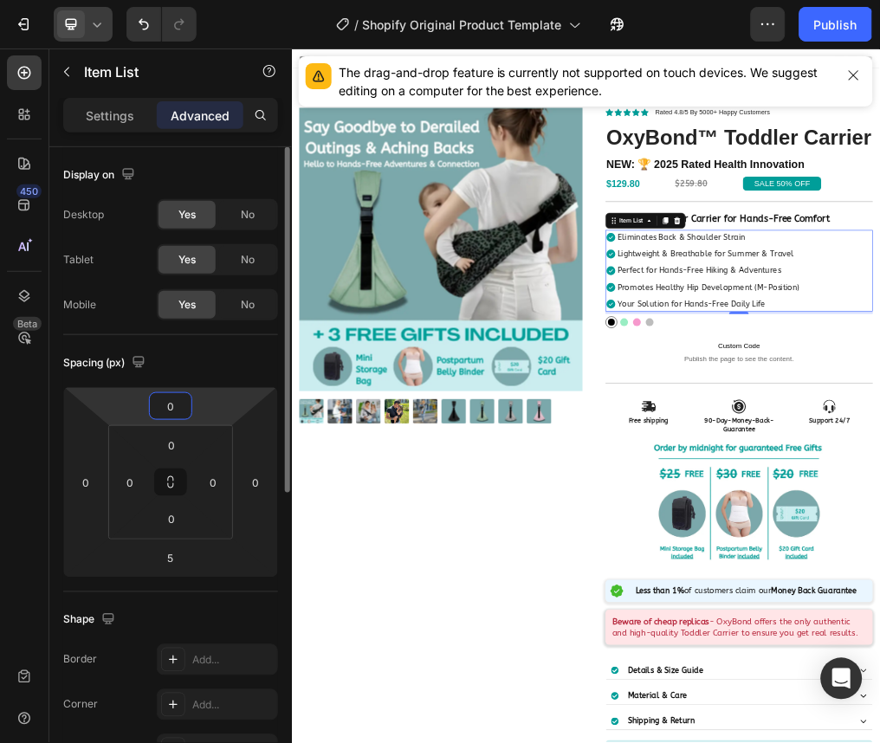
type input "0"
click at [57, 385] on div "Display on Desktop Yes No Tablet Yes No Mobile Yes No Spacing (px) 0 0 5 0 0 0 …" at bounding box center [170, 748] width 243 height 1203
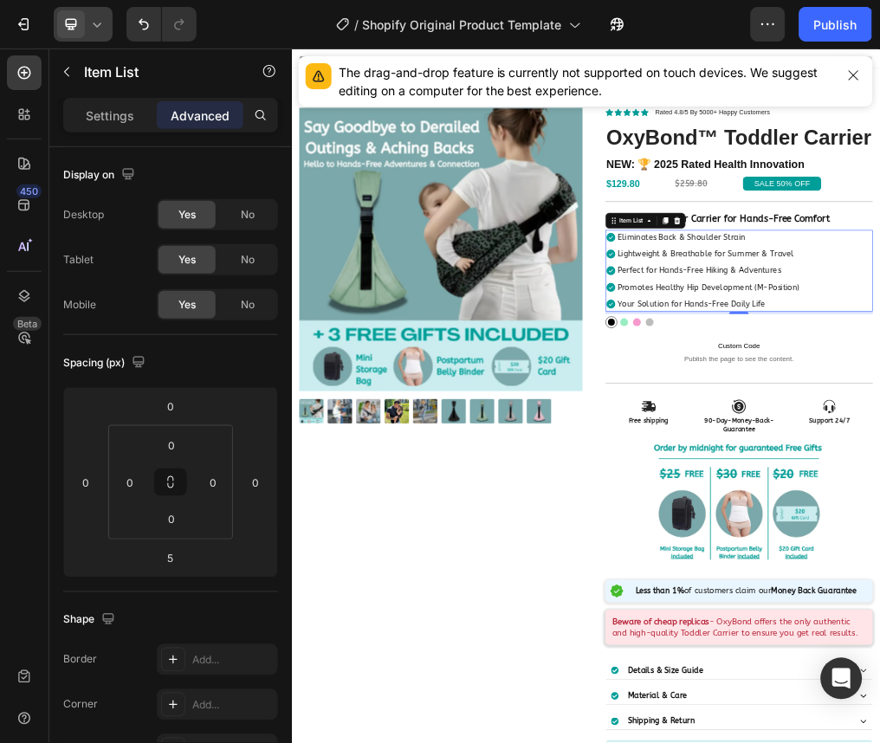
click at [99, 24] on icon at bounding box center [98, 25] width 8 height 4
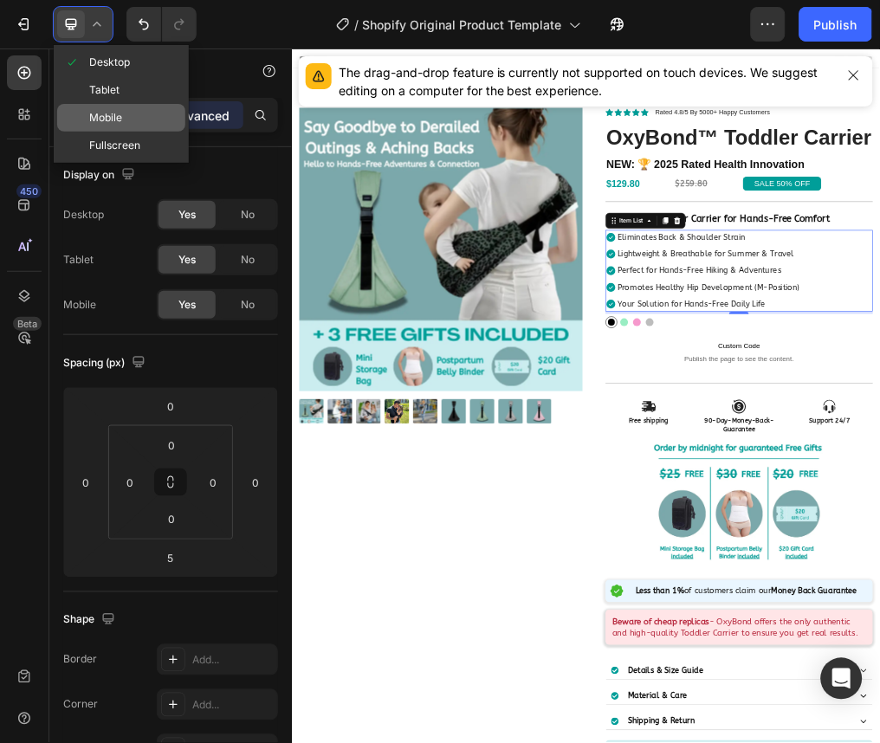
click at [115, 119] on span "Mobile" at bounding box center [105, 117] width 33 height 17
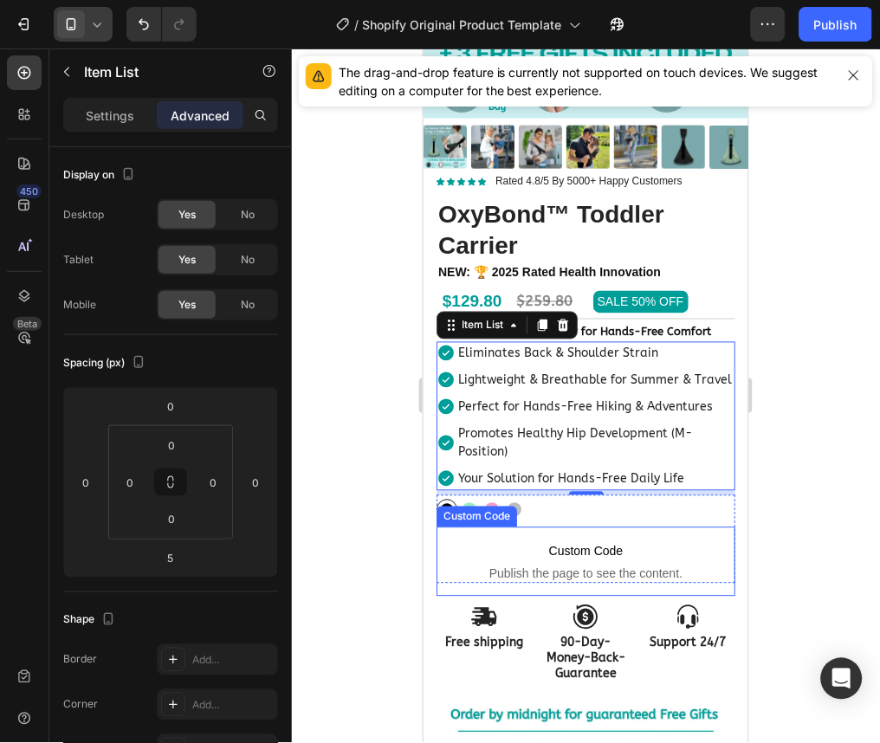
scroll to position [269, 0]
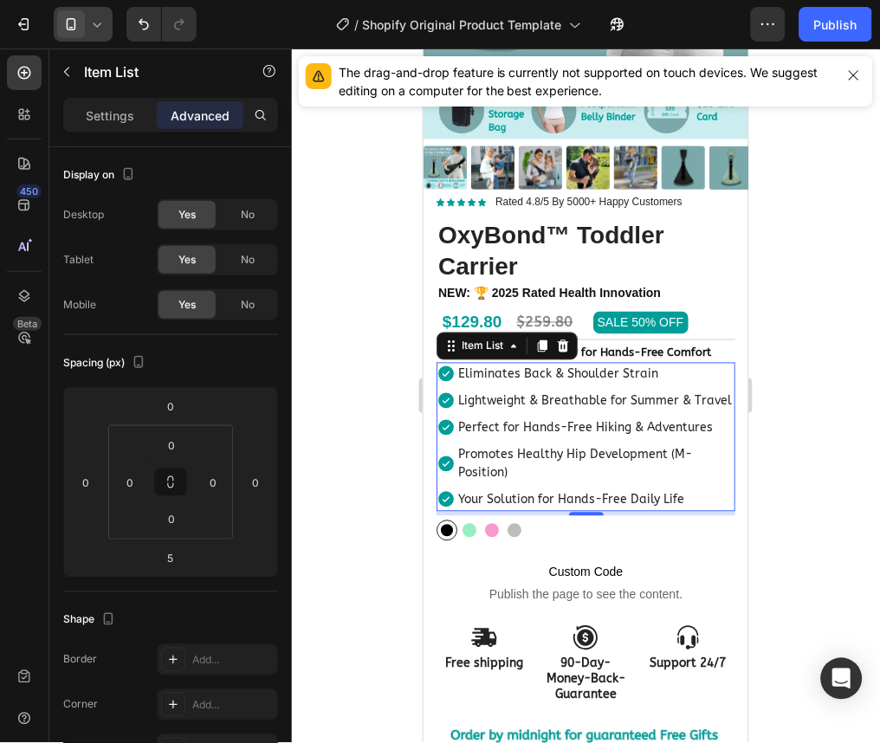
click at [813, 280] on div at bounding box center [586, 396] width 588 height 695
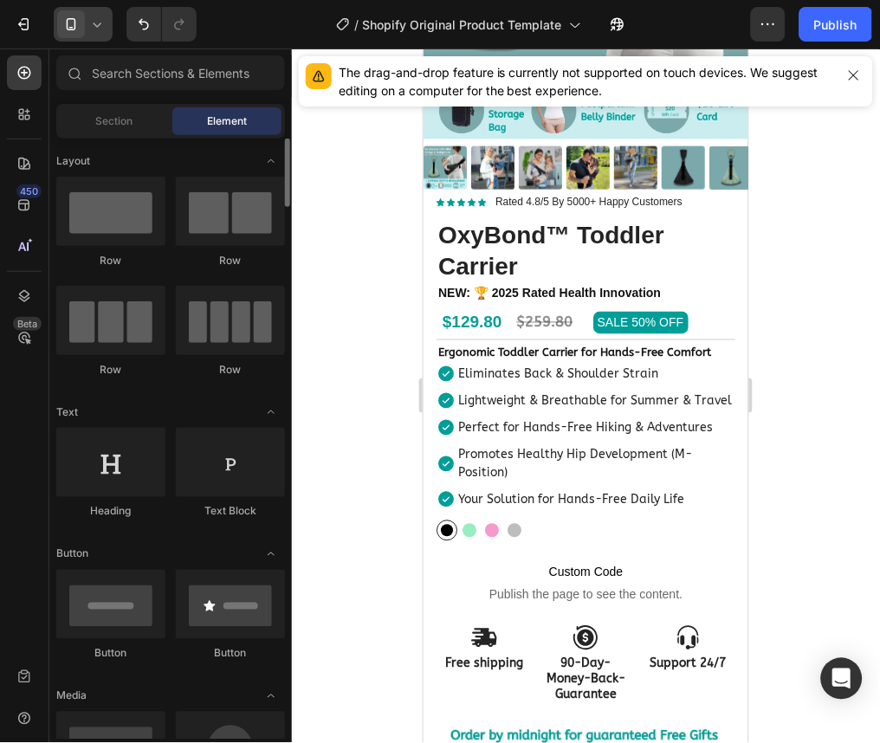
scroll to position [1, 0]
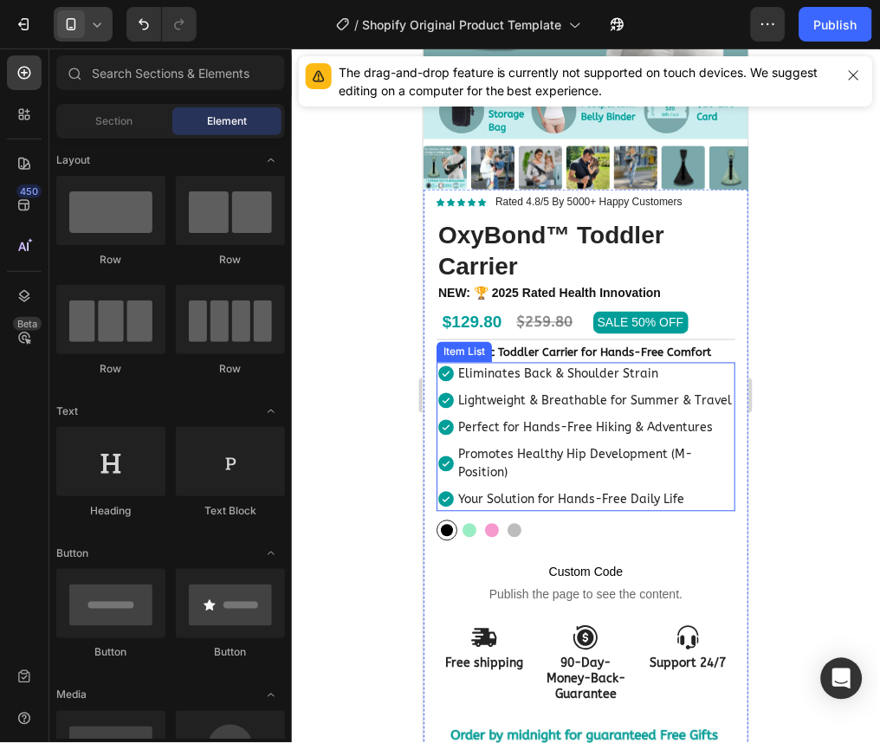
click at [716, 370] on div "Eliminates Back & Shoulder Strain Lightweight & Breathable for Summer & Travel …" at bounding box center [585, 436] width 299 height 149
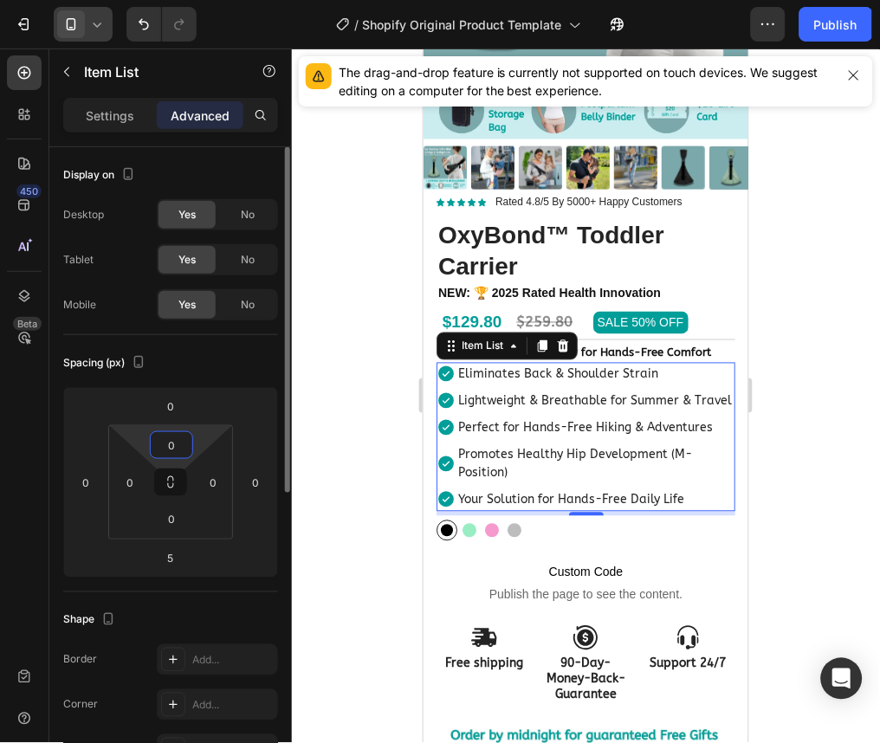
click at [181, 442] on input "0" at bounding box center [171, 445] width 35 height 26
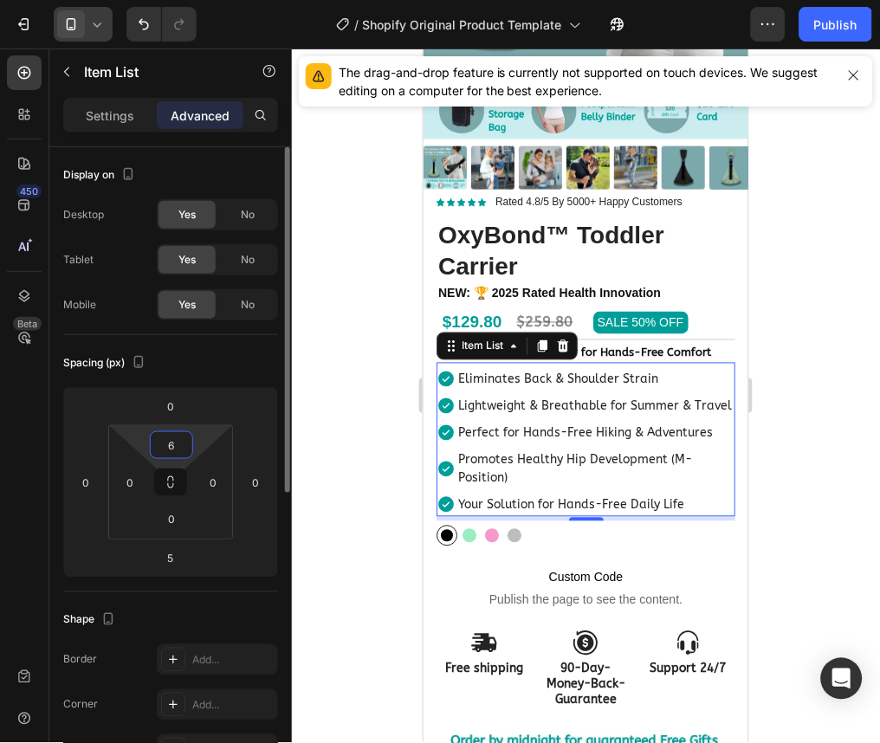
type input "6"
click at [50, 542] on div "Display on Desktop Yes No Tablet Yes No Mobile Yes No Spacing (px) 0 0 5 0 6 0 …" at bounding box center [170, 748] width 243 height 1203
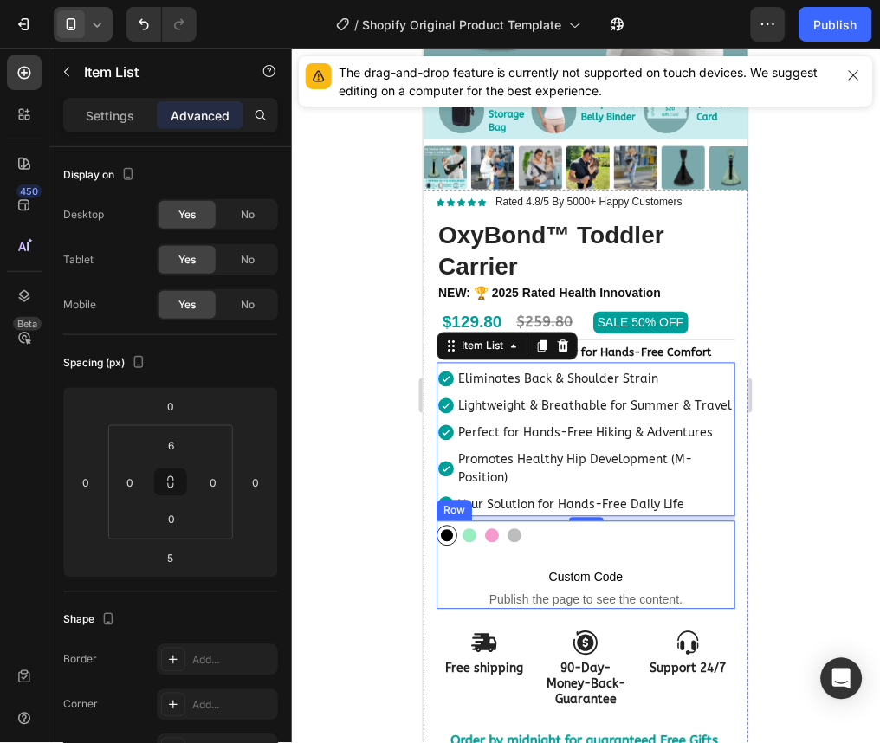
click at [637, 548] on div "Black Black Mint Mint Pink Pink Grey Grey (P) Variants & Swatches Custom Code P…" at bounding box center [585, 565] width 299 height 88
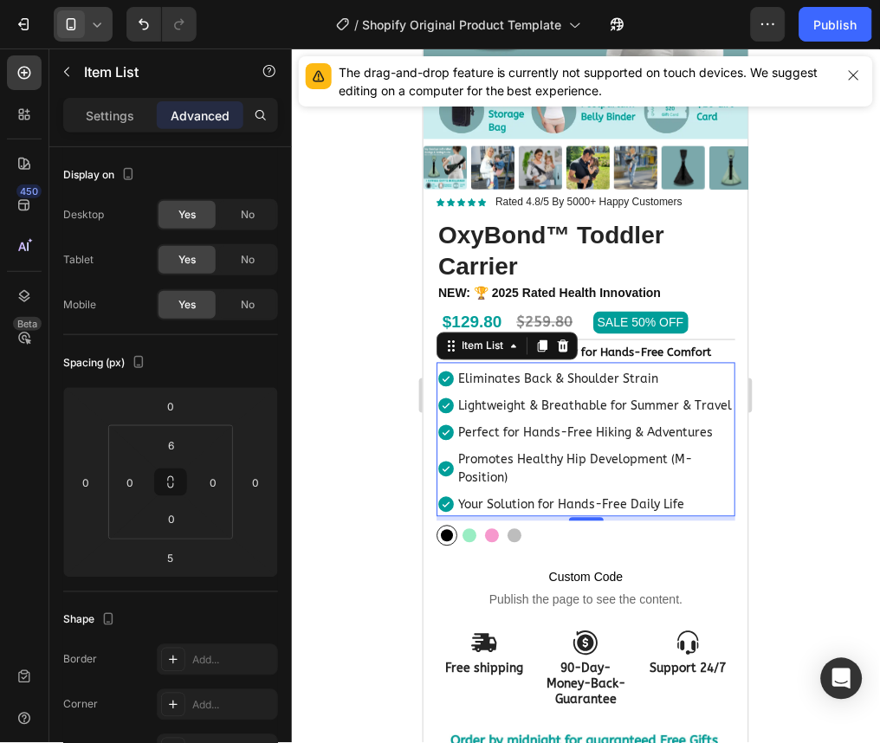
click at [581, 370] on p "Eliminates Back & Shoulder Strain" at bounding box center [594, 379] width 275 height 18
click at [112, 116] on p "Settings" at bounding box center [110, 116] width 49 height 18
type input "0"
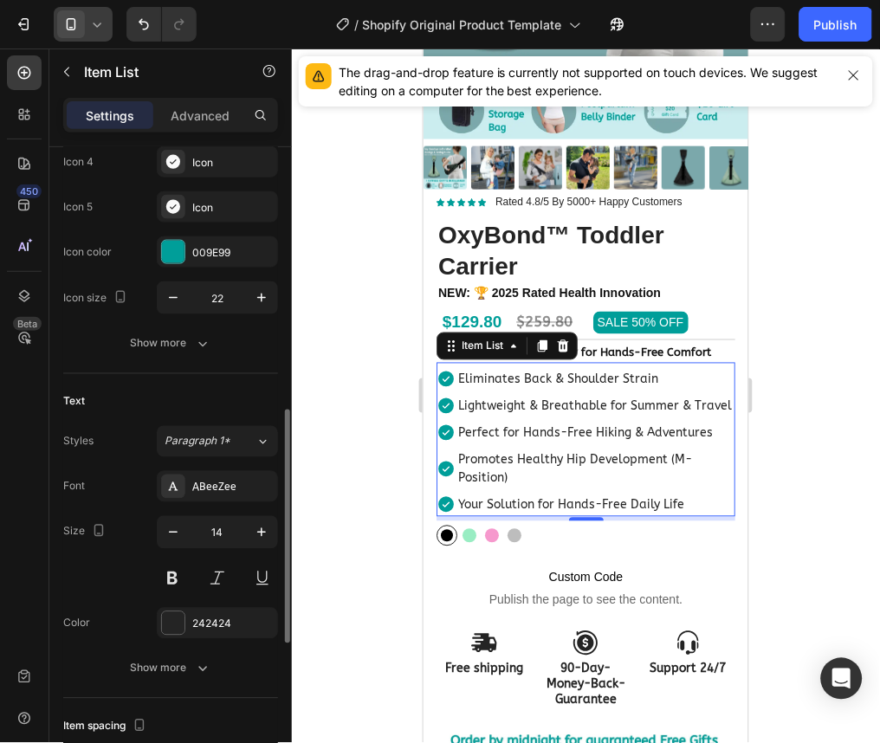
scroll to position [453, 0]
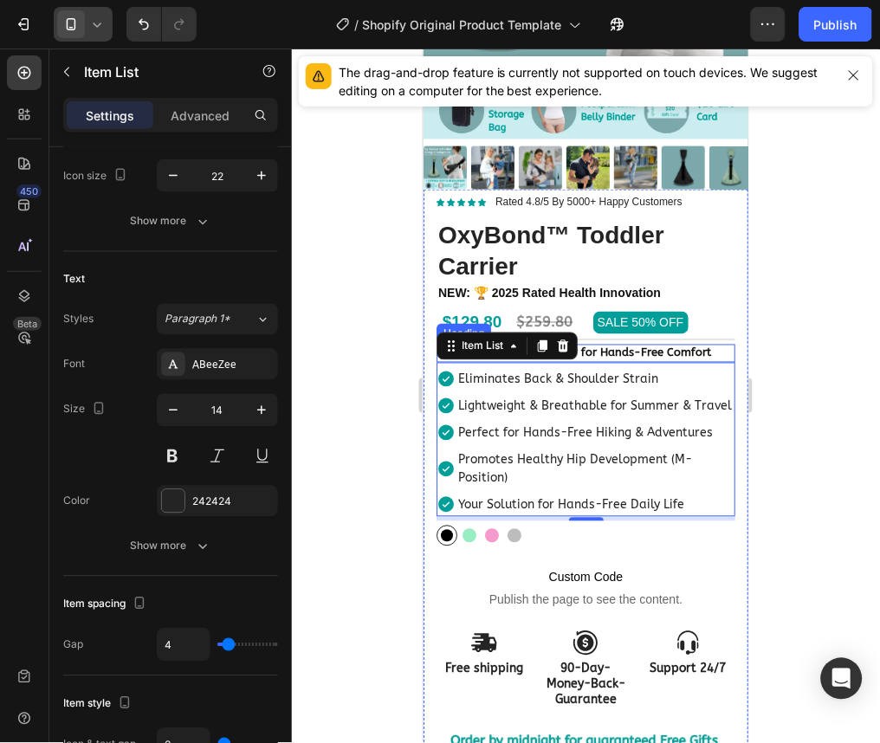
click at [630, 346] on strong "Ergonomic Toddler Carrier for Hands-Free Comfort" at bounding box center [574, 352] width 273 height 13
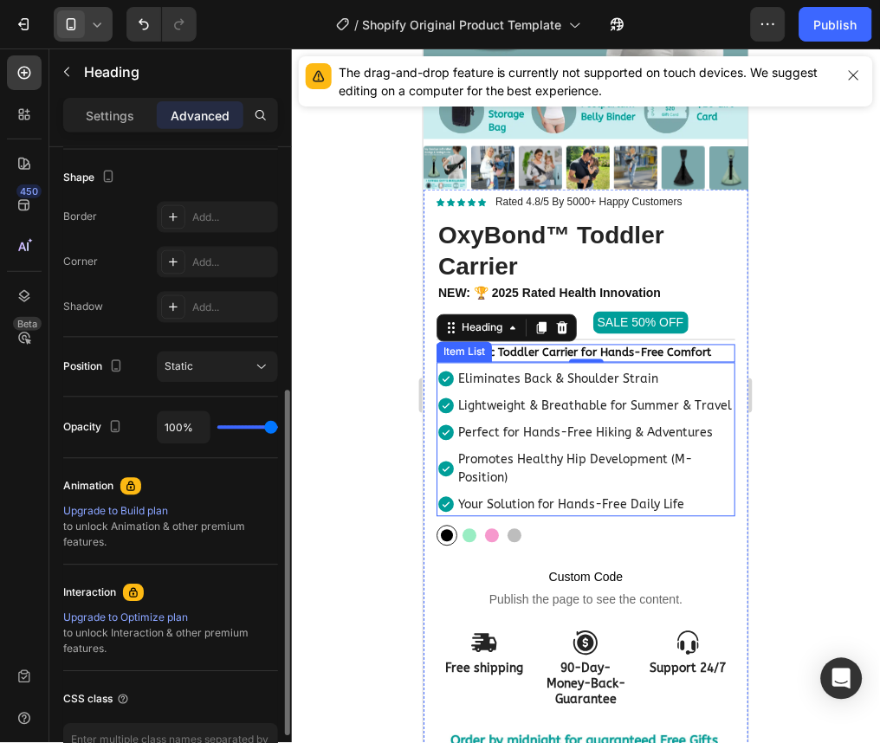
scroll to position [446, 0]
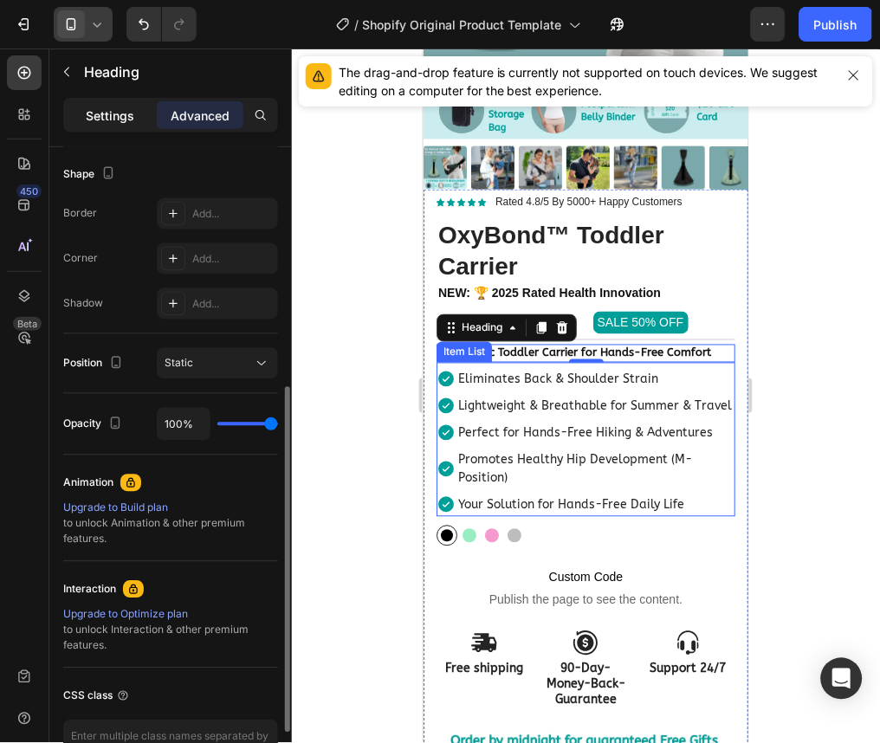
click at [117, 124] on p "Settings" at bounding box center [110, 116] width 49 height 18
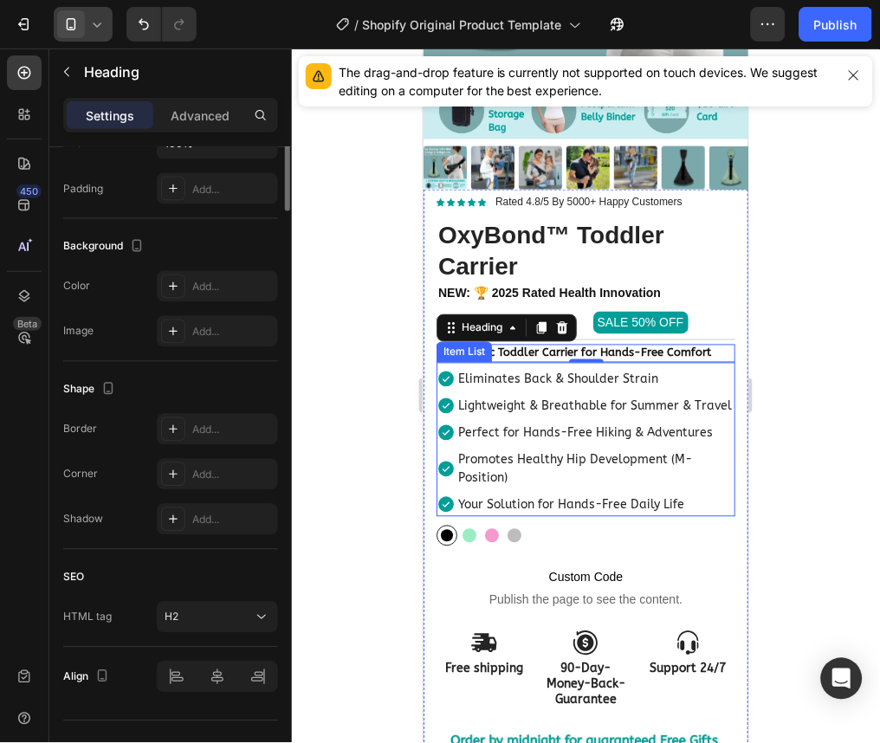
scroll to position [0, 0]
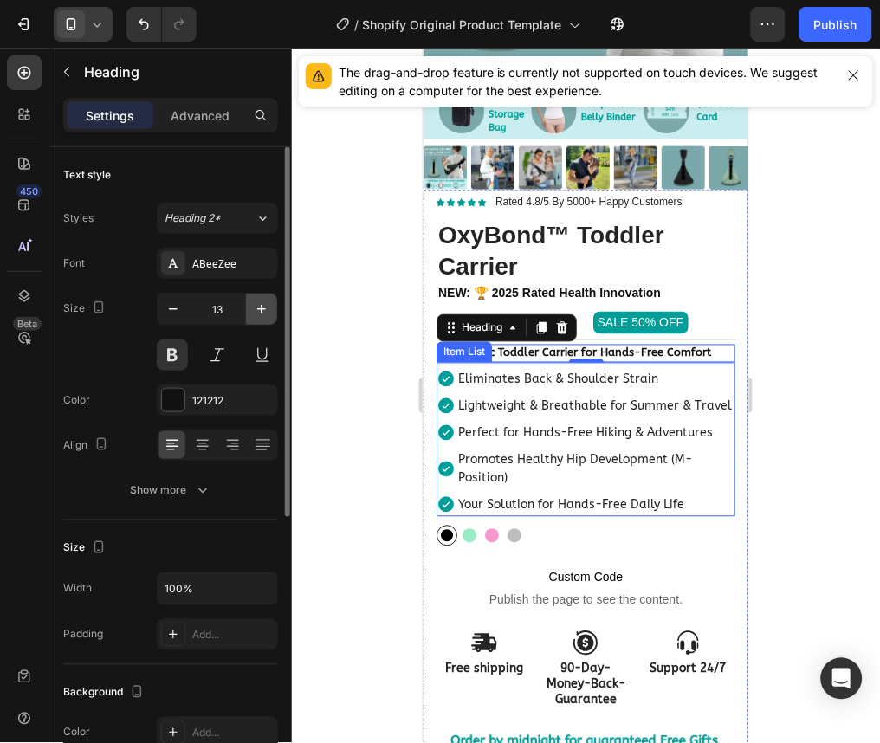
click at [268, 311] on icon "button" at bounding box center [261, 309] width 17 height 17
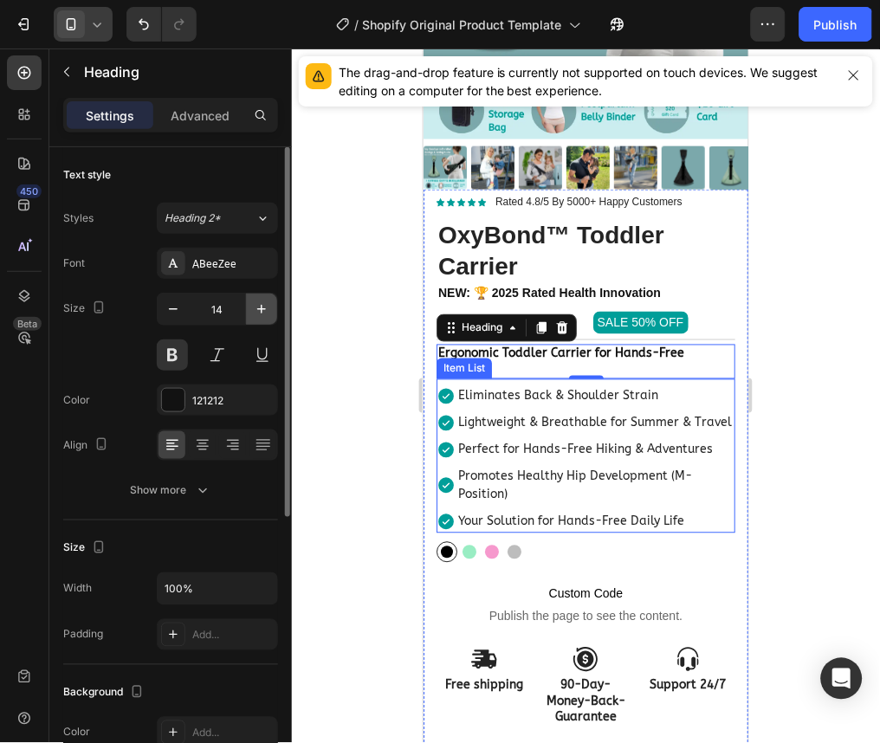
click at [268, 311] on icon "button" at bounding box center [261, 309] width 17 height 17
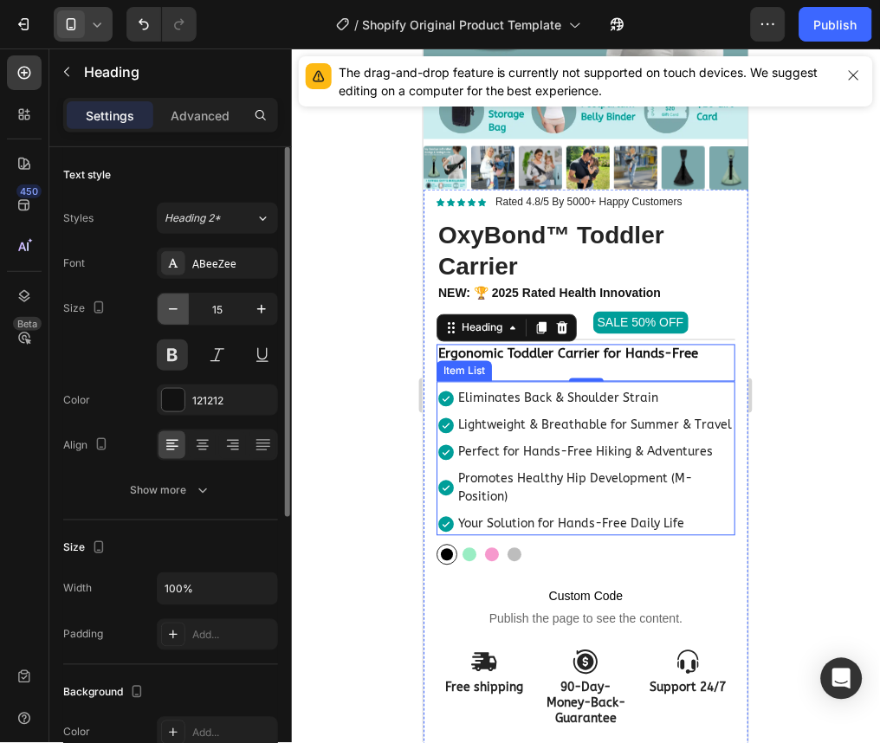
click at [176, 313] on icon "button" at bounding box center [173, 309] width 17 height 17
type input "14"
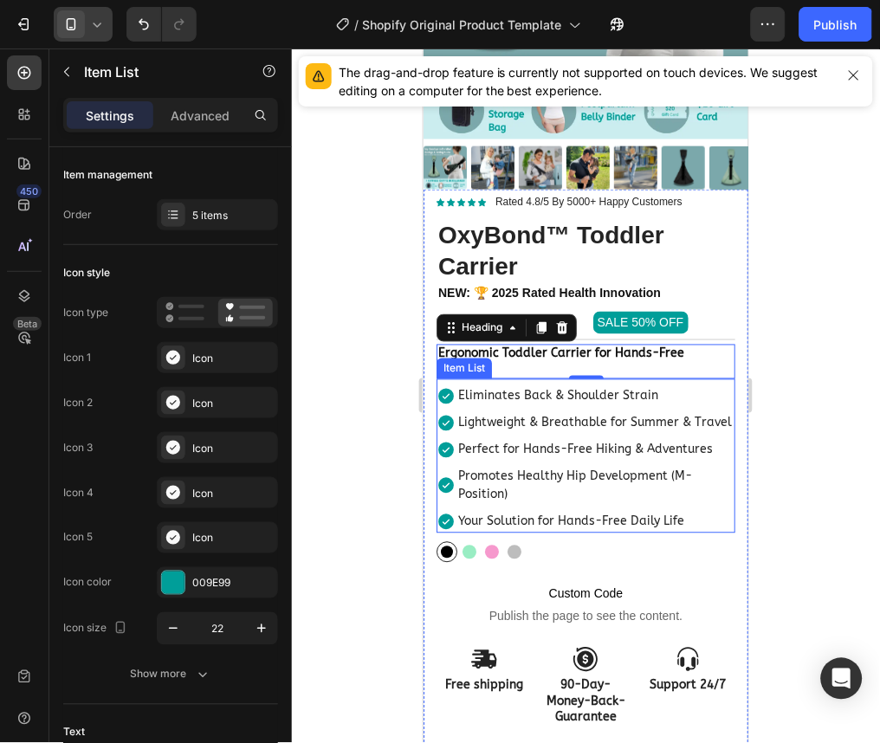
click at [595, 386] on p "Eliminates Back & Shoulder Strain" at bounding box center [594, 395] width 275 height 18
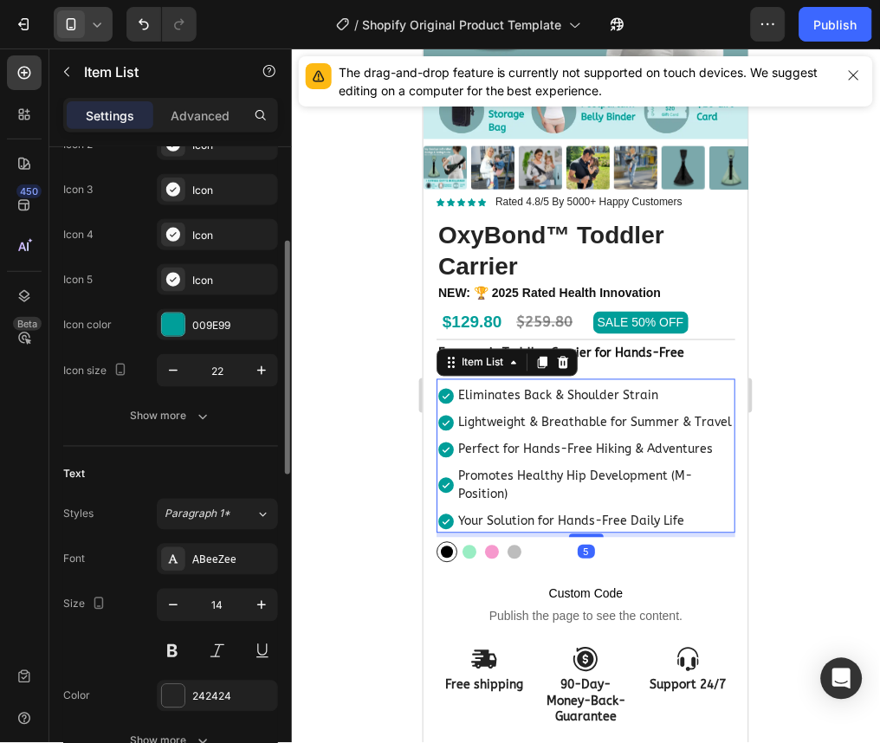
scroll to position [303, 0]
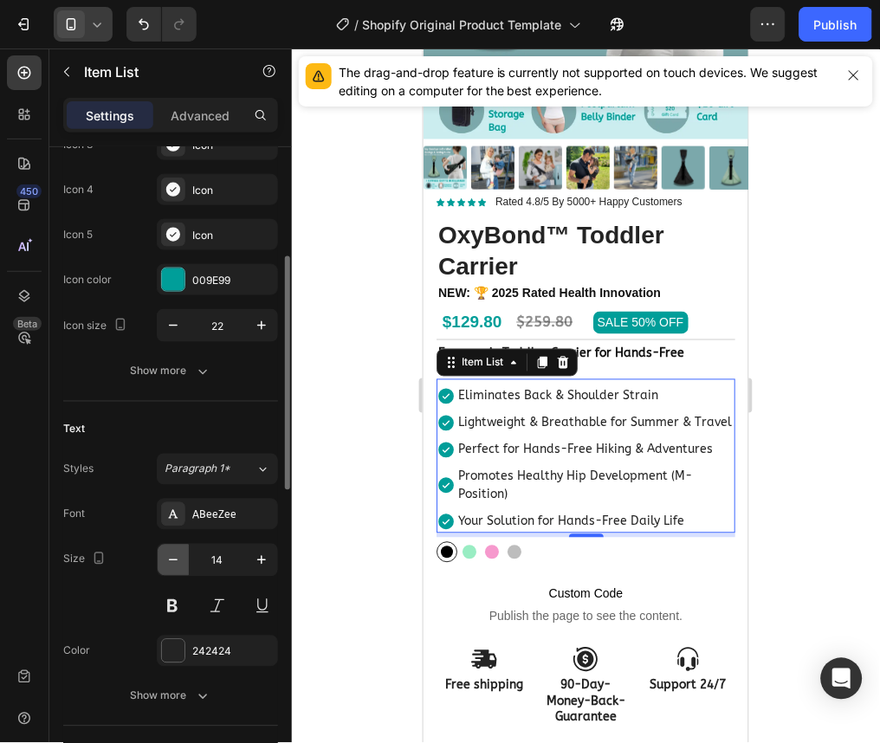
click at [172, 564] on icon "button" at bounding box center [173, 560] width 17 height 17
type input "13"
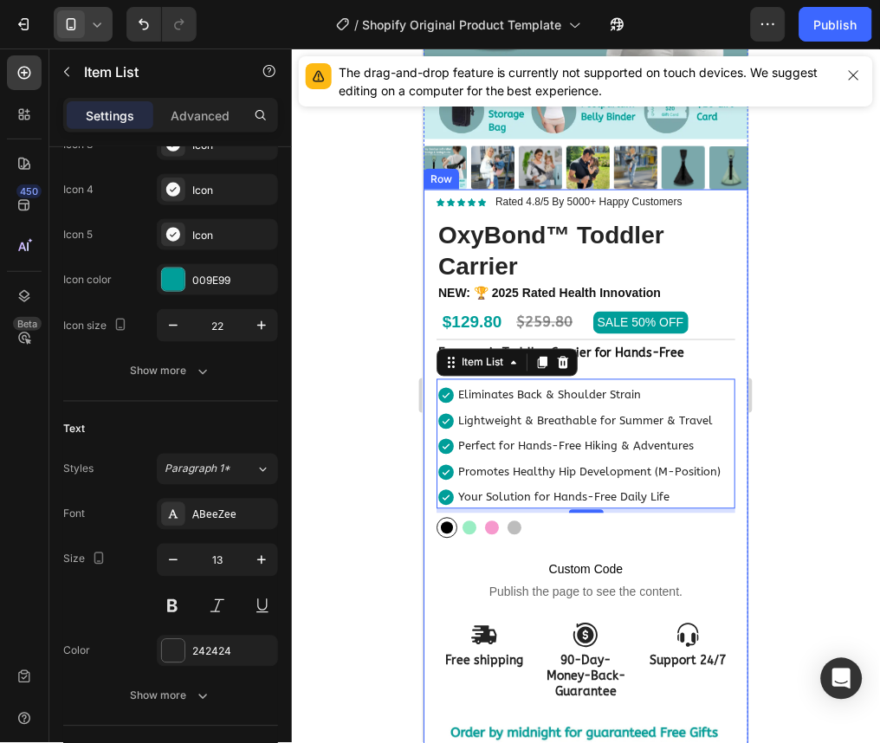
click at [812, 347] on div at bounding box center [586, 396] width 588 height 695
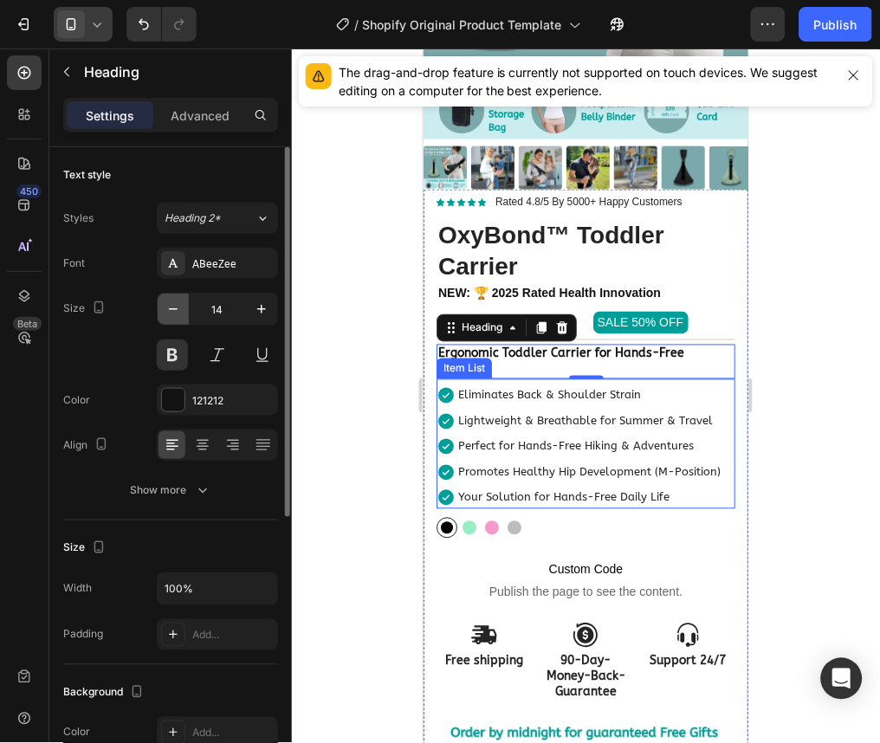
click at [171, 308] on icon "button" at bounding box center [173, 309] width 17 height 17
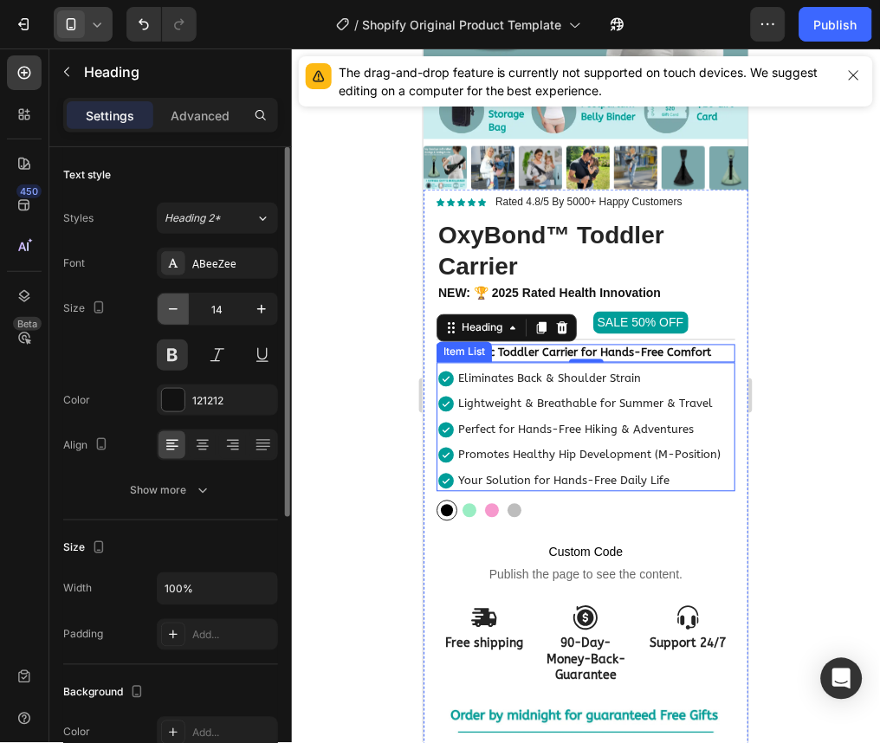
type input "13"
click at [530, 370] on p "Eliminates Back & Shoulder Strain" at bounding box center [588, 378] width 263 height 17
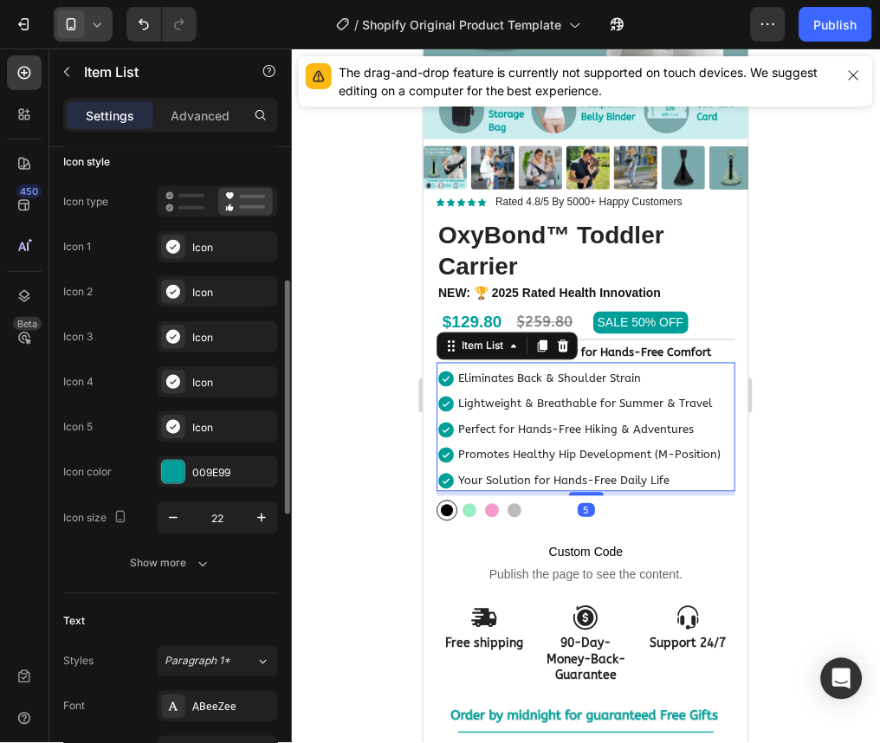
scroll to position [183, 0]
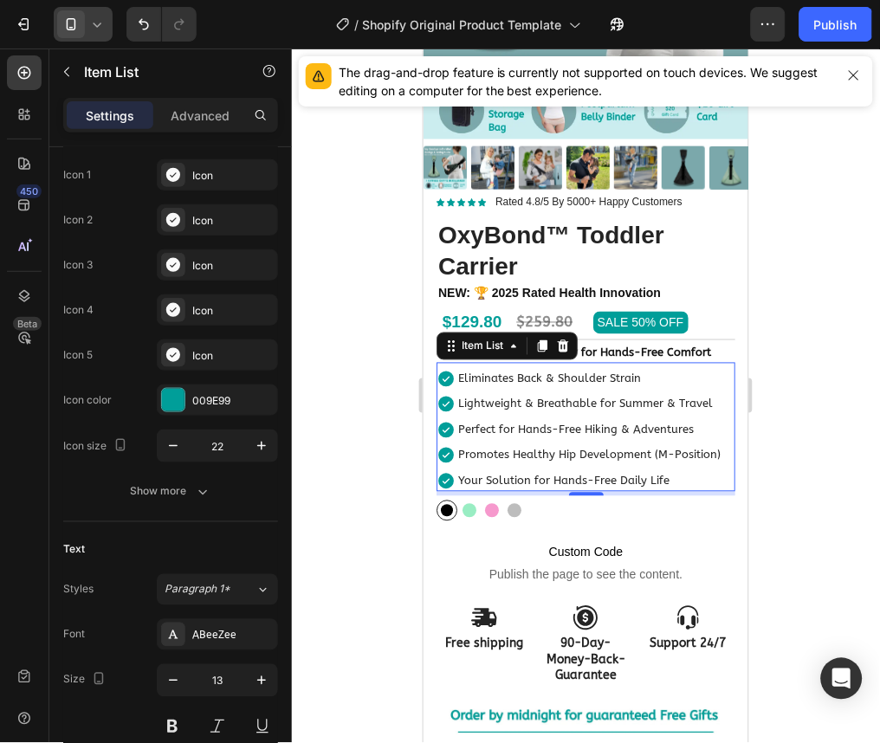
click at [764, 298] on div at bounding box center [586, 396] width 588 height 695
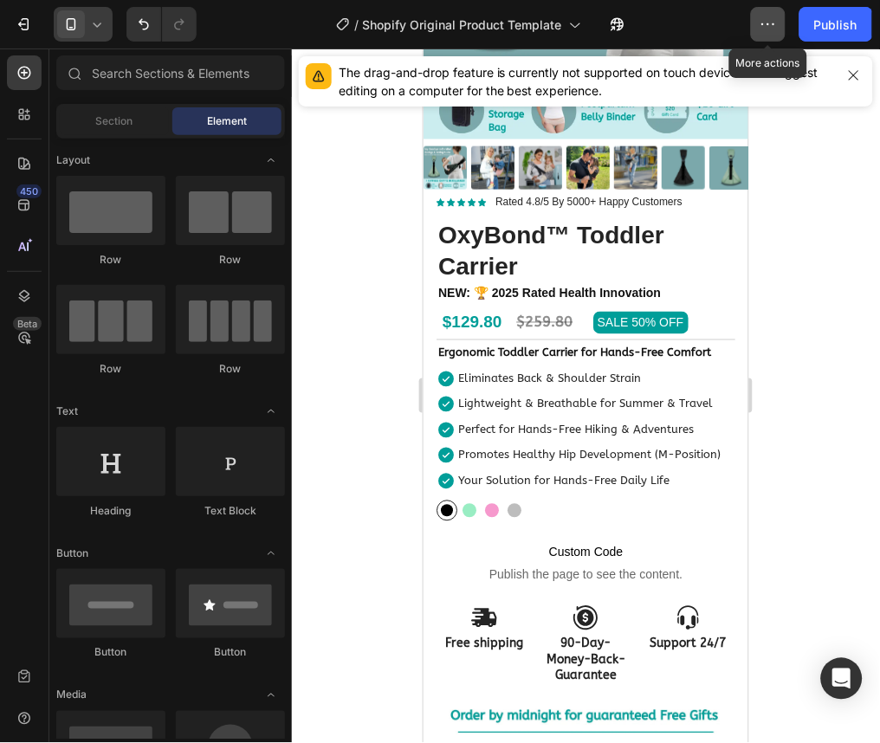
click at [763, 24] on icon "button" at bounding box center [768, 24] width 17 height 17
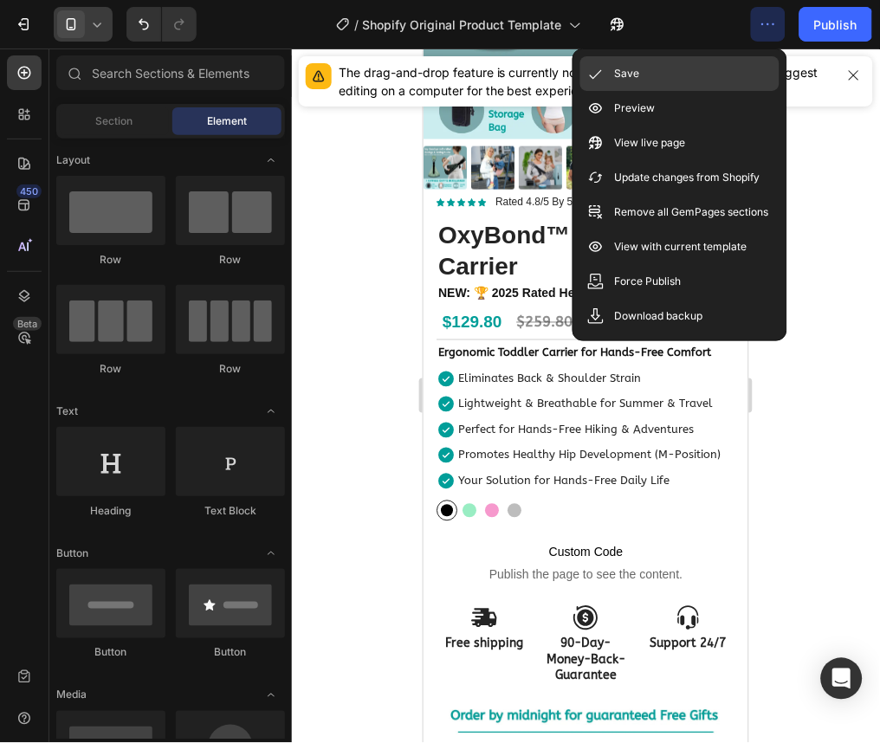
click at [701, 91] on div "Save" at bounding box center [680, 108] width 199 height 35
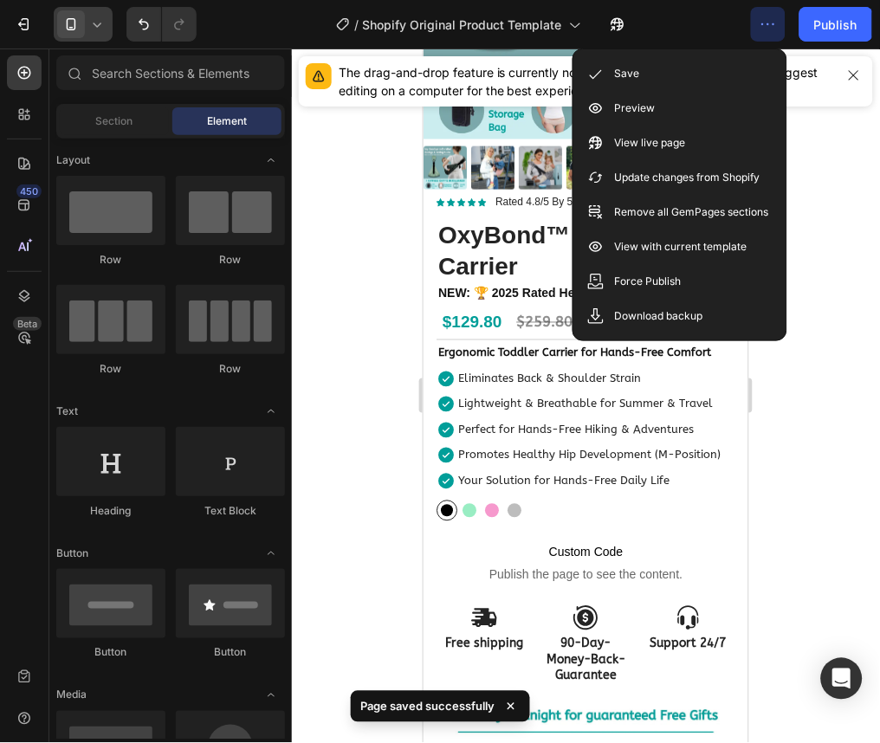
click at [817, 463] on div at bounding box center [586, 396] width 588 height 695
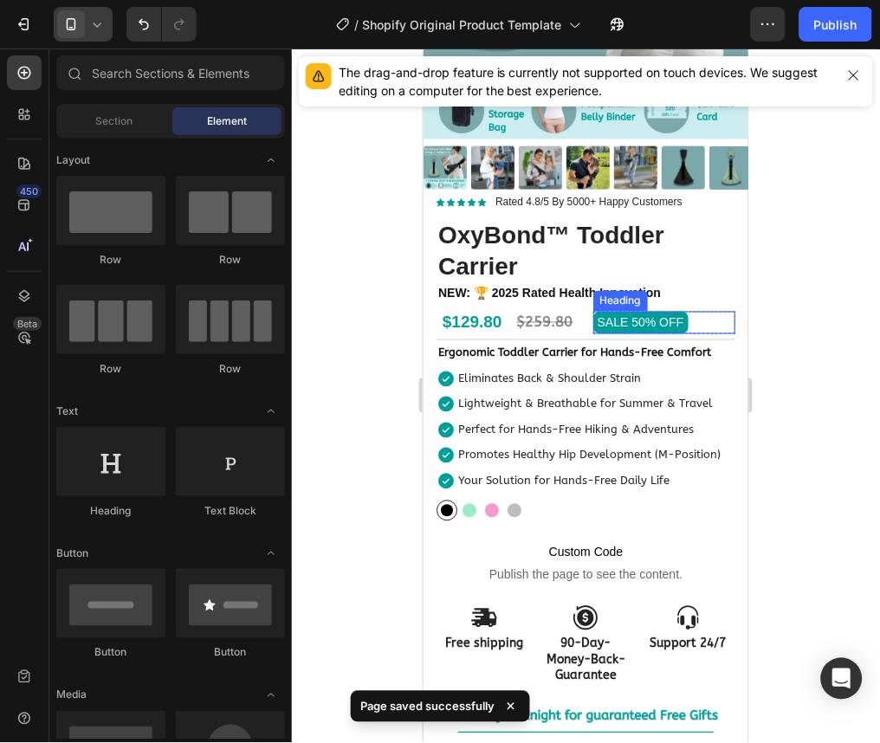
scroll to position [136, 0]
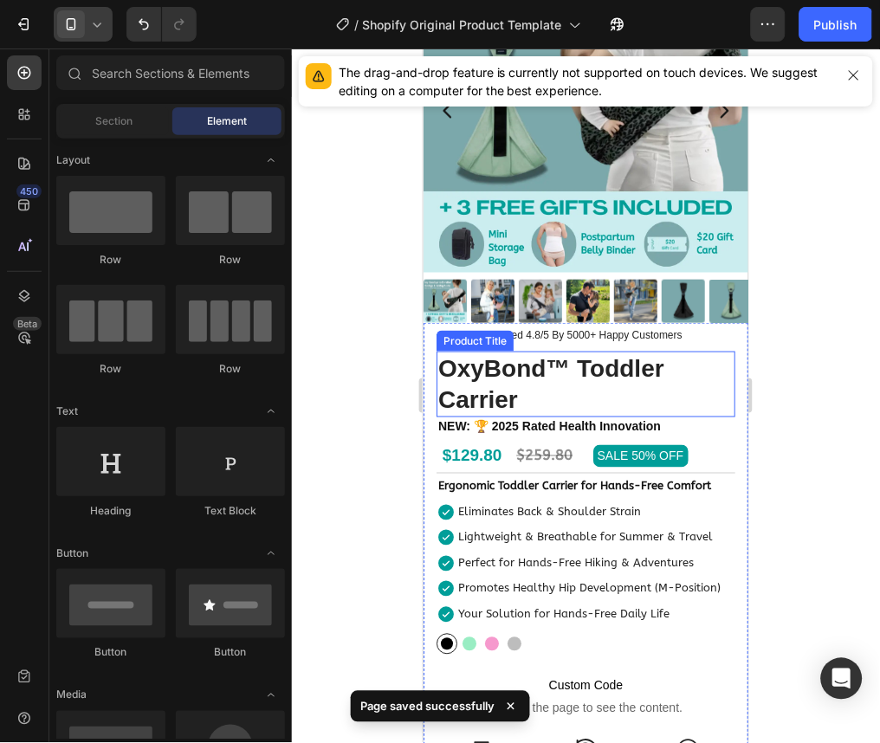
click at [586, 353] on h1 "OxyBond™ Toddler Carrier" at bounding box center [585, 384] width 299 height 67
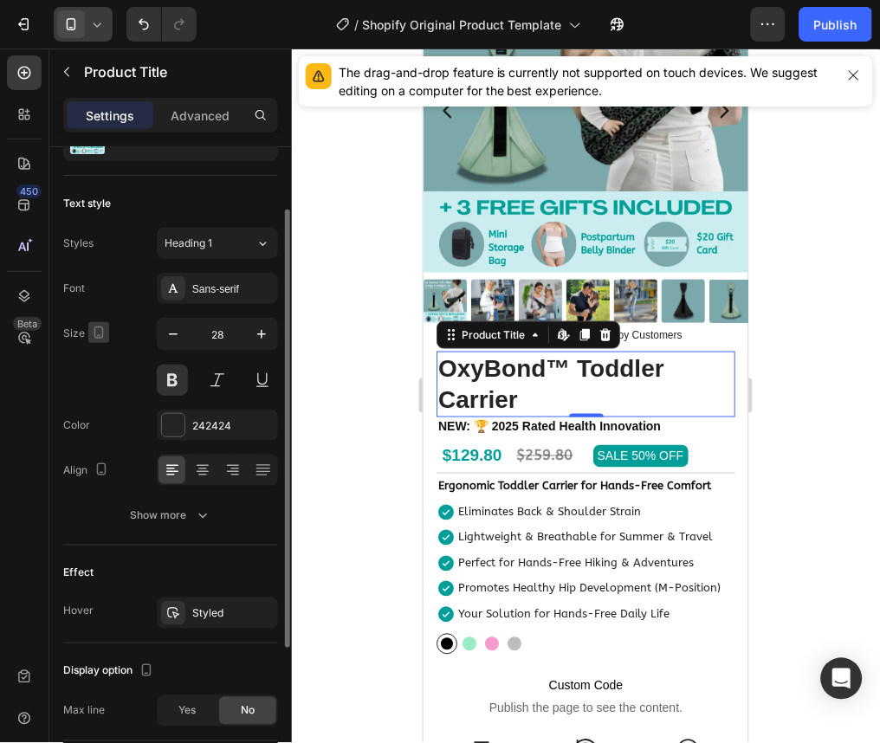
scroll to position [87, 0]
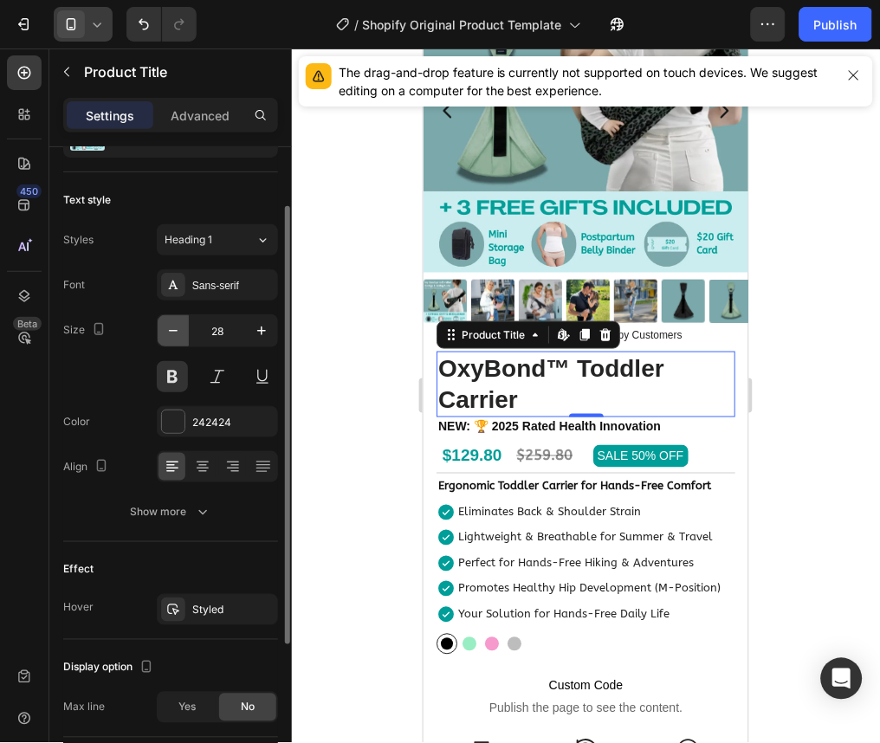
click at [165, 327] on icon "button" at bounding box center [173, 330] width 17 height 17
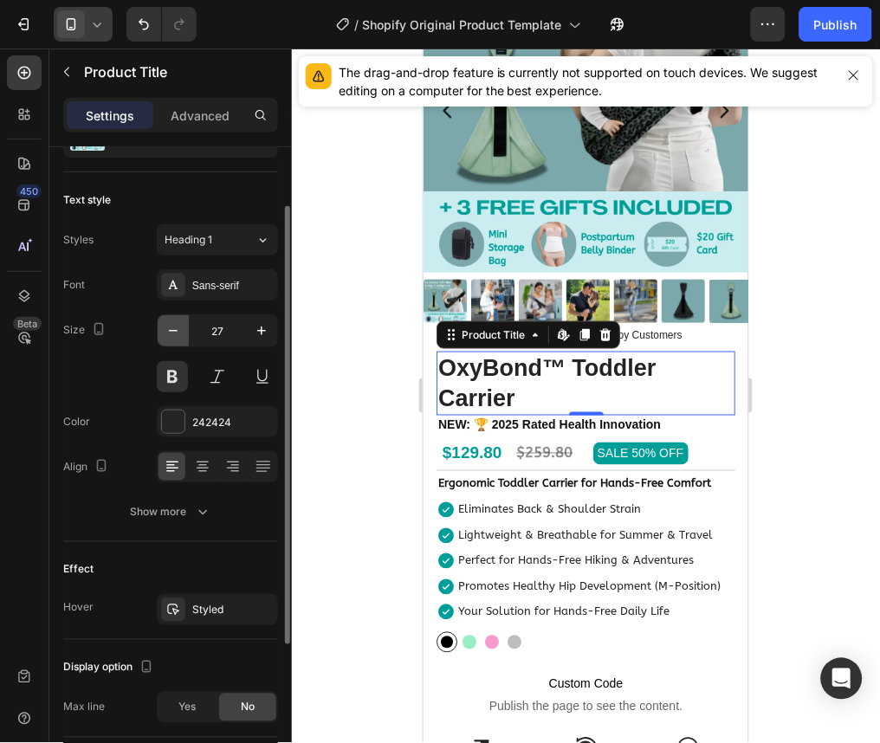
click at [165, 327] on icon "button" at bounding box center [173, 330] width 17 height 17
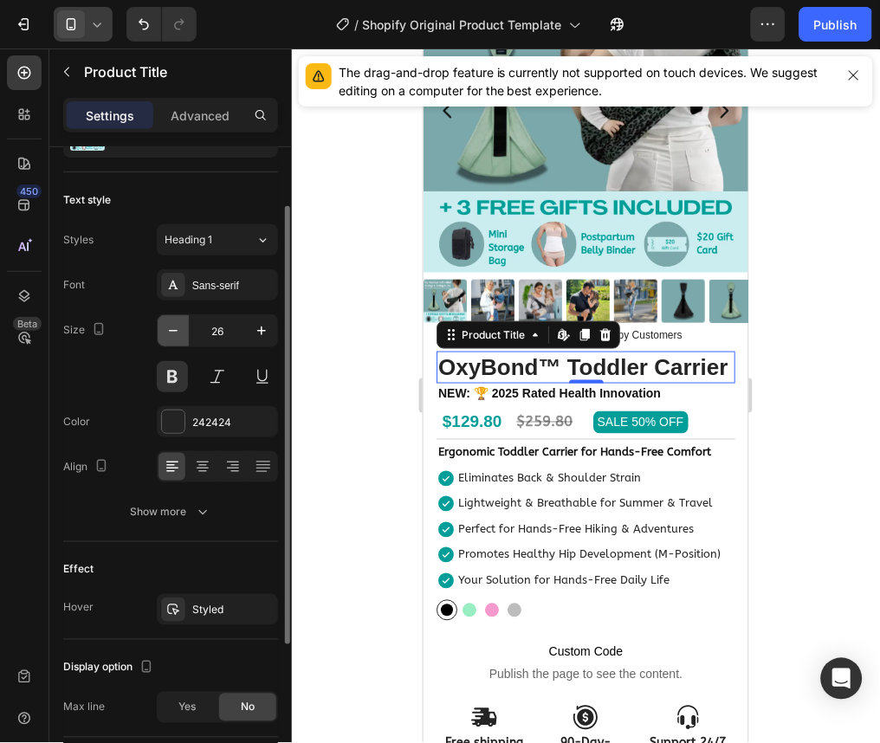
click at [165, 327] on icon "button" at bounding box center [173, 330] width 17 height 17
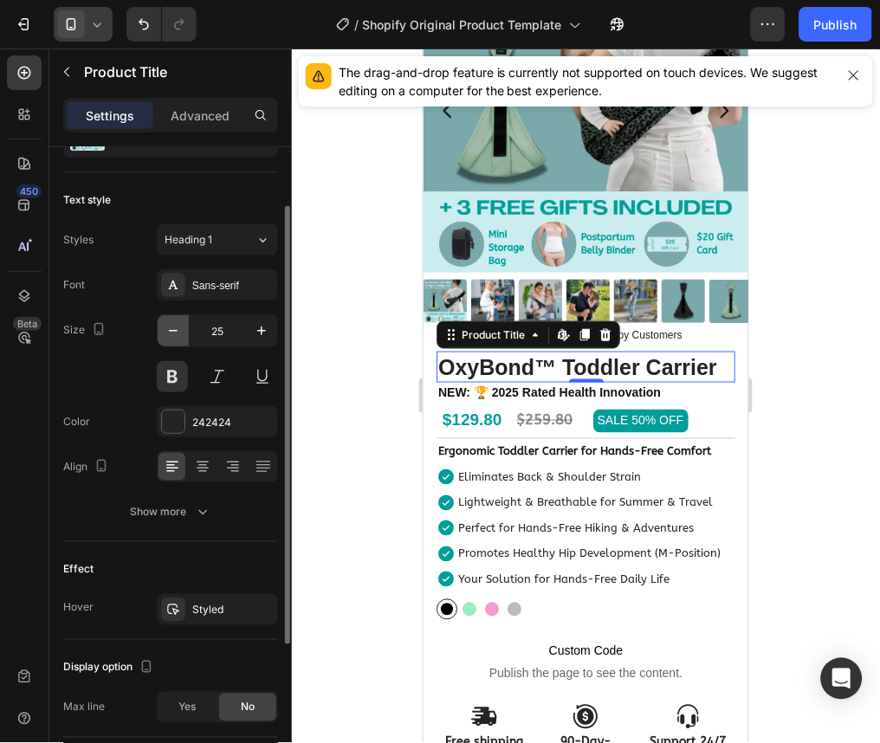
click at [165, 327] on icon "button" at bounding box center [173, 330] width 17 height 17
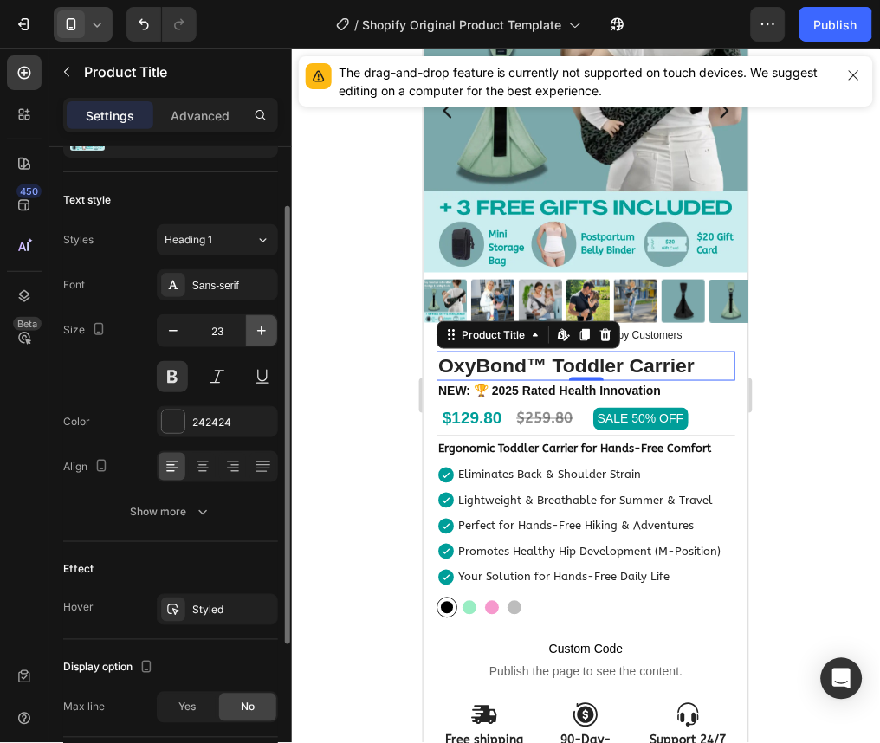
click at [258, 336] on icon "button" at bounding box center [261, 330] width 17 height 17
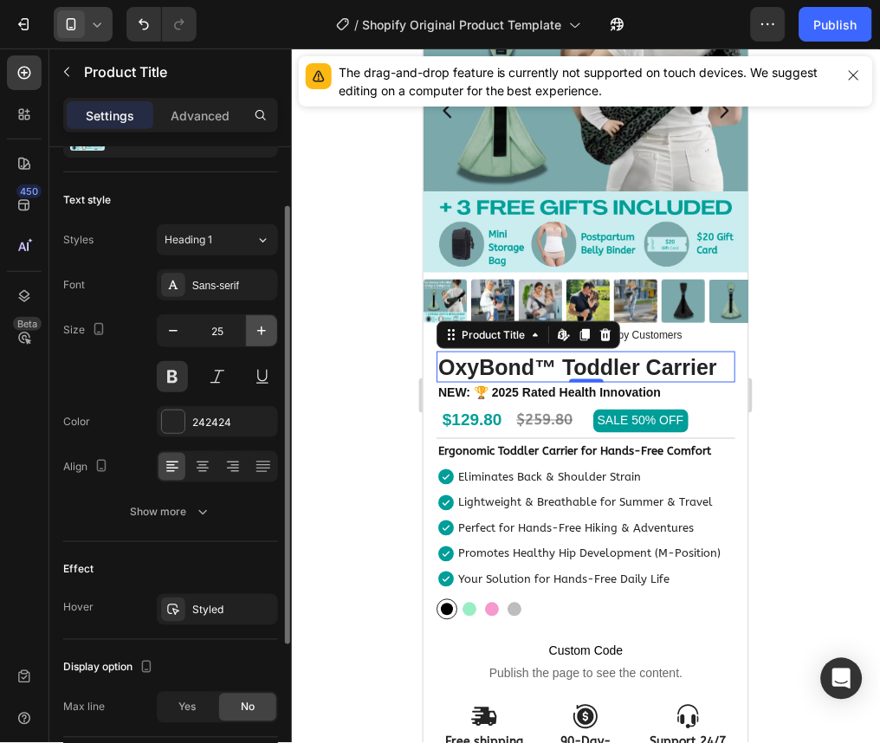
click at [258, 336] on icon "button" at bounding box center [261, 330] width 17 height 17
type input "26"
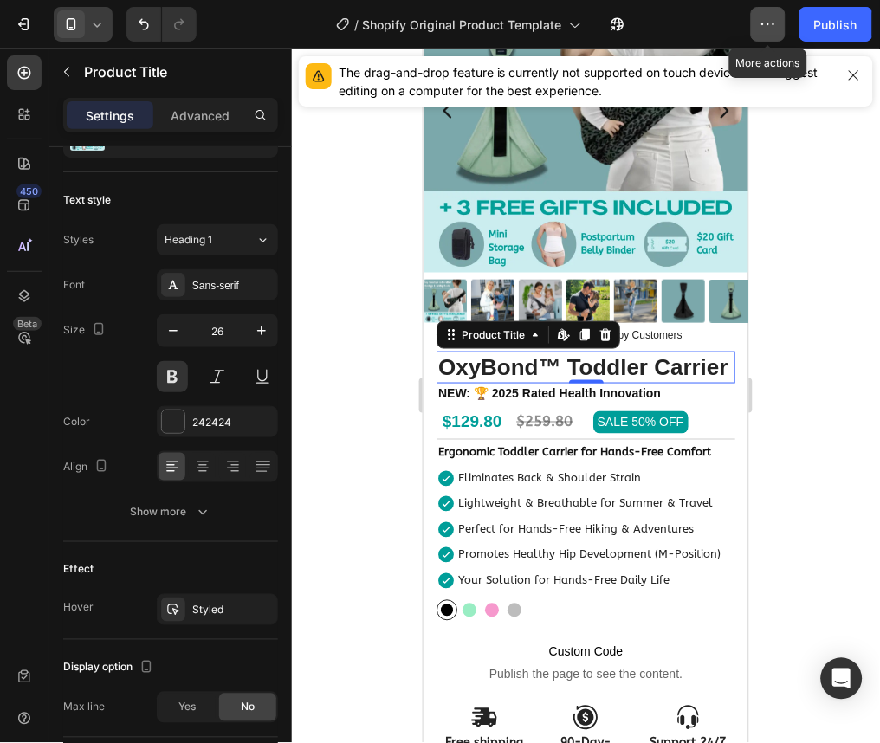
click at [770, 23] on icon "button" at bounding box center [768, 24] width 17 height 17
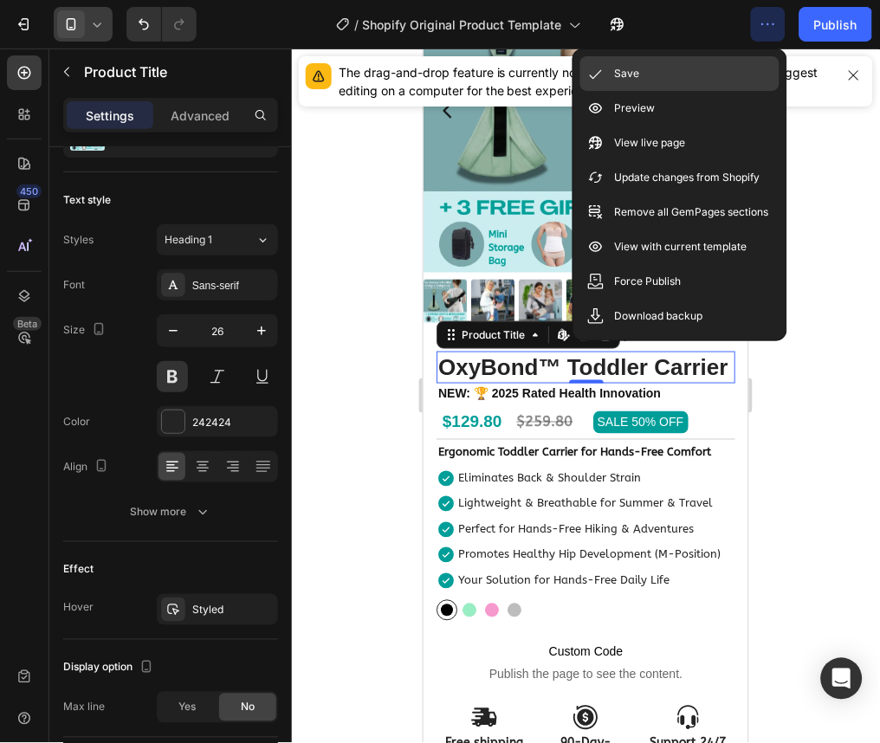
click at [748, 91] on div "Save" at bounding box center [680, 108] width 199 height 35
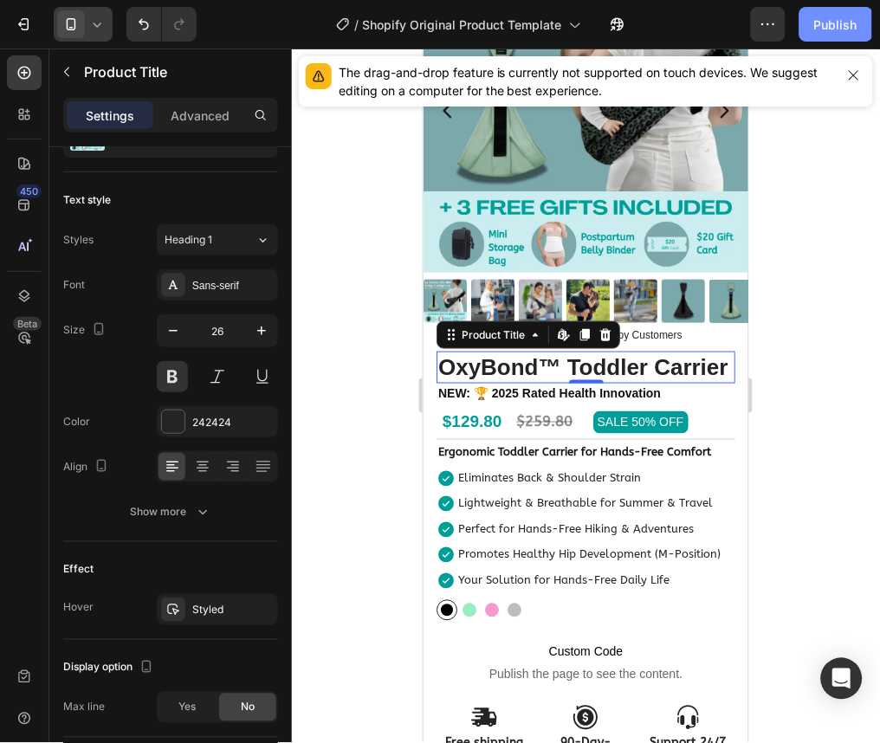
click at [837, 16] on div "Publish" at bounding box center [835, 25] width 43 height 18
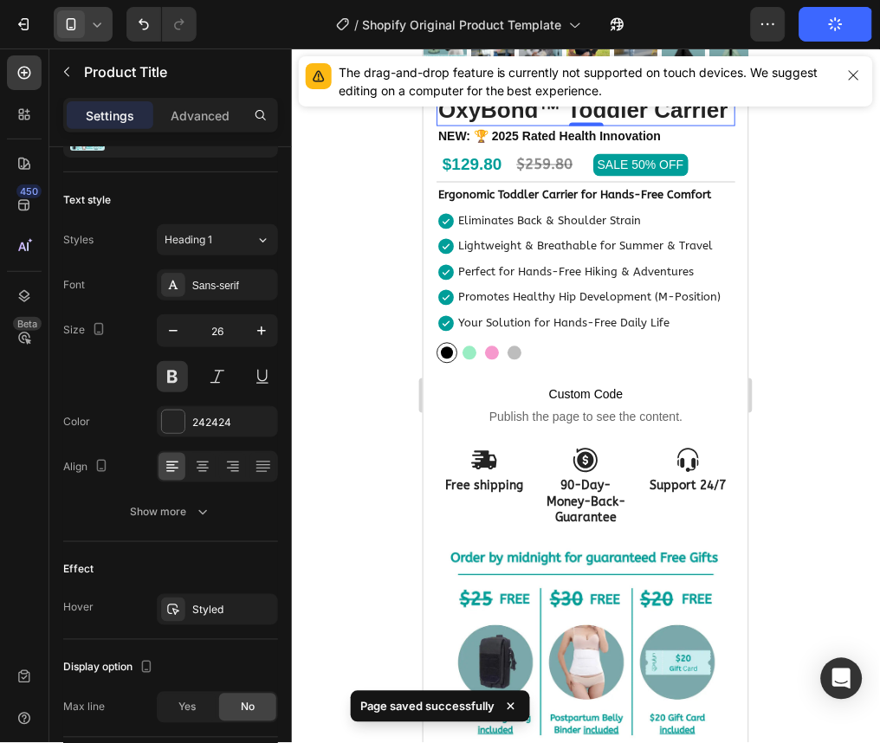
scroll to position [446, 0]
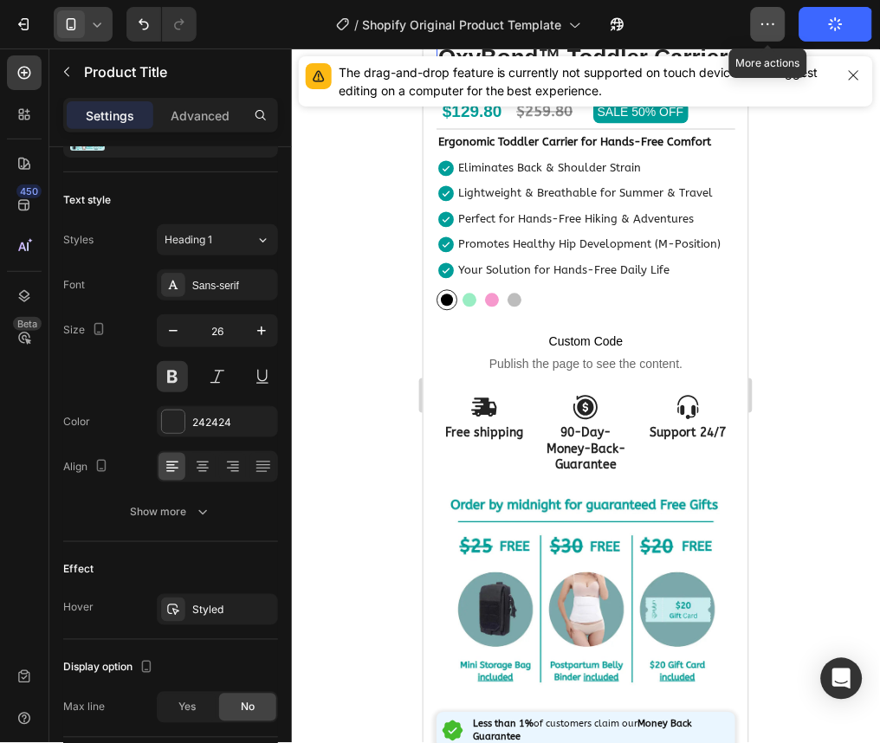
click at [775, 23] on icon "button" at bounding box center [768, 24] width 17 height 17
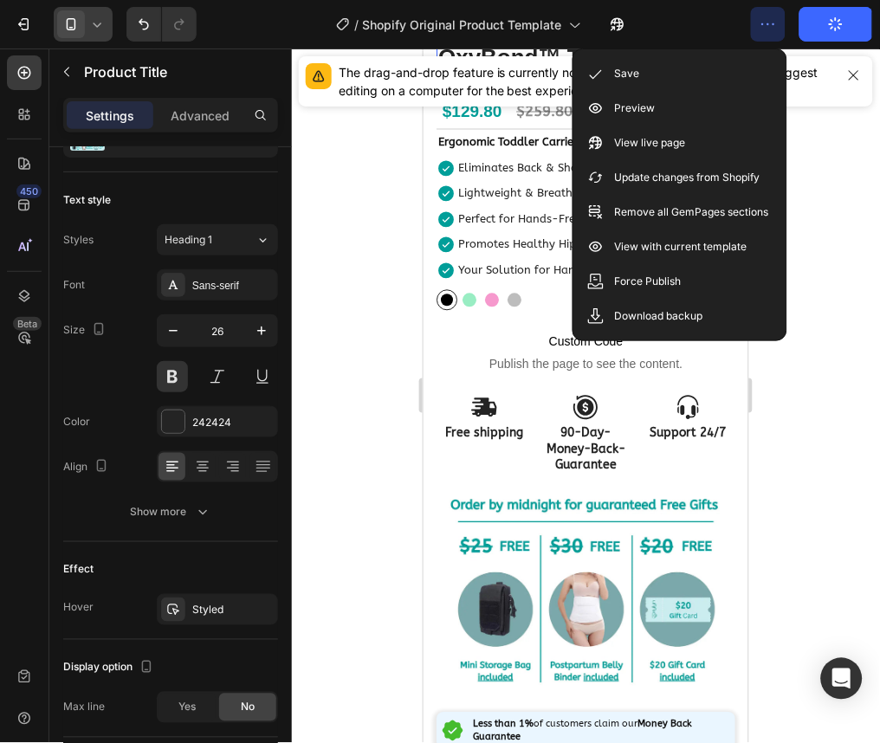
click at [775, 23] on icon "button" at bounding box center [768, 24] width 17 height 17
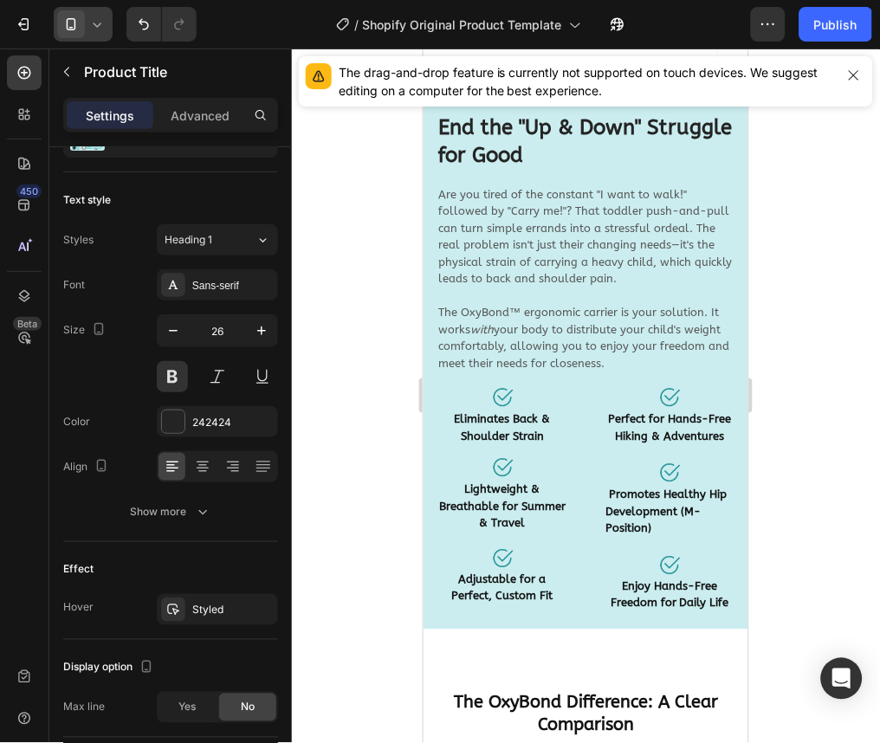
scroll to position [6024, 0]
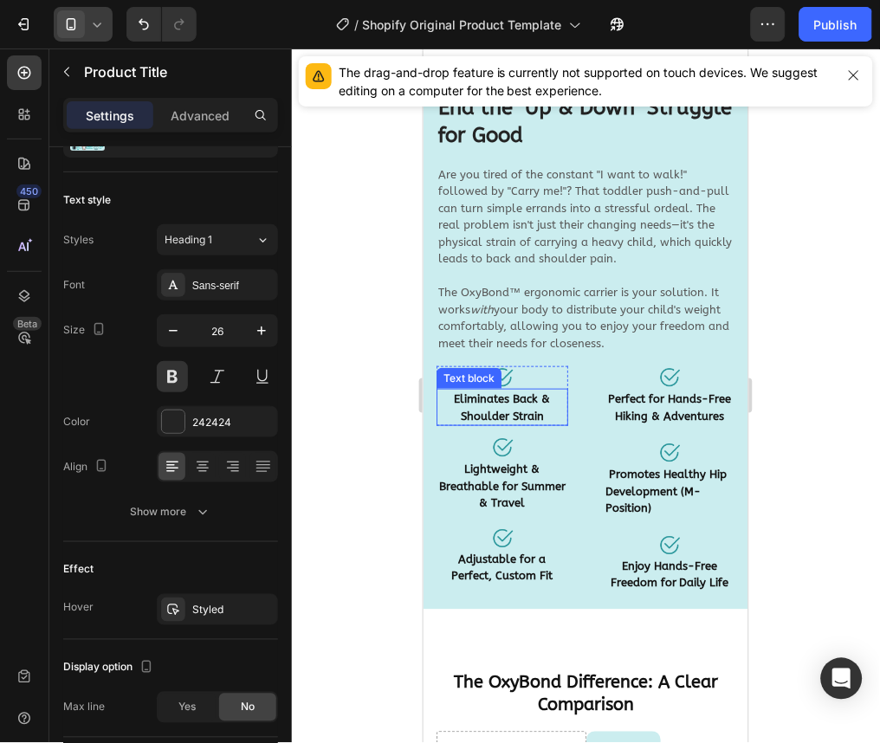
click at [518, 414] on p "Eliminates Back & Shoulder Strain" at bounding box center [502, 407] width 128 height 34
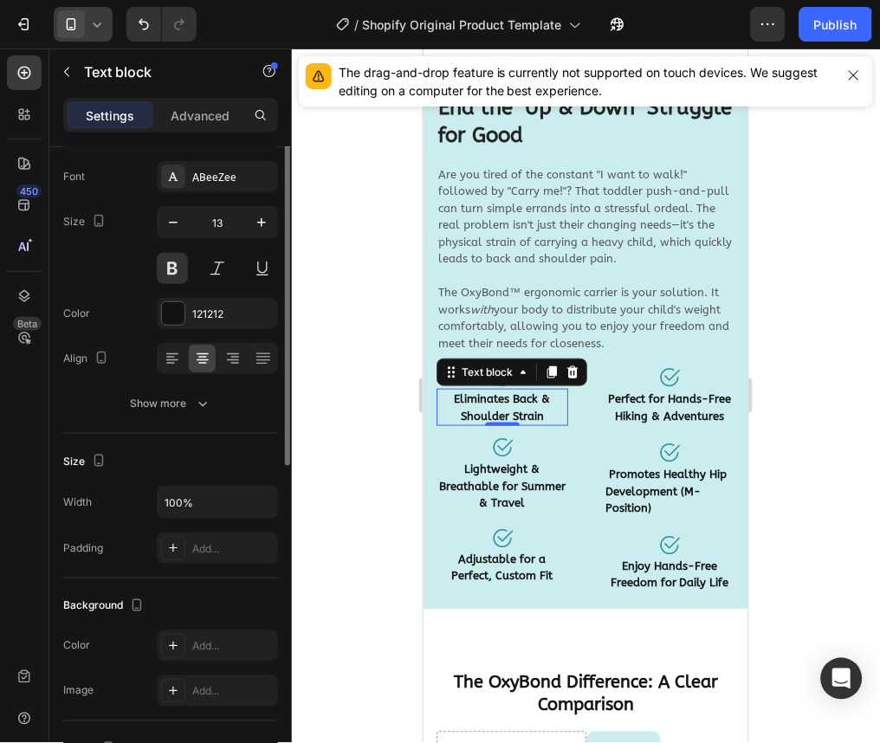
scroll to position [0, 0]
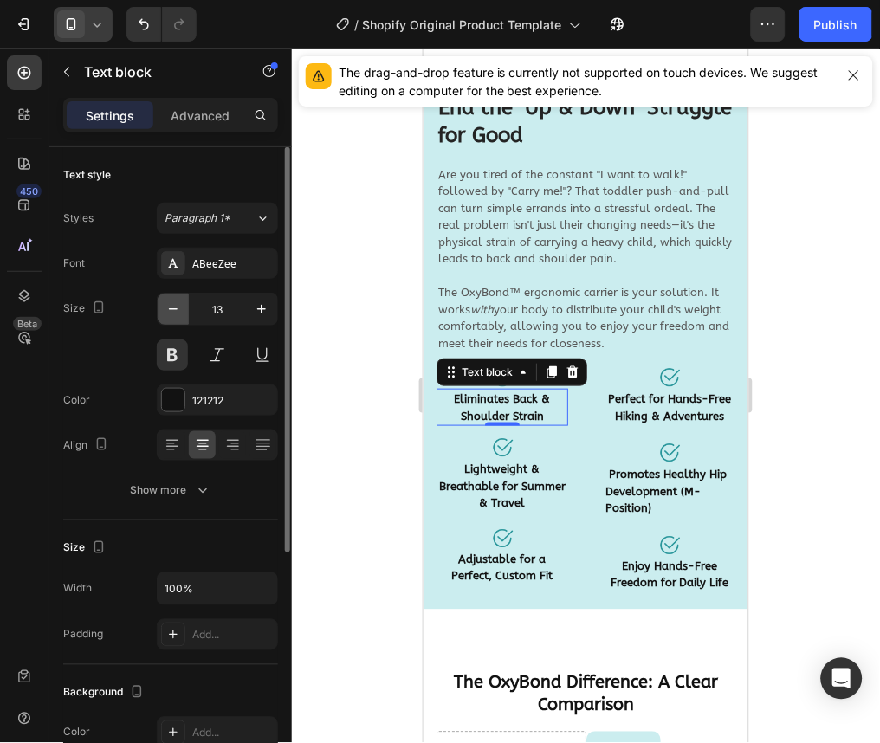
click at [176, 312] on icon "button" at bounding box center [173, 309] width 17 height 17
type input "12"
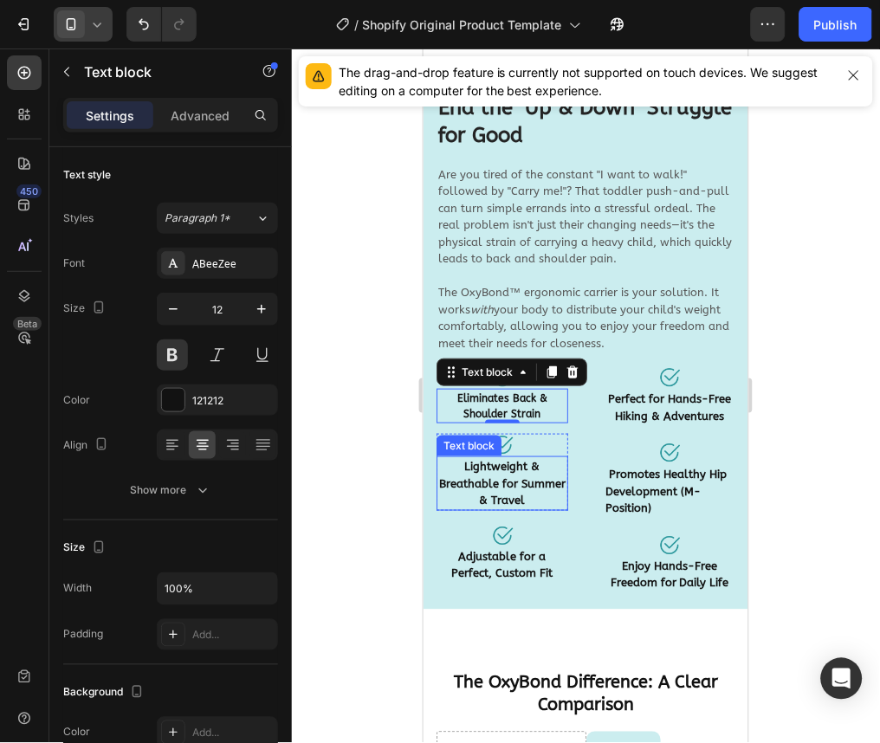
click at [500, 479] on p "Lightweight & Breathable for Summer & Travel" at bounding box center [502, 482] width 128 height 51
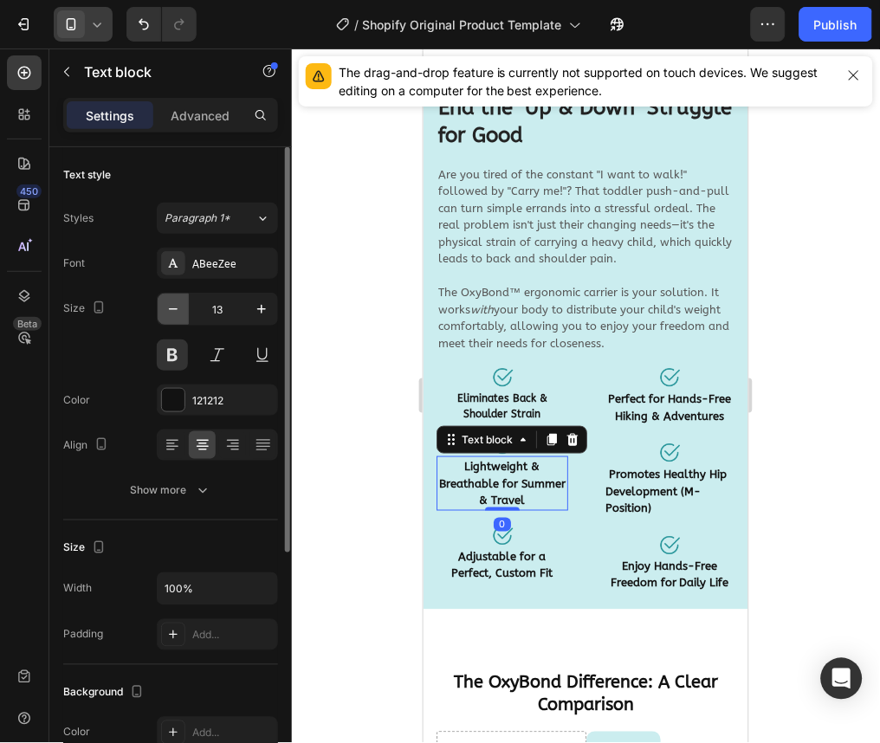
click at [178, 307] on icon "button" at bounding box center [173, 309] width 17 height 17
type input "12"
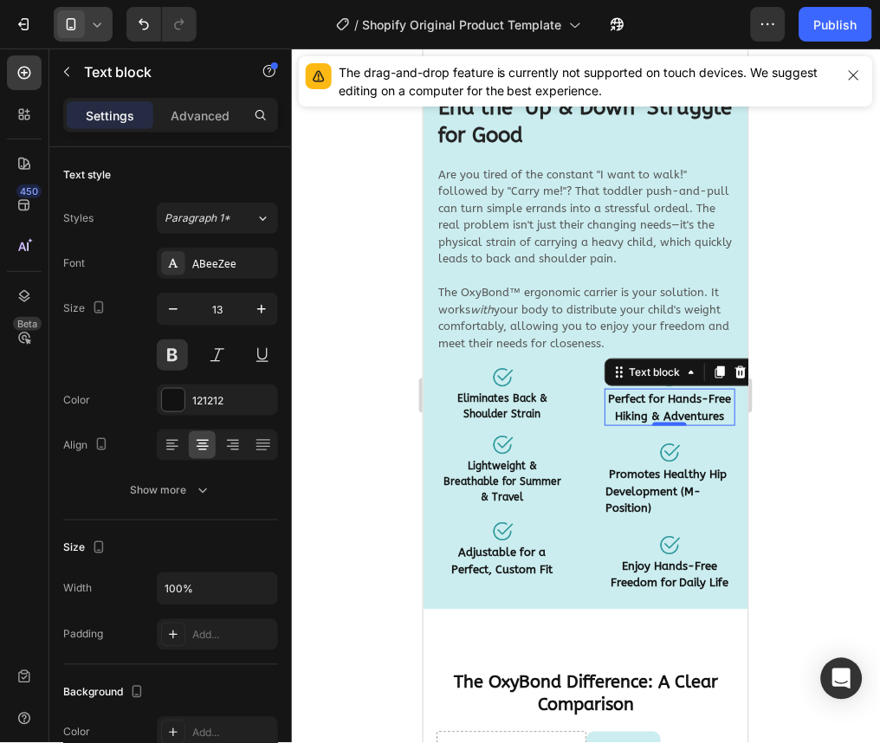
click at [645, 415] on strong "Perfect for Hands-Free Hiking & Adventures" at bounding box center [668, 407] width 123 height 30
click at [179, 315] on icon "button" at bounding box center [173, 309] width 17 height 17
type input "12"
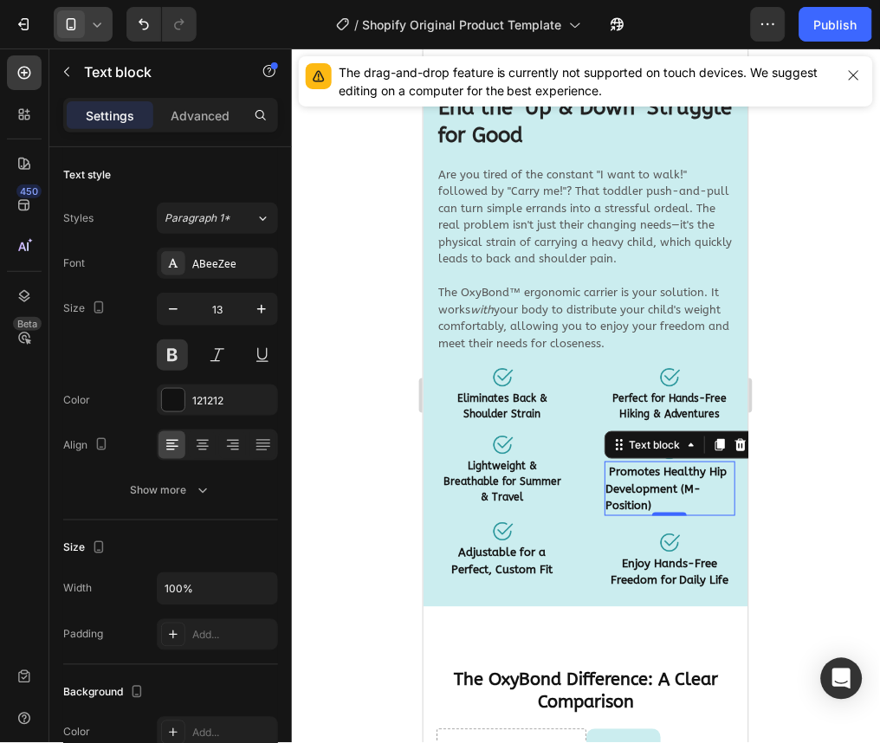
click at [606, 477] on p "Promotes Healthy Hip Development (M-Position)" at bounding box center [670, 488] width 128 height 51
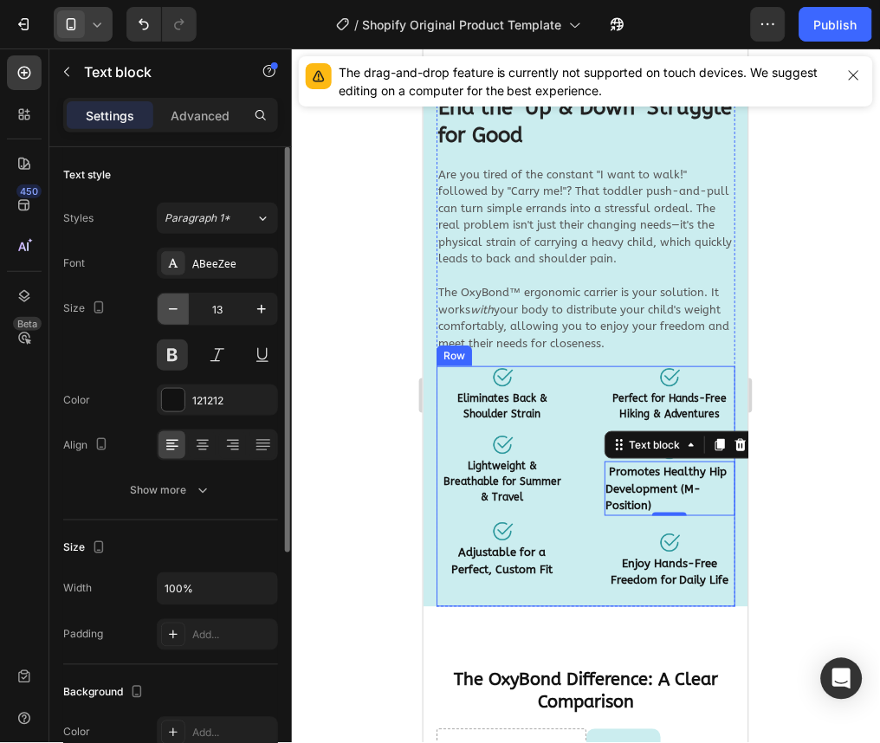
click at [168, 304] on icon "button" at bounding box center [173, 309] width 17 height 17
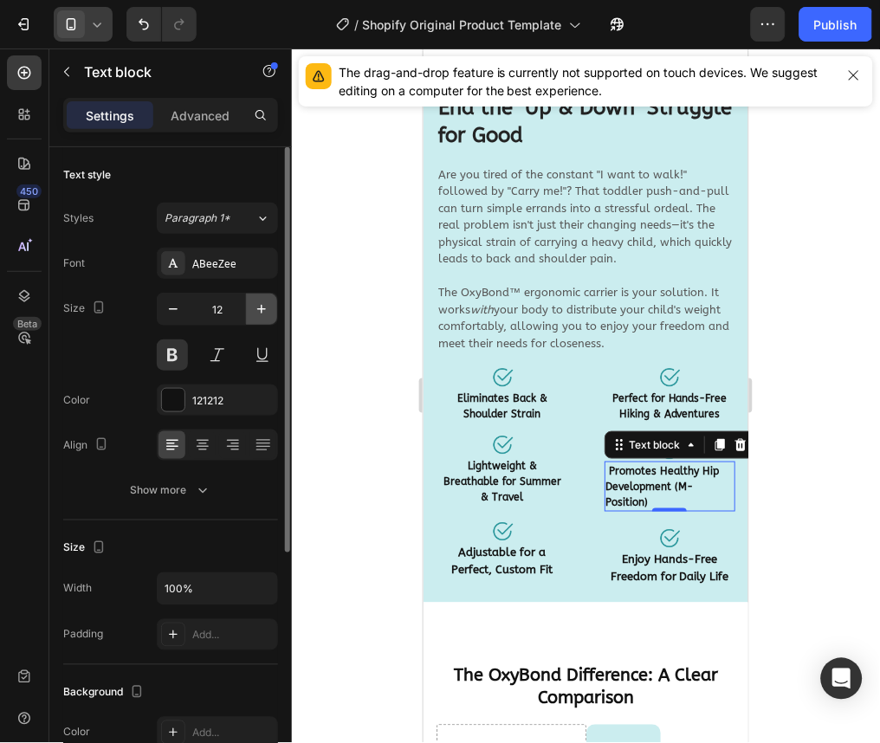
click at [259, 323] on button "button" at bounding box center [261, 309] width 31 height 31
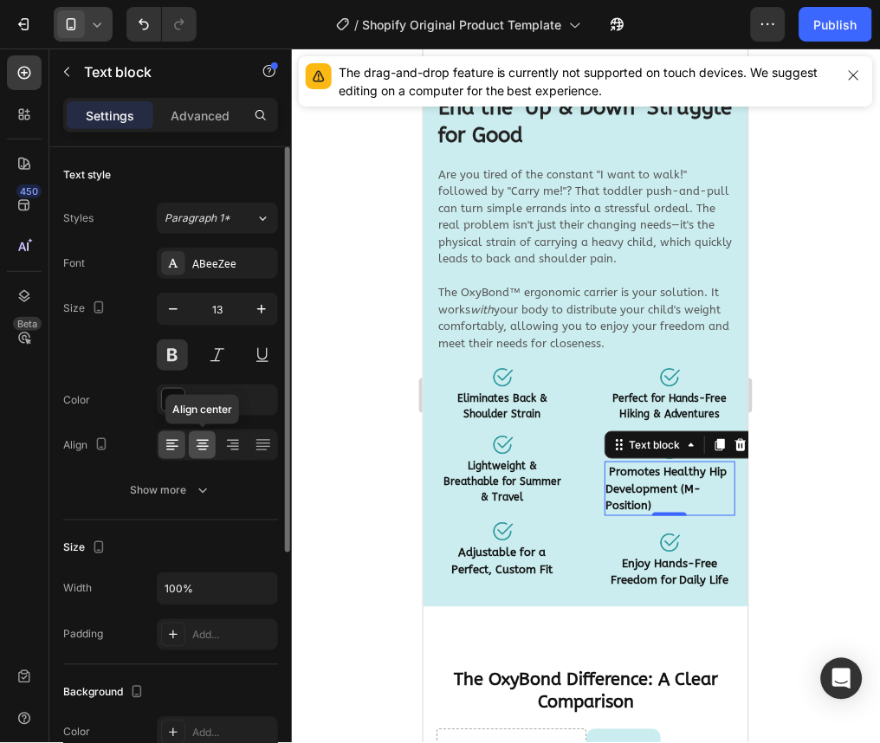
click at [202, 456] on div at bounding box center [202, 445] width 27 height 28
click at [175, 317] on icon "button" at bounding box center [173, 309] width 17 height 17
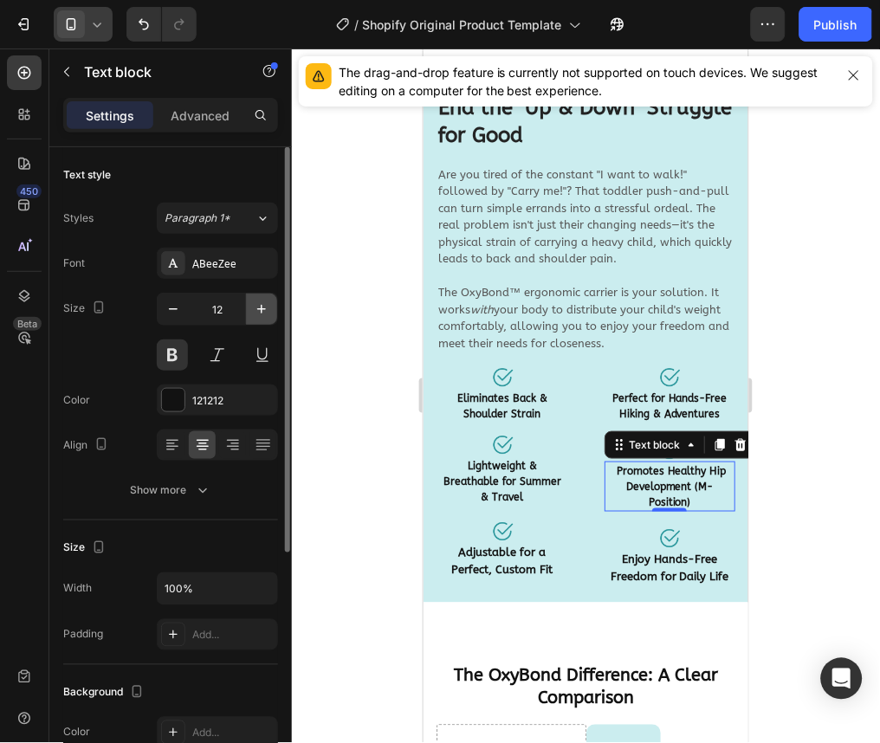
click at [266, 313] on icon "button" at bounding box center [261, 309] width 17 height 17
type input "13"
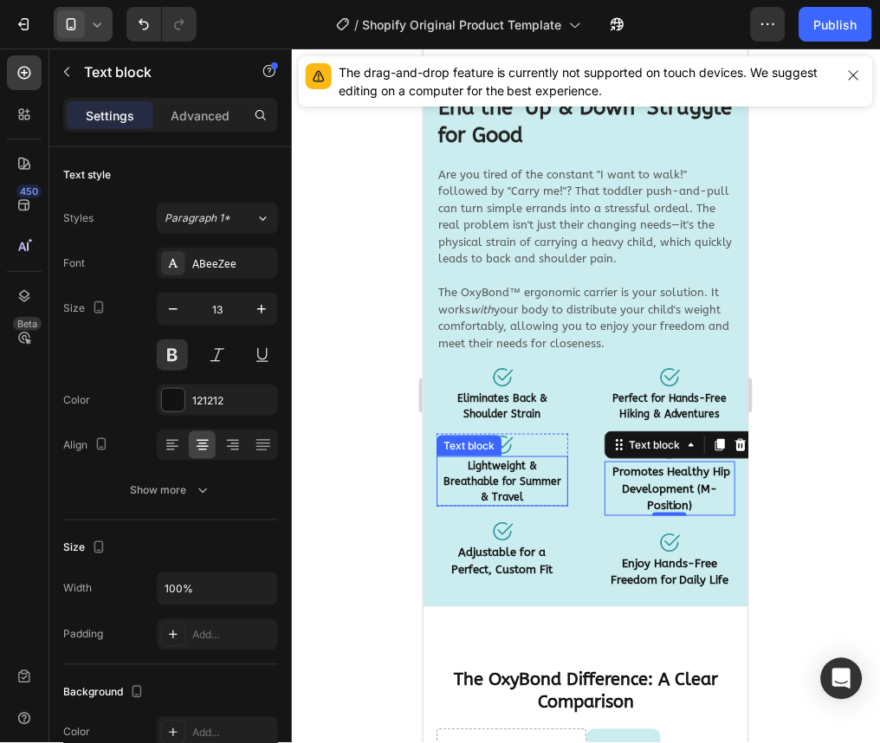
click at [527, 499] on p "Lightweight & Breathable for Summer & Travel" at bounding box center [502, 480] width 128 height 47
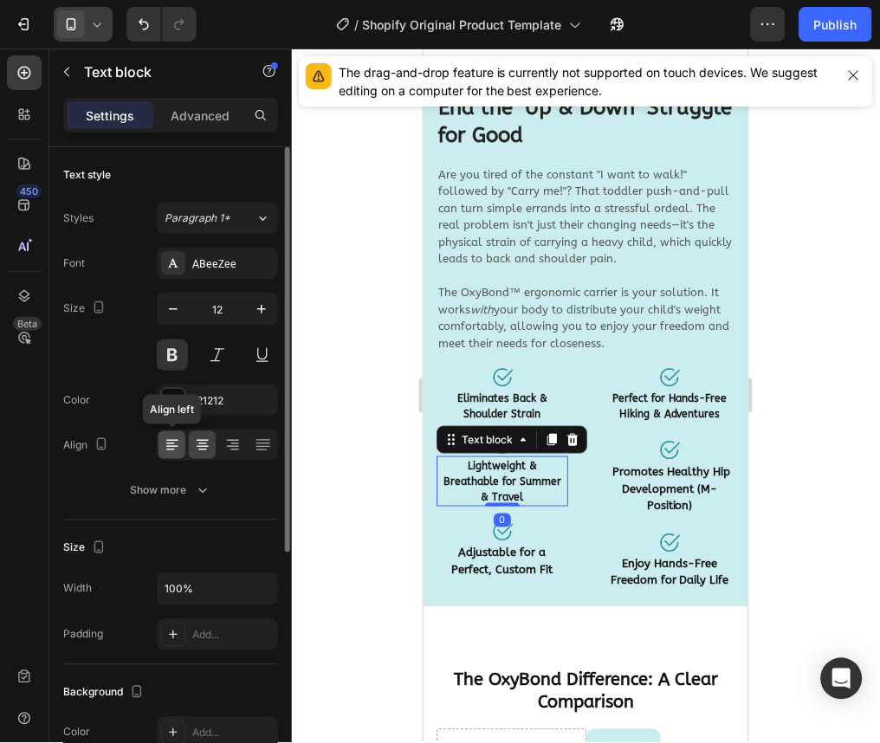
click at [174, 438] on icon at bounding box center [172, 445] width 17 height 17
click at [168, 317] on icon "button" at bounding box center [173, 309] width 17 height 17
type input "11"
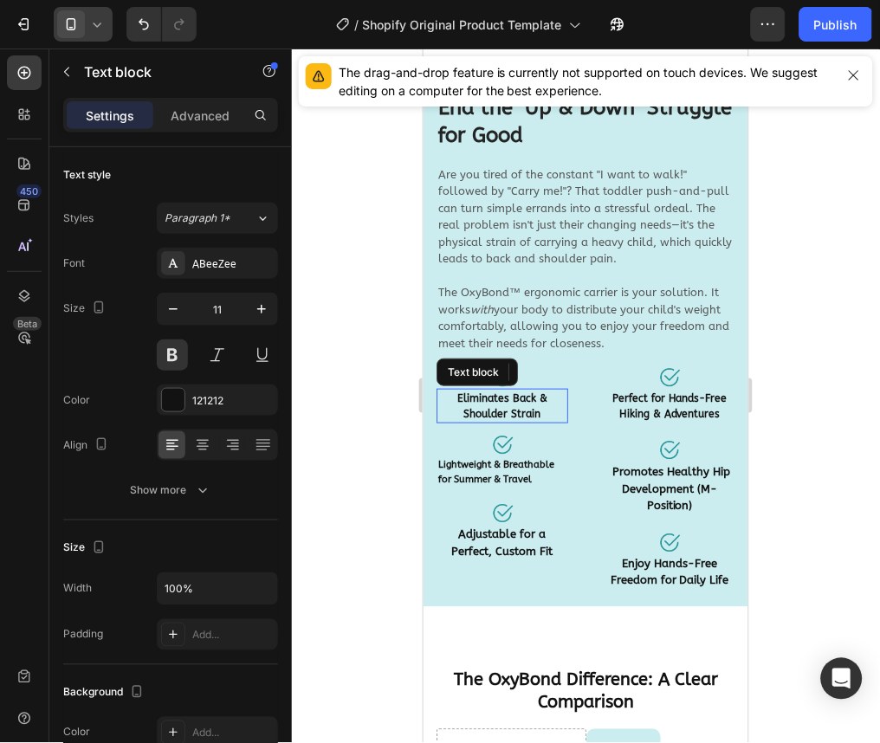
click at [477, 399] on p "Eliminates Back & Shoulder Strain" at bounding box center [502, 405] width 128 height 31
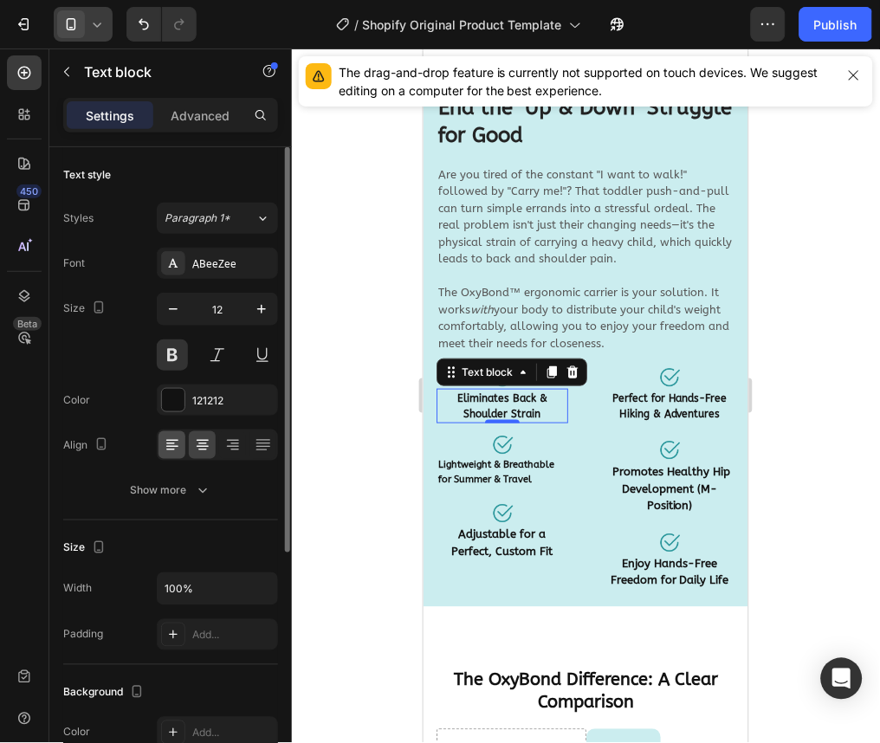
click at [169, 432] on div at bounding box center [172, 445] width 27 height 28
click at [165, 311] on icon "button" at bounding box center [173, 309] width 17 height 17
type input "11"
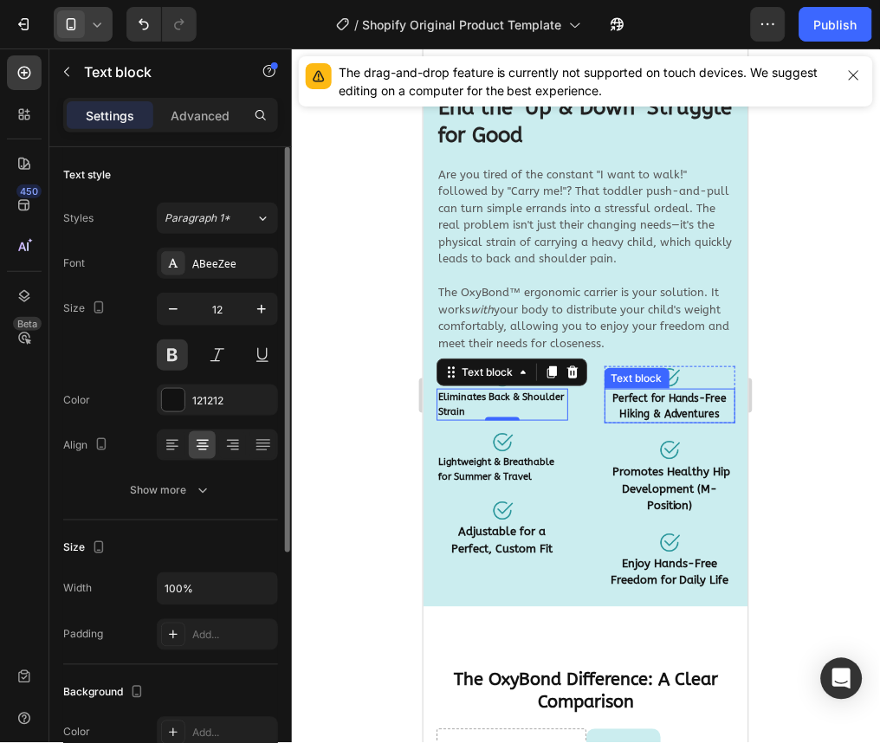
click at [666, 419] on p "Perfect for Hands-Free Hiking & Adventures" at bounding box center [670, 405] width 128 height 31
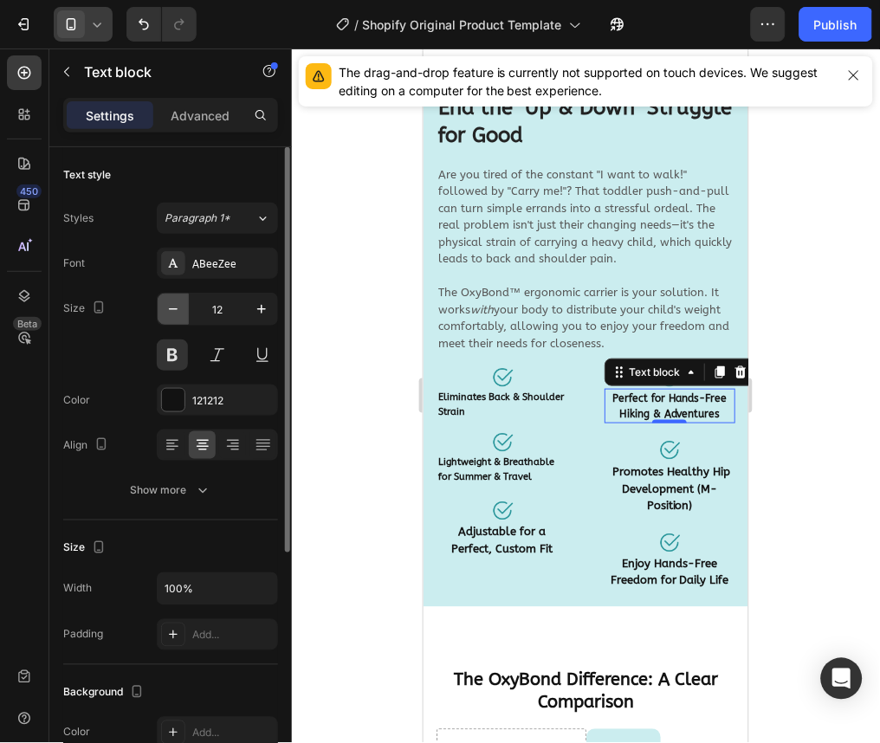
click at [177, 312] on icon "button" at bounding box center [173, 309] width 17 height 17
type input "11"
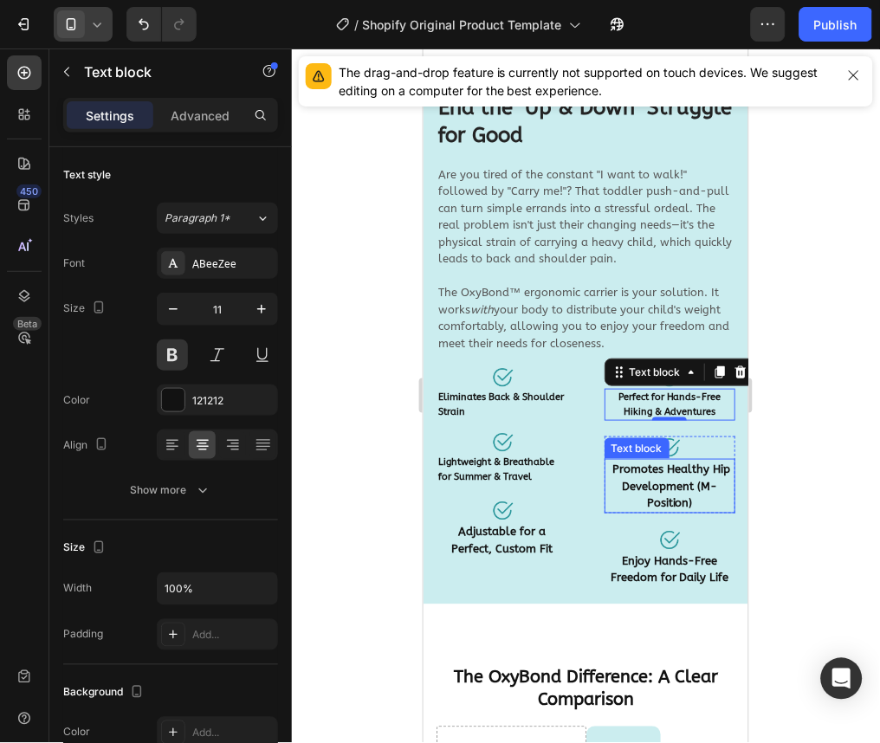
click at [665, 489] on strong "Promotes Healthy Hip Development (M-Position)" at bounding box center [671, 485] width 118 height 47
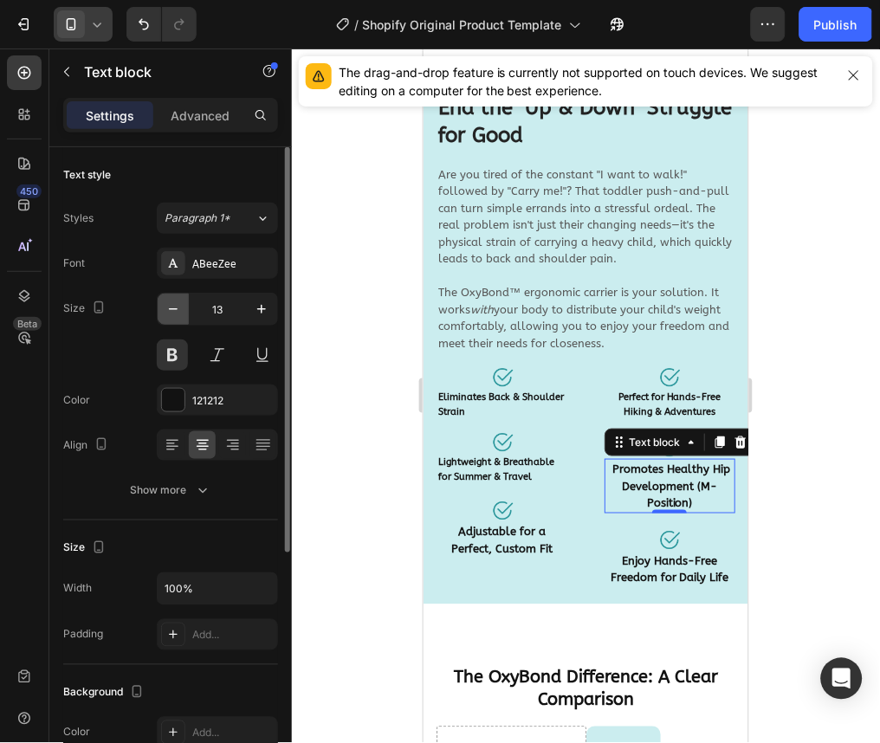
click at [172, 315] on icon "button" at bounding box center [173, 309] width 17 height 17
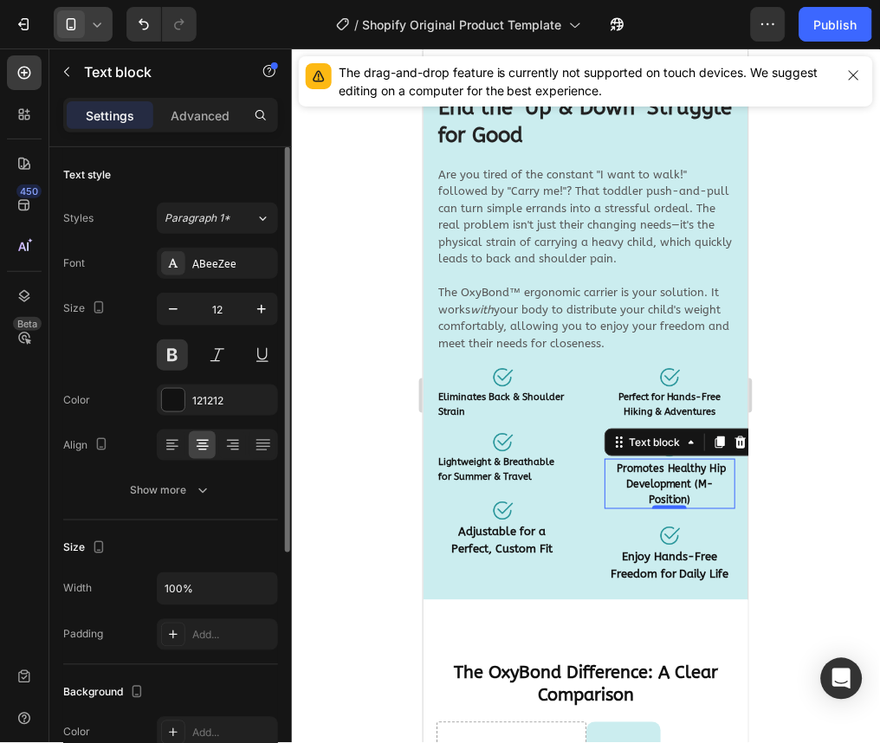
type input "11"
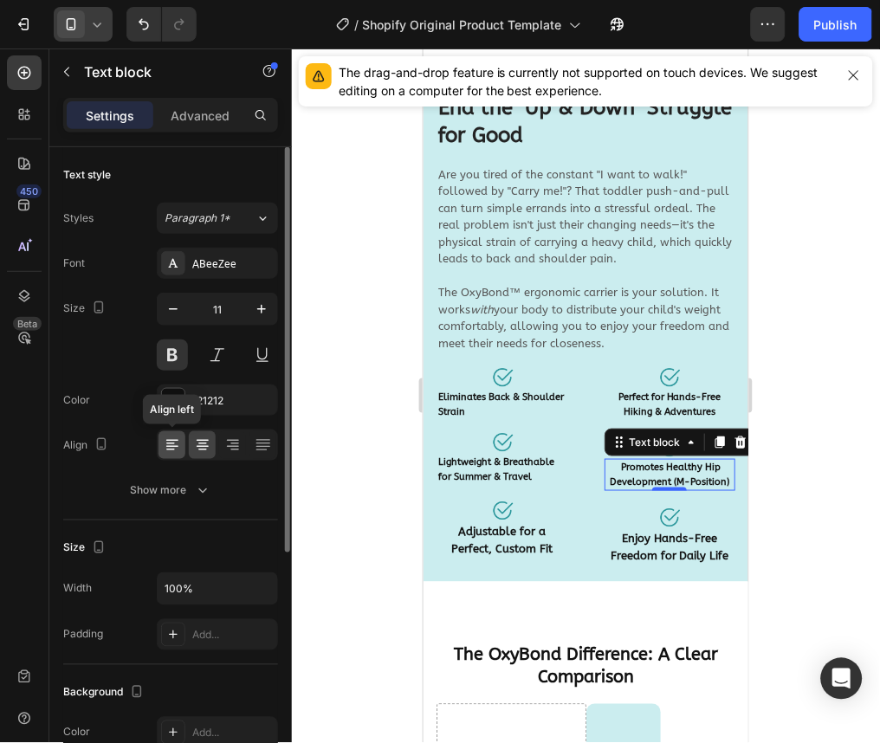
click at [164, 448] on icon at bounding box center [172, 445] width 17 height 17
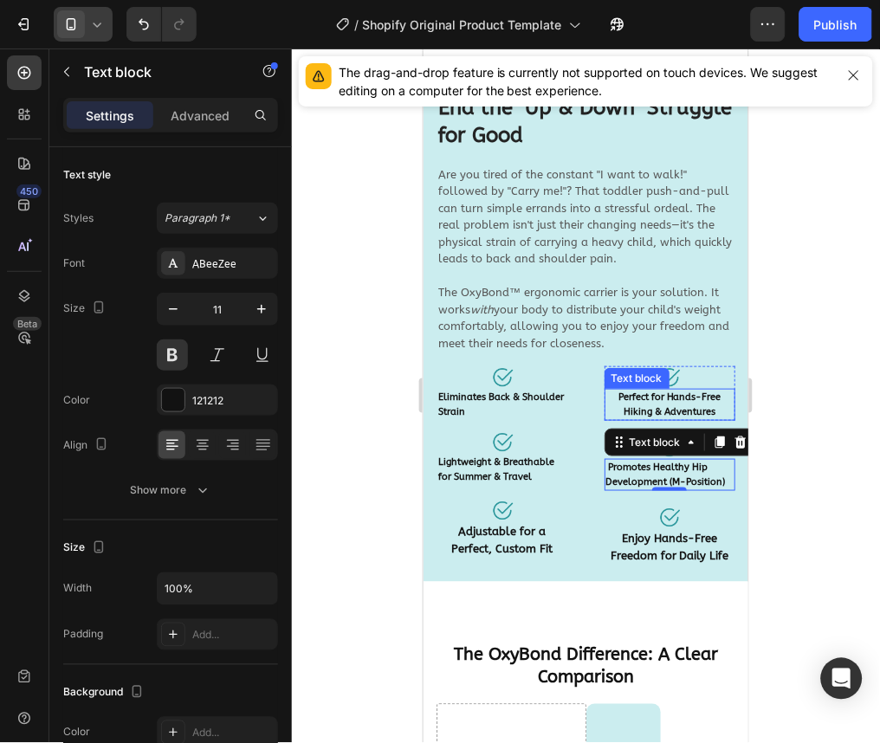
click at [634, 392] on strong "Perfect for Hands-Free Hiking & Adventures" at bounding box center [669, 404] width 103 height 26
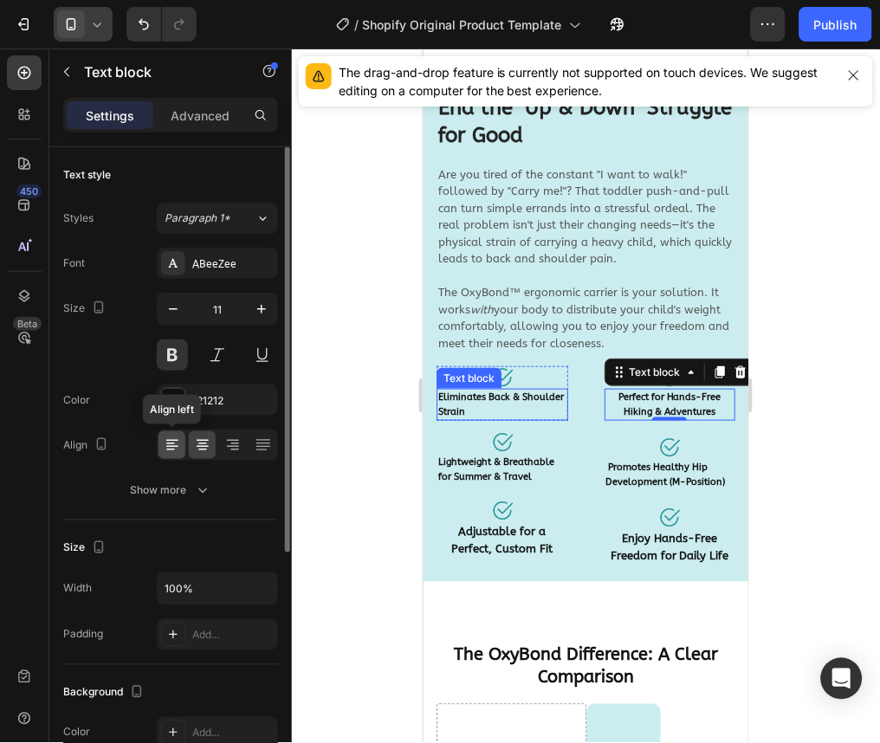
click at [161, 451] on div at bounding box center [172, 445] width 27 height 28
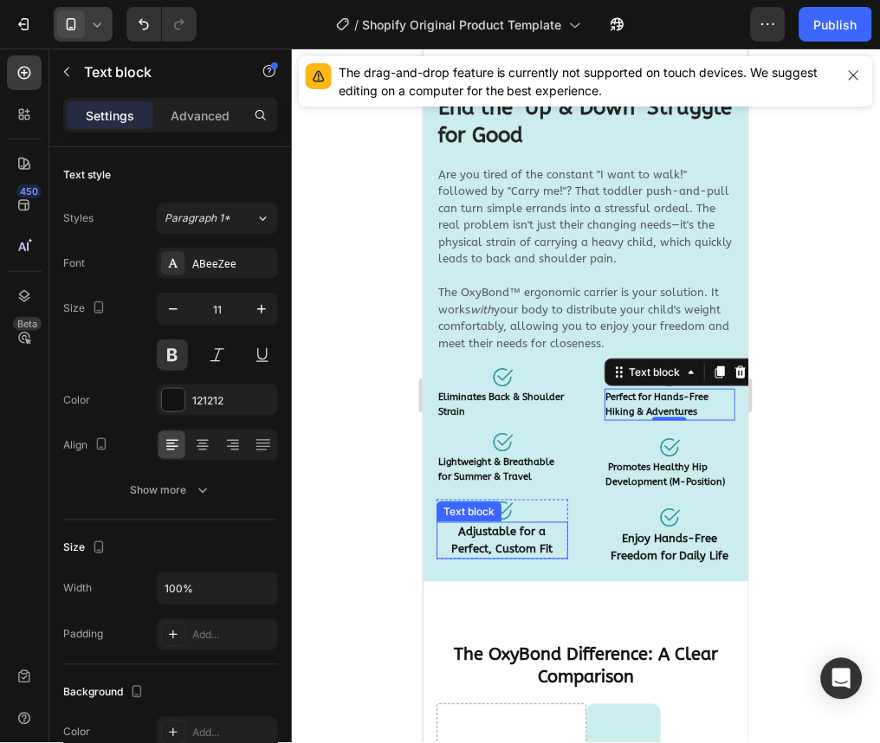
click at [495, 534] on strong "Adjustable for a Perfect, Custom Fit" at bounding box center [501, 540] width 101 height 30
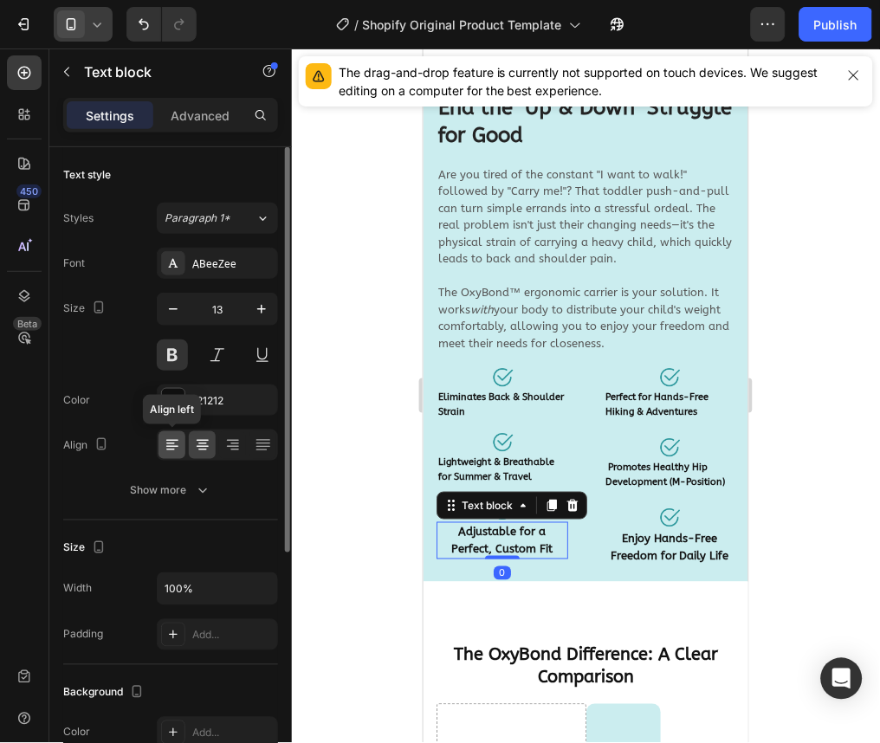
click at [161, 439] on div at bounding box center [172, 445] width 27 height 28
click at [165, 312] on icon "button" at bounding box center [173, 309] width 17 height 17
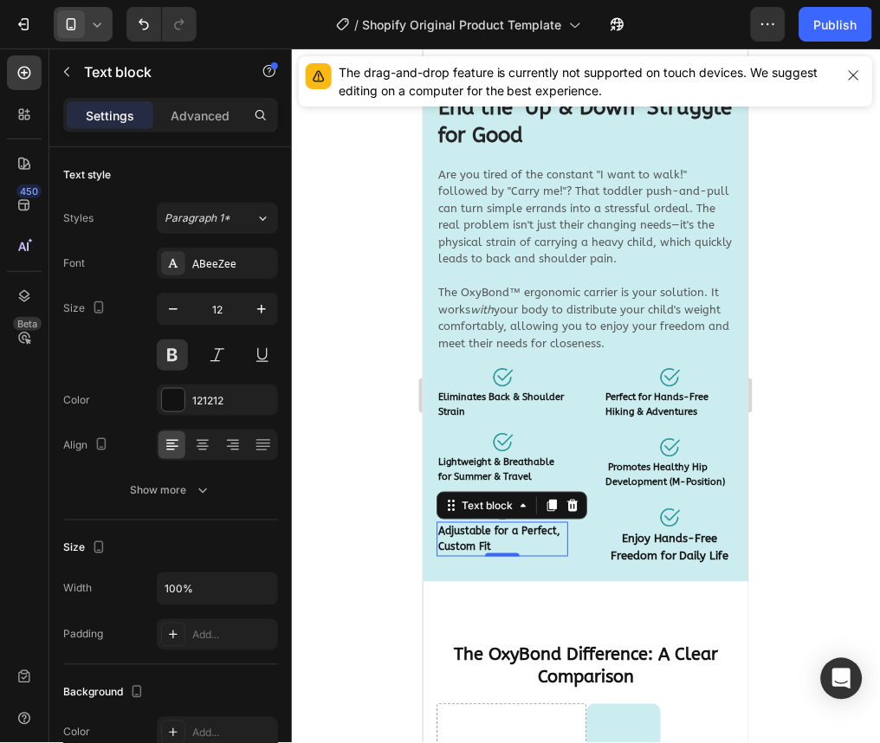
type input "11"
click at [656, 550] on strong "Enjoy Hands-Free Freedom for Daily Life" at bounding box center [669, 547] width 119 height 30
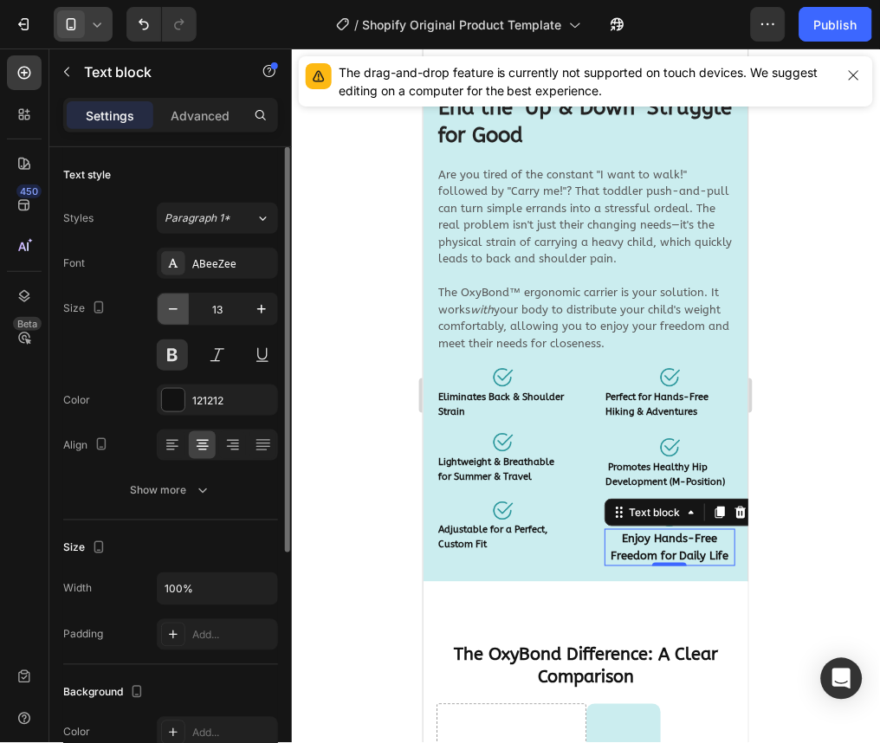
click at [172, 310] on icon "button" at bounding box center [173, 309] width 17 height 17
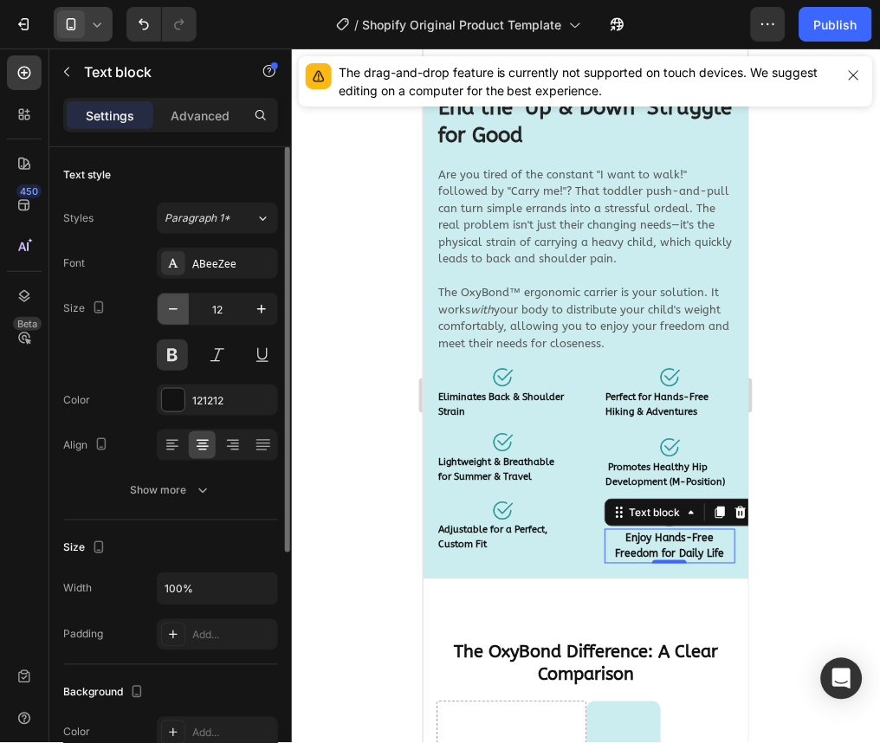
type input "11"
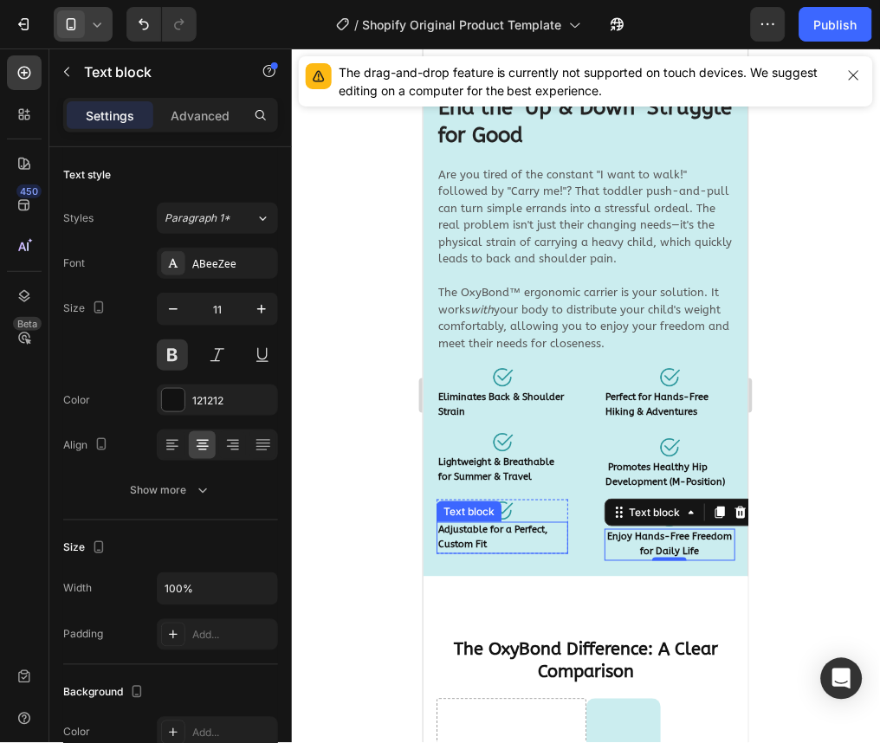
click at [516, 526] on strong "Adjustable for a Perfect, Custom Fit" at bounding box center [492, 537] width 109 height 26
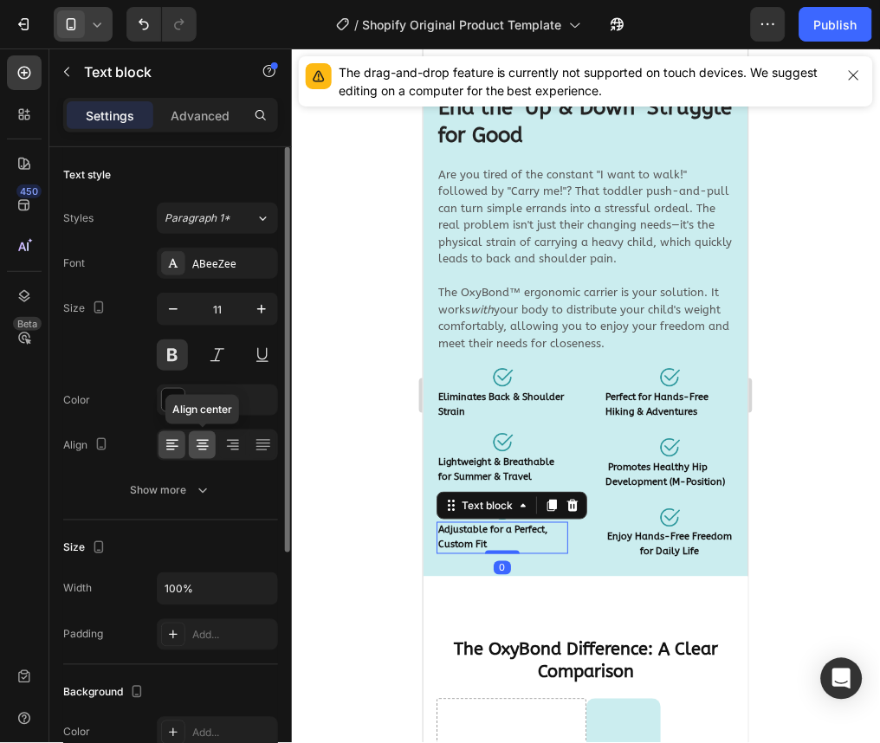
click at [194, 438] on icon at bounding box center [202, 445] width 17 height 17
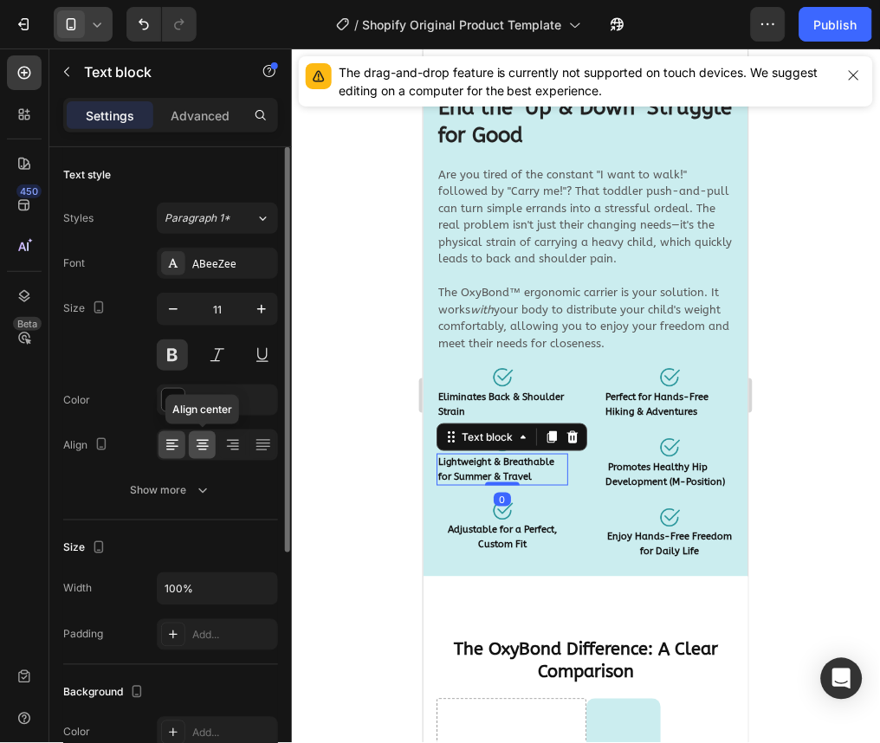
click at [205, 437] on icon at bounding box center [202, 445] width 17 height 17
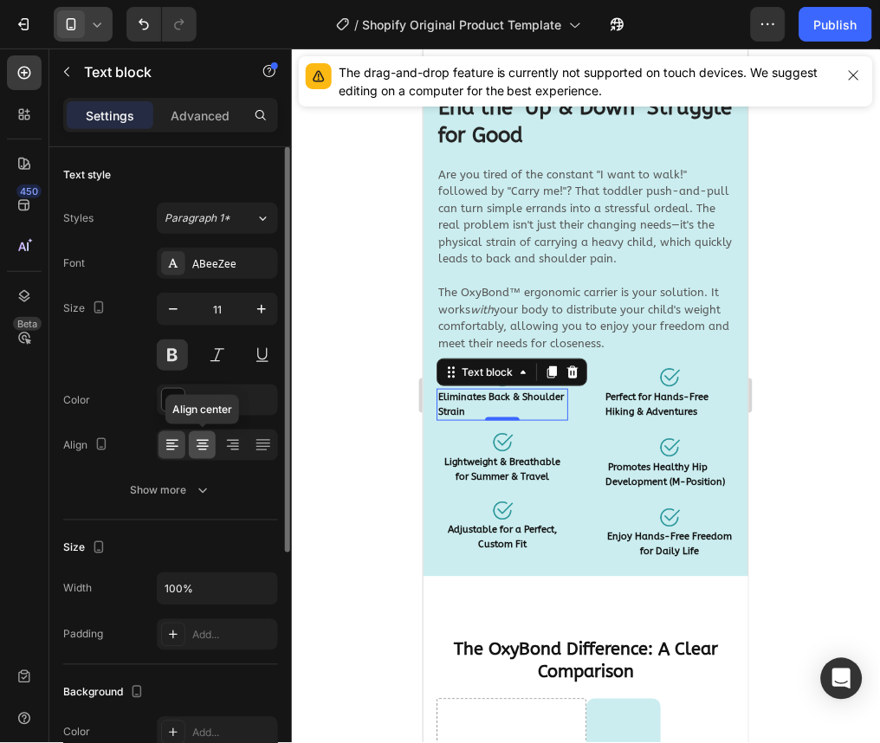
click at [214, 446] on div at bounding box center [202, 445] width 27 height 28
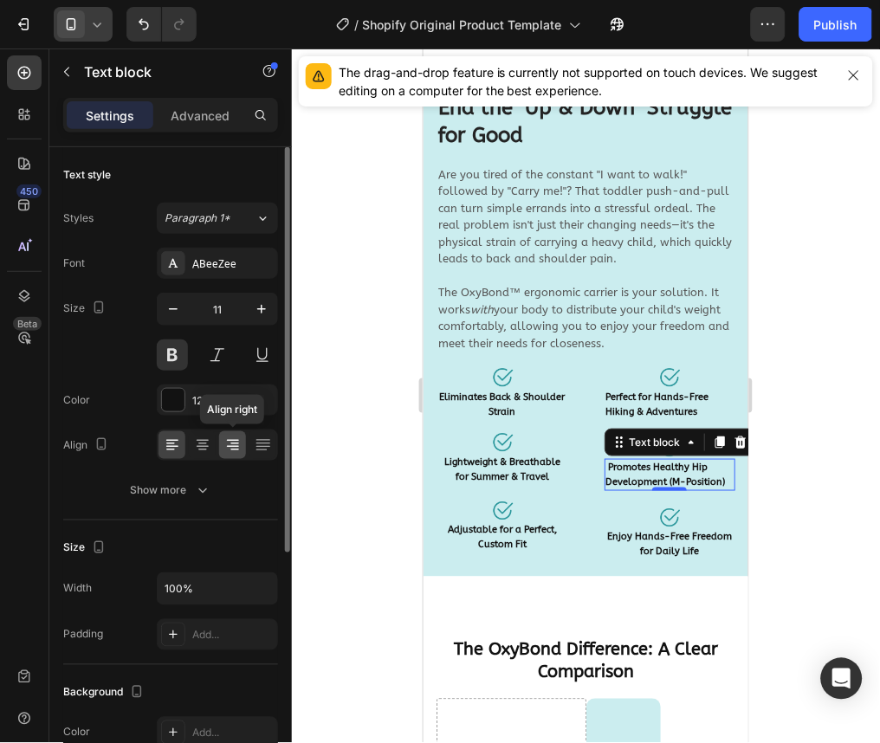
click at [220, 441] on div at bounding box center [232, 445] width 27 height 28
click at [204, 444] on icon at bounding box center [202, 445] width 9 height 2
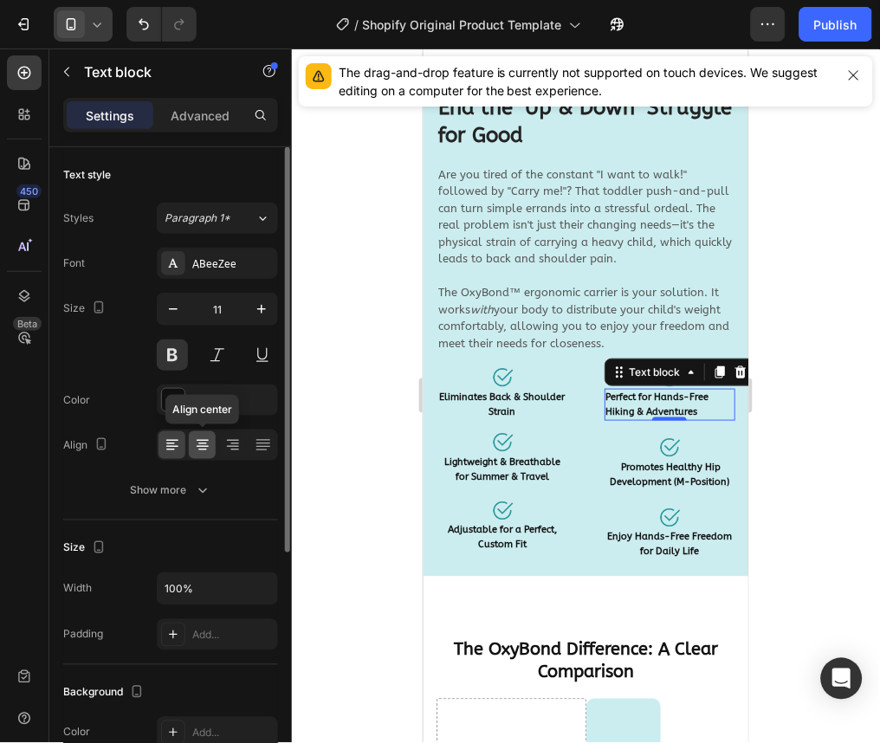
click at [207, 448] on icon at bounding box center [202, 445] width 17 height 17
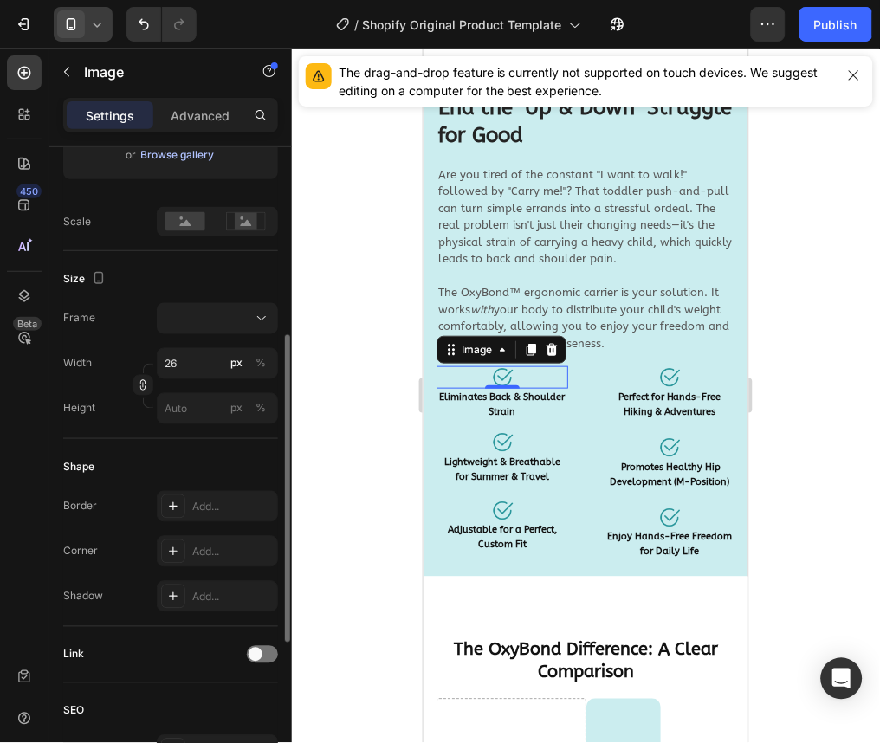
scroll to position [366, 0]
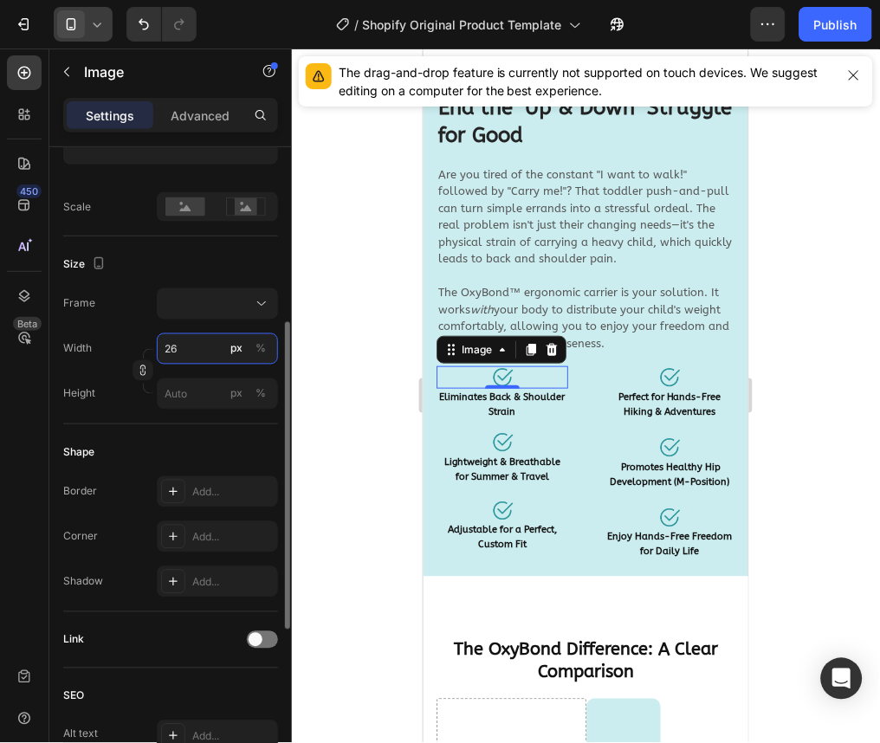
click at [181, 354] on input "26" at bounding box center [217, 349] width 121 height 31
type input "2"
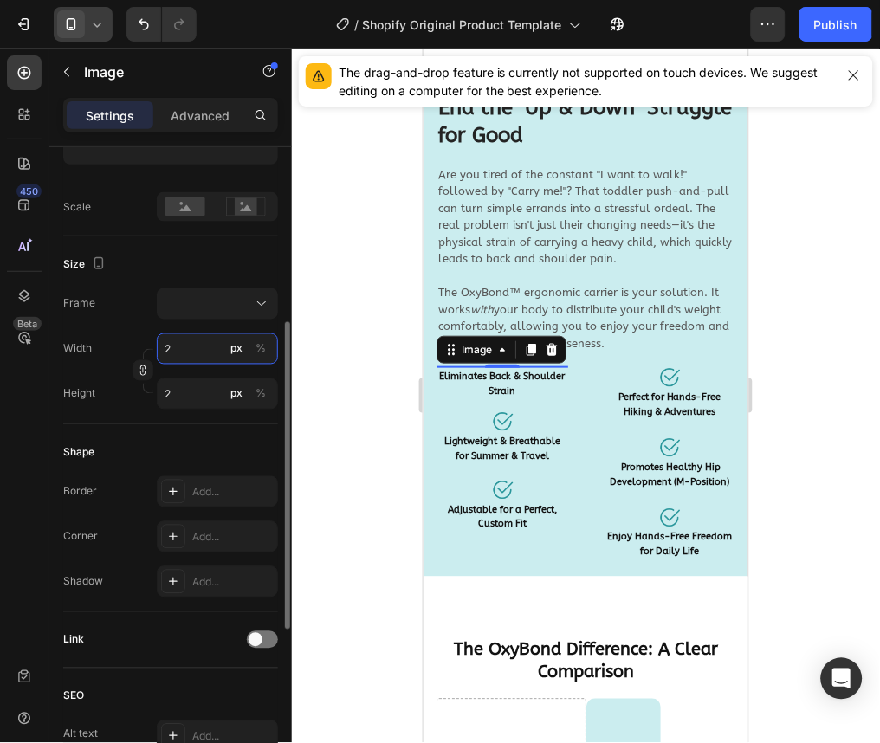
type input "23"
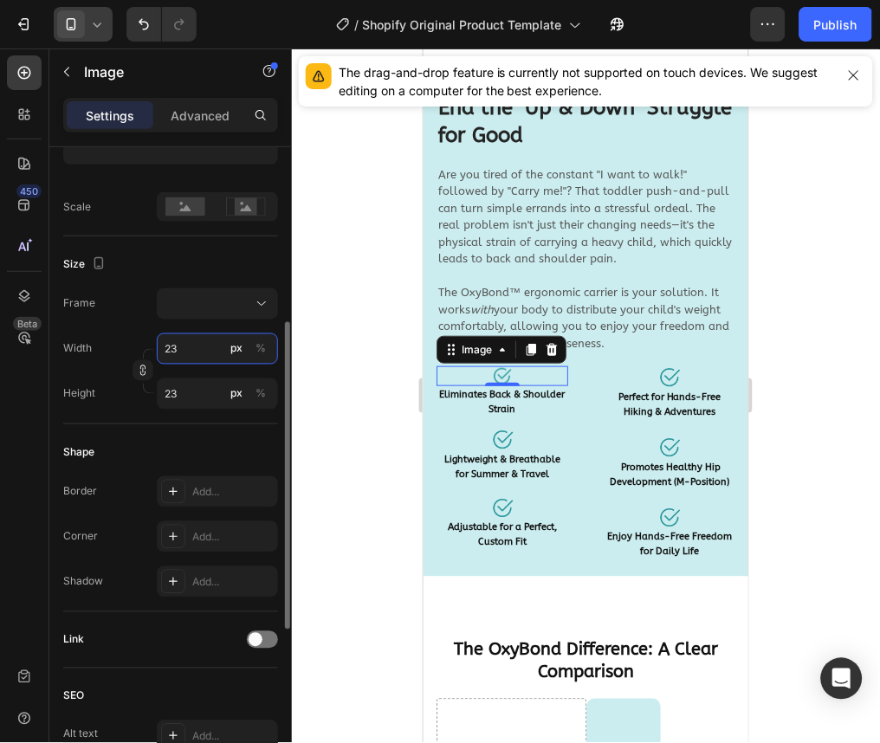
type input "2"
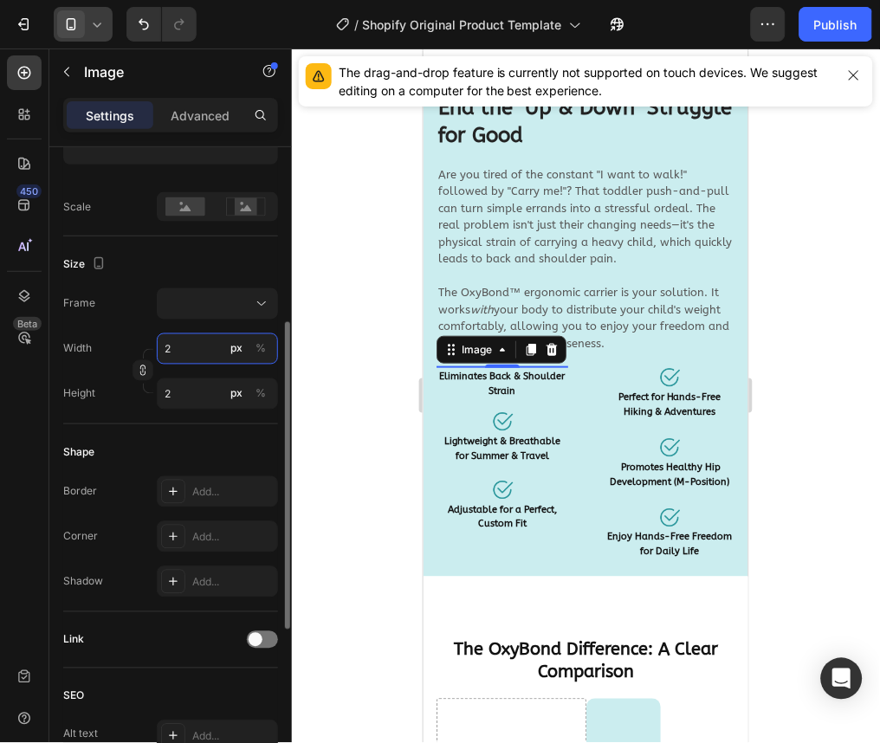
type input "24"
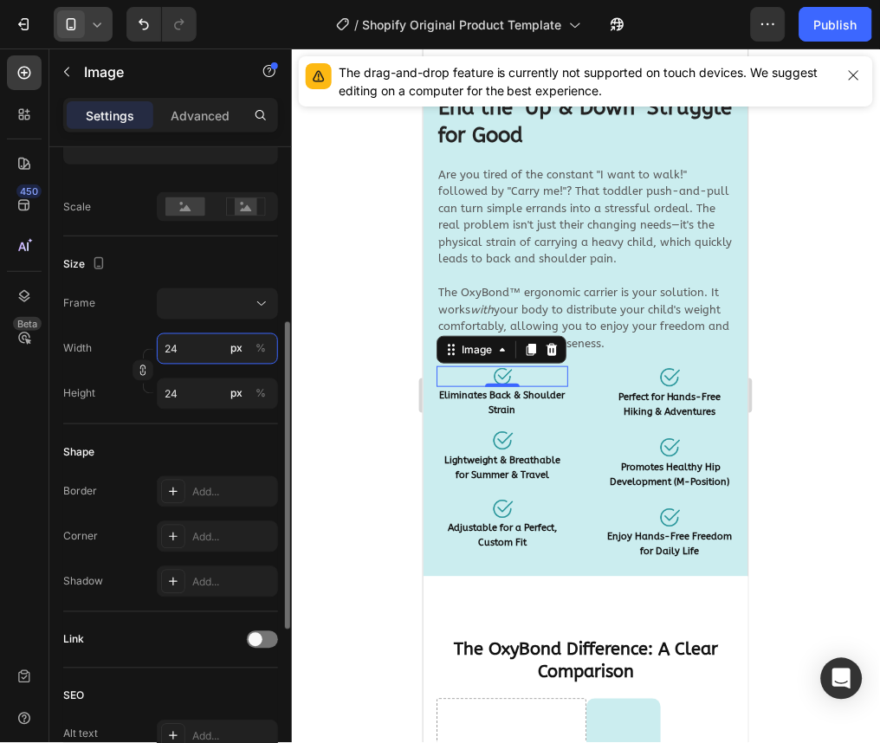
type input "2"
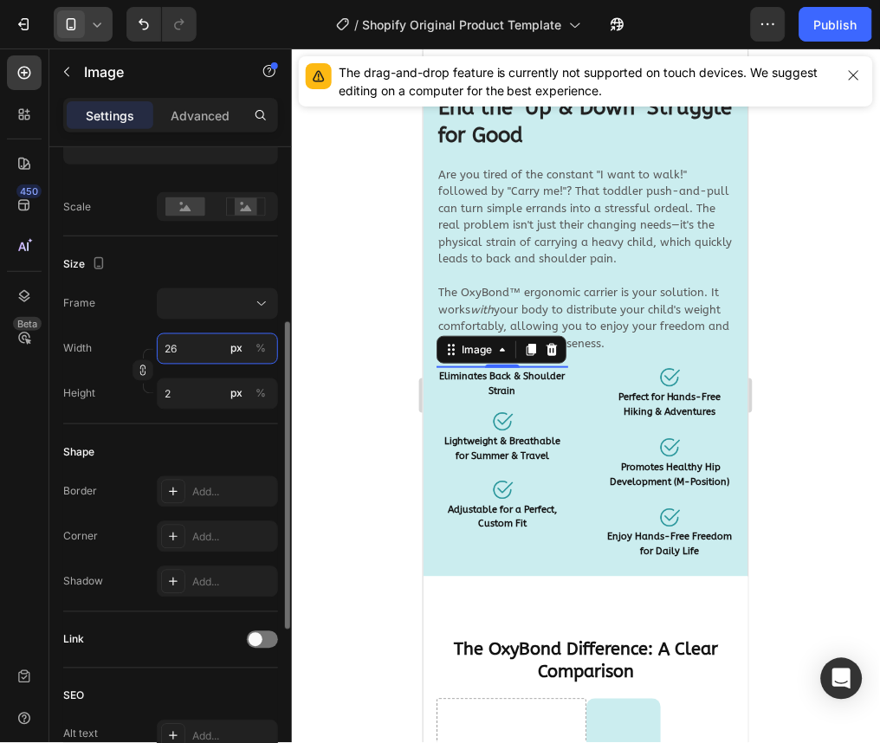
type input "2"
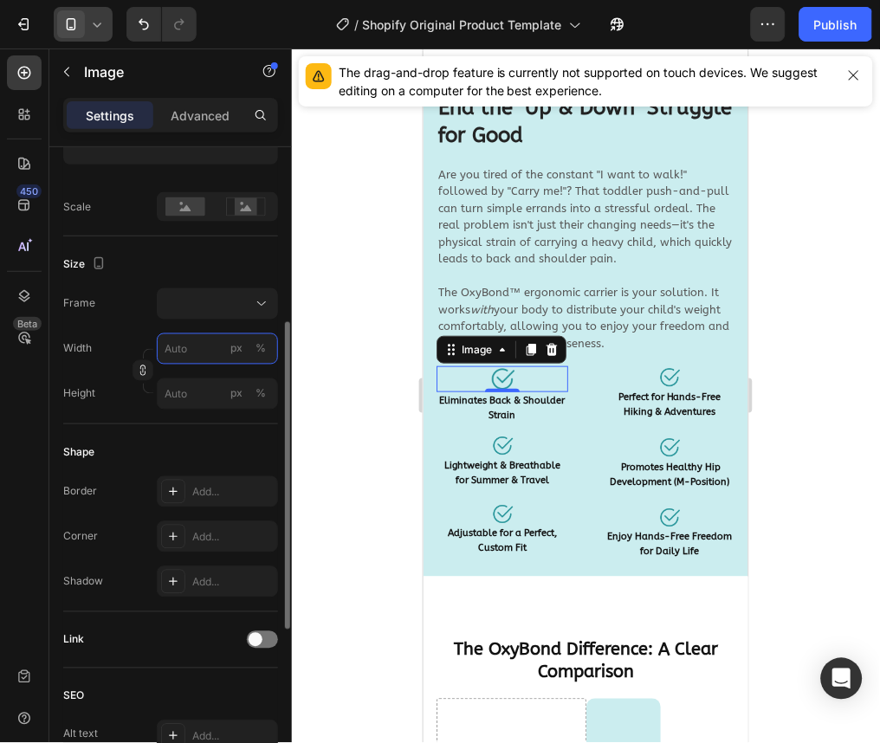
type input "2"
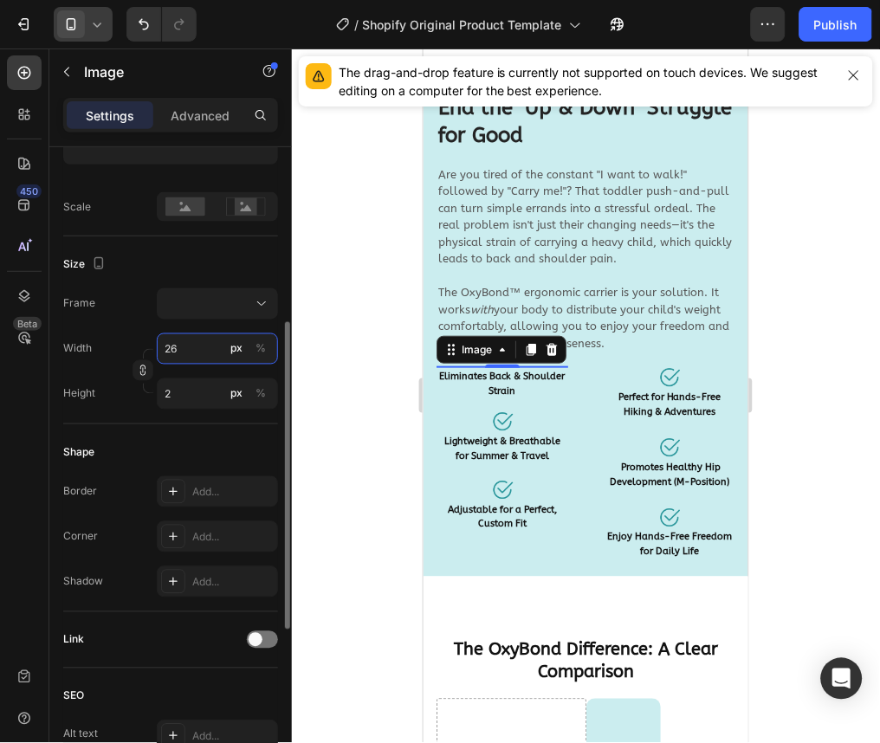
type input "26"
click at [117, 341] on div "Width 26 px %" at bounding box center [170, 349] width 215 height 31
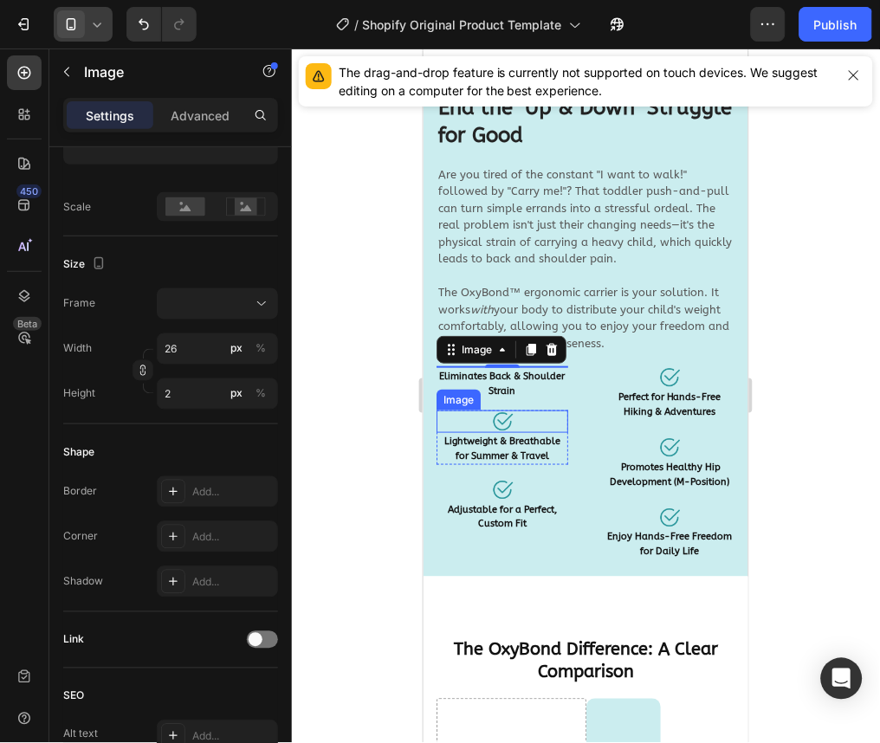
click at [498, 421] on img at bounding box center [501, 421] width 23 height 23
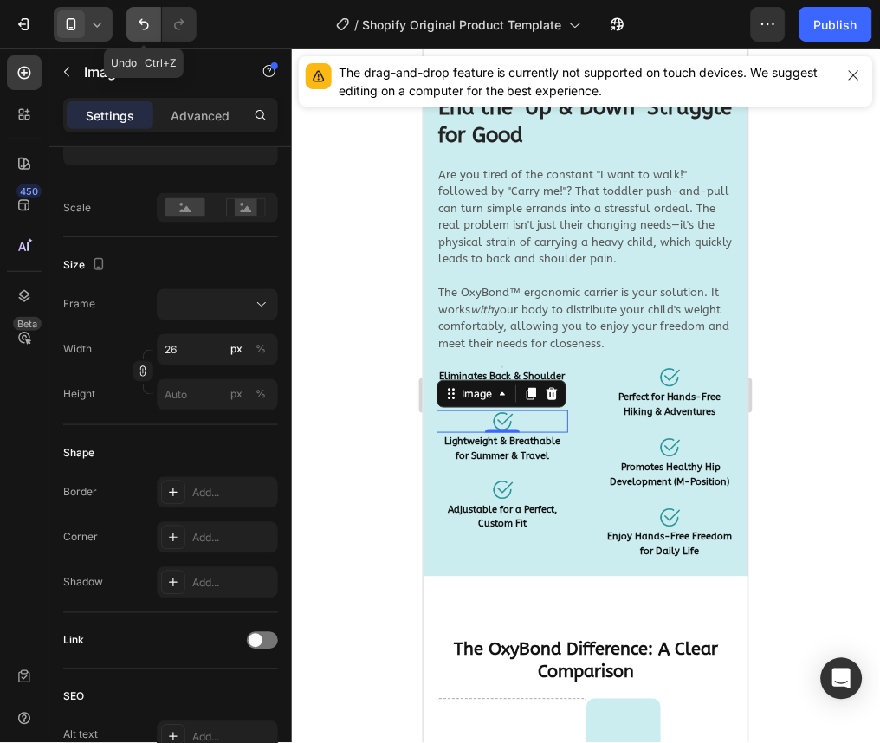
click at [158, 28] on button "Undo/Redo" at bounding box center [143, 24] width 35 height 35
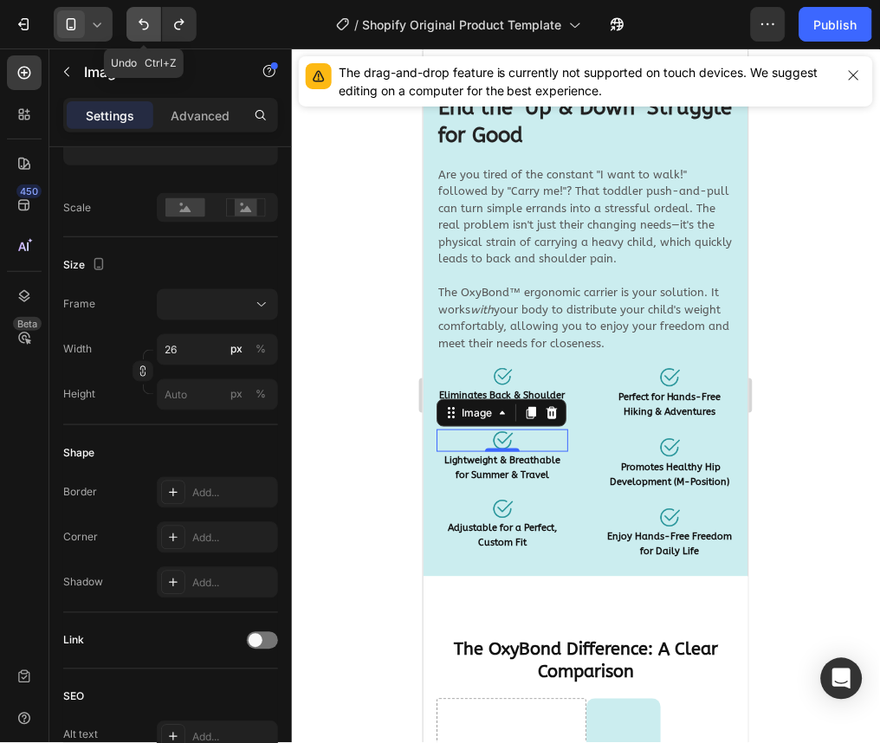
click at [146, 28] on icon "Undo/Redo" at bounding box center [143, 24] width 17 height 17
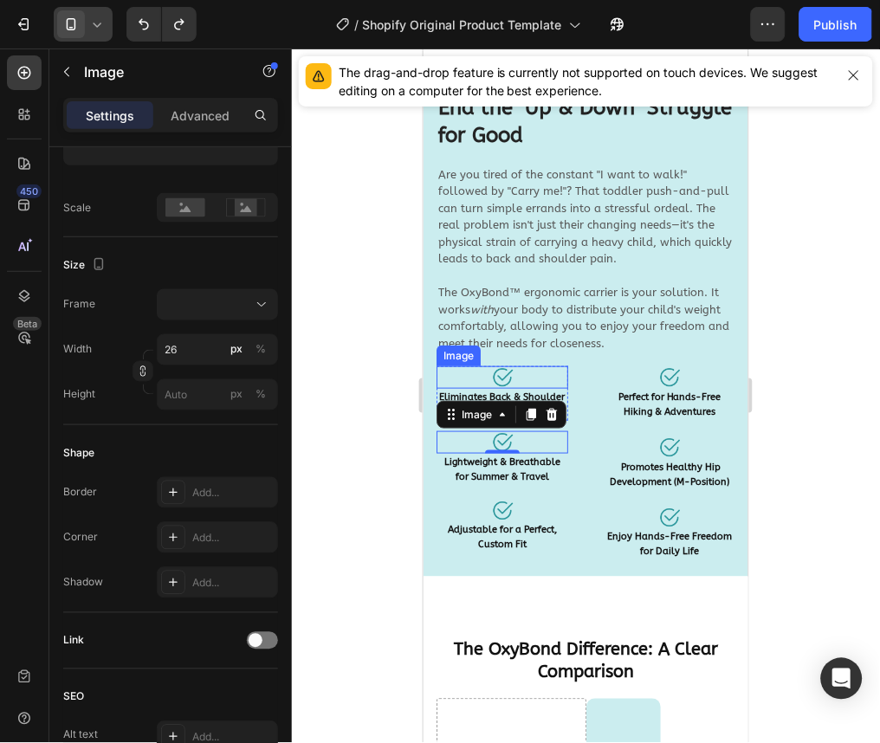
click at [503, 374] on img at bounding box center [501, 377] width 23 height 23
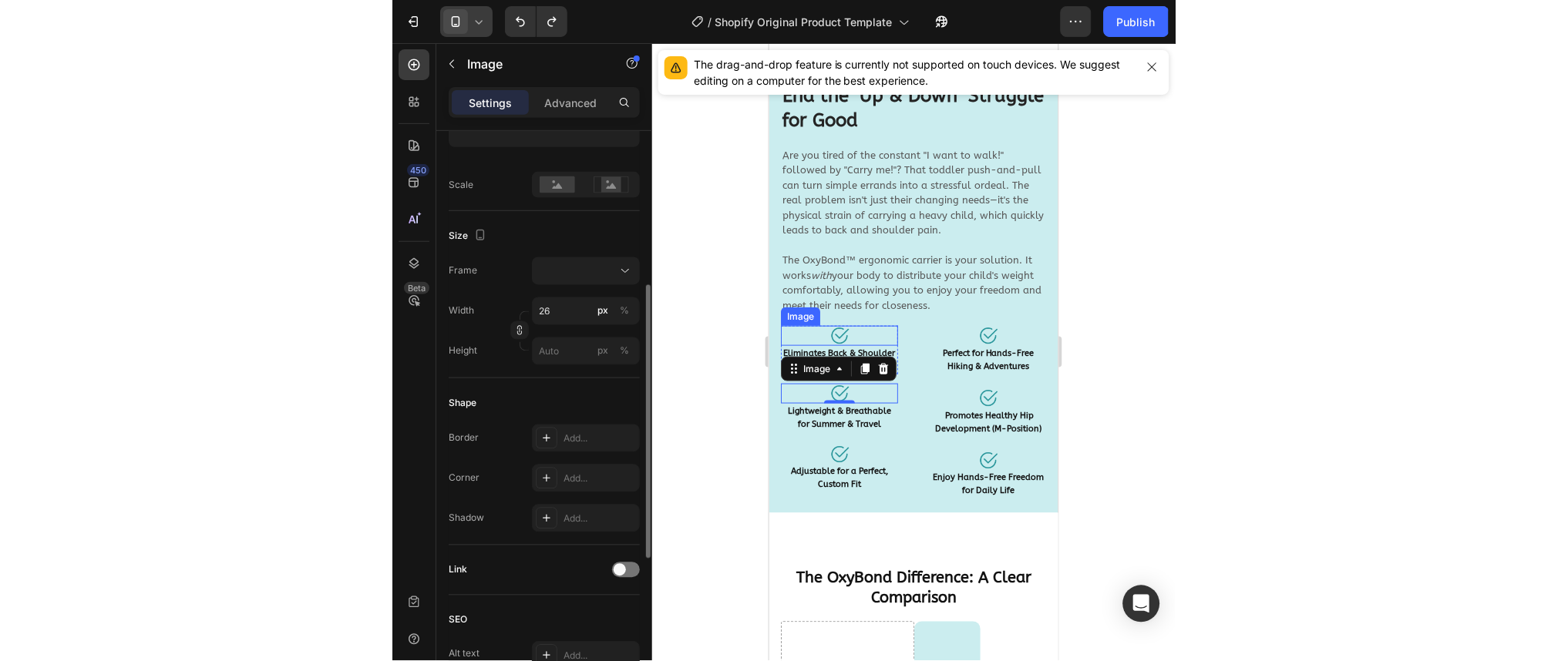
scroll to position [325, 0]
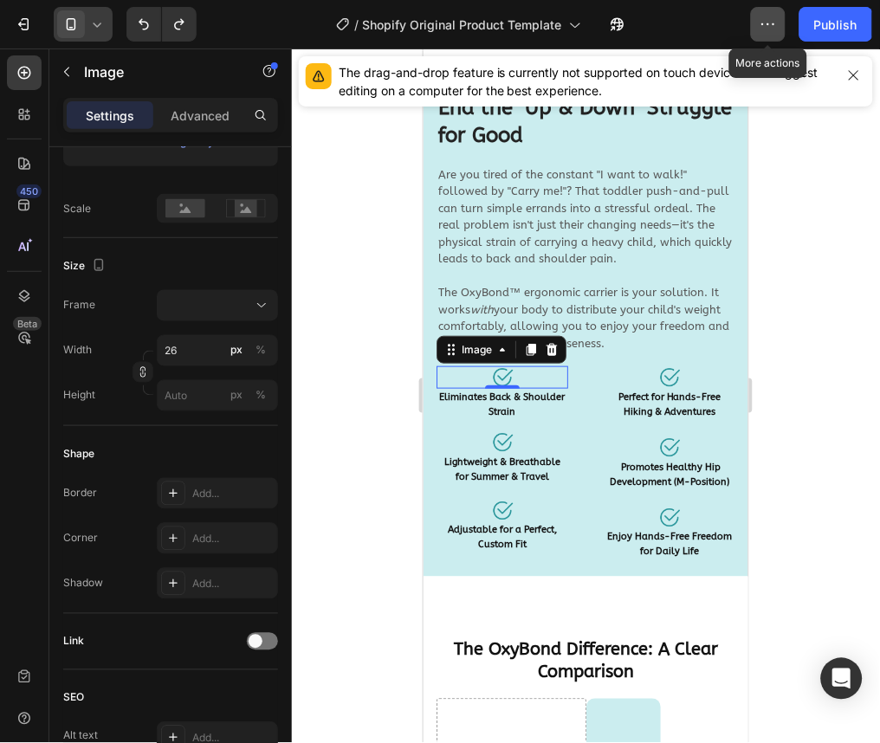
click at [780, 16] on button "button" at bounding box center [768, 24] width 35 height 35
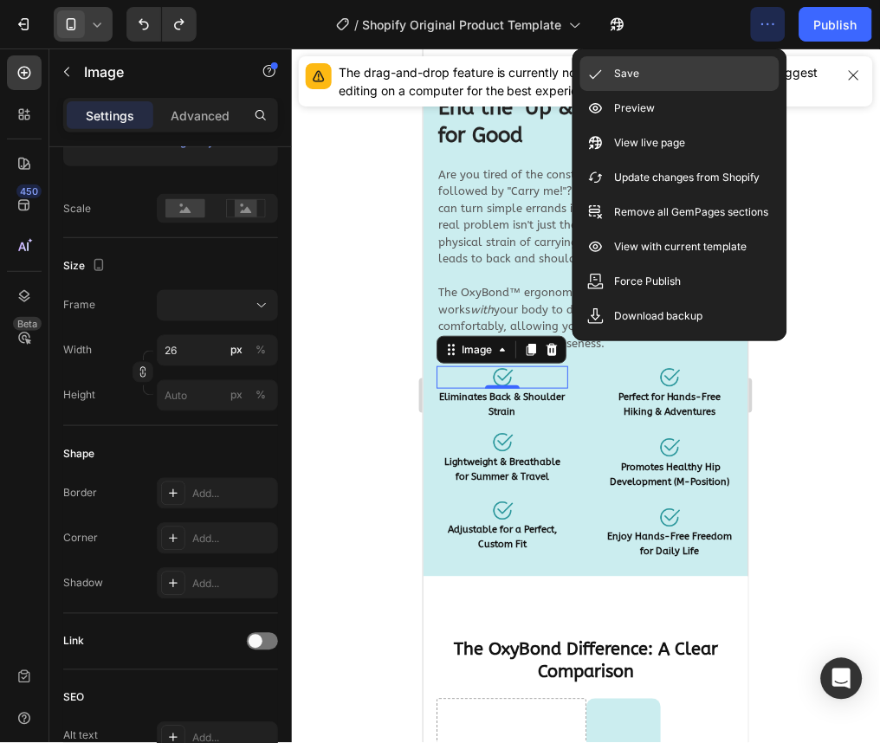
click at [710, 91] on div "Save" at bounding box center [680, 108] width 199 height 35
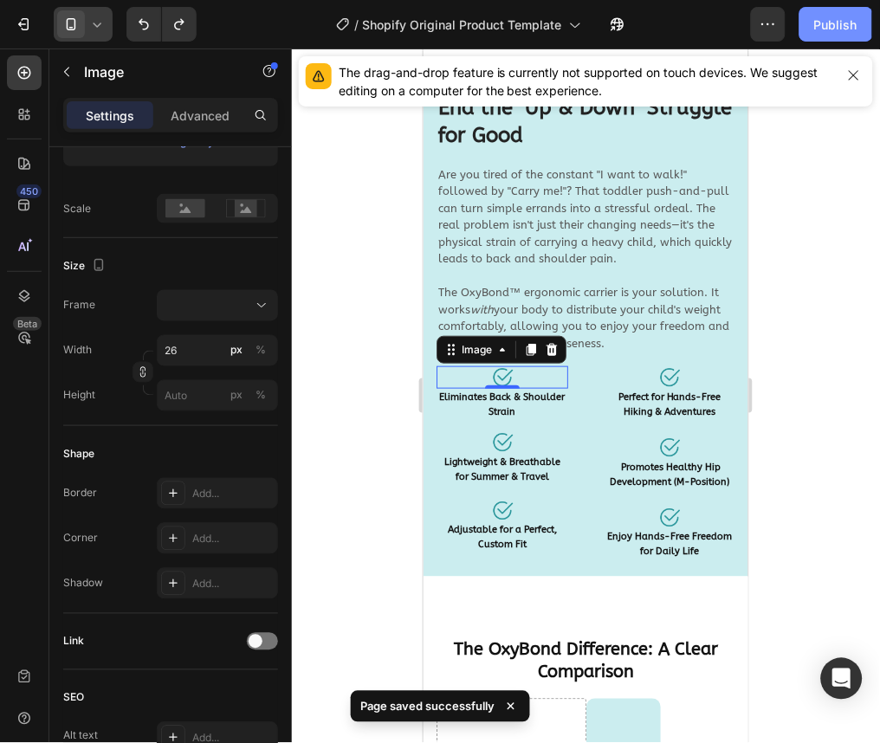
click at [847, 36] on button "Publish" at bounding box center [836, 24] width 73 height 35
